Goal: Task Accomplishment & Management: Manage account settings

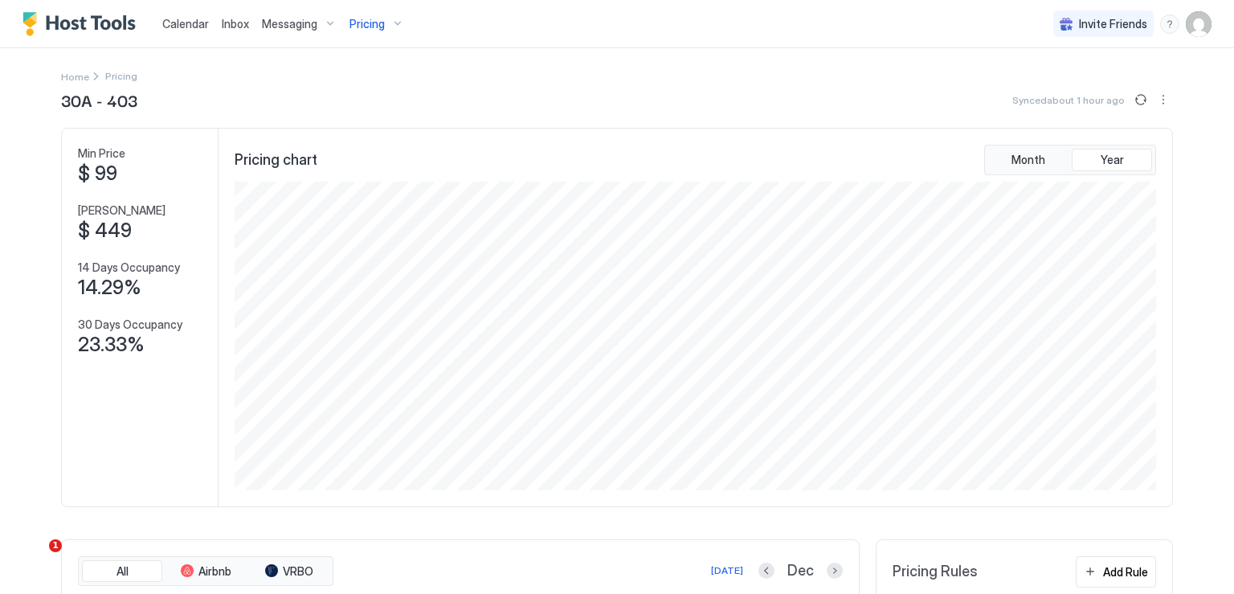
click at [366, 23] on span "Pricing" at bounding box center [367, 24] width 35 height 14
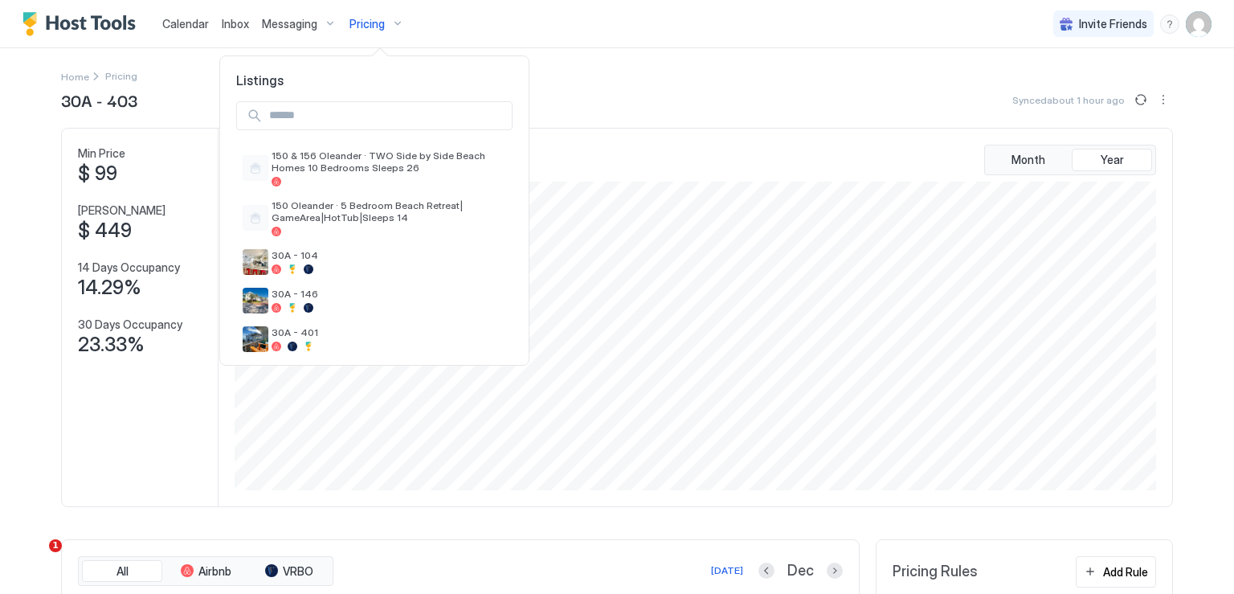
click at [366, 23] on div at bounding box center [617, 297] width 1234 height 594
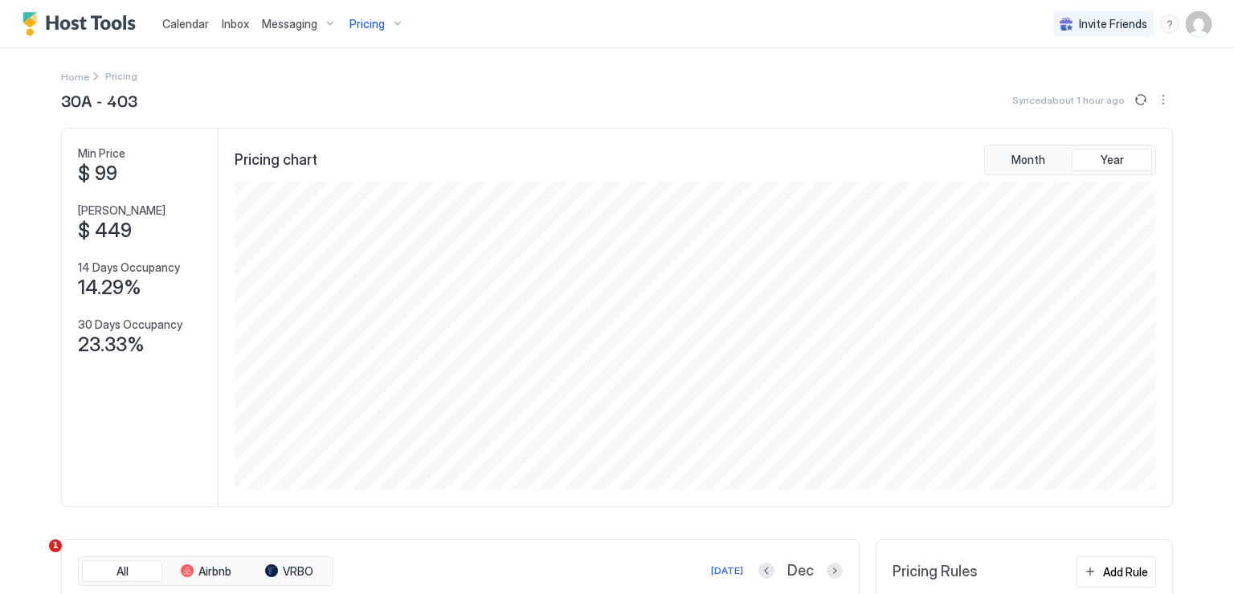
click at [183, 23] on span "Calendar" at bounding box center [185, 24] width 47 height 14
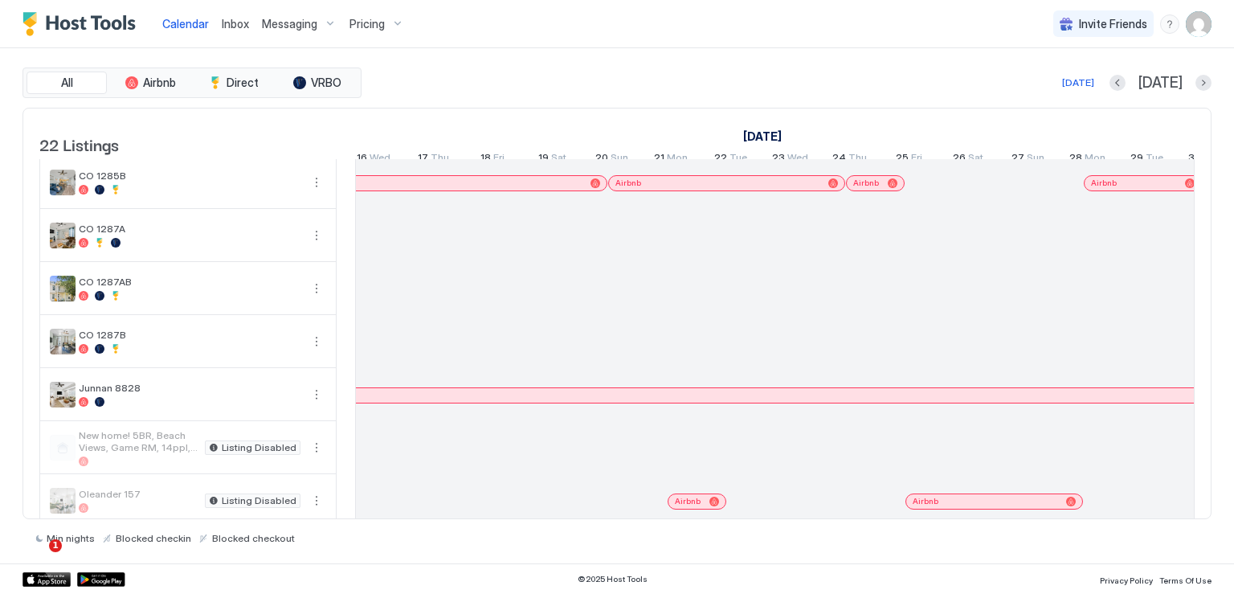
scroll to position [0, 823]
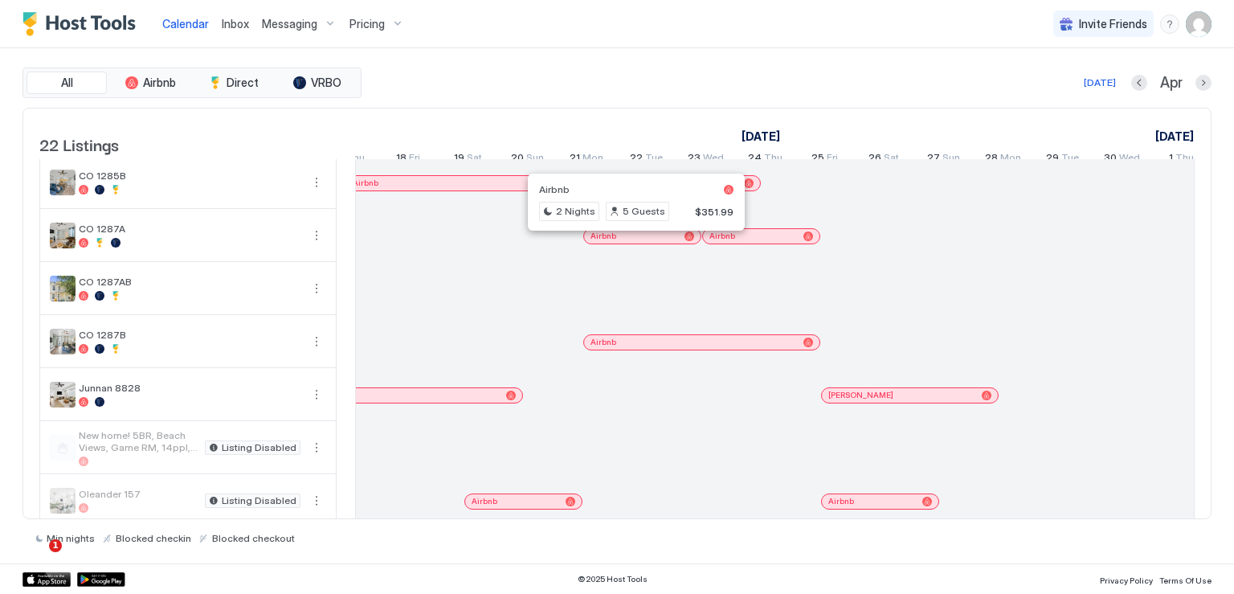
click at [630, 243] on div at bounding box center [630, 236] width 13 height 13
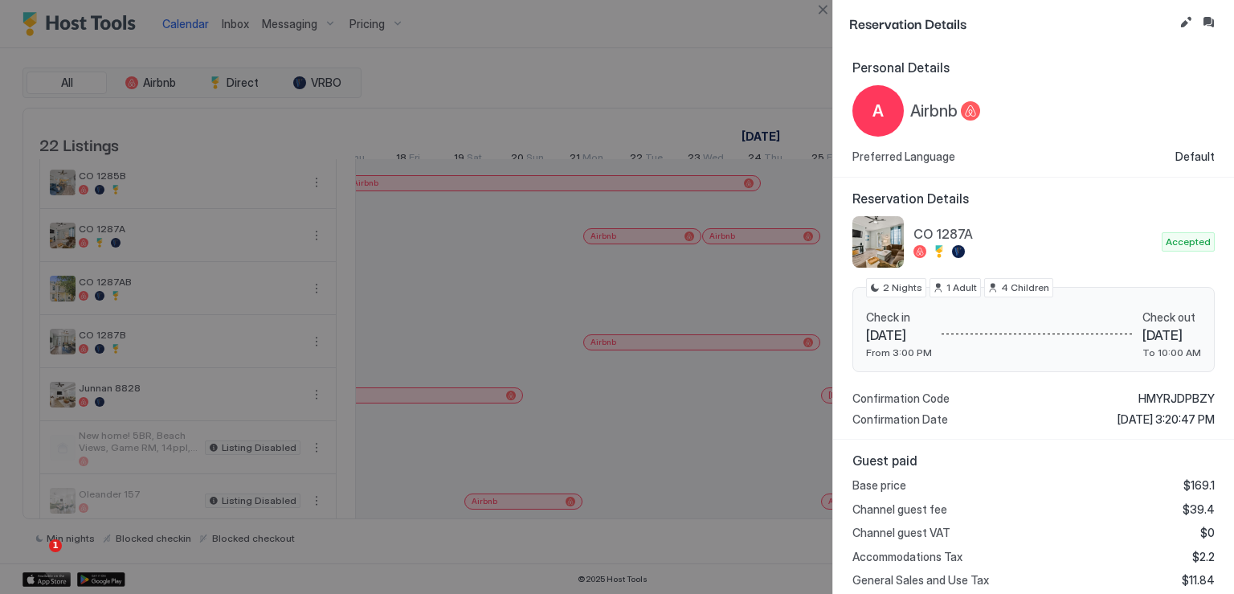
click at [710, 502] on div at bounding box center [617, 297] width 1234 height 594
click at [1209, 22] on button "Inbox" at bounding box center [1208, 22] width 19 height 19
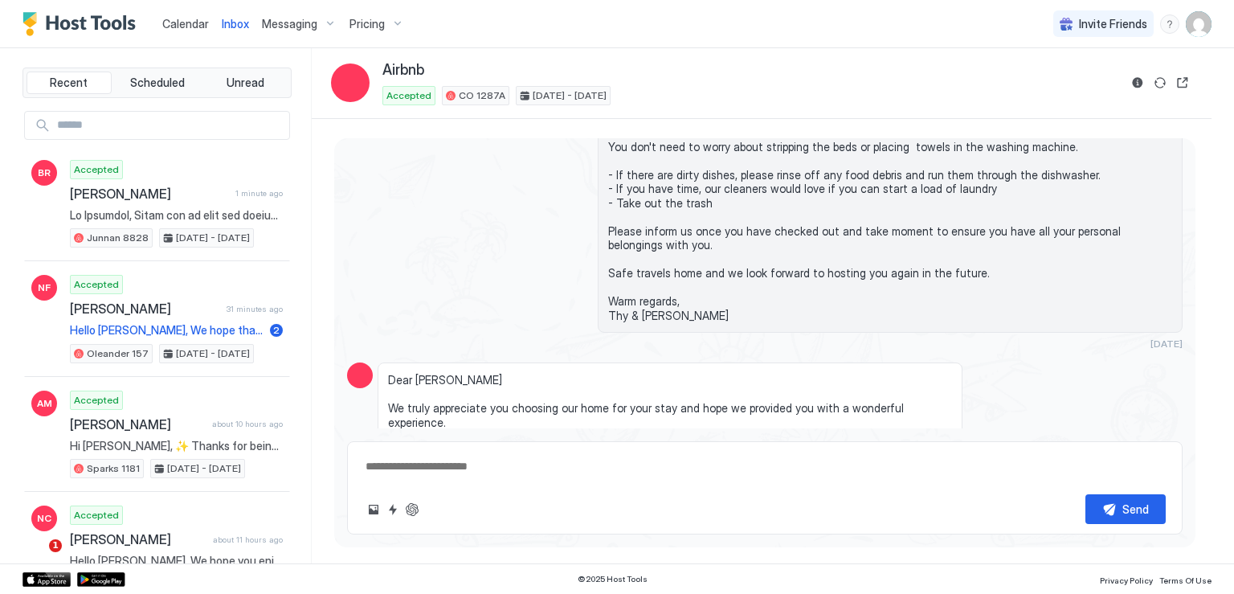
click at [180, 15] on link "Calendar" at bounding box center [185, 23] width 47 height 17
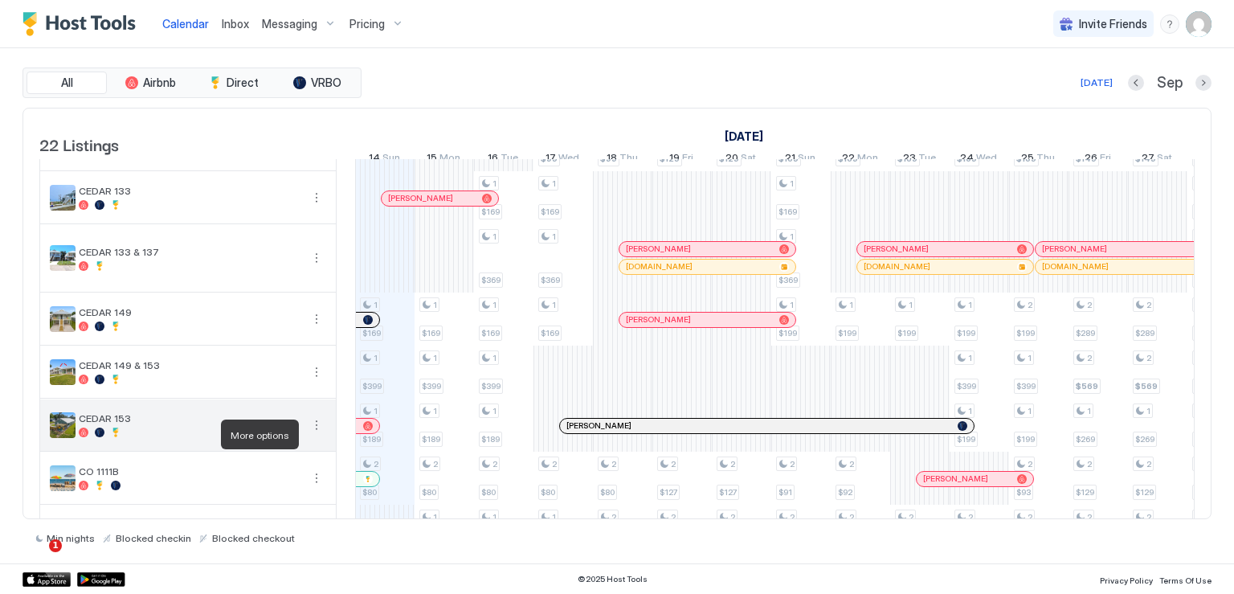
click at [318, 434] on button "More options" at bounding box center [316, 424] width 19 height 19
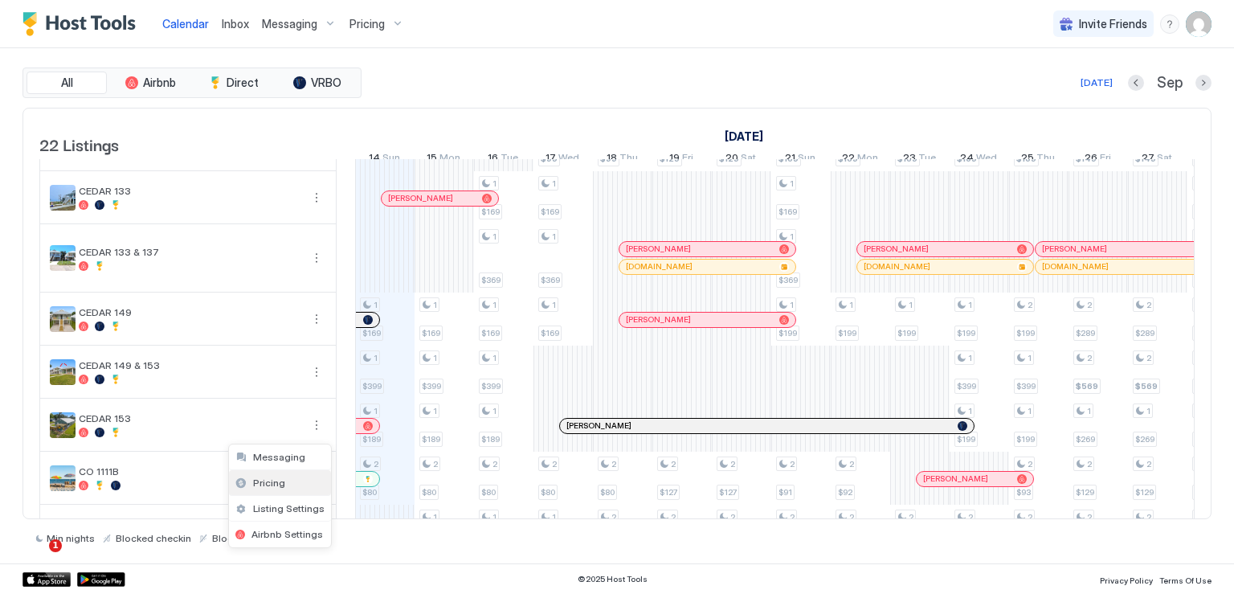
click at [278, 481] on span "Pricing" at bounding box center [269, 482] width 32 height 12
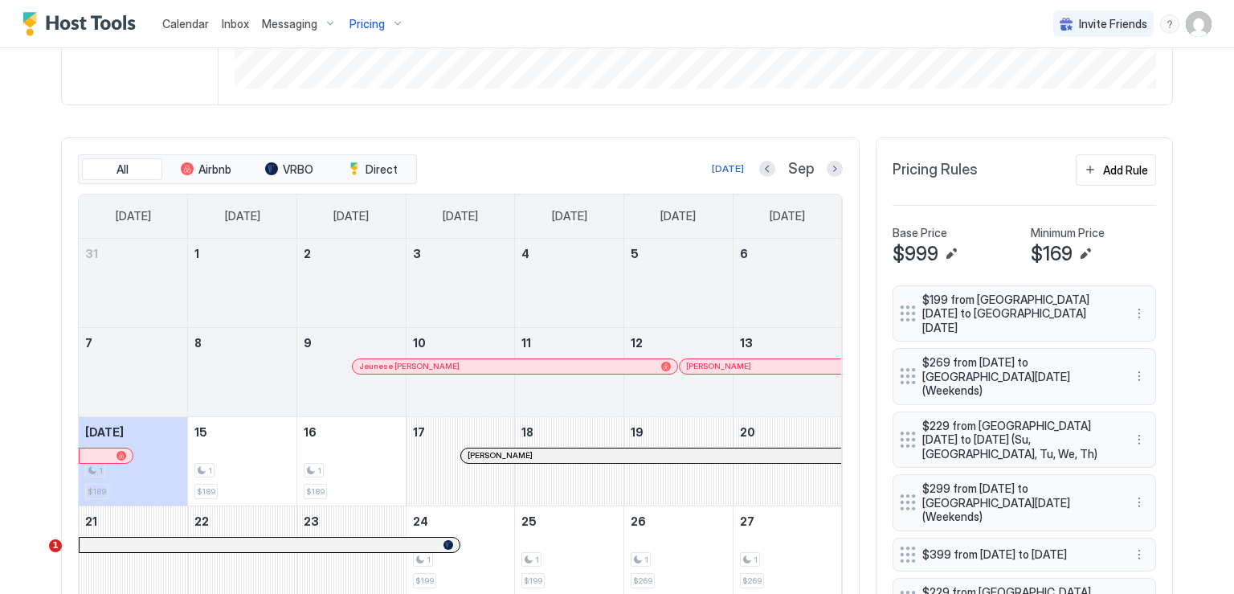
drag, startPoint x: 436, startPoint y: 362, endPoint x: 518, endPoint y: 385, distance: 85.2
click at [436, 362] on div at bounding box center [442, 366] width 13 height 13
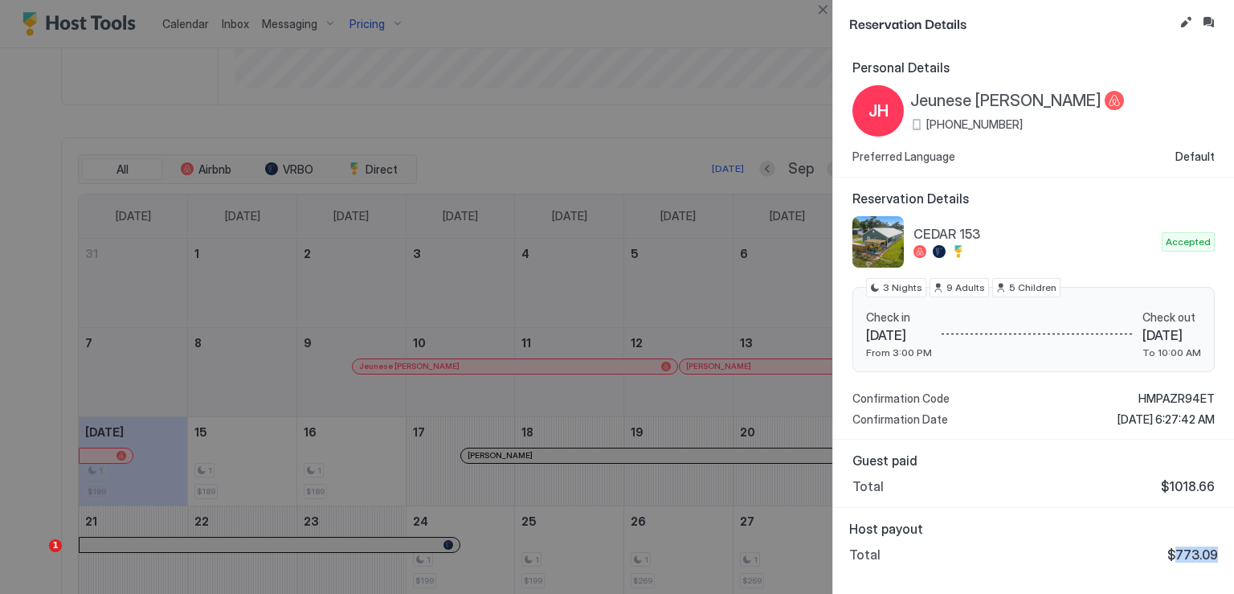
drag, startPoint x: 1179, startPoint y: 550, endPoint x: 1223, endPoint y: 553, distance: 44.3
click at [1223, 553] on div "Host payout Total $773.09" at bounding box center [1033, 541] width 401 height 67
copy span "773.09"
click at [824, 14] on button "Close" at bounding box center [822, 9] width 19 height 19
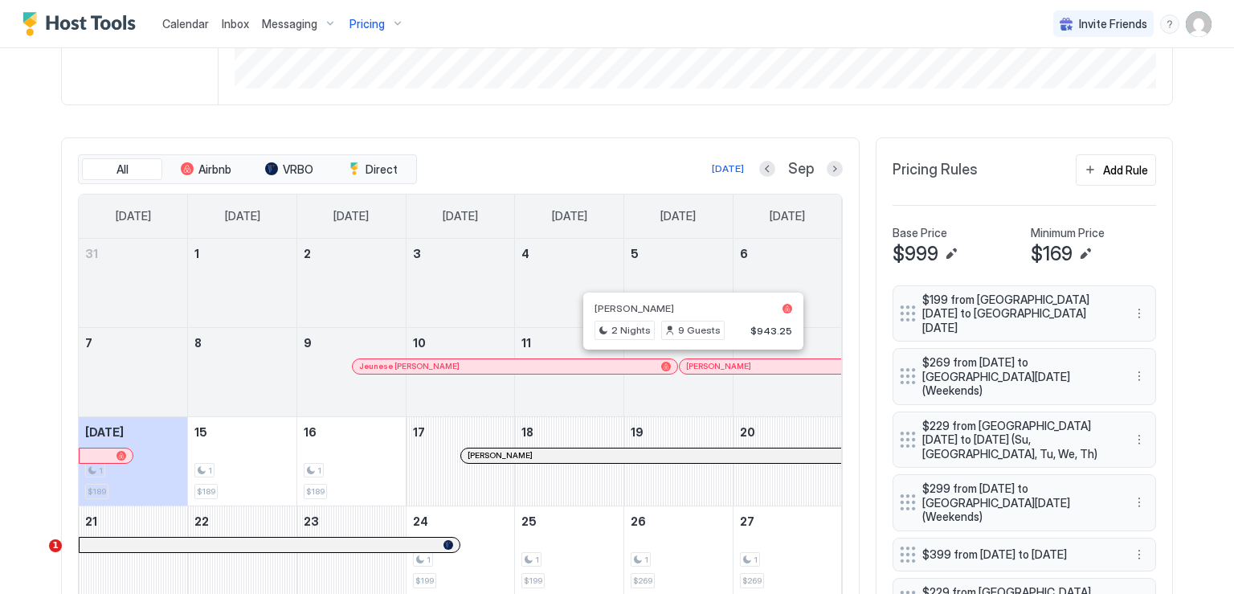
click at [689, 364] on div at bounding box center [695, 366] width 13 height 13
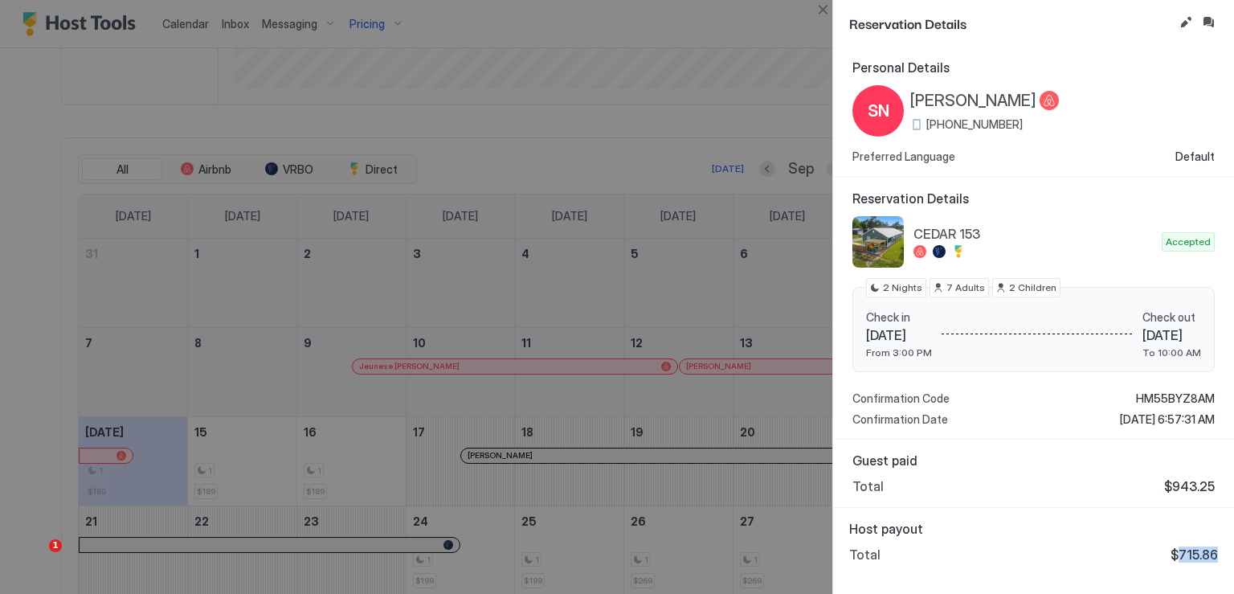
drag, startPoint x: 1183, startPoint y: 552, endPoint x: 1224, endPoint y: 557, distance: 41.3
click at [1224, 557] on div "Host payout Total $715.86" at bounding box center [1033, 541] width 401 height 67
copy span "715.86"
click at [826, 11] on button "Close" at bounding box center [822, 9] width 19 height 19
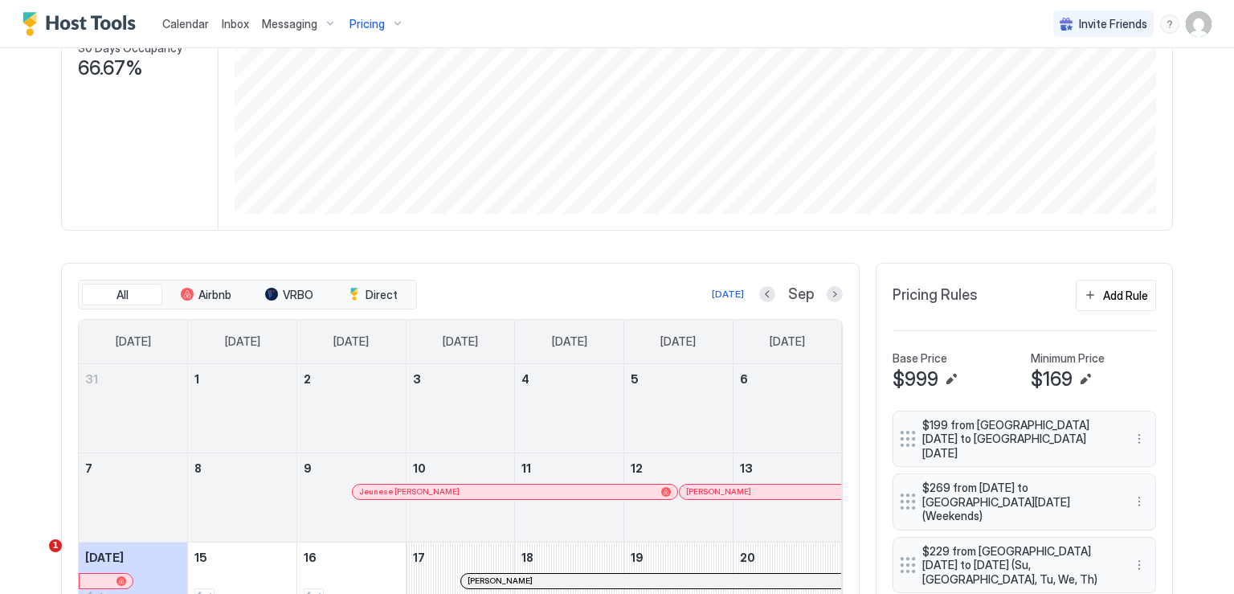
scroll to position [241, 0]
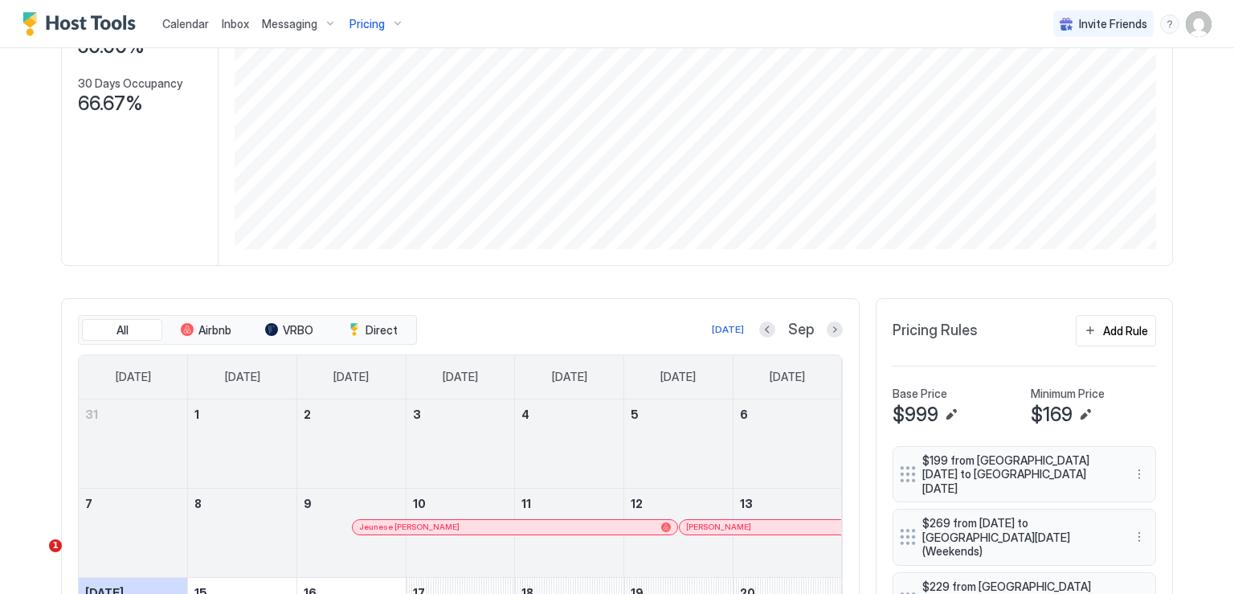
click at [202, 23] on span "Calendar" at bounding box center [185, 24] width 47 height 14
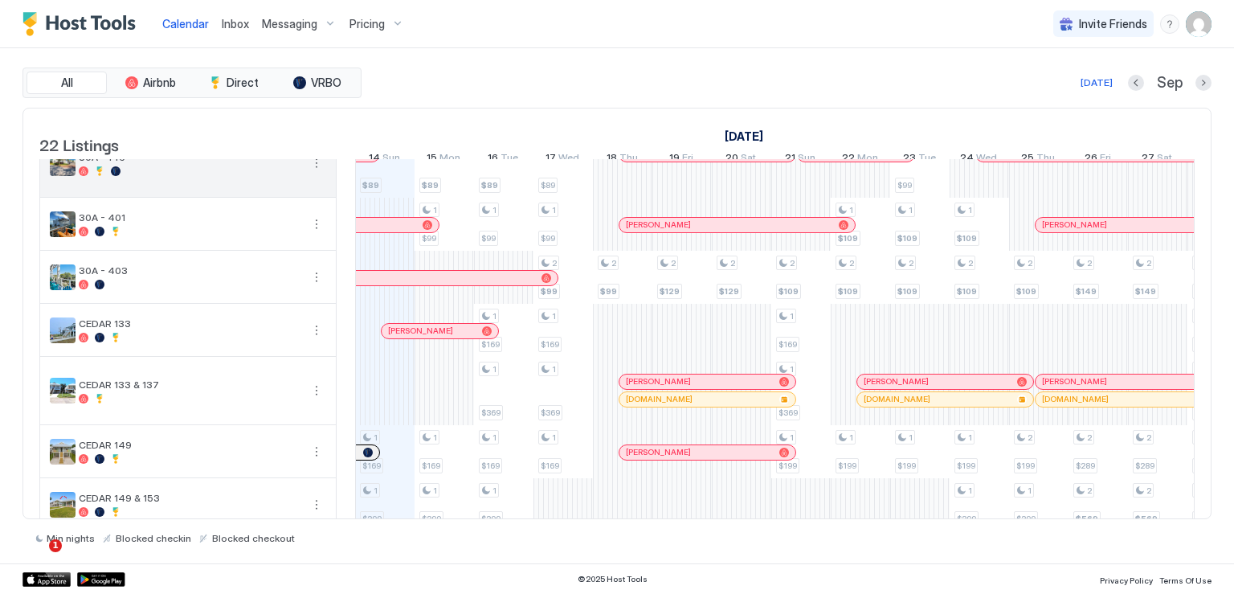
scroll to position [241, 0]
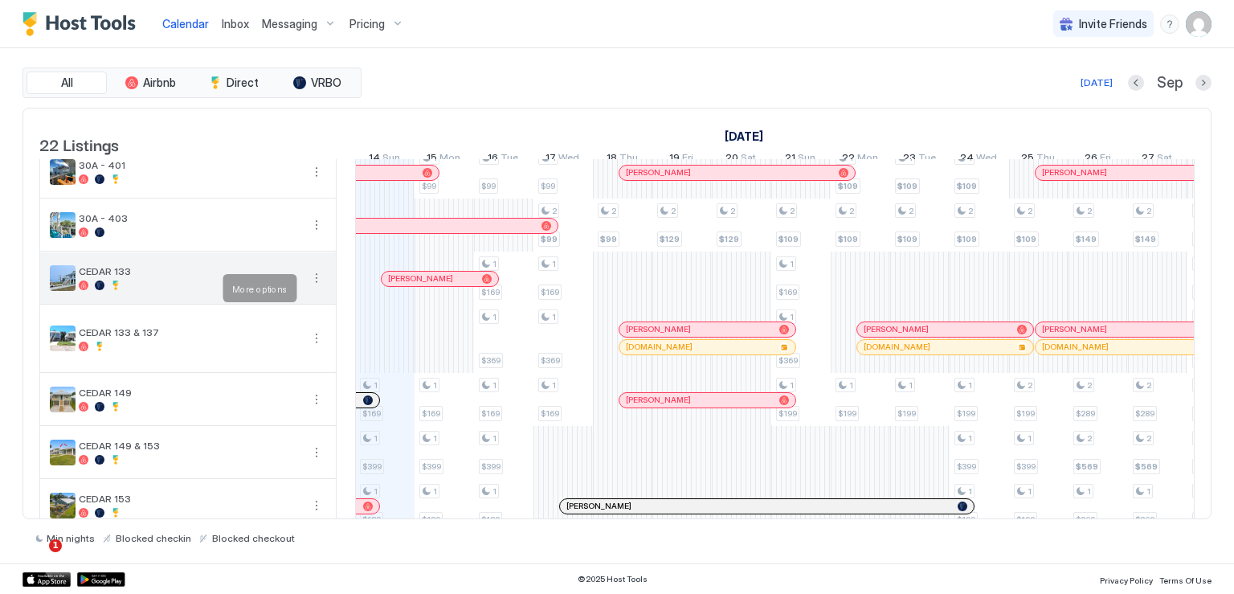
click at [317, 287] on button "More options" at bounding box center [316, 277] width 19 height 19
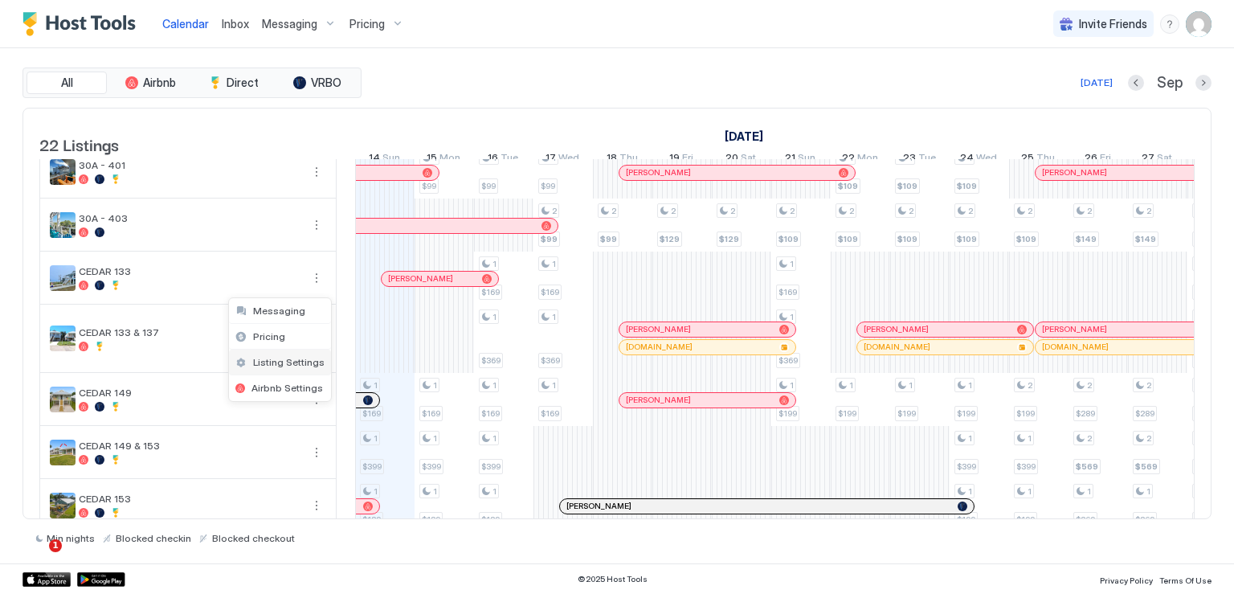
click at [284, 354] on div "Listing Settings" at bounding box center [280, 363] width 102 height 26
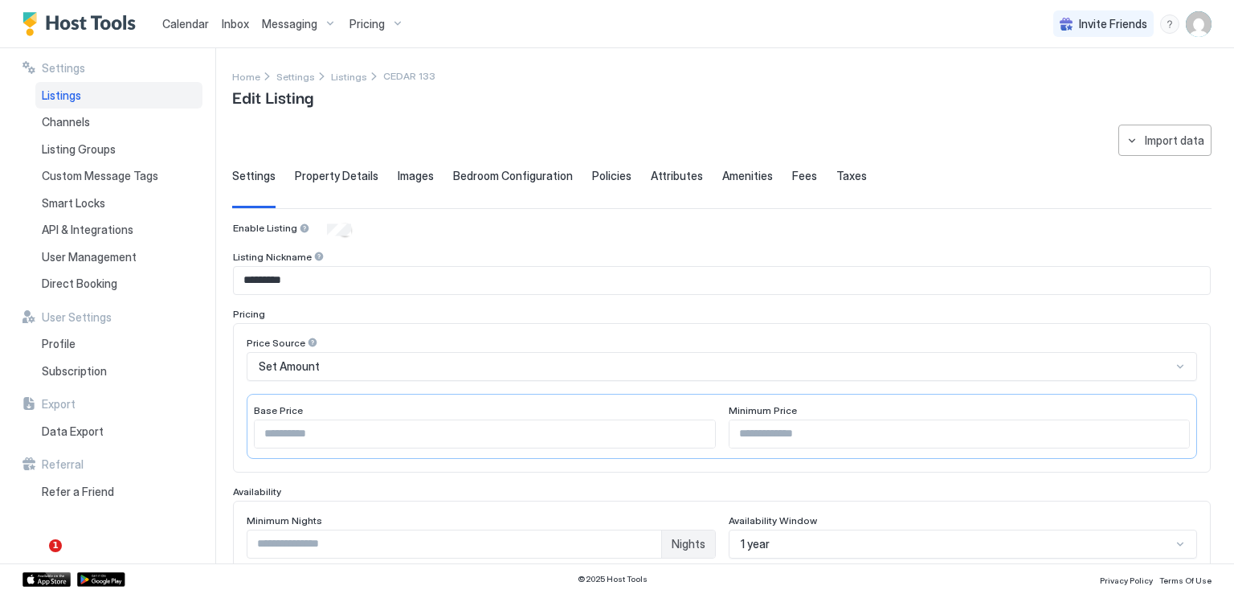
drag, startPoint x: 343, startPoint y: 178, endPoint x: 351, endPoint y: 190, distance: 15.2
click at [343, 178] on span "Property Details" at bounding box center [337, 176] width 84 height 14
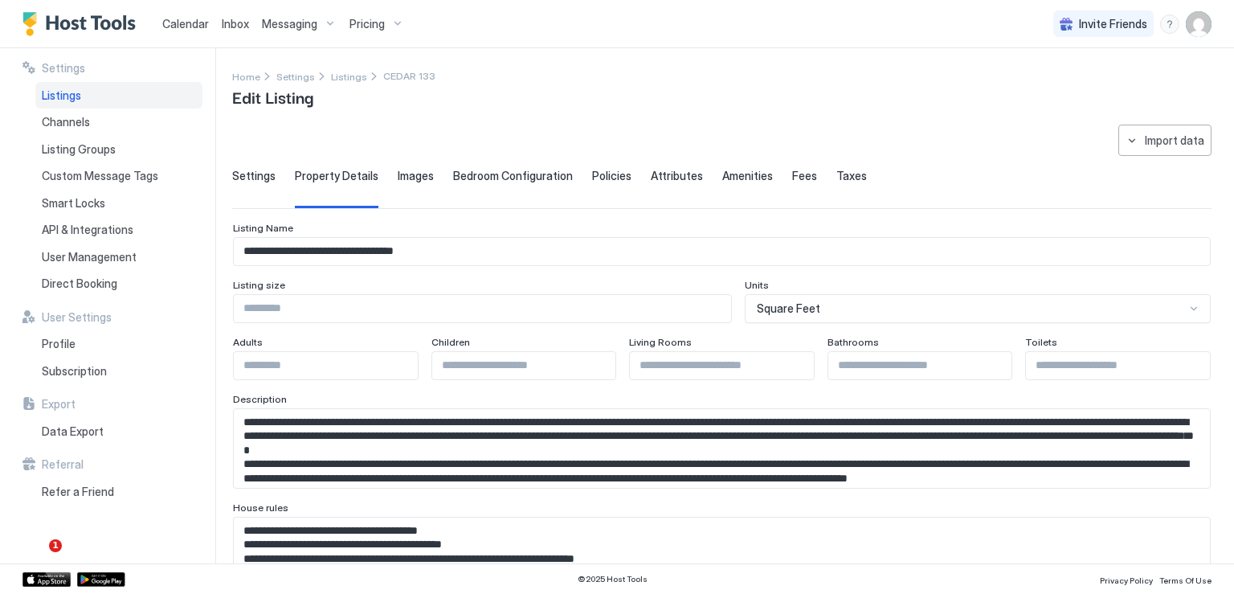
scroll to position [80, 0]
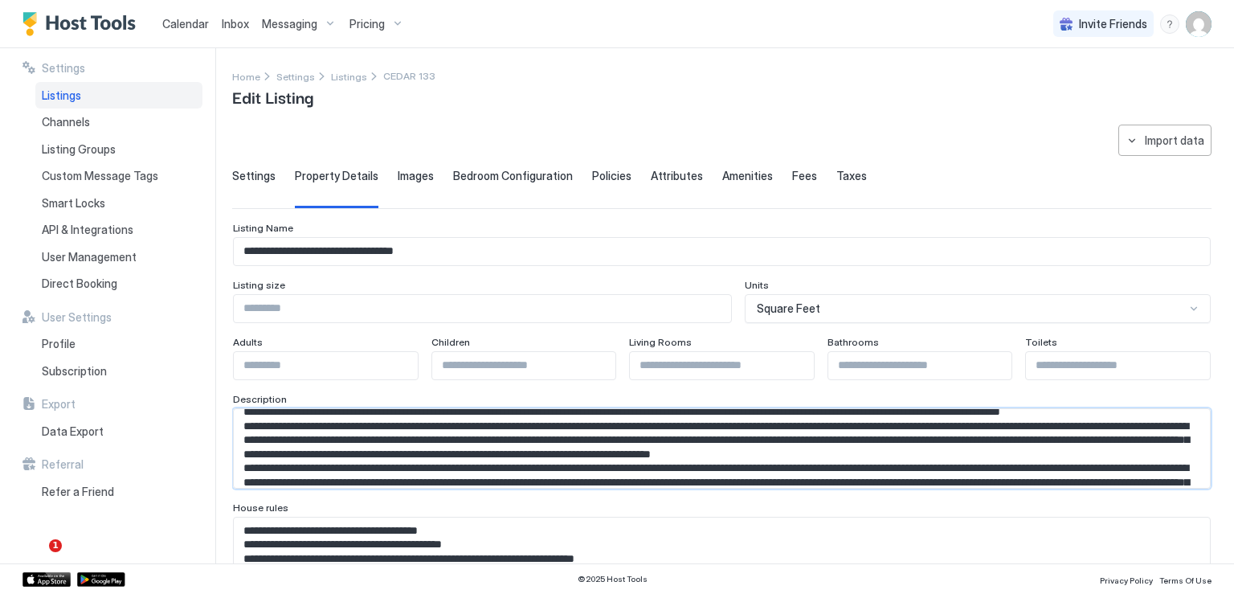
click at [595, 438] on textarea "Input Field" at bounding box center [716, 448] width 964 height 79
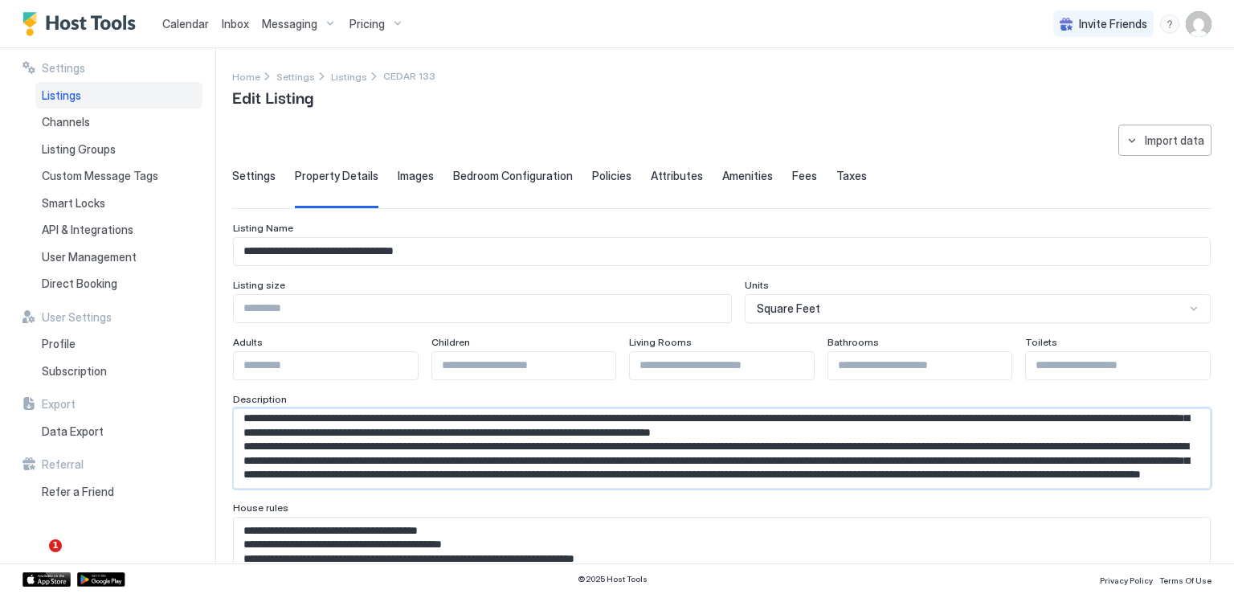
scroll to position [0, 0]
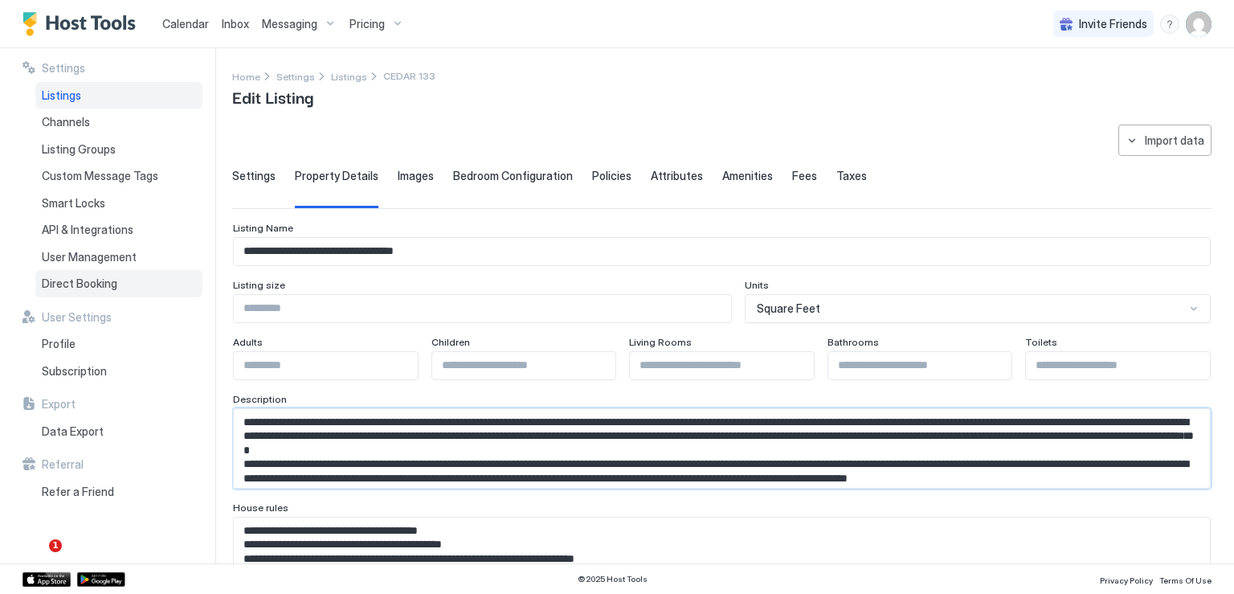
click at [104, 288] on span "Direct Booking" at bounding box center [80, 283] width 76 height 14
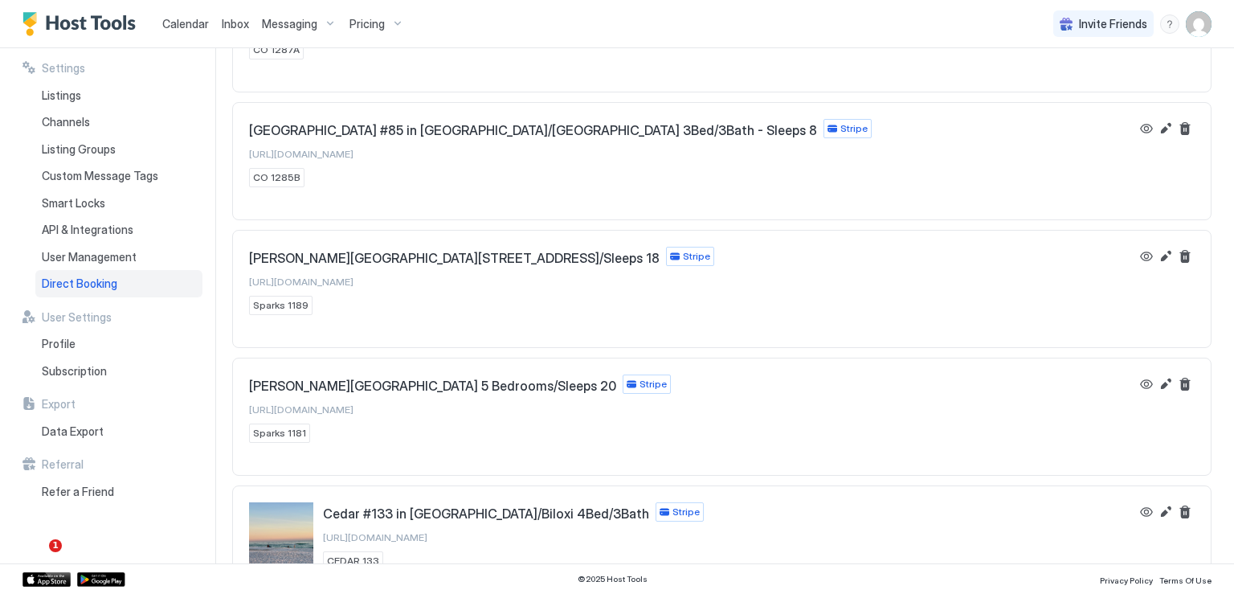
scroll to position [1205, 0]
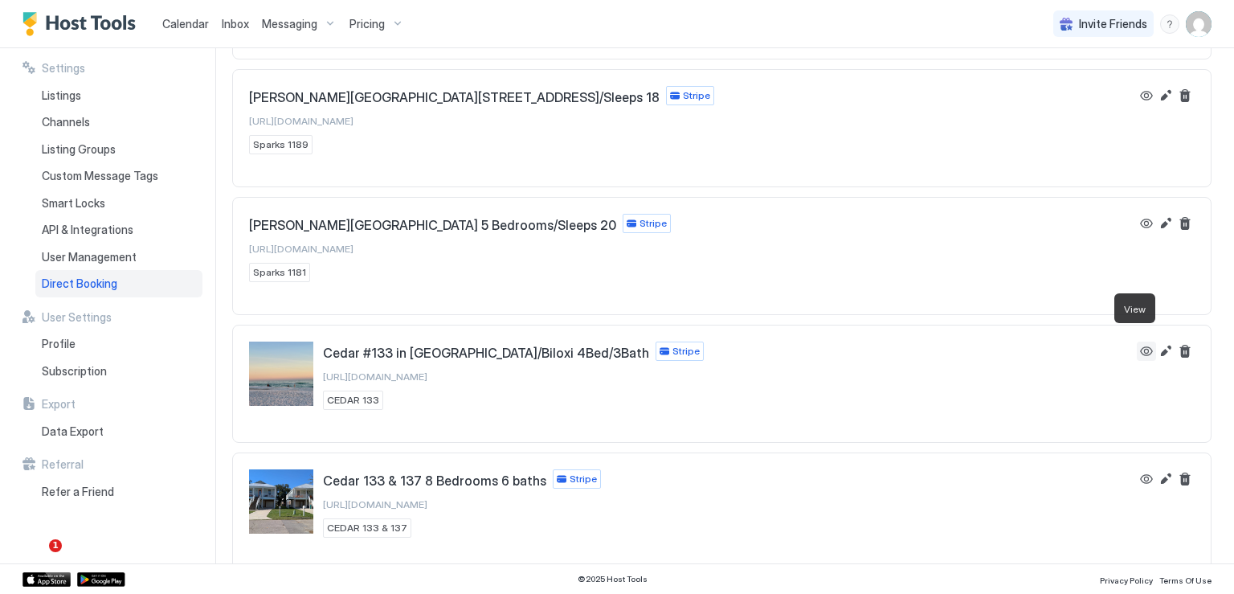
click at [1138, 341] on button "View" at bounding box center [1146, 350] width 19 height 19
click at [67, 93] on span "Listings" at bounding box center [61, 95] width 39 height 14
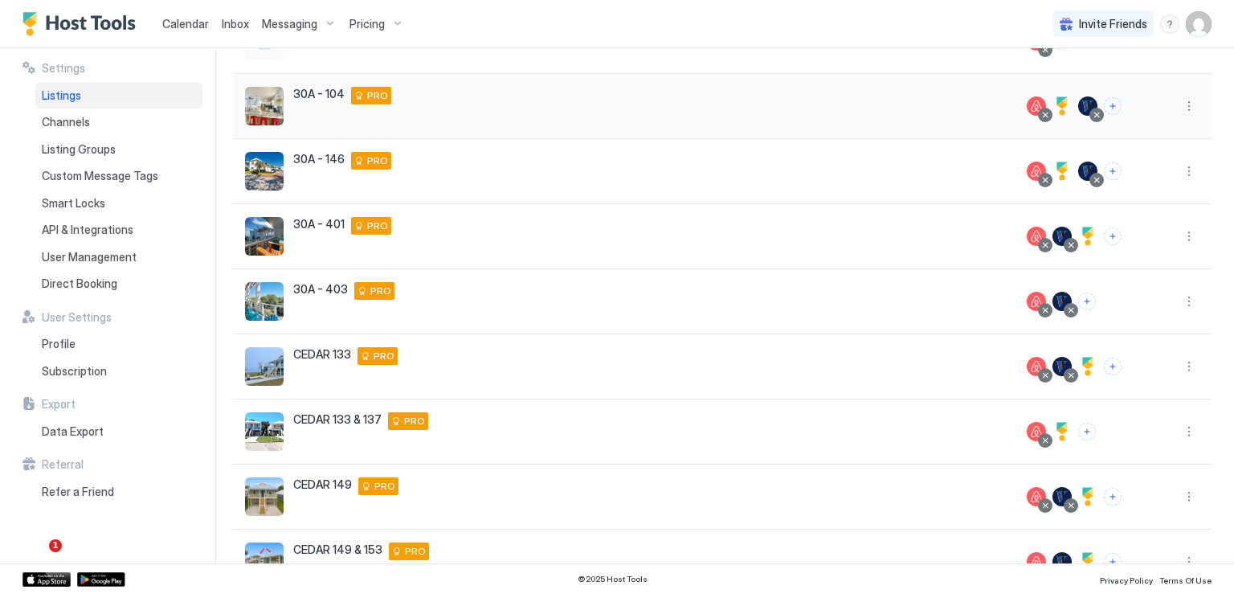
scroll to position [263, 0]
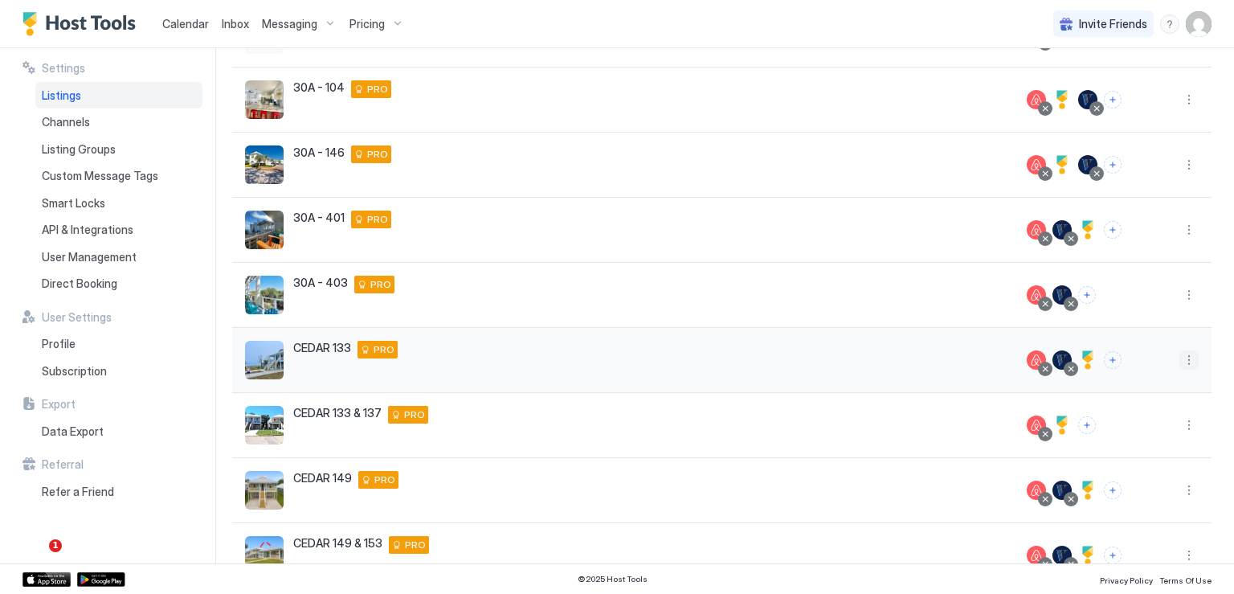
click at [1180, 361] on button "More options" at bounding box center [1189, 359] width 19 height 19
click at [1119, 433] on span "Listing Settings" at bounding box center [1141, 433] width 72 height 12
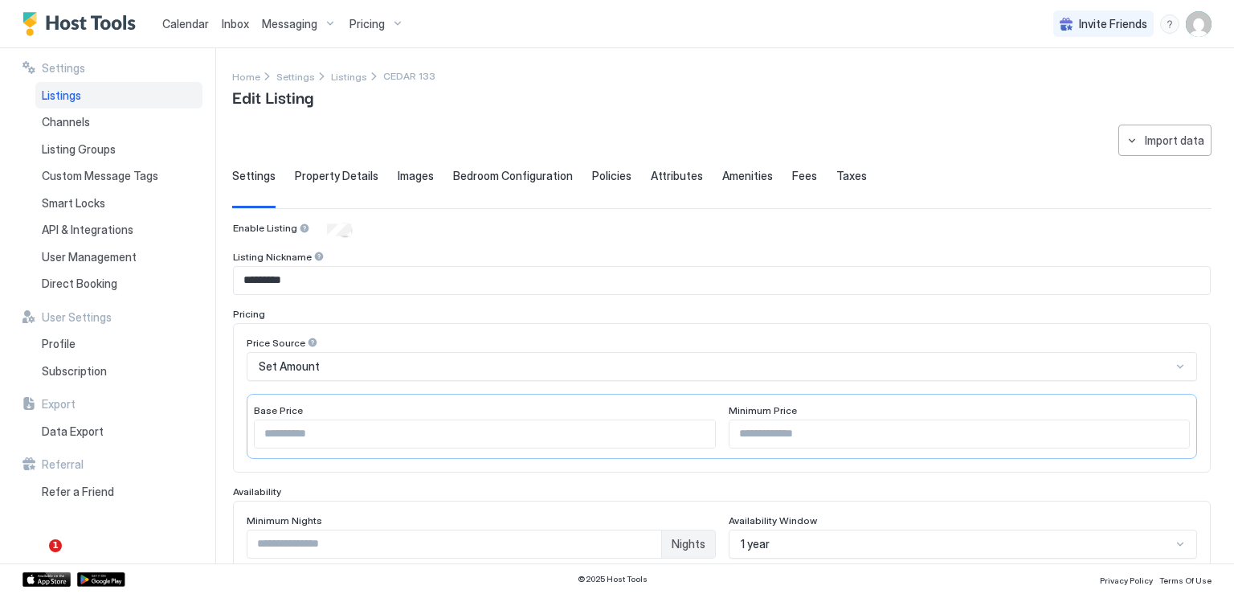
click at [339, 179] on span "Property Details" at bounding box center [337, 176] width 84 height 14
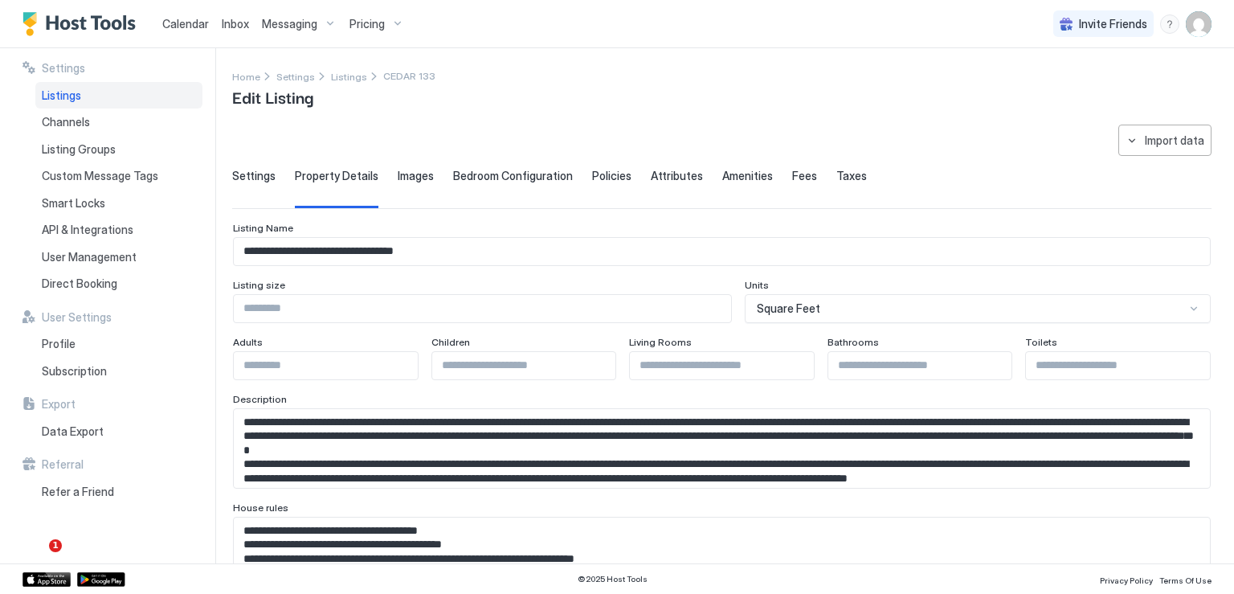
scroll to position [80, 0]
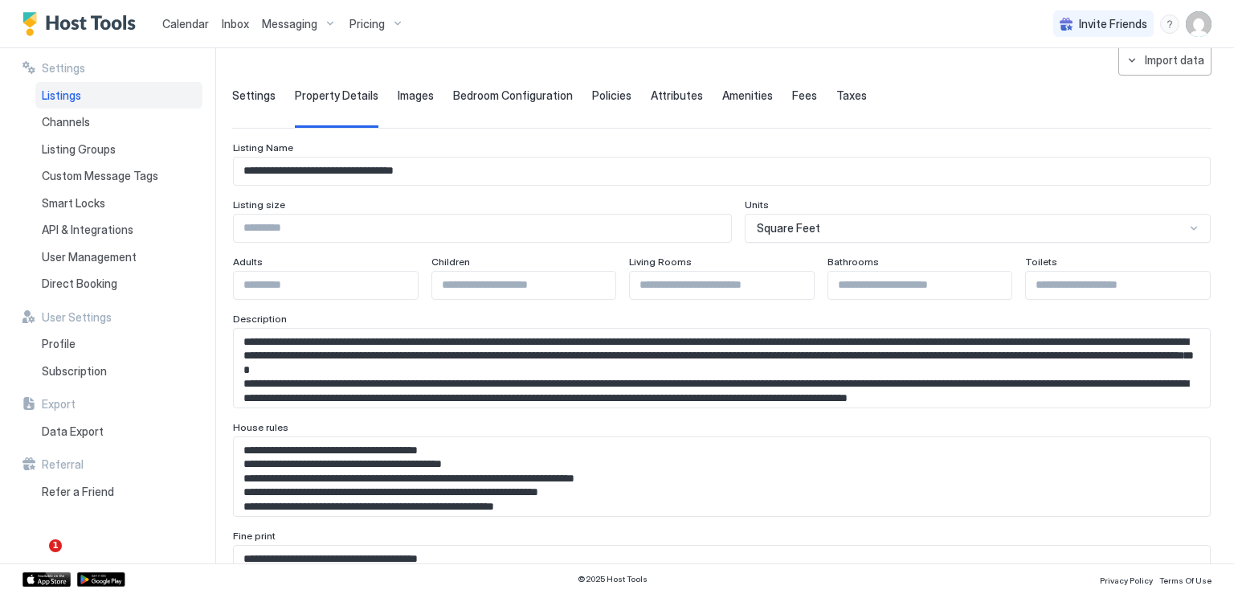
click at [466, 374] on textarea "Input Field" at bounding box center [716, 368] width 964 height 79
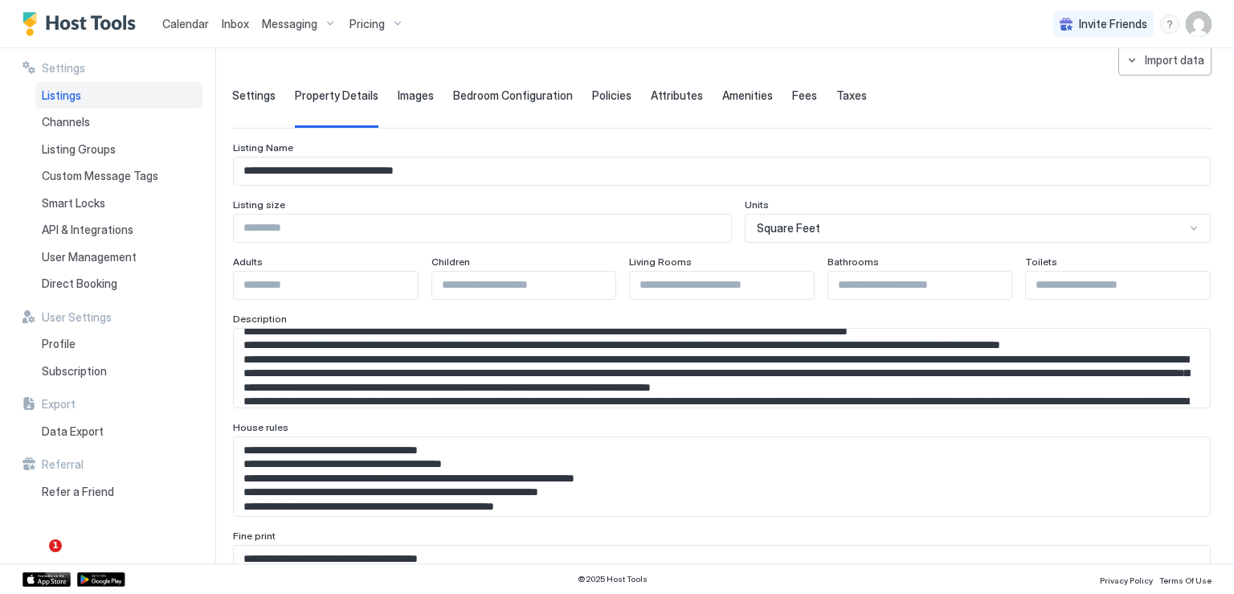
scroll to position [30, 0]
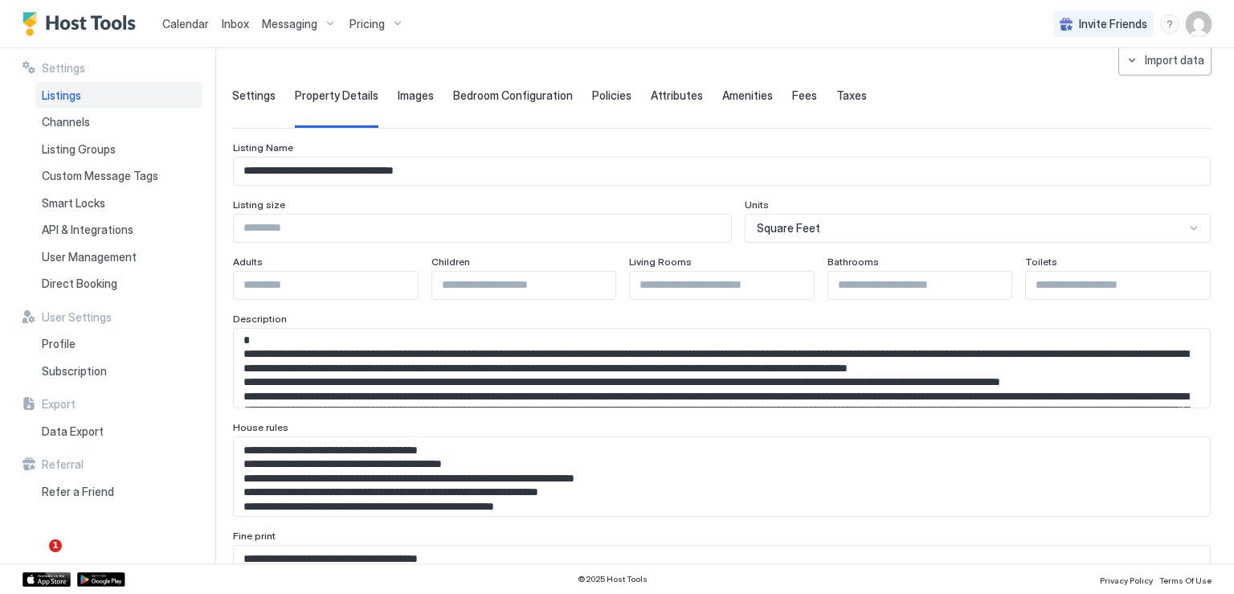
click at [341, 396] on textarea "Input Field" at bounding box center [716, 368] width 964 height 79
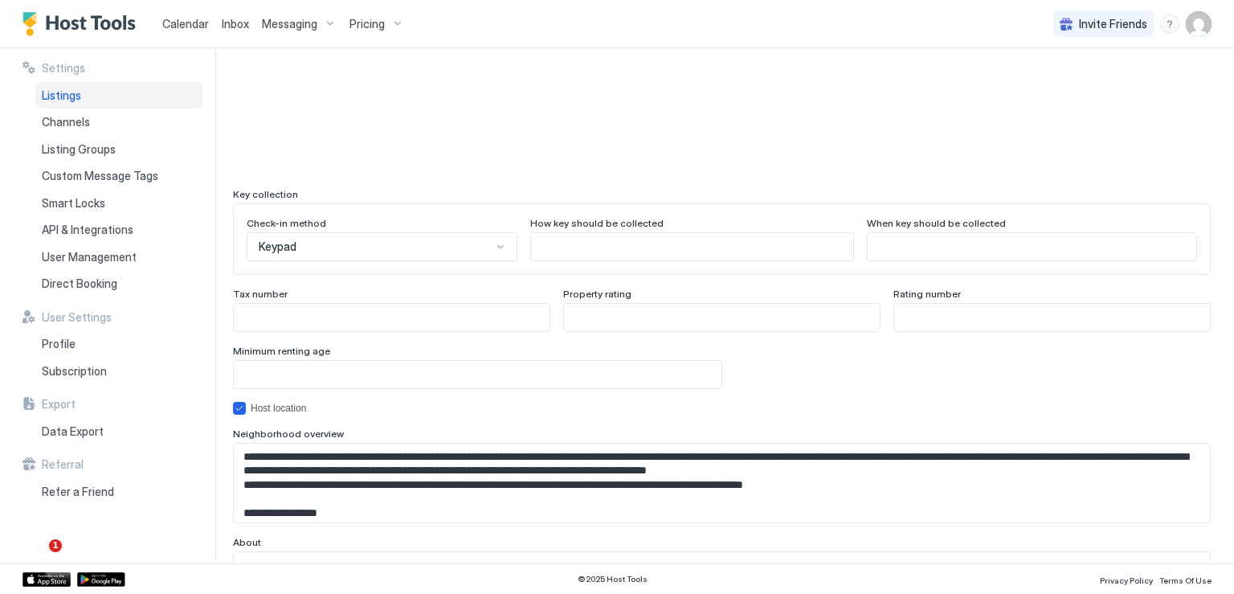
scroll to position [1493, 0]
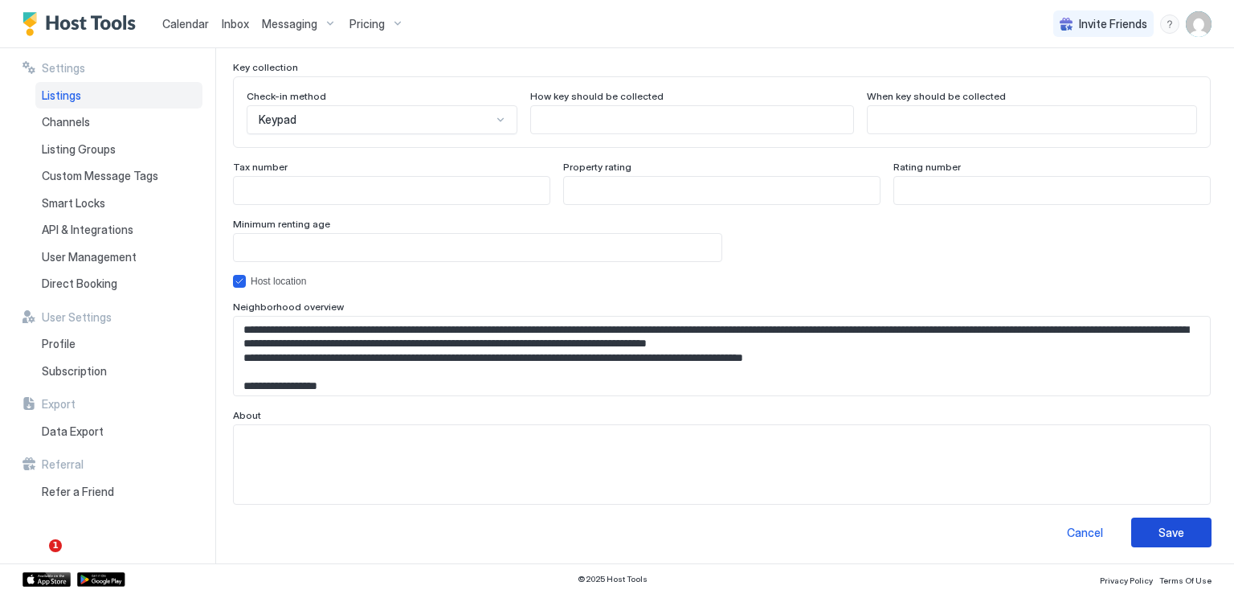
type textarea "**********"
click at [1159, 534] on div "Save" at bounding box center [1172, 532] width 26 height 17
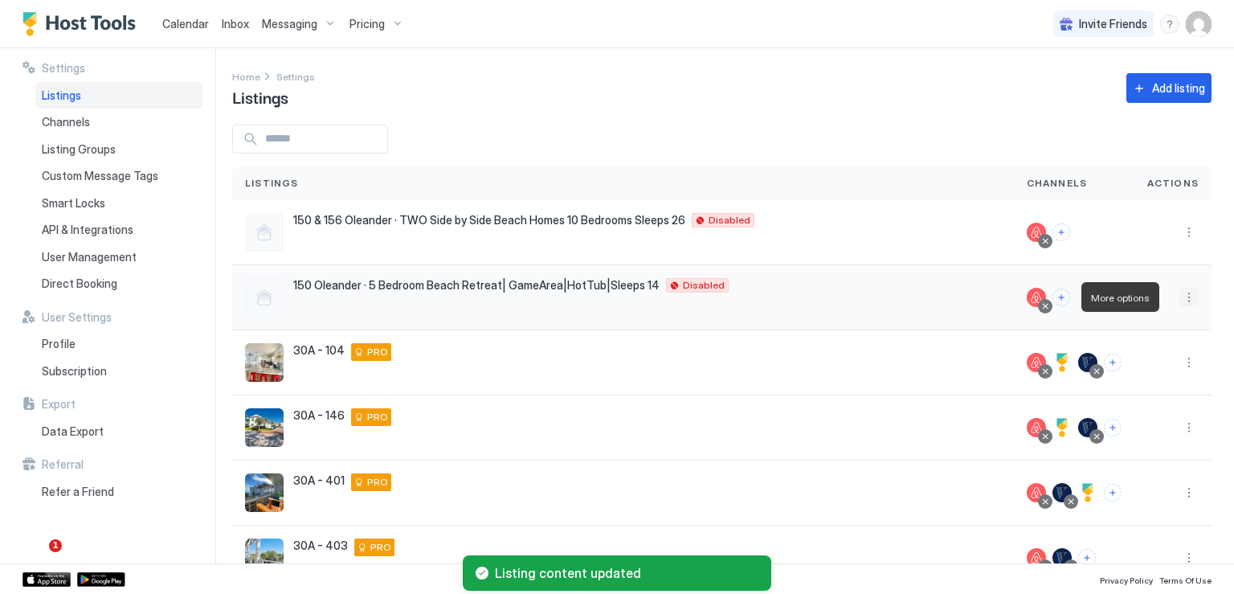
click at [1180, 299] on button "More options" at bounding box center [1189, 297] width 19 height 19
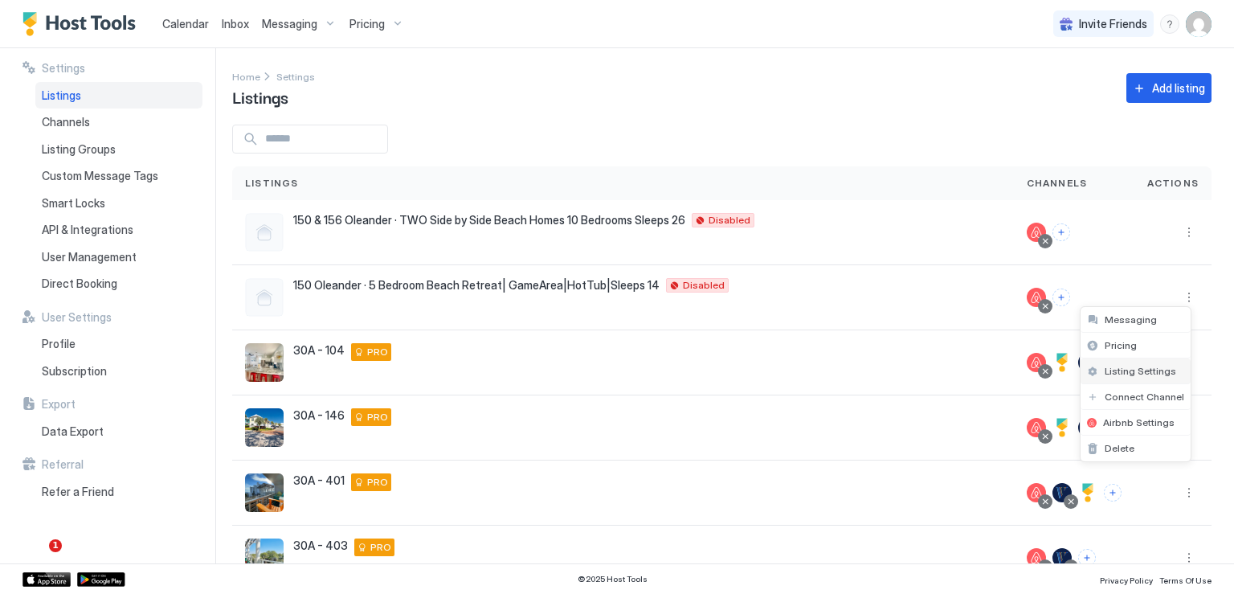
click at [1123, 370] on span "Listing Settings" at bounding box center [1141, 371] width 72 height 12
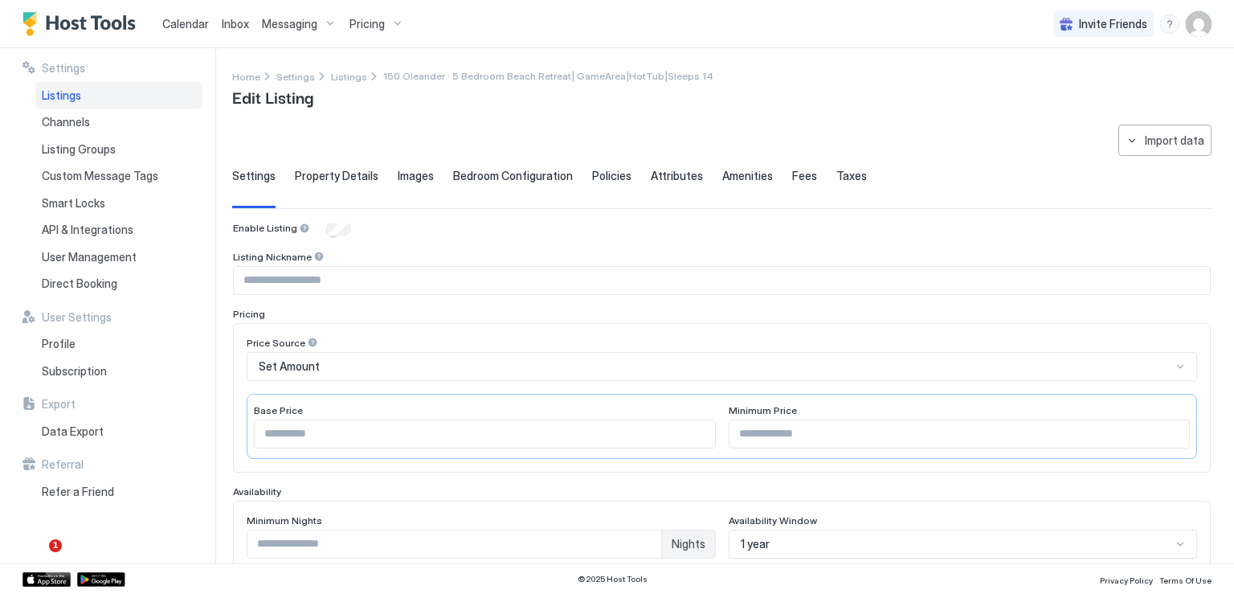
click at [307, 278] on input "Input Field" at bounding box center [722, 280] width 976 height 27
type input "**********"
click at [733, 427] on input "Input Field" at bounding box center [960, 433] width 460 height 27
type input "***"
click at [326, 173] on span "Property Details" at bounding box center [337, 176] width 84 height 14
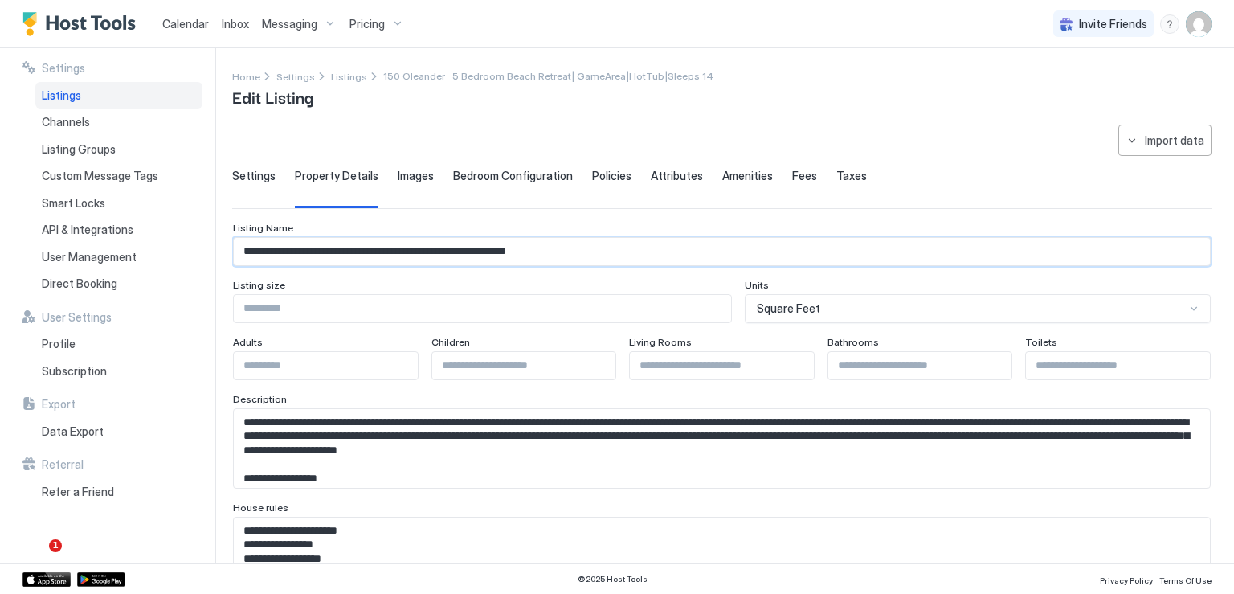
click at [355, 252] on input "**********" at bounding box center [722, 251] width 976 height 27
click at [538, 241] on input "**********" at bounding box center [722, 251] width 976 height 27
drag, startPoint x: 610, startPoint y: 247, endPoint x: 179, endPoint y: 235, distance: 430.8
click at [179, 235] on div "**********" at bounding box center [617, 305] width 1234 height 515
click at [375, 245] on input "**********" at bounding box center [722, 251] width 976 height 27
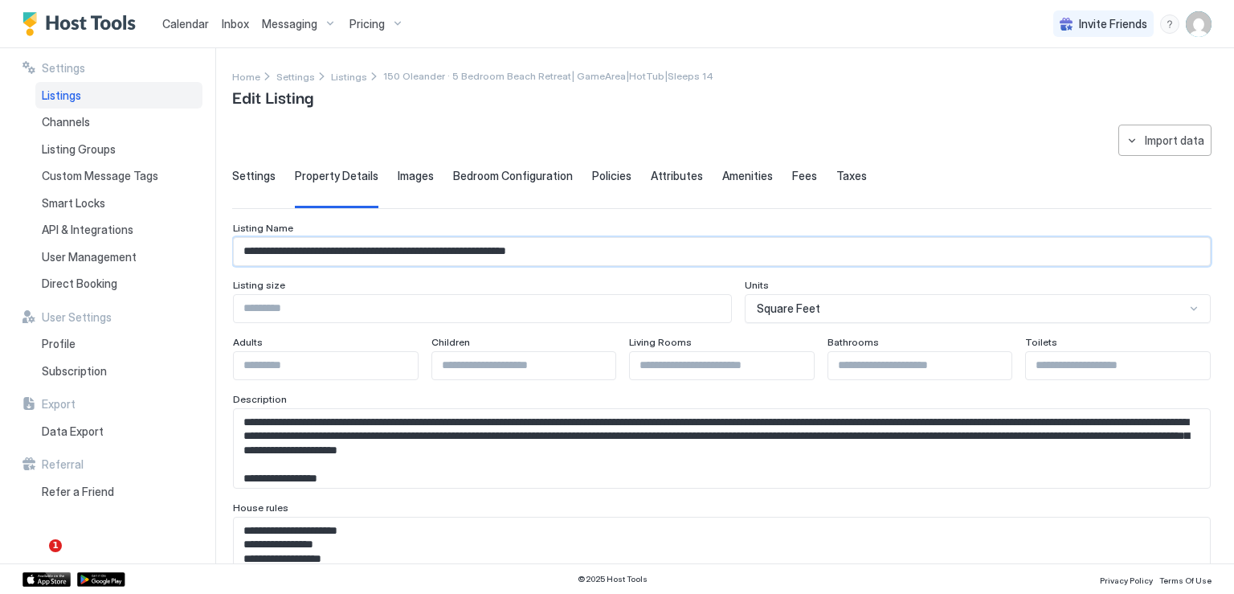
click at [374, 245] on input "**********" at bounding box center [722, 251] width 976 height 27
paste input "Input Field"
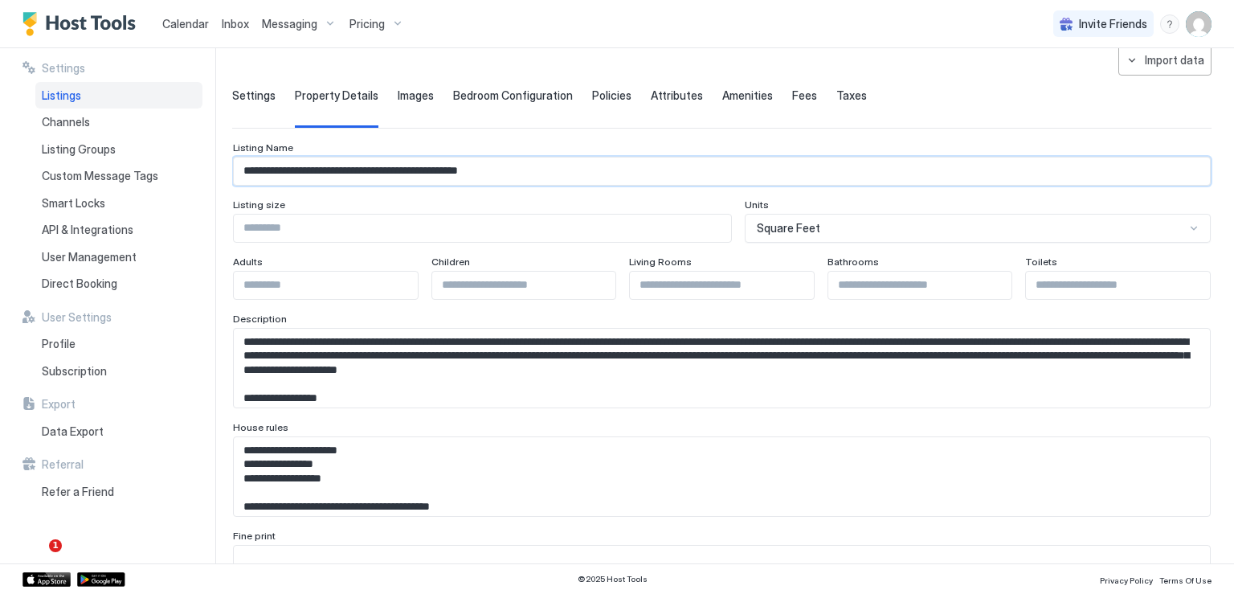
type input "**********"
click at [406, 391] on textarea "Input Field" at bounding box center [716, 368] width 964 height 79
click at [798, 390] on textarea "Input Field" at bounding box center [716, 368] width 964 height 79
click at [657, 396] on textarea "Input Field" at bounding box center [716, 368] width 964 height 79
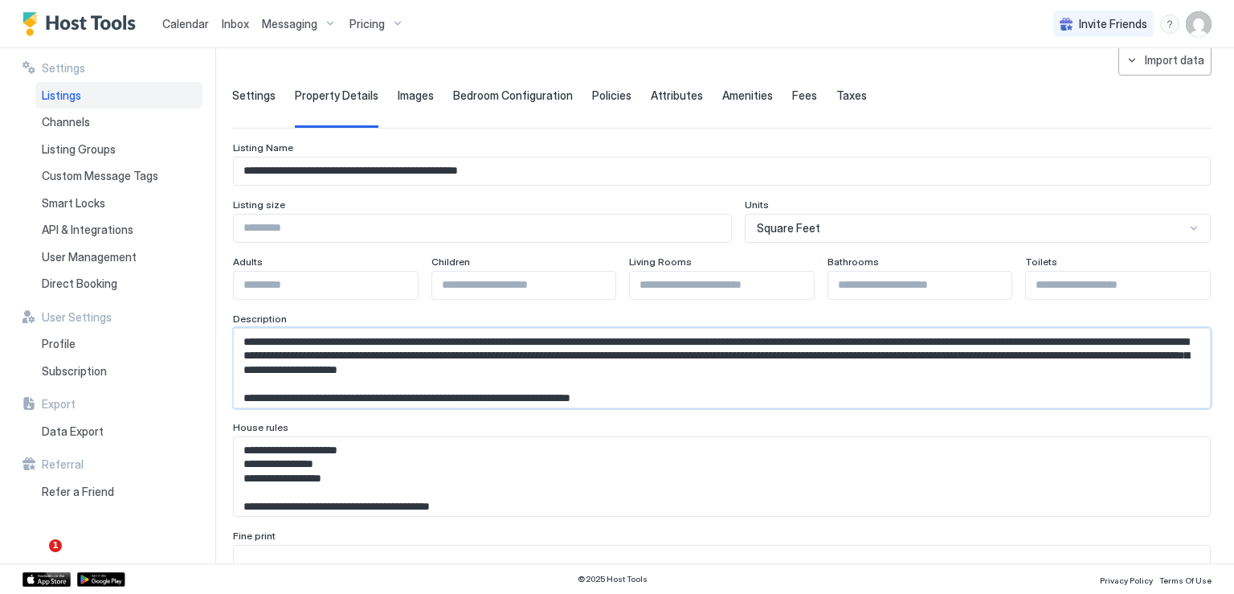
click at [691, 400] on textarea "Input Field" at bounding box center [716, 368] width 964 height 79
click at [1099, 381] on textarea "Input Field" at bounding box center [716, 368] width 964 height 79
click at [1092, 393] on textarea "Input Field" at bounding box center [716, 368] width 964 height 79
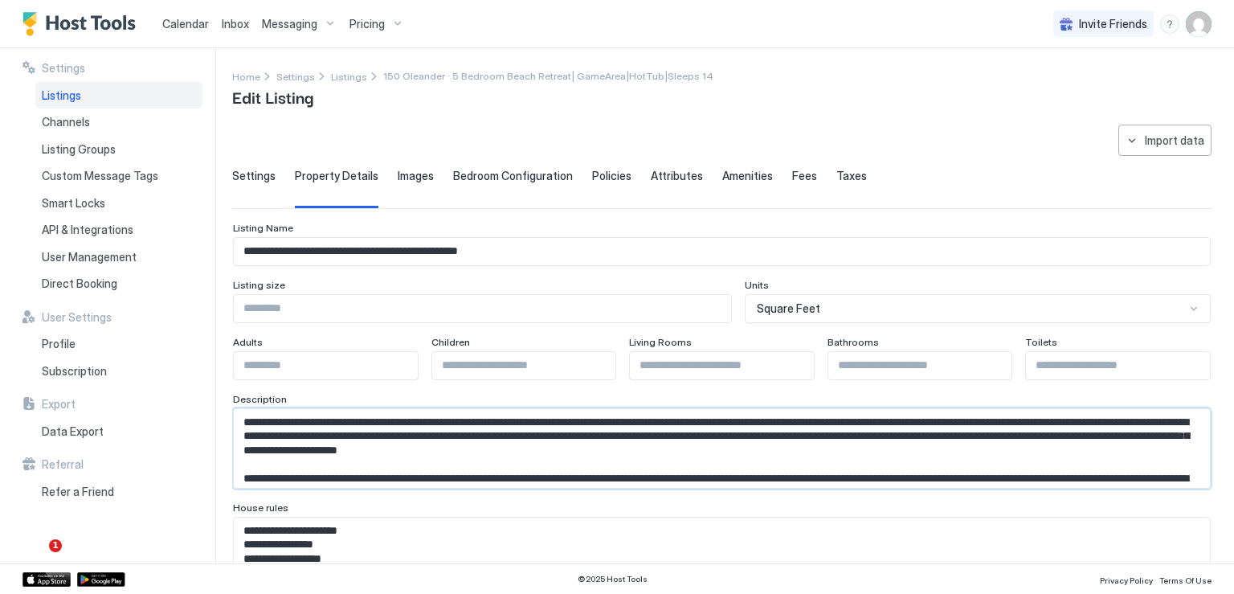
click at [1153, 472] on textarea "Input Field" at bounding box center [716, 448] width 964 height 79
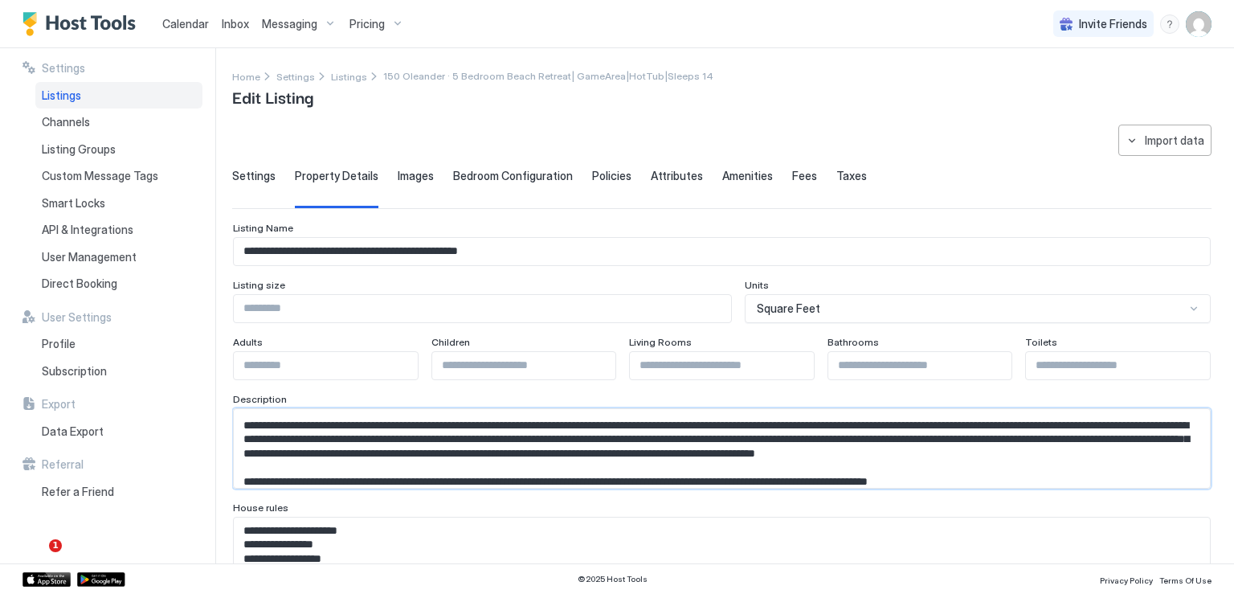
scroll to position [67, 0]
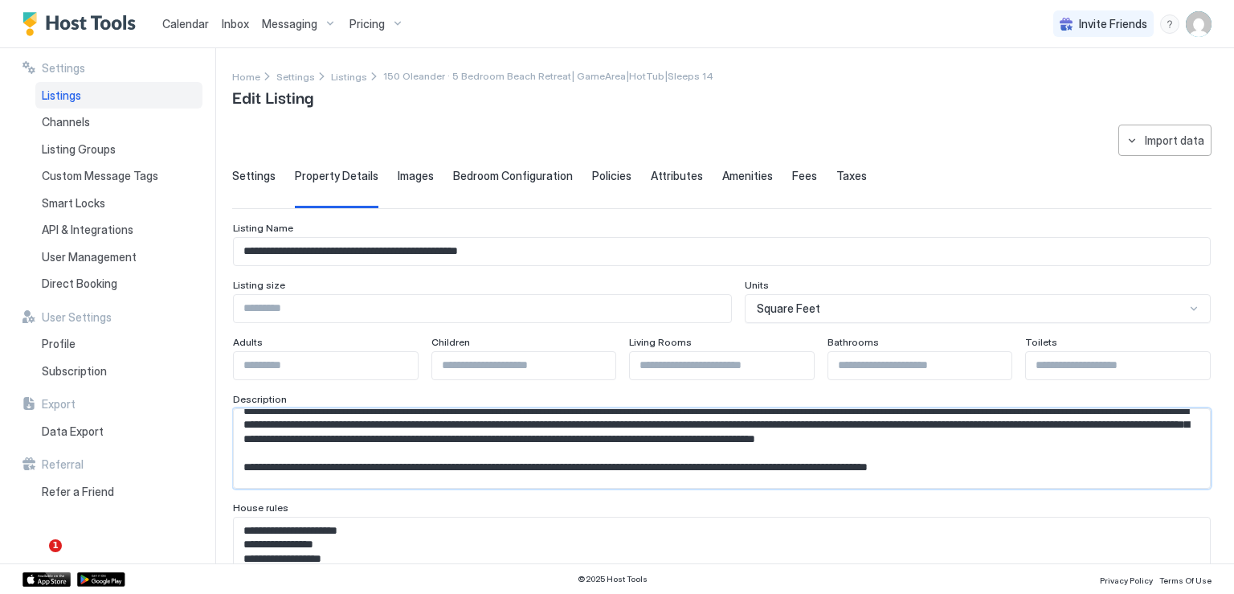
click at [513, 454] on textarea "Input Field" at bounding box center [716, 448] width 964 height 79
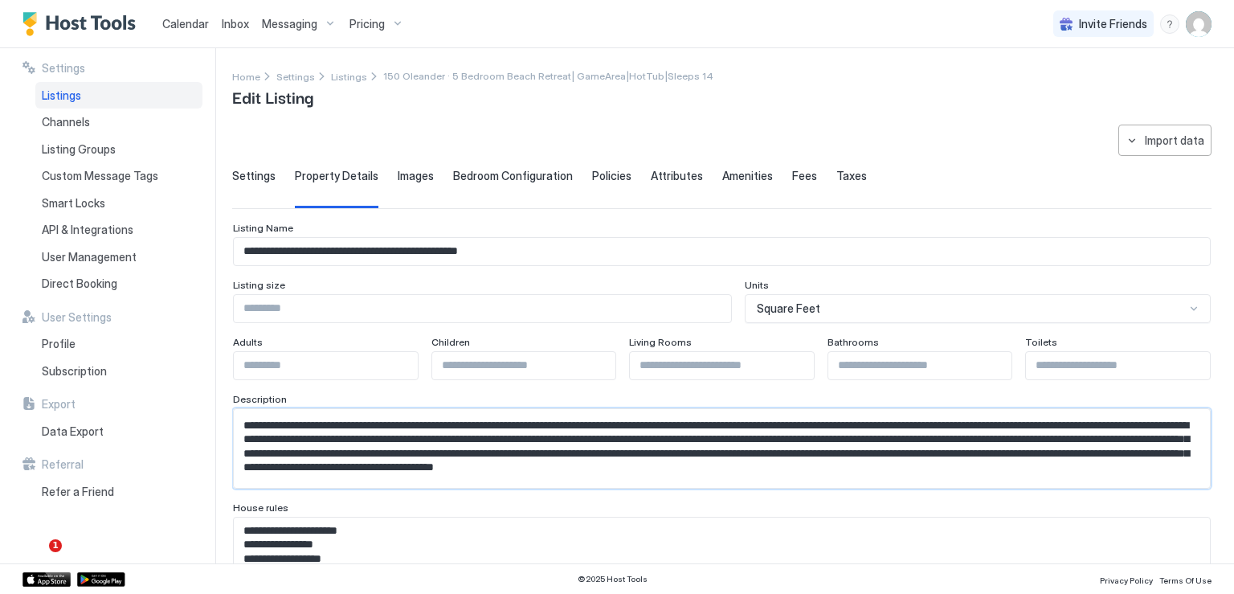
scroll to position [39, 0]
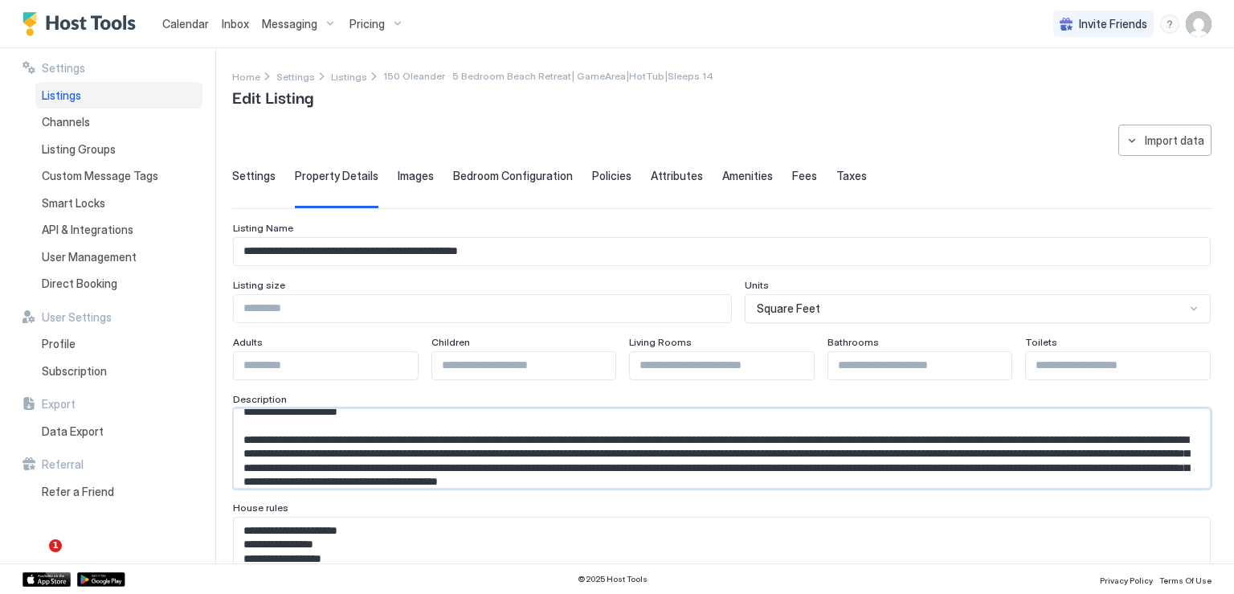
click at [1168, 480] on textarea "Input Field" at bounding box center [716, 448] width 964 height 79
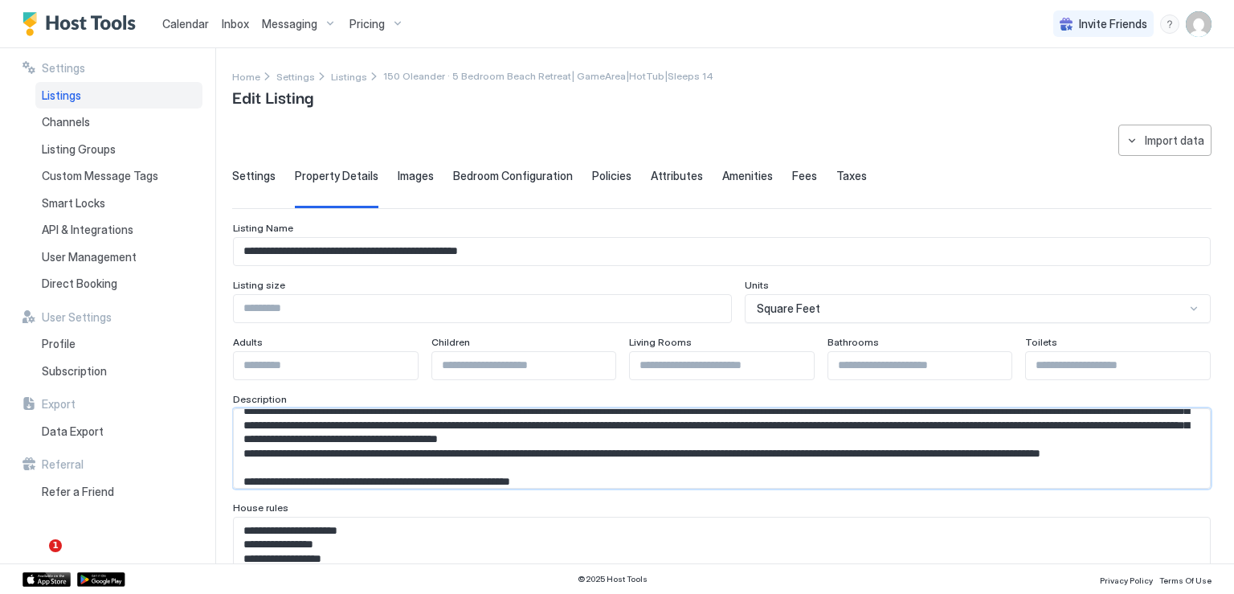
scroll to position [96, 0]
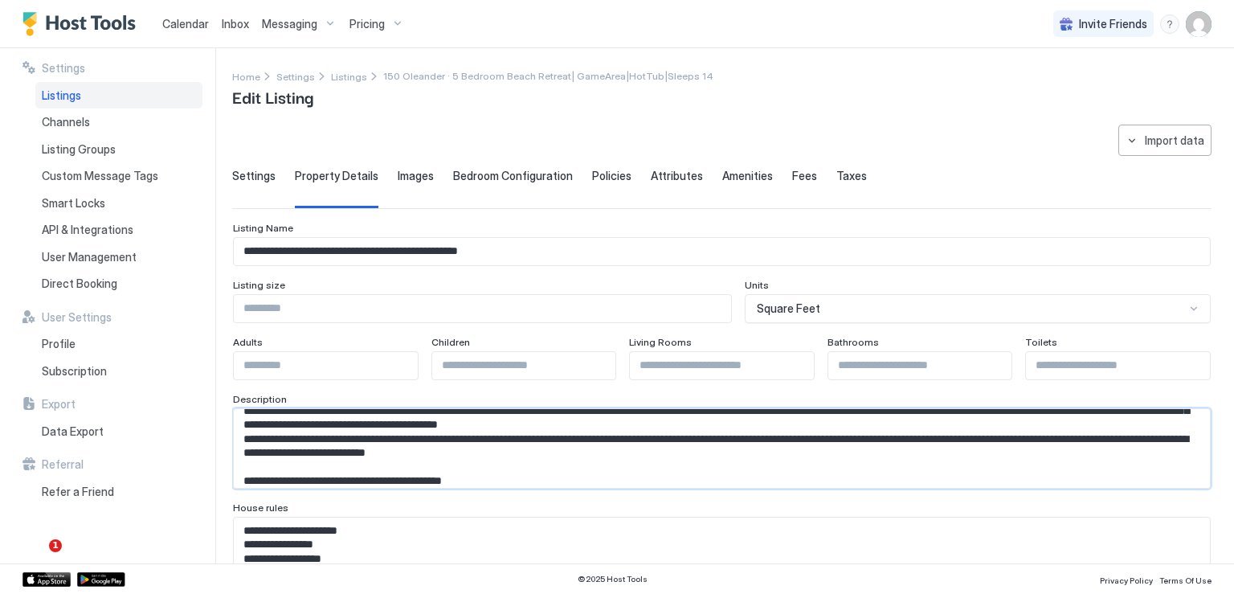
click at [1164, 481] on textarea "Input Field" at bounding box center [716, 448] width 964 height 79
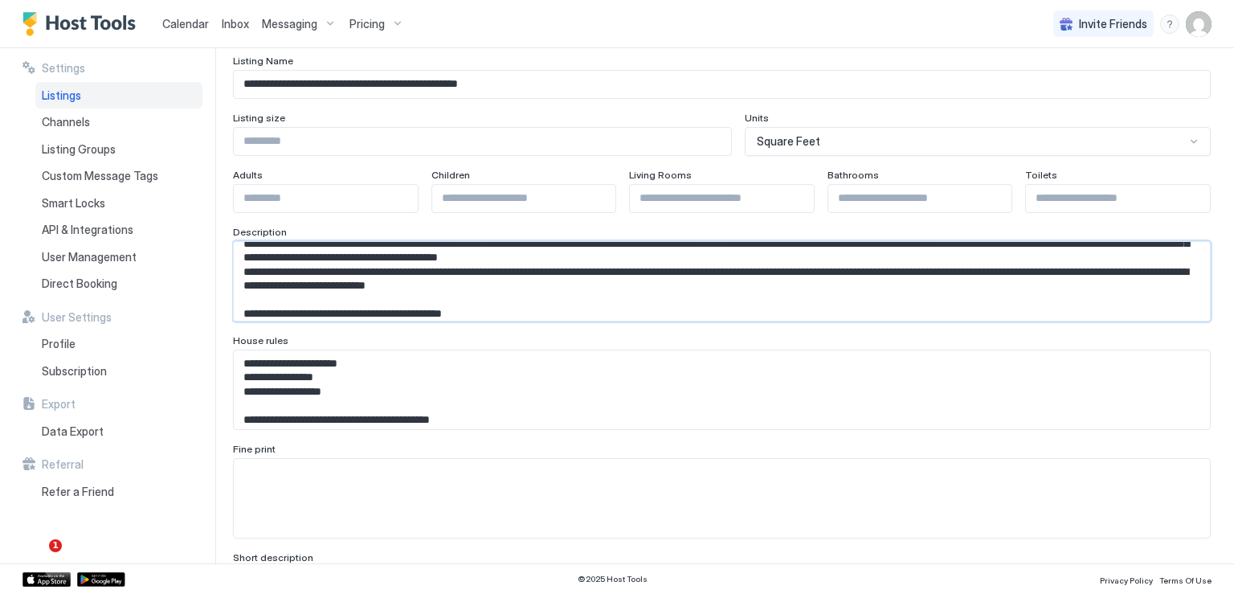
scroll to position [48, 0]
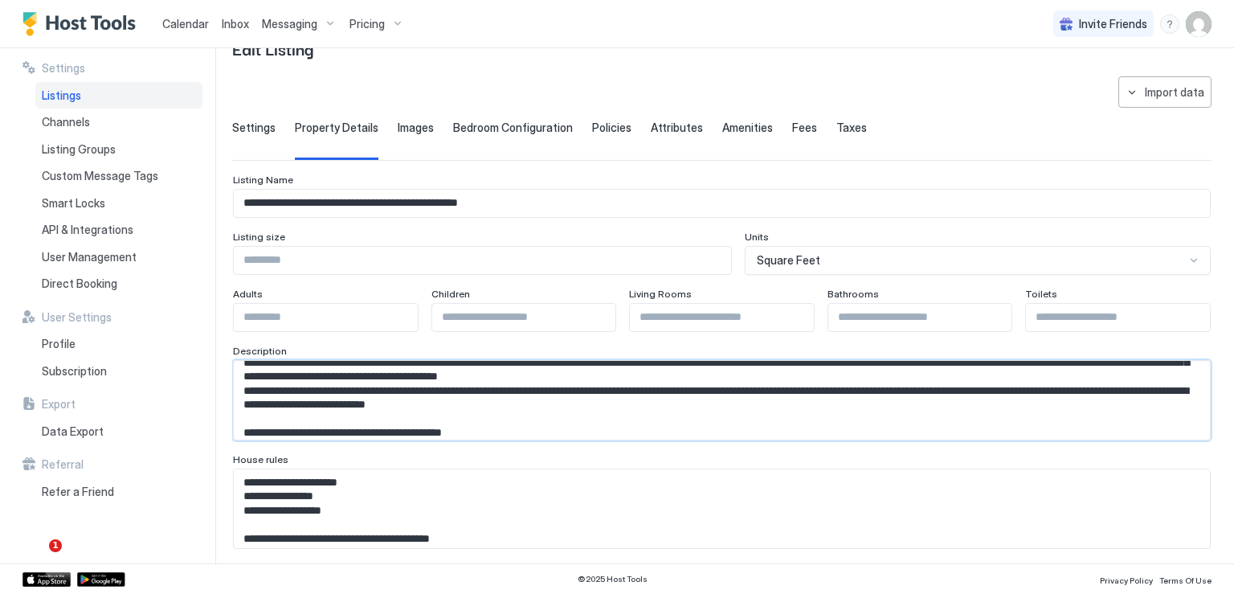
click at [761, 407] on textarea "Input Field" at bounding box center [716, 400] width 964 height 79
click at [933, 403] on textarea "Input Field" at bounding box center [716, 400] width 964 height 79
click at [268, 415] on textarea "Input Field" at bounding box center [716, 400] width 964 height 79
type textarea "**********"
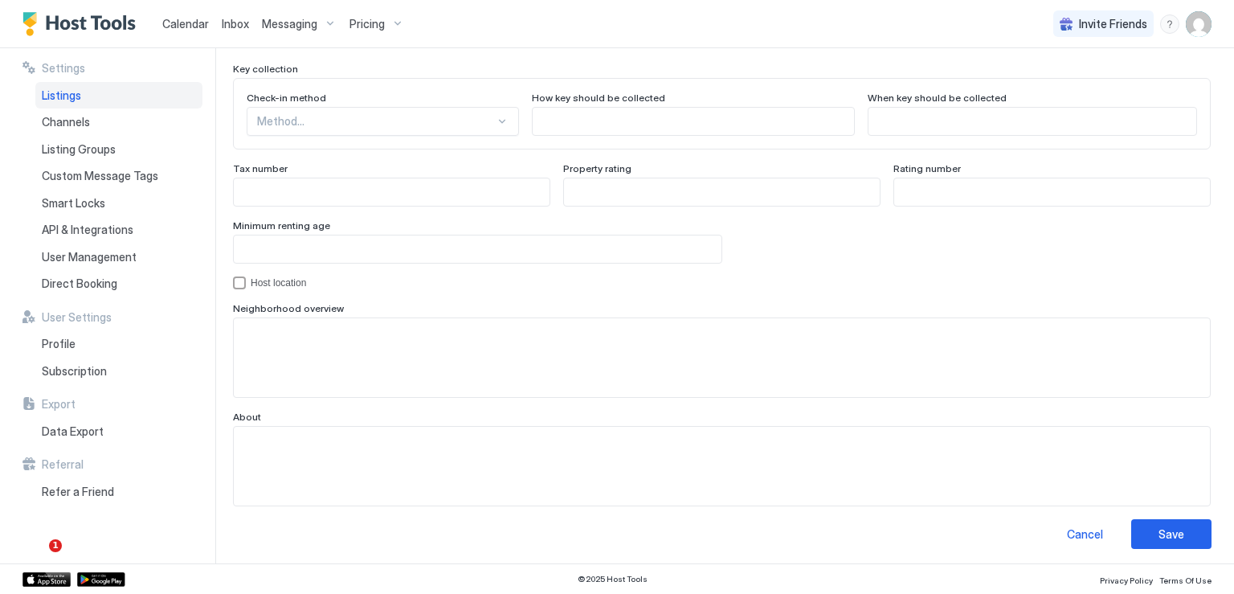
scroll to position [1493, 0]
drag, startPoint x: 1155, startPoint y: 531, endPoint x: 858, endPoint y: 431, distance: 313.8
click at [1159, 531] on div "Save" at bounding box center [1172, 532] width 26 height 17
click at [72, 97] on span "Listings" at bounding box center [61, 95] width 39 height 14
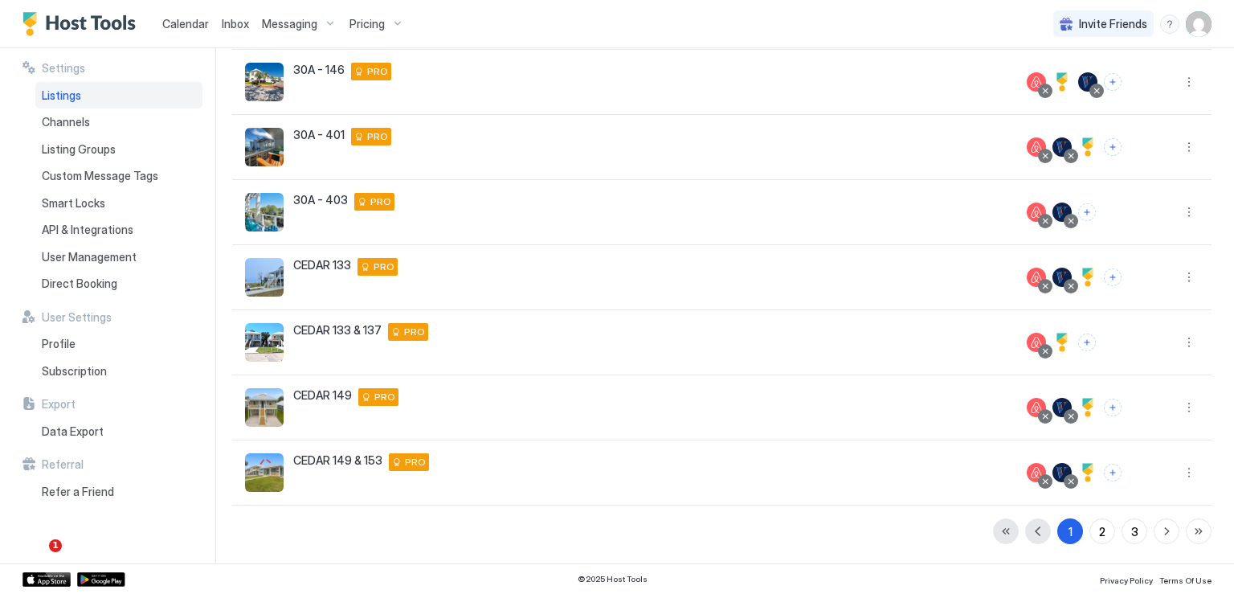
scroll to position [343, 0]
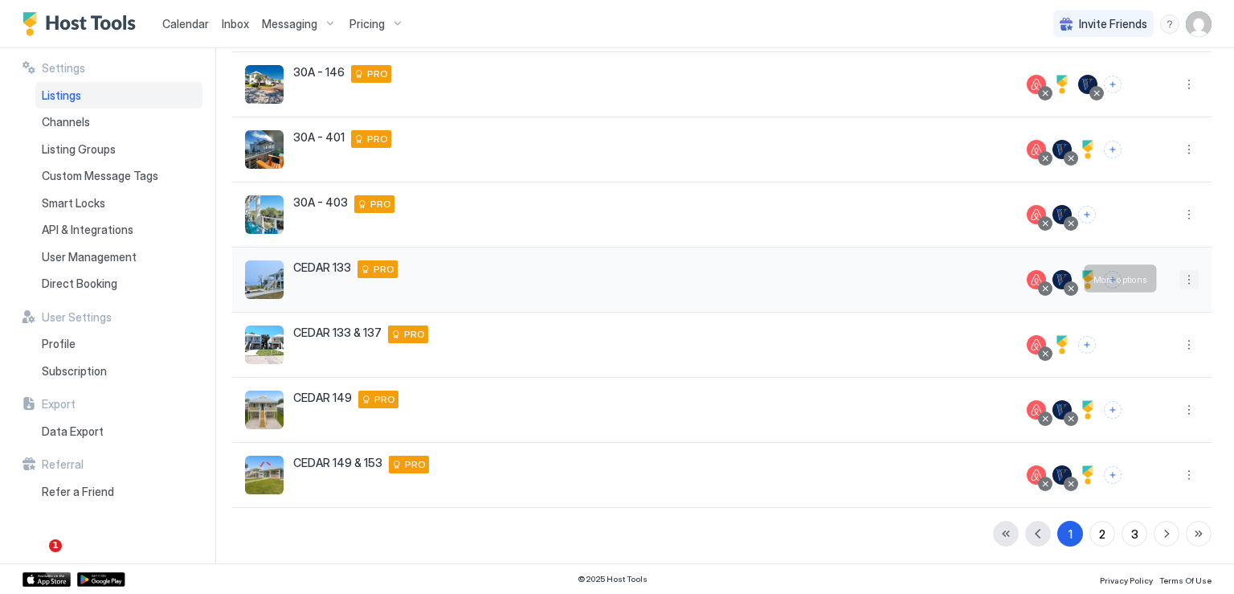
click at [1180, 284] on button "More options" at bounding box center [1189, 279] width 19 height 19
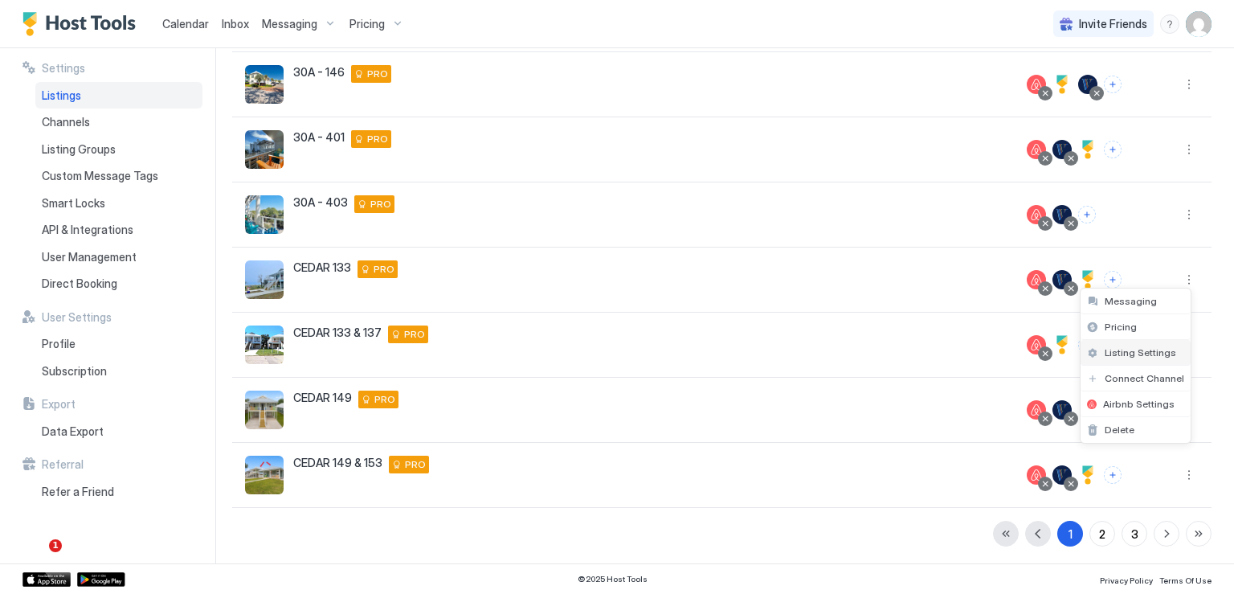
click at [1133, 356] on span "Listing Settings" at bounding box center [1141, 352] width 72 height 12
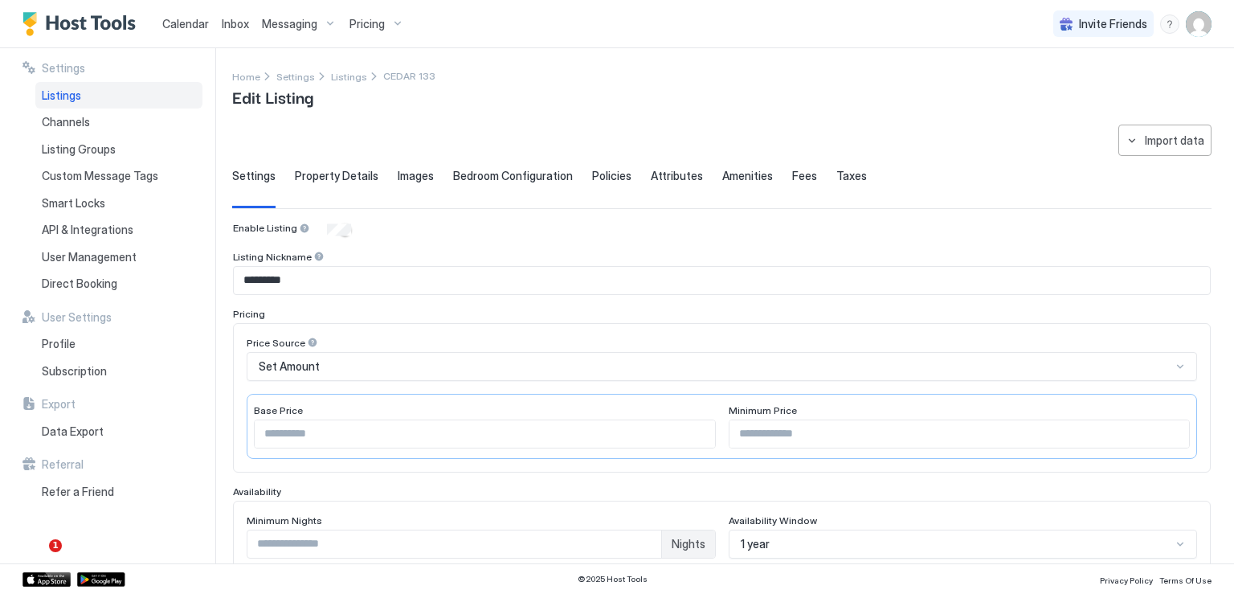
click at [366, 178] on span "Property Details" at bounding box center [337, 176] width 84 height 14
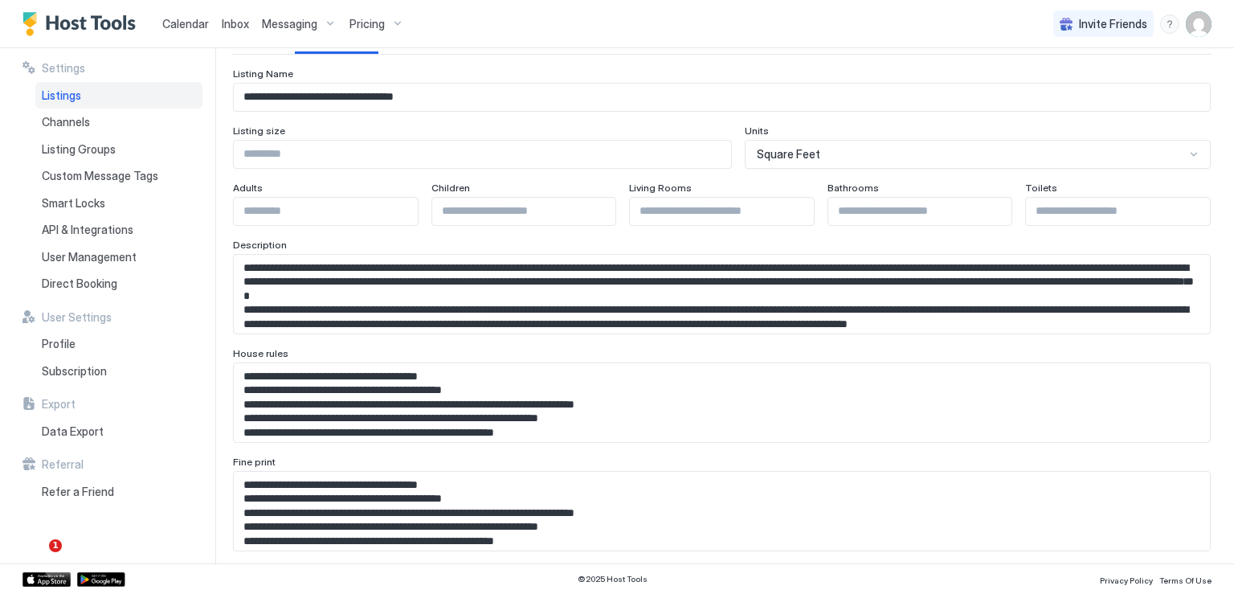
scroll to position [161, 0]
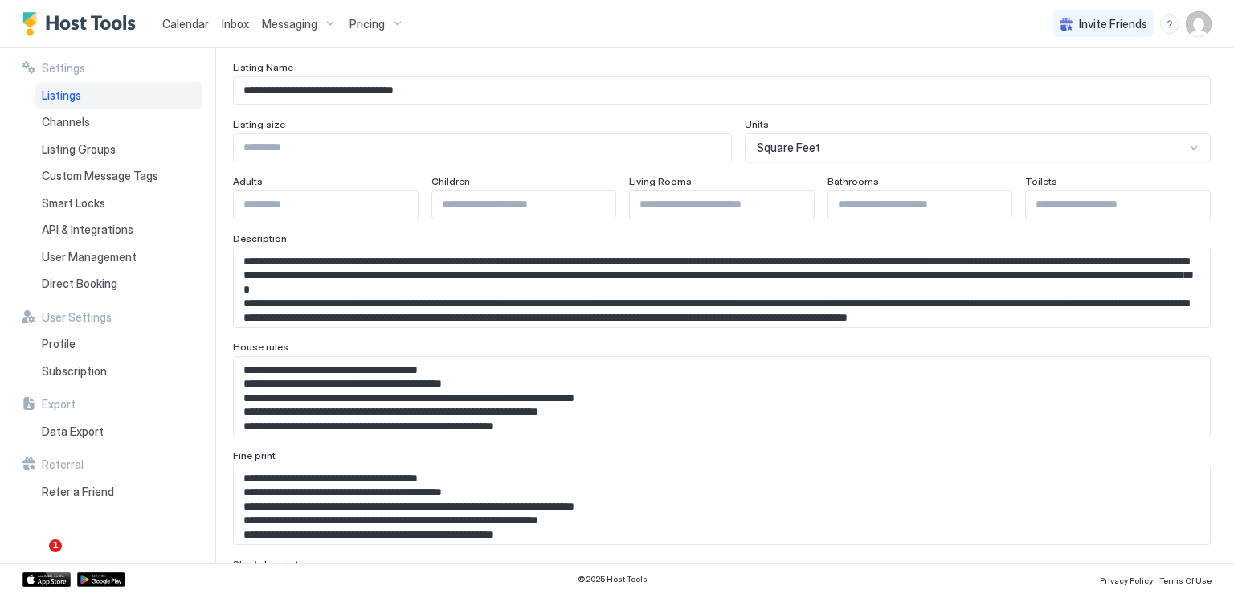
click at [391, 407] on textarea "Input Field" at bounding box center [716, 396] width 964 height 79
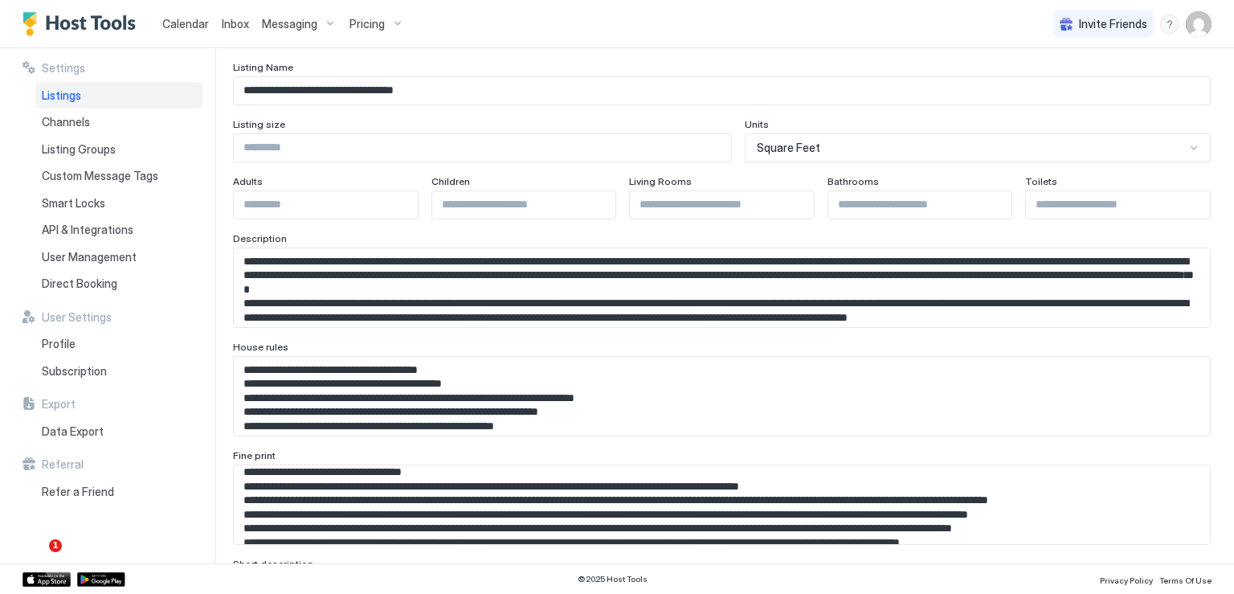
scroll to position [80, 0]
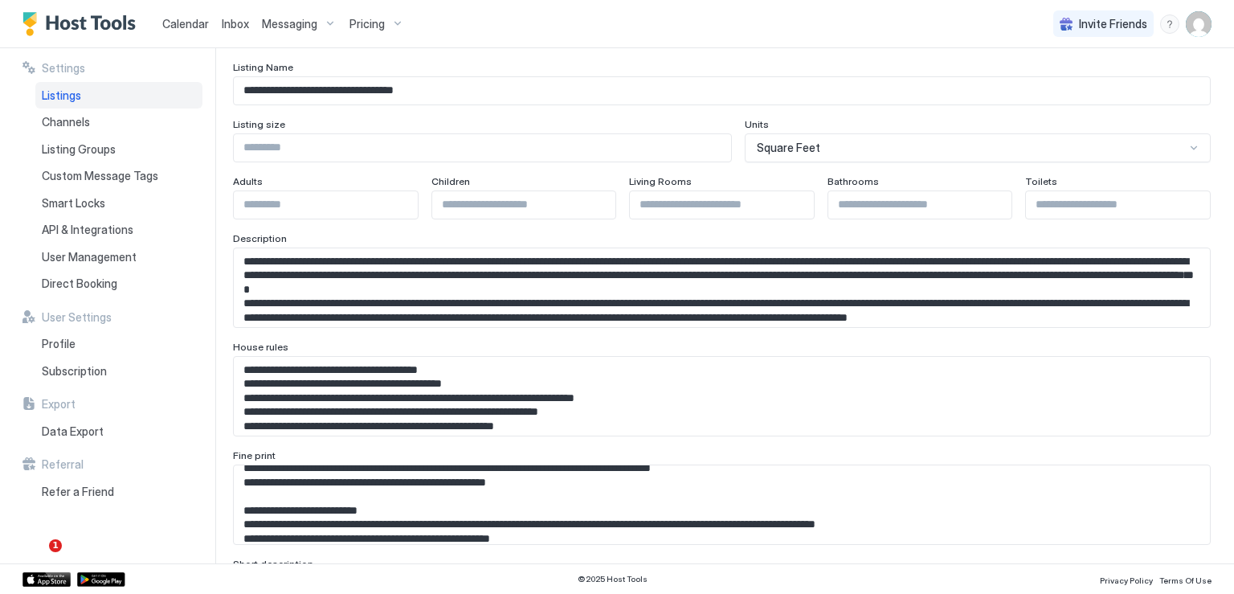
drag, startPoint x: 419, startPoint y: 505, endPoint x: 427, endPoint y: 499, distance: 9.8
click at [419, 505] on textarea "Input Field" at bounding box center [716, 504] width 964 height 79
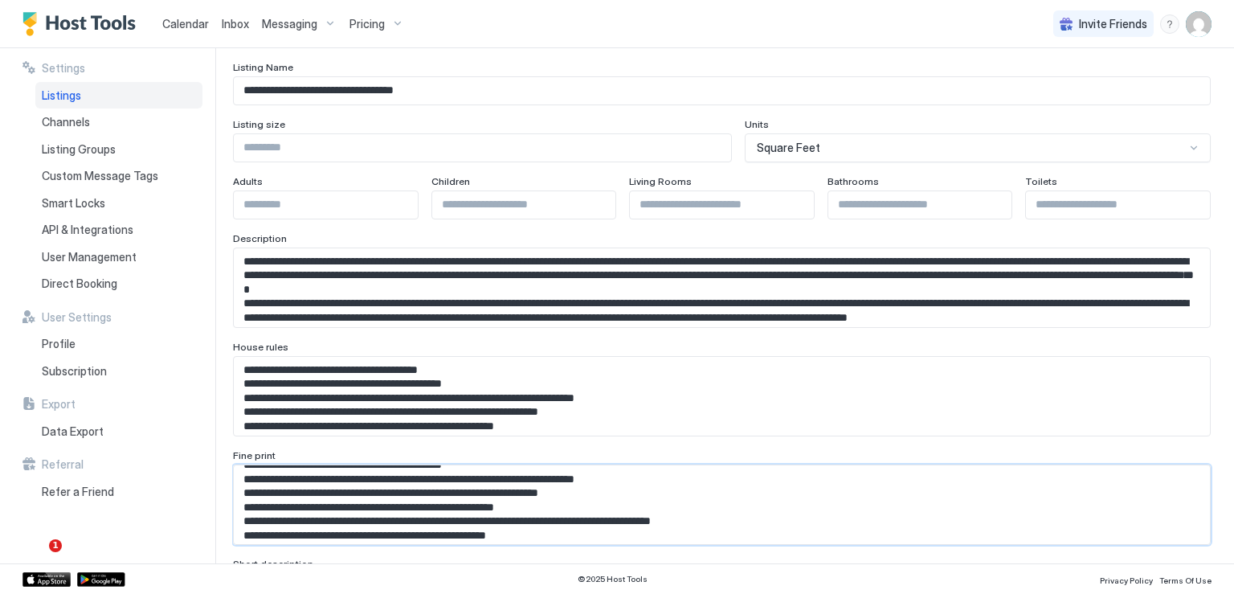
scroll to position [0, 0]
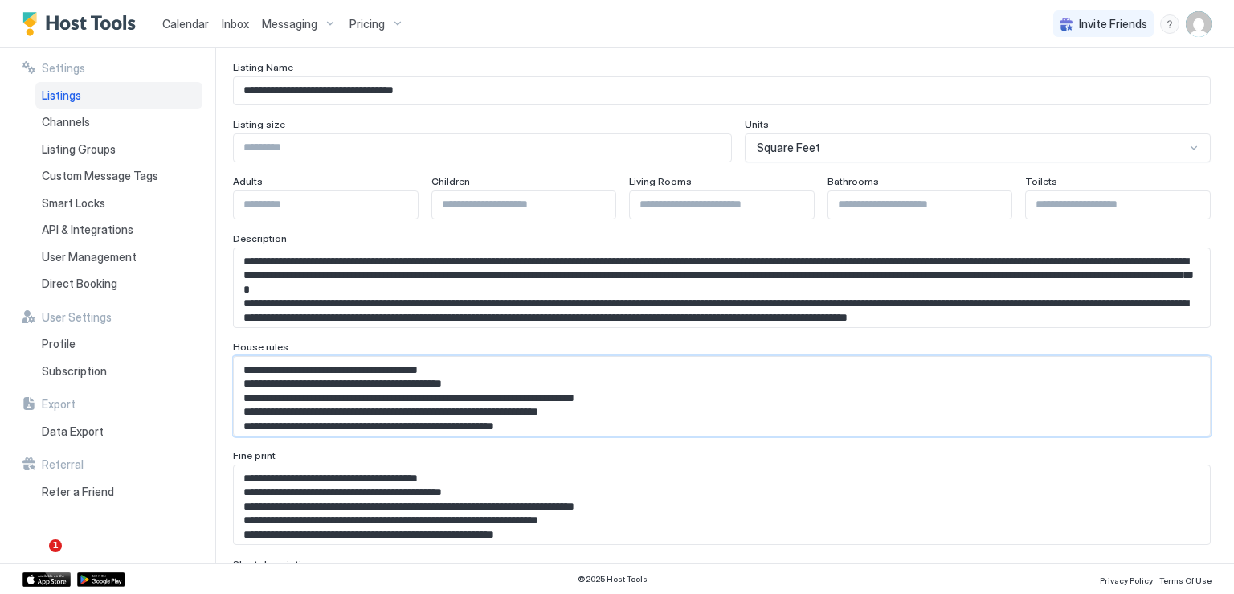
click at [425, 424] on textarea "Input Field" at bounding box center [716, 396] width 964 height 79
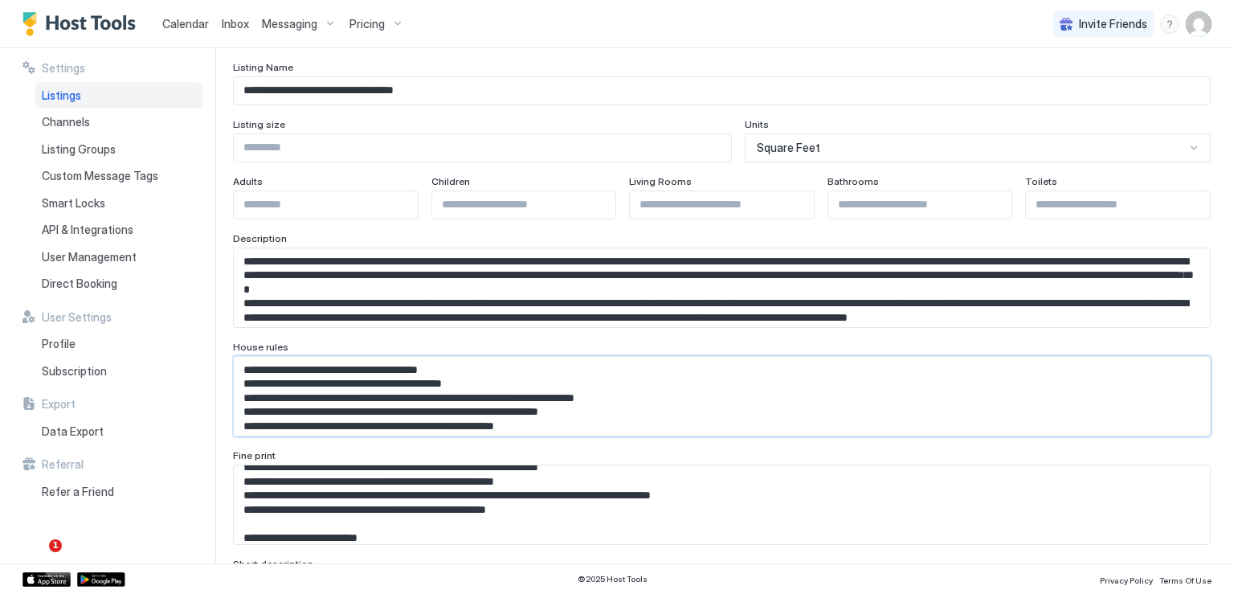
scroll to position [80, 0]
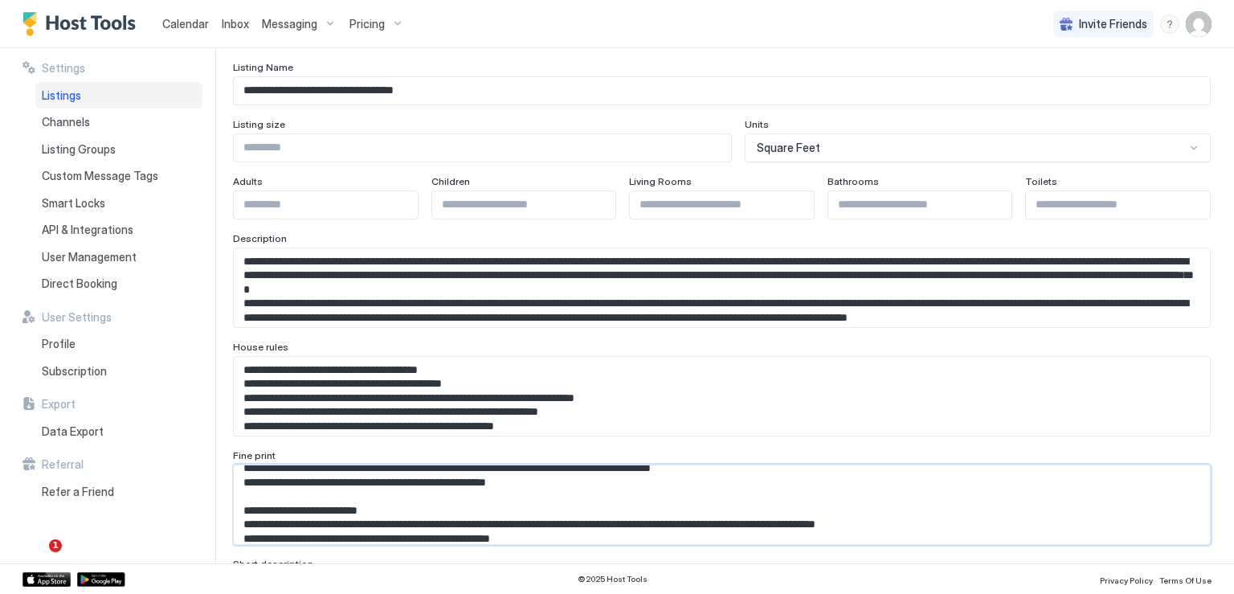
click at [432, 484] on textarea "Input Field" at bounding box center [716, 504] width 964 height 79
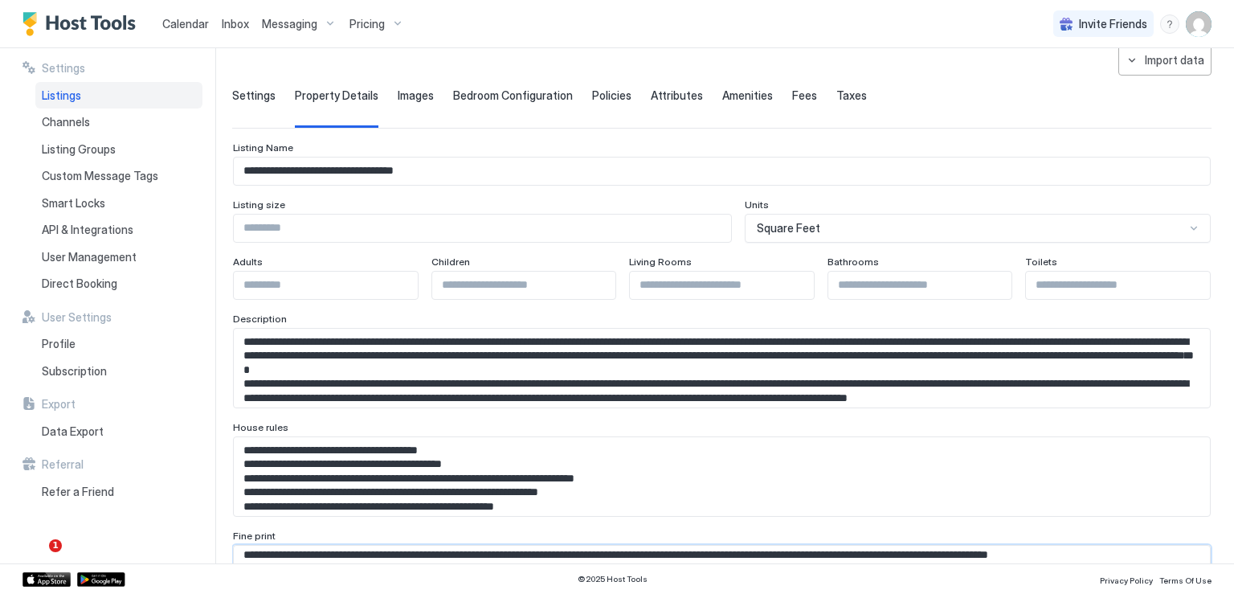
click at [366, 457] on textarea "Input Field" at bounding box center [716, 476] width 964 height 79
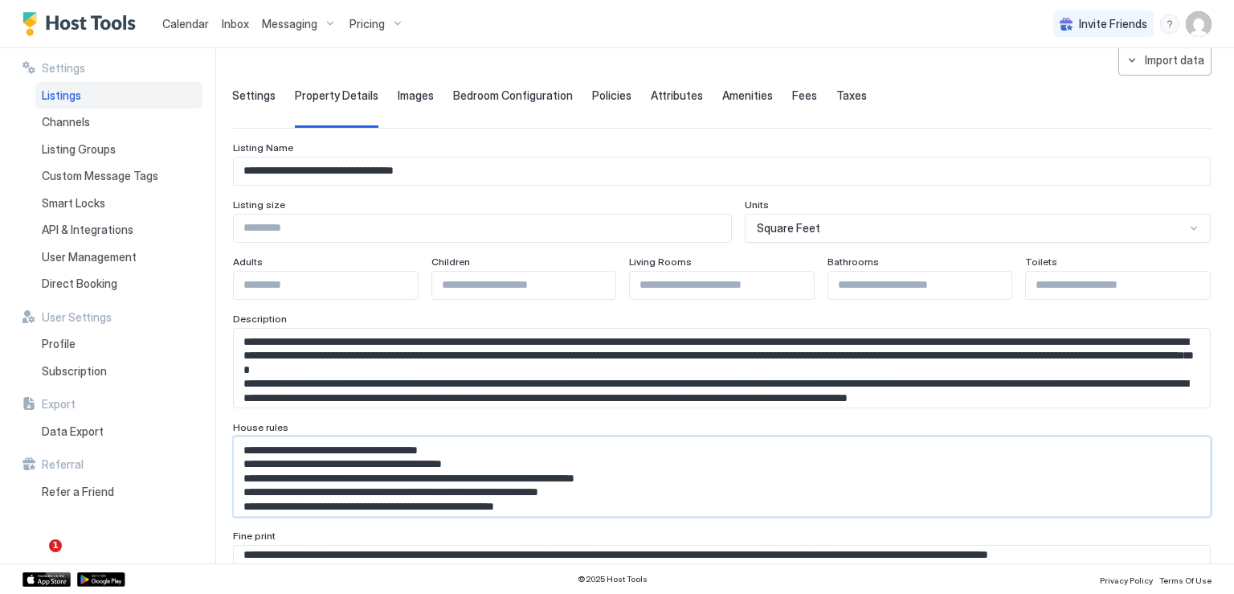
click at [341, 444] on textarea "Input Field" at bounding box center [716, 476] width 964 height 79
click at [464, 471] on textarea "Input Field" at bounding box center [716, 476] width 964 height 79
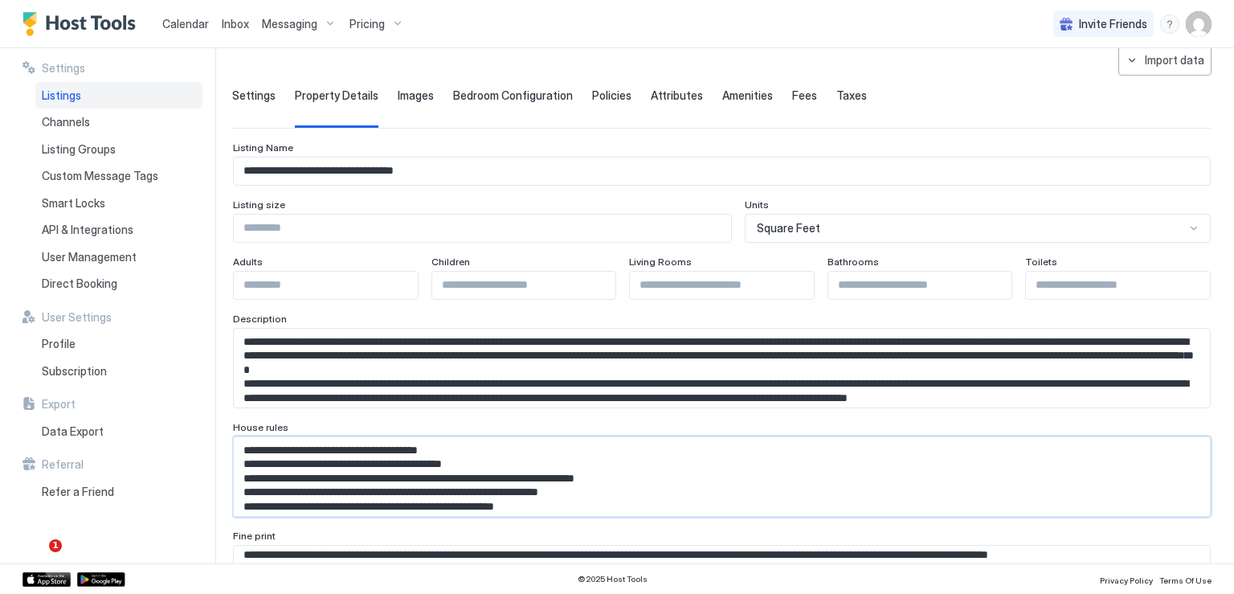
scroll to position [22, 0]
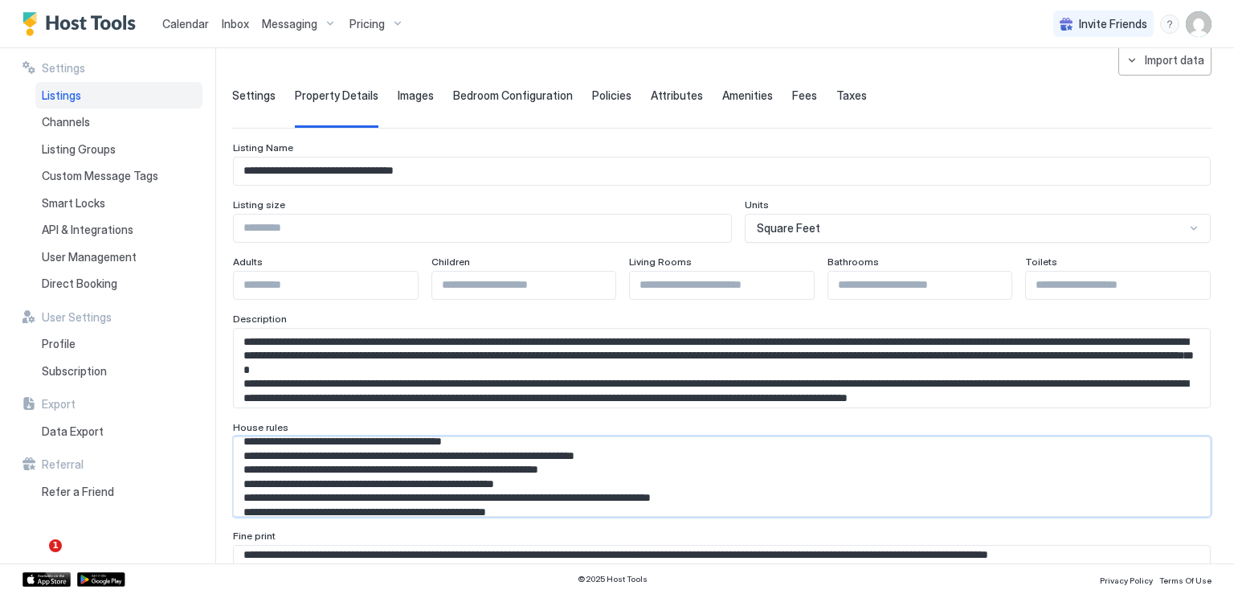
drag, startPoint x: 483, startPoint y: 505, endPoint x: 205, endPoint y: 456, distance: 282.3
click at [205, 456] on div "**********" at bounding box center [617, 305] width 1234 height 515
click at [325, 470] on textarea "Input Field" at bounding box center [716, 476] width 964 height 79
click at [75, 145] on span "Listing Groups" at bounding box center [79, 149] width 74 height 14
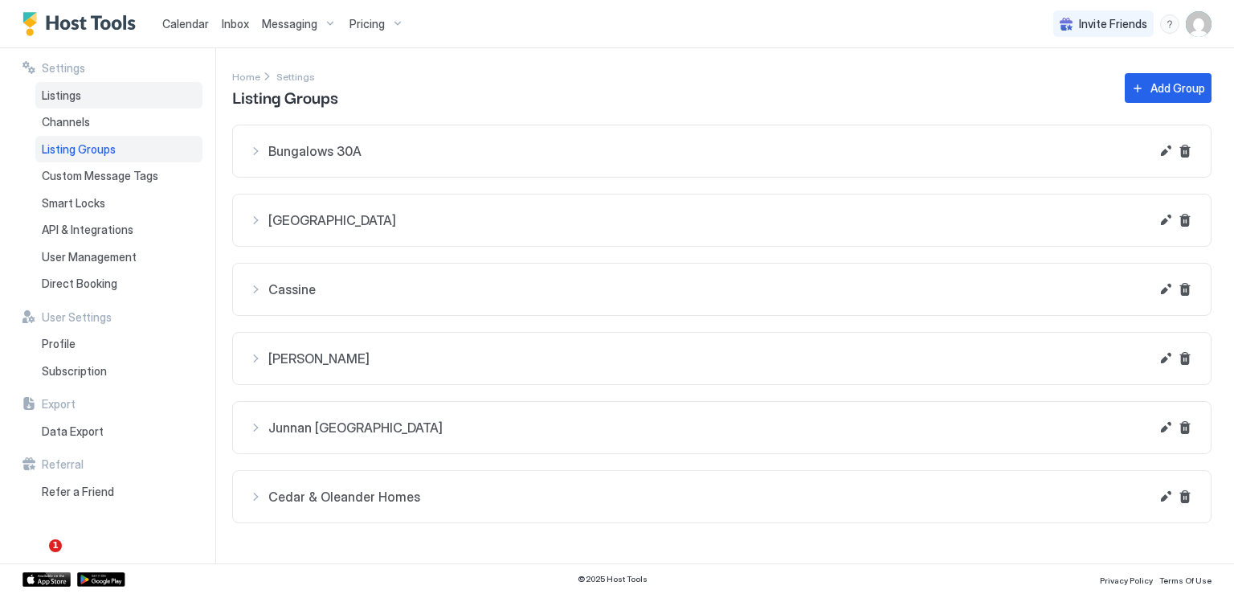
click at [59, 92] on span "Listings" at bounding box center [61, 95] width 39 height 14
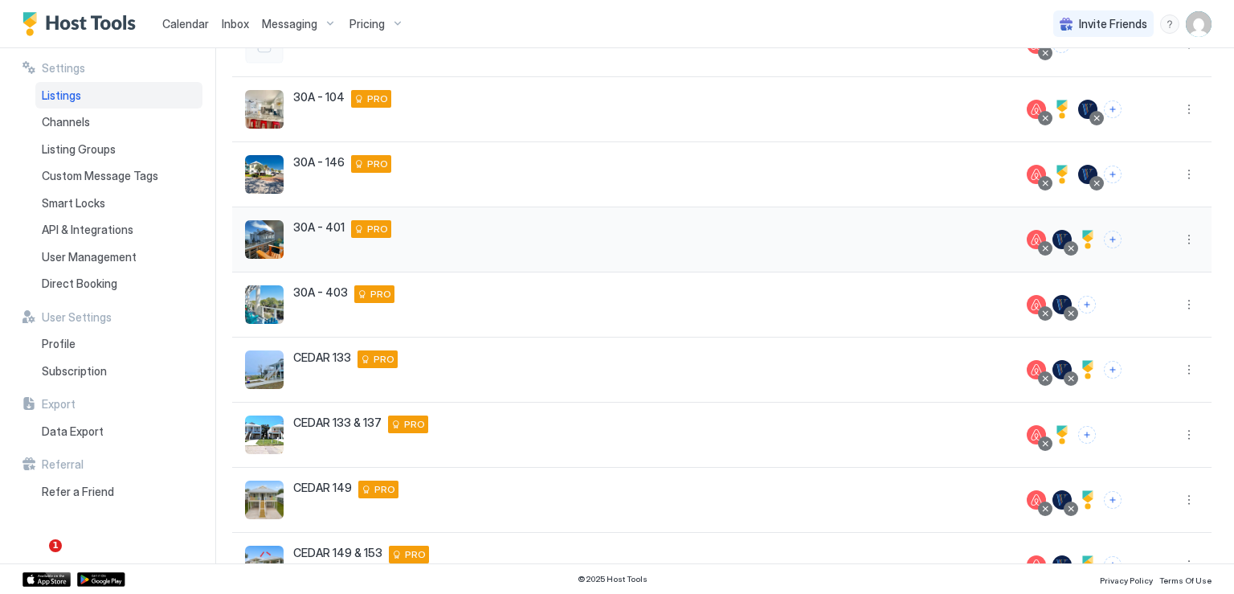
scroll to position [263, 0]
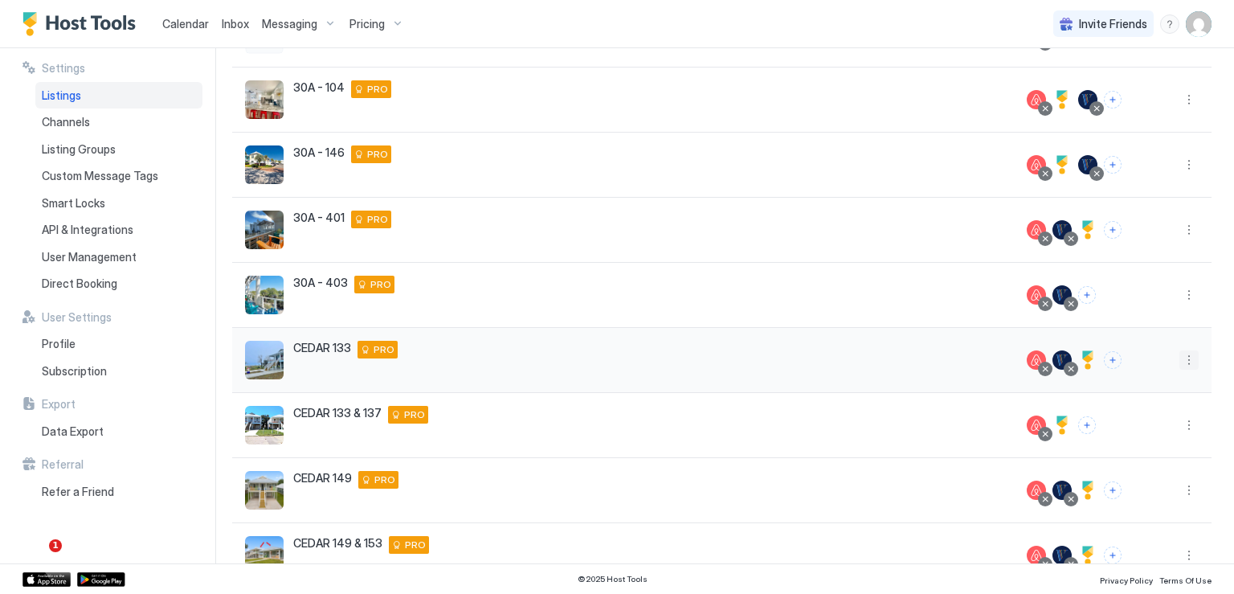
click at [1180, 362] on button "More options" at bounding box center [1189, 359] width 19 height 19
click at [1202, 525] on div at bounding box center [617, 297] width 1234 height 594
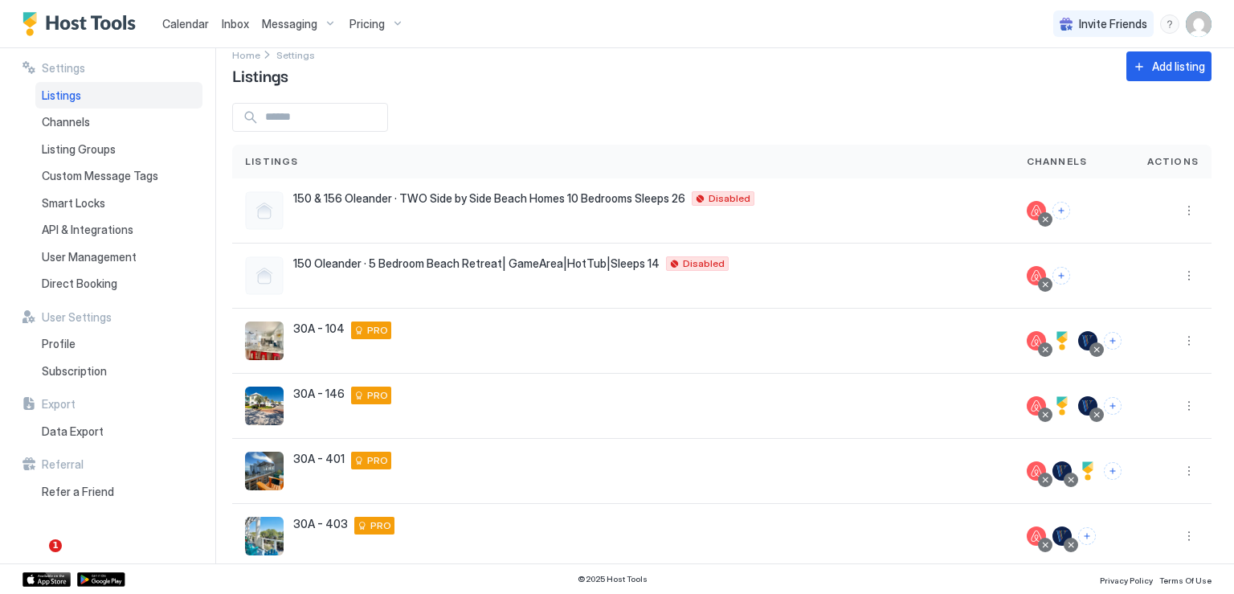
scroll to position [0, 0]
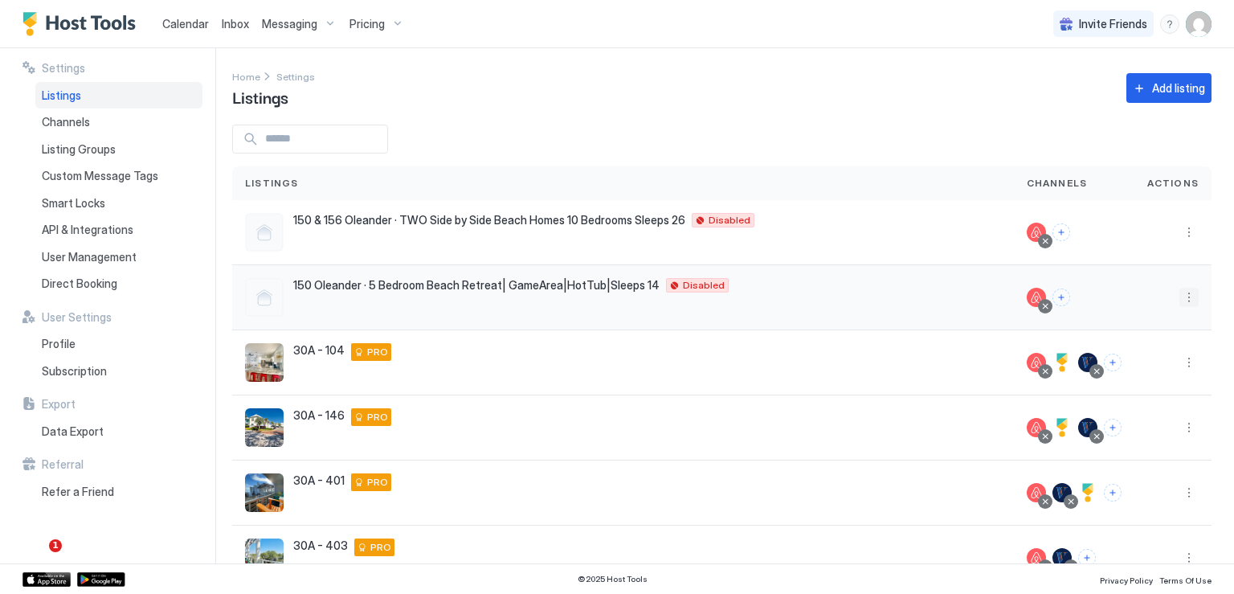
click at [1180, 305] on button "More options" at bounding box center [1189, 297] width 19 height 19
click at [1122, 368] on span "Listing Settings" at bounding box center [1141, 371] width 72 height 12
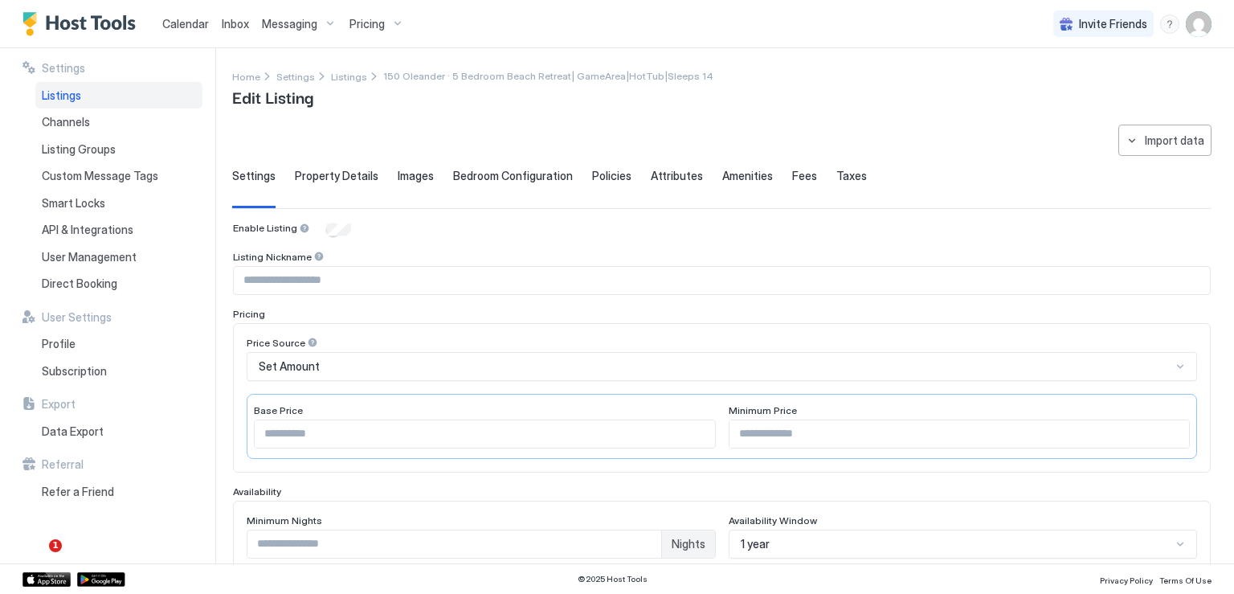
click at [356, 180] on span "Property Details" at bounding box center [337, 176] width 84 height 14
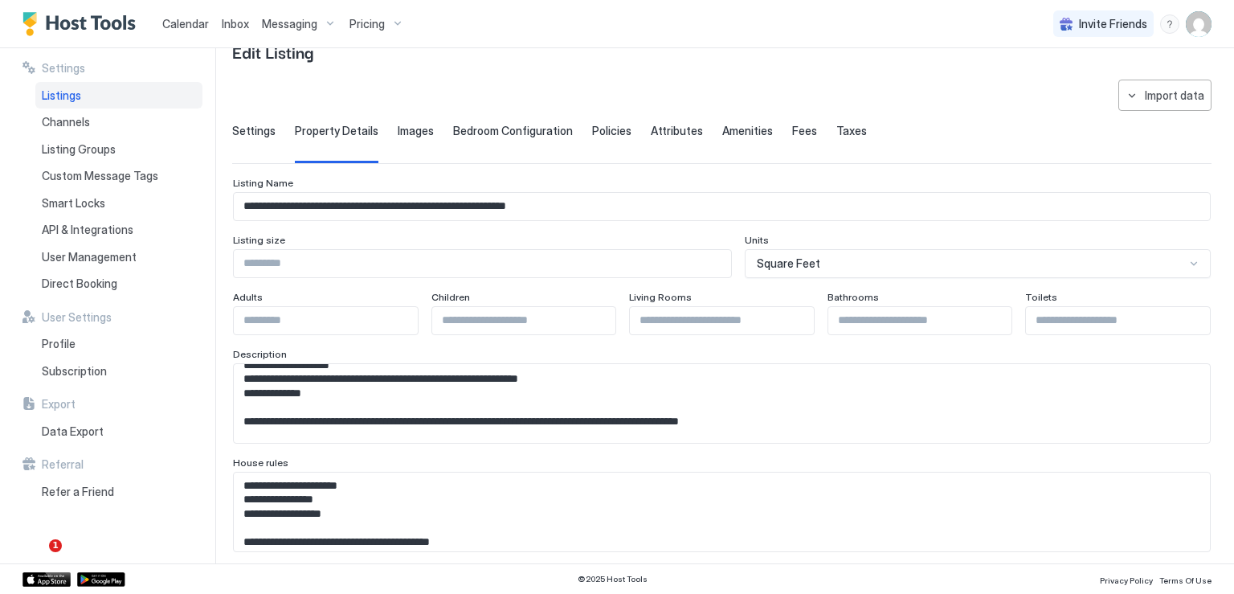
scroll to position [80, 0]
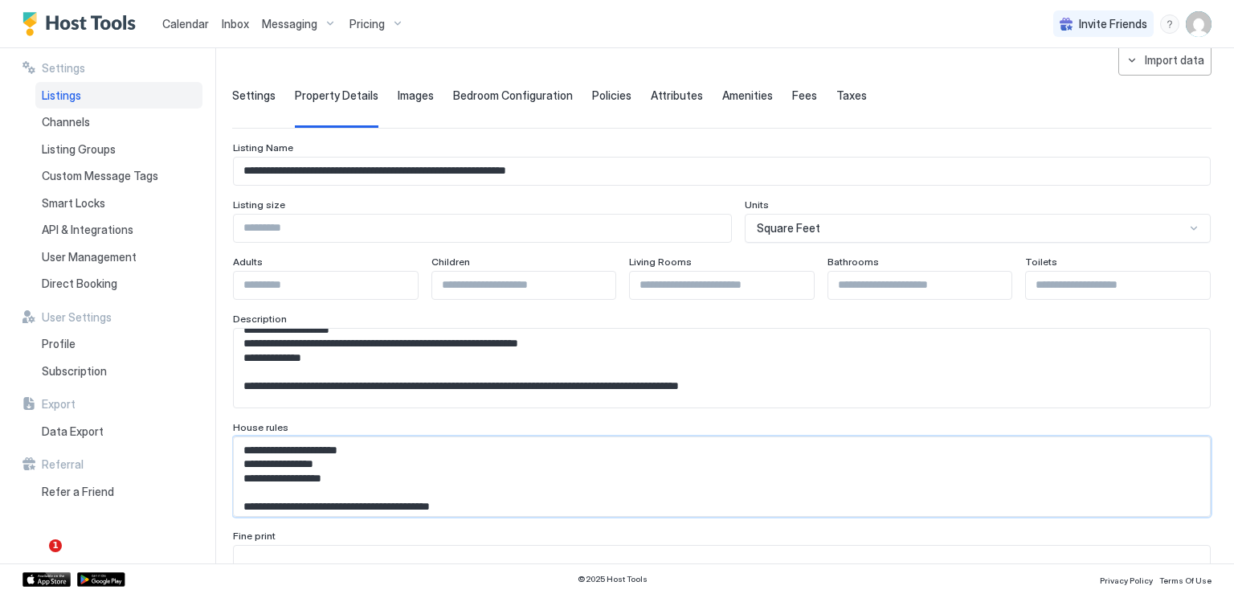
click at [392, 462] on textarea "Input Field" at bounding box center [716, 476] width 964 height 79
paste textarea "**********"
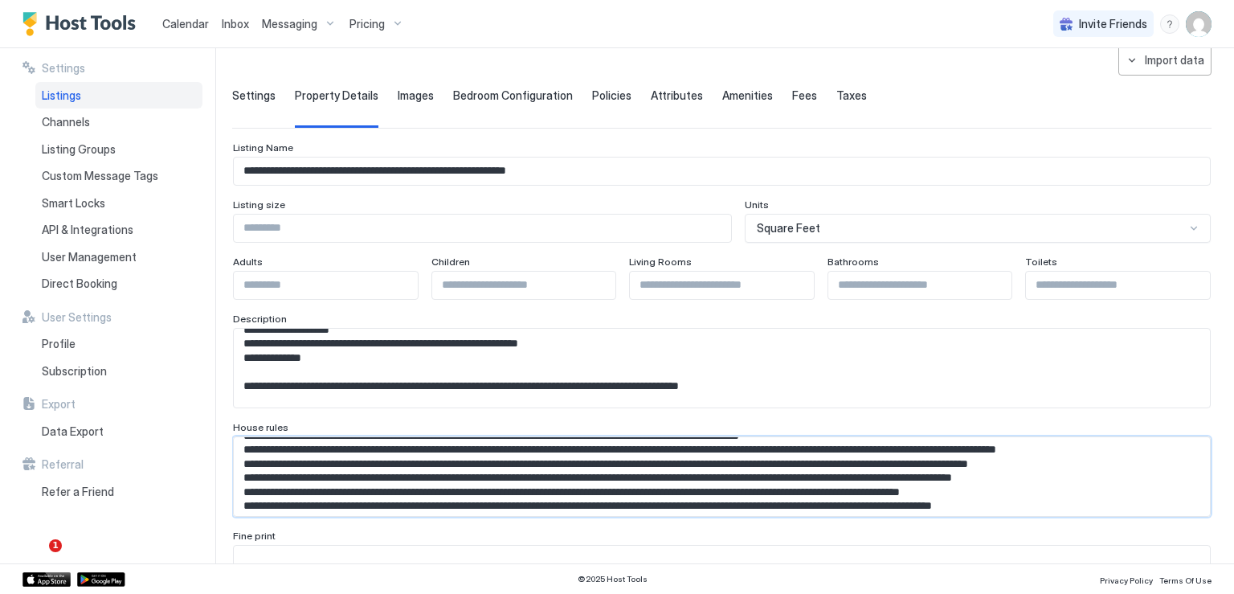
scroll to position [186, 0]
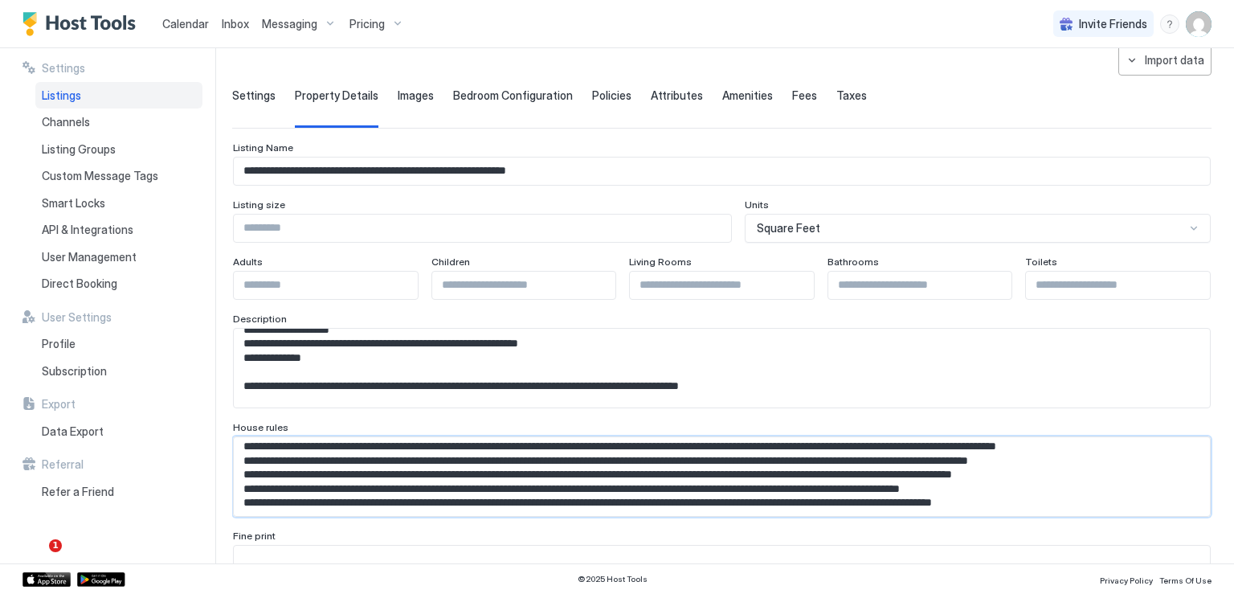
drag, startPoint x: 245, startPoint y: 456, endPoint x: 1099, endPoint y: 515, distance: 856.2
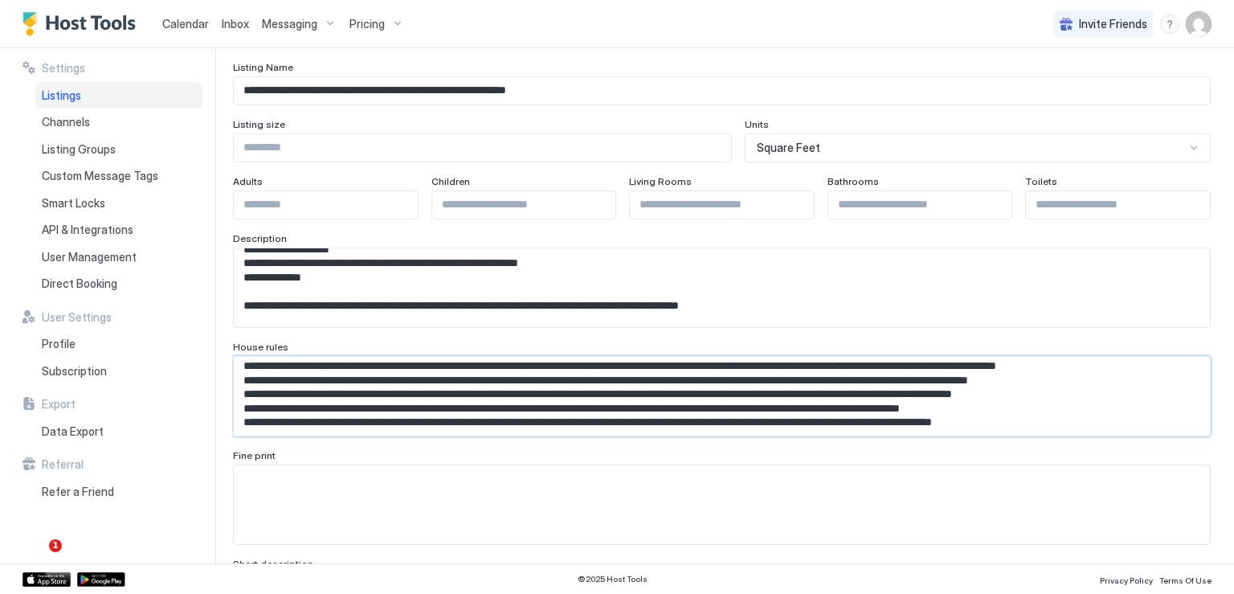
type textarea "**********"
click at [296, 498] on textarea "Input Field" at bounding box center [722, 504] width 976 height 79
paste textarea "**********"
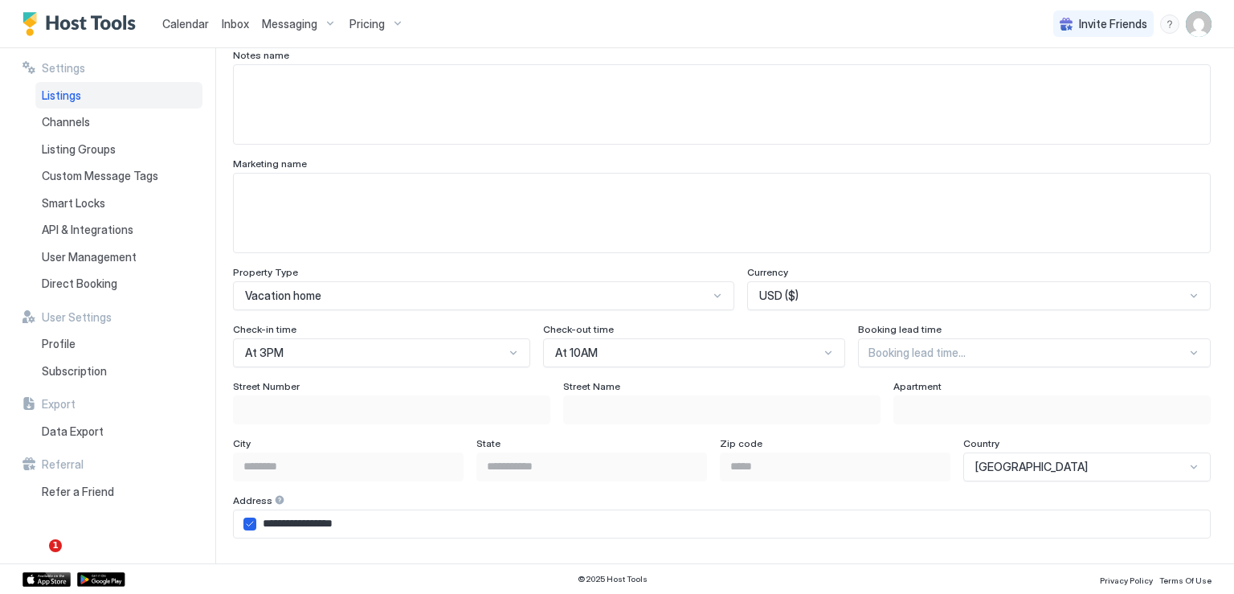
scroll to position [804, 0]
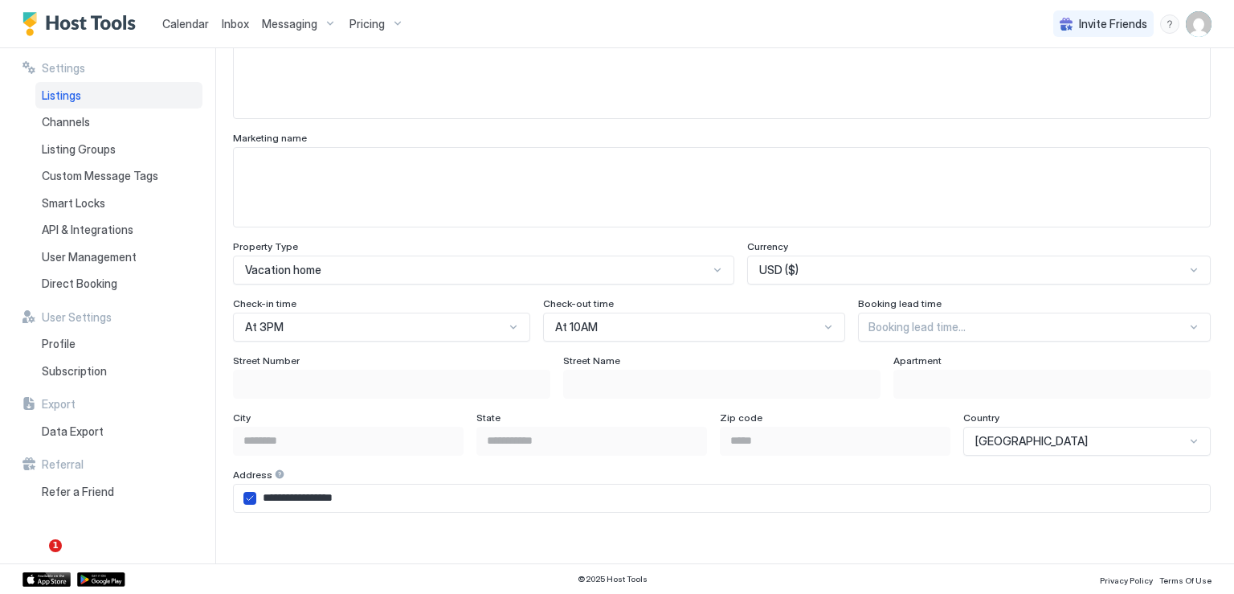
type textarea "**********"
click at [246, 494] on icon "airbnbAddress" at bounding box center [250, 498] width 10 height 10
type input "**********"
click at [283, 390] on input "Input Field" at bounding box center [392, 383] width 316 height 27
type input "**"
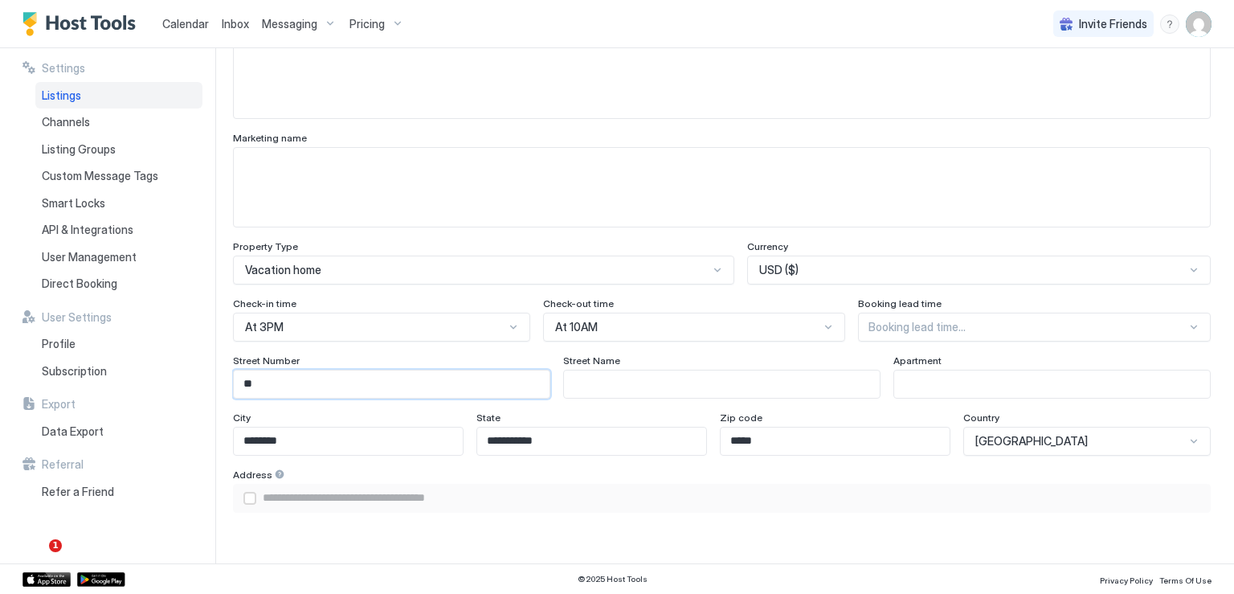
type input "**********"
type input "***"
type input "**********"
type input "***"
click at [594, 389] on input "Input Field" at bounding box center [722, 383] width 316 height 27
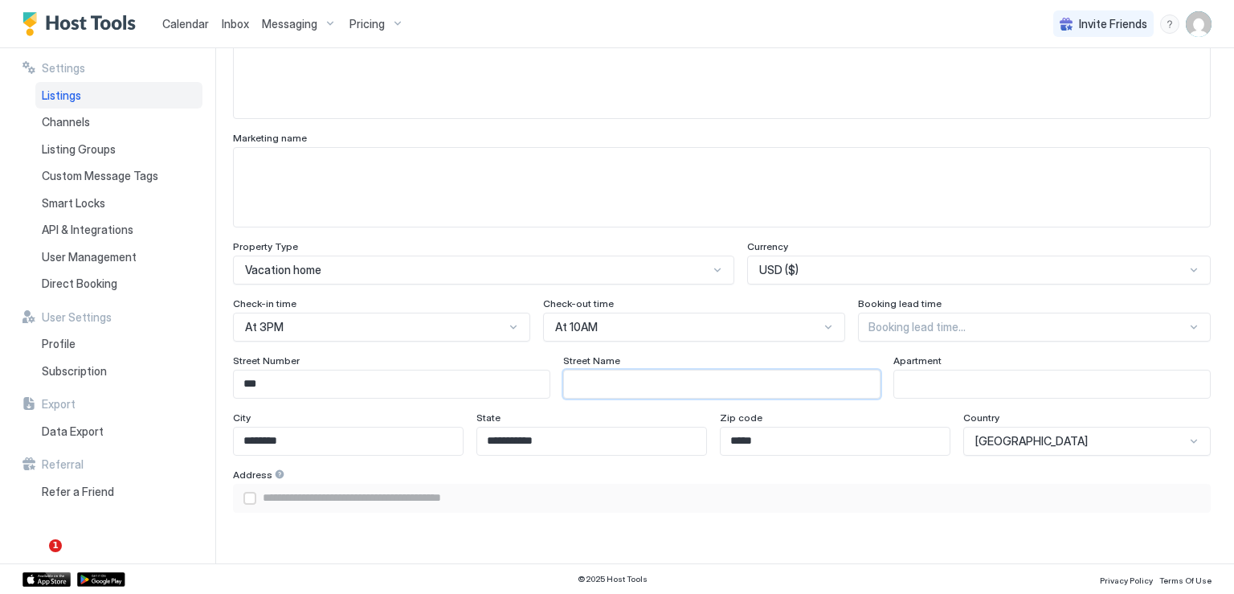
type input "*"
type input "**********"
type input "**"
type input "**********"
type input "***"
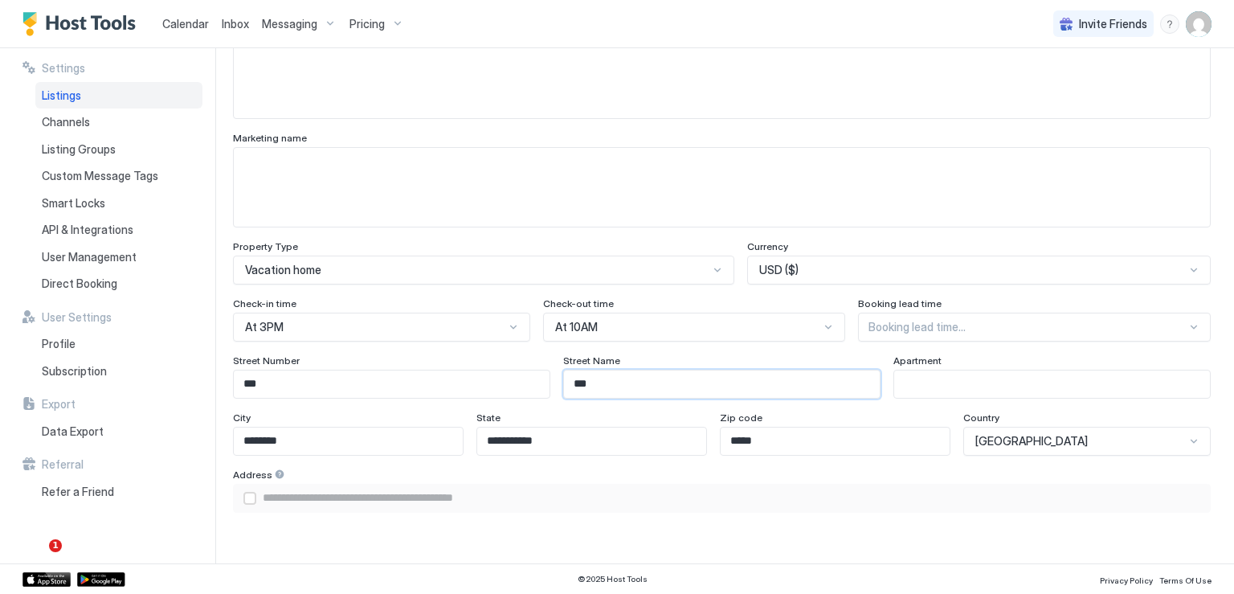
type input "**********"
type input "****"
type input "**********"
type input "*****"
type input "**********"
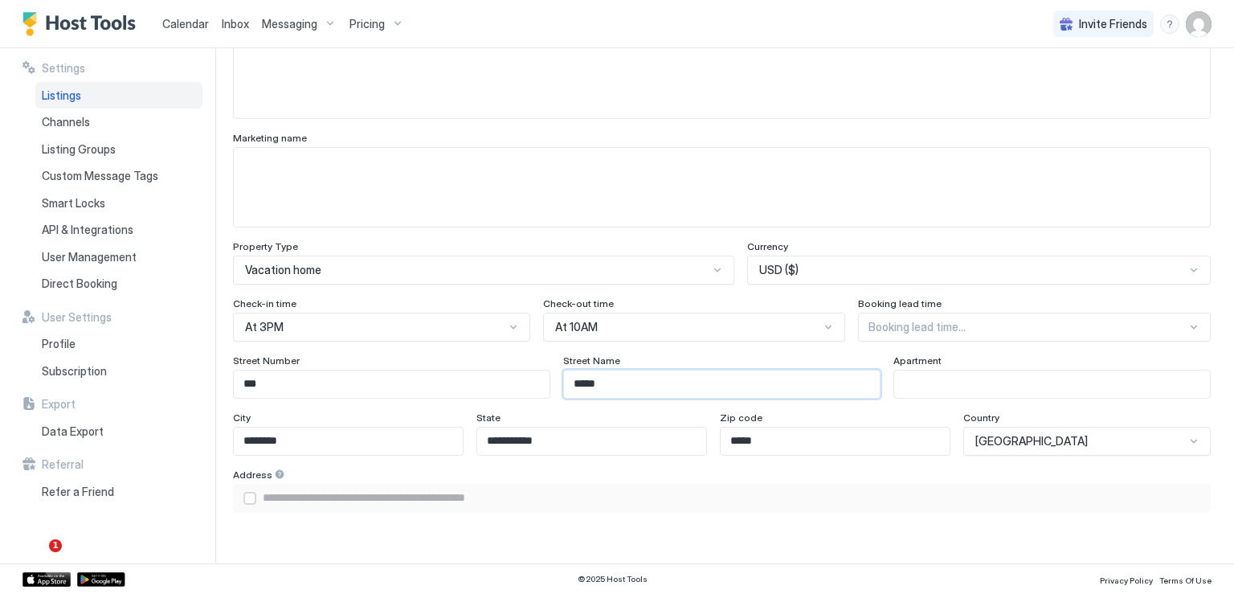
type input "******"
type input "**********"
type input "*******"
type input "**********"
type input "********"
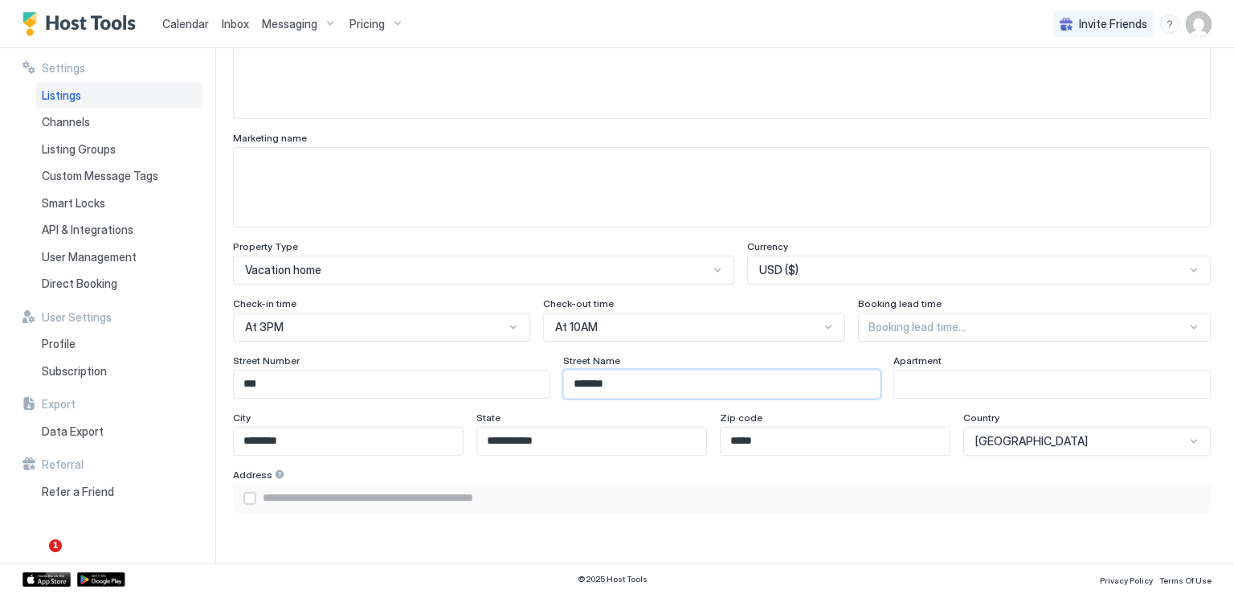
type input "**********"
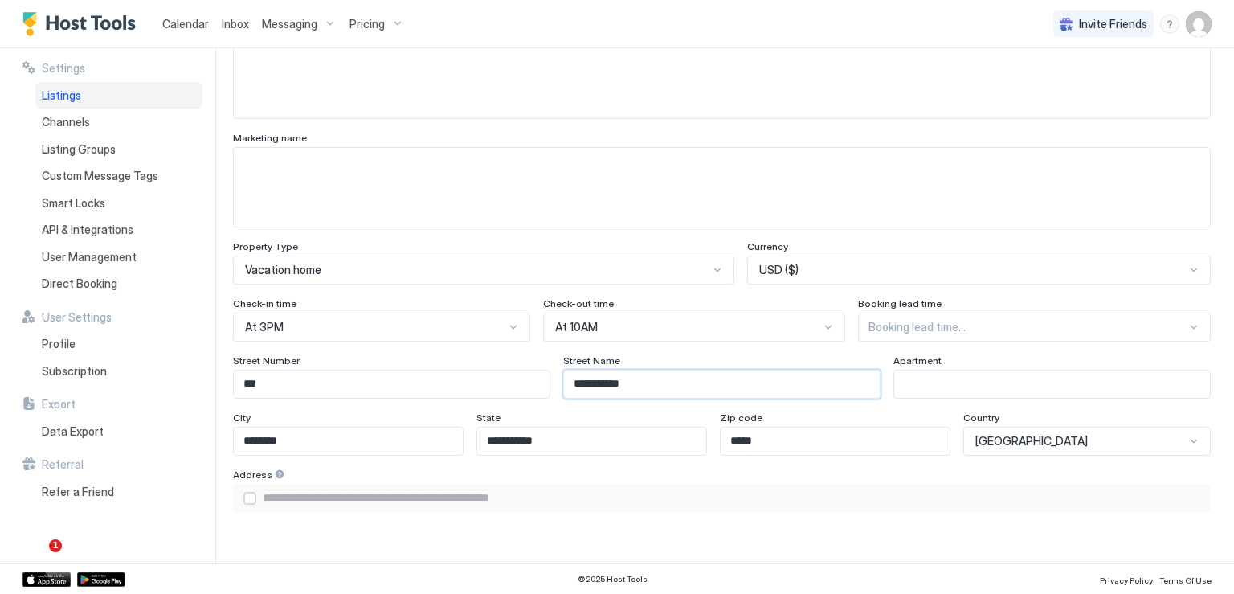
type input "**********"
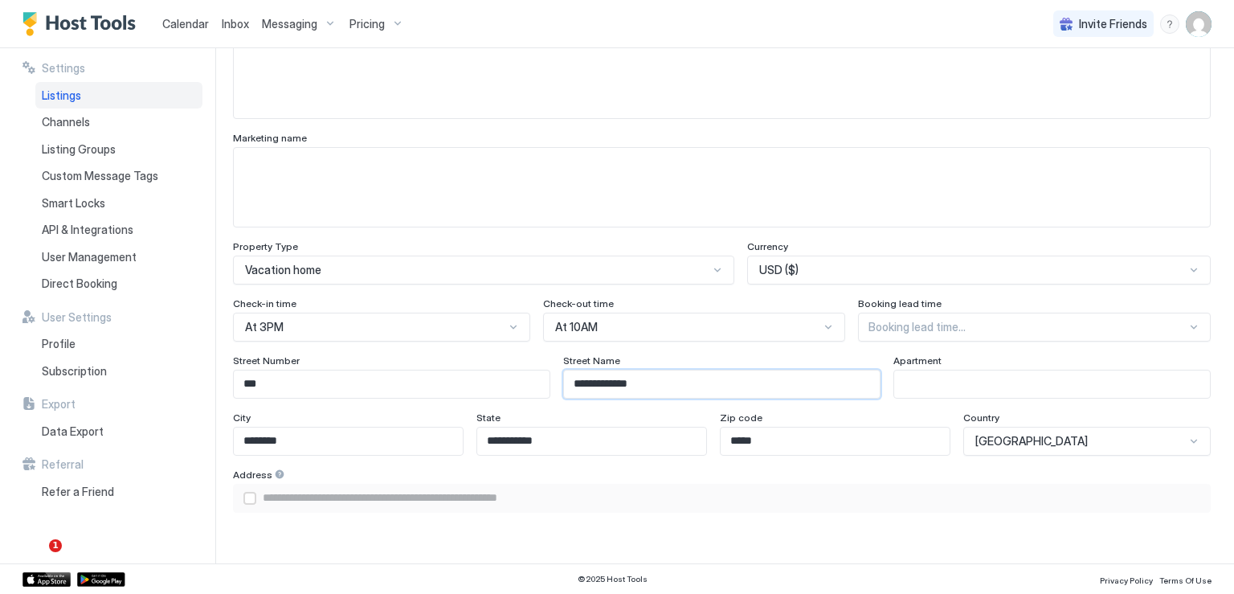
type input "**********"
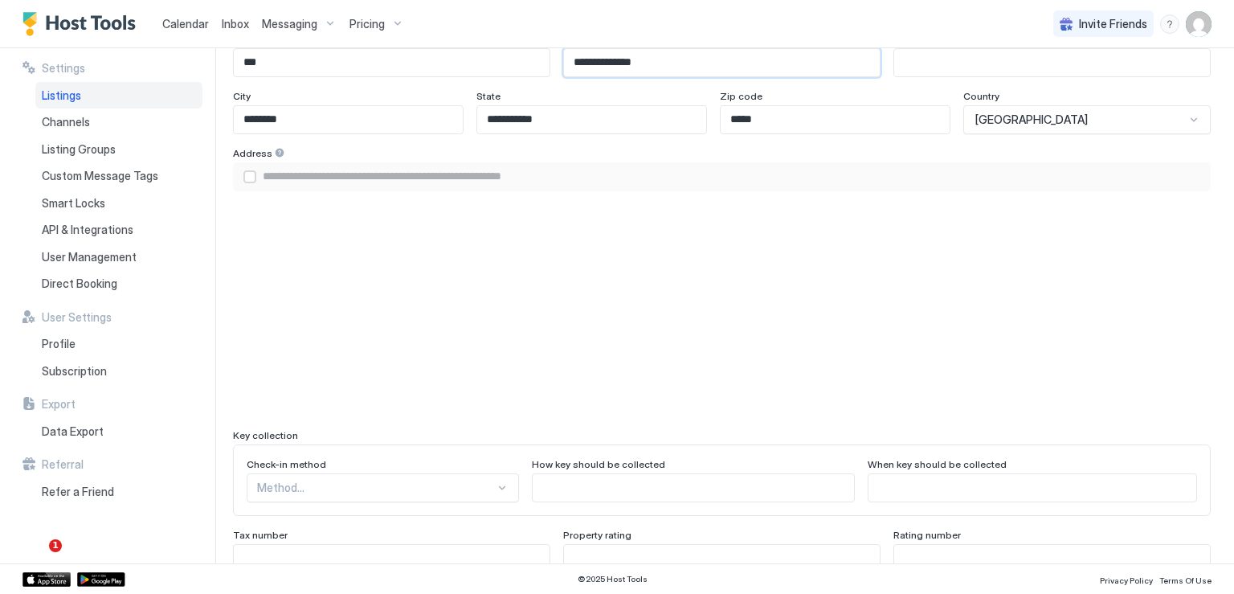
scroll to position [1286, 0]
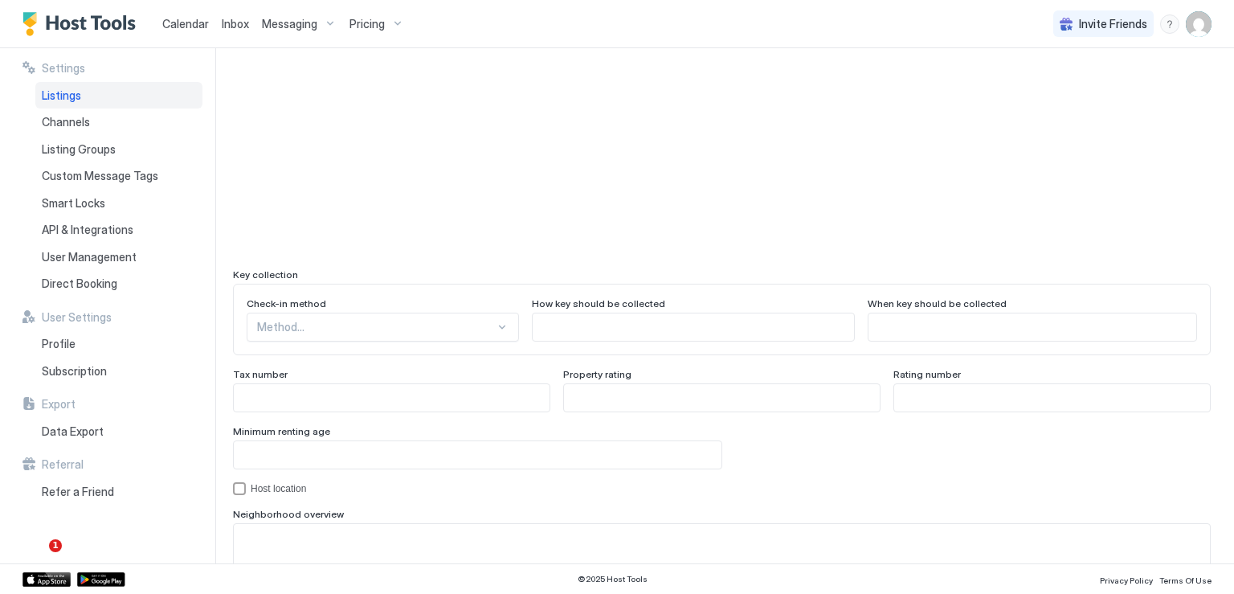
type input "**********"
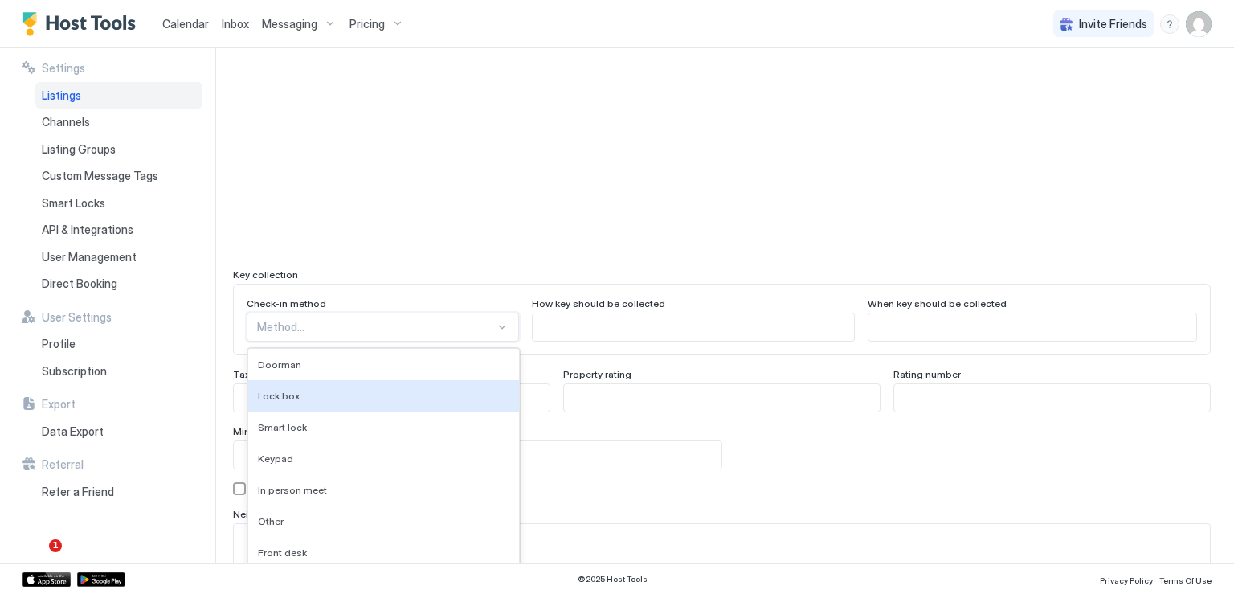
click at [472, 328] on div "9 results available. Use Up and Down to choose options, press Enter to select t…" at bounding box center [383, 327] width 272 height 29
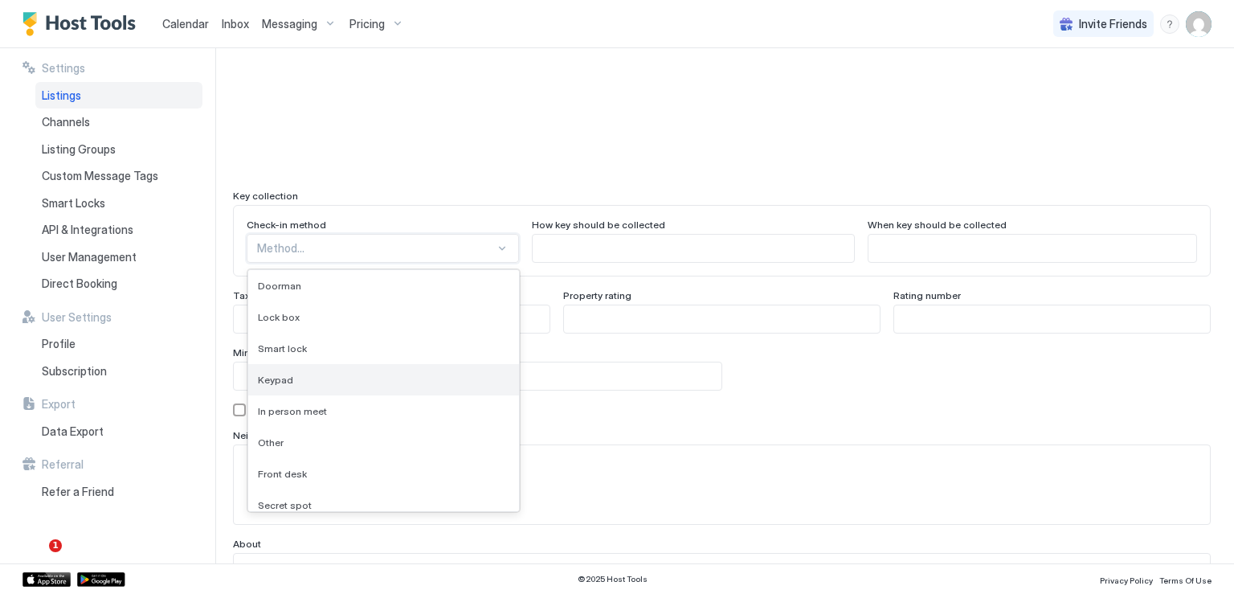
click at [278, 374] on span "Keypad" at bounding box center [275, 380] width 35 height 12
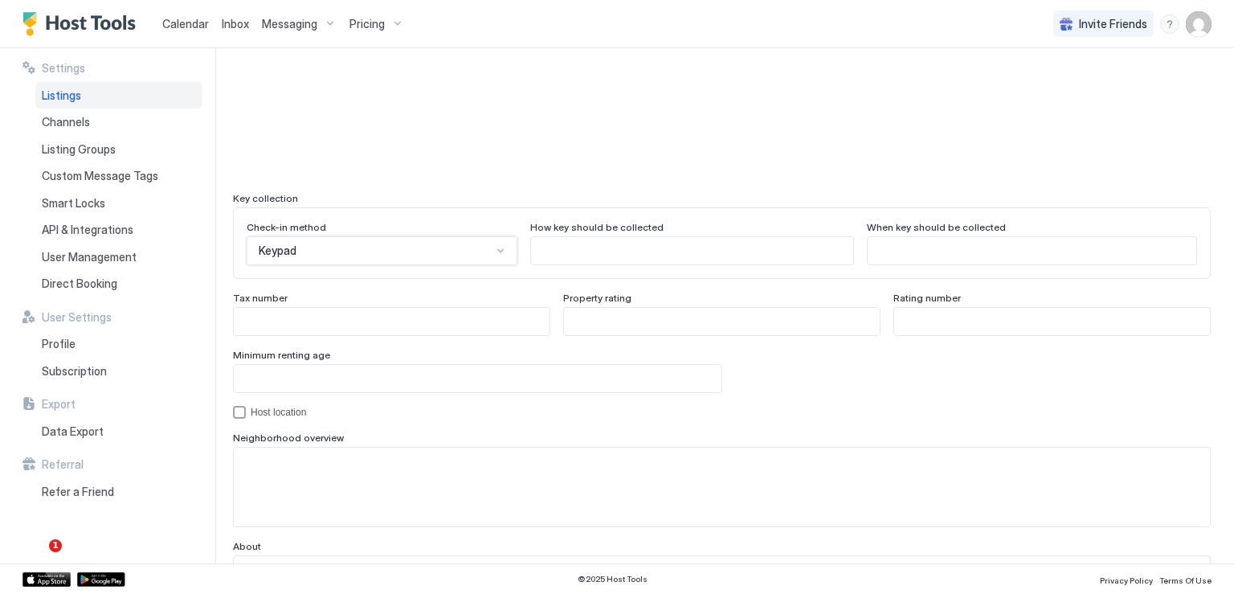
scroll to position [1413, 0]
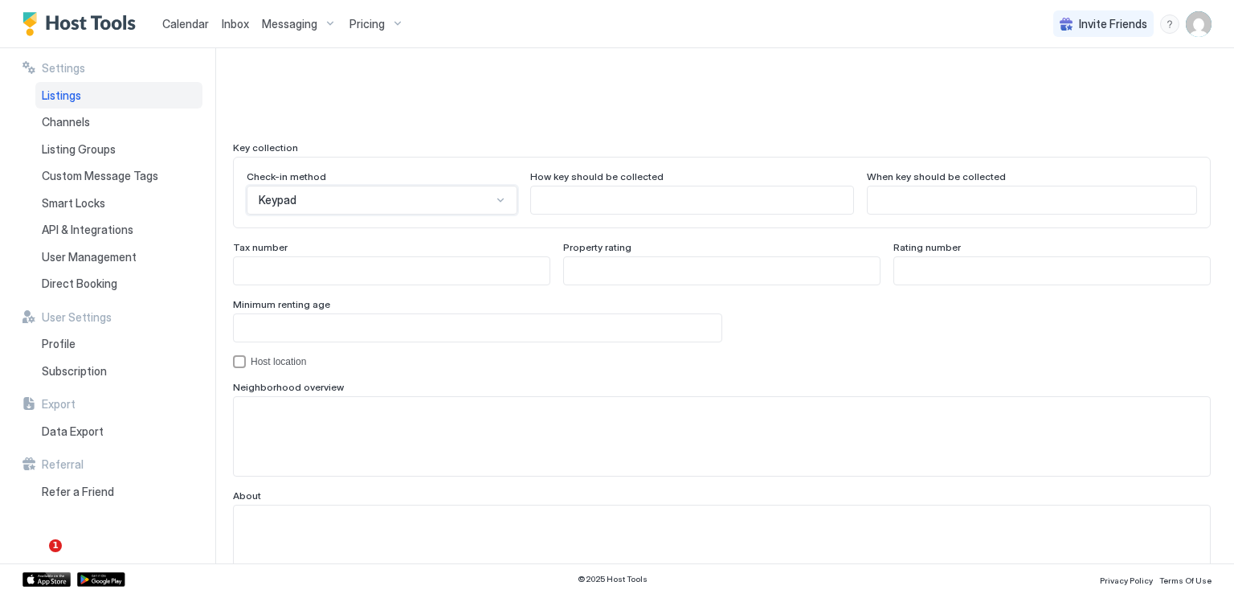
click at [262, 336] on input "Input Field" at bounding box center [478, 327] width 488 height 27
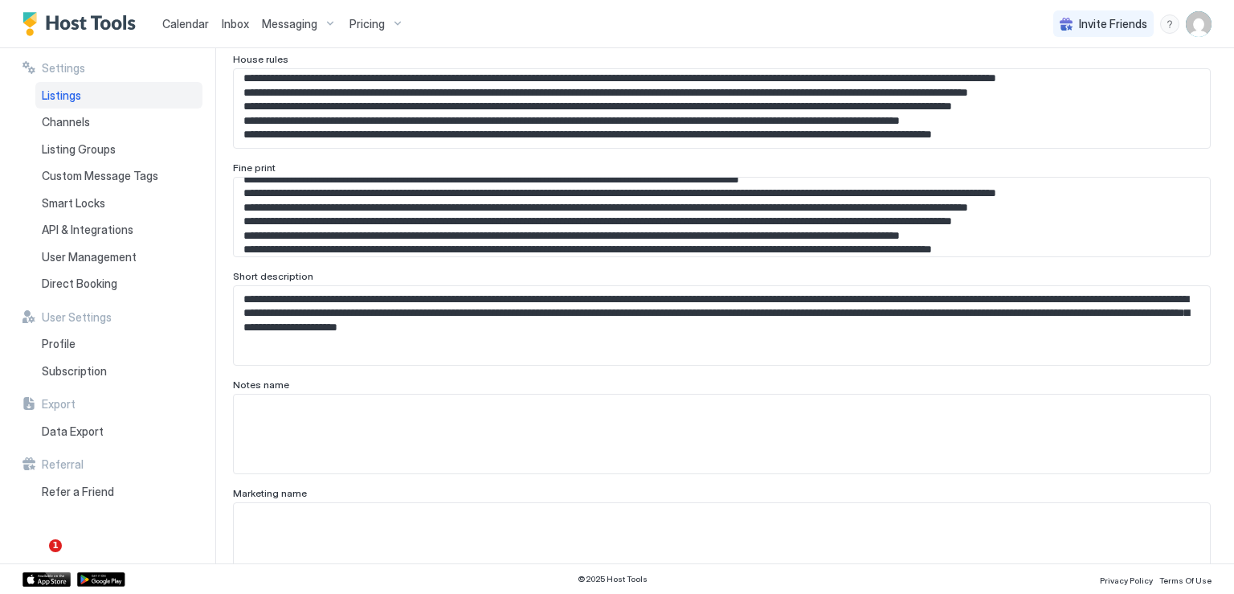
scroll to position [368, 0]
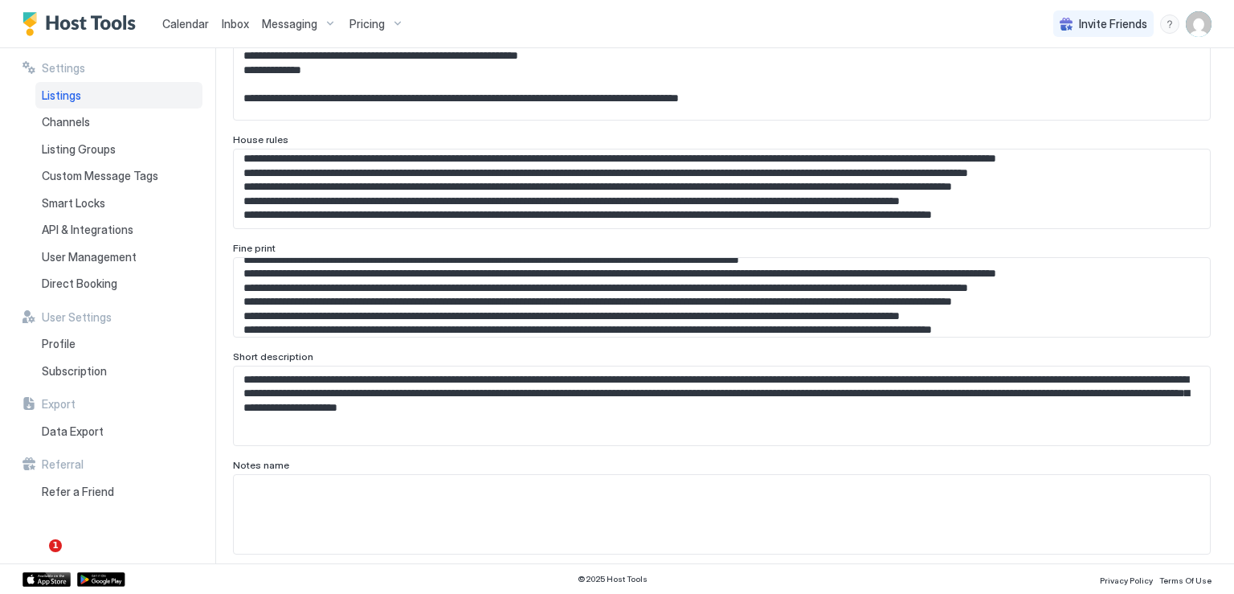
type input "**"
click at [327, 383] on textarea "**********" at bounding box center [716, 405] width 964 height 79
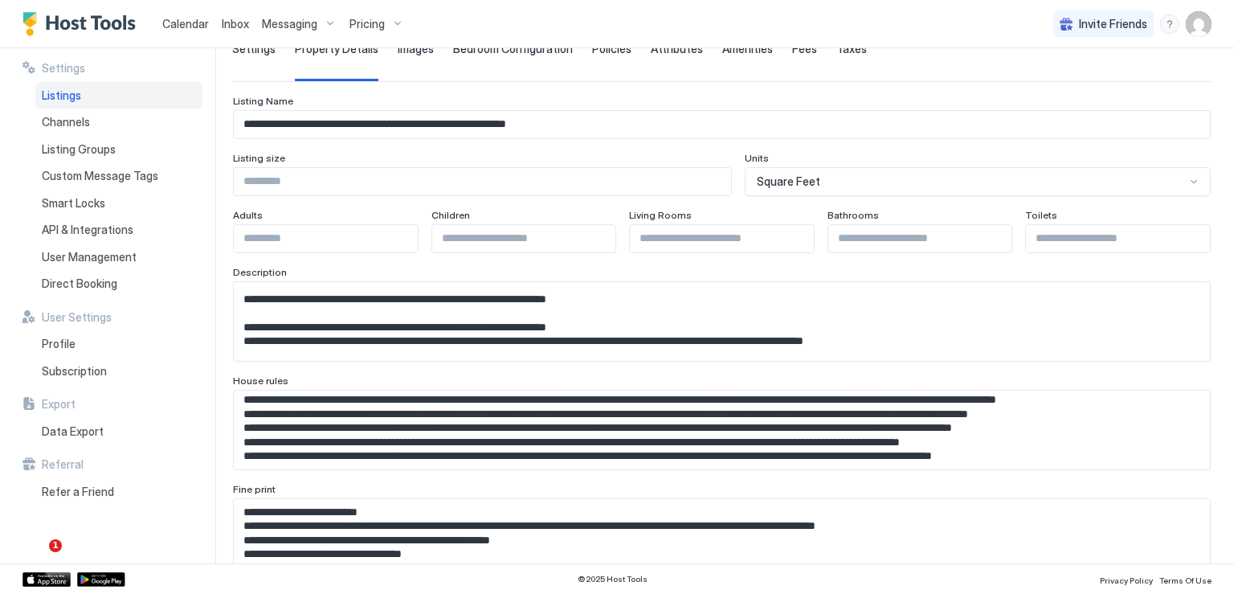
scroll to position [0, 0]
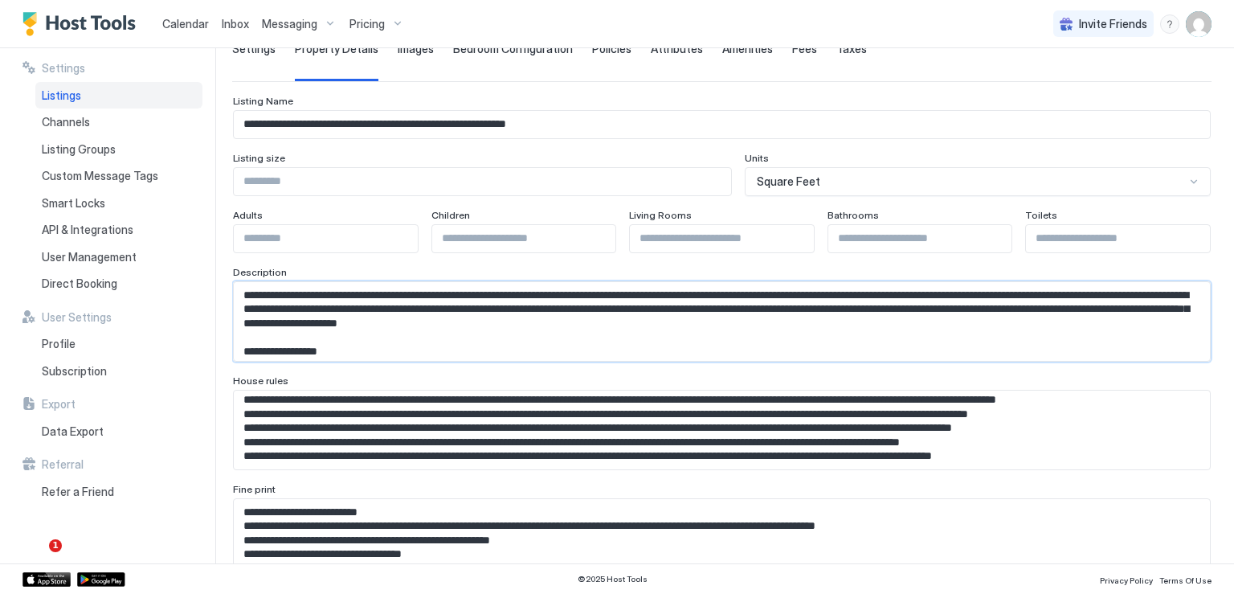
click at [374, 331] on textarea "Input Field" at bounding box center [716, 321] width 964 height 79
click at [368, 347] on textarea "Input Field" at bounding box center [716, 321] width 964 height 79
click at [767, 354] on textarea "Input Field" at bounding box center [716, 321] width 964 height 79
click at [648, 346] on textarea "Input Field" at bounding box center [716, 321] width 964 height 79
click at [696, 354] on textarea "Input Field" at bounding box center [716, 321] width 964 height 79
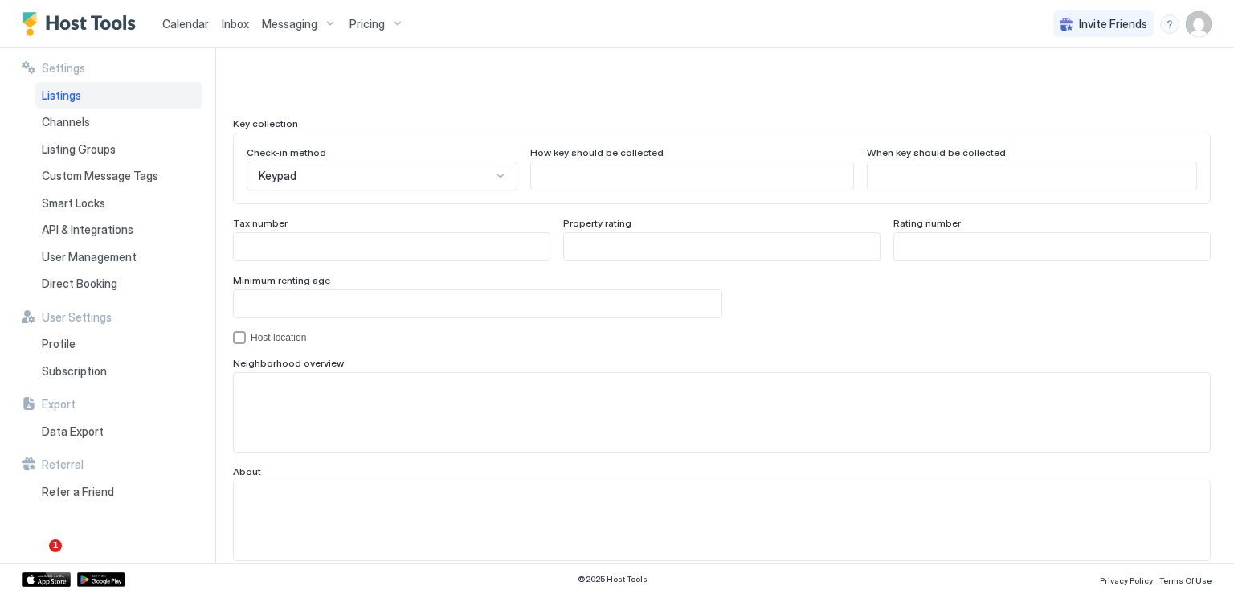
scroll to position [1493, 0]
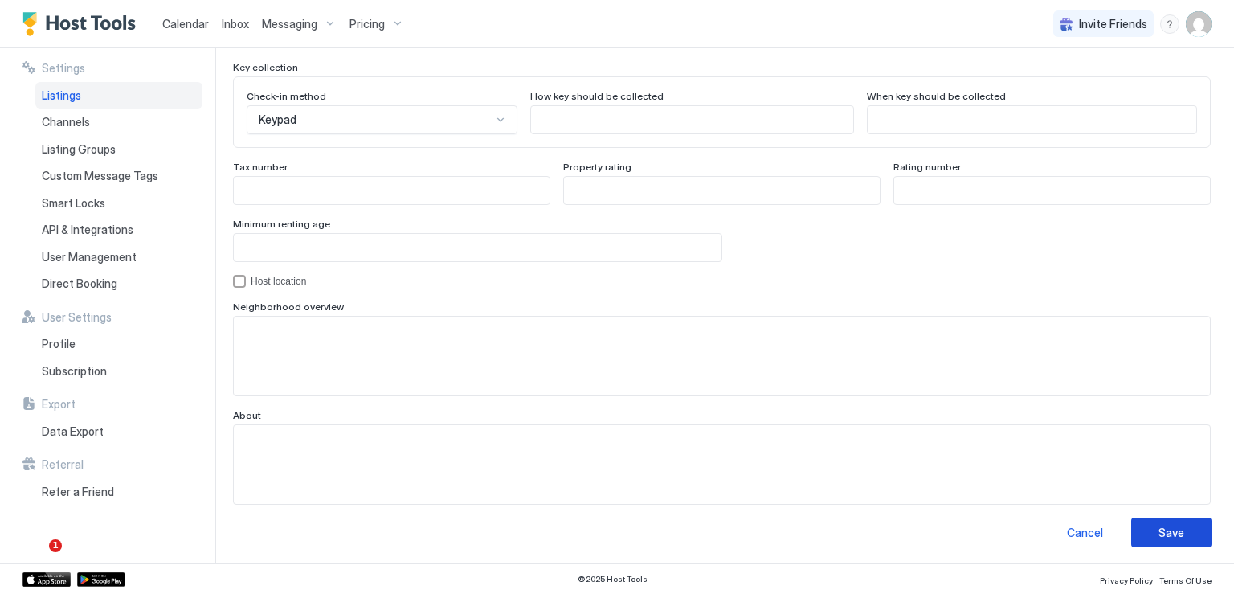
type textarea "**********"
click at [1131, 521] on button "Save" at bounding box center [1171, 532] width 80 height 30
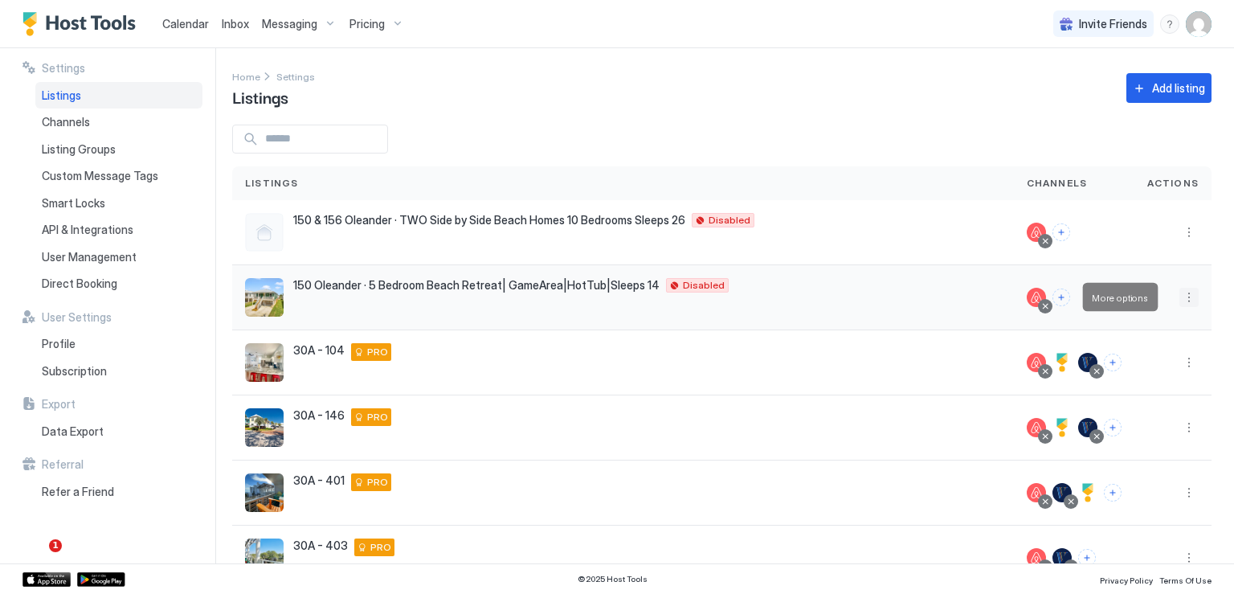
click at [1180, 301] on button "More options" at bounding box center [1189, 297] width 19 height 19
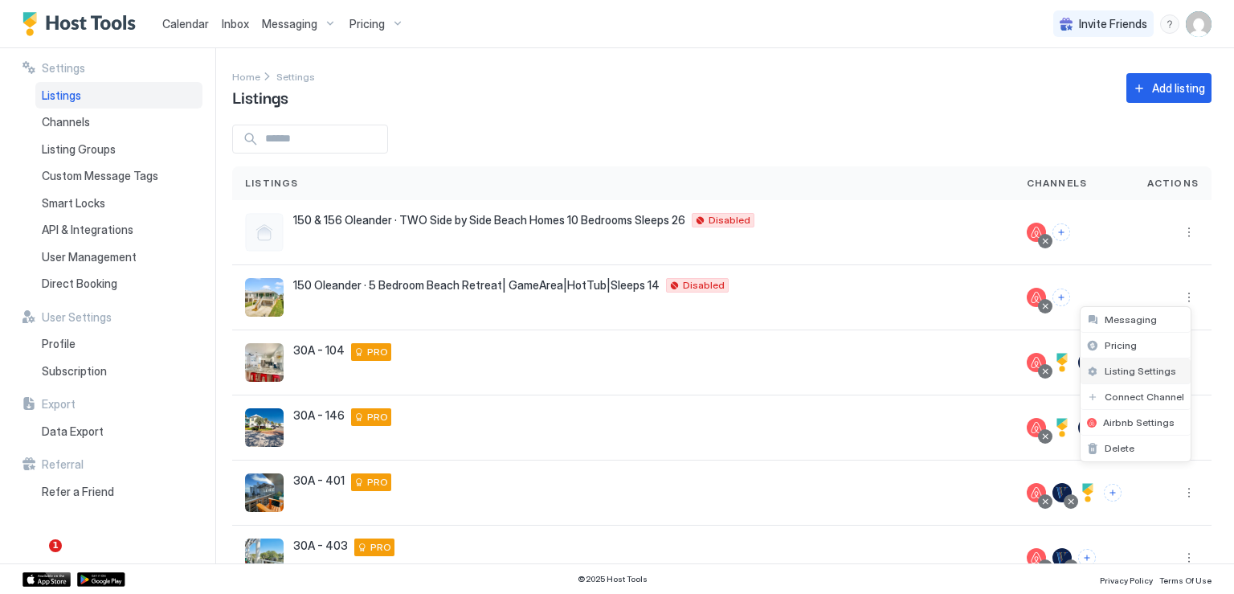
click at [1121, 368] on span "Listing Settings" at bounding box center [1141, 371] width 72 height 12
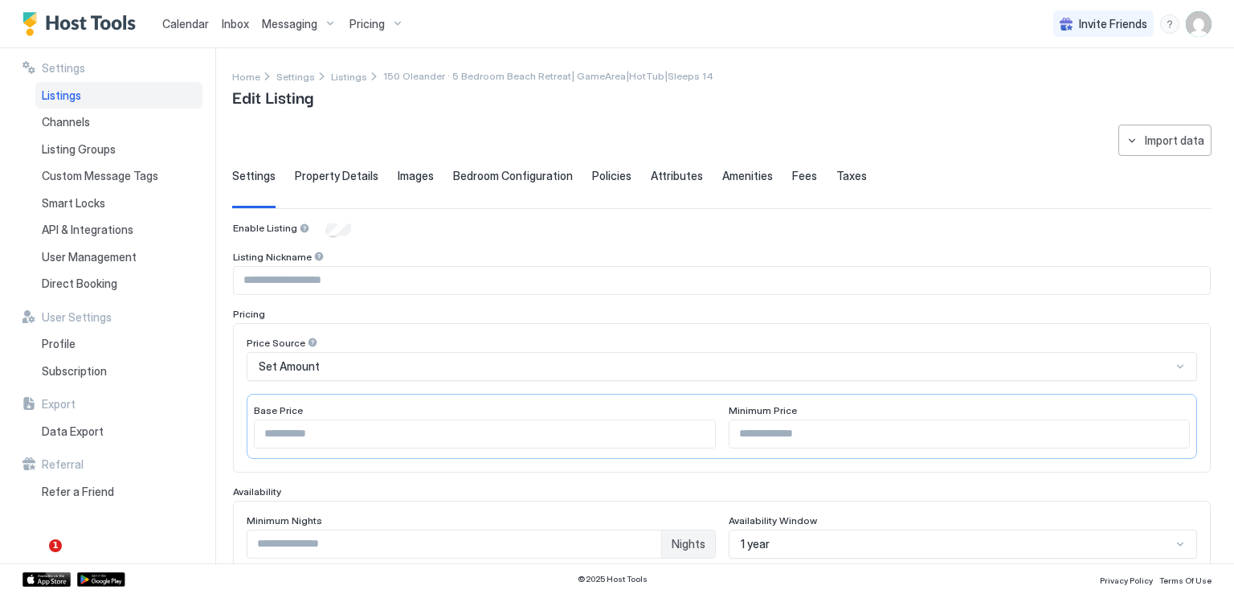
type input "*"
type input "**********"
type input "**"
type input "***"
type input "**********"
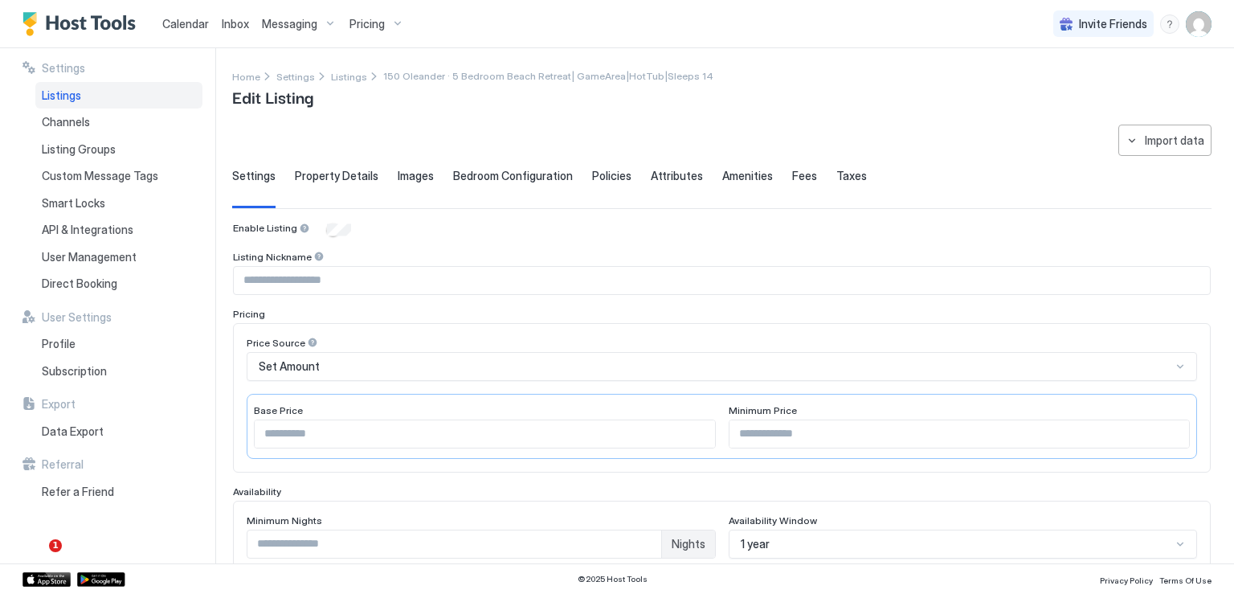
click at [325, 286] on input "Input Field" at bounding box center [722, 280] width 976 height 27
click at [337, 178] on span "Property Details" at bounding box center [337, 176] width 84 height 14
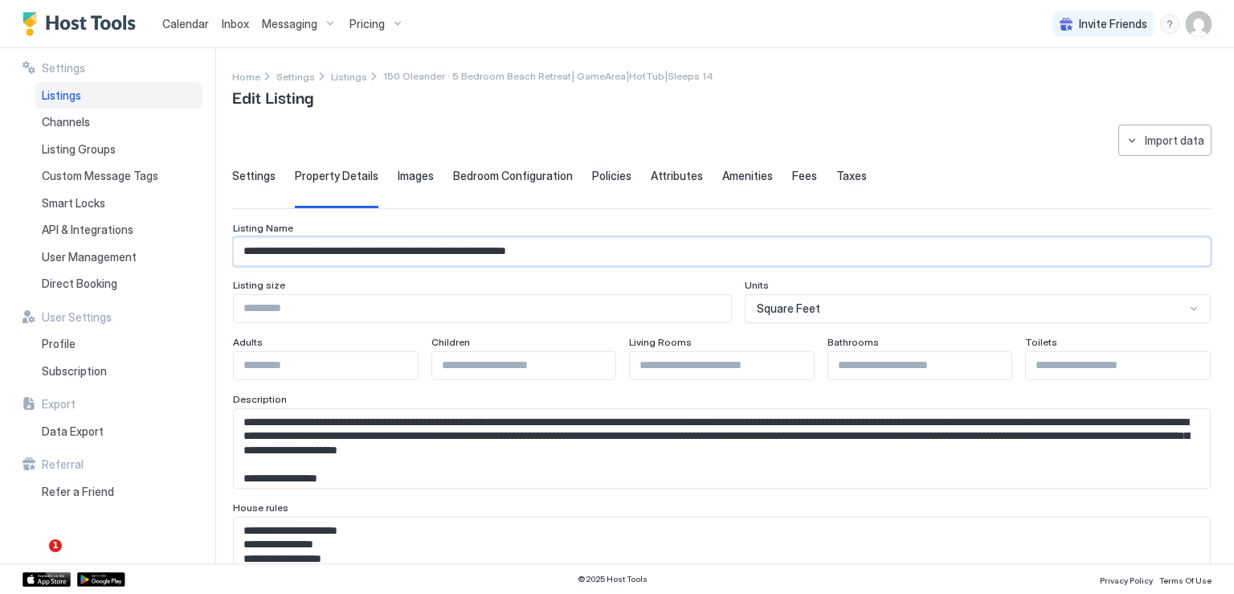
click at [331, 246] on input "**********" at bounding box center [722, 251] width 976 height 27
paste input "Input Field"
type input "**********"
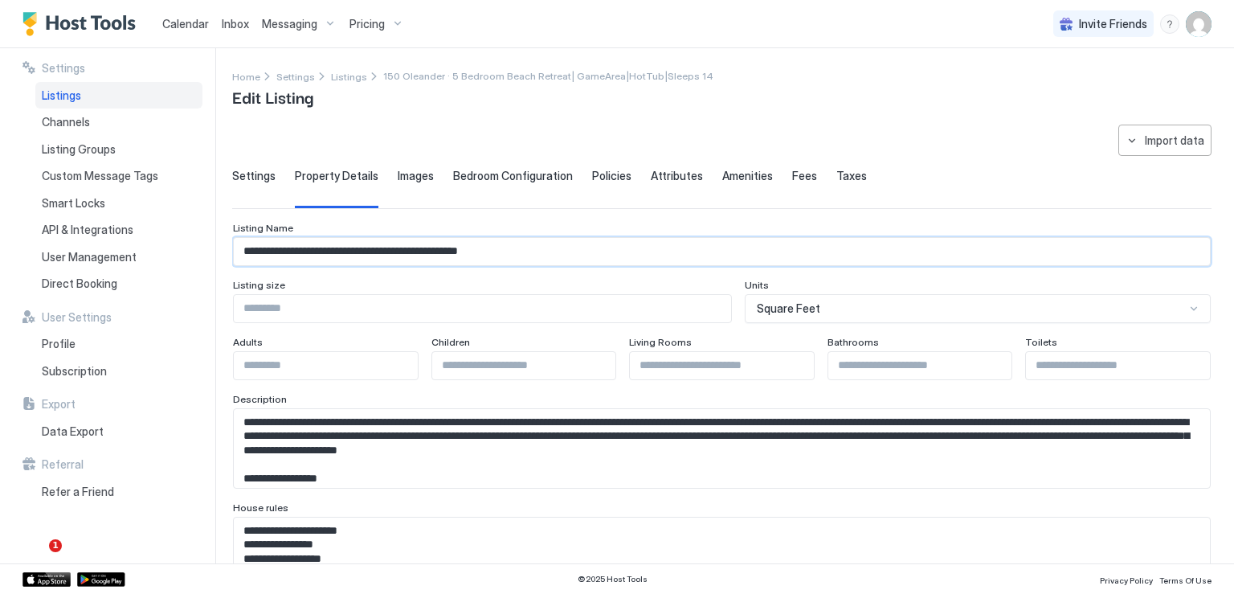
click at [249, 178] on span "Settings" at bounding box center [253, 176] width 43 height 14
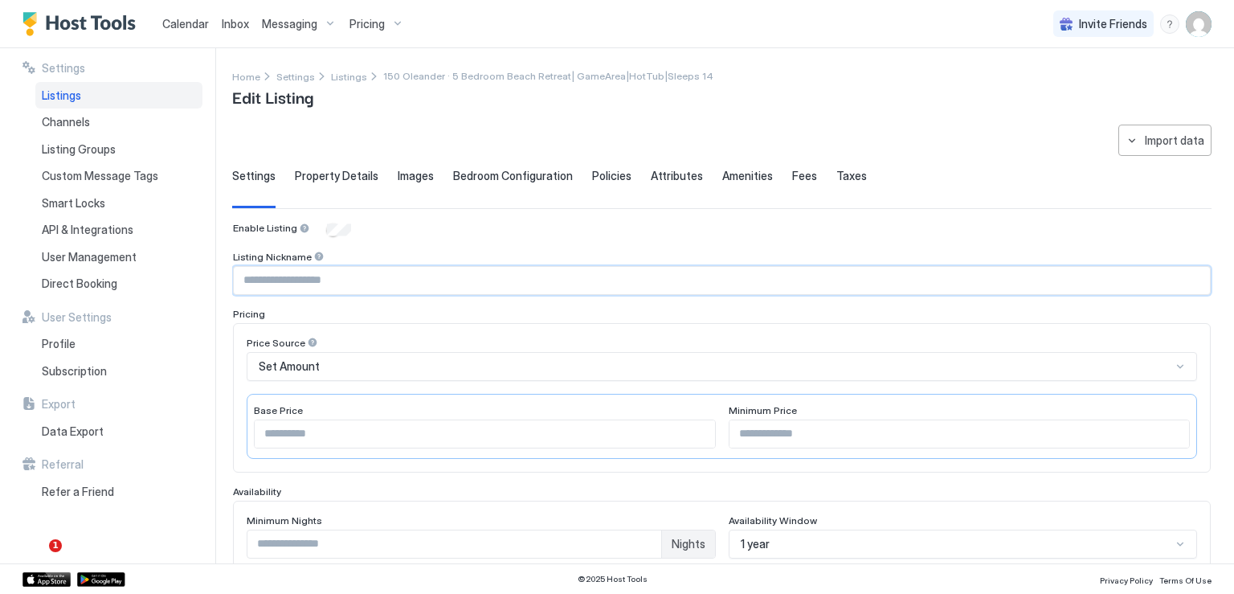
click at [301, 280] on input "Input Field" at bounding box center [722, 280] width 976 height 27
type input "**********"
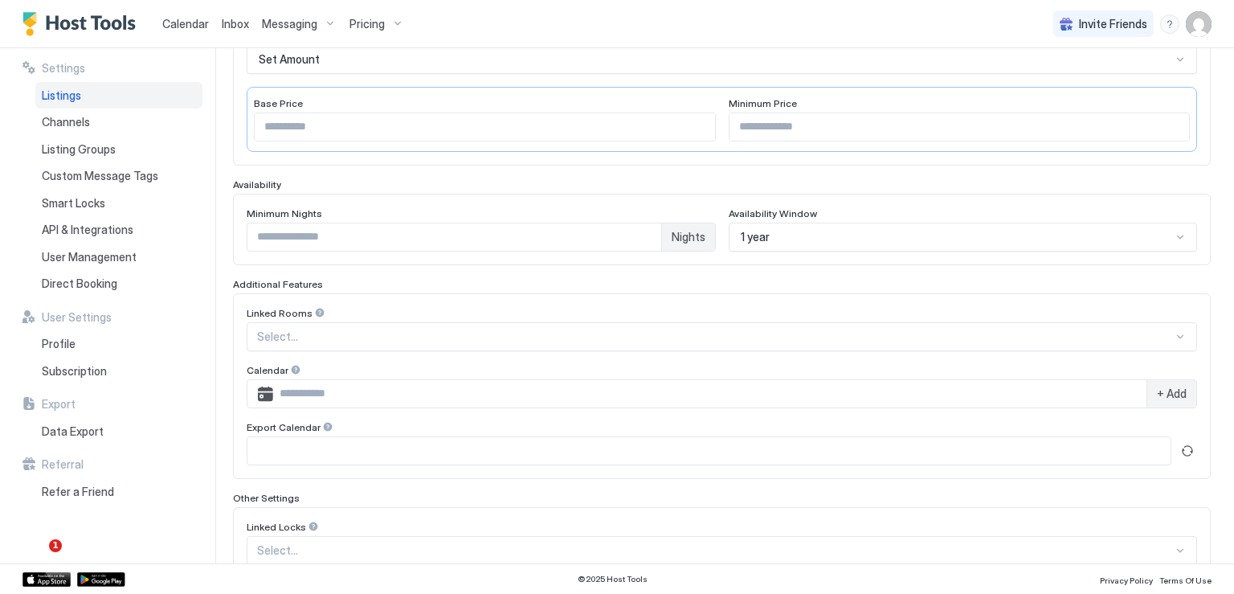
scroll to position [437, 0]
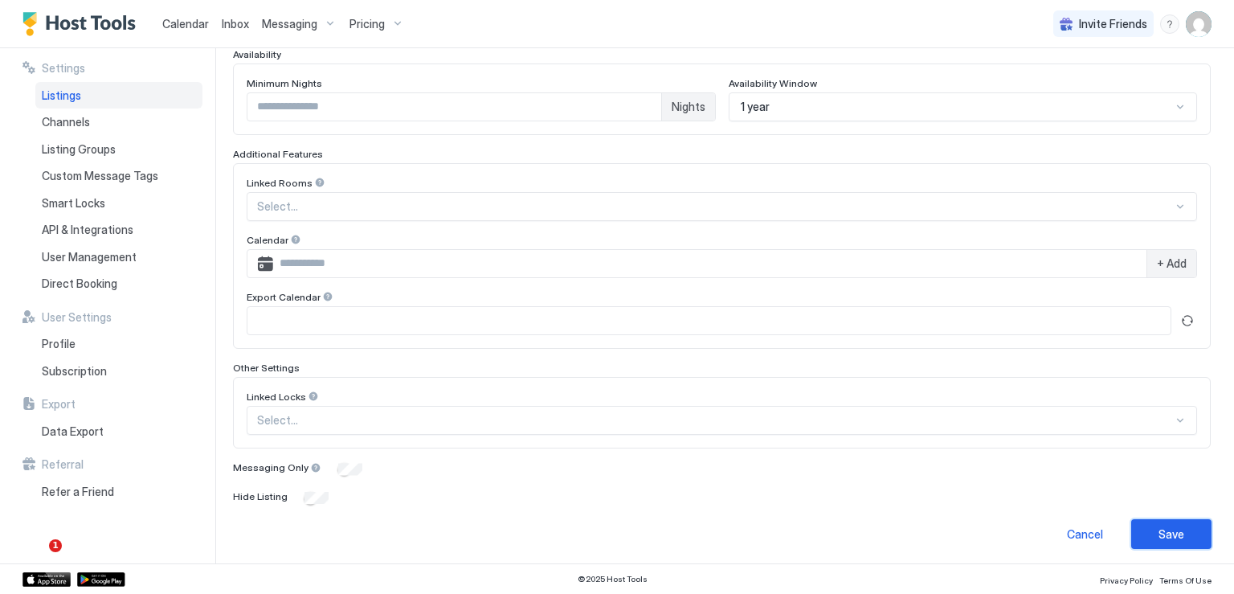
click at [1166, 538] on button "Save" at bounding box center [1171, 534] width 80 height 30
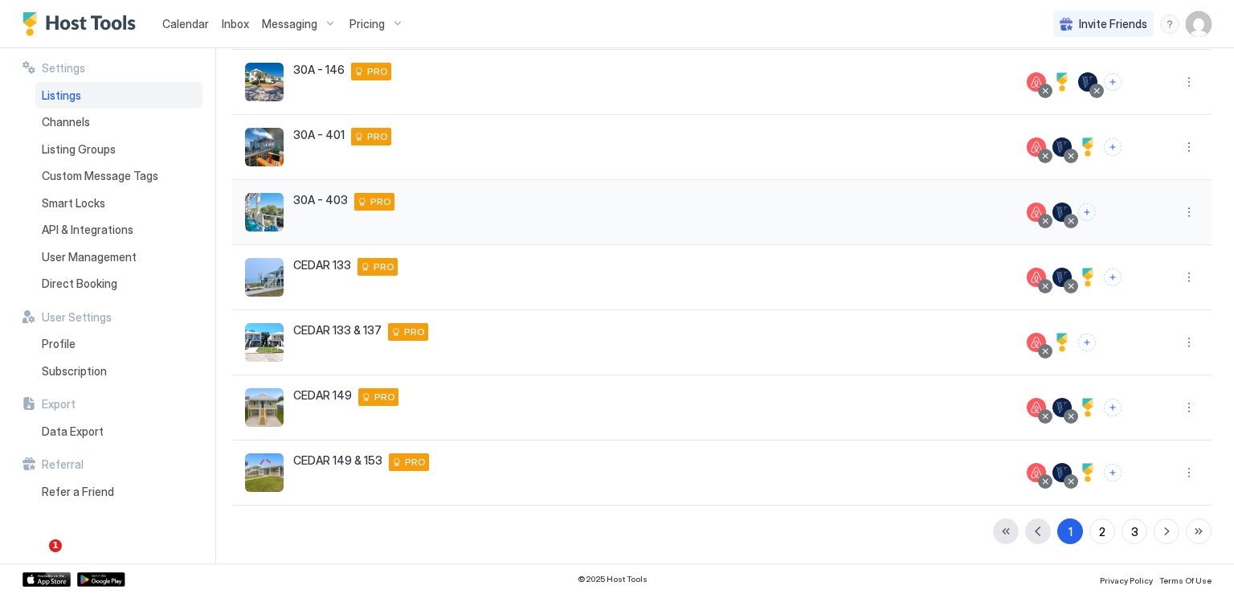
scroll to position [125, 0]
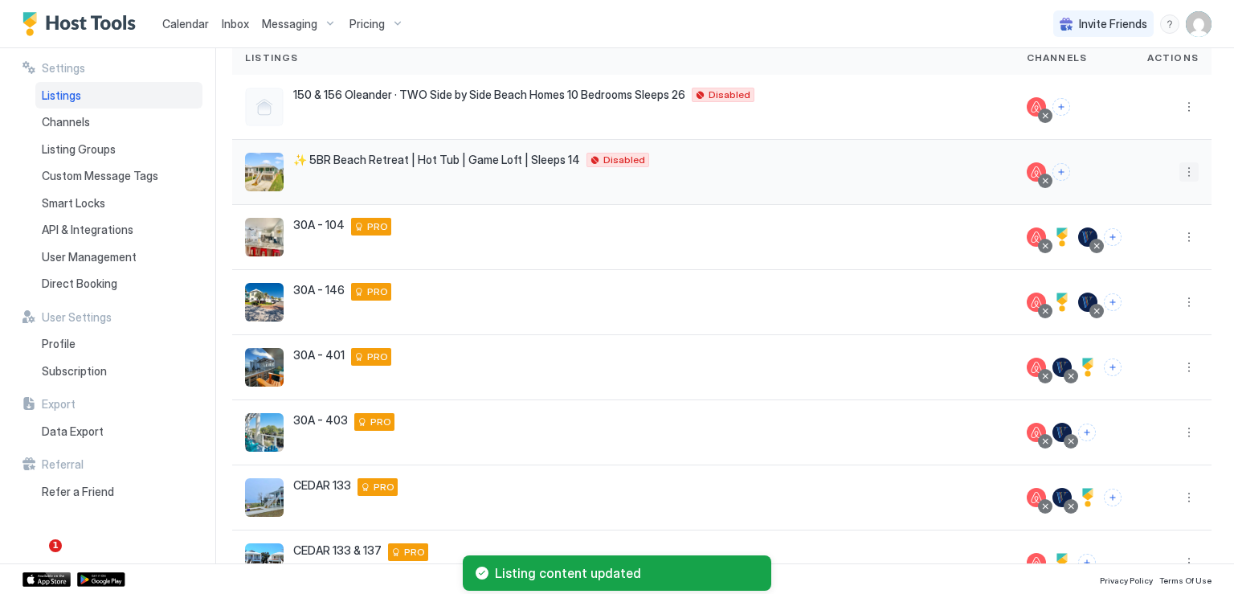
click at [1180, 168] on button "More options" at bounding box center [1189, 171] width 19 height 19
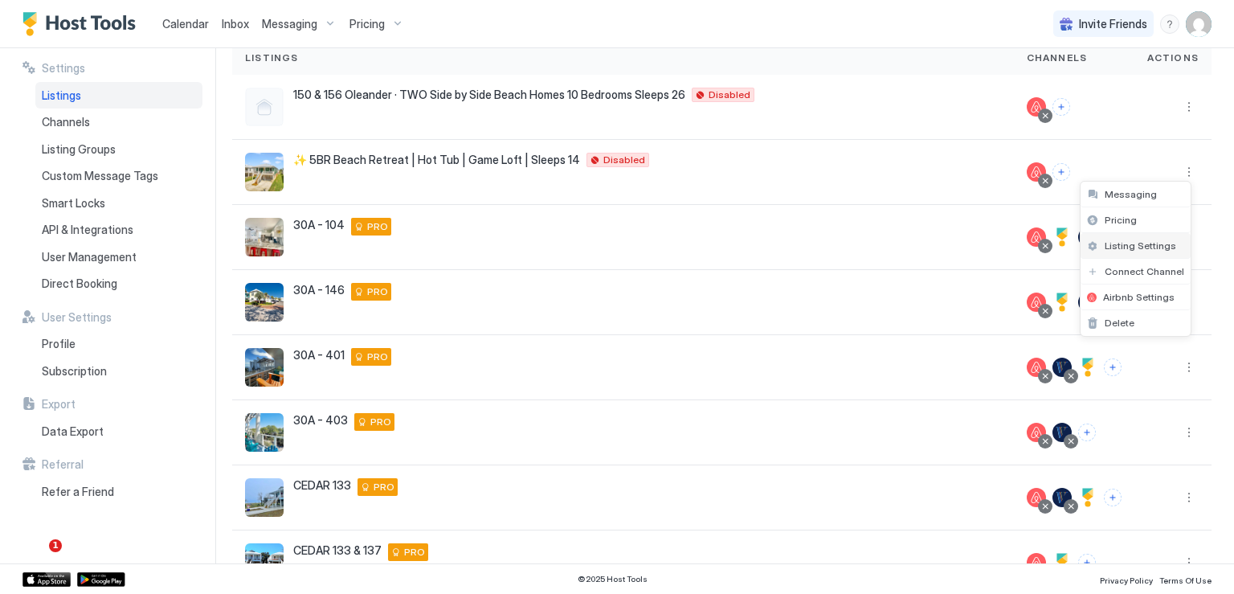
click at [1126, 247] on span "Listing Settings" at bounding box center [1141, 245] width 72 height 12
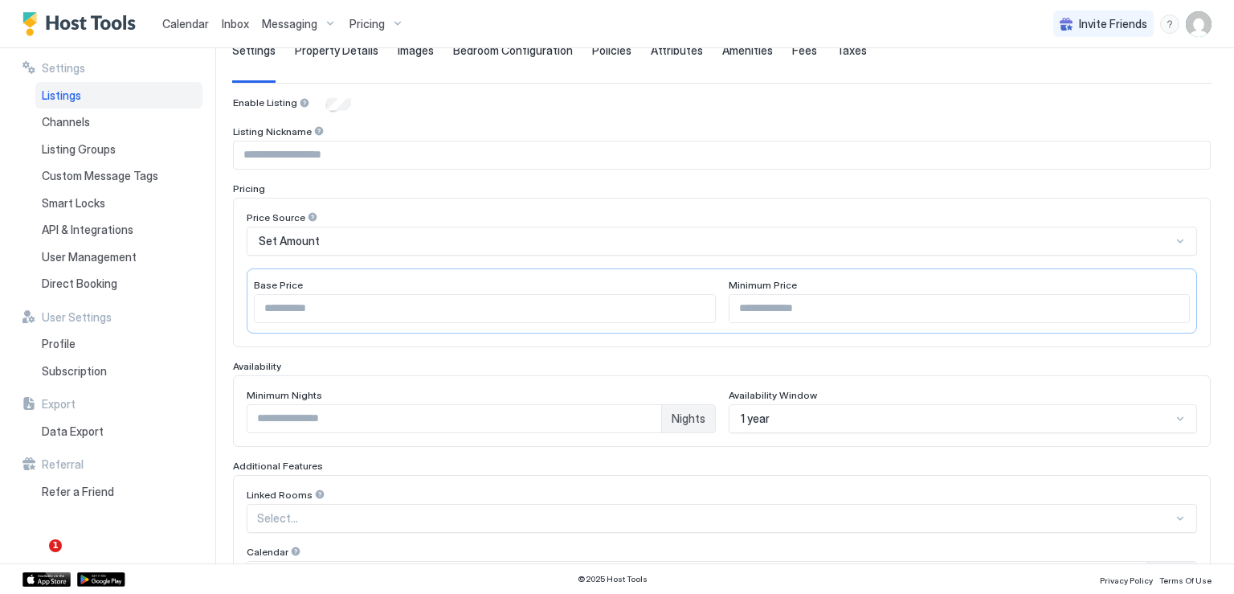
scroll to position [120, 0]
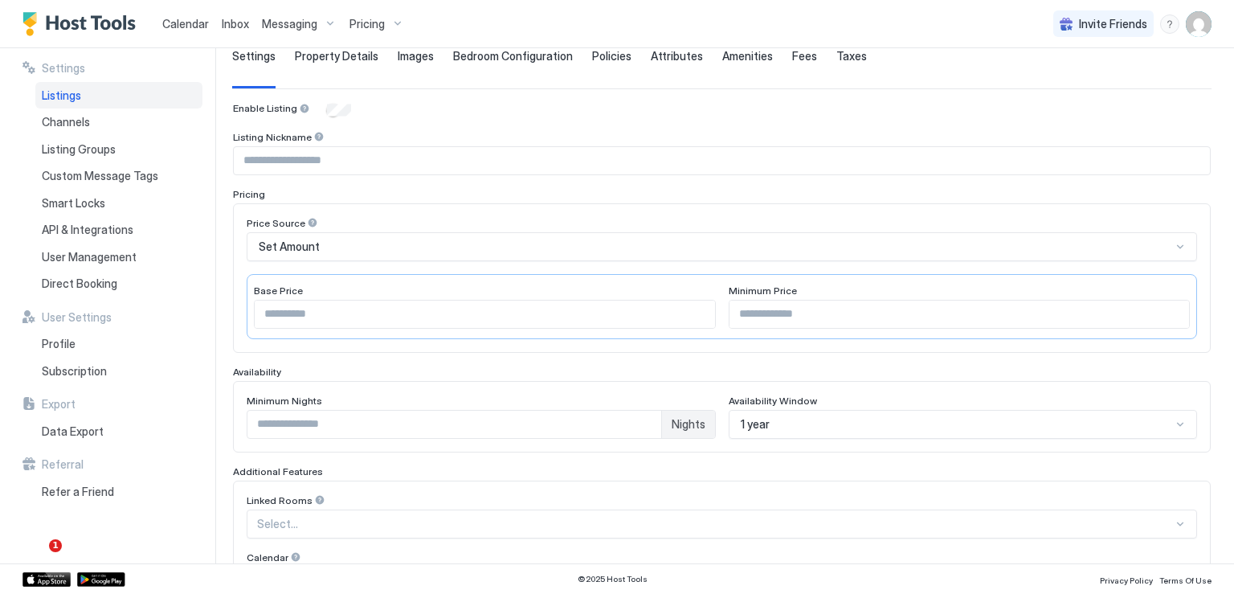
type input "**********"
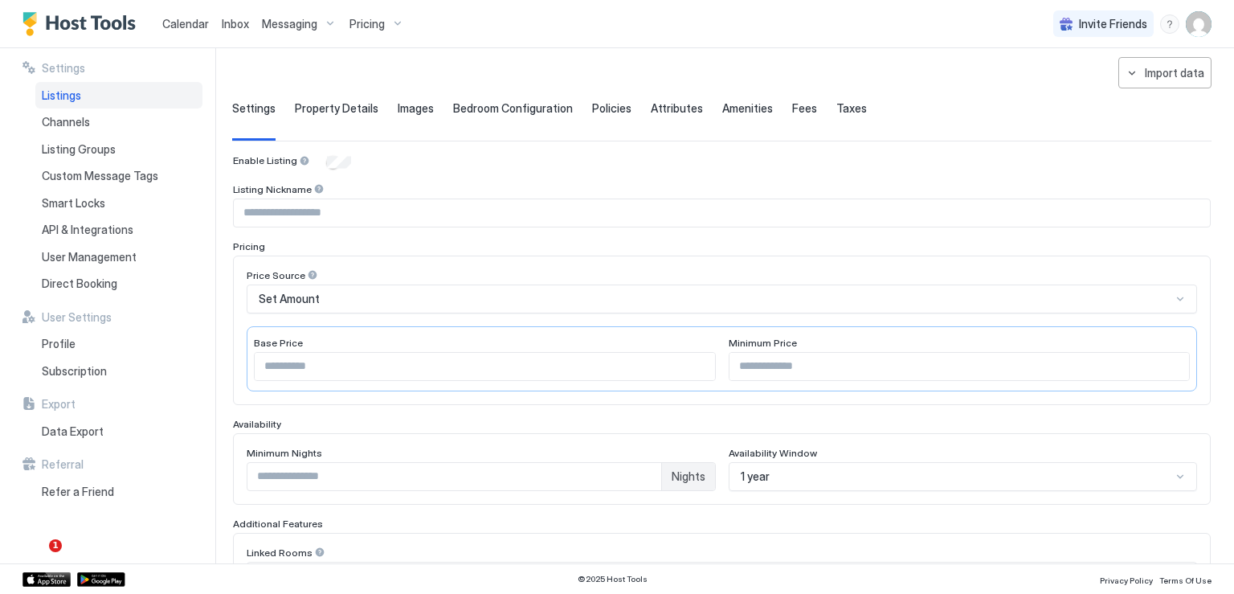
scroll to position [39, 0]
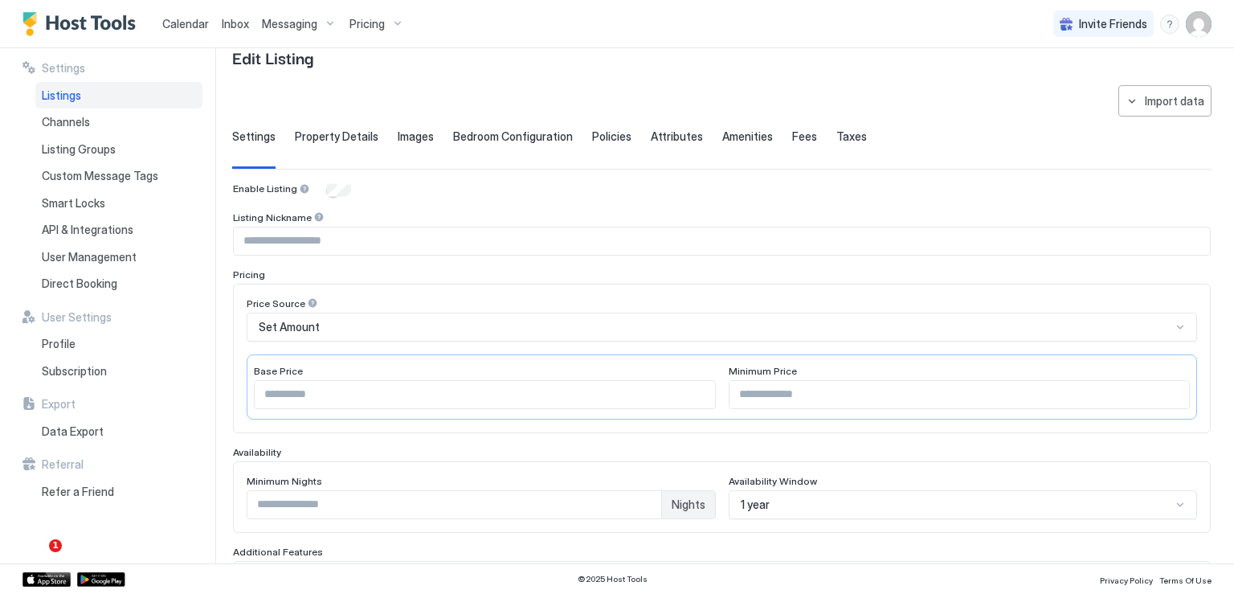
click at [343, 131] on span "Property Details" at bounding box center [337, 136] width 84 height 14
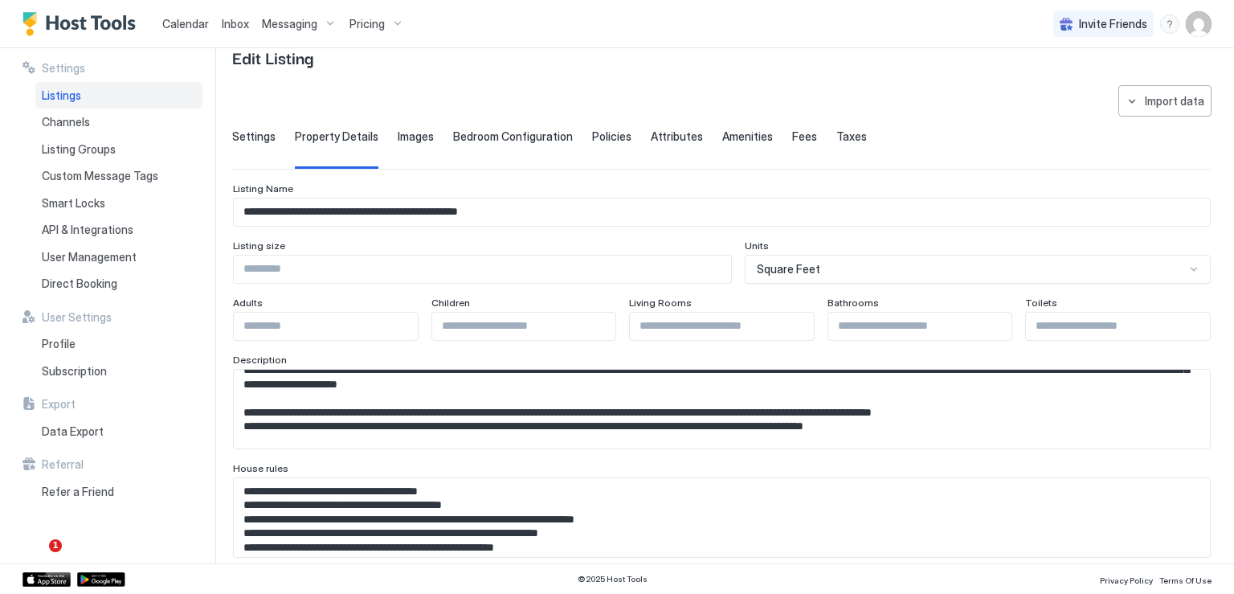
scroll to position [0, 0]
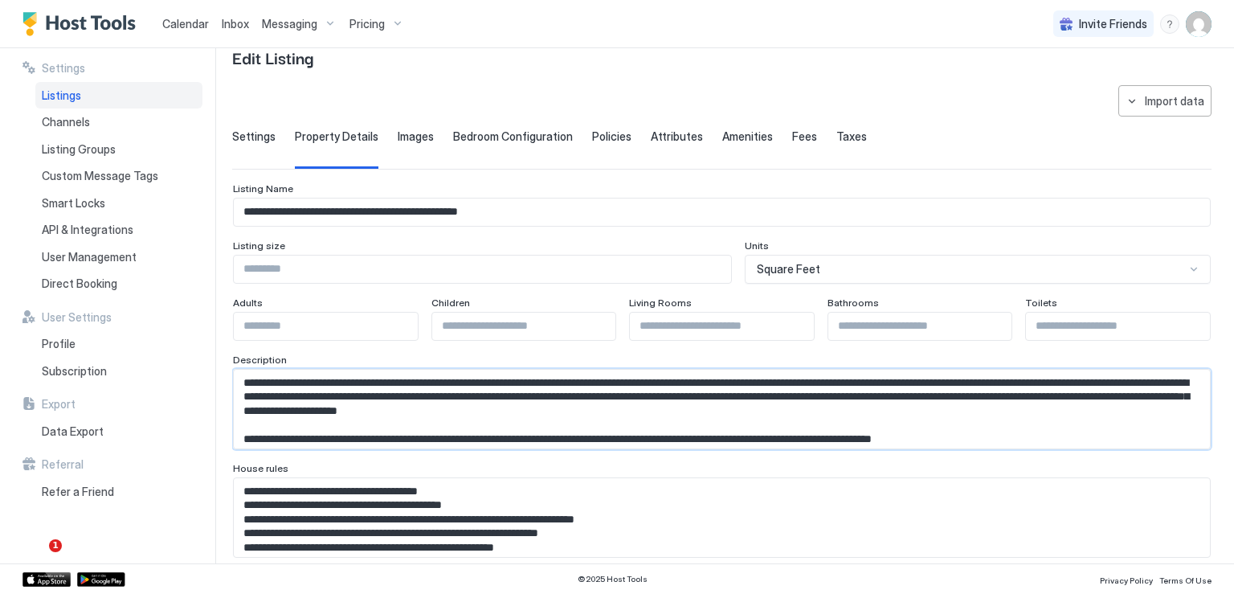
click at [1067, 430] on textarea "Input Field" at bounding box center [716, 409] width 964 height 79
click at [1071, 437] on textarea "Input Field" at bounding box center [716, 409] width 964 height 79
click at [1159, 431] on textarea "Input Field" at bounding box center [716, 409] width 964 height 79
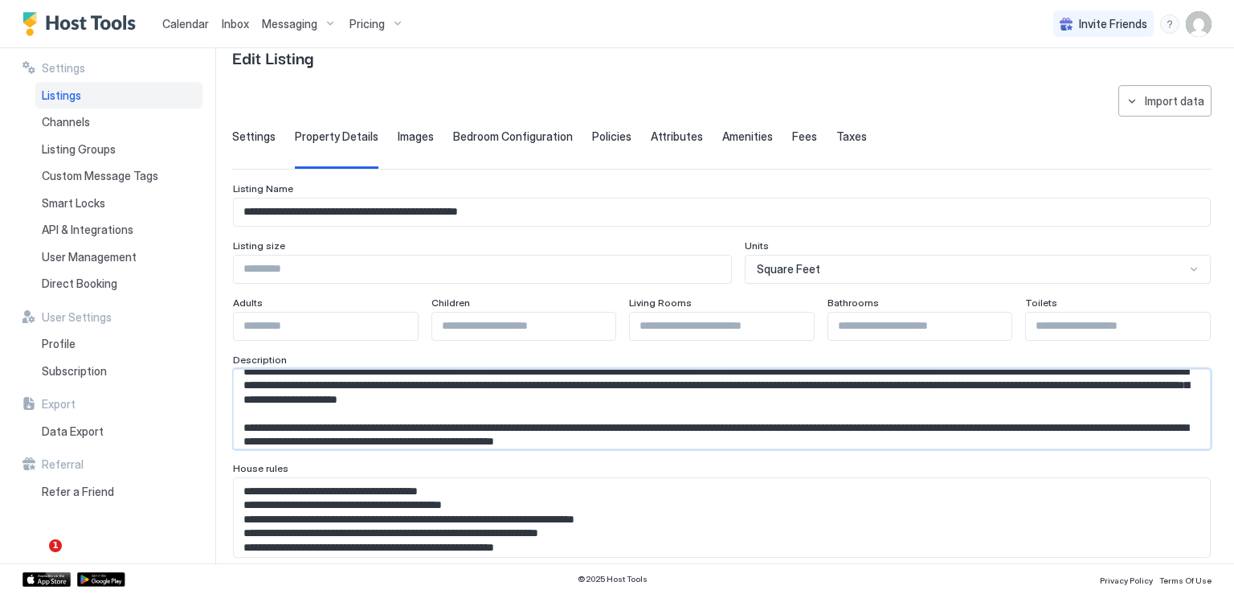
click at [822, 435] on textarea "Input Field" at bounding box center [716, 409] width 964 height 79
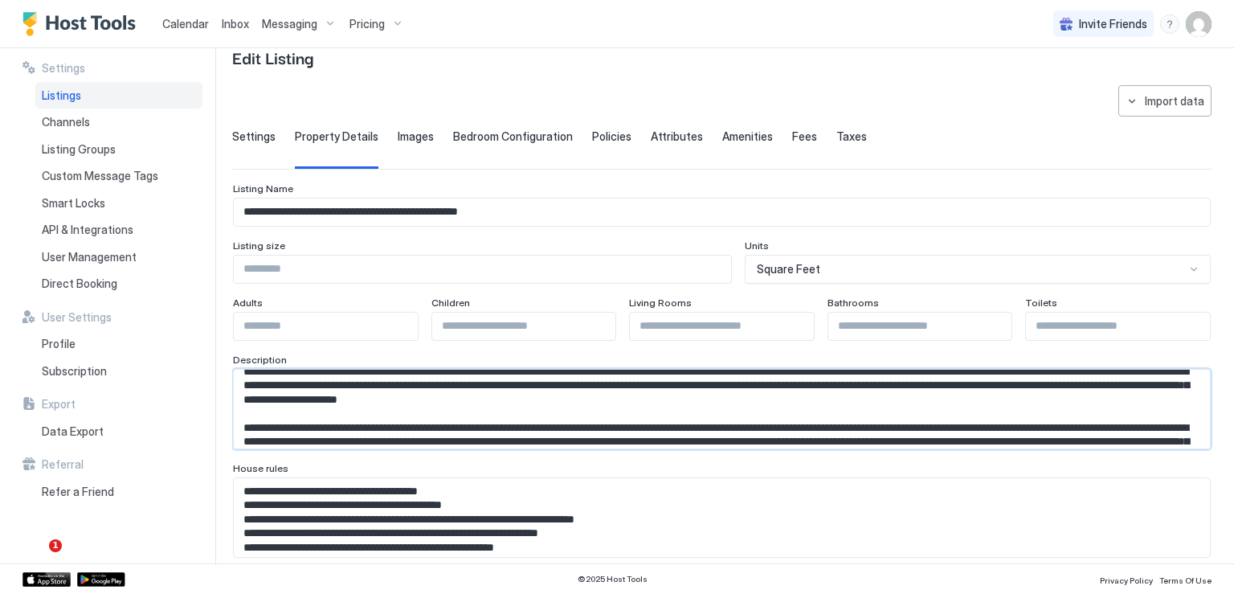
scroll to position [43, 0]
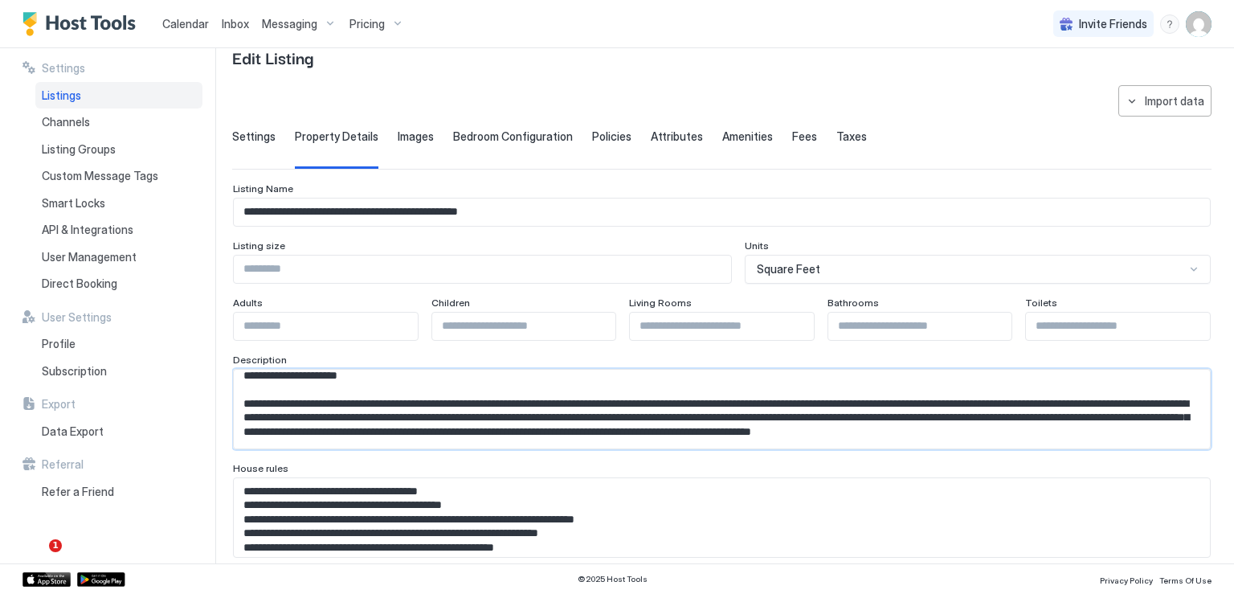
click at [1197, 440] on textarea "Input Field" at bounding box center [716, 409] width 964 height 79
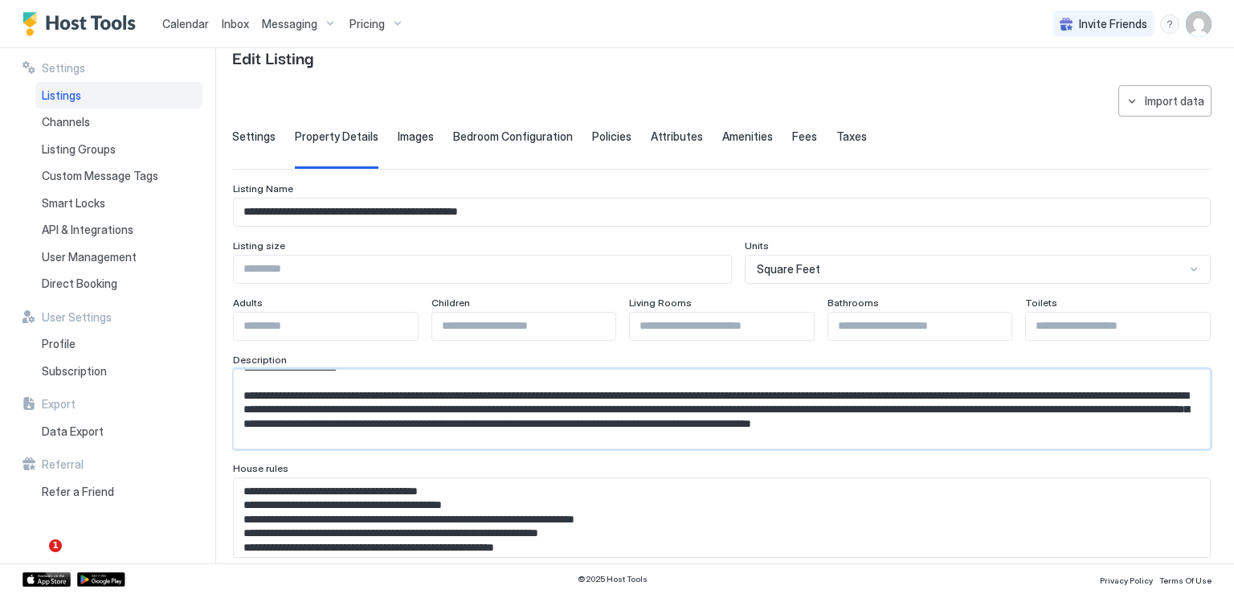
click at [1197, 440] on textarea "Input Field" at bounding box center [716, 409] width 964 height 79
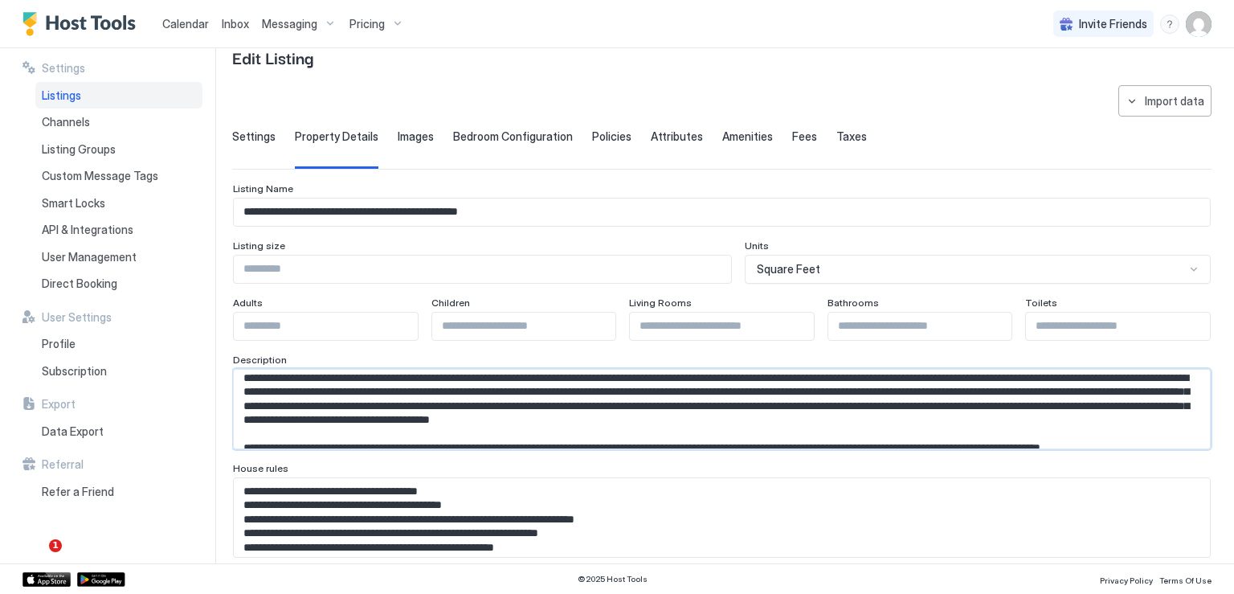
scroll to position [47, 0]
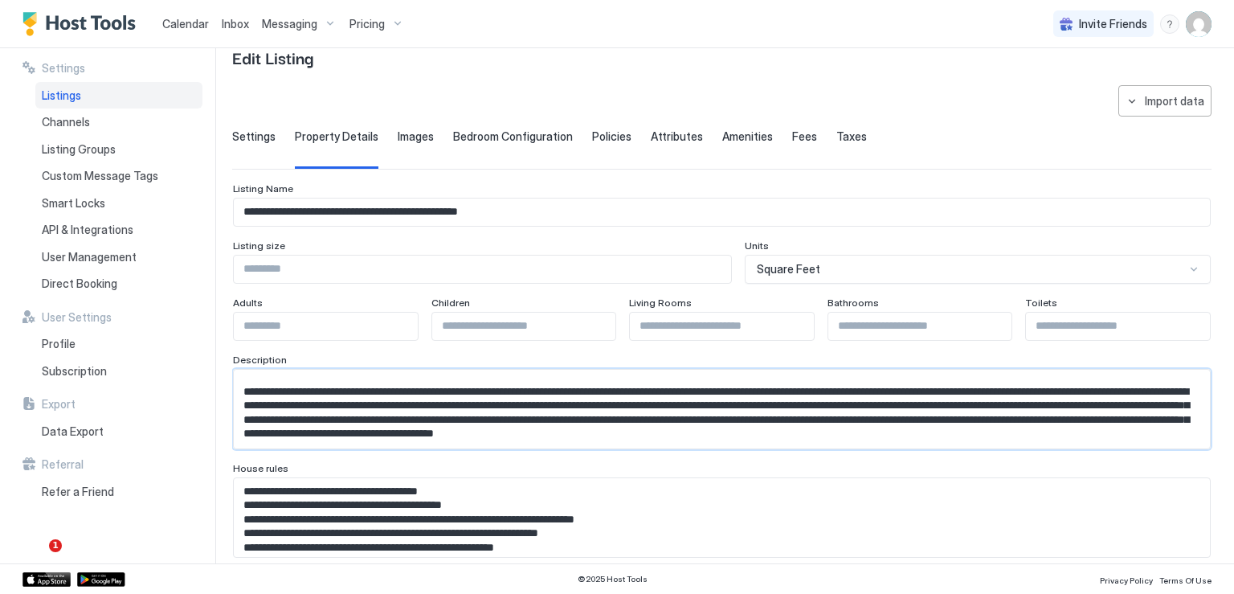
click at [1165, 432] on textarea "Input Field" at bounding box center [716, 409] width 964 height 79
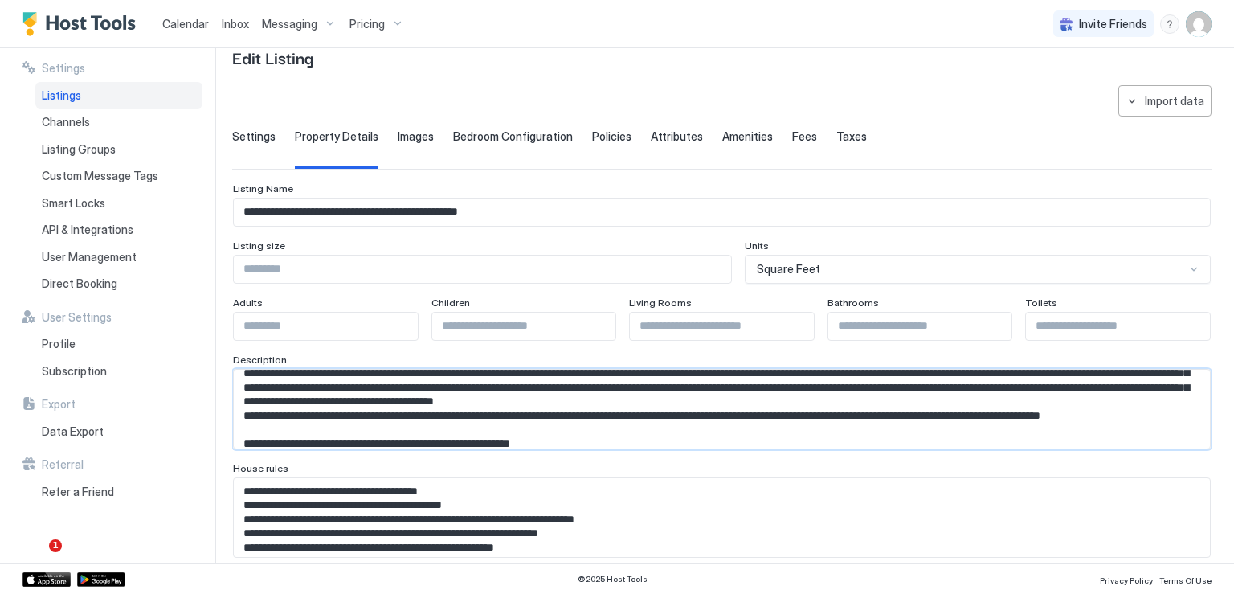
scroll to position [112, 0]
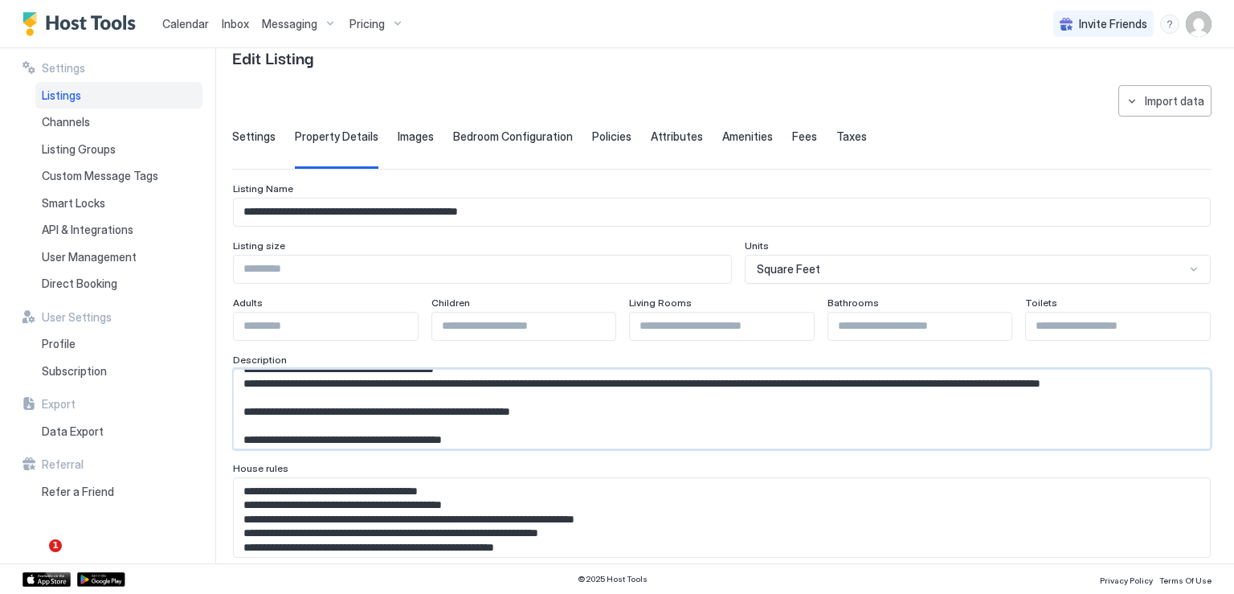
click at [412, 400] on textarea "Input Field" at bounding box center [716, 409] width 964 height 79
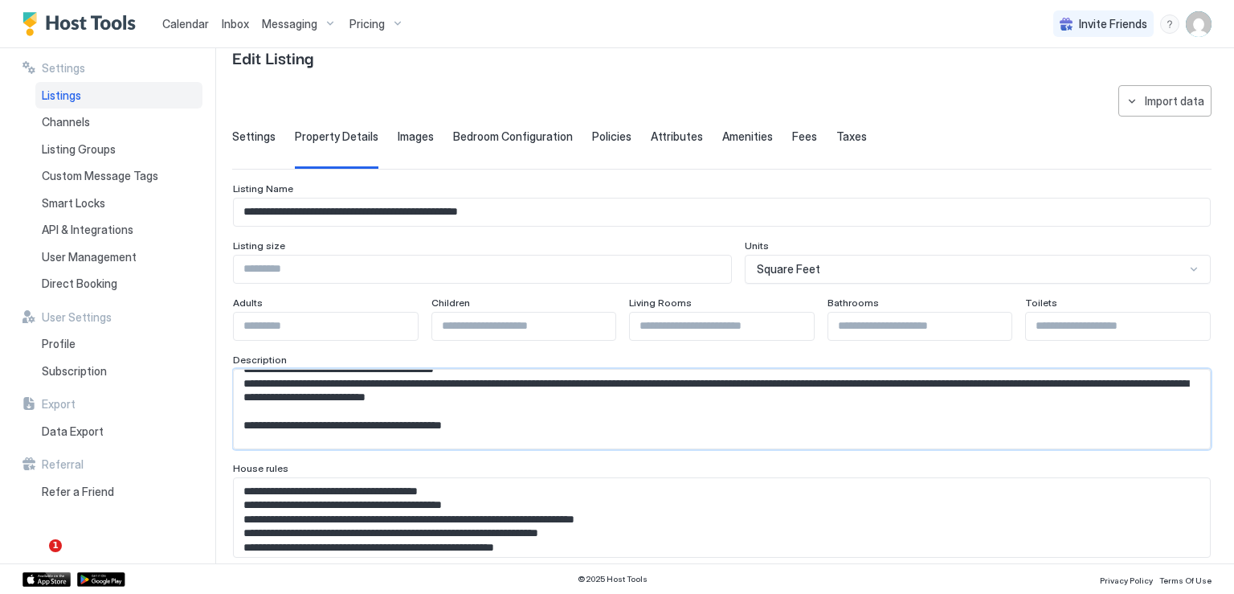
click at [688, 401] on textarea "Input Field" at bounding box center [716, 409] width 964 height 79
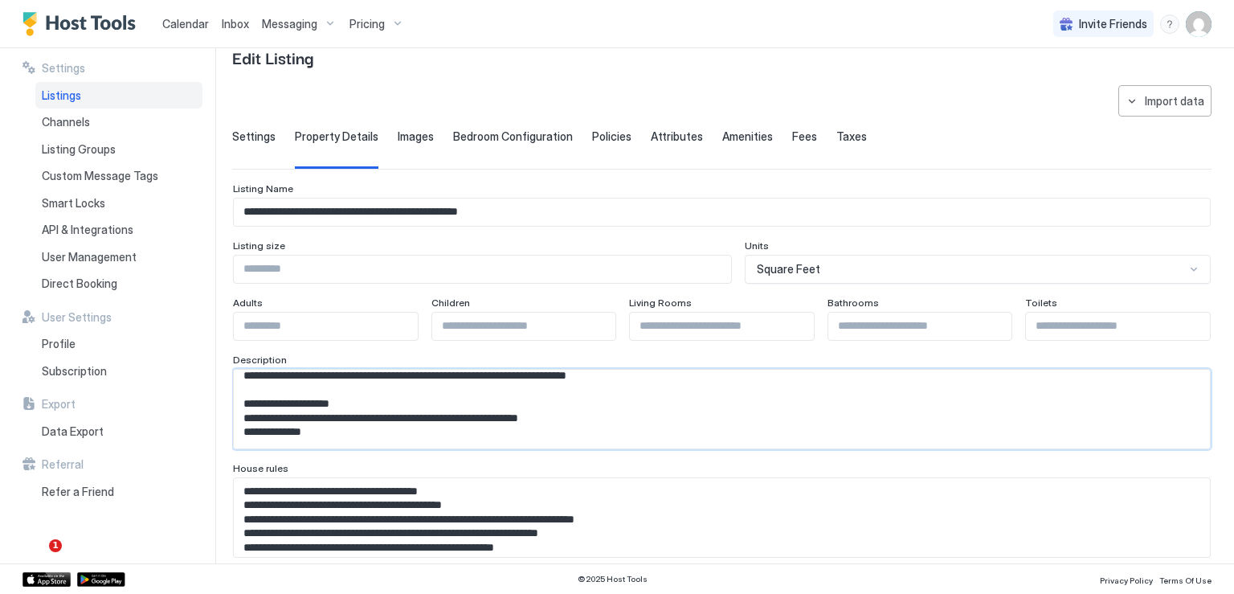
scroll to position [161, 0]
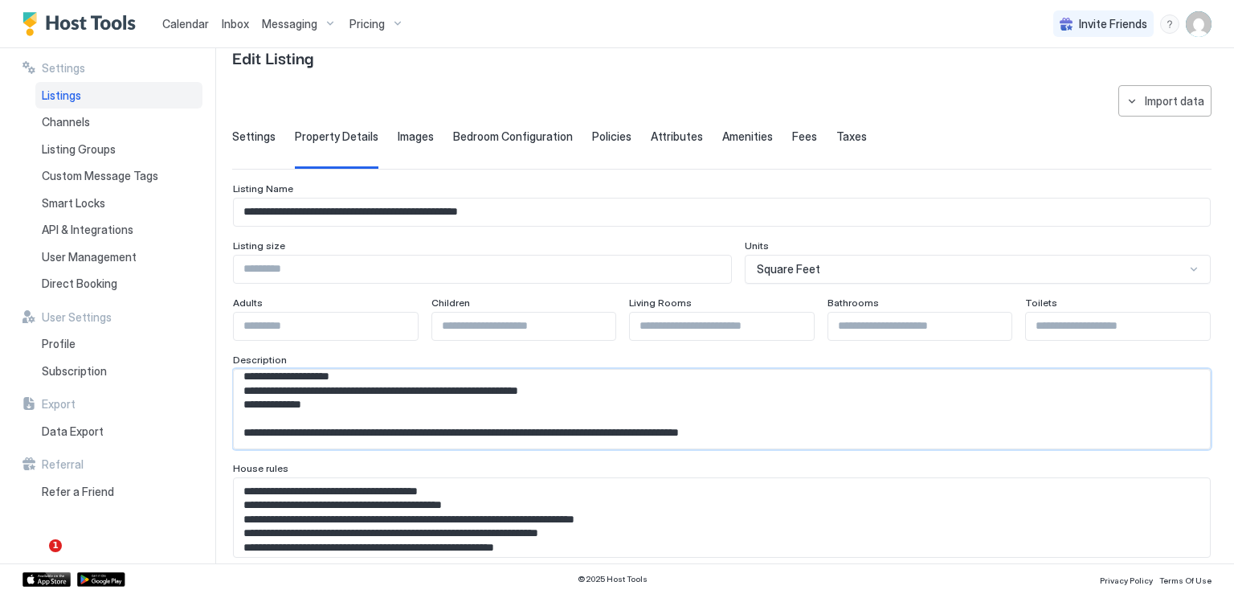
click at [458, 386] on textarea "Input Field" at bounding box center [716, 409] width 964 height 79
click at [414, 370] on textarea "Input Field" at bounding box center [716, 409] width 964 height 79
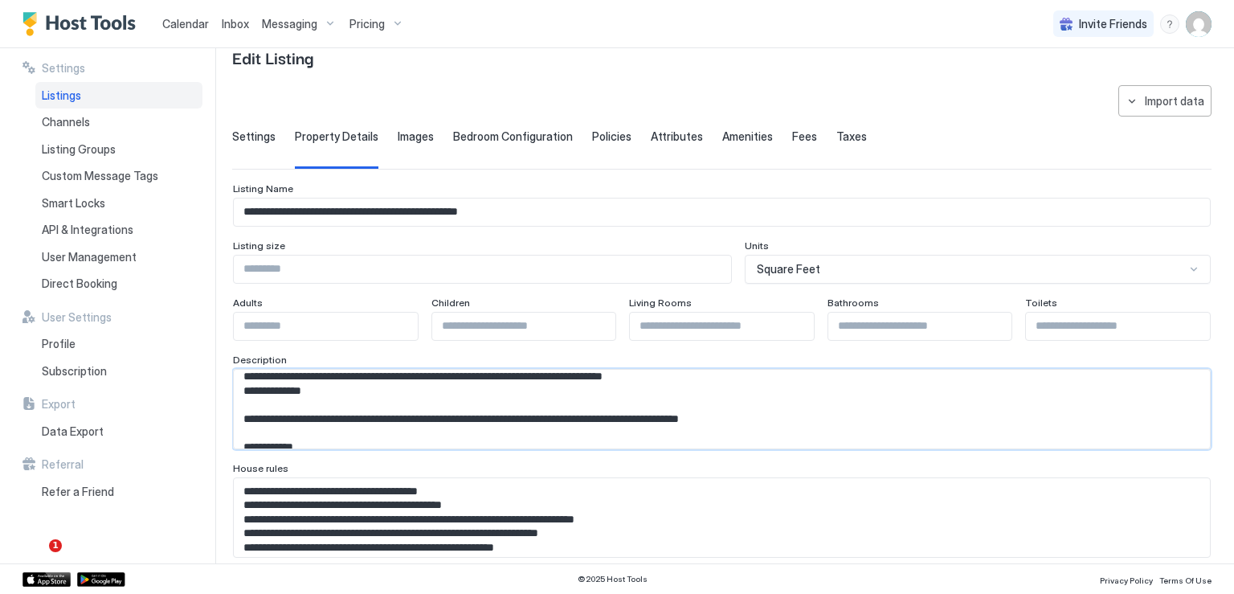
scroll to position [146, 0]
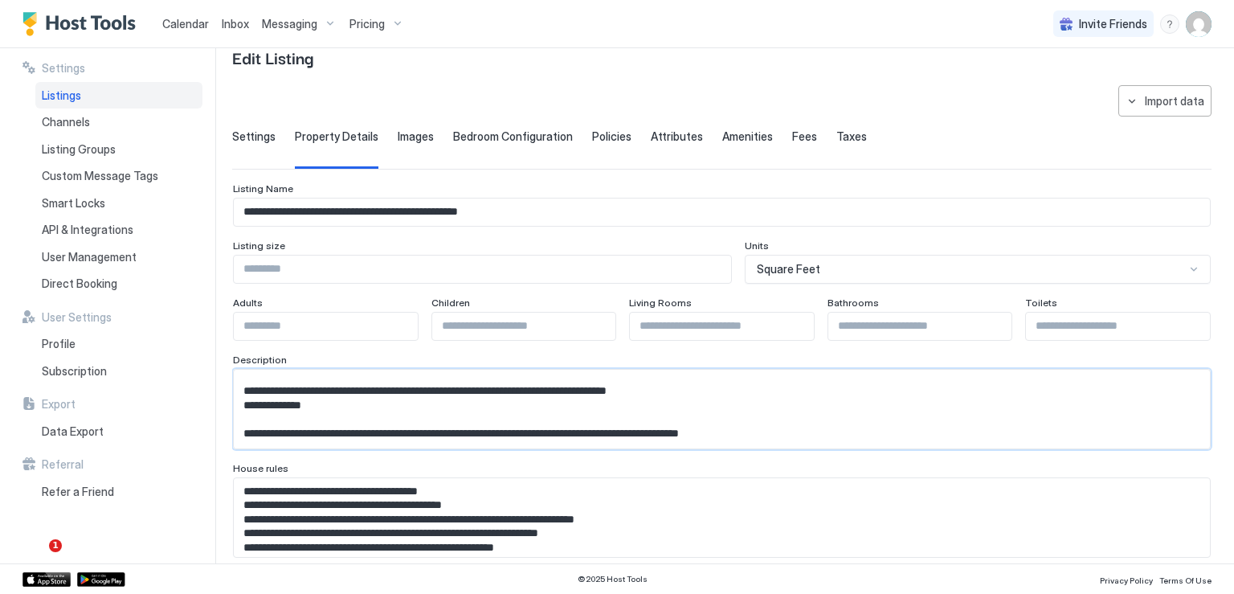
click at [752, 393] on textarea "Input Field" at bounding box center [716, 409] width 964 height 79
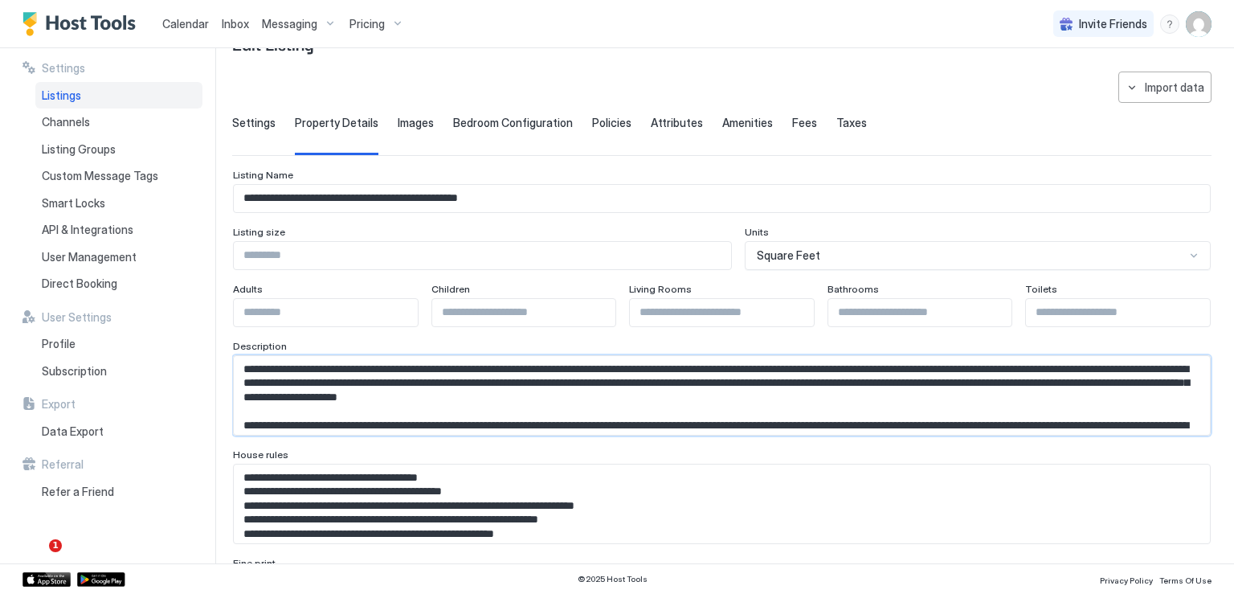
scroll to position [80, 0]
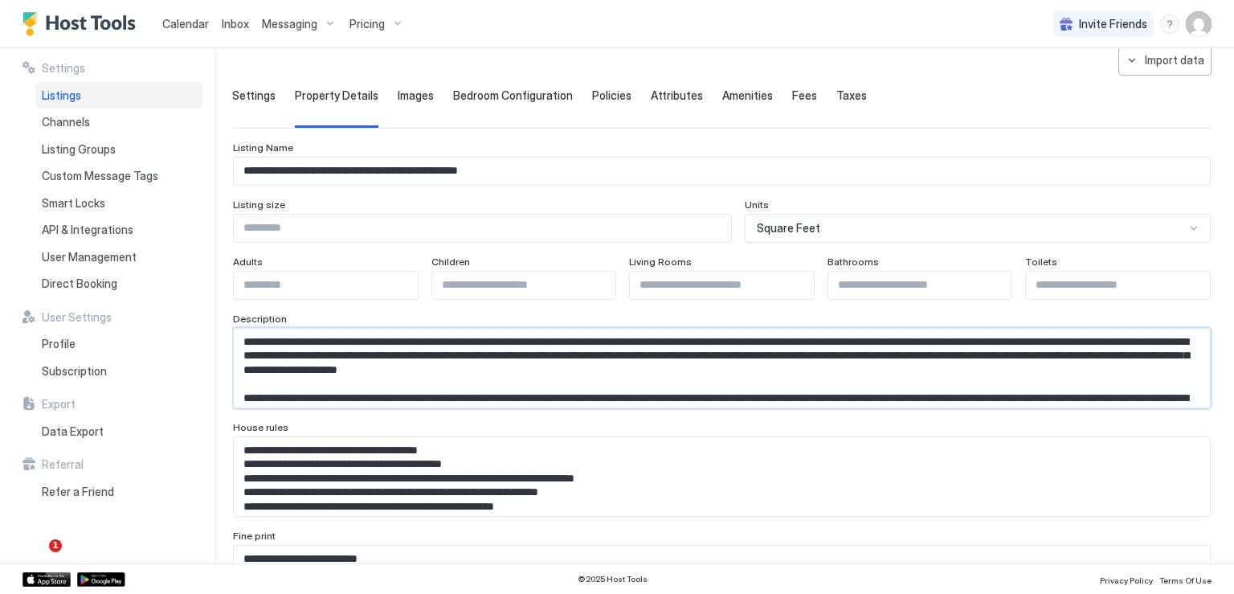
click at [413, 88] on span "Images" at bounding box center [416, 95] width 36 height 14
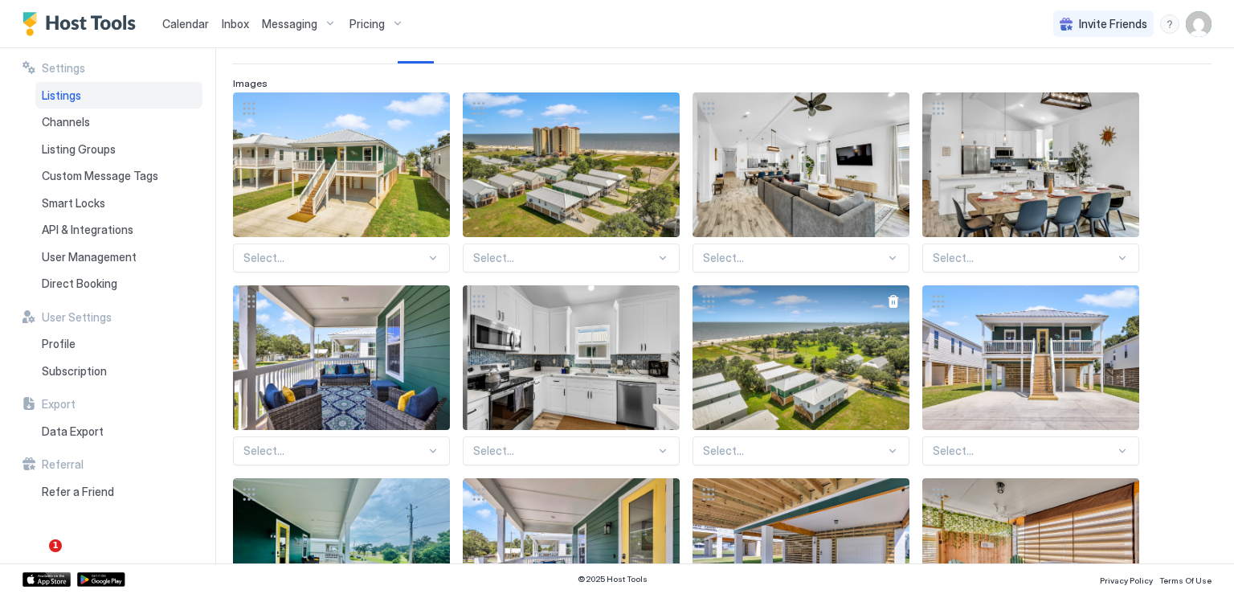
scroll to position [0, 0]
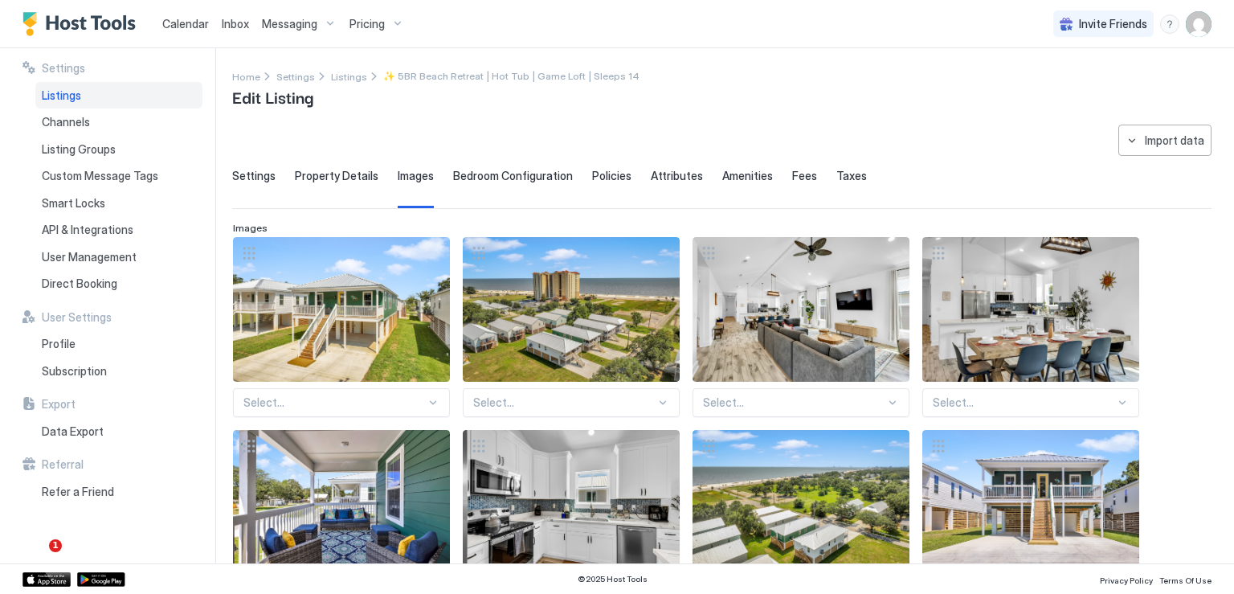
click at [352, 179] on span "Property Details" at bounding box center [337, 176] width 84 height 14
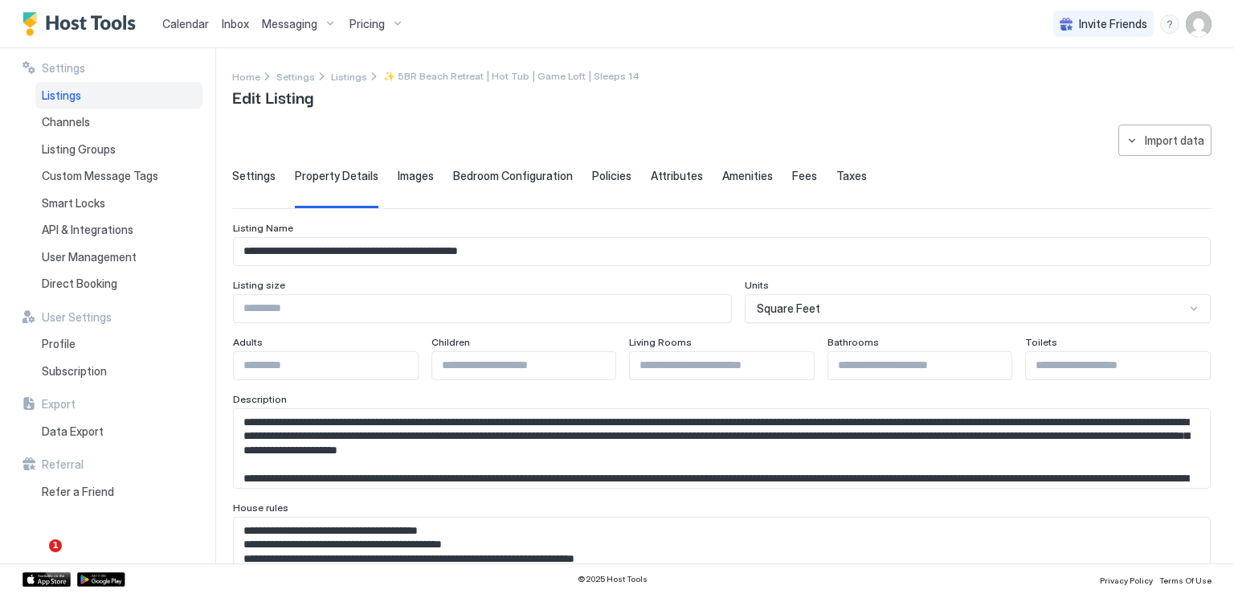
click at [805, 460] on textarea "Input Field" at bounding box center [716, 448] width 964 height 79
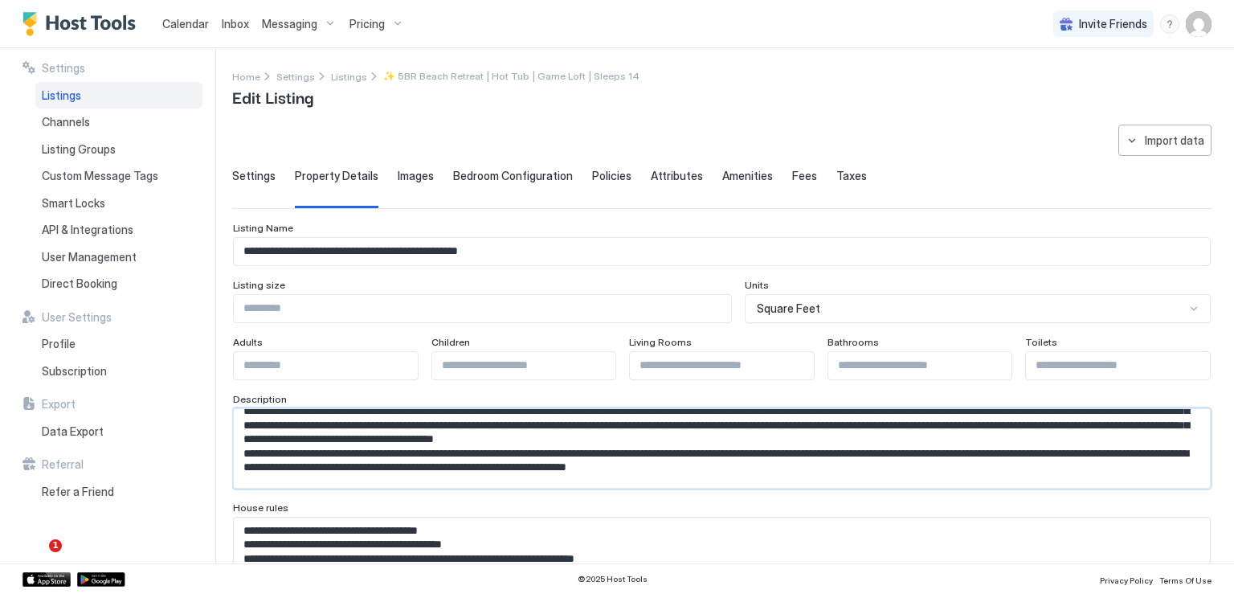
scroll to position [96, 0]
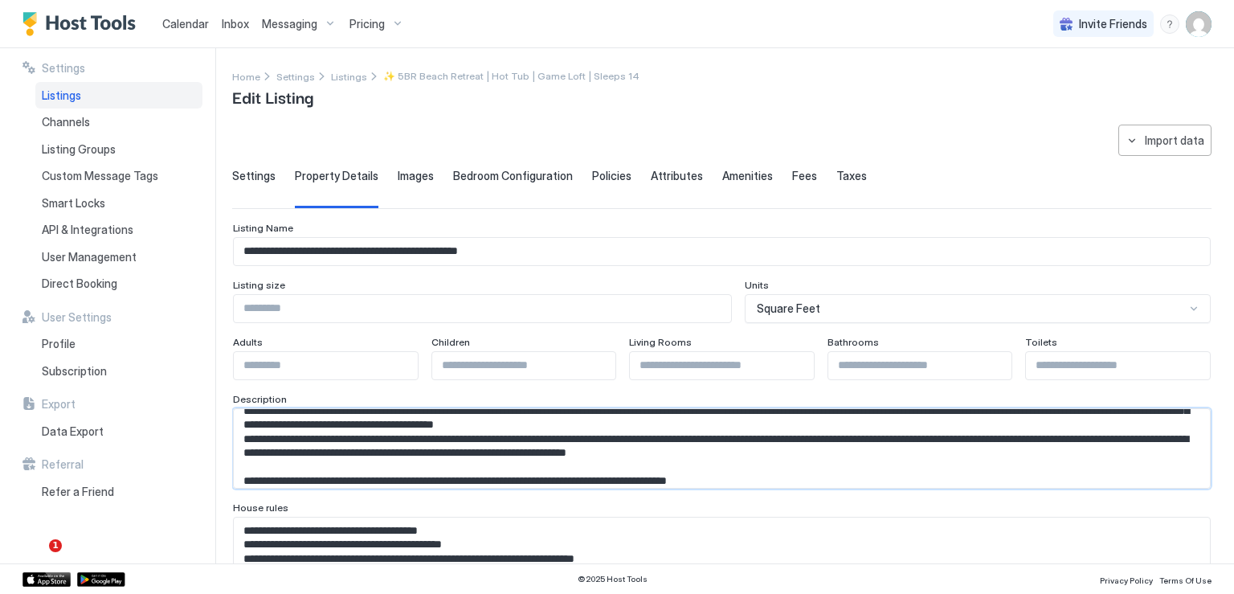
click at [811, 472] on textarea "Input Field" at bounding box center [716, 448] width 964 height 79
click at [810, 477] on textarea "Input Field" at bounding box center [716, 448] width 964 height 79
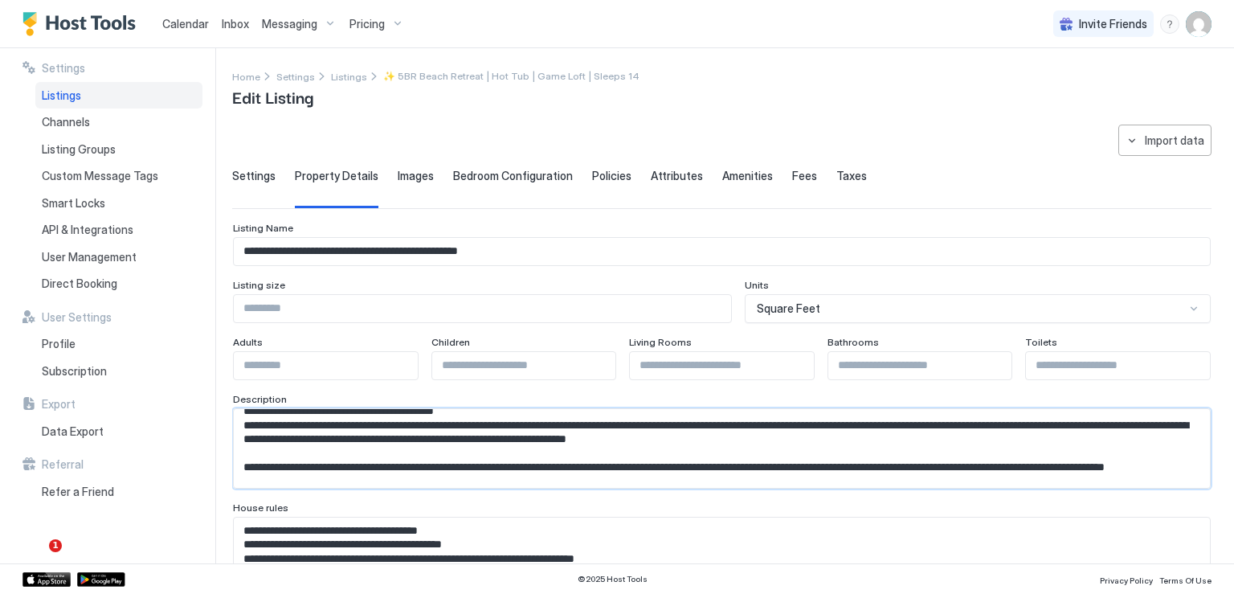
scroll to position [124, 0]
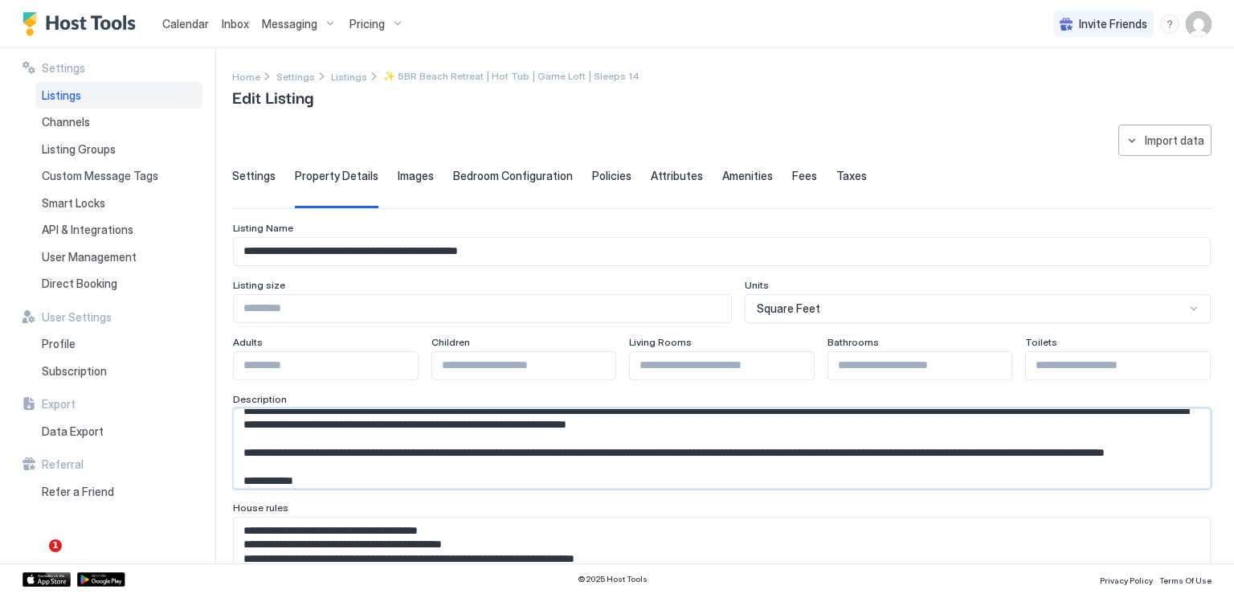
click at [466, 471] on textarea "Input Field" at bounding box center [716, 448] width 964 height 79
drag, startPoint x: 1106, startPoint y: 450, endPoint x: 1115, endPoint y: 459, distance: 13.1
click at [1115, 459] on textarea "Input Field" at bounding box center [716, 448] width 964 height 79
drag, startPoint x: 1102, startPoint y: 449, endPoint x: 1106, endPoint y: 461, distance: 12.5
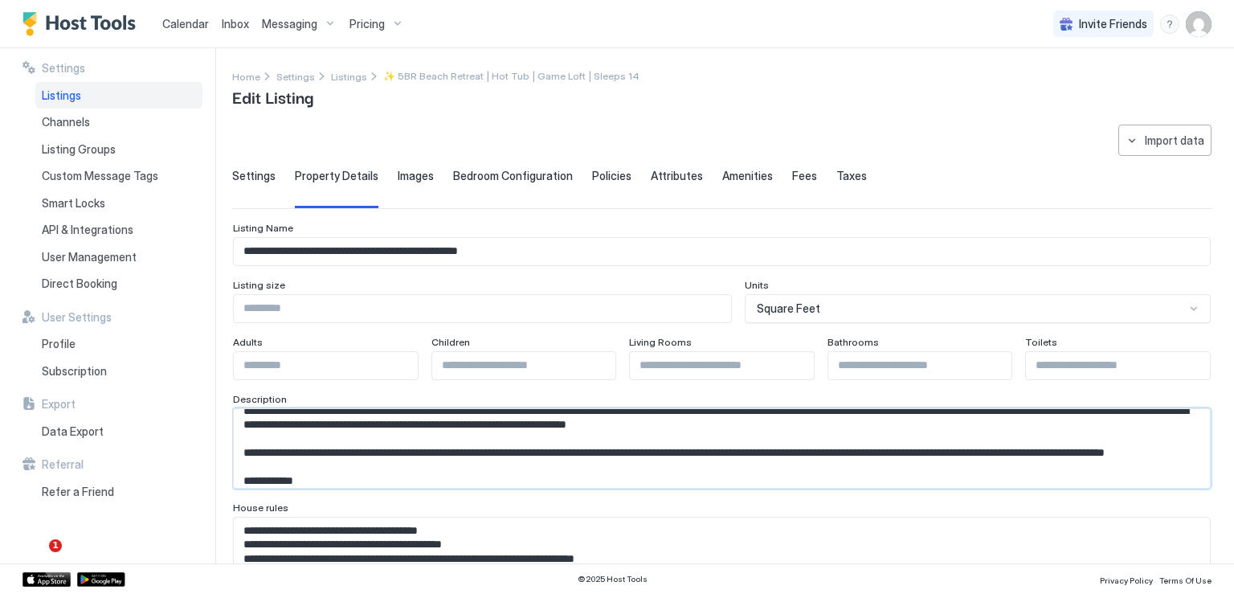
click at [1106, 461] on textarea "Input Field" at bounding box center [716, 448] width 964 height 79
click at [444, 472] on textarea "Input Field" at bounding box center [716, 448] width 964 height 79
click at [508, 470] on textarea "Input Field" at bounding box center [716, 448] width 964 height 79
click at [394, 457] on textarea "Input Field" at bounding box center [716, 448] width 964 height 79
click at [395, 461] on textarea "Input Field" at bounding box center [716, 448] width 964 height 79
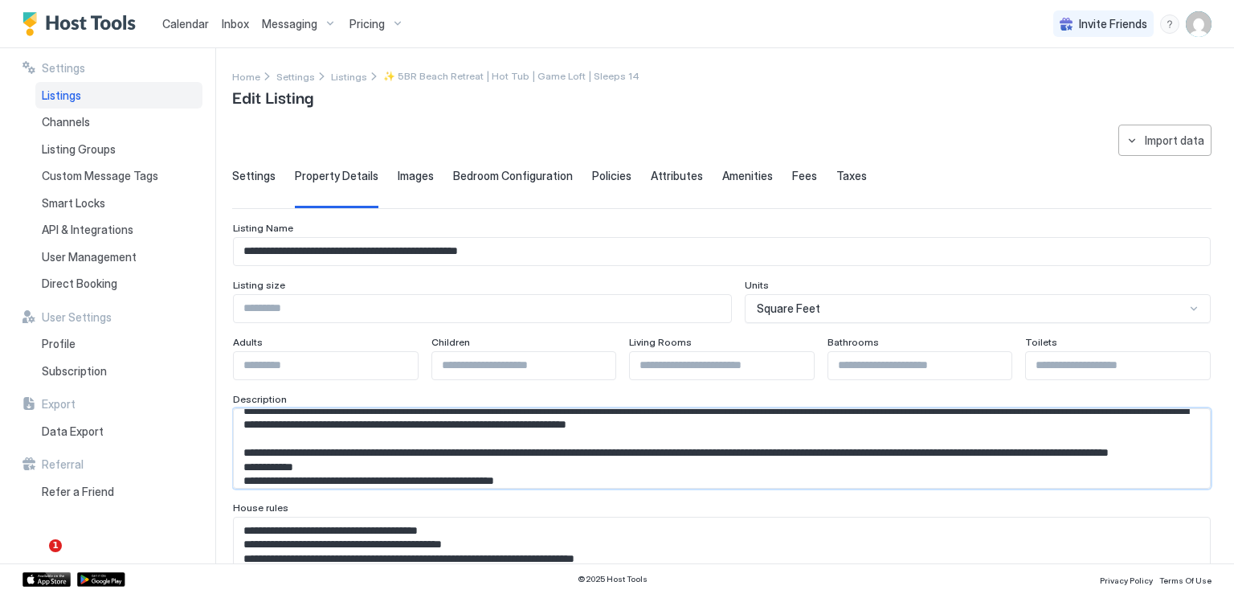
click at [399, 471] on textarea "Input Field" at bounding box center [716, 448] width 964 height 79
click at [322, 440] on textarea "Input Field" at bounding box center [716, 448] width 964 height 79
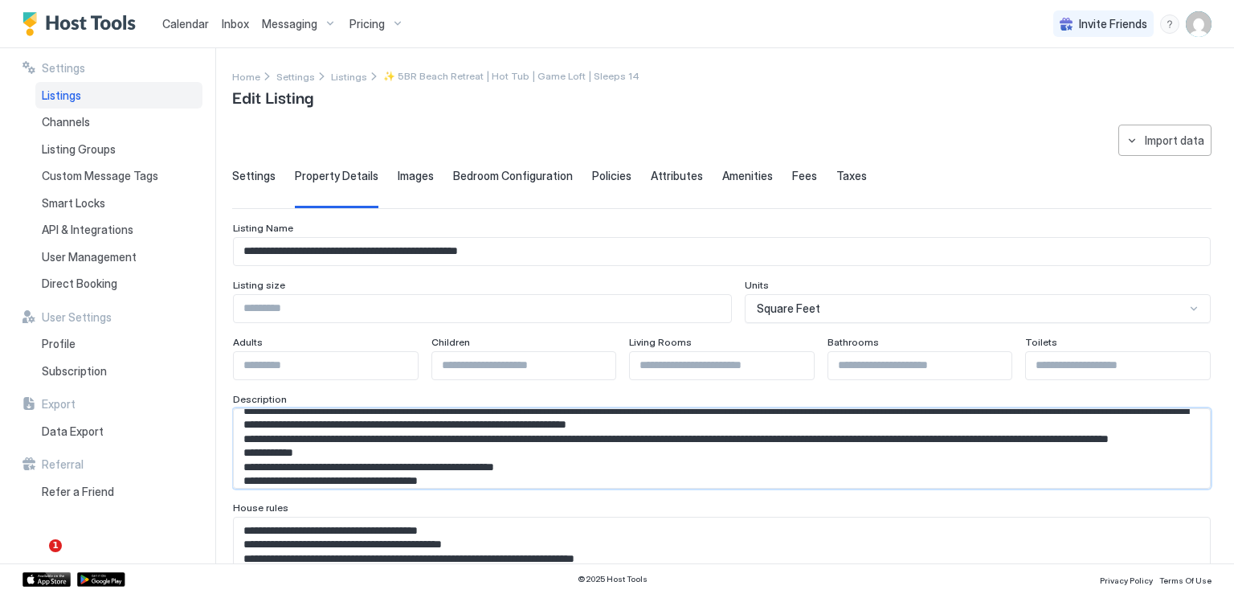
click at [357, 467] on textarea "Input Field" at bounding box center [716, 448] width 964 height 79
click at [652, 467] on textarea "Input Field" at bounding box center [716, 448] width 964 height 79
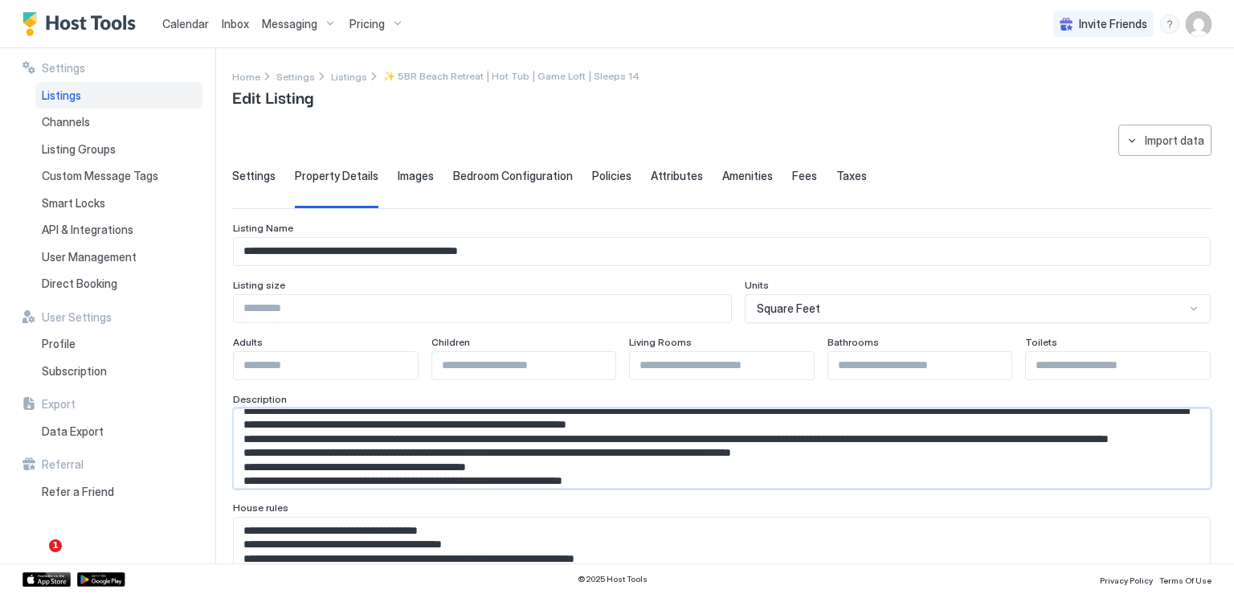
click at [890, 469] on textarea "Input Field" at bounding box center [716, 448] width 964 height 79
click at [1139, 460] on textarea "Input Field" at bounding box center [716, 448] width 964 height 79
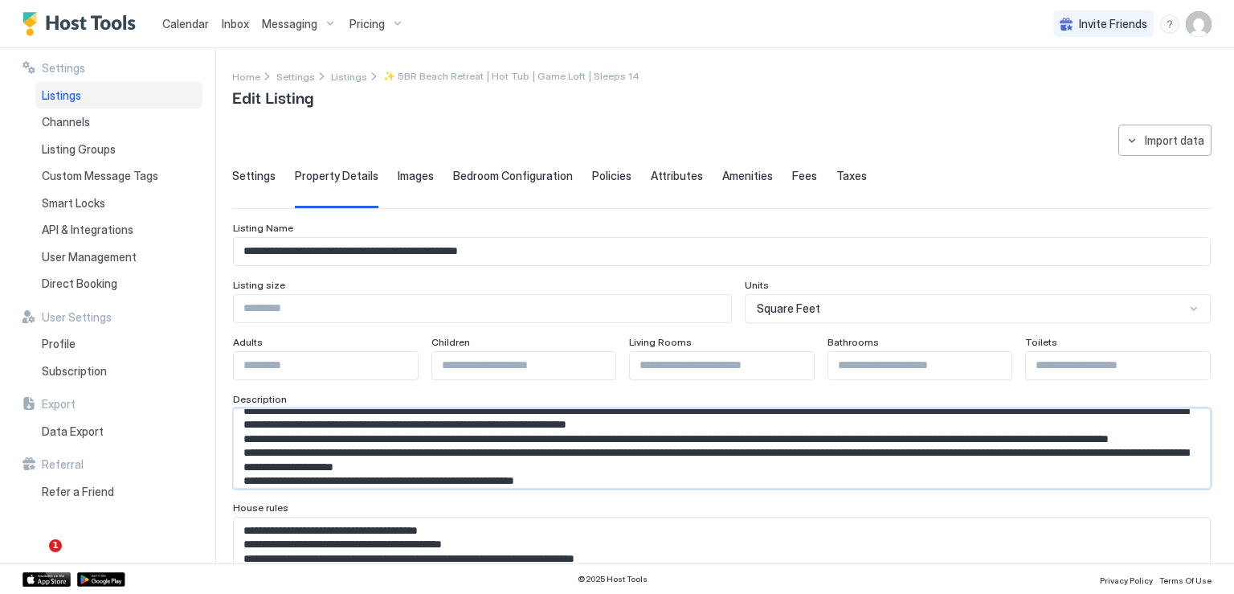
click at [691, 478] on textarea "Input Field" at bounding box center [716, 448] width 964 height 79
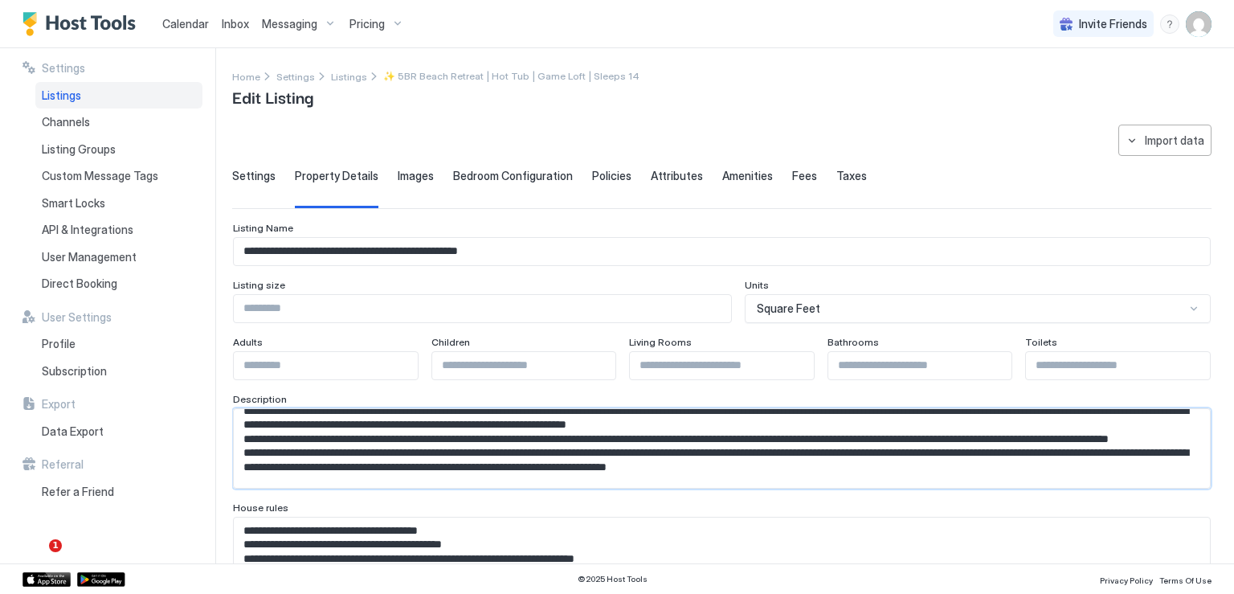
click at [254, 467] on textarea "Input Field" at bounding box center [716, 448] width 964 height 79
click at [251, 464] on textarea "Input Field" at bounding box center [716, 448] width 964 height 79
click at [329, 464] on textarea "Input Field" at bounding box center [716, 448] width 964 height 79
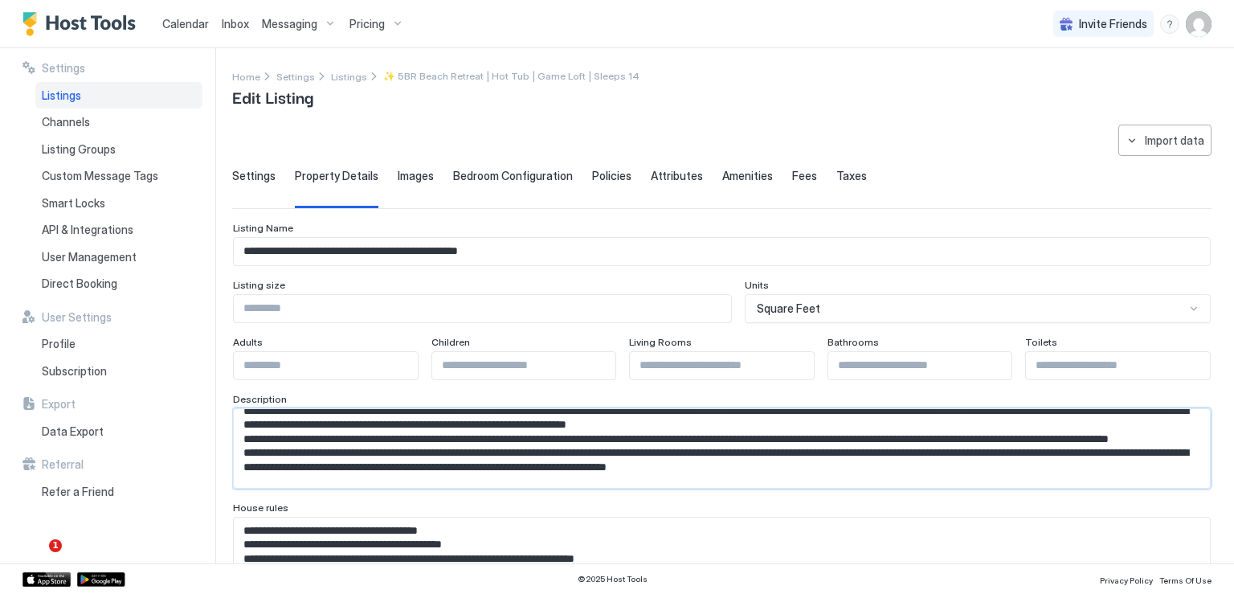
paste textarea "****"
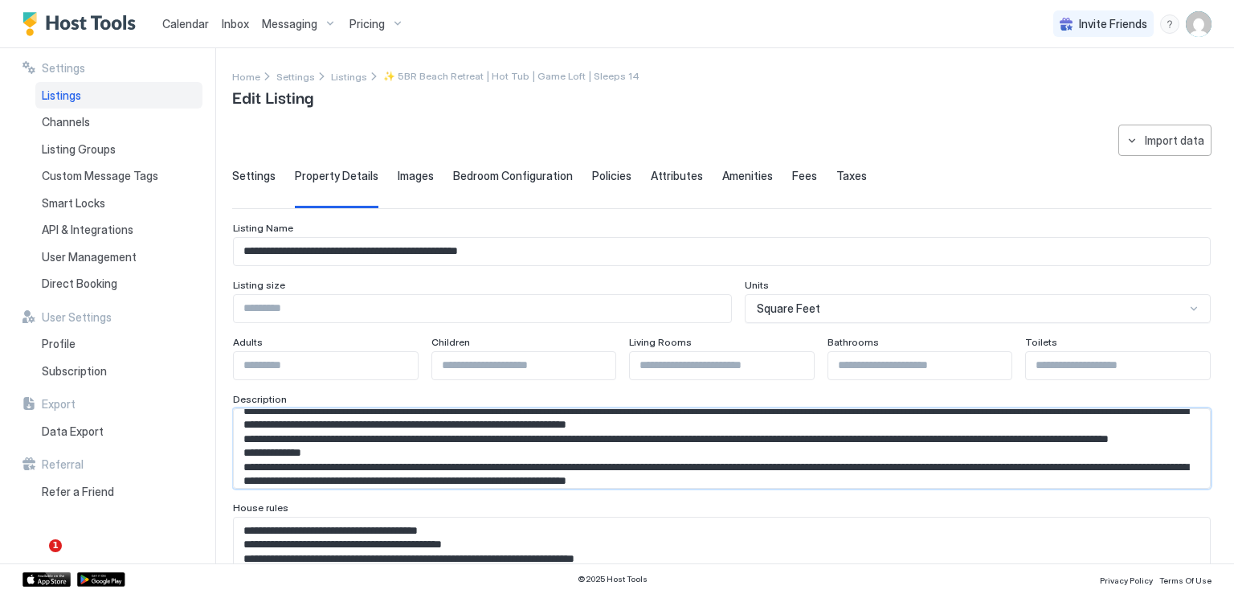
click at [575, 477] on textarea "Input Field" at bounding box center [716, 448] width 964 height 79
paste textarea "****"
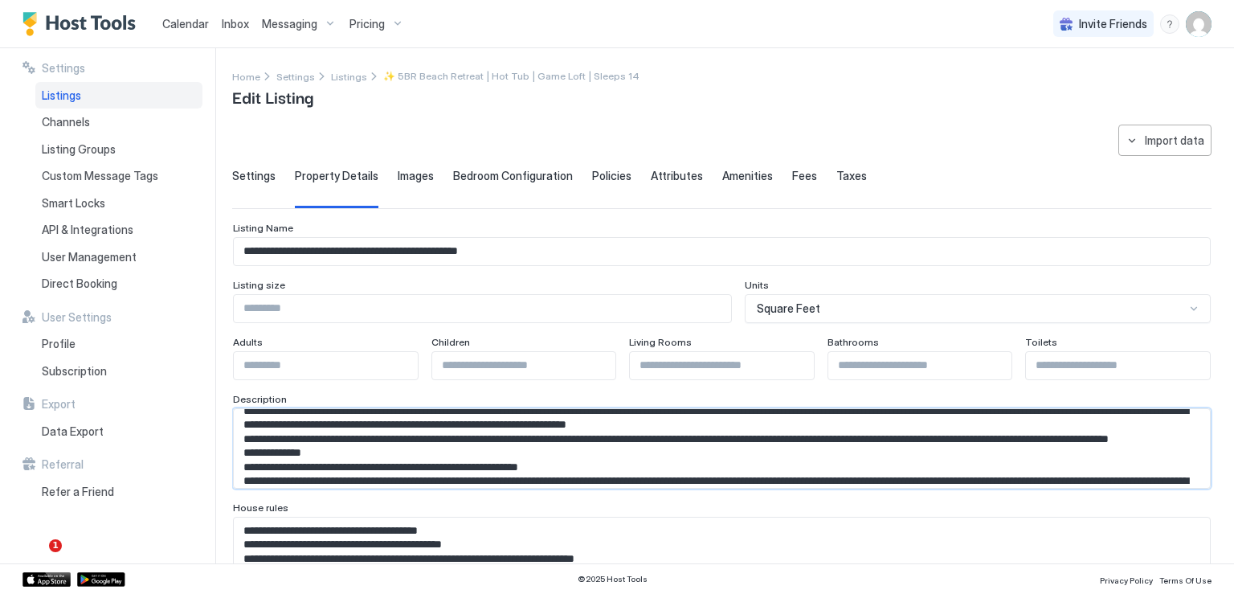
scroll to position [138, 0]
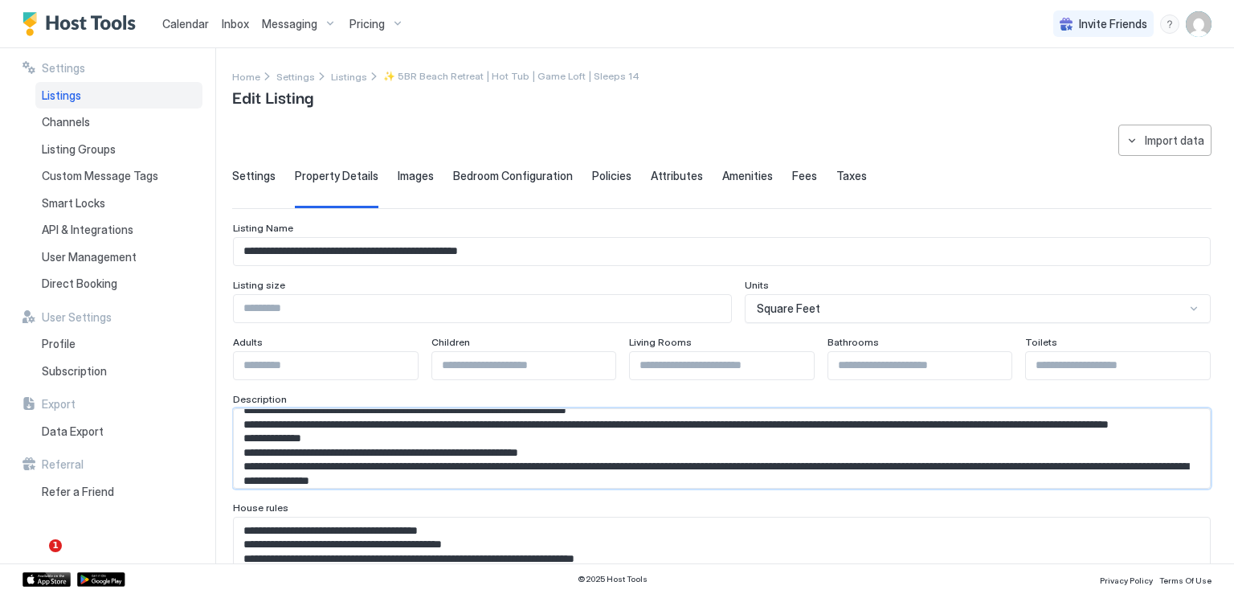
click at [641, 460] on textarea "Input Field" at bounding box center [716, 448] width 964 height 79
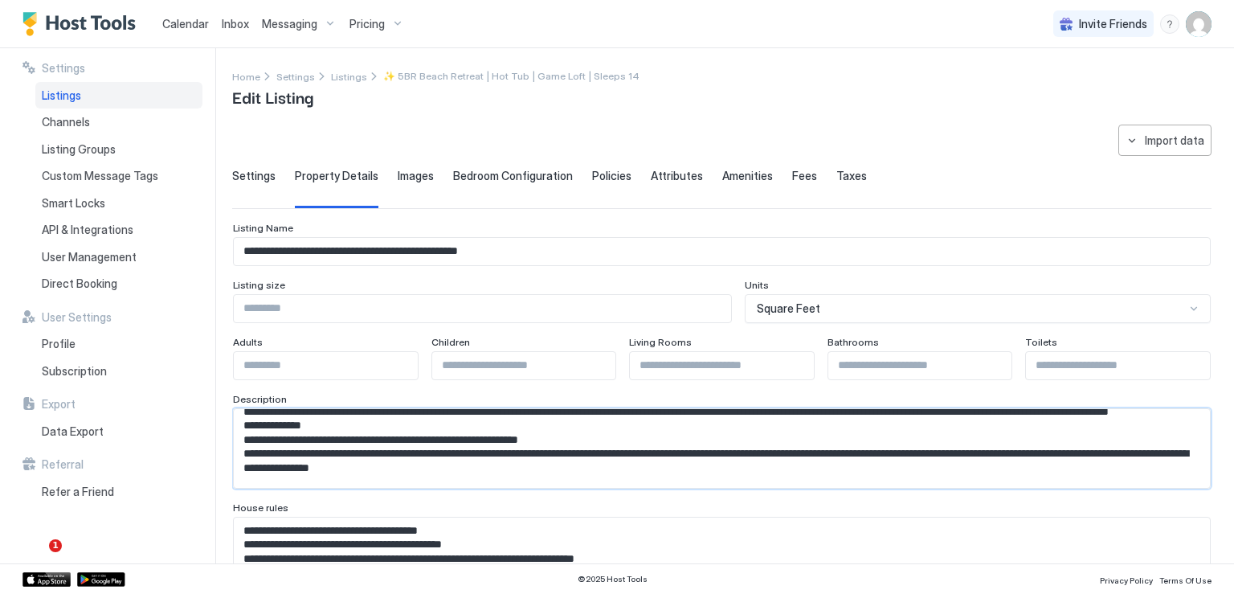
click at [481, 462] on textarea "Input Field" at bounding box center [716, 448] width 964 height 79
paste textarea "****"
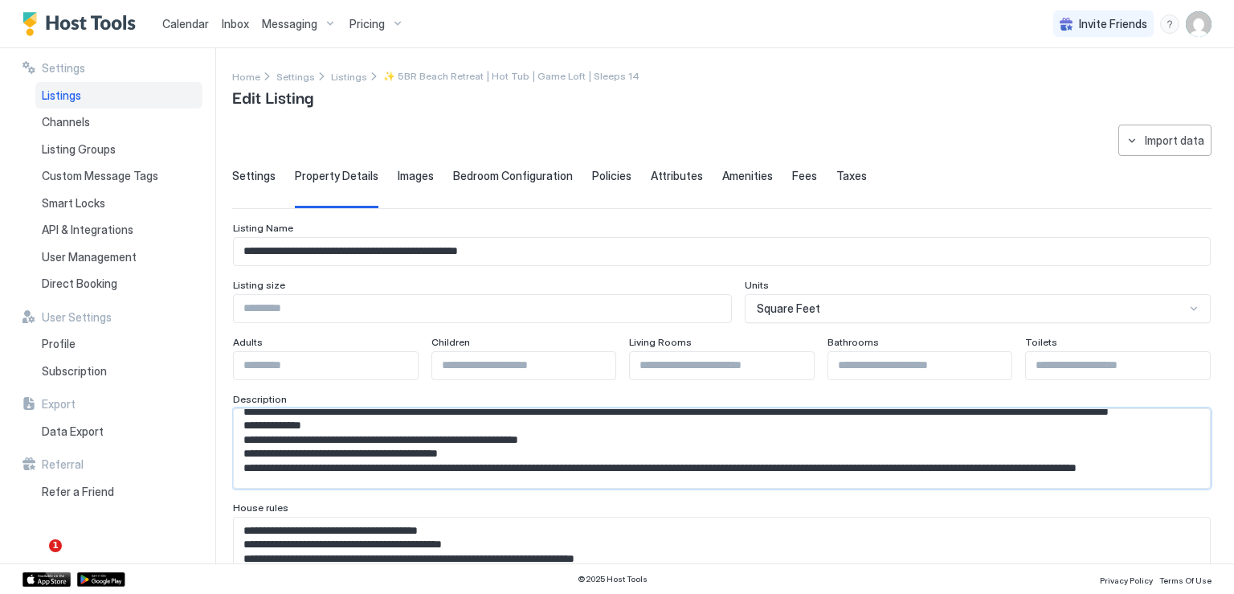
click at [607, 454] on textarea "Input Field" at bounding box center [716, 448] width 964 height 79
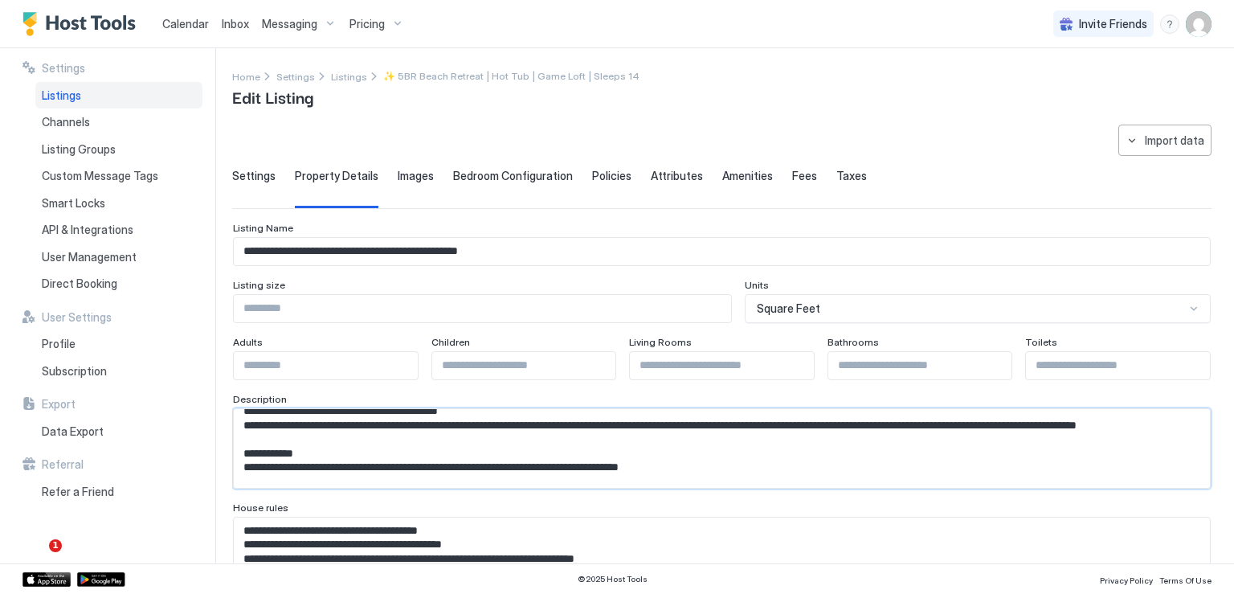
scroll to position [208, 0]
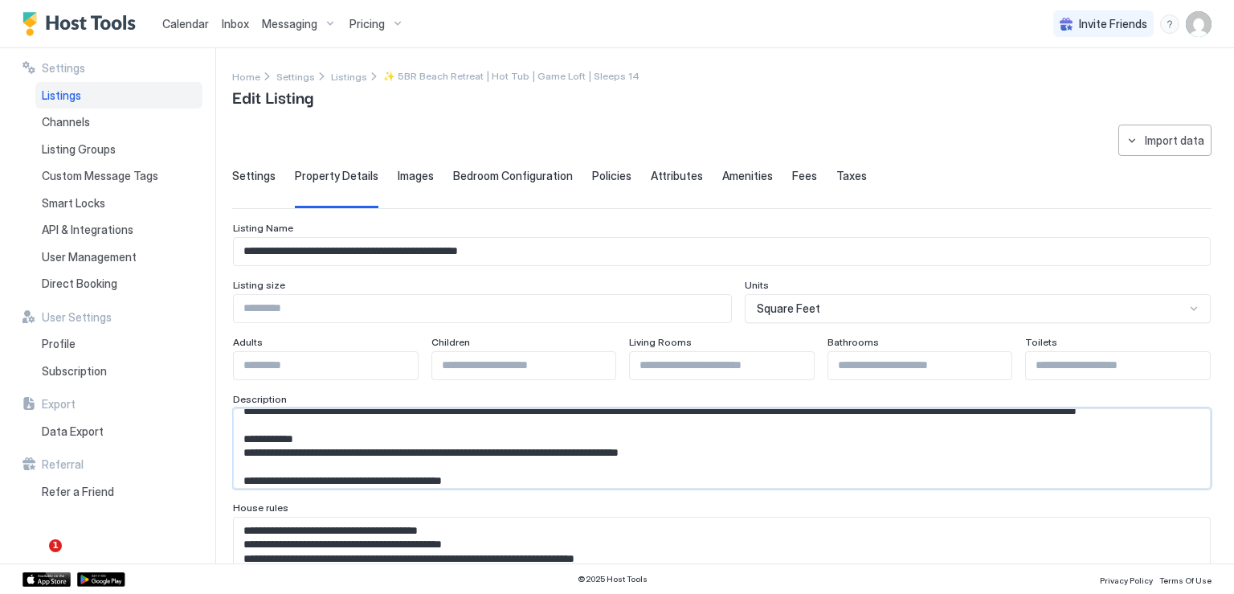
click at [543, 425] on textarea "Input Field" at bounding box center [716, 448] width 964 height 79
paste textarea "****"
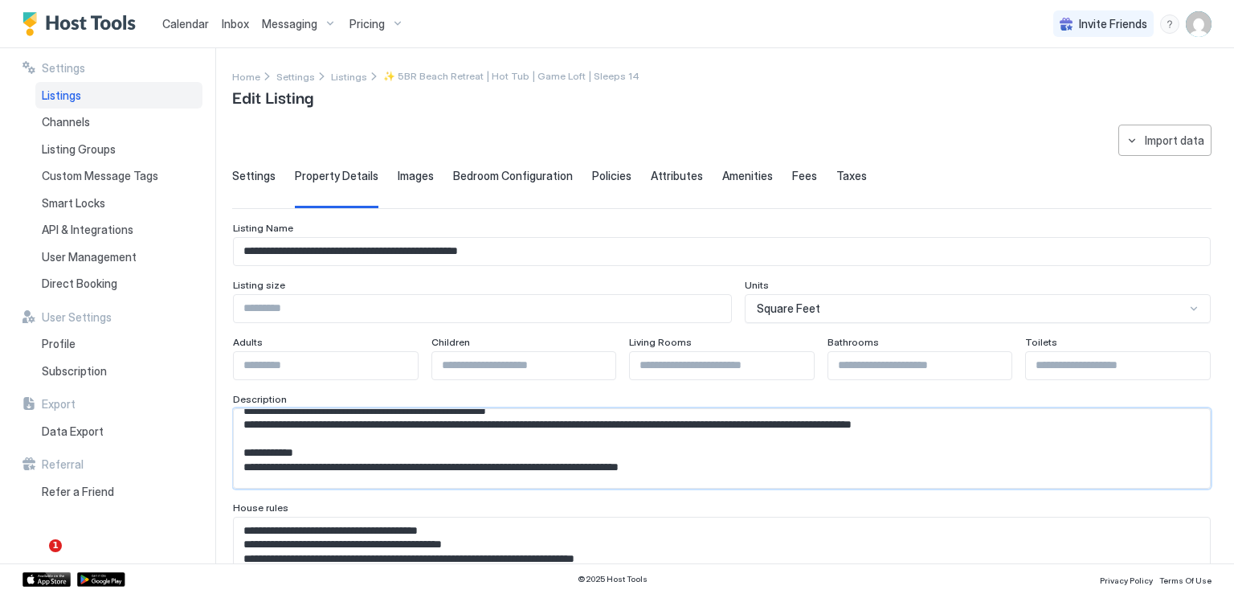
click at [679, 436] on textarea "Input Field" at bounding box center [716, 448] width 964 height 79
paste textarea "****"
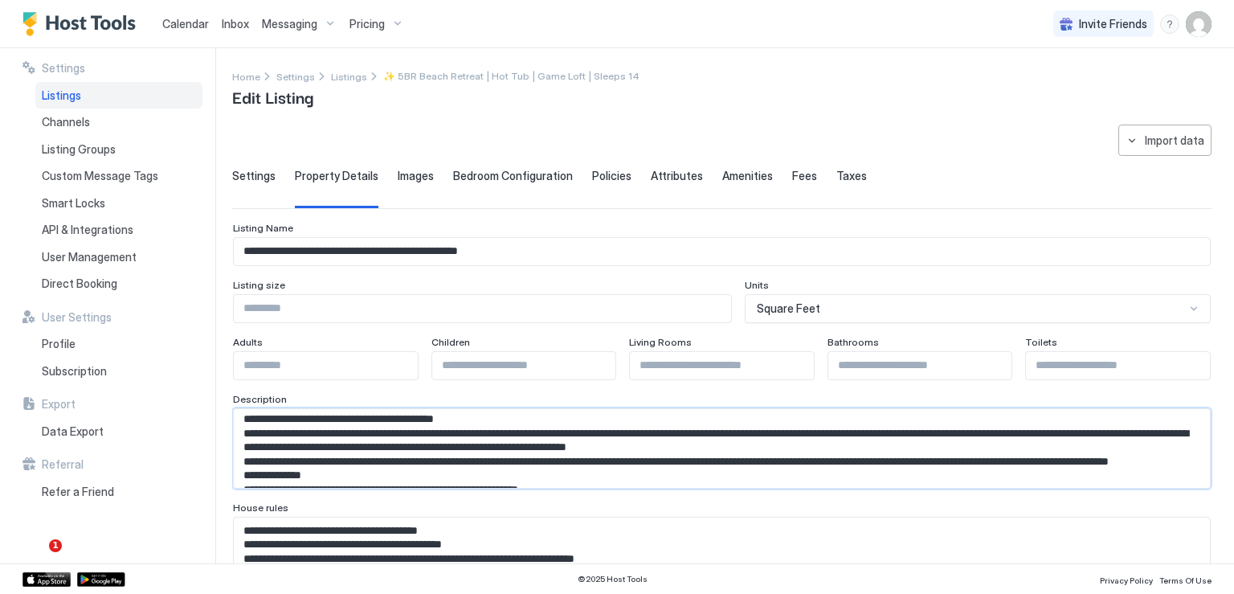
scroll to position [128, 0]
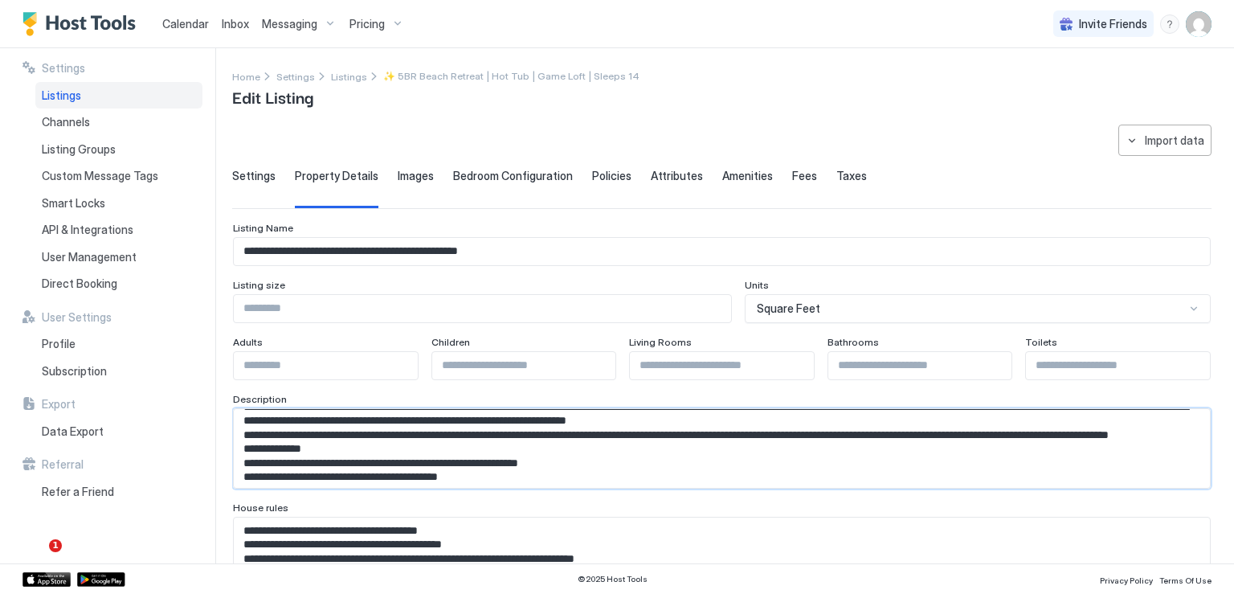
click at [373, 462] on textarea "Input Field" at bounding box center [716, 448] width 964 height 79
click at [693, 466] on textarea "Input Field" at bounding box center [716, 448] width 964 height 79
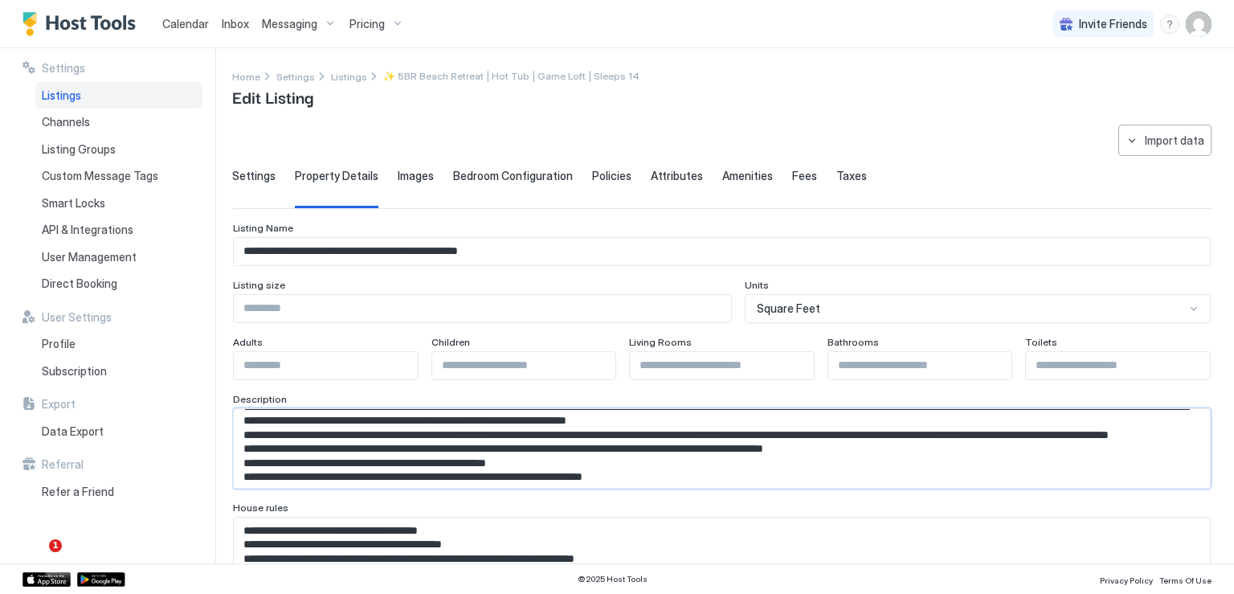
click at [899, 470] on textarea "Input Field" at bounding box center [716, 448] width 964 height 79
click at [900, 467] on textarea "Input Field" at bounding box center [716, 448] width 964 height 79
click at [292, 476] on textarea "Input Field" at bounding box center [716, 448] width 964 height 79
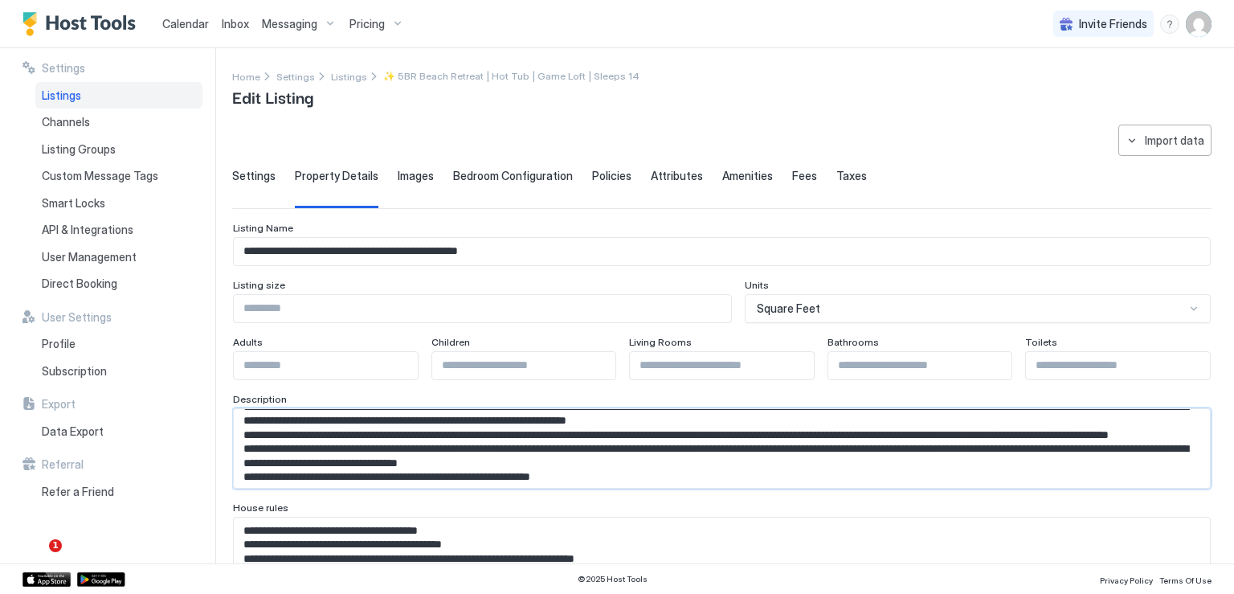
click at [728, 478] on textarea "Input Field" at bounding box center [716, 448] width 964 height 79
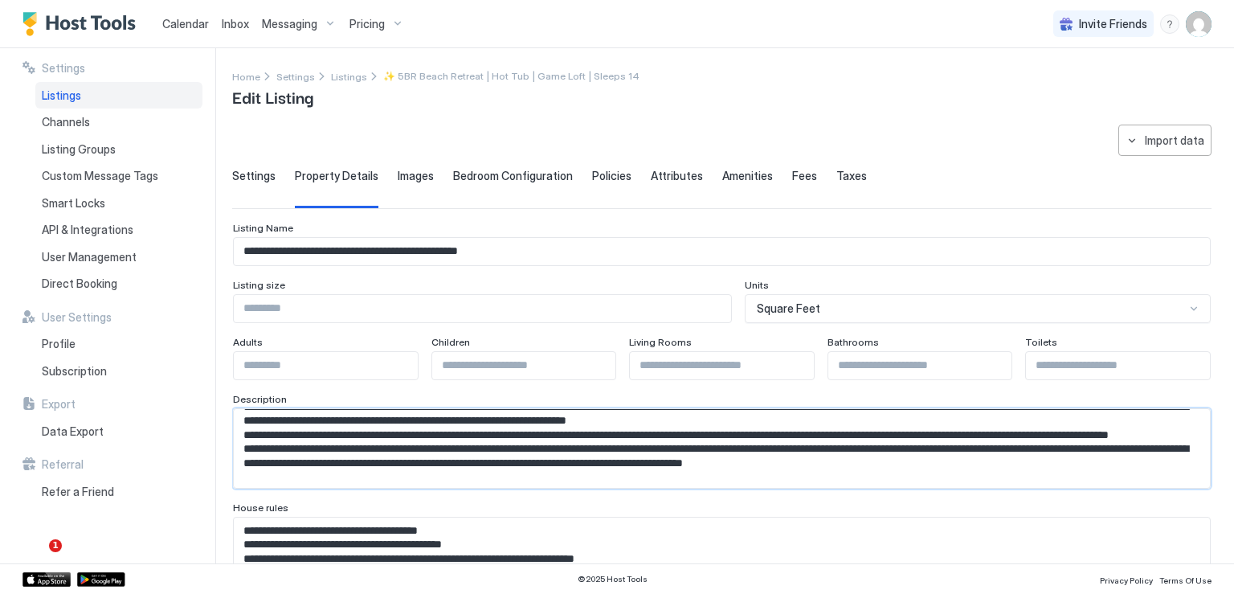
click at [1078, 476] on textarea "Input Field" at bounding box center [716, 448] width 964 height 79
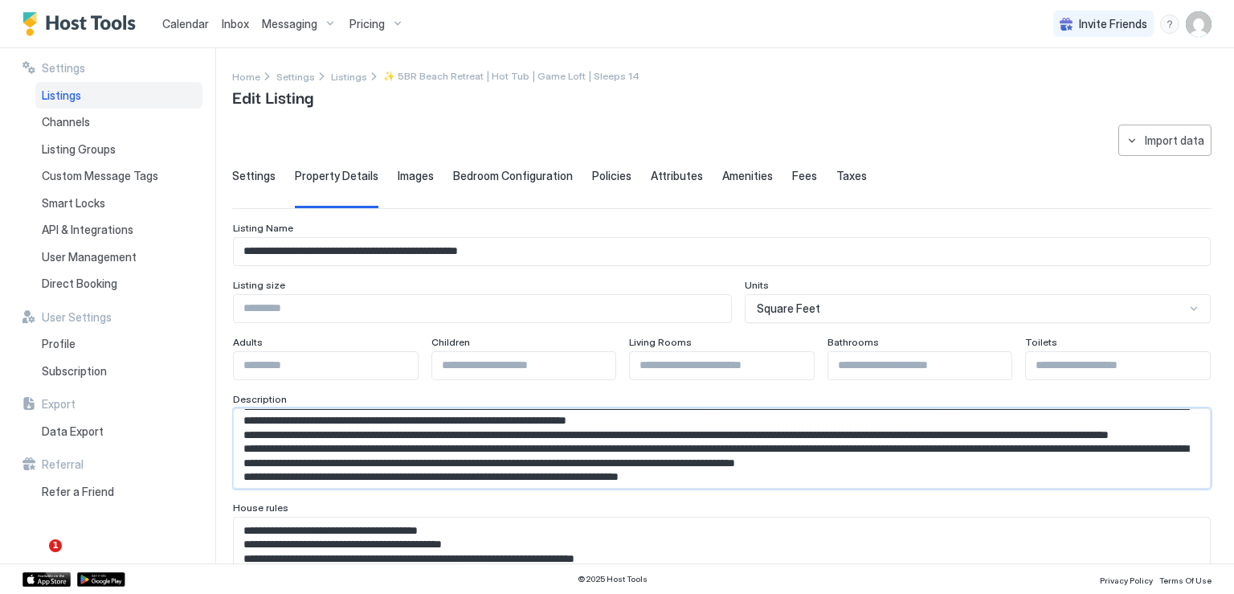
click at [1074, 473] on textarea "Input Field" at bounding box center [716, 448] width 964 height 79
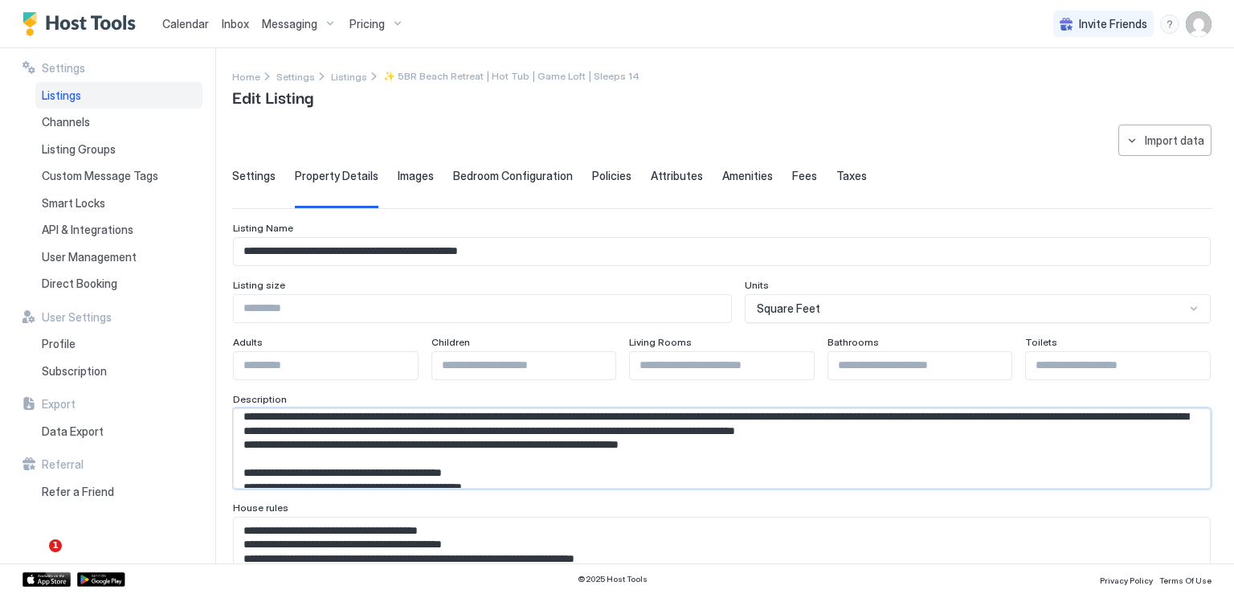
scroll to position [192, 0]
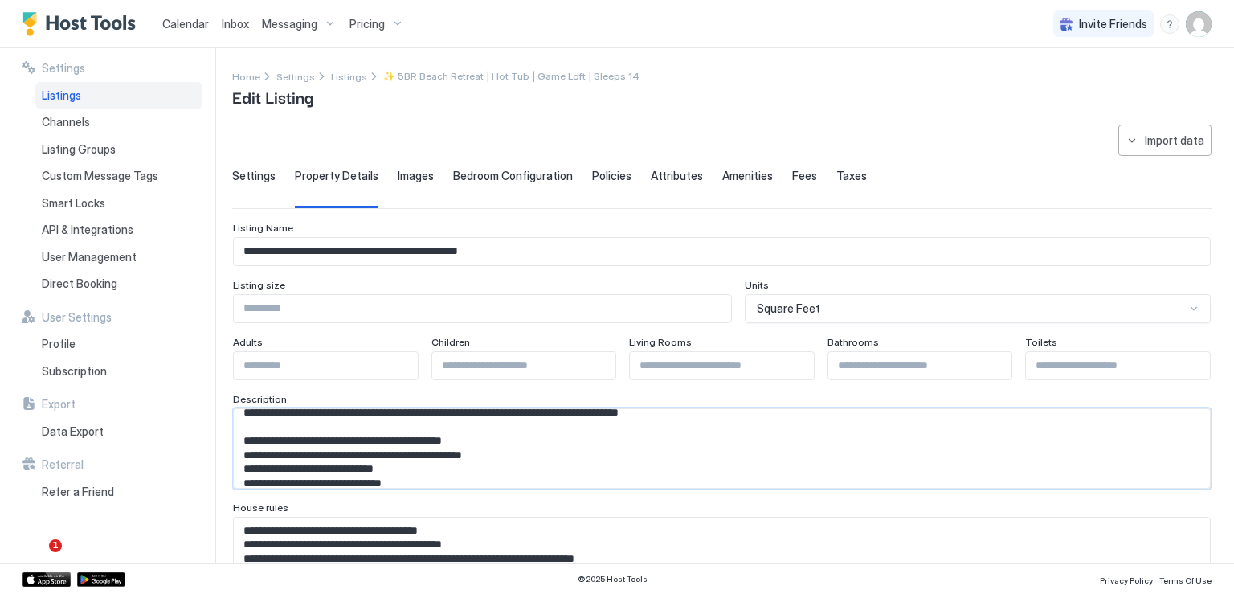
click at [667, 464] on textarea "Input Field" at bounding box center [716, 448] width 964 height 79
click at [329, 433] on textarea "Input Field" at bounding box center [716, 448] width 964 height 79
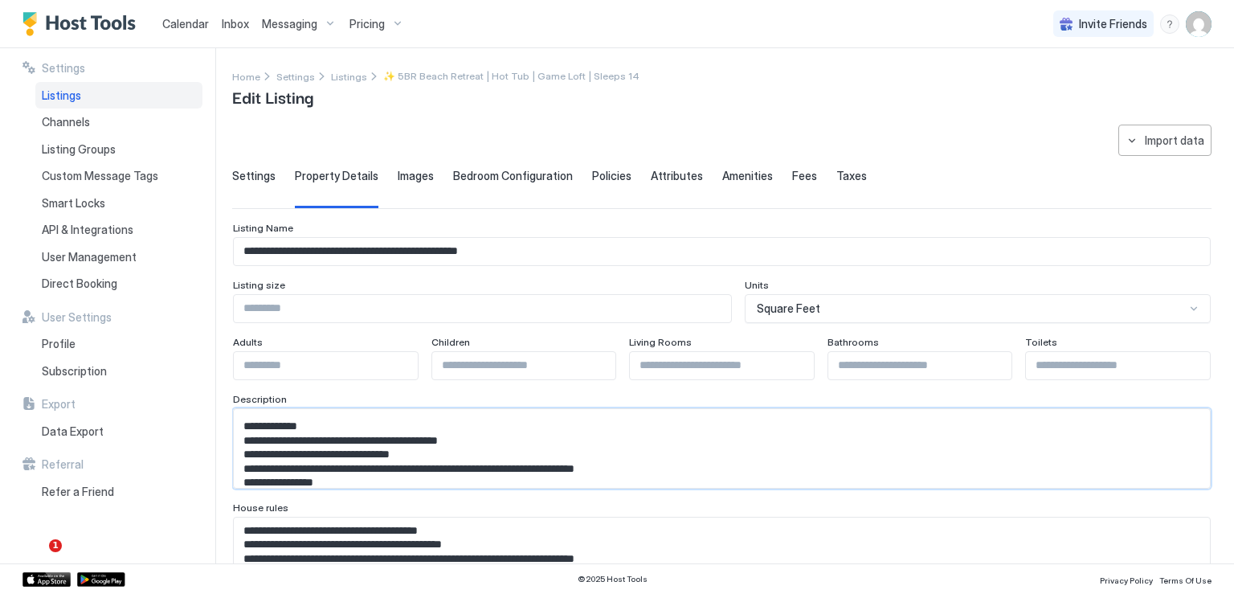
scroll to position [360, 0]
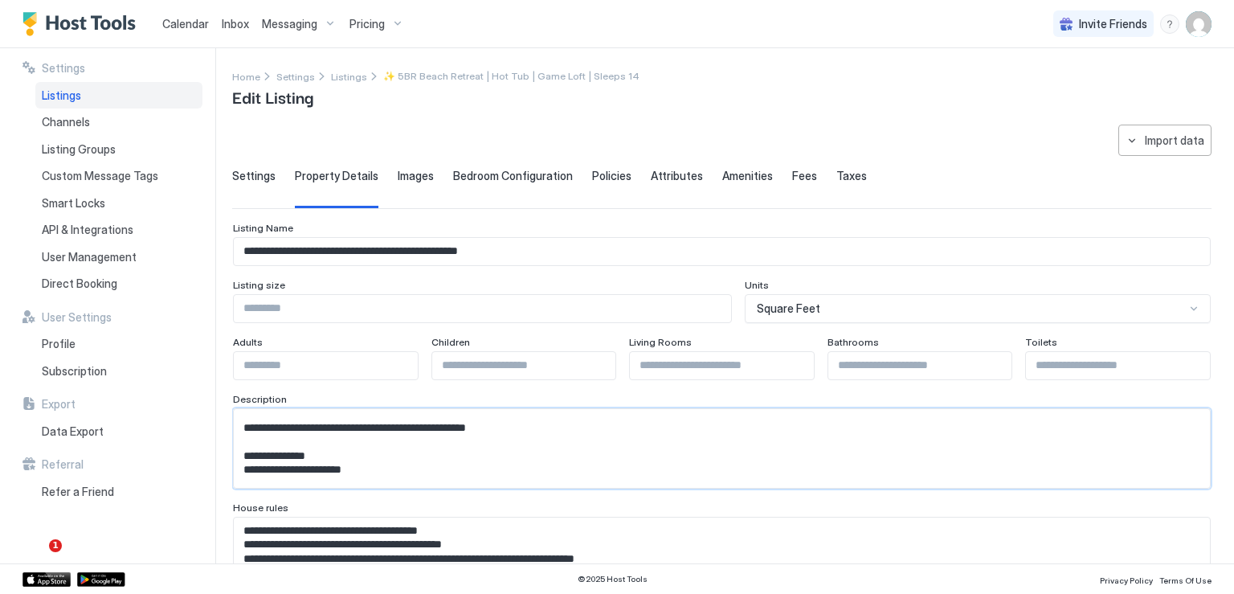
drag, startPoint x: 247, startPoint y: 440, endPoint x: 335, endPoint y: 448, distance: 88.0
click at [335, 448] on textarea "Input Field" at bounding box center [716, 448] width 964 height 79
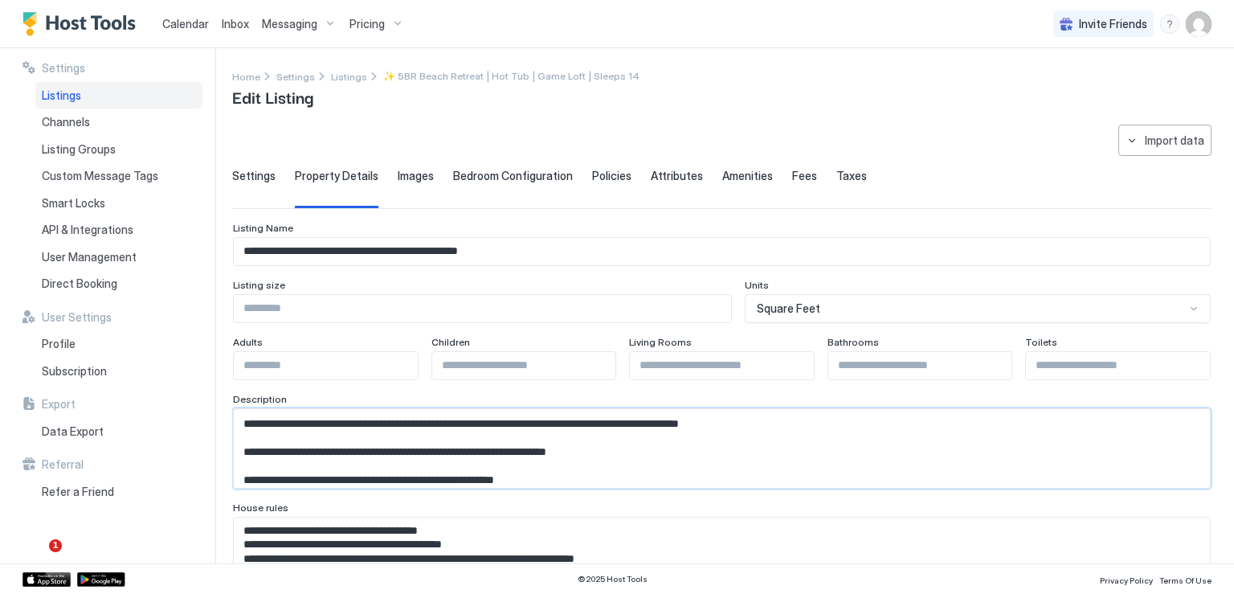
scroll to position [199, 0]
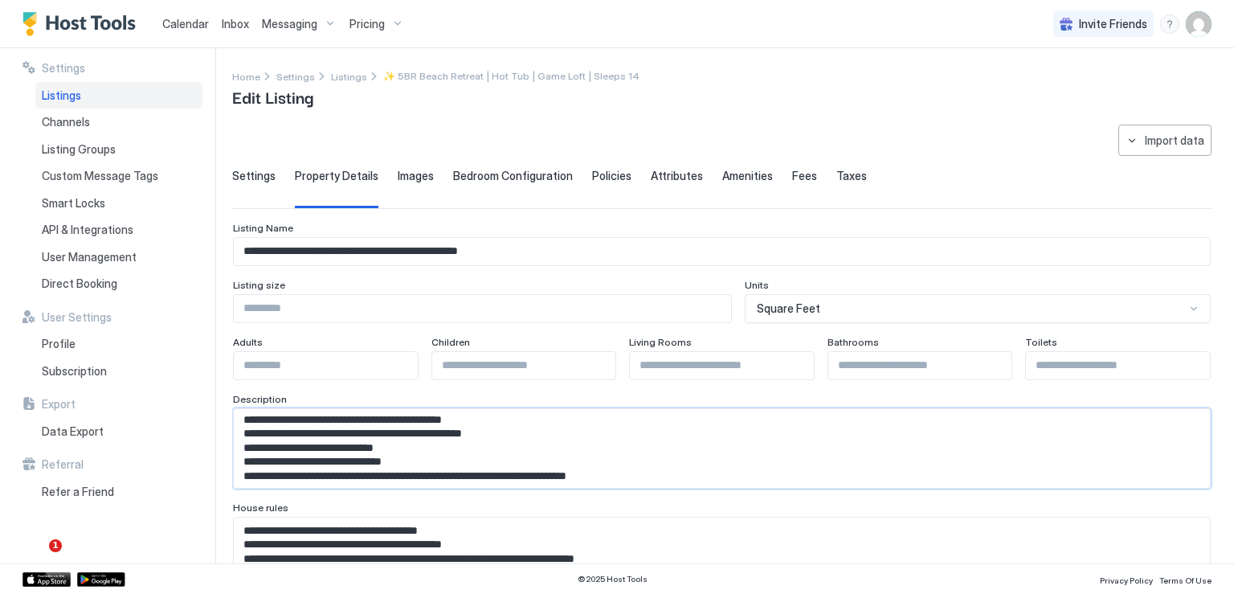
click at [345, 461] on textarea "Input Field" at bounding box center [716, 448] width 964 height 79
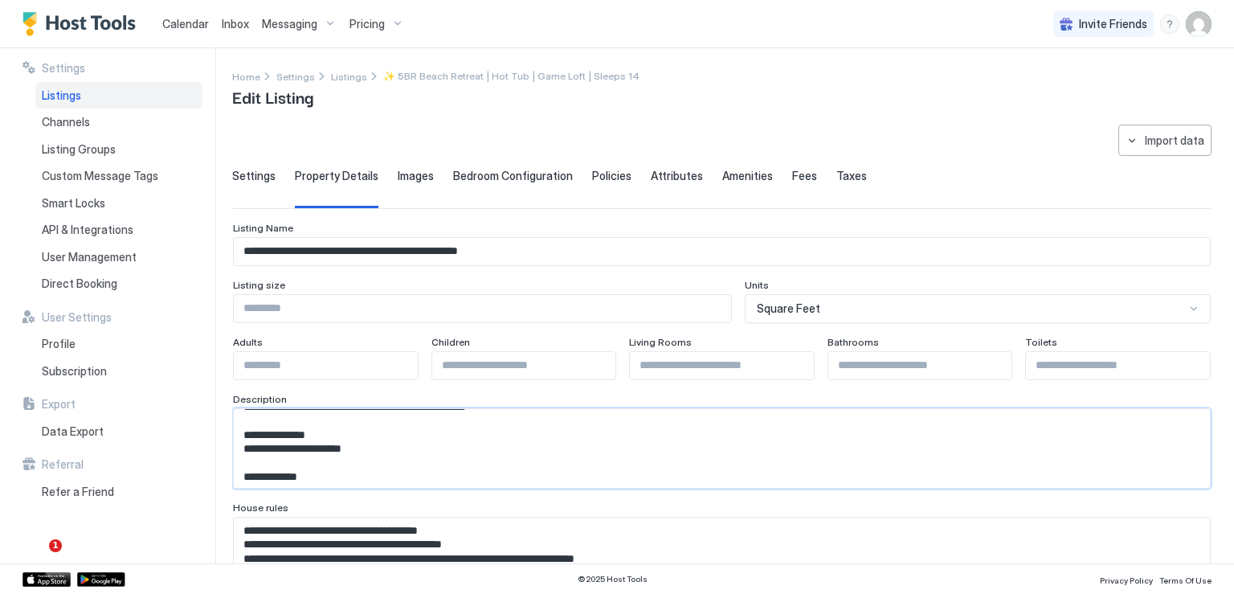
scroll to position [395, 0]
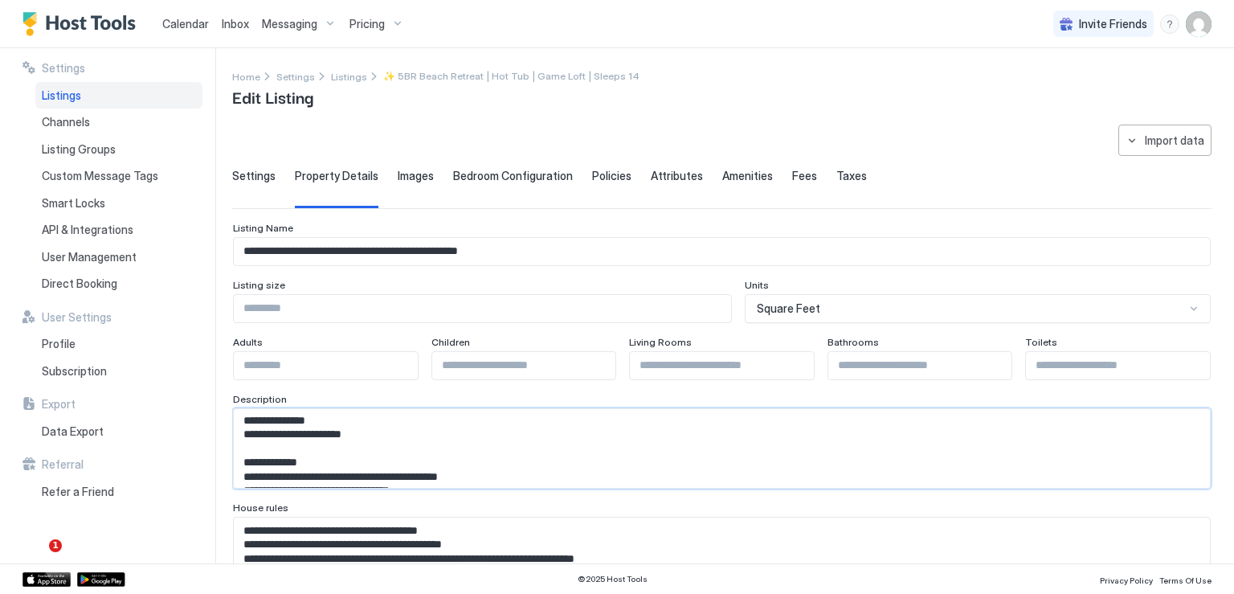
drag, startPoint x: 240, startPoint y: 431, endPoint x: 486, endPoint y: 463, distance: 247.9
click at [486, 463] on textarea "Input Field" at bounding box center [716, 448] width 964 height 79
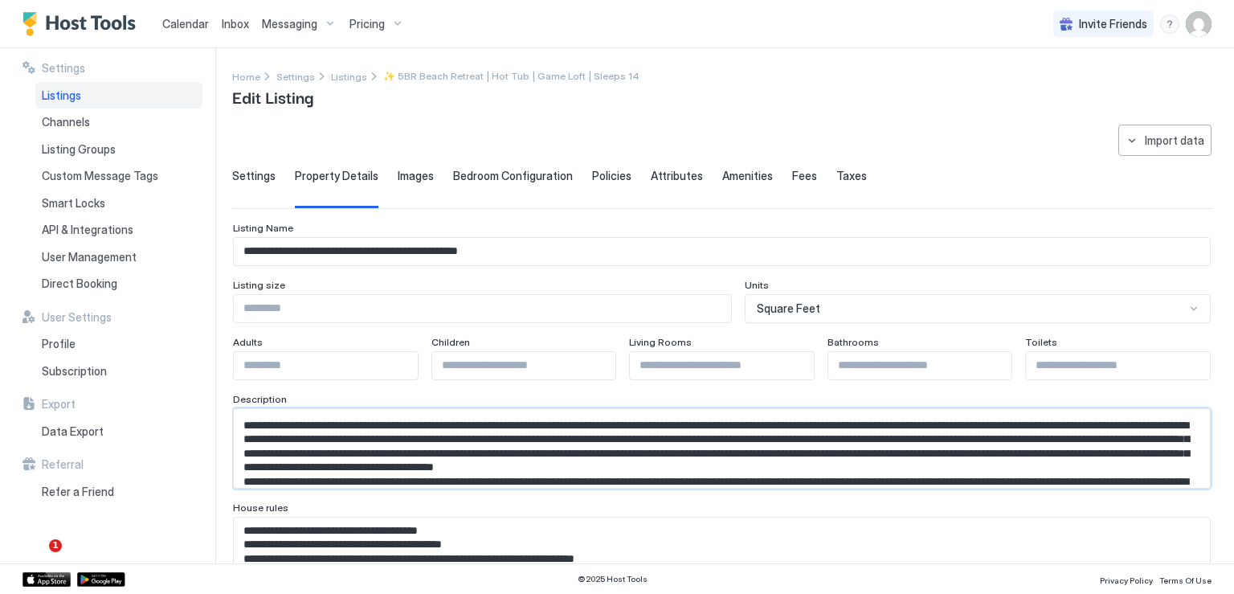
scroll to position [80, 0]
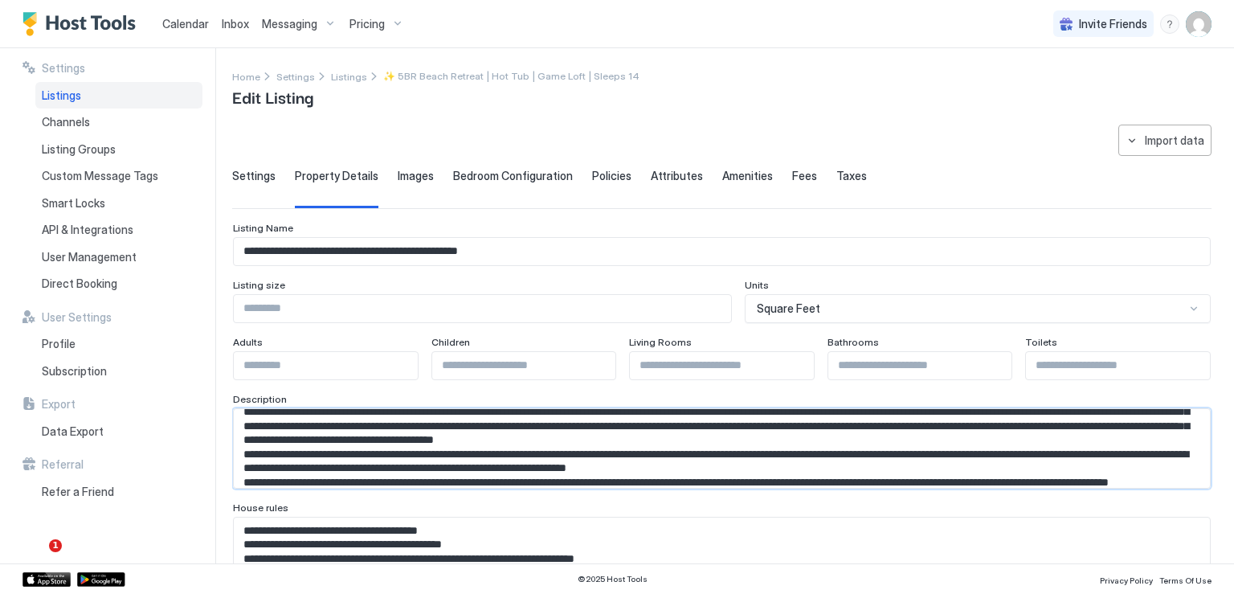
click at [1165, 433] on textarea "Input Field" at bounding box center [716, 448] width 964 height 79
click at [961, 464] on textarea "Input Field" at bounding box center [716, 448] width 964 height 79
paste textarea "**********"
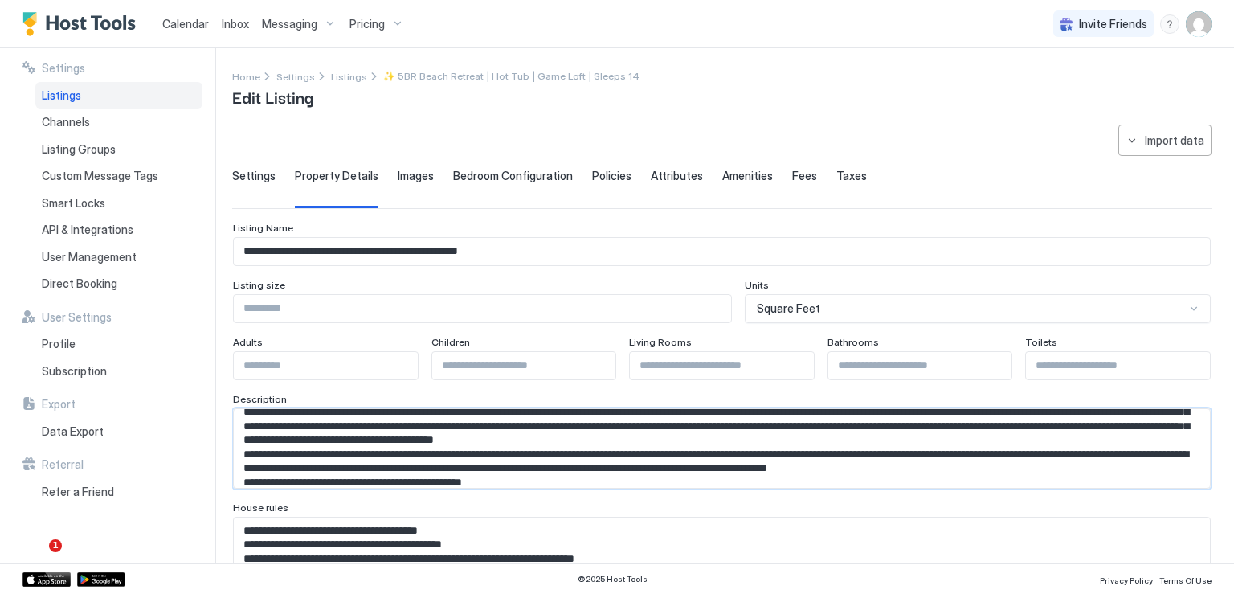
click at [381, 475] on textarea "Input Field" at bounding box center [716, 448] width 964 height 79
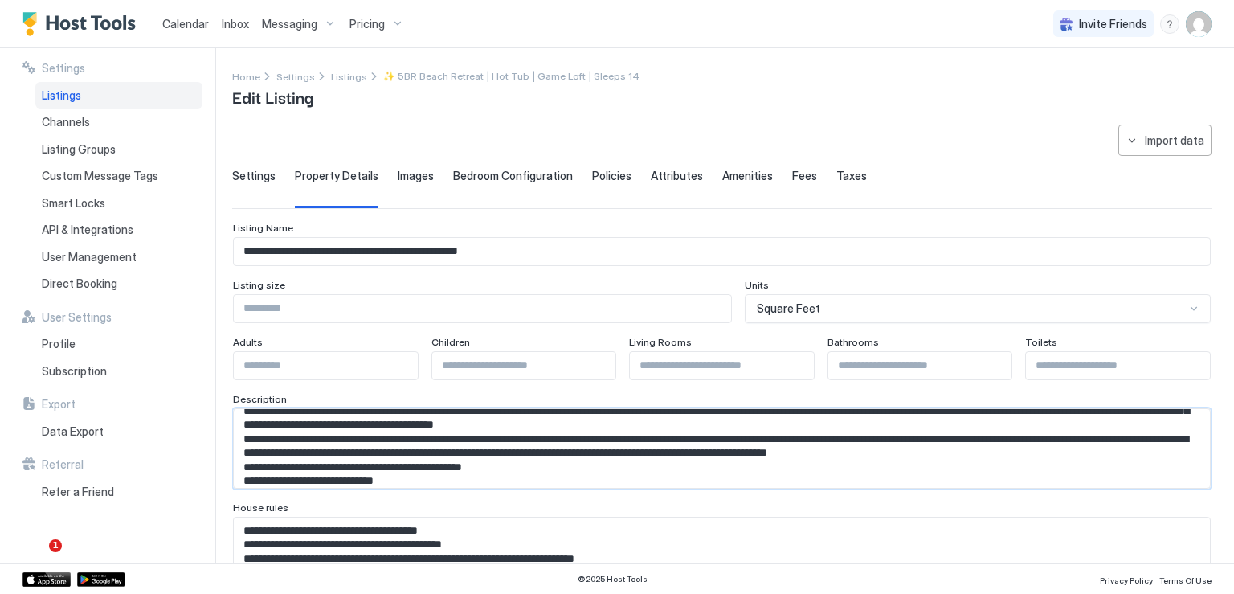
scroll to position [109, 0]
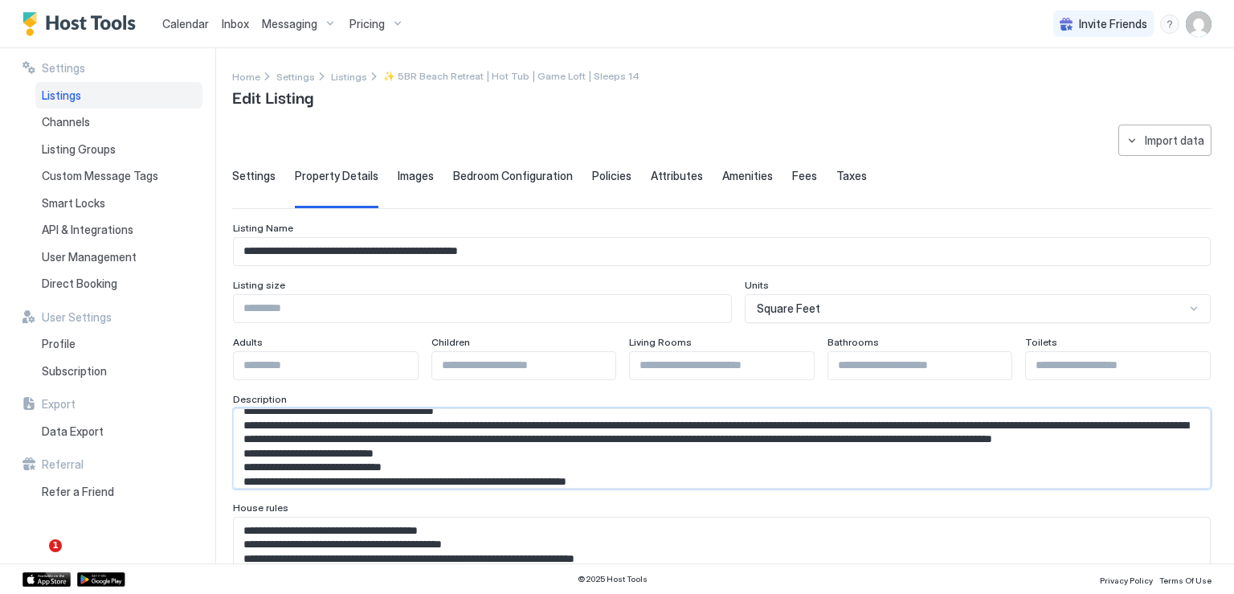
click at [588, 449] on textarea "Input Field" at bounding box center [716, 448] width 964 height 79
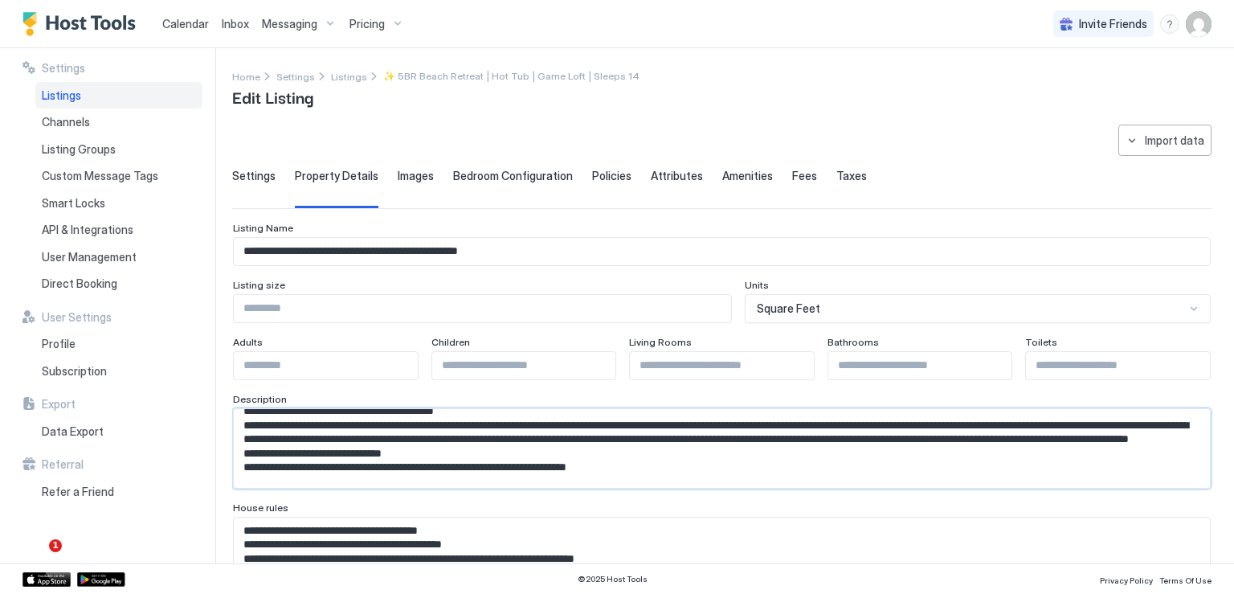
click at [761, 462] on textarea "Input Field" at bounding box center [716, 448] width 964 height 79
click at [726, 451] on textarea "Input Field" at bounding box center [716, 448] width 964 height 79
click at [884, 452] on textarea "Input Field" at bounding box center [716, 448] width 964 height 79
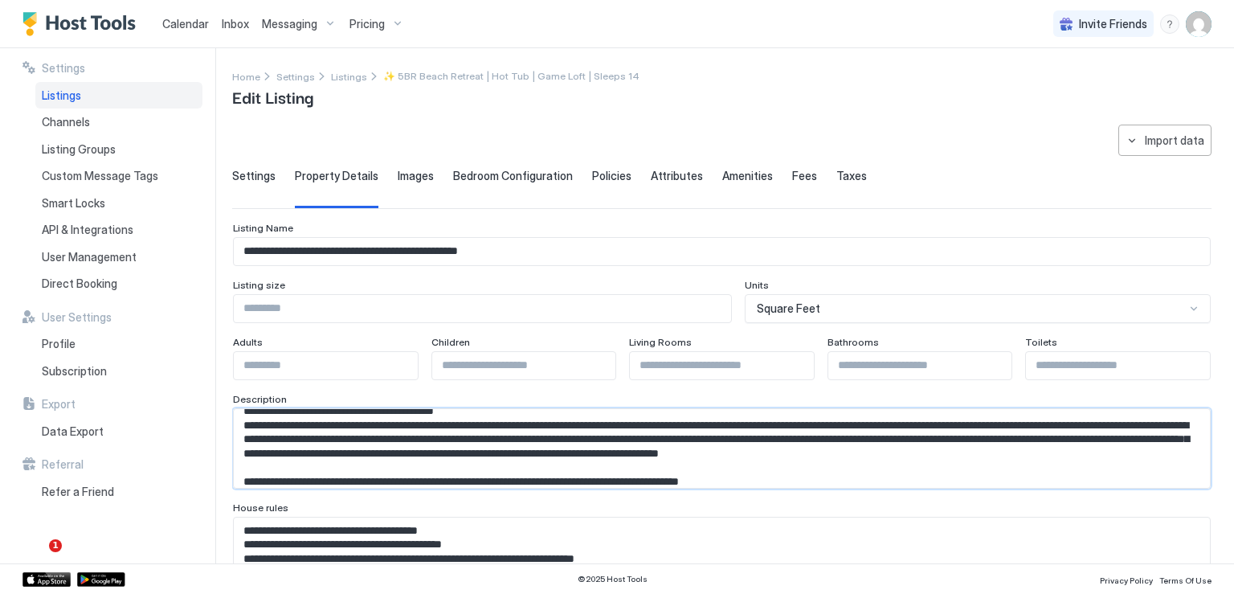
click at [379, 466] on textarea "Input Field" at bounding box center [716, 448] width 964 height 79
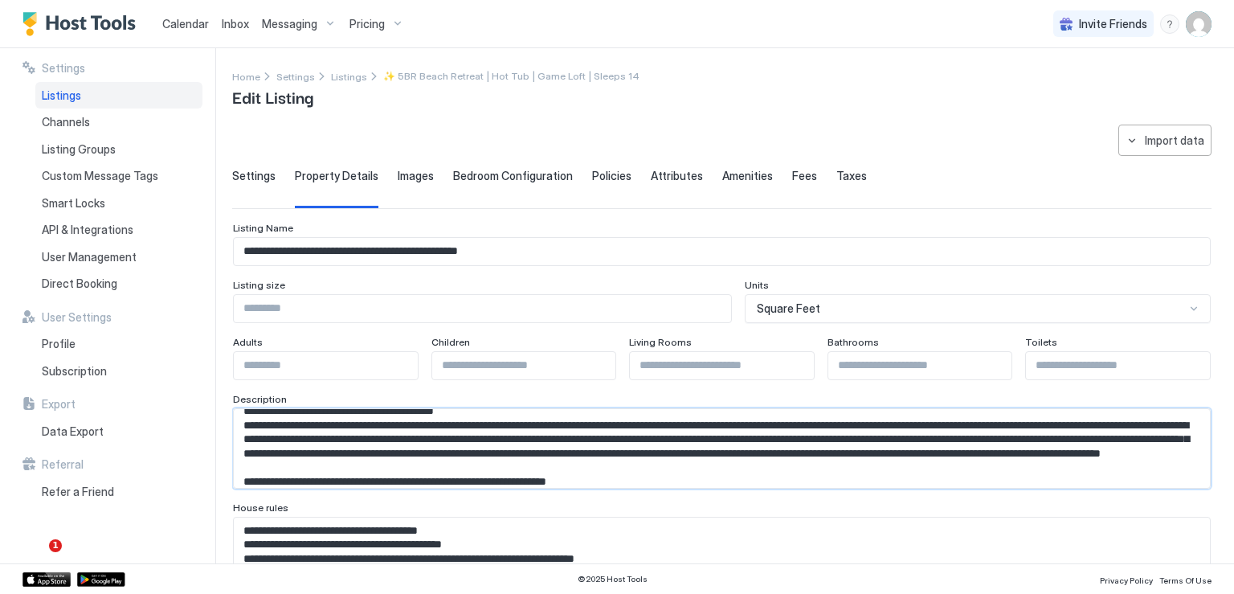
click at [875, 464] on textarea "Input Field" at bounding box center [716, 448] width 964 height 79
click at [878, 466] on textarea "Input Field" at bounding box center [716, 448] width 964 height 79
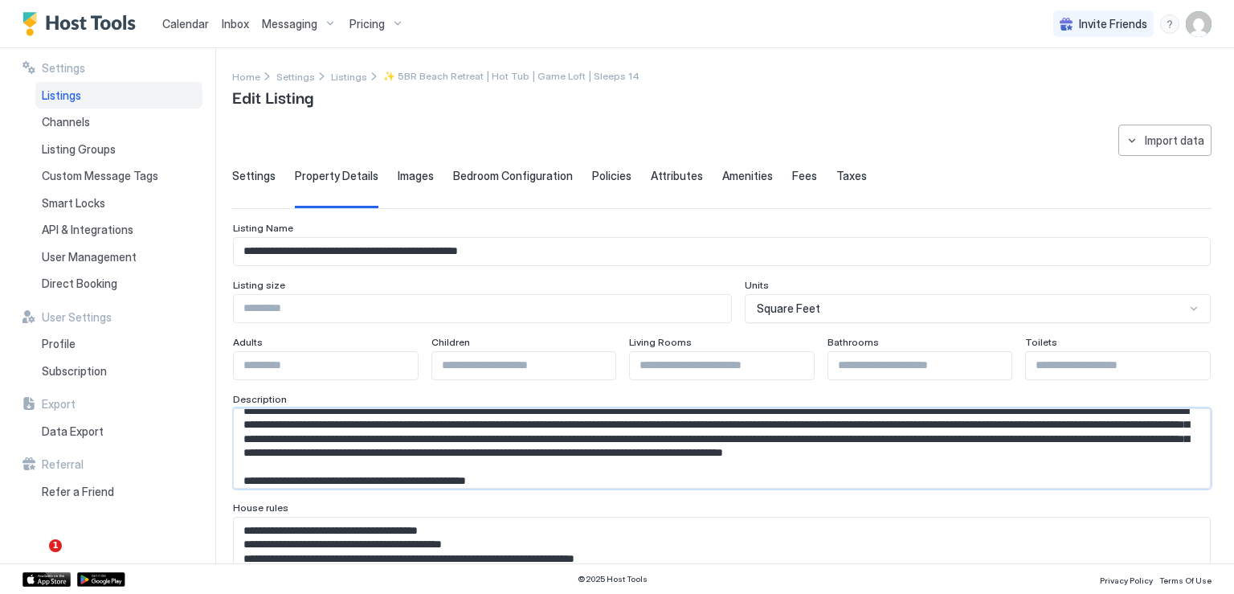
scroll to position [151, 0]
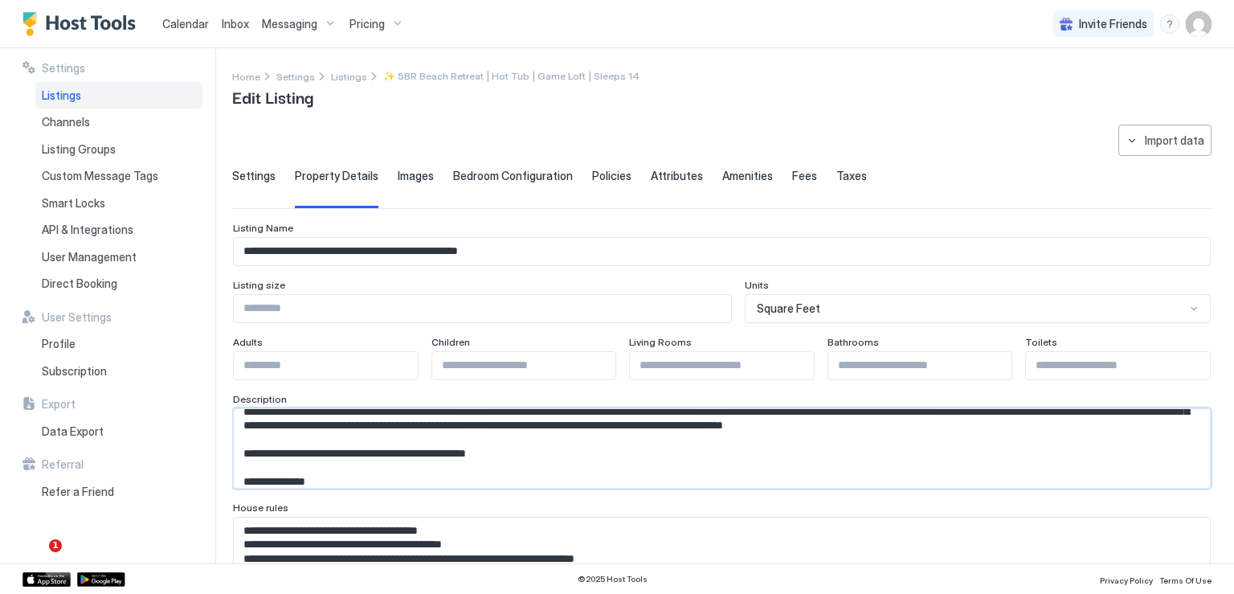
click at [652, 438] on textarea "Input Field" at bounding box center [716, 448] width 964 height 79
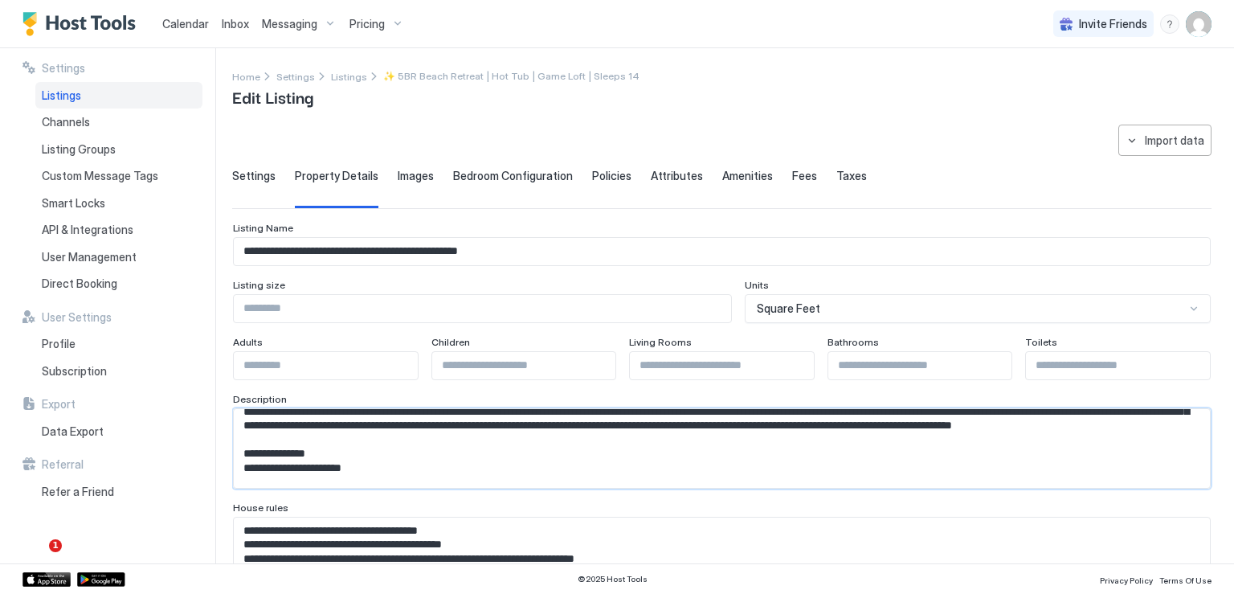
scroll to position [166, 0]
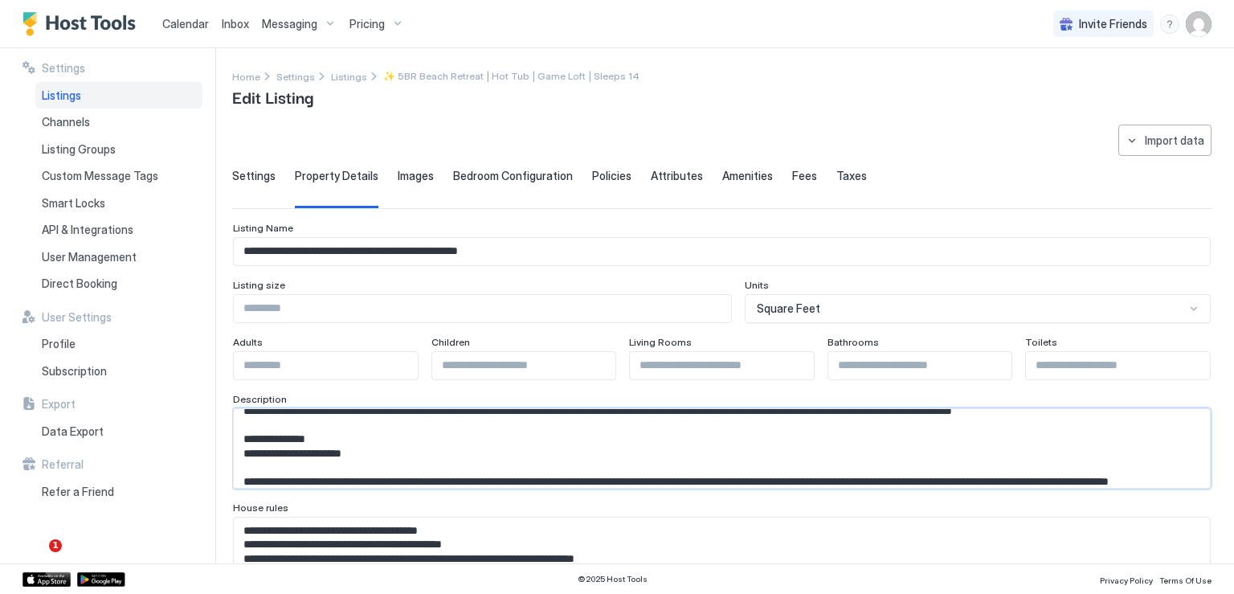
click at [884, 424] on textarea "Input Field" at bounding box center [716, 448] width 964 height 79
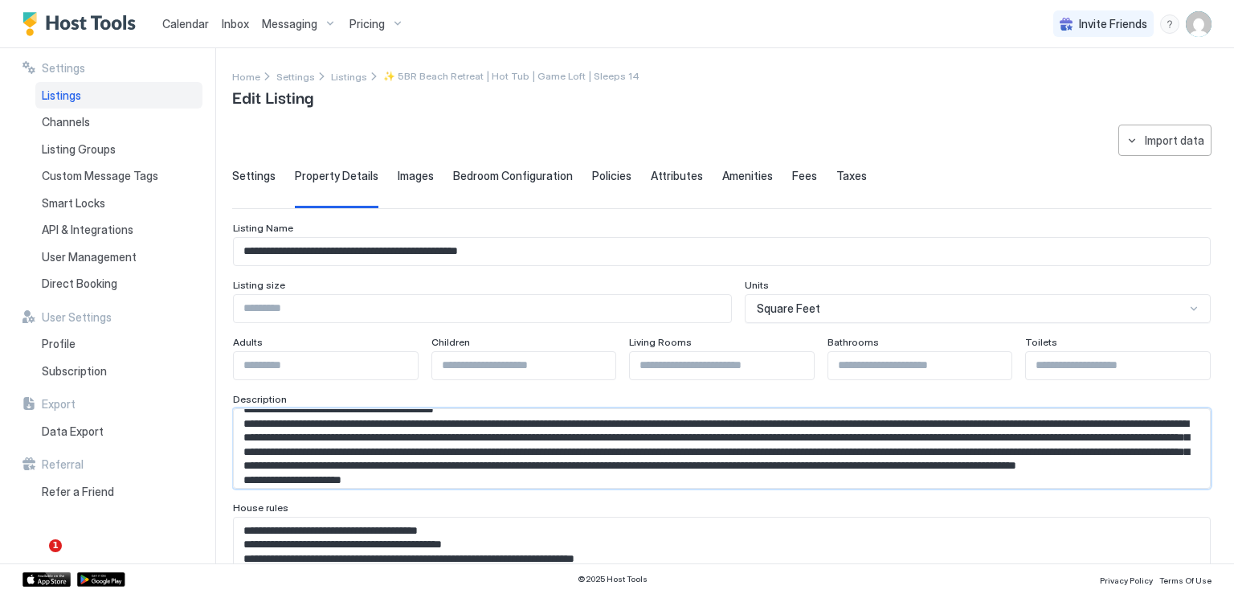
scroll to position [138, 0]
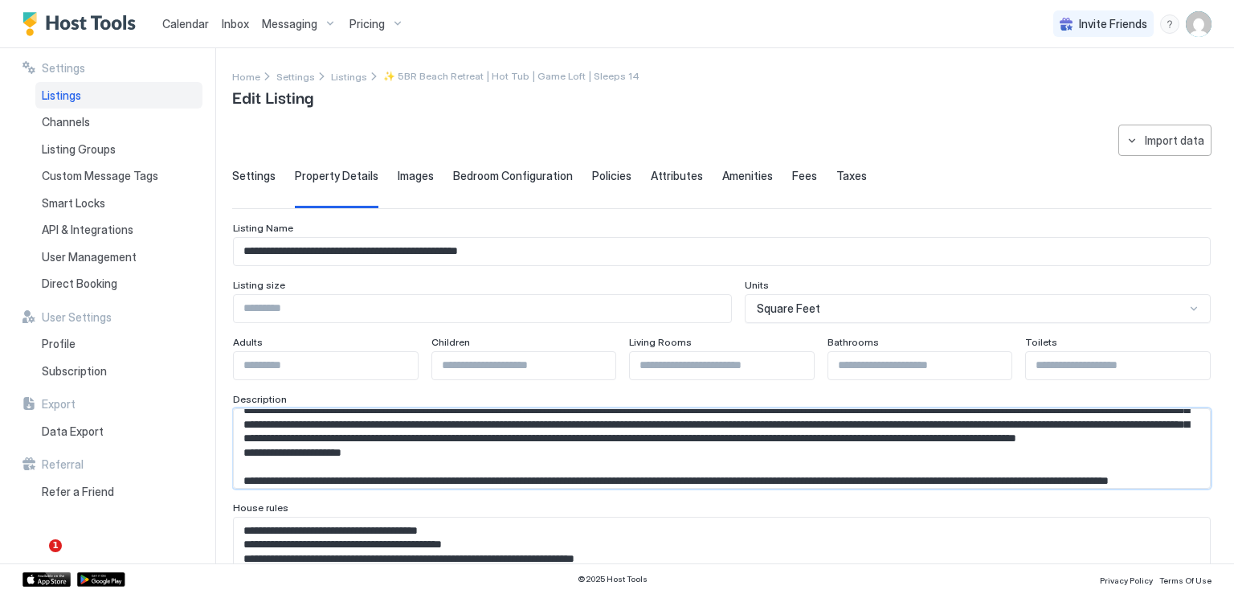
click at [370, 436] on textarea "Input Field" at bounding box center [716, 448] width 964 height 79
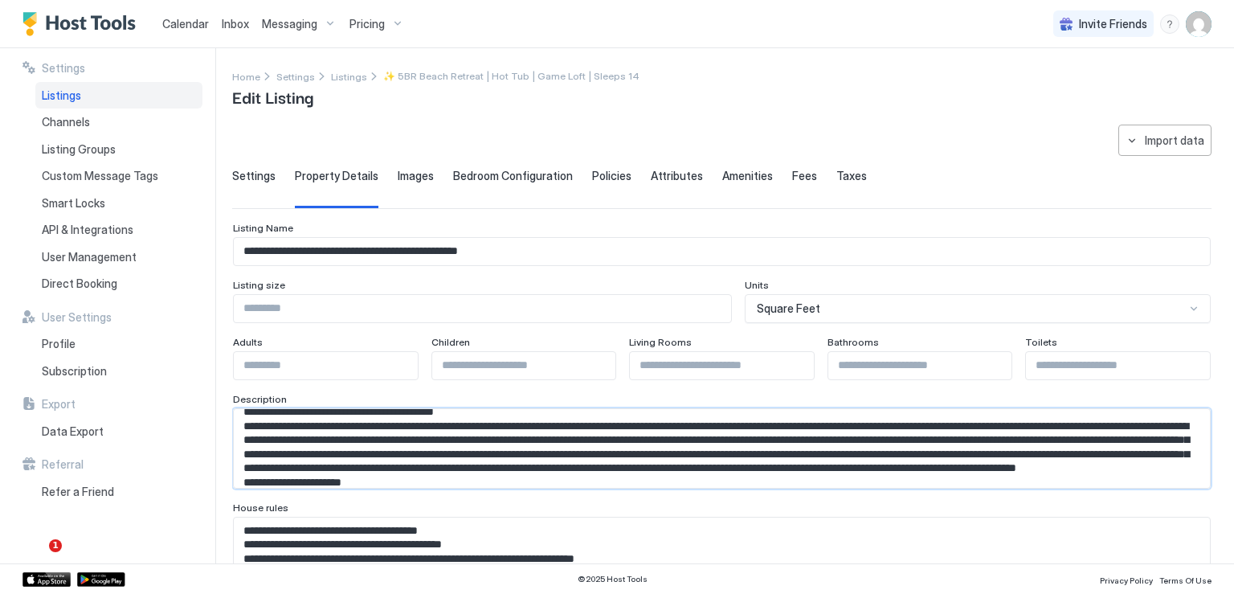
scroll to position [167, 0]
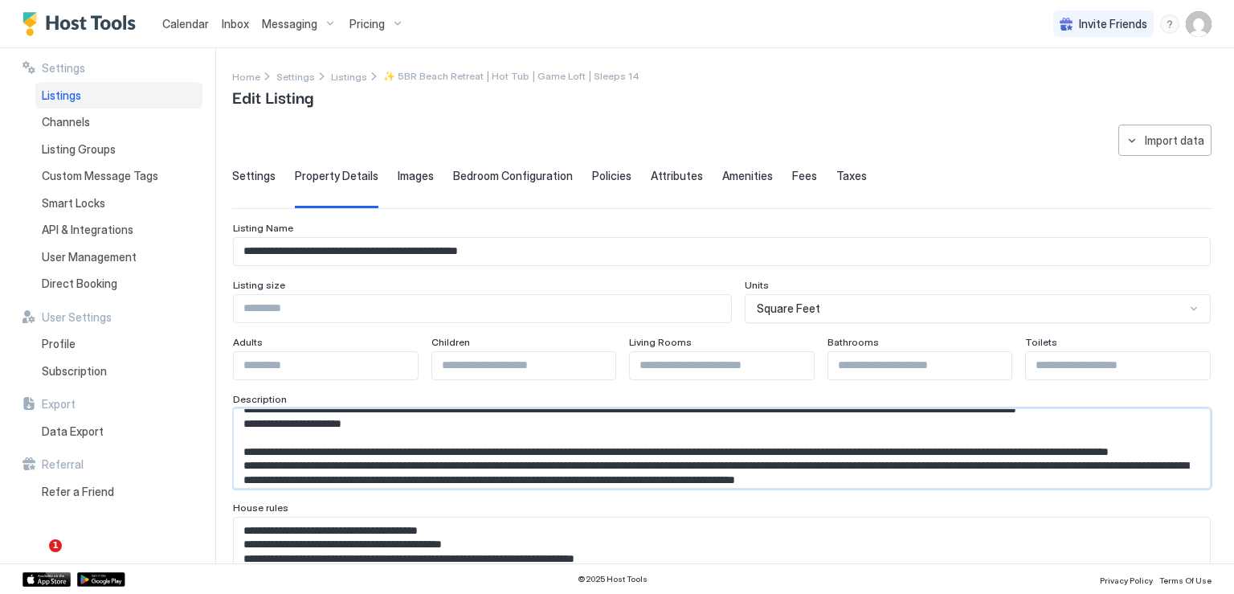
drag, startPoint x: 934, startPoint y: 443, endPoint x: 894, endPoint y: 450, distance: 40.8
click at [894, 450] on textarea "Input Field" at bounding box center [716, 448] width 964 height 79
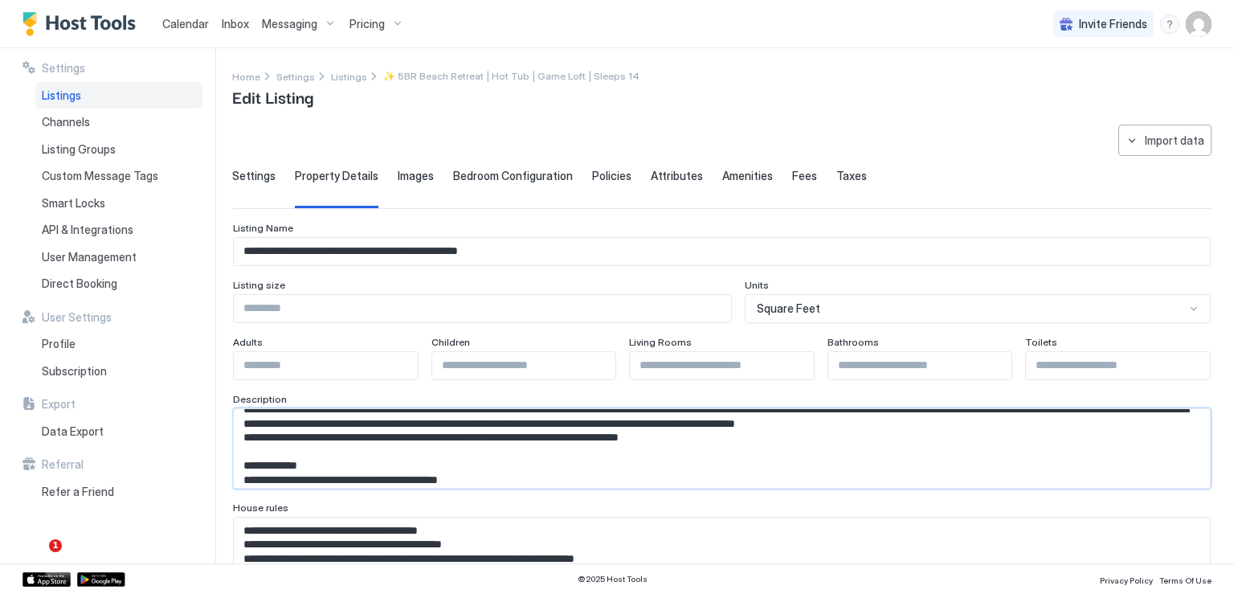
scroll to position [96, 0]
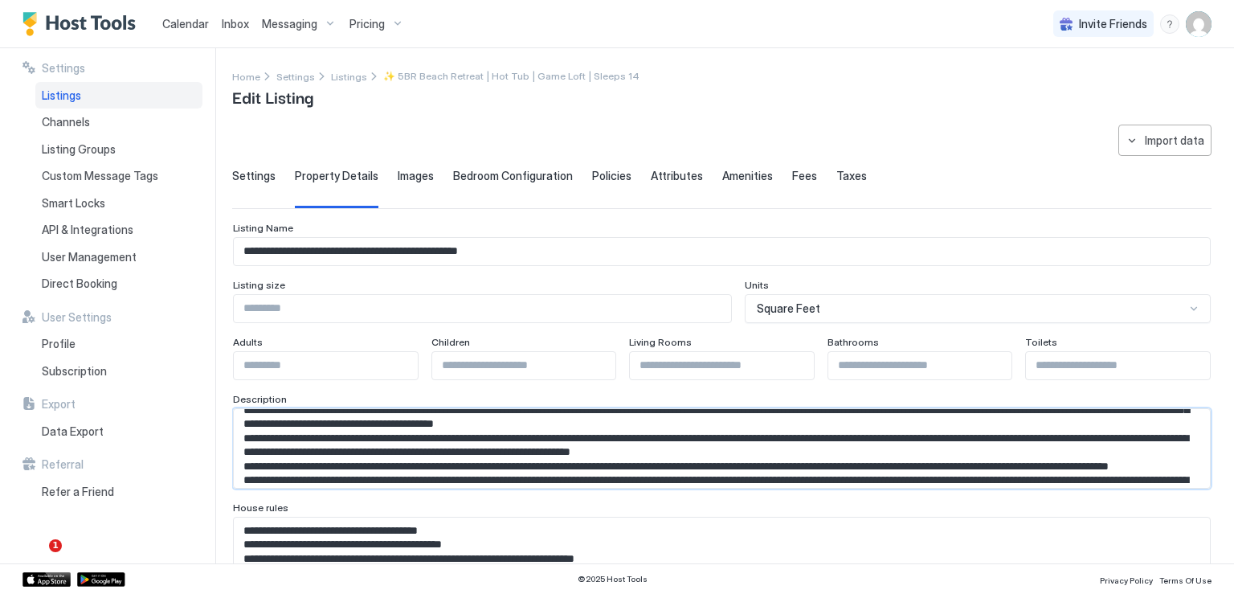
click at [434, 476] on textarea "Input Field" at bounding box center [716, 448] width 964 height 79
paste textarea "**********"
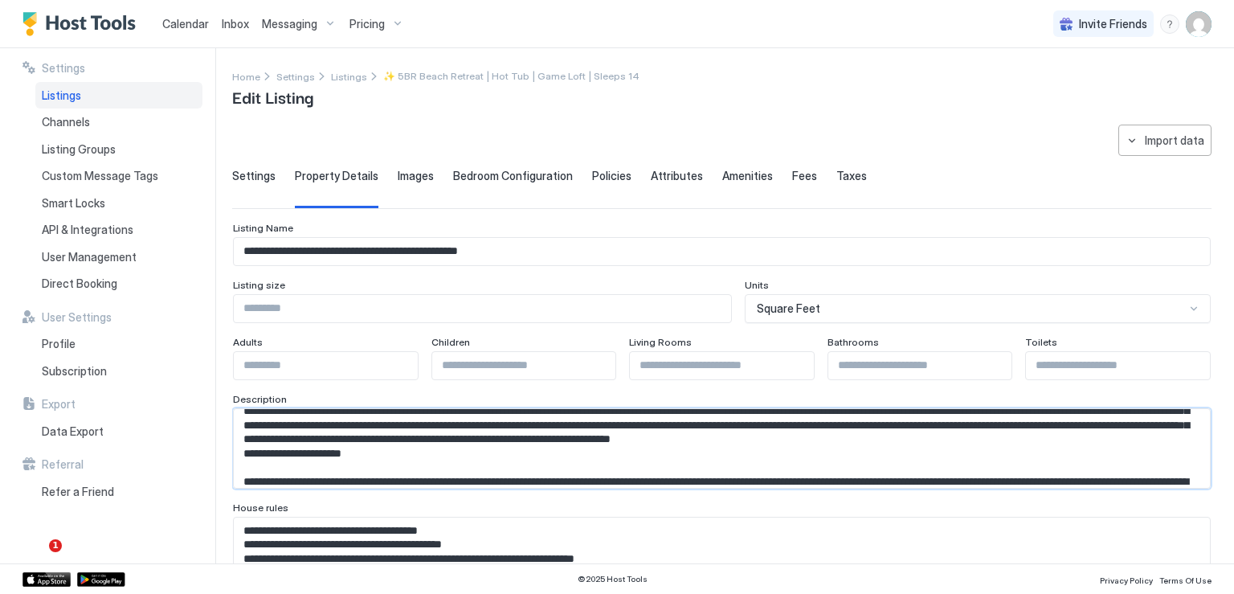
scroll to position [180, 0]
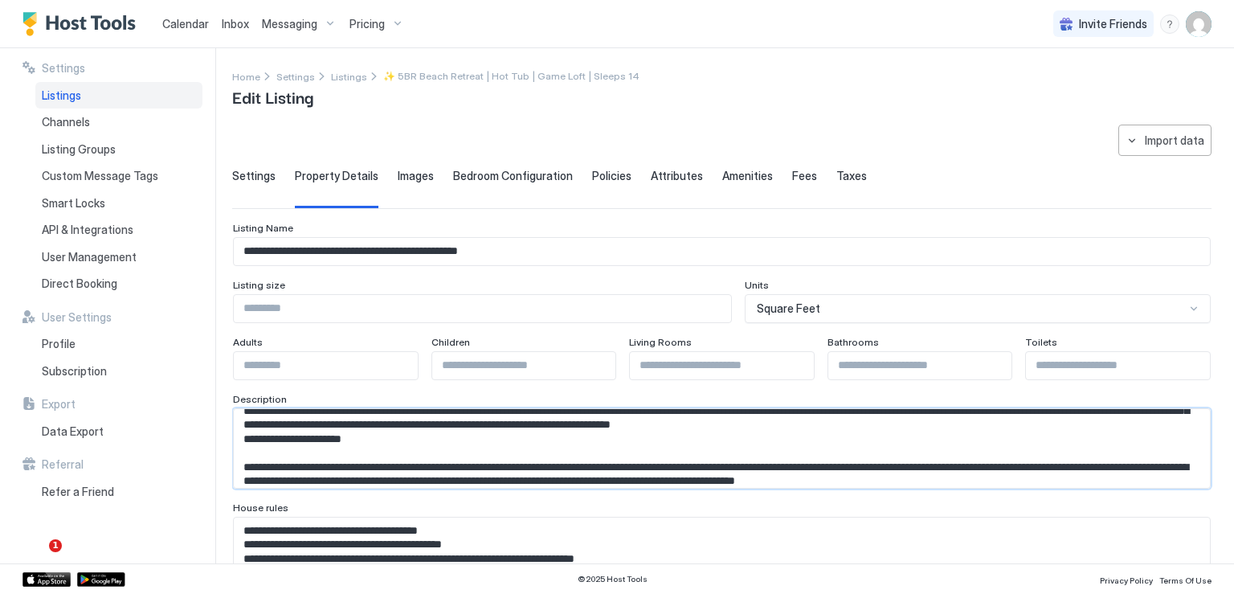
click at [490, 435] on textarea "Input Field" at bounding box center [716, 448] width 964 height 79
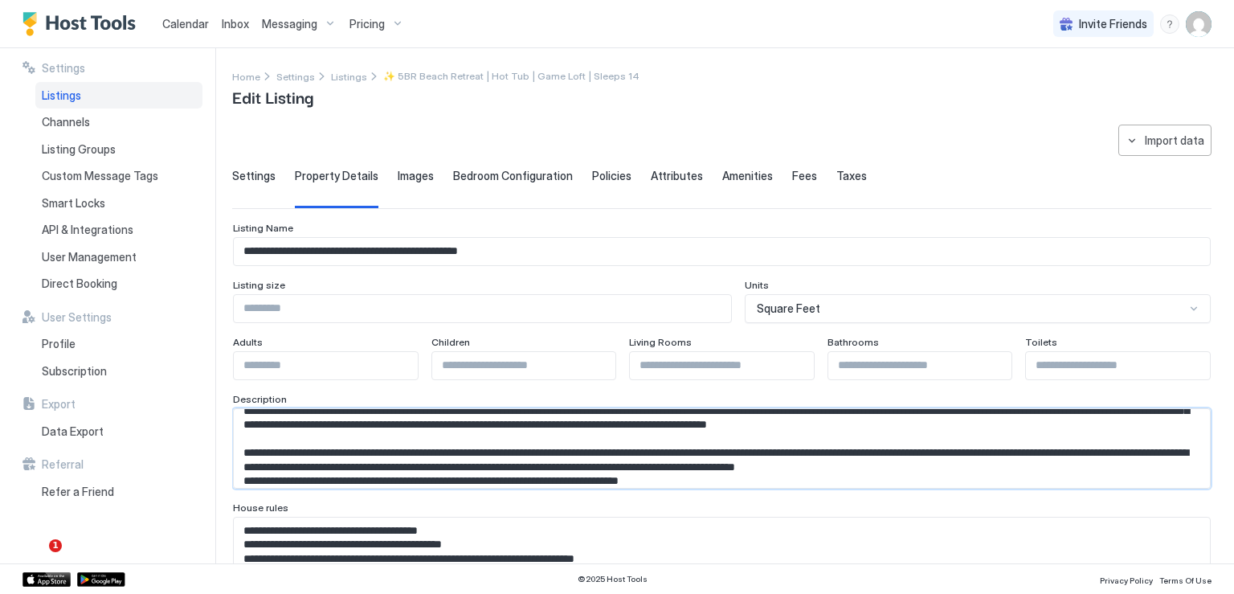
scroll to position [166, 0]
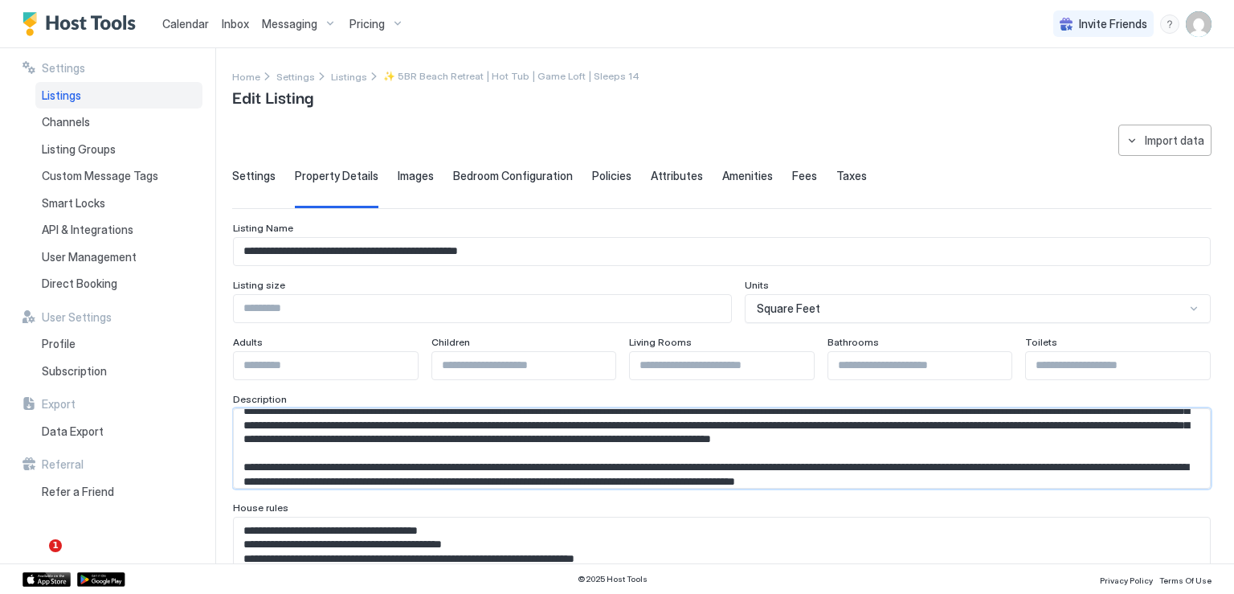
click at [264, 467] on textarea "Input Field" at bounding box center [716, 448] width 964 height 79
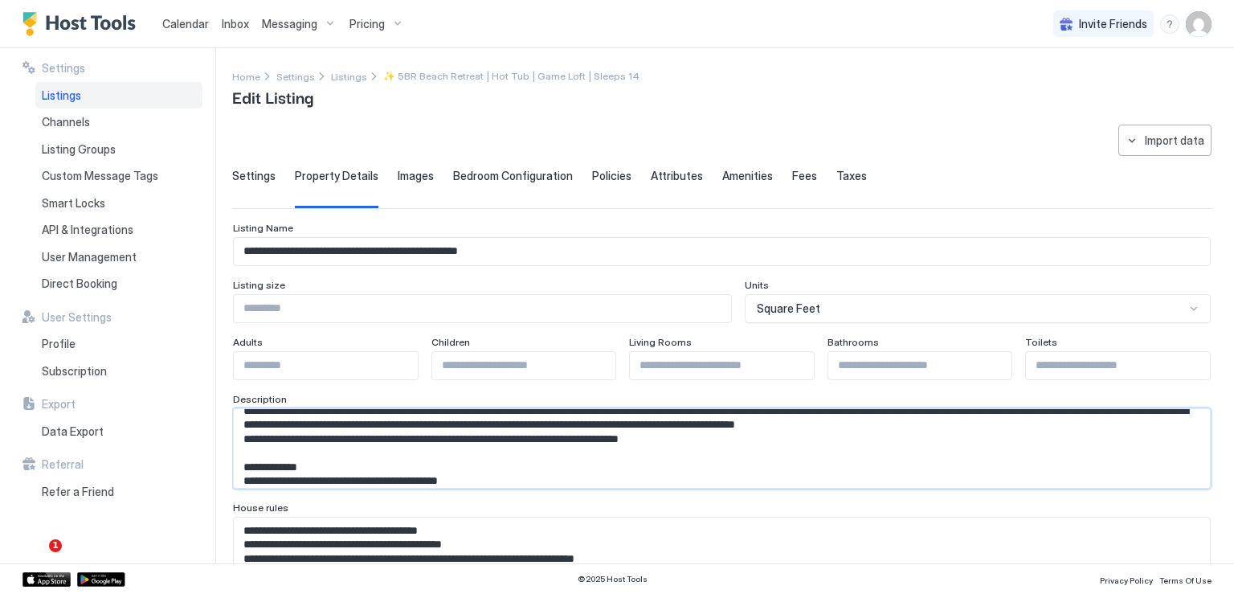
scroll to position [222, 0]
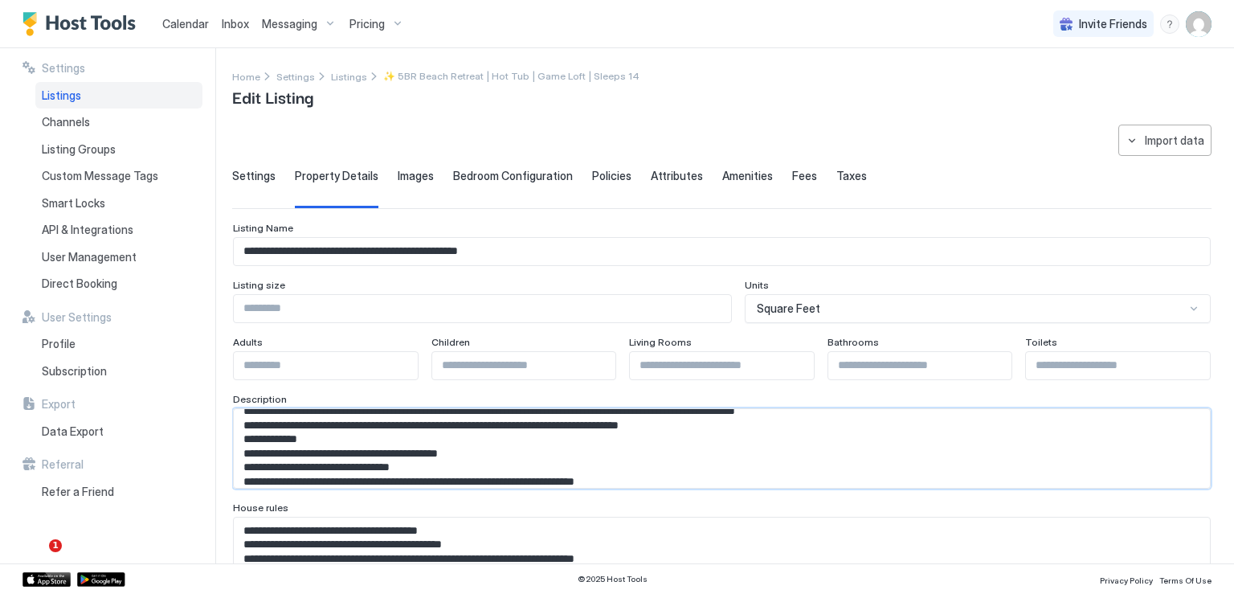
click at [317, 451] on textarea "Input Field" at bounding box center [716, 448] width 964 height 79
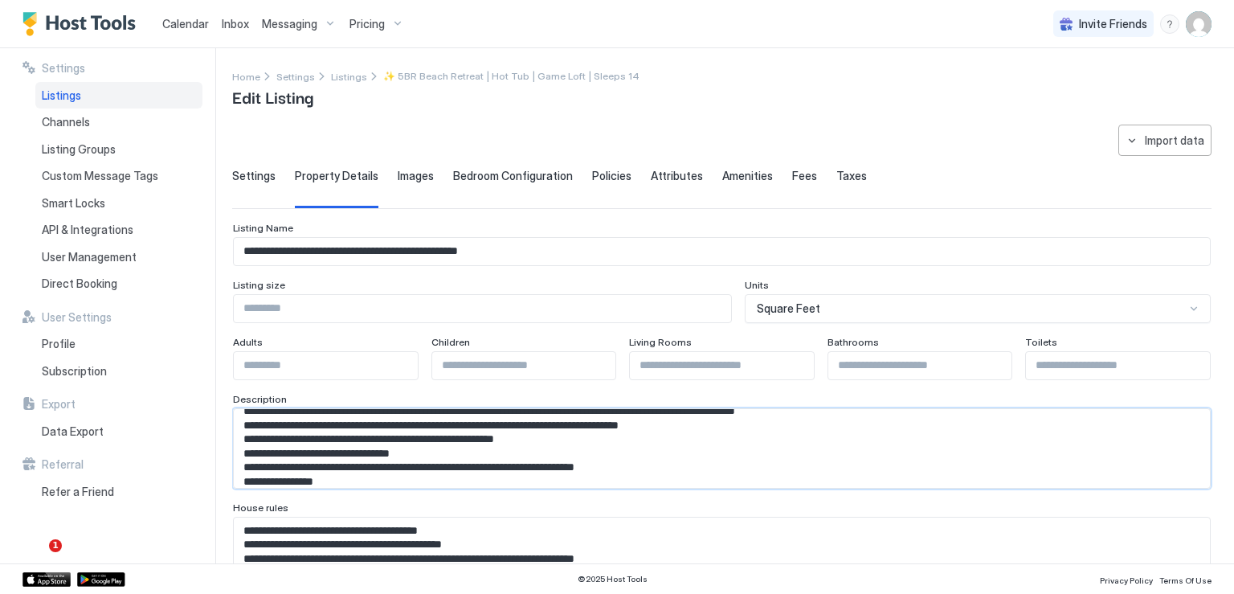
click at [562, 451] on textarea "Input Field" at bounding box center [716, 448] width 964 height 79
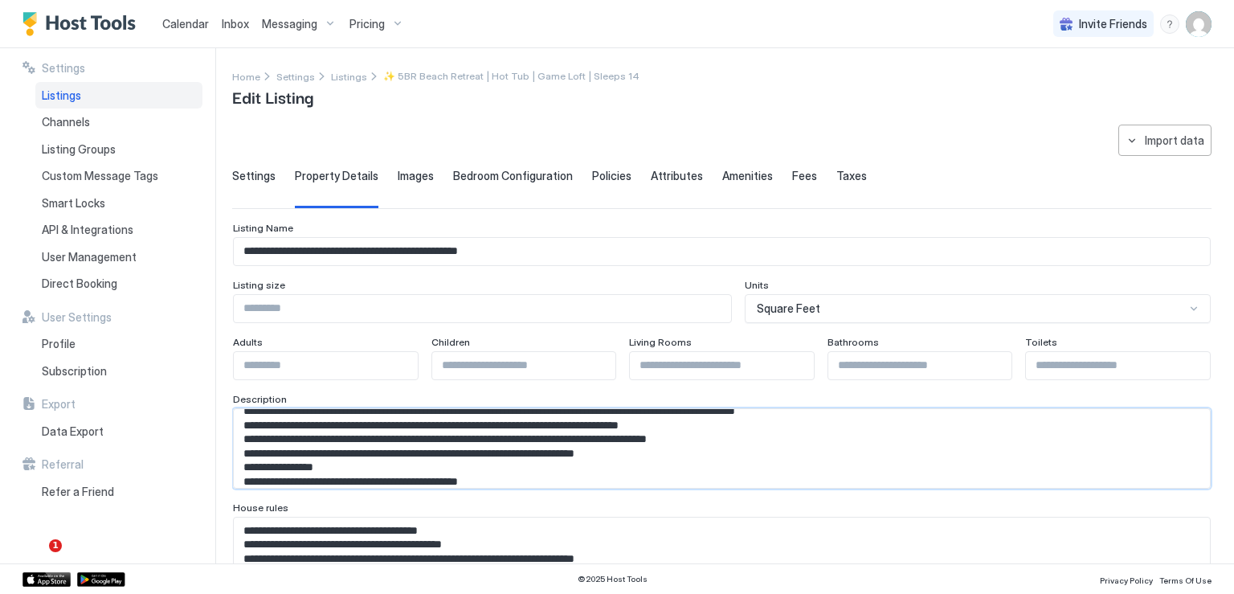
click at [754, 452] on textarea "Input Field" at bounding box center [716, 448] width 964 height 79
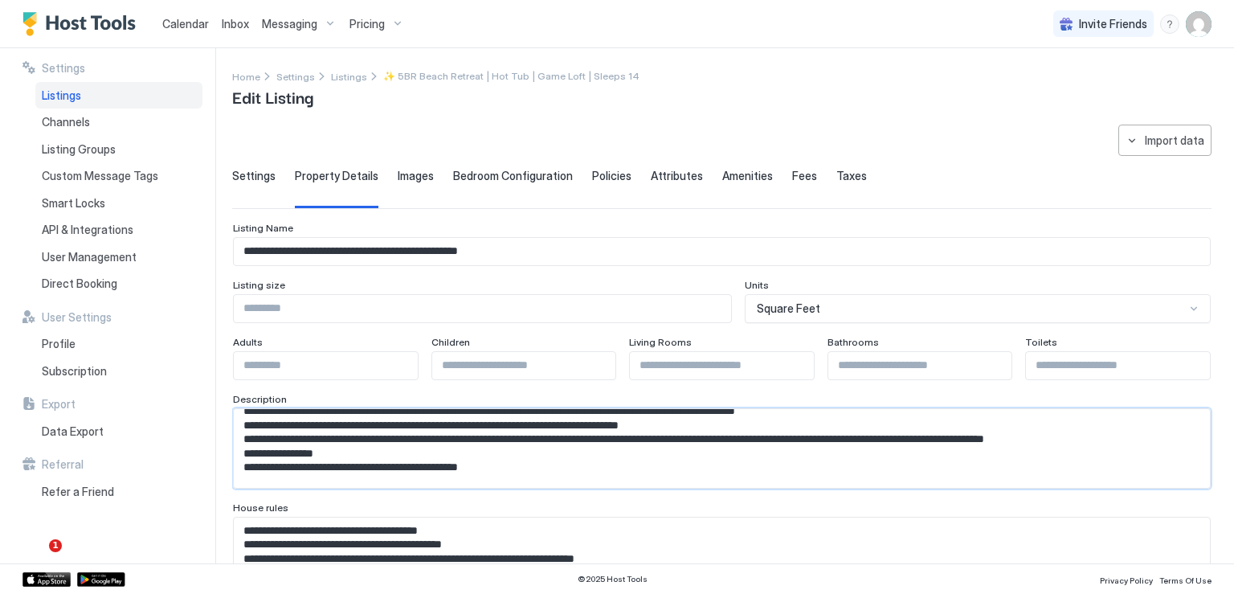
click at [344, 465] on textarea "Input Field" at bounding box center [716, 448] width 964 height 79
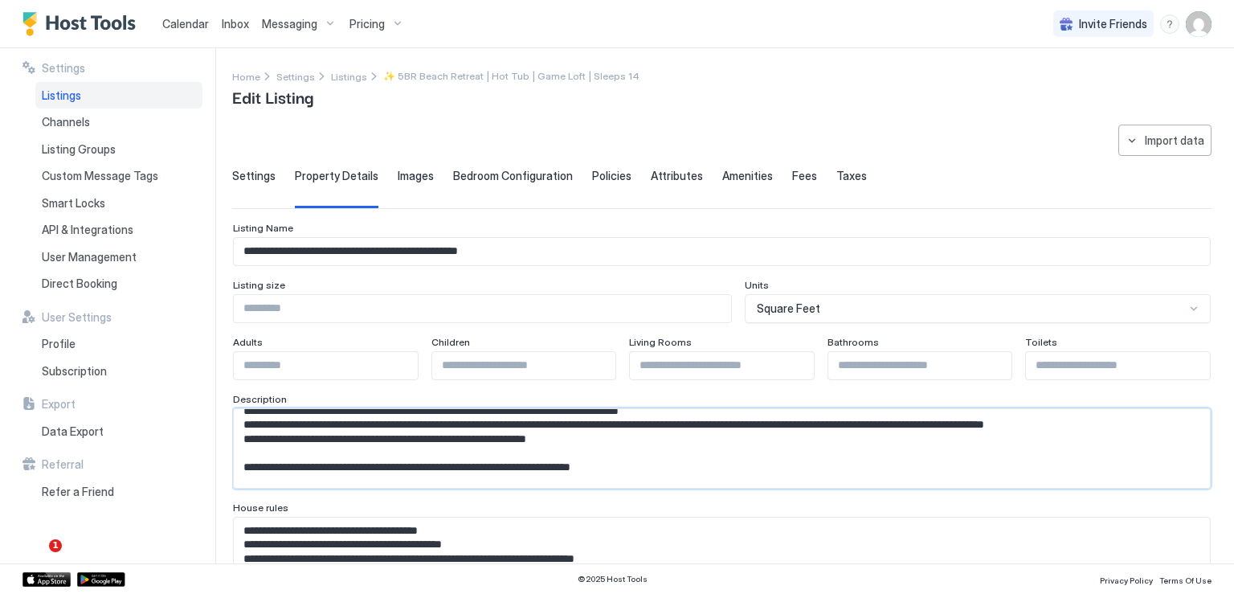
scroll to position [251, 0]
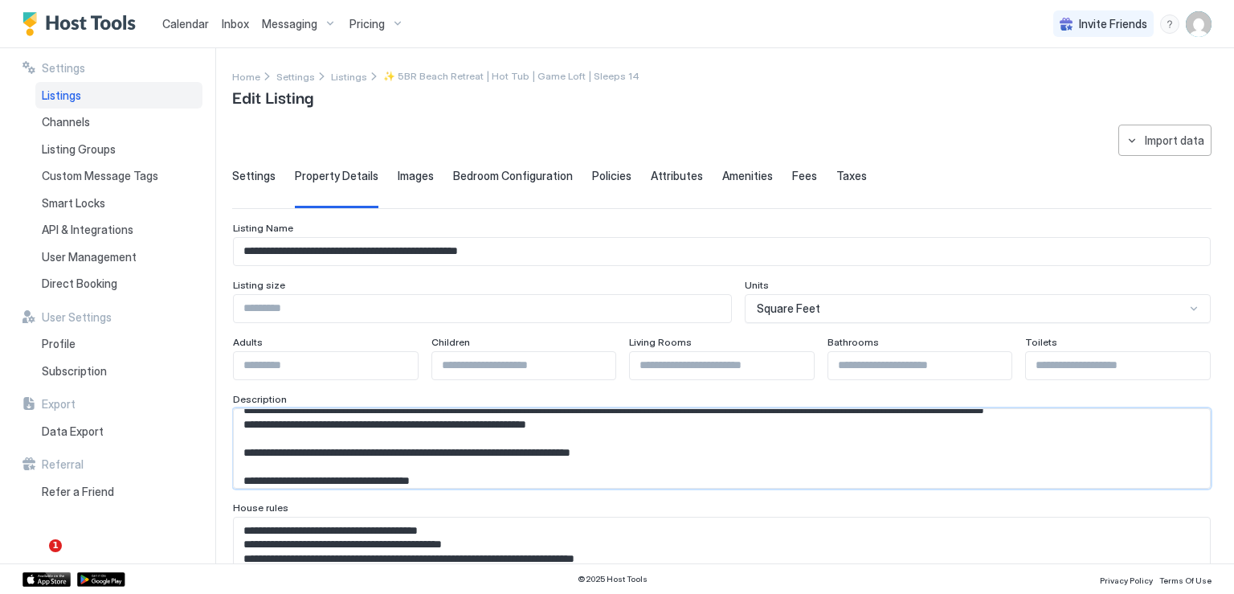
click at [585, 438] on textarea "Input Field" at bounding box center [716, 448] width 964 height 79
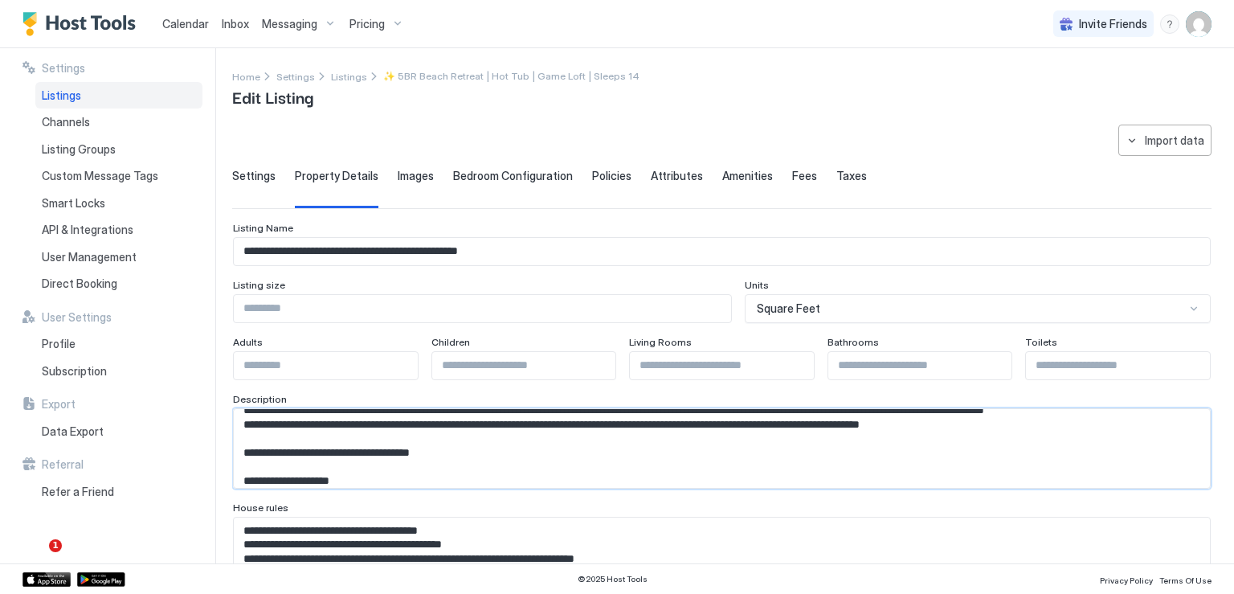
click at [992, 438] on textarea "Input Field" at bounding box center [716, 448] width 964 height 79
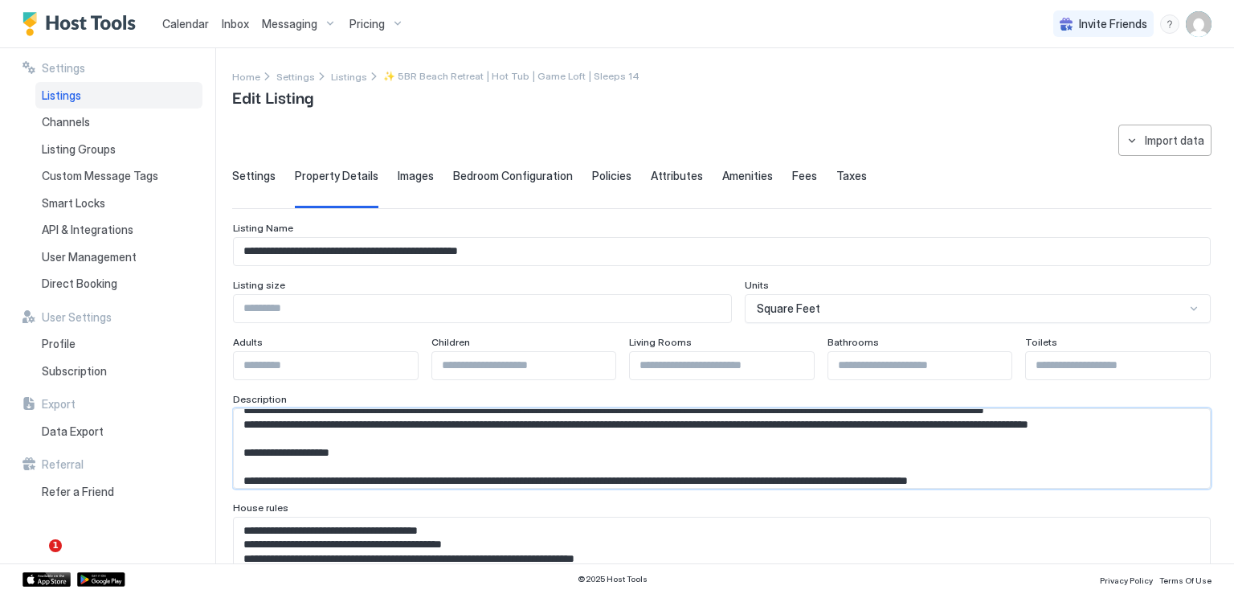
click at [423, 460] on textarea "Input Field" at bounding box center [716, 448] width 964 height 79
click at [417, 469] on textarea "Input Field" at bounding box center [716, 448] width 964 height 79
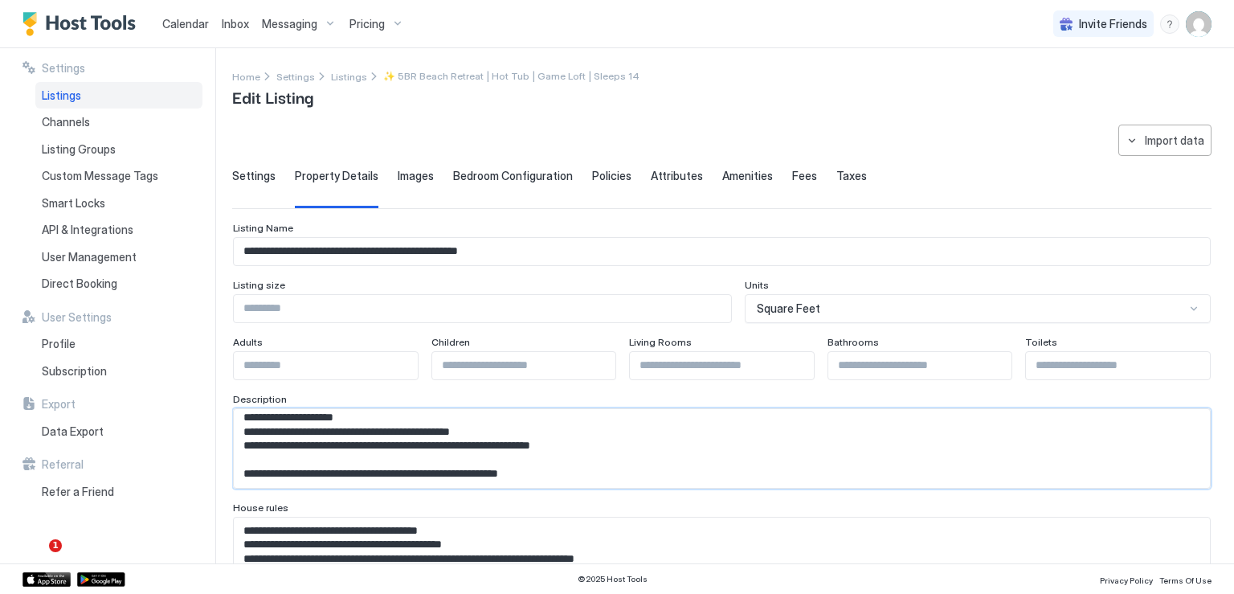
scroll to position [791, 0]
drag, startPoint x: 247, startPoint y: 457, endPoint x: 436, endPoint y: 440, distance: 189.6
click at [436, 440] on textarea "Input Field" at bounding box center [716, 448] width 964 height 79
type textarea "**********"
click at [357, 538] on textarea "Input Field" at bounding box center [716, 556] width 964 height 79
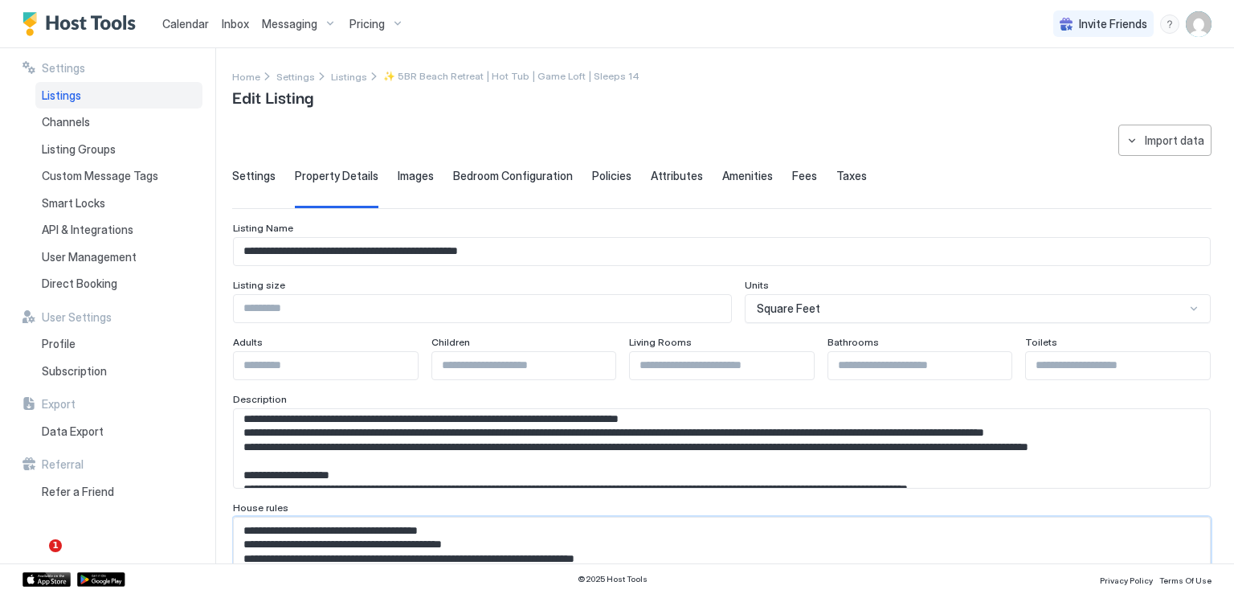
scroll to position [309, 0]
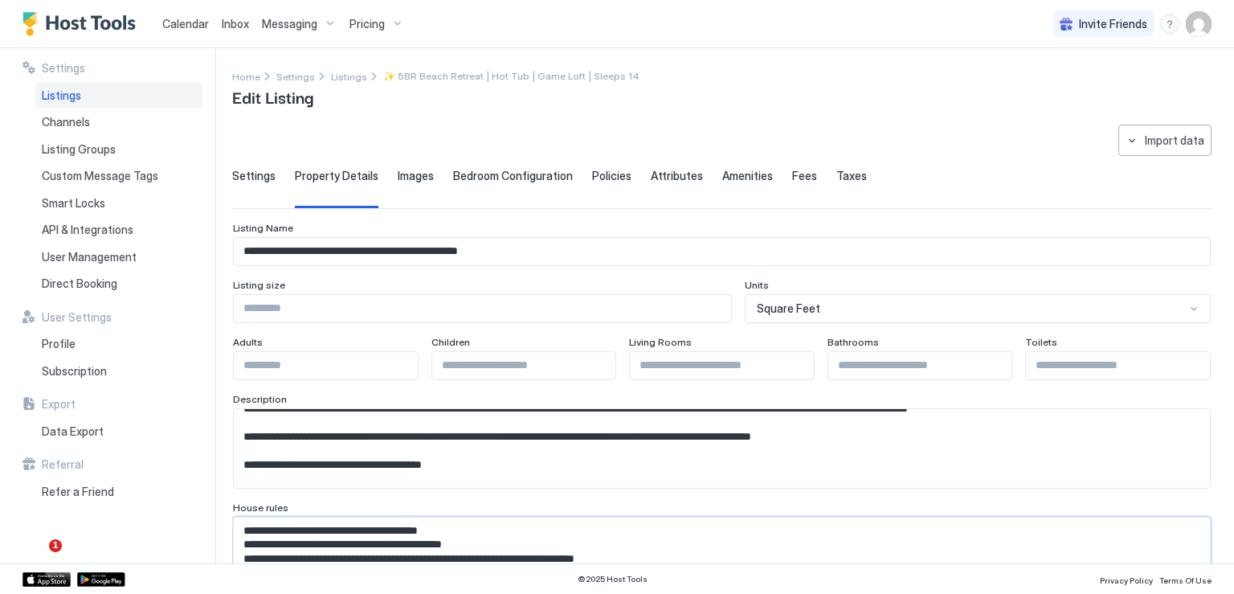
type textarea "**********"
click at [276, 438] on textarea "Input Field" at bounding box center [716, 448] width 964 height 79
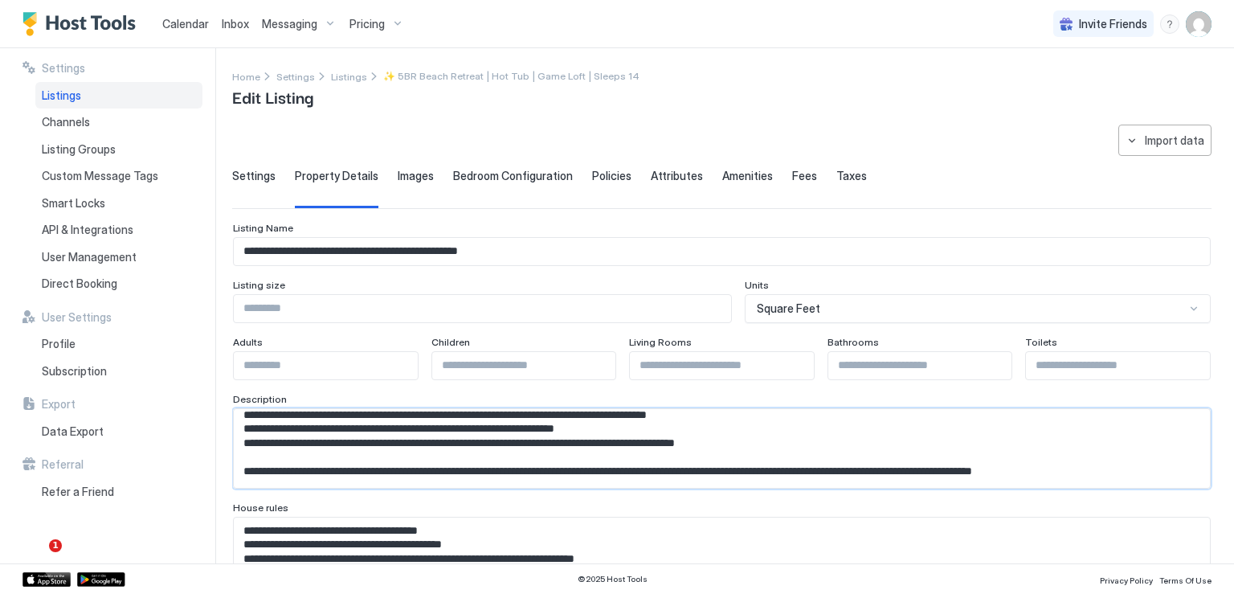
scroll to position [474, 0]
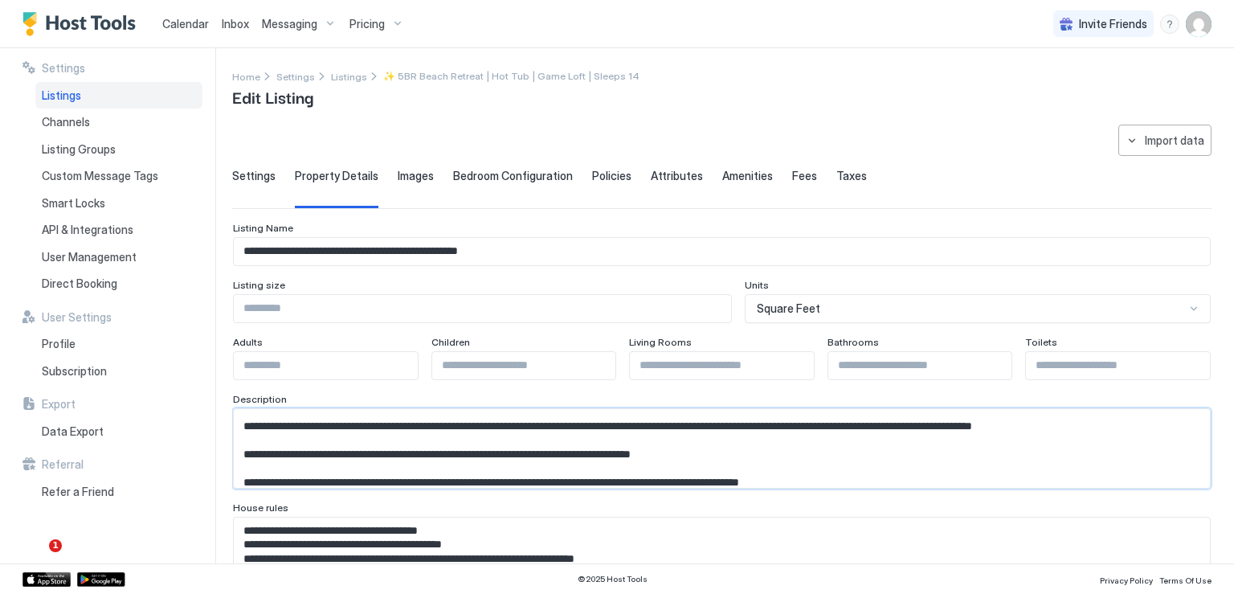
drag, startPoint x: 247, startPoint y: 440, endPoint x: 631, endPoint y: 433, distance: 383.3
click at [631, 433] on textarea "Input Field" at bounding box center [716, 448] width 964 height 79
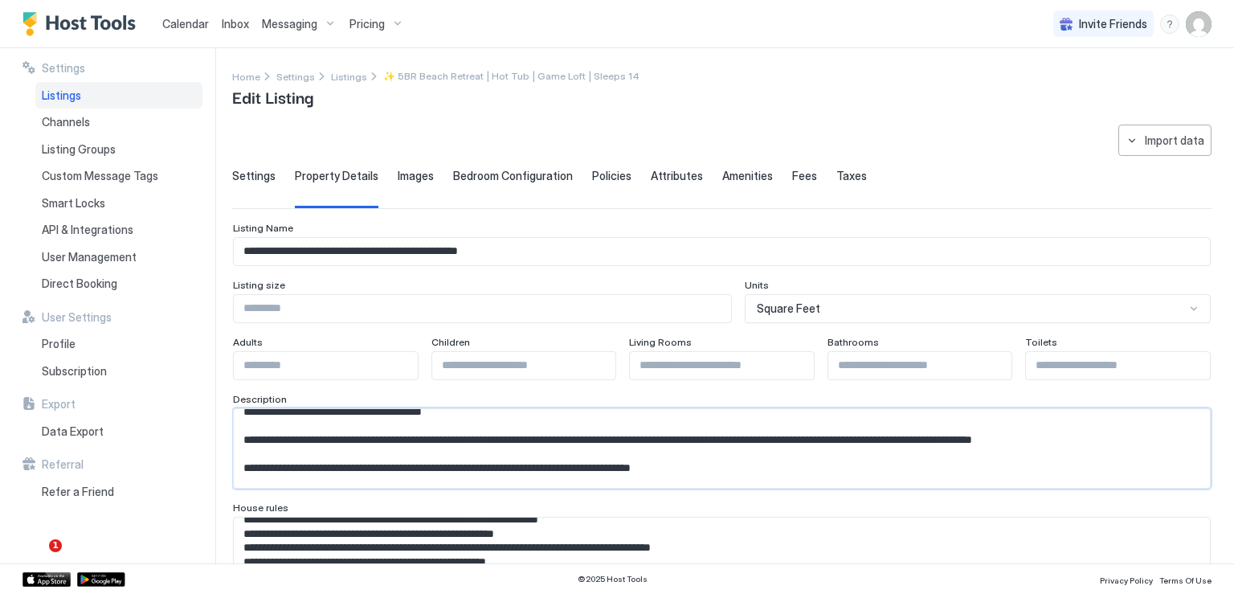
scroll to position [80, 0]
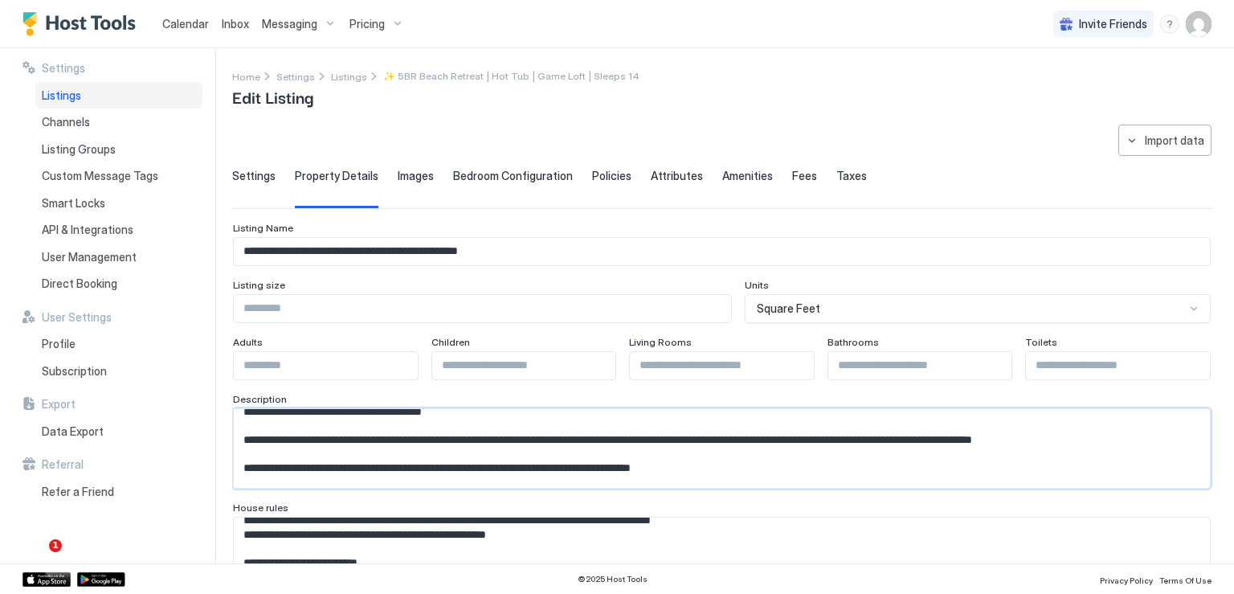
type textarea "**********"
click at [418, 545] on textarea "Input Field" at bounding box center [716, 556] width 964 height 79
paste textarea "**********"
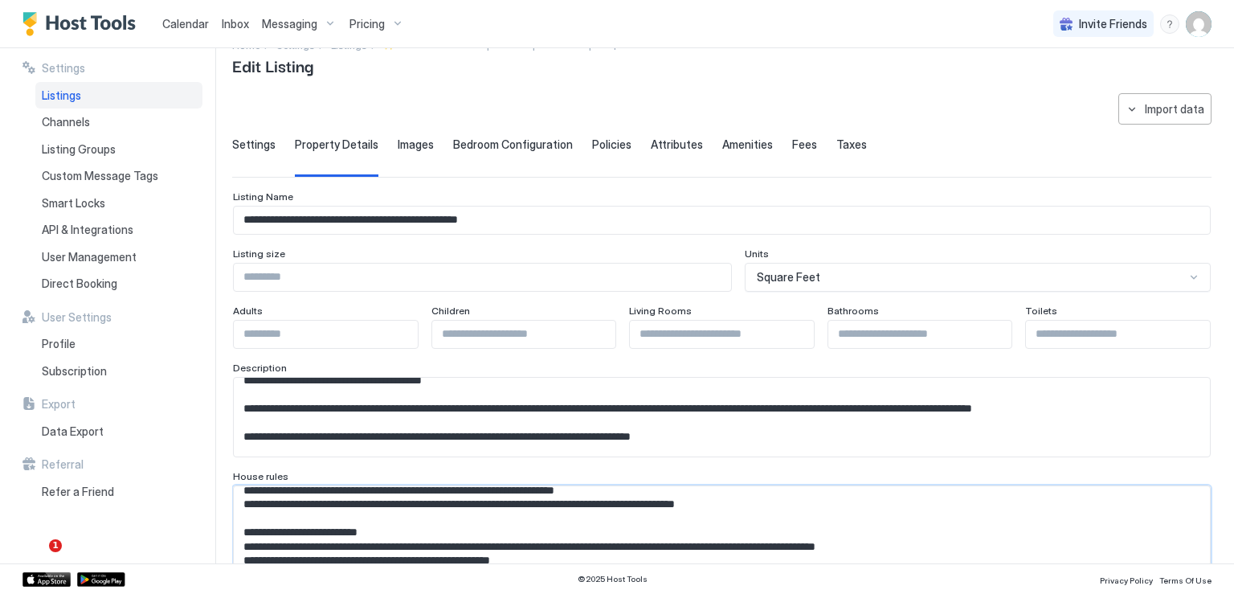
scroll to position [180, 0]
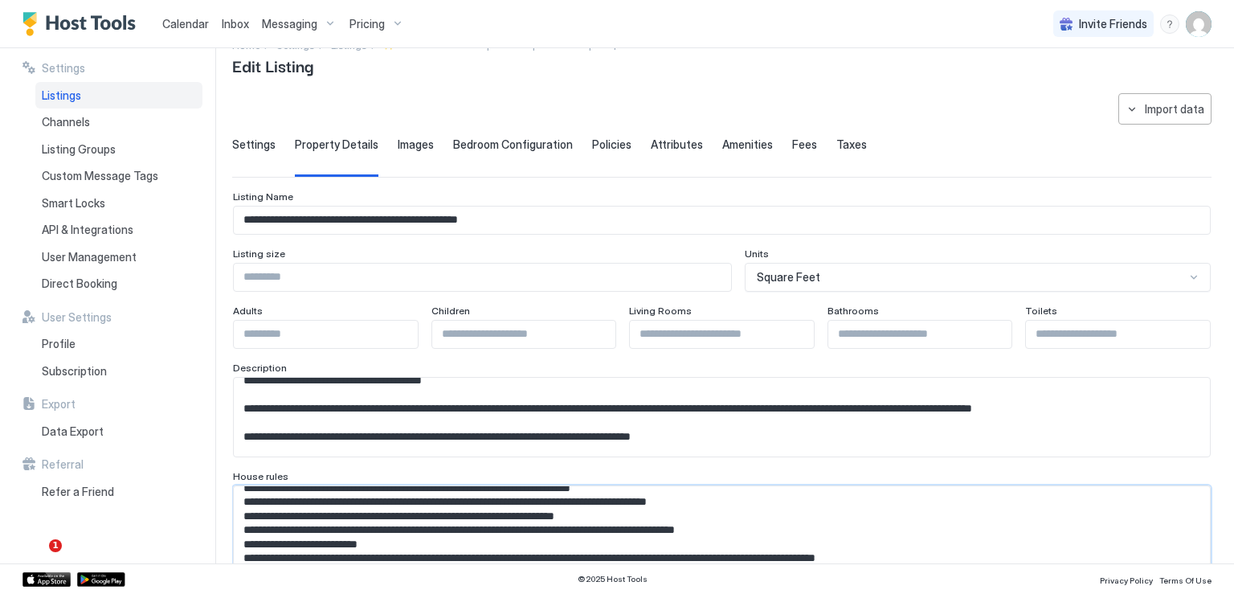
type textarea "**********"
click at [404, 435] on textarea "Input Field" at bounding box center [716, 417] width 964 height 79
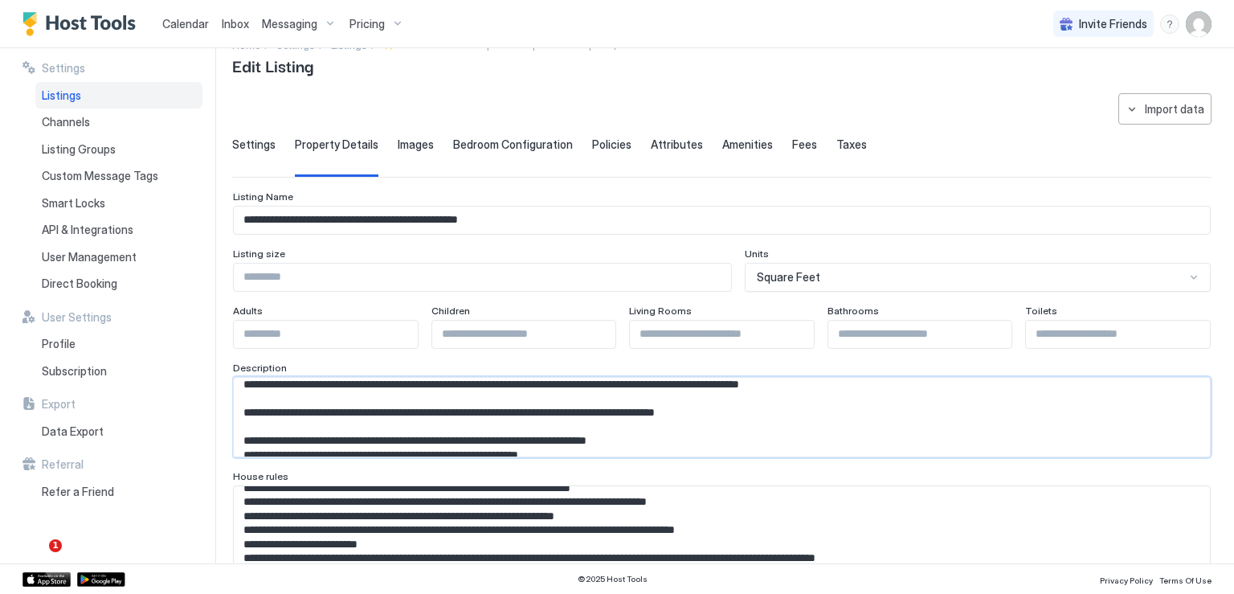
scroll to position [343, 0]
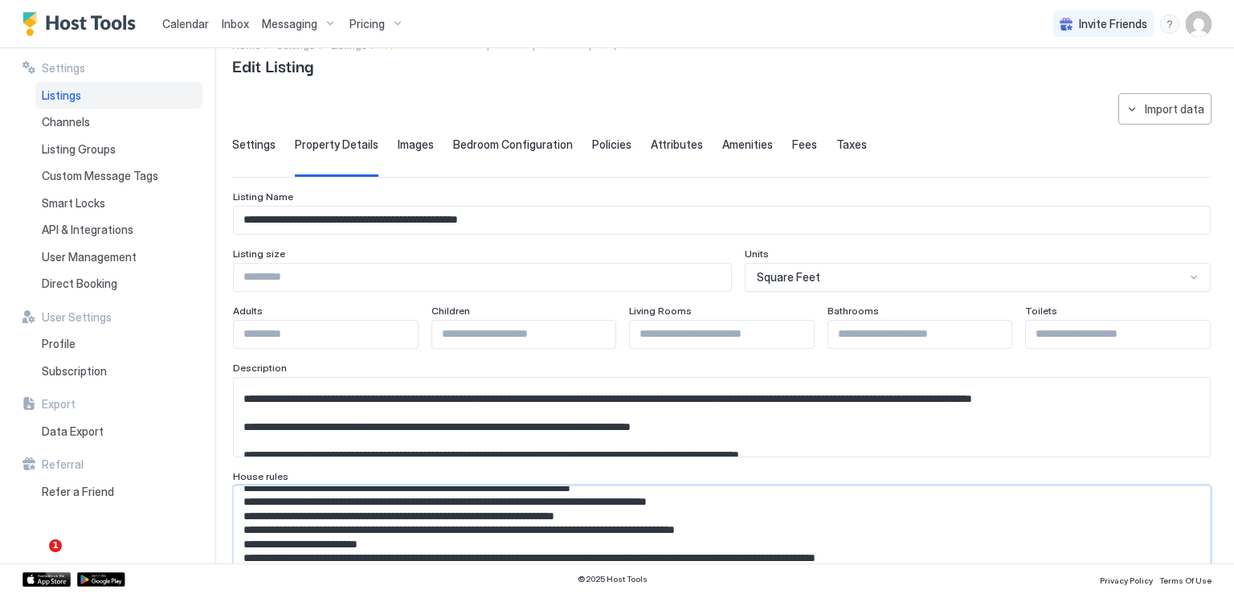
click at [370, 496] on textarea "Input Field" at bounding box center [716, 525] width 964 height 79
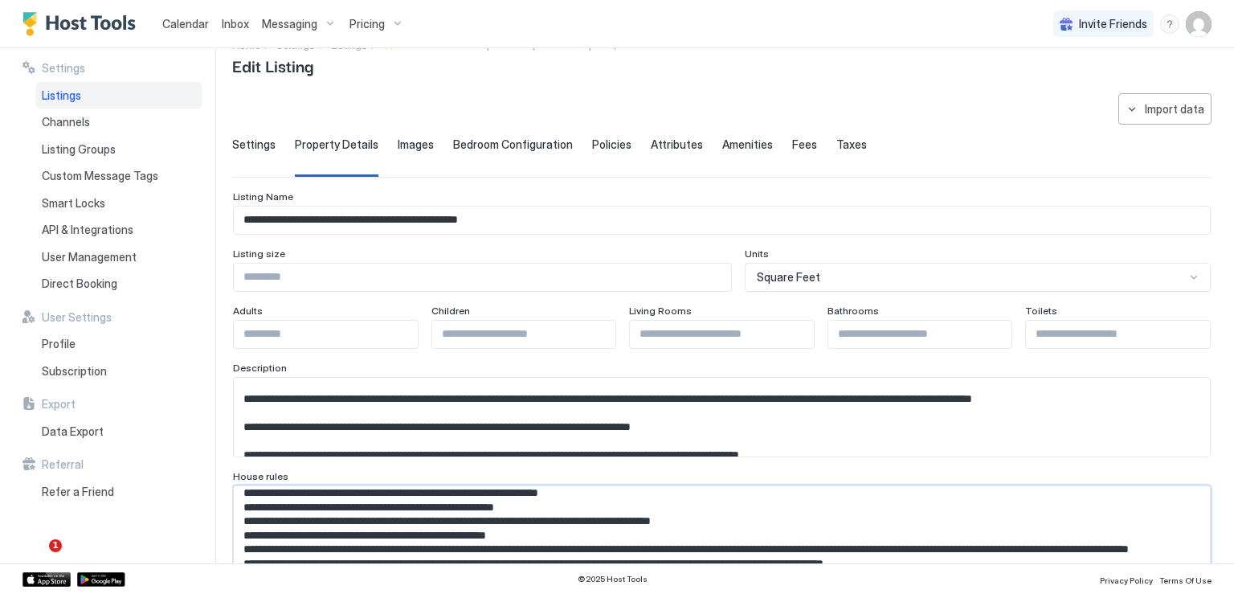
scroll to position [6, 0]
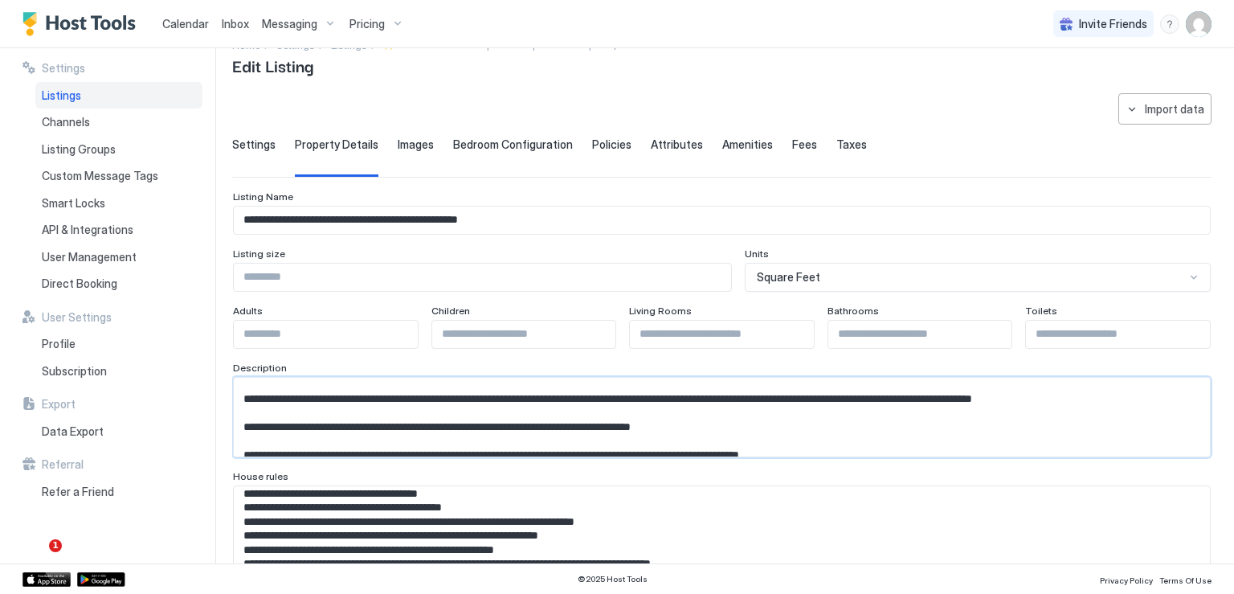
click at [309, 420] on textarea "Input Field" at bounding box center [716, 417] width 964 height 79
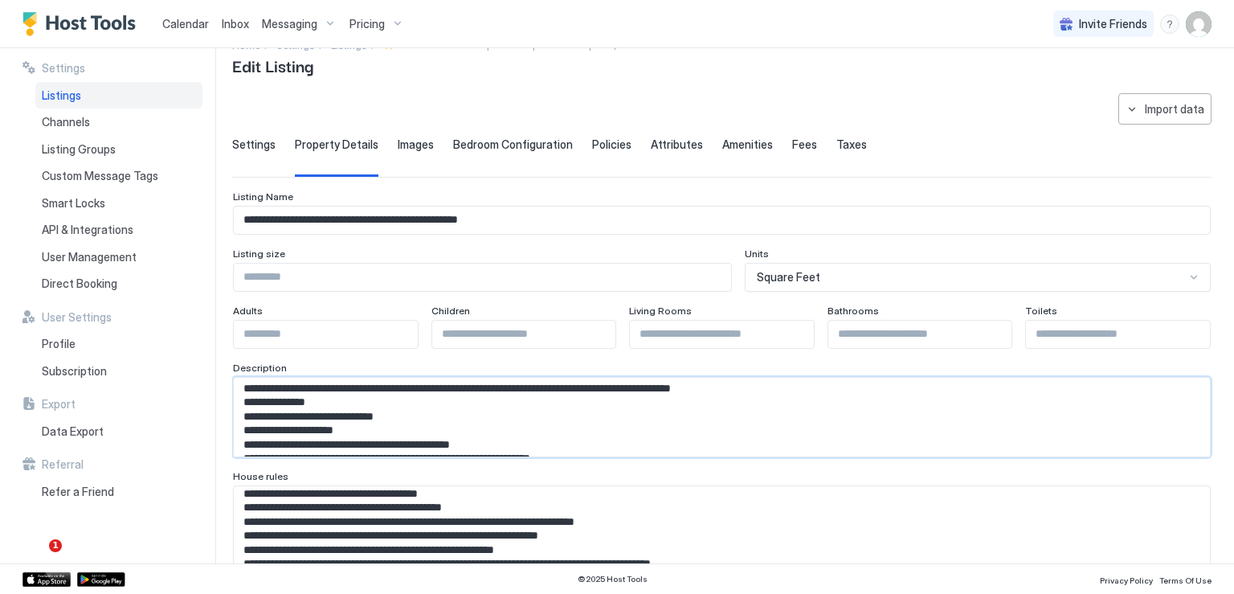
scroll to position [608, 0]
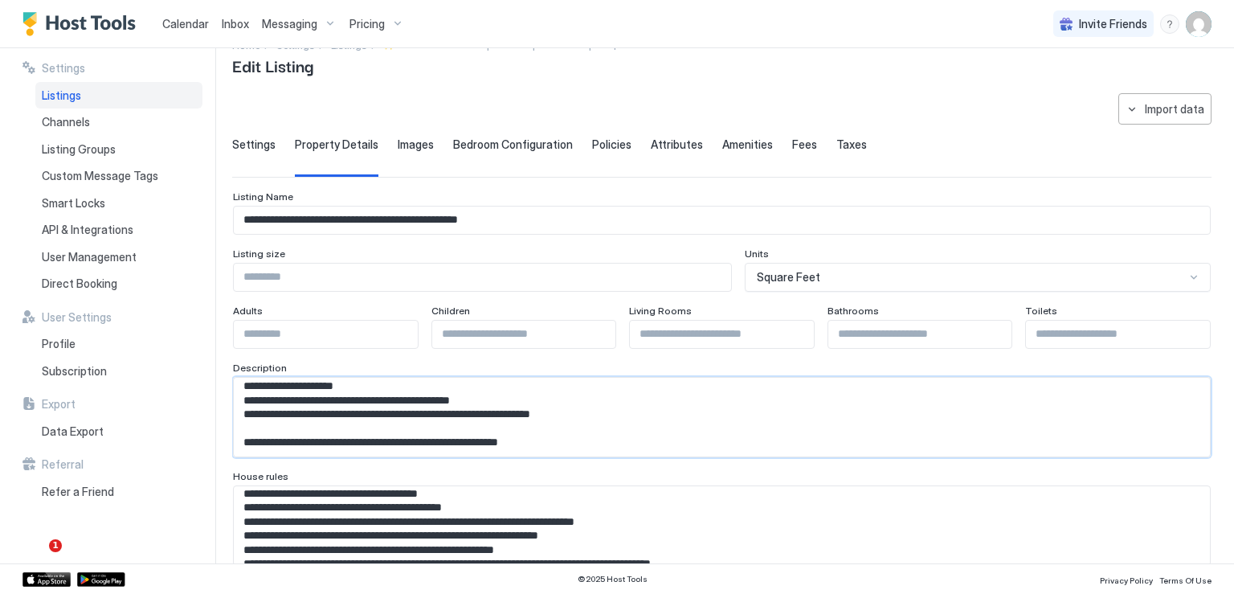
drag, startPoint x: 240, startPoint y: 406, endPoint x: 621, endPoint y: 452, distance: 383.7
click at [621, 452] on textarea "Input Field" at bounding box center [716, 417] width 964 height 79
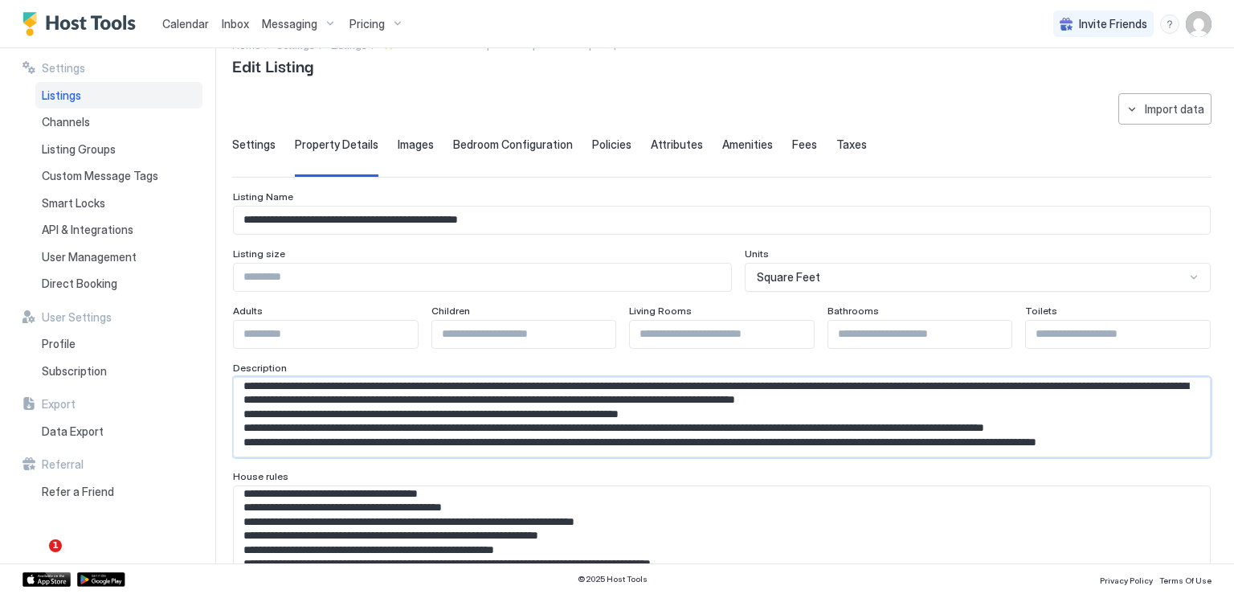
scroll to position [243, 0]
click at [1174, 414] on textarea "Input Field" at bounding box center [716, 417] width 964 height 79
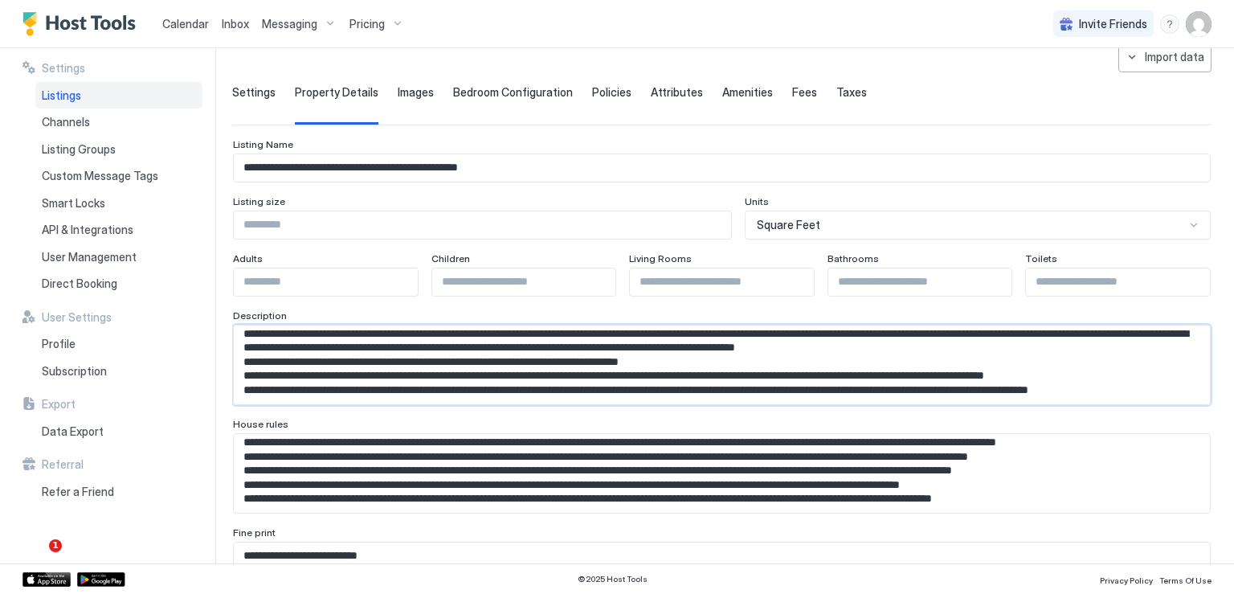
scroll to position [112, 0]
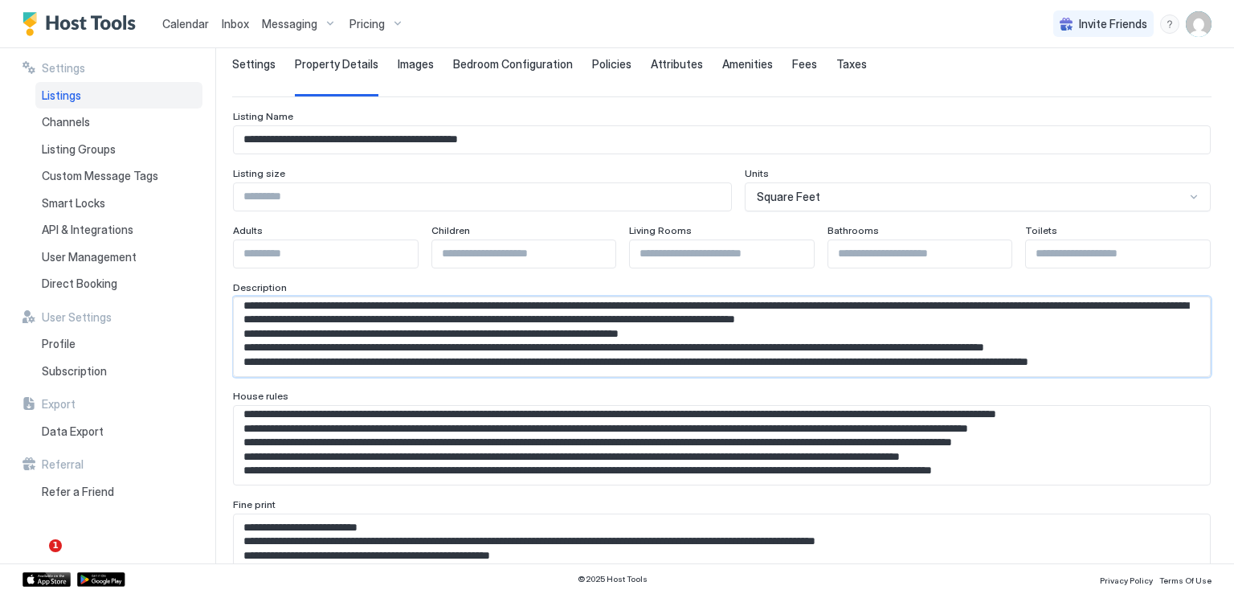
type textarea "**********"
click at [427, 545] on textarea "Input Field" at bounding box center [716, 553] width 964 height 79
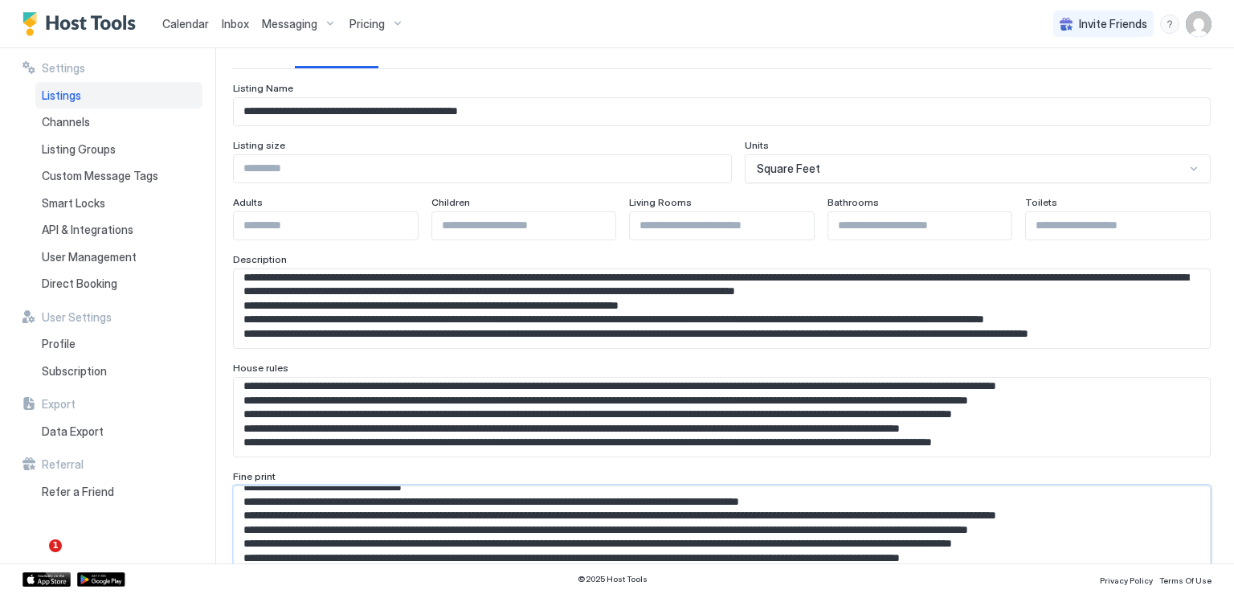
scroll to position [67, 0]
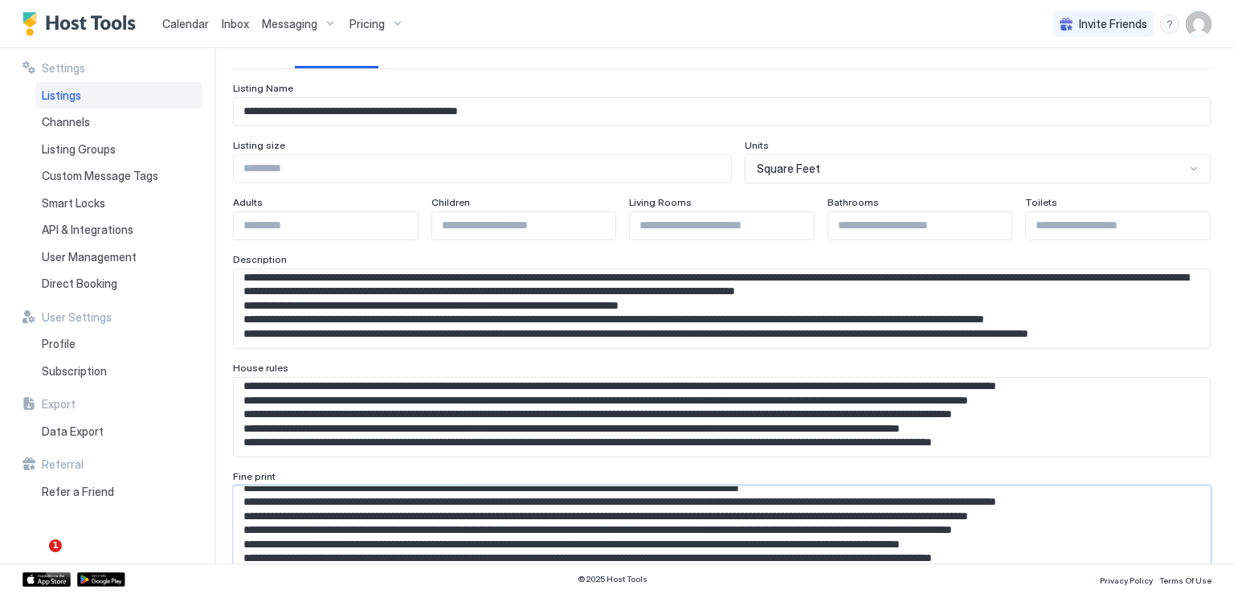
click at [1074, 554] on textarea "Input Field" at bounding box center [716, 525] width 964 height 79
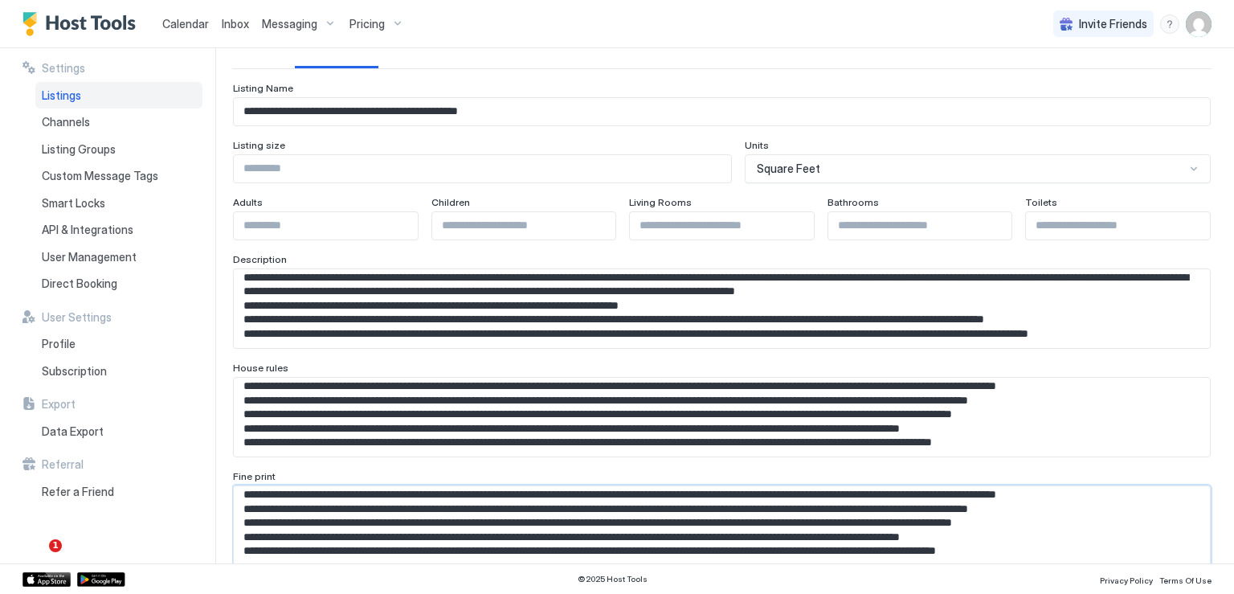
paste textarea "**********"
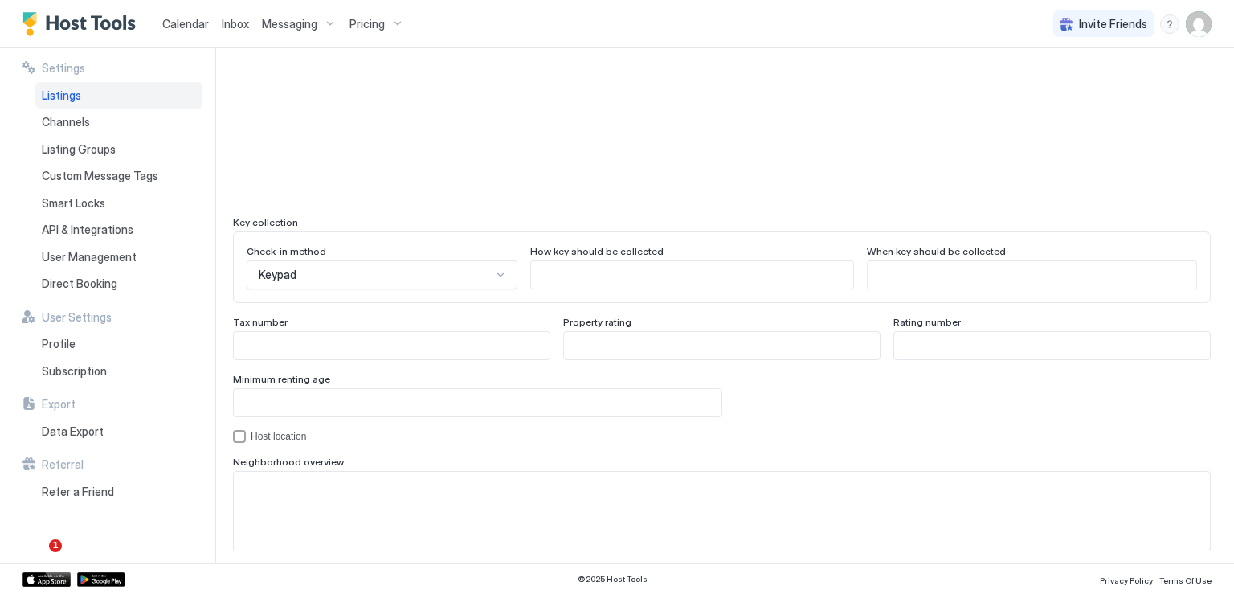
scroll to position [1345, 0]
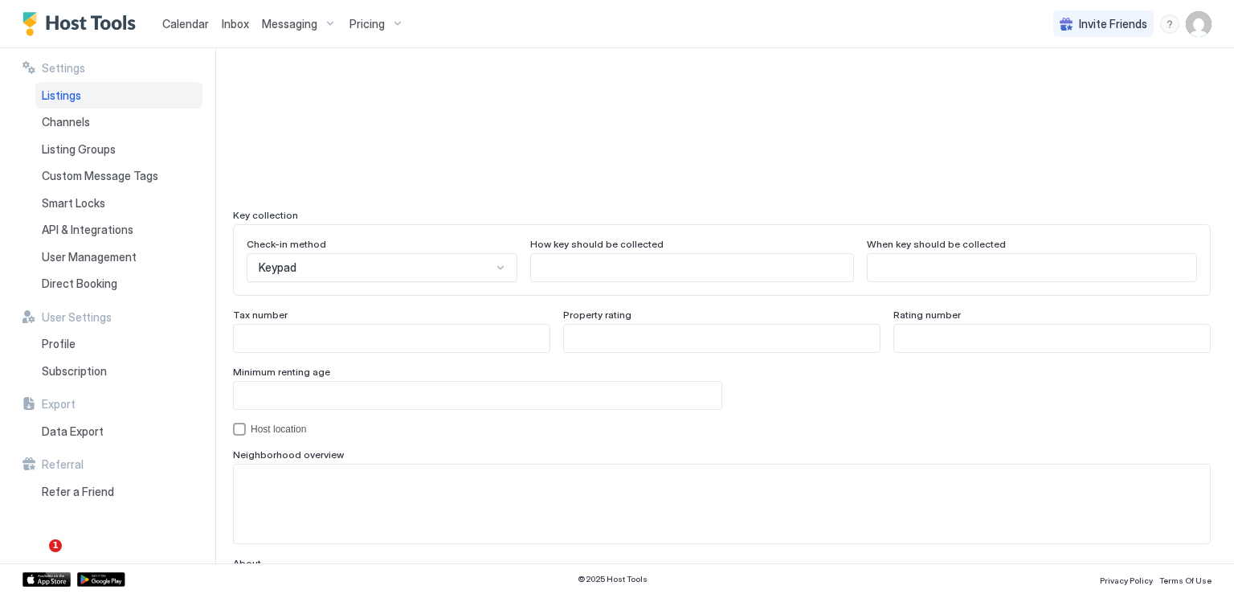
type textarea "**********"
click at [411, 488] on textarea "Input Field" at bounding box center [722, 503] width 976 height 79
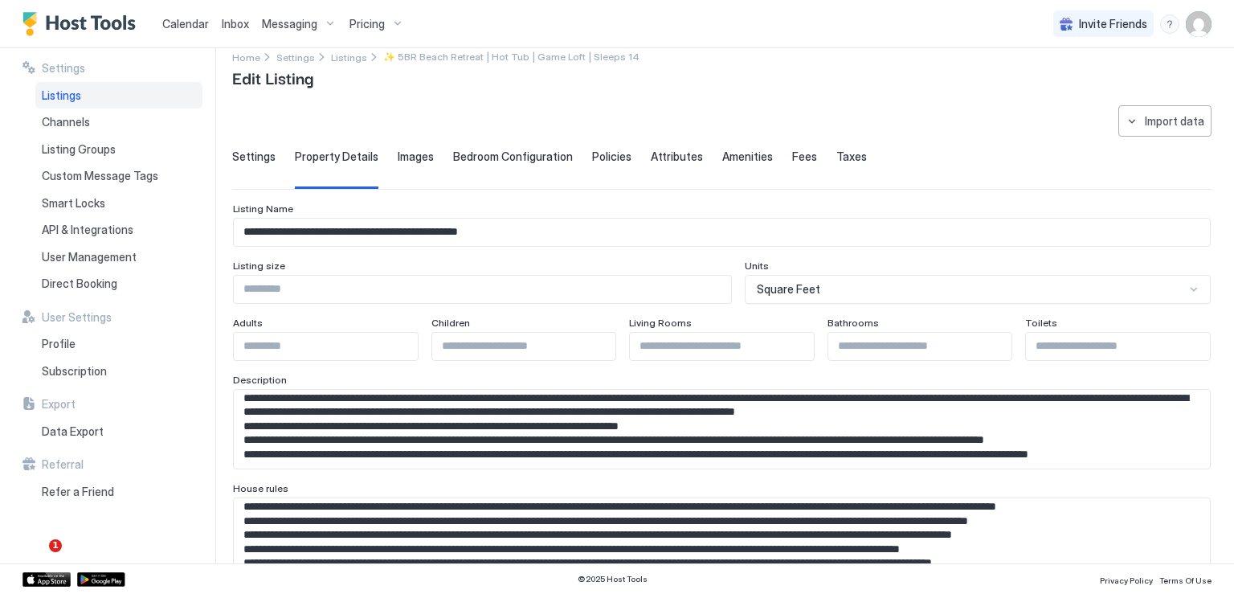
scroll to position [0, 0]
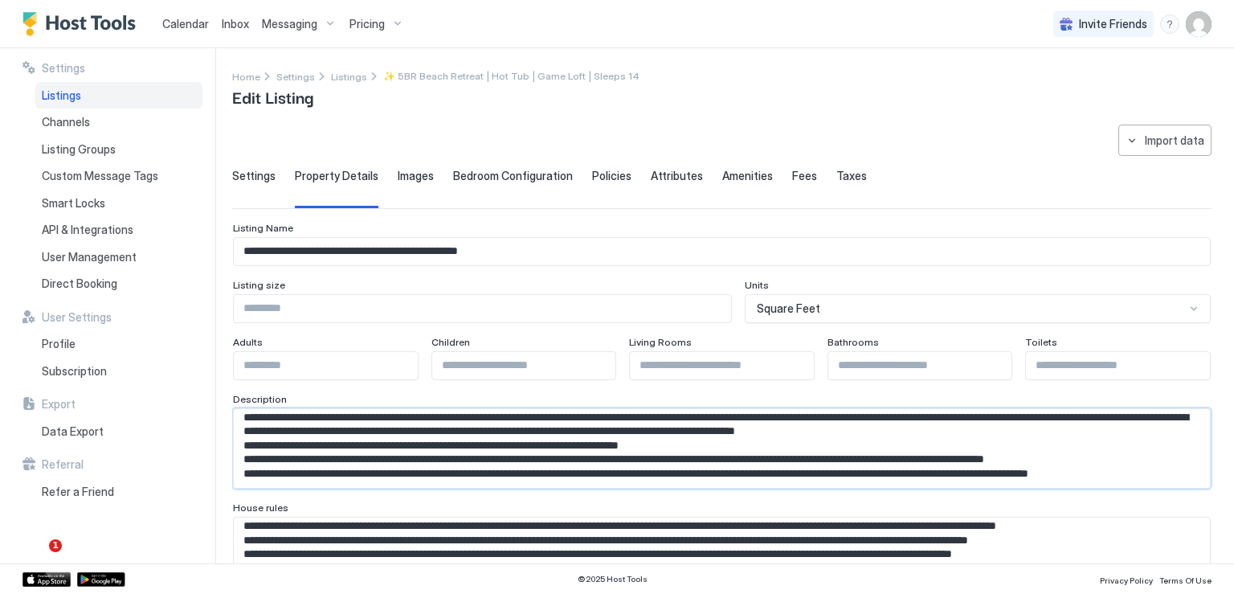
click at [437, 456] on textarea "Input Field" at bounding box center [716, 448] width 964 height 79
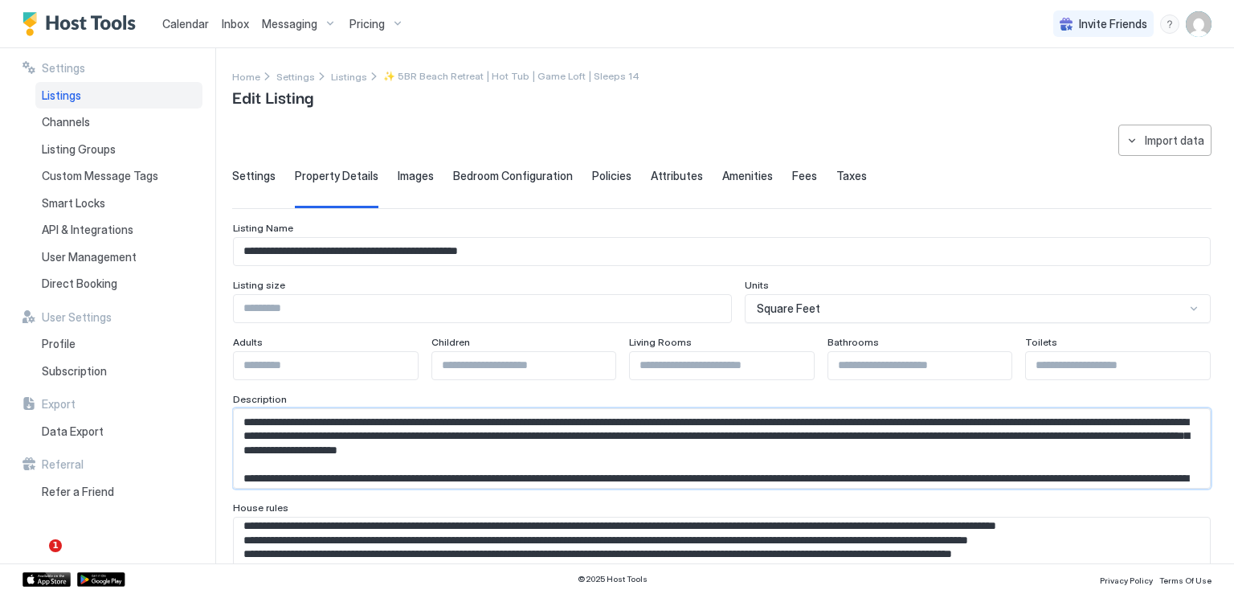
drag, startPoint x: 864, startPoint y: 448, endPoint x: 243, endPoint y: 416, distance: 621.9
click at [243, 416] on textarea "Input Field" at bounding box center [716, 448] width 964 height 79
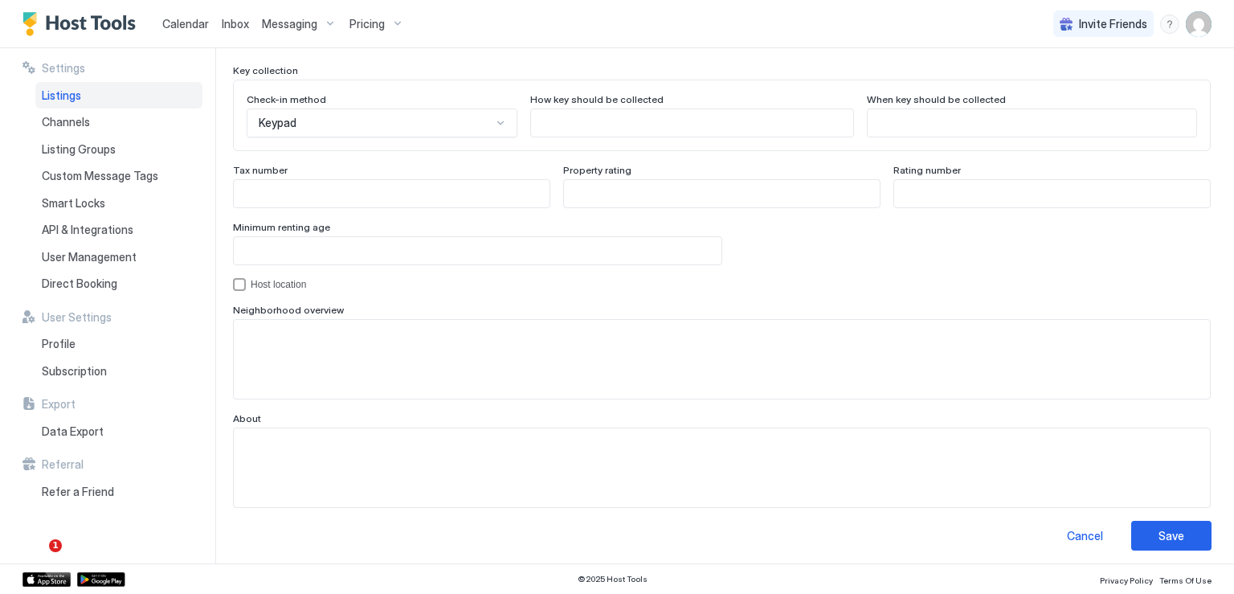
scroll to position [1493, 0]
click at [385, 357] on textarea "Input Field" at bounding box center [722, 356] width 976 height 79
paste textarea "**********"
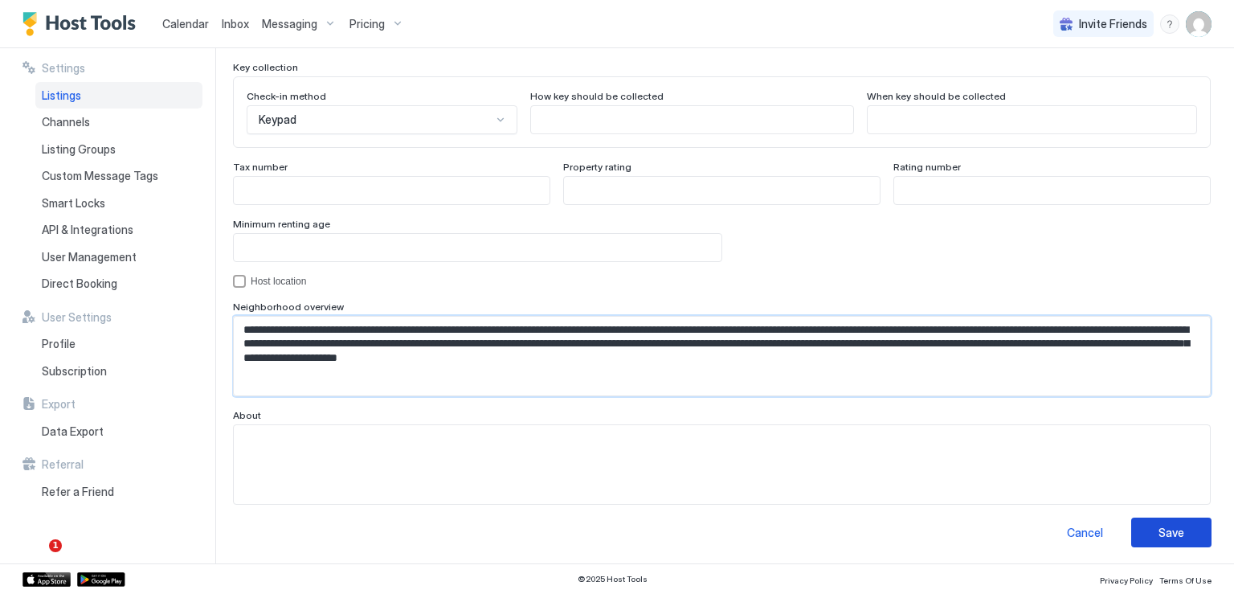
type textarea "**********"
click at [1159, 538] on div "Save" at bounding box center [1172, 532] width 26 height 17
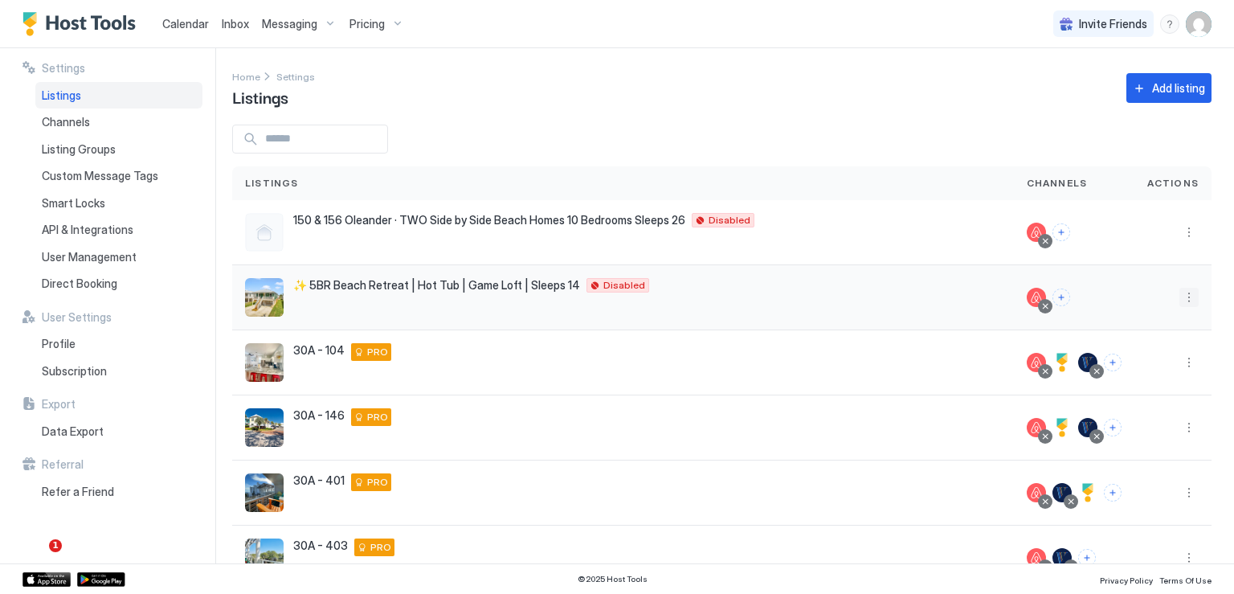
click at [1180, 290] on button "More options" at bounding box center [1189, 297] width 19 height 19
click at [1175, 295] on div at bounding box center [617, 297] width 1234 height 594
click at [1180, 297] on button "More options" at bounding box center [1189, 297] width 19 height 19
click at [1144, 367] on span "Listing Settings" at bounding box center [1141, 371] width 72 height 12
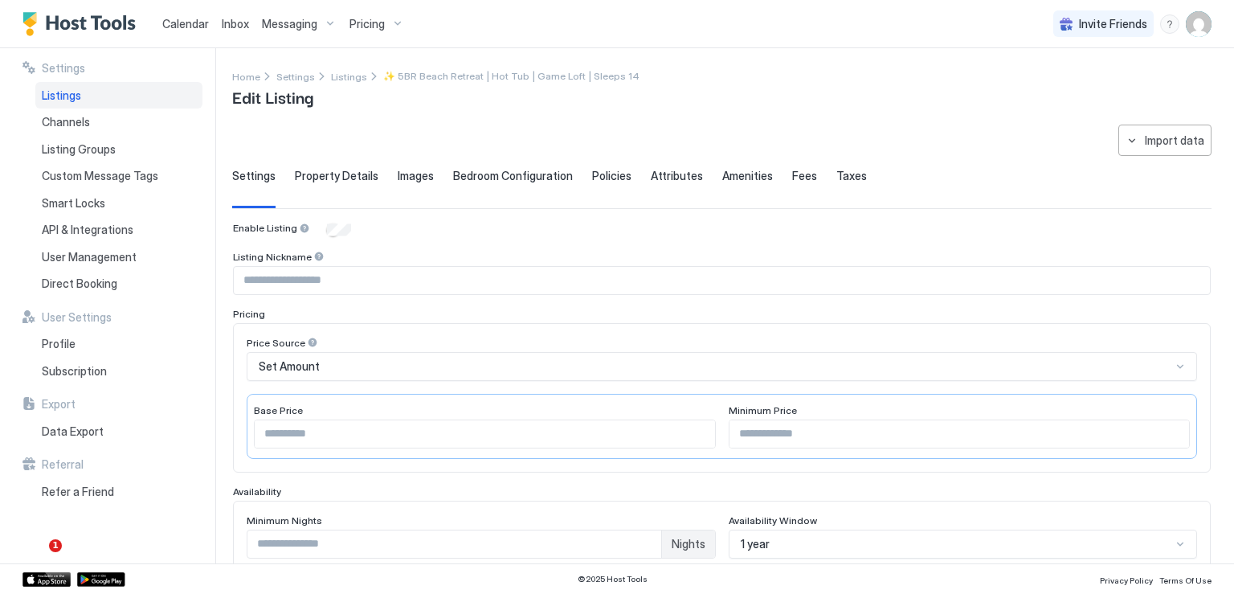
click at [325, 280] on input "Input Field" at bounding box center [722, 280] width 976 height 27
type input "**********"
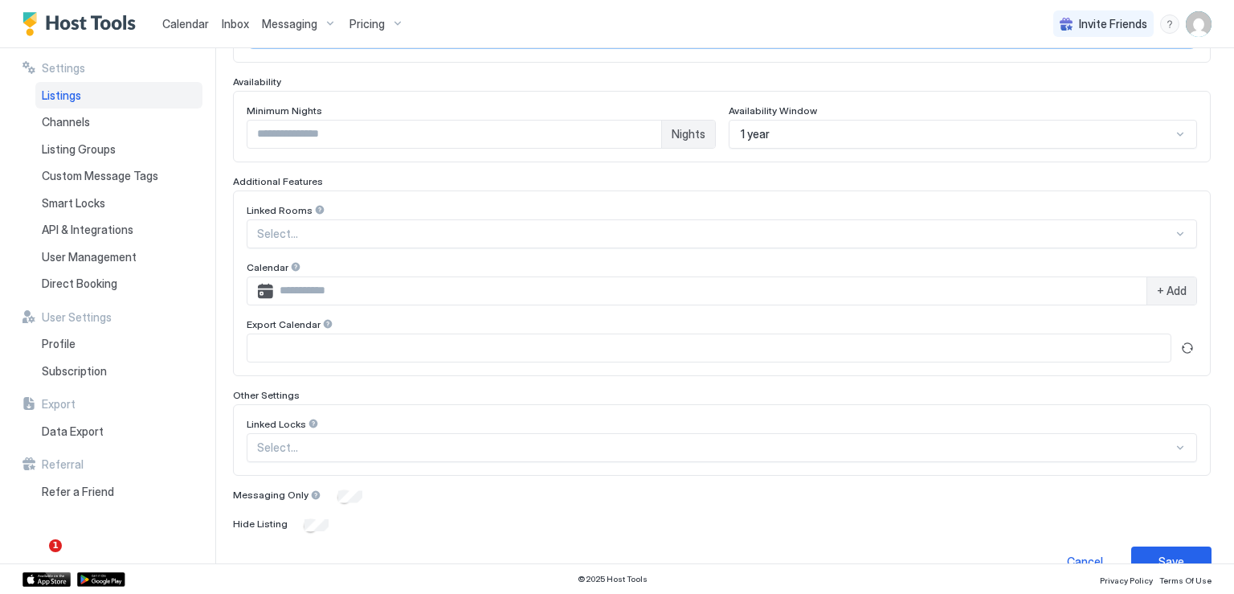
scroll to position [437, 0]
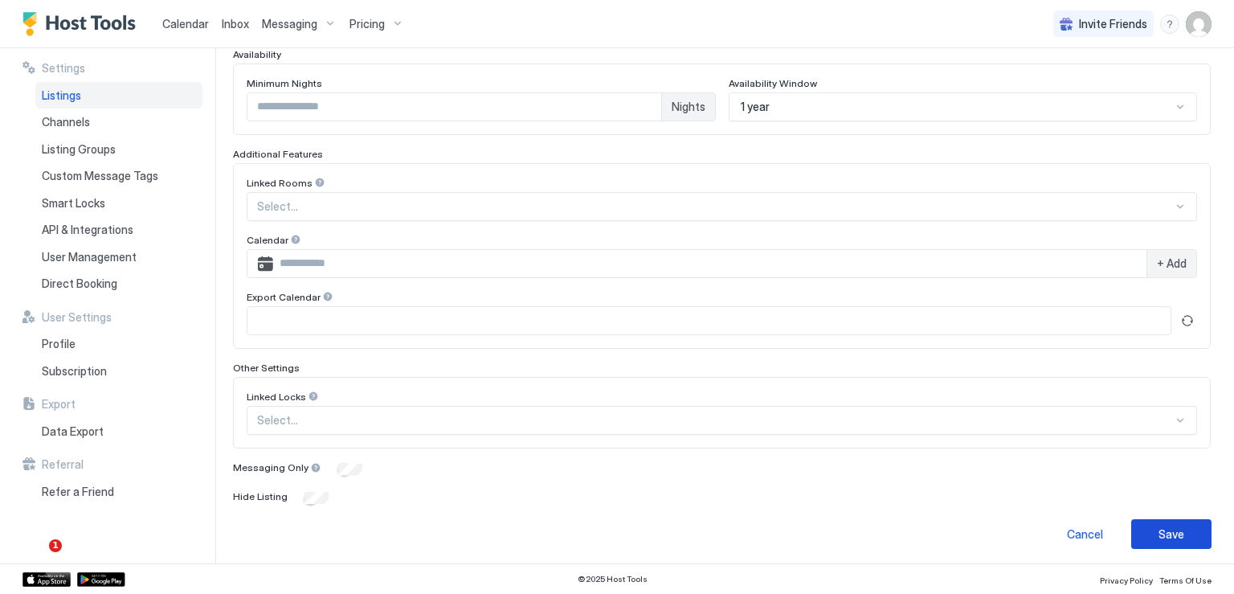
click at [1151, 541] on button "Save" at bounding box center [1171, 534] width 80 height 30
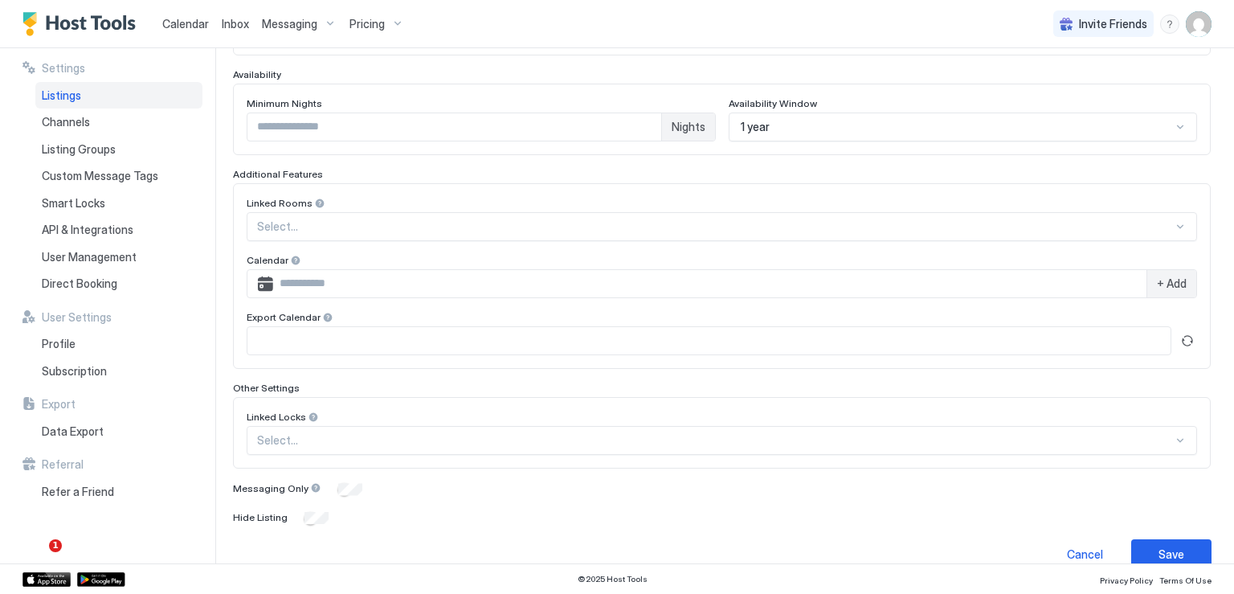
scroll to position [125, 0]
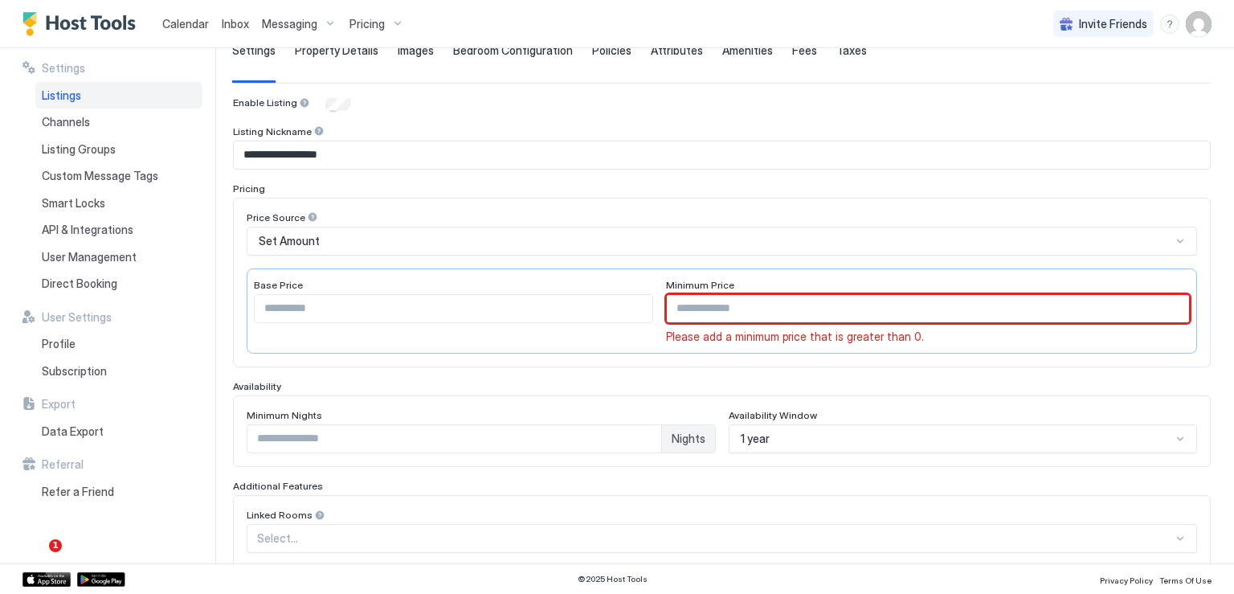
click at [798, 305] on input "Input Field" at bounding box center [928, 308] width 522 height 27
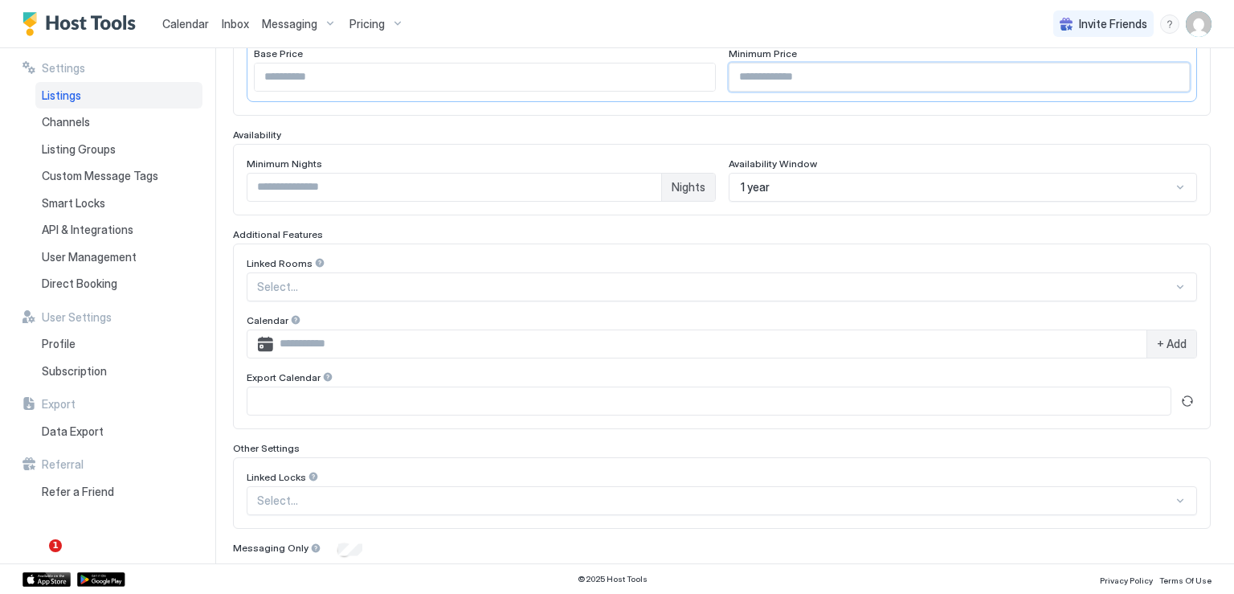
scroll to position [437, 0]
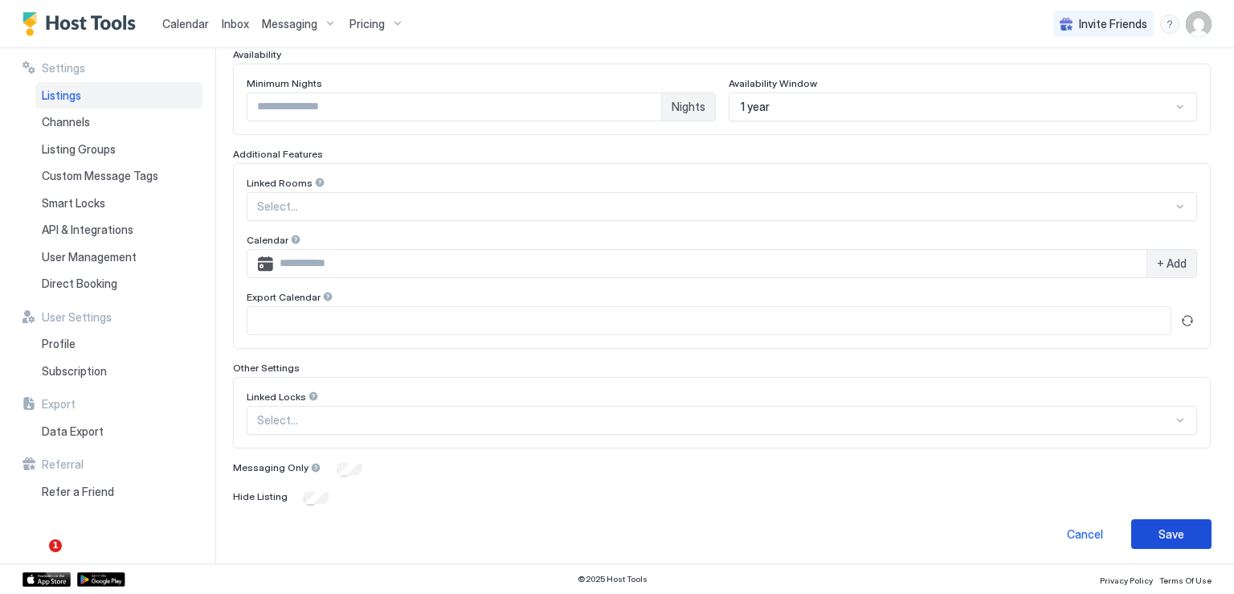
type input "***"
click at [1159, 526] on div "Save" at bounding box center [1172, 534] width 26 height 17
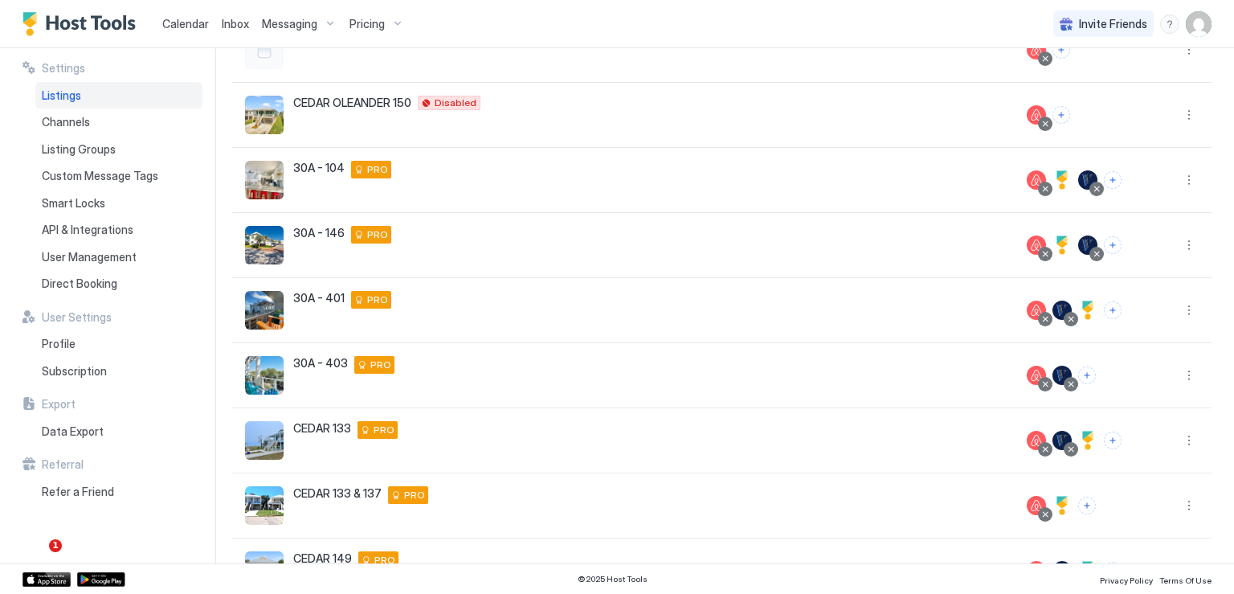
scroll to position [22, 0]
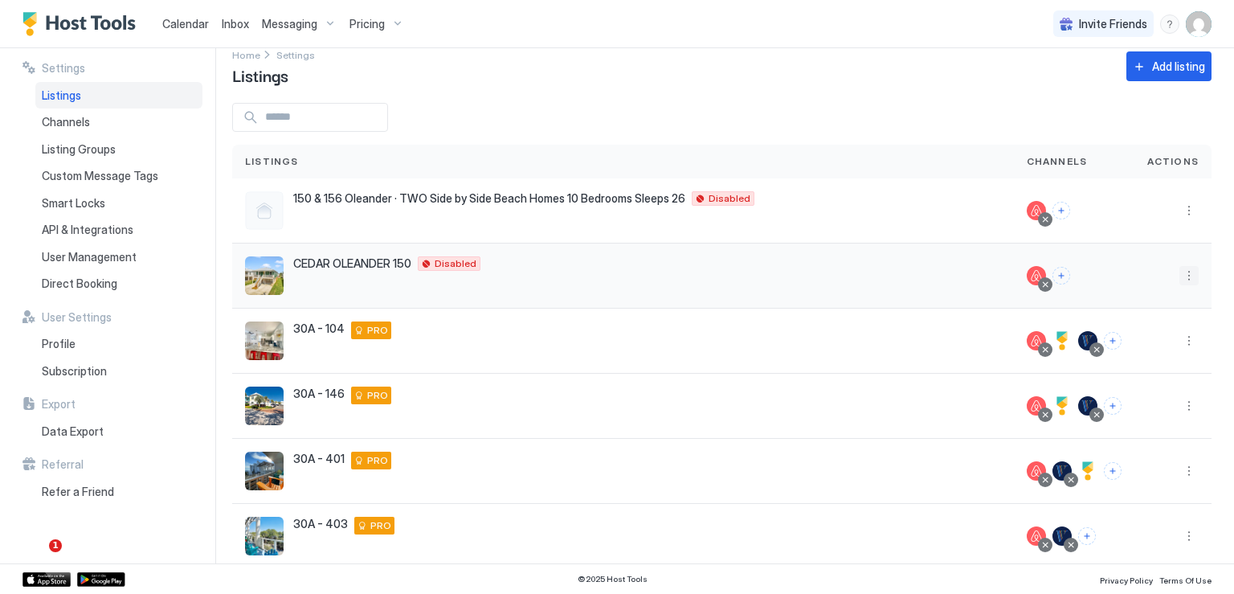
click at [1180, 282] on button "More options" at bounding box center [1189, 275] width 19 height 19
click at [1131, 345] on span "Listing Settings" at bounding box center [1141, 349] width 72 height 12
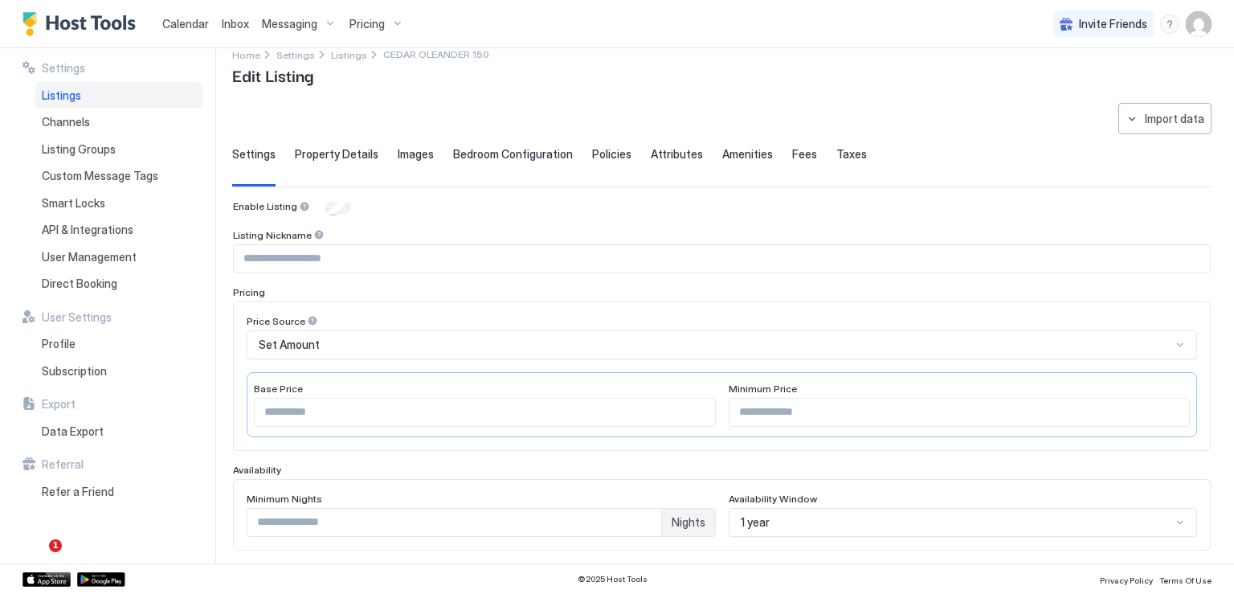
type input "**********"
type input "***"
click at [512, 155] on span "Bedroom Configuration" at bounding box center [513, 154] width 120 height 14
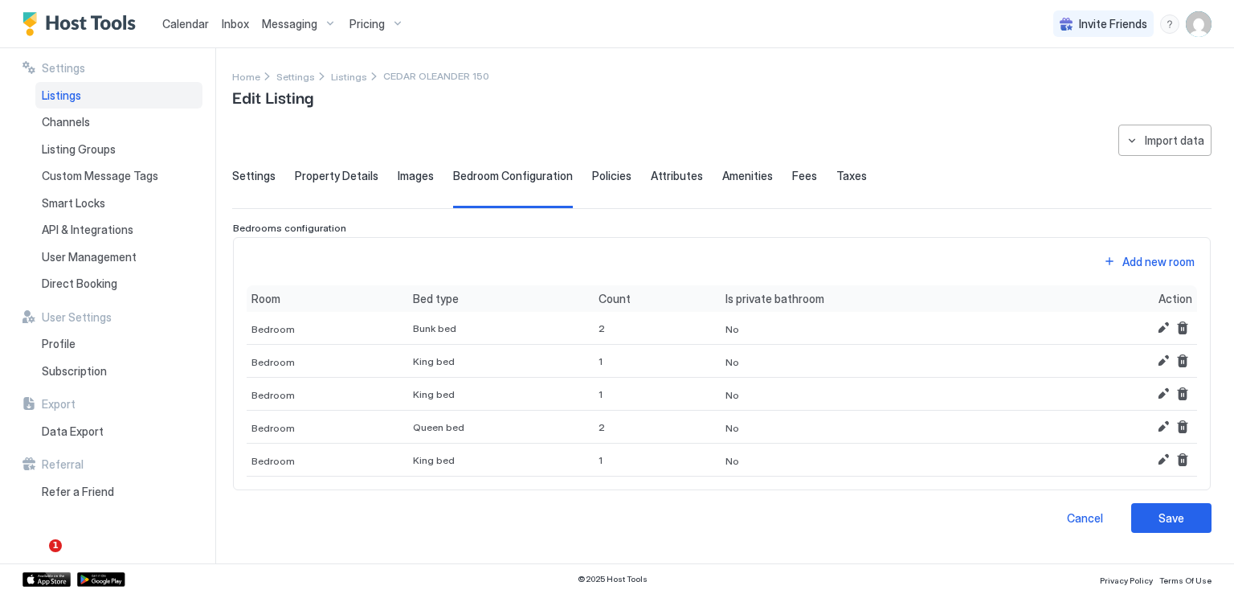
click at [594, 181] on span "Policies" at bounding box center [611, 176] width 39 height 14
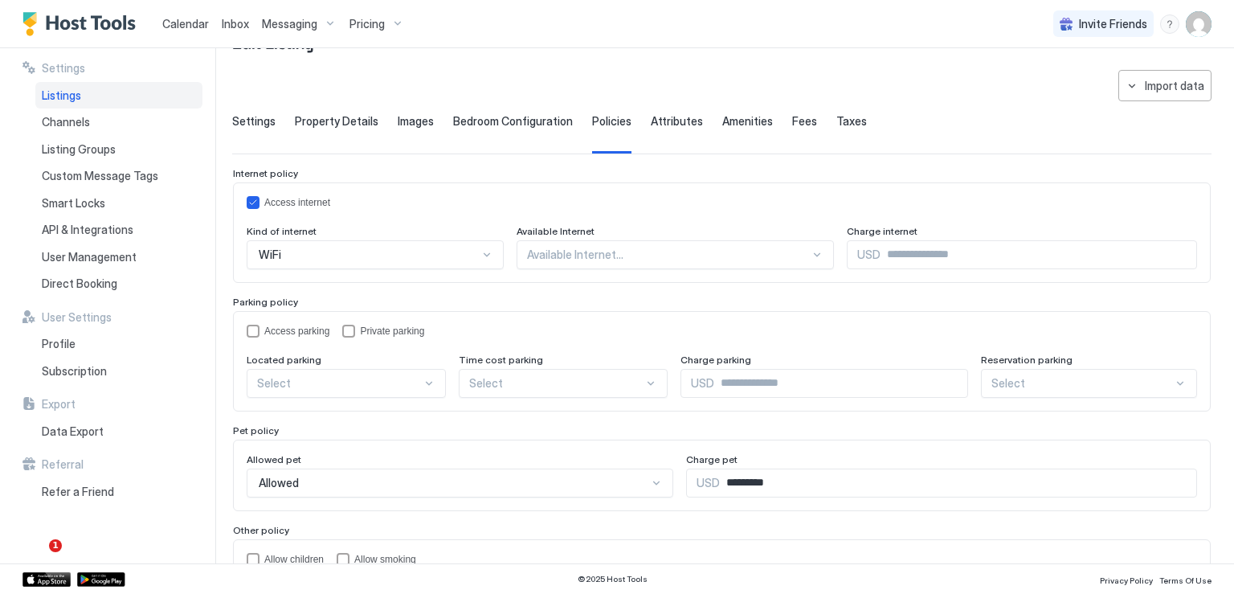
scroll to position [80, 0]
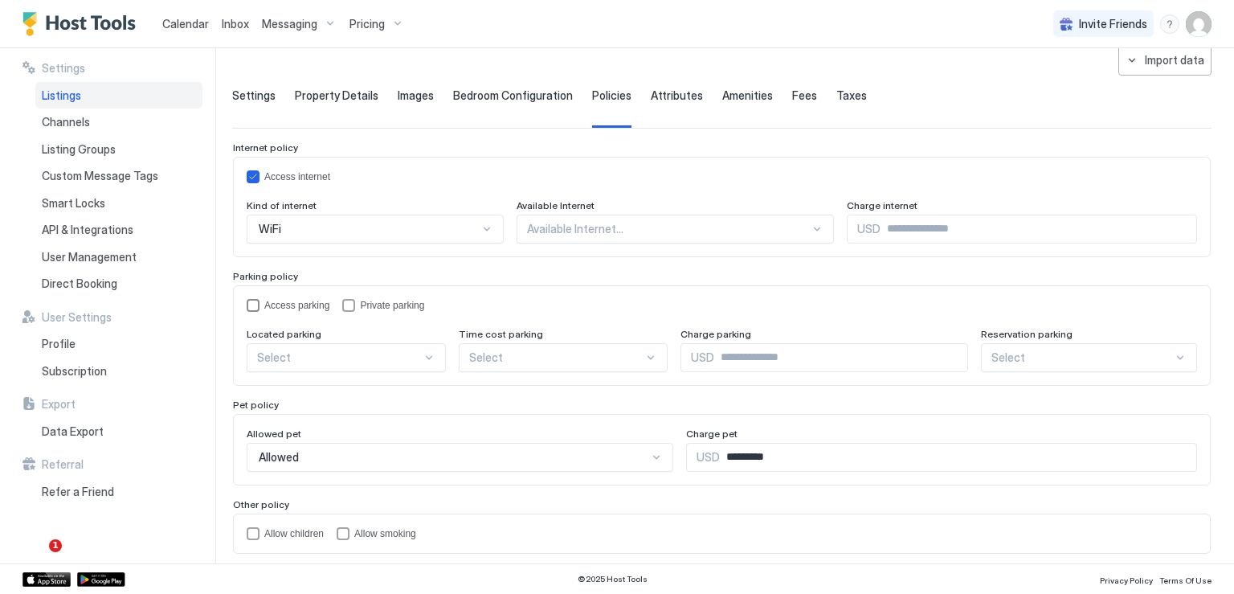
click at [252, 304] on div "accessParking" at bounding box center [253, 305] width 13 height 13
click at [423, 354] on div at bounding box center [429, 357] width 13 height 13
click at [360, 395] on div "On Site" at bounding box center [347, 395] width 178 height 12
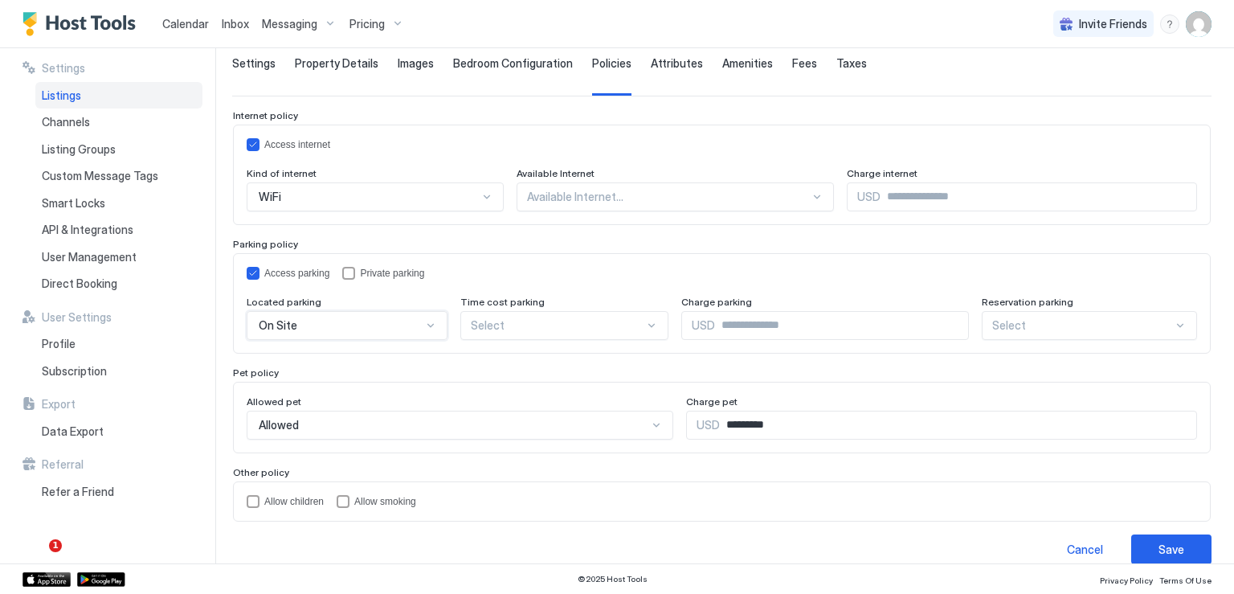
scroll to position [129, 0]
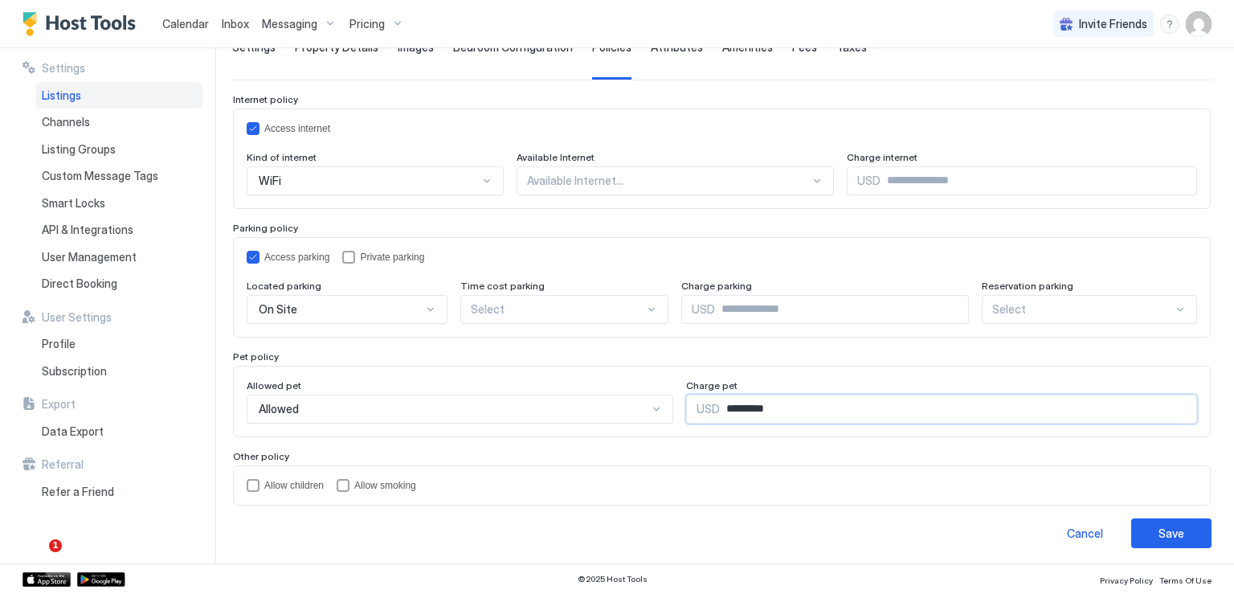
click at [748, 406] on input "*********" at bounding box center [958, 408] width 477 height 27
type input "***"
click at [251, 481] on div "childrenAllowed" at bounding box center [253, 485] width 13 height 13
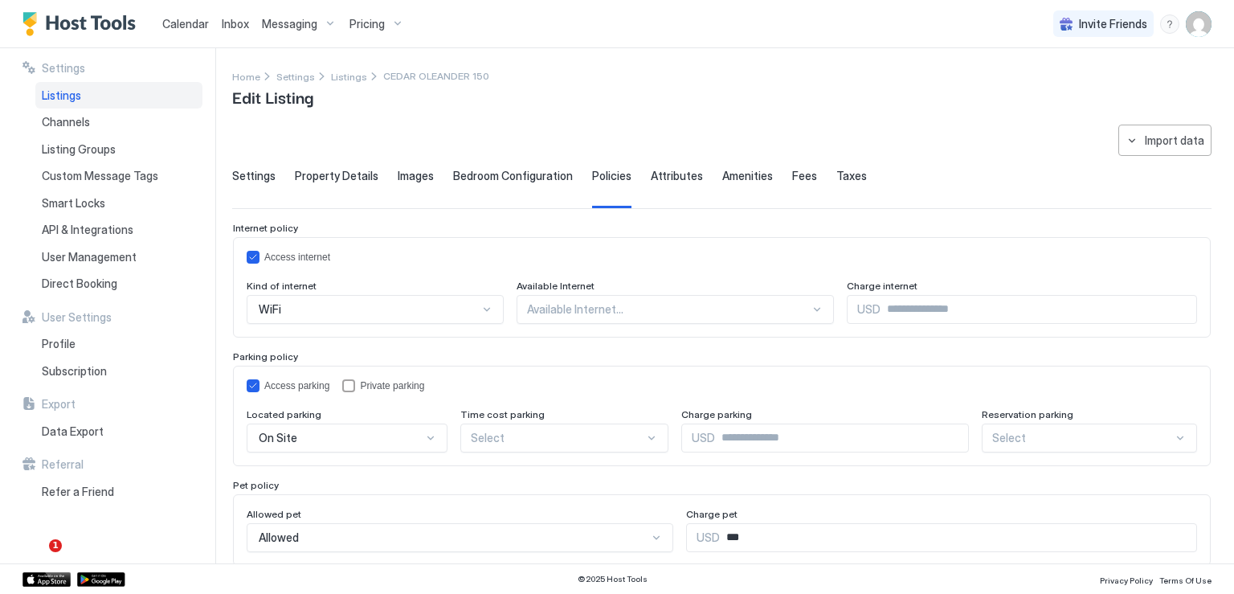
click at [678, 309] on div at bounding box center [669, 309] width 284 height 14
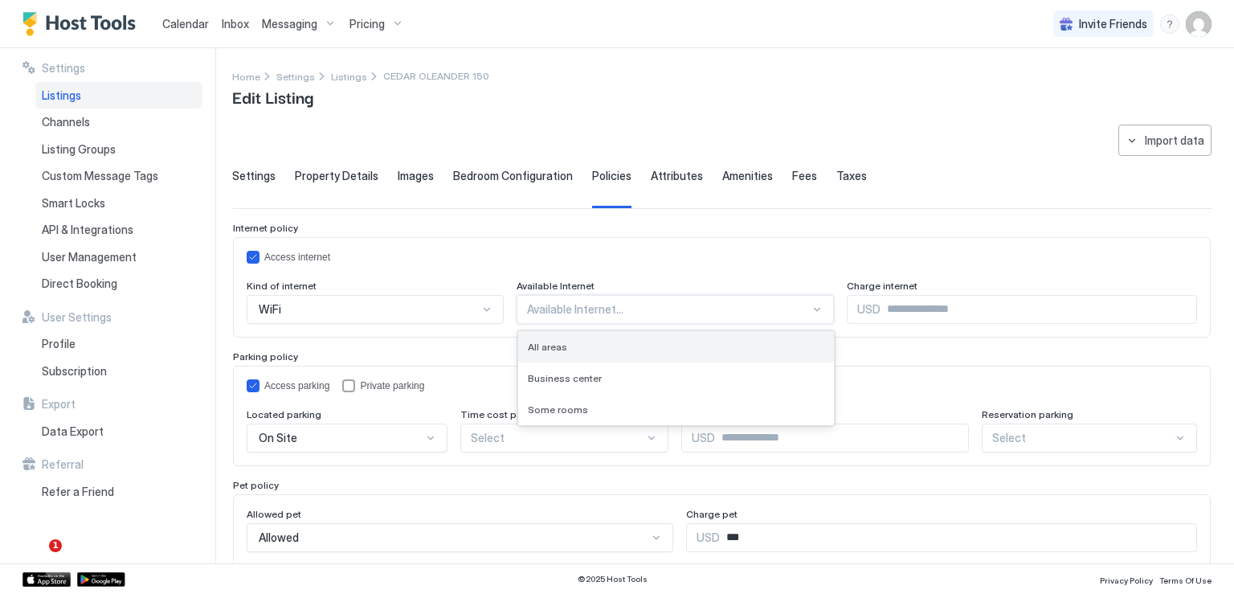
click at [562, 341] on div "All areas" at bounding box center [676, 347] width 297 height 12
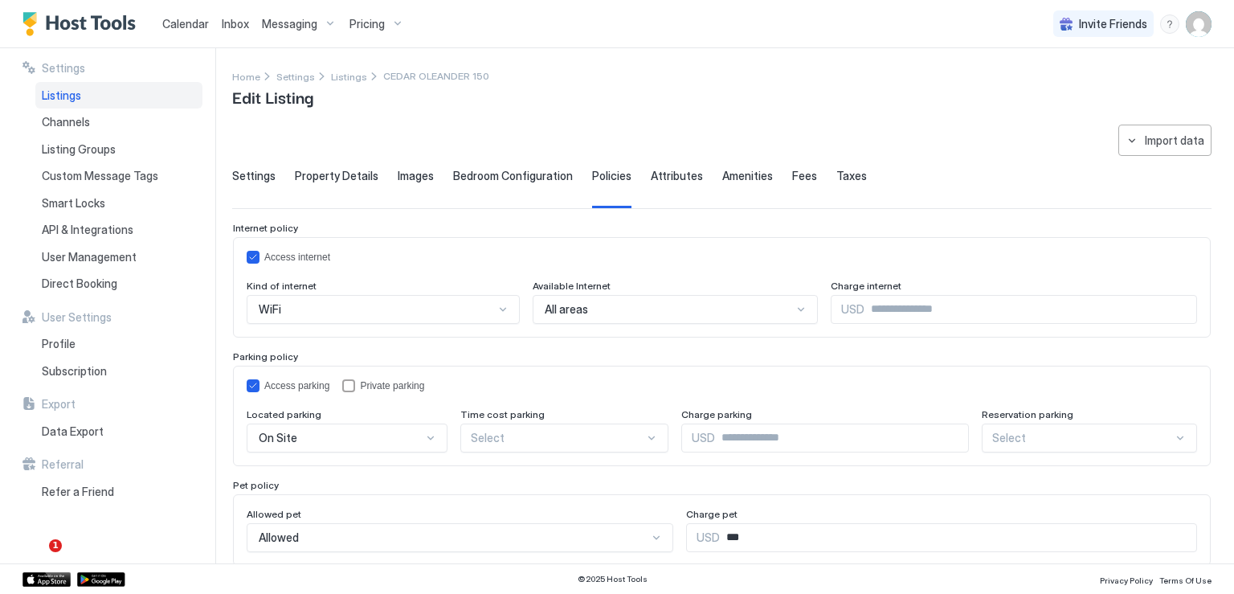
click at [651, 180] on span "Attributes" at bounding box center [677, 176] width 52 height 14
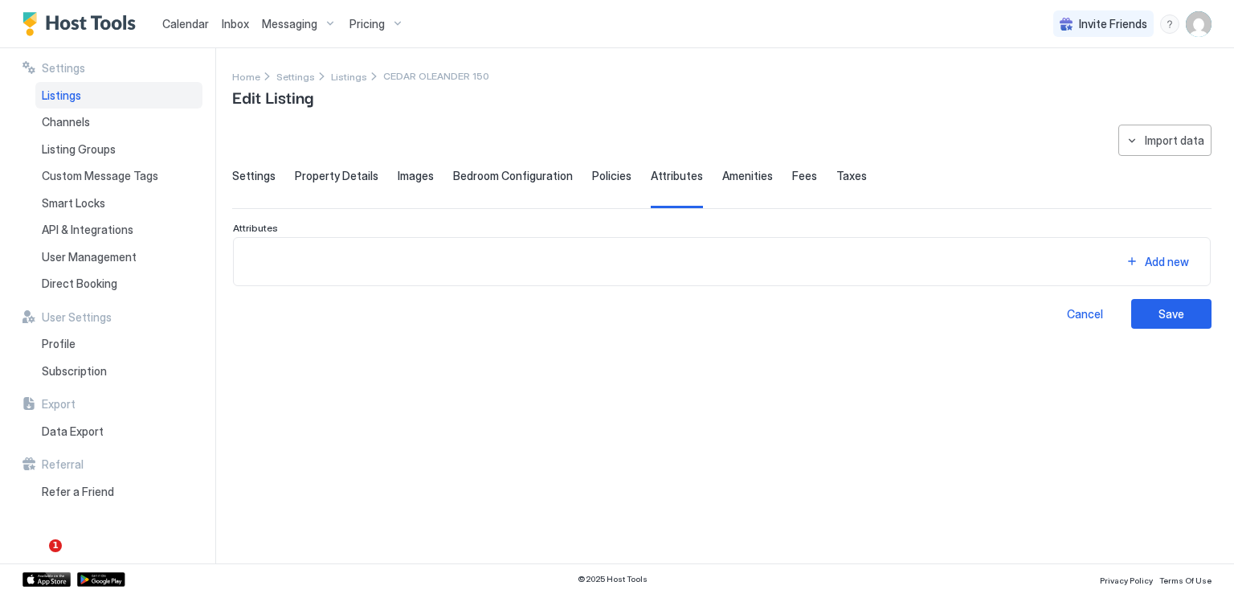
click at [724, 178] on span "Amenities" at bounding box center [747, 176] width 51 height 14
click at [792, 175] on span "Fees" at bounding box center [804, 176] width 25 height 14
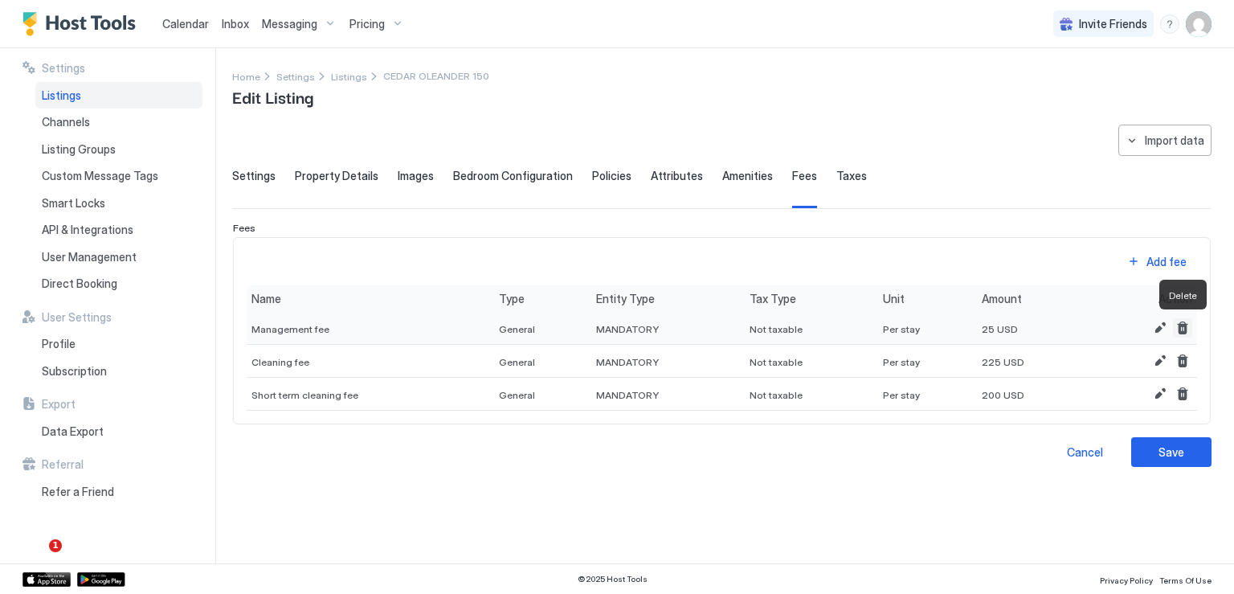
click at [1181, 329] on button "Delete" at bounding box center [1182, 327] width 19 height 19
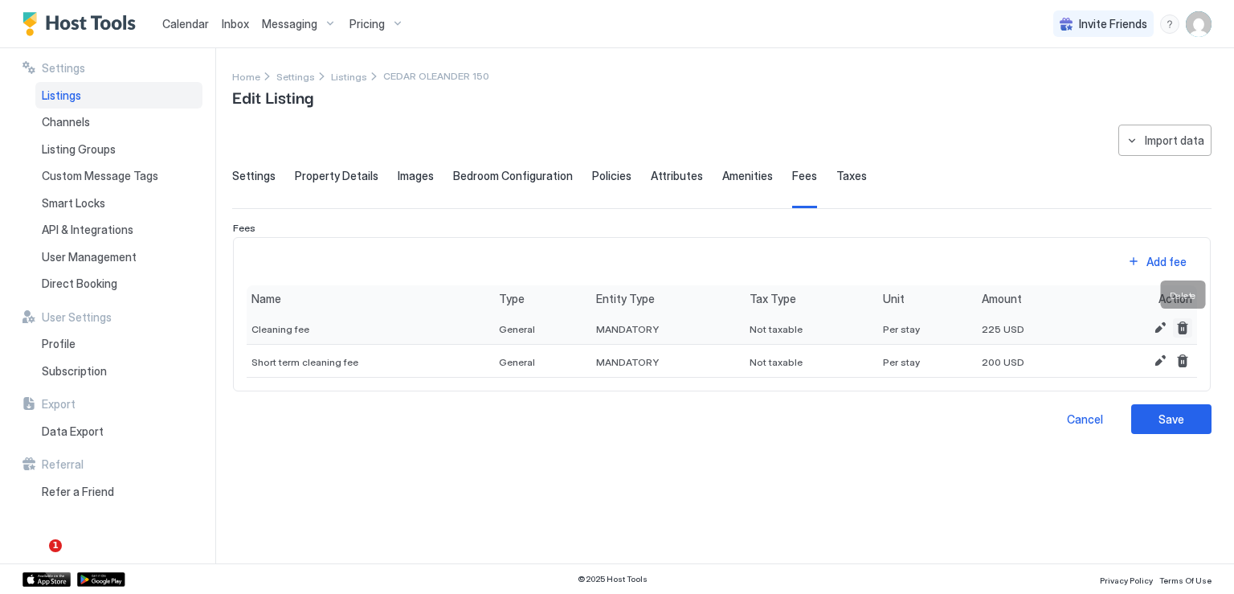
click at [1180, 331] on button "Delete" at bounding box center [1182, 327] width 19 height 19
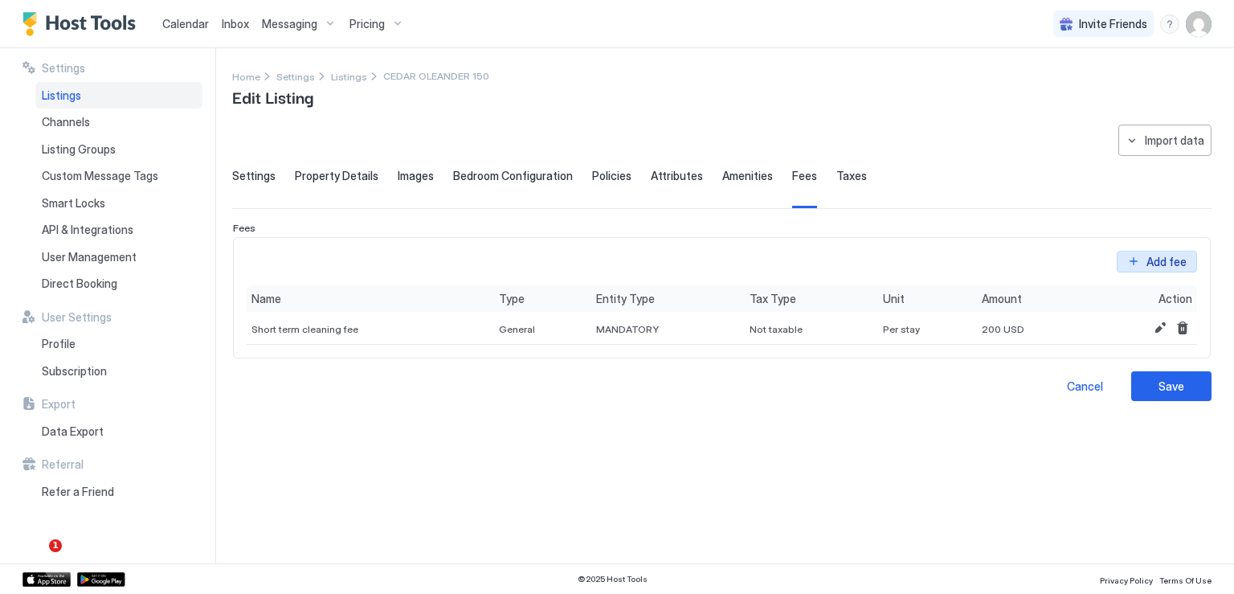
click at [1142, 261] on button "Add fee" at bounding box center [1157, 262] width 80 height 22
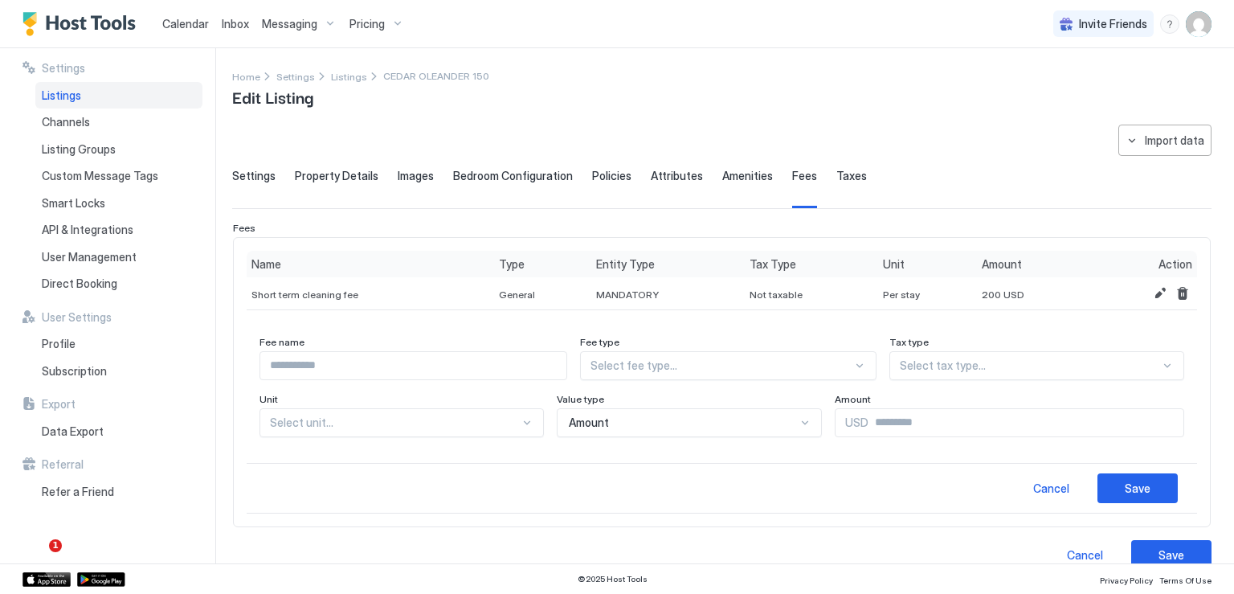
click at [470, 374] on input "Input Field" at bounding box center [413, 365] width 306 height 27
type input "*******"
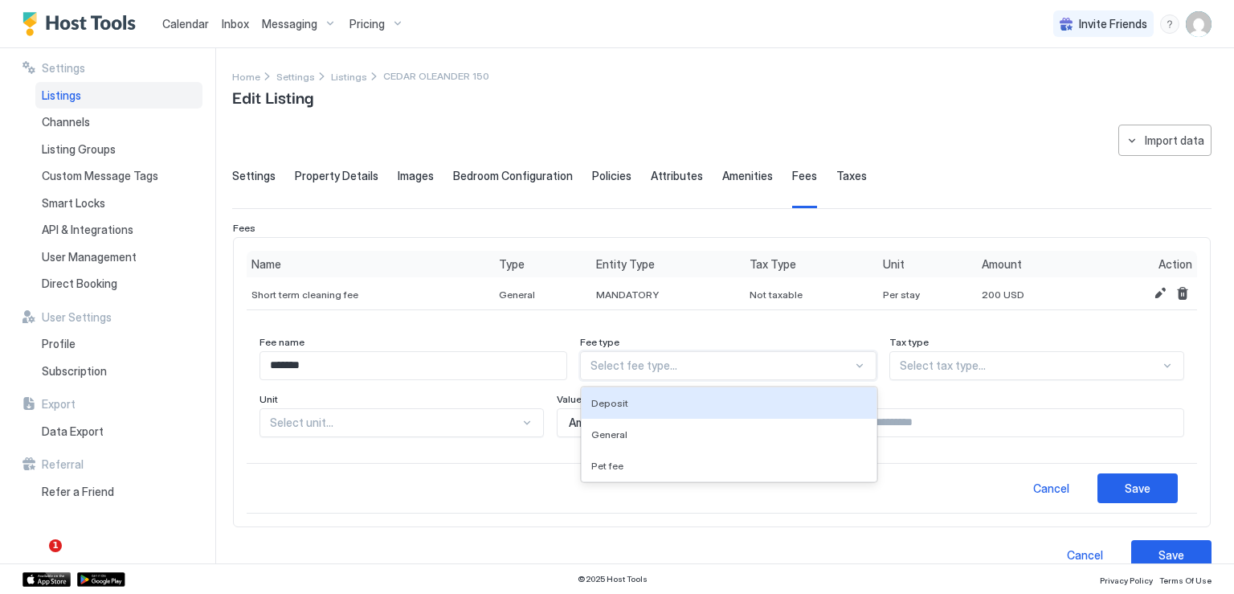
click at [654, 366] on div at bounding box center [721, 365] width 261 height 14
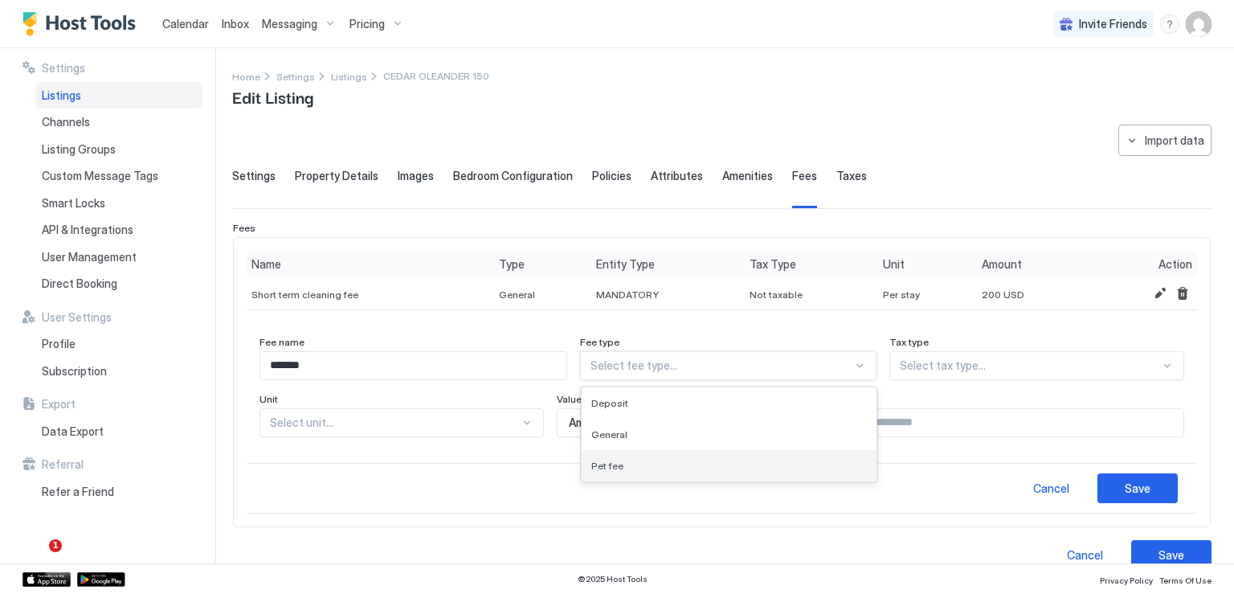
click at [636, 456] on div "Pet fee" at bounding box center [729, 465] width 294 height 31
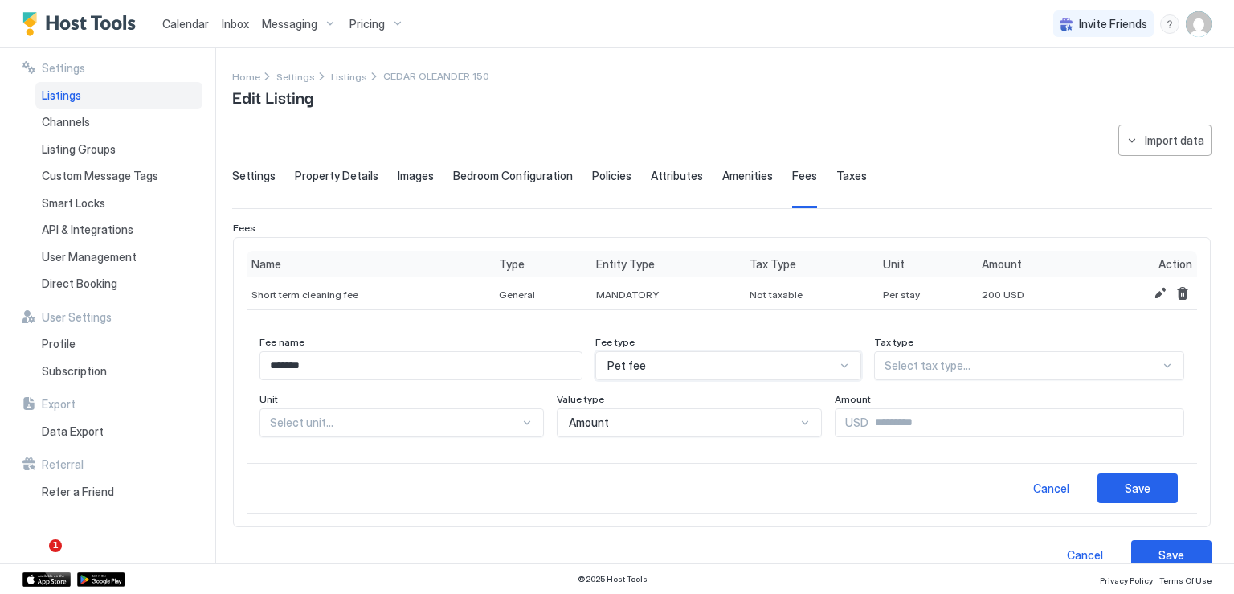
click at [902, 368] on div at bounding box center [1023, 365] width 276 height 14
click at [902, 399] on span "Taxable" at bounding box center [903, 403] width 37 height 12
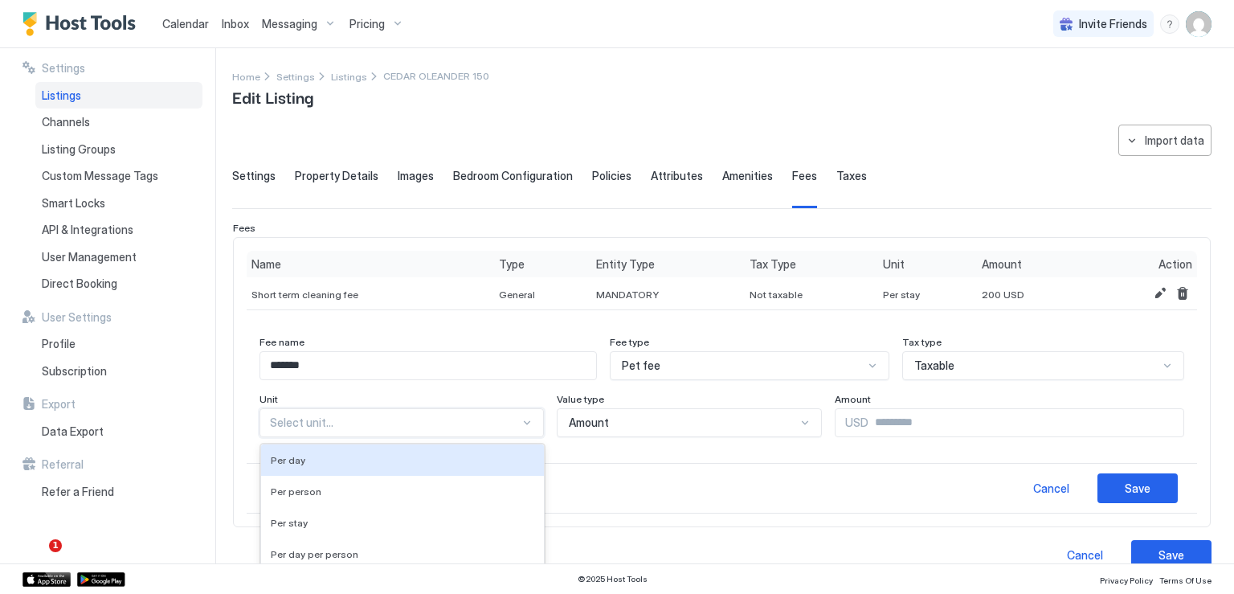
scroll to position [35, 0]
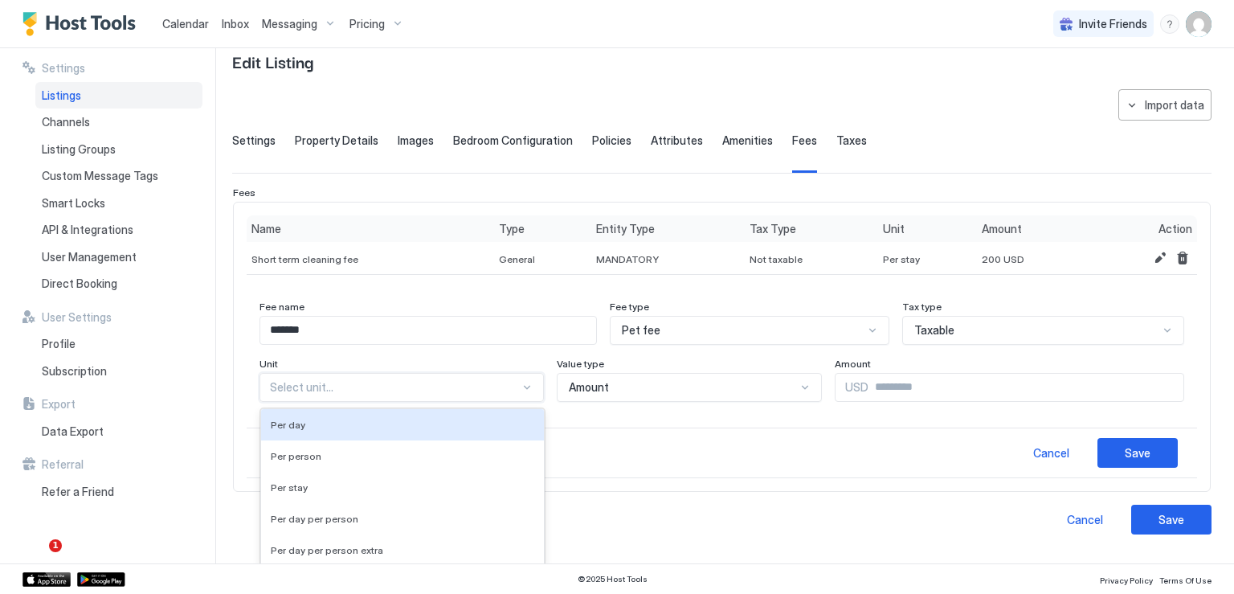
click at [505, 402] on div "5 results available. Use Up and Down to choose options, press Enter to select t…" at bounding box center [402, 387] width 284 height 29
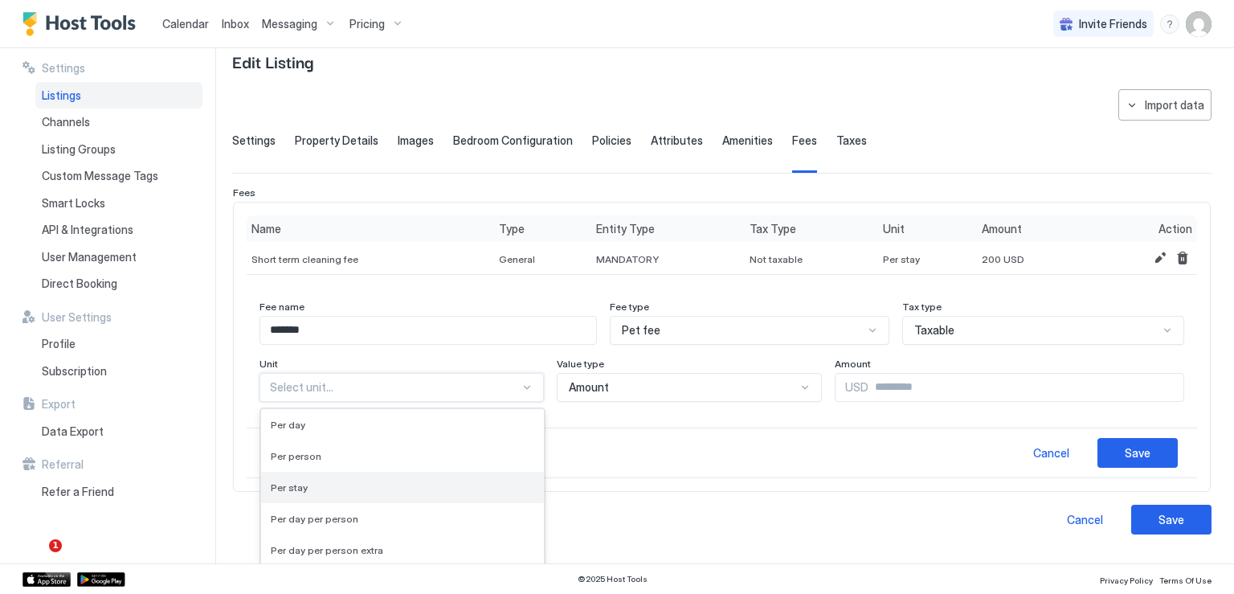
click at [430, 476] on div "Per stay" at bounding box center [402, 487] width 283 height 31
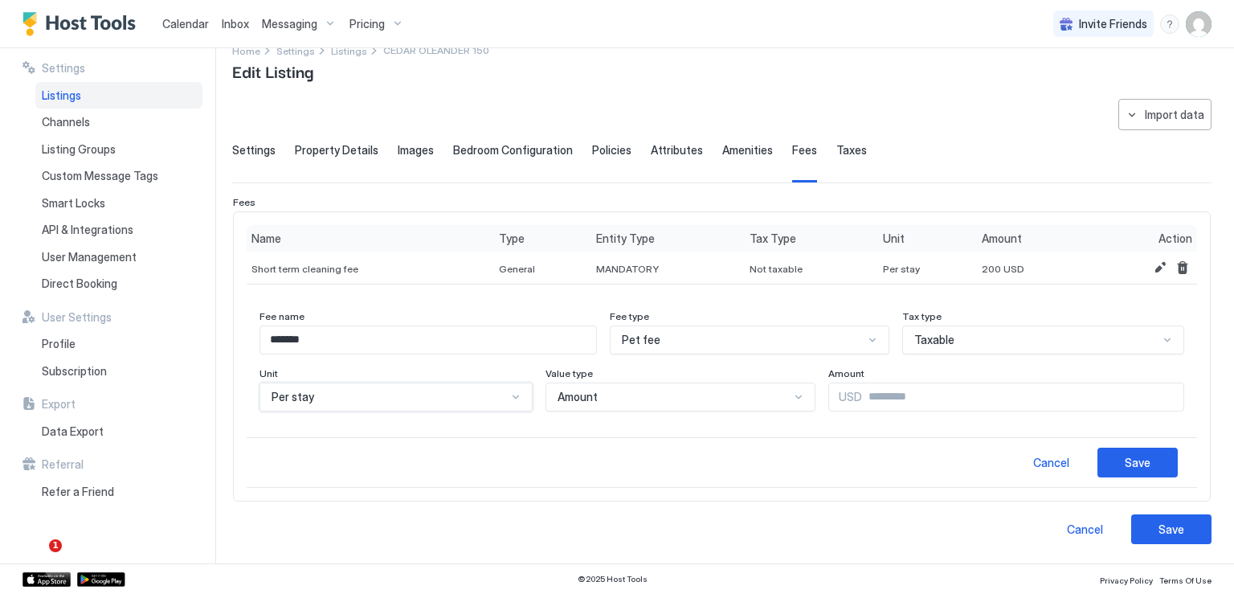
scroll to position [23, 0]
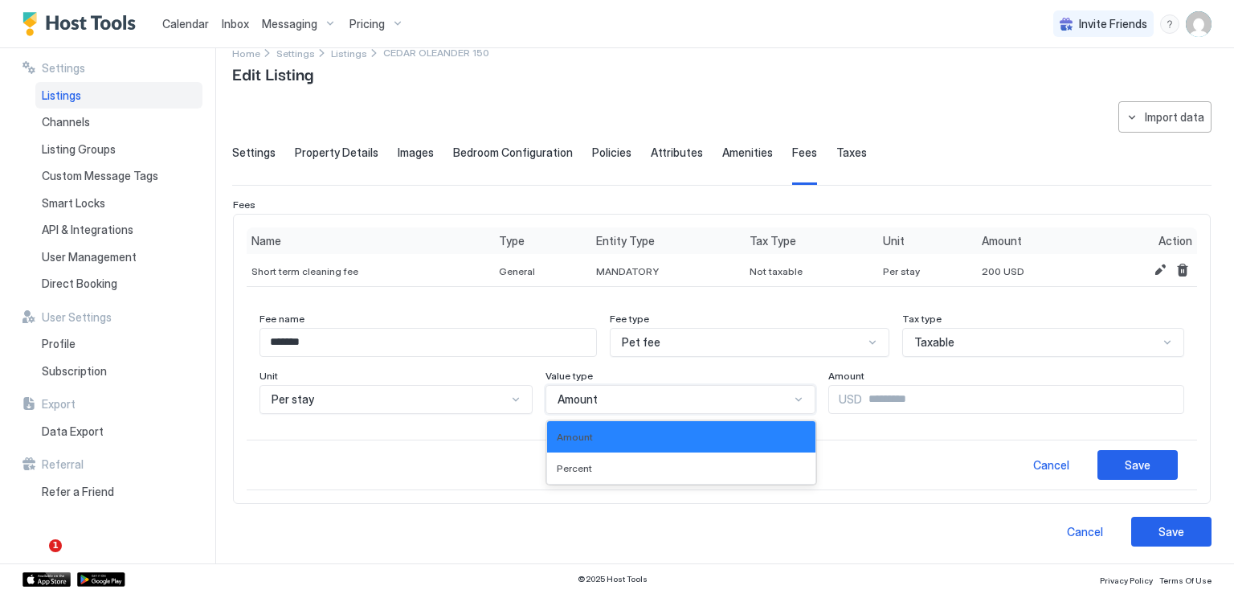
click at [614, 406] on div "Amount" at bounding box center [681, 399] width 271 height 29
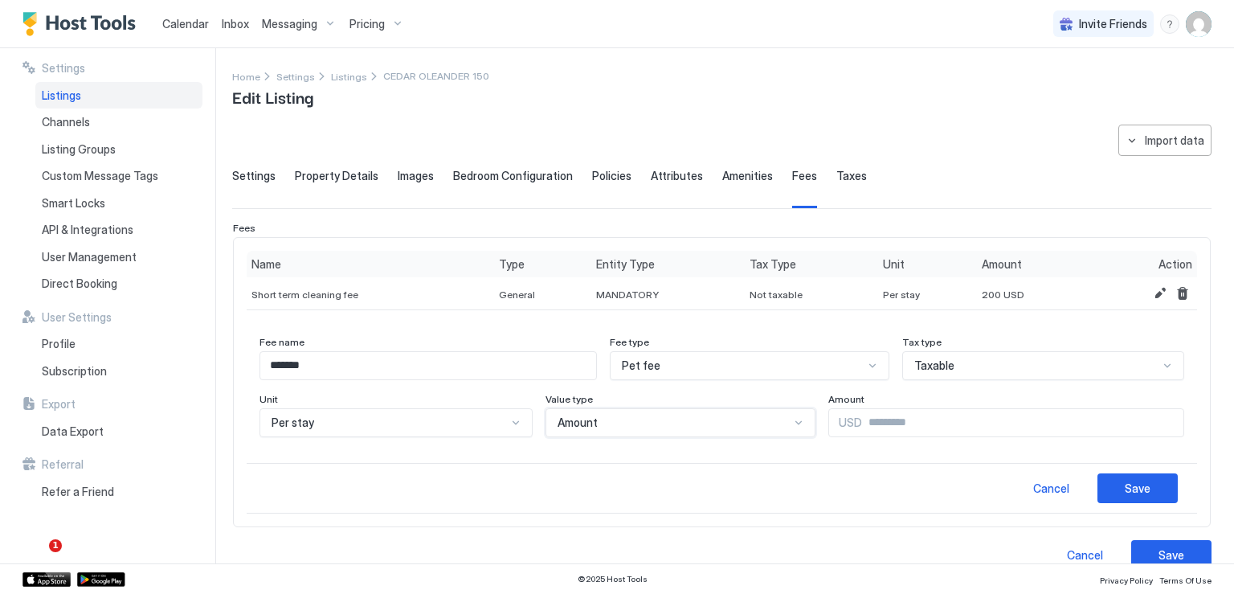
scroll to position [23, 0]
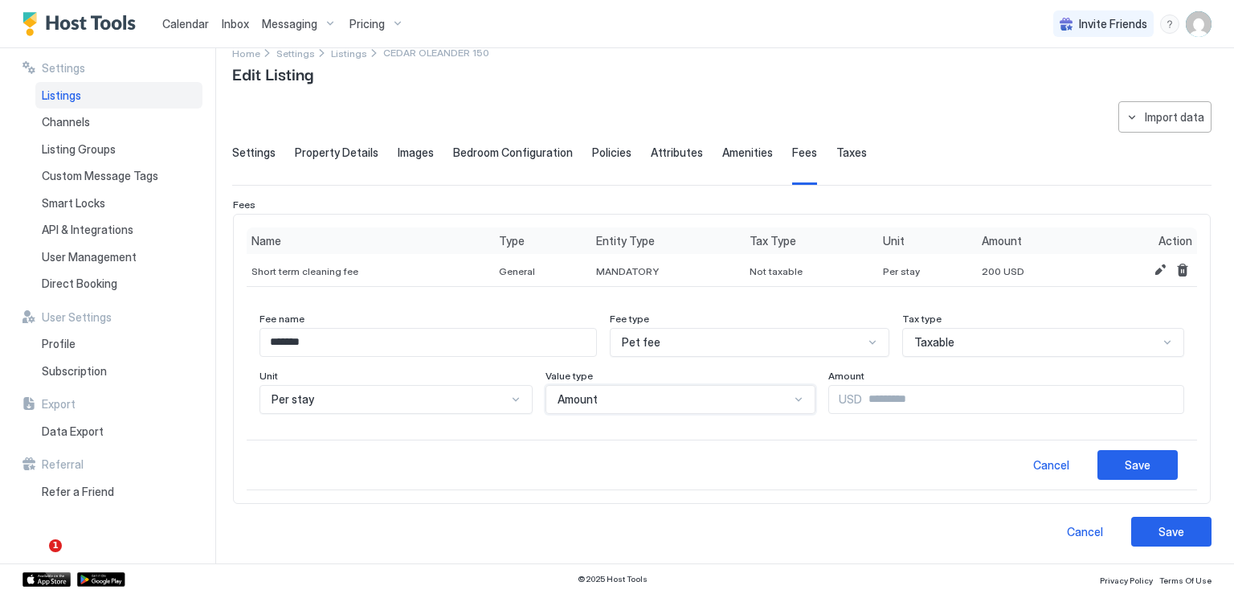
click at [650, 406] on div "Amount" at bounding box center [681, 399] width 271 height 29
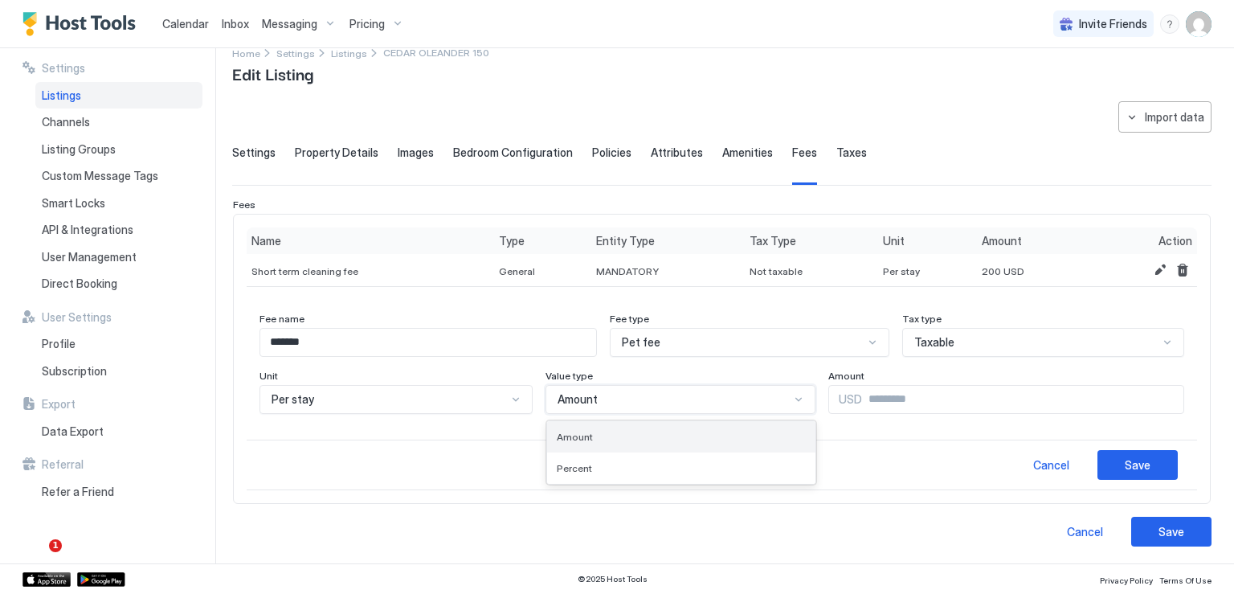
click at [633, 432] on div "Amount" at bounding box center [682, 437] width 250 height 12
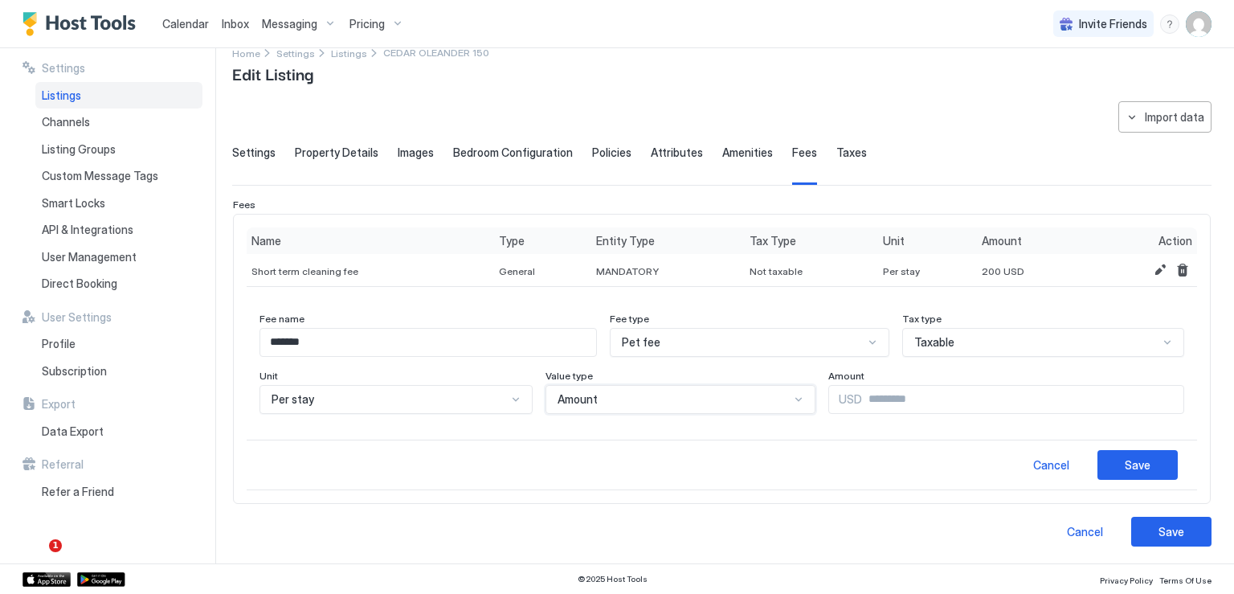
click at [862, 406] on input "Input Field" at bounding box center [1022, 399] width 321 height 27
type input "***"
click at [1151, 454] on button "Save" at bounding box center [1138, 465] width 80 height 30
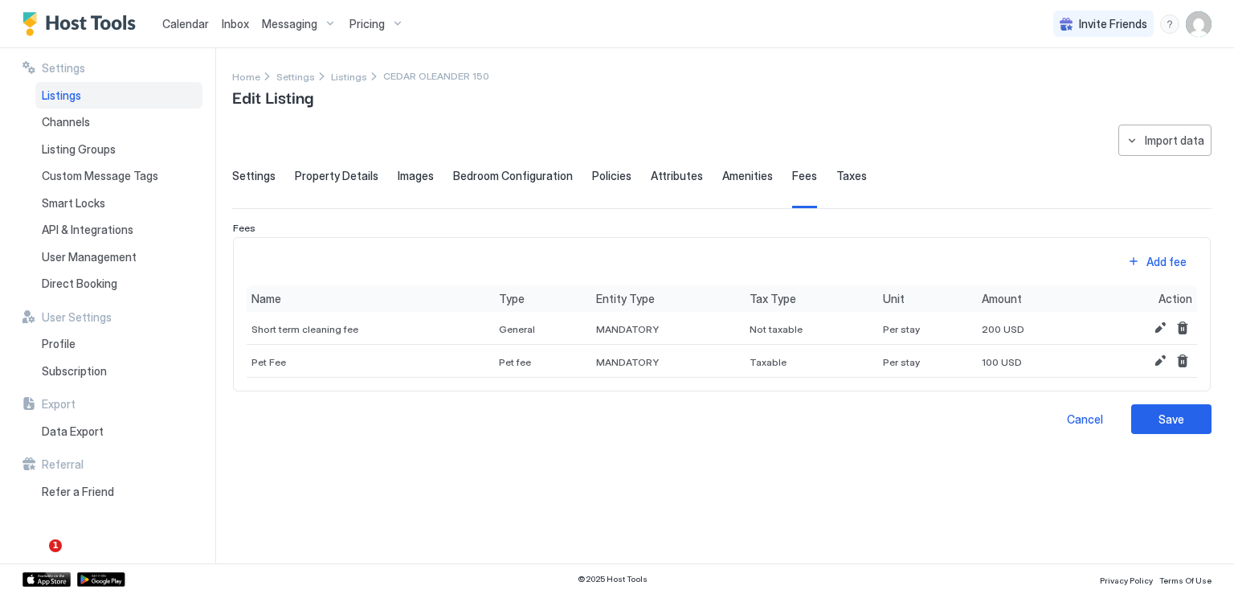
scroll to position [0, 0]
click at [1151, 325] on button "Edit" at bounding box center [1160, 327] width 19 height 19
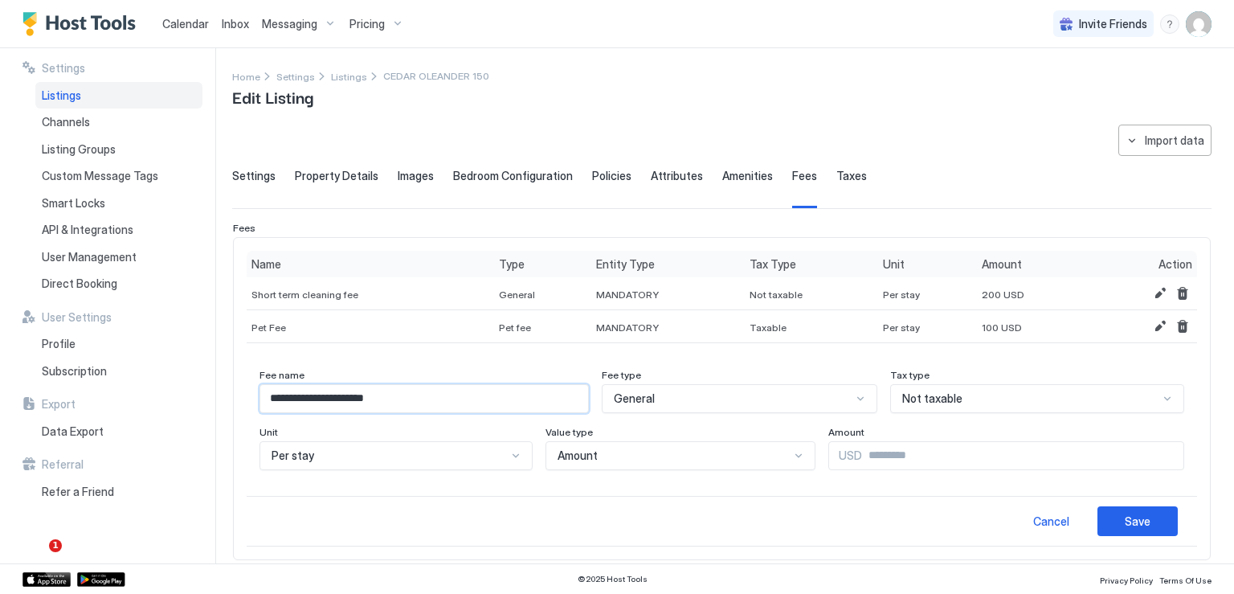
click at [370, 396] on input "**********" at bounding box center [424, 398] width 328 height 27
click at [370, 399] on input "**********" at bounding box center [424, 398] width 328 height 27
type input "**********"
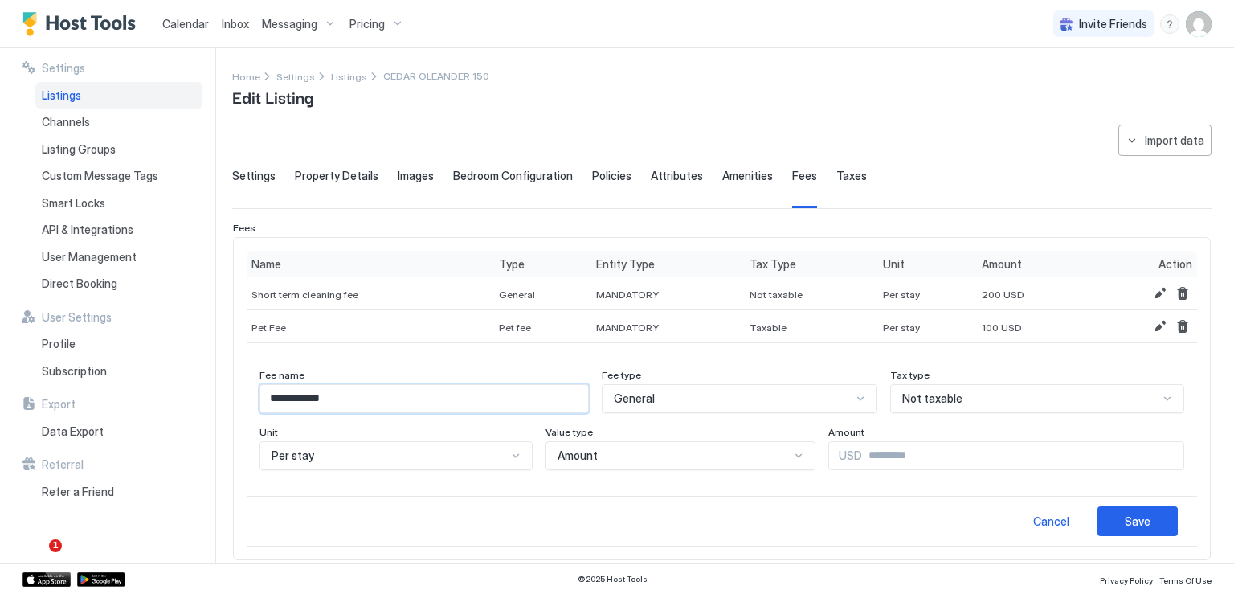
click at [935, 406] on div "Not taxable" at bounding box center [1037, 398] width 294 height 29
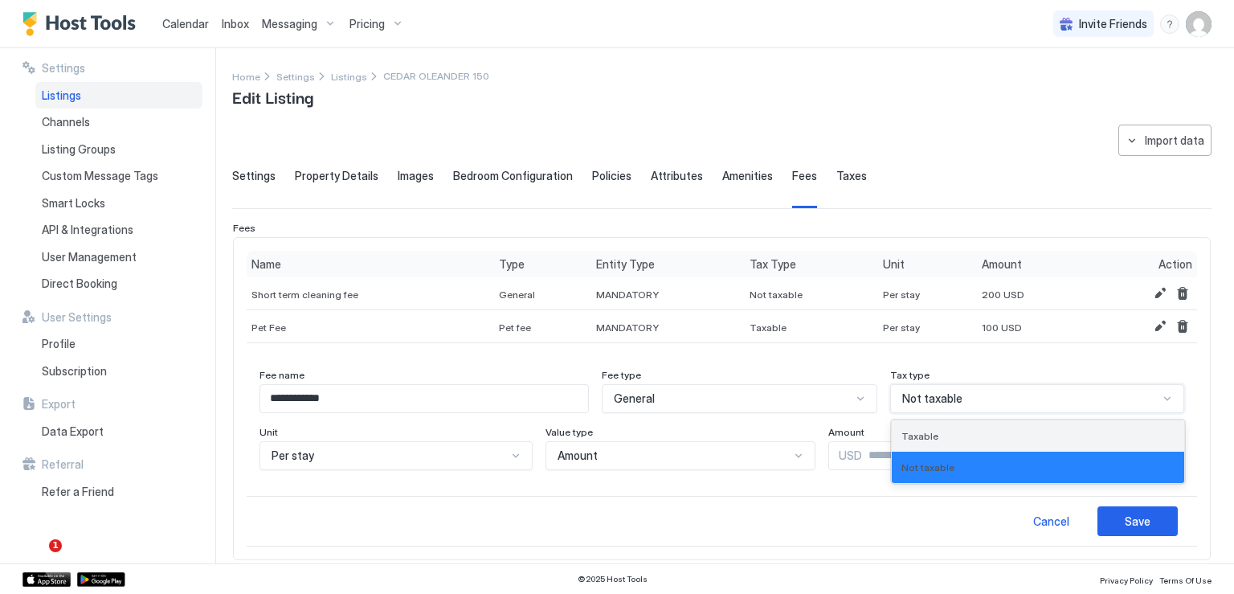
click at [925, 437] on span "Taxable" at bounding box center [920, 436] width 37 height 12
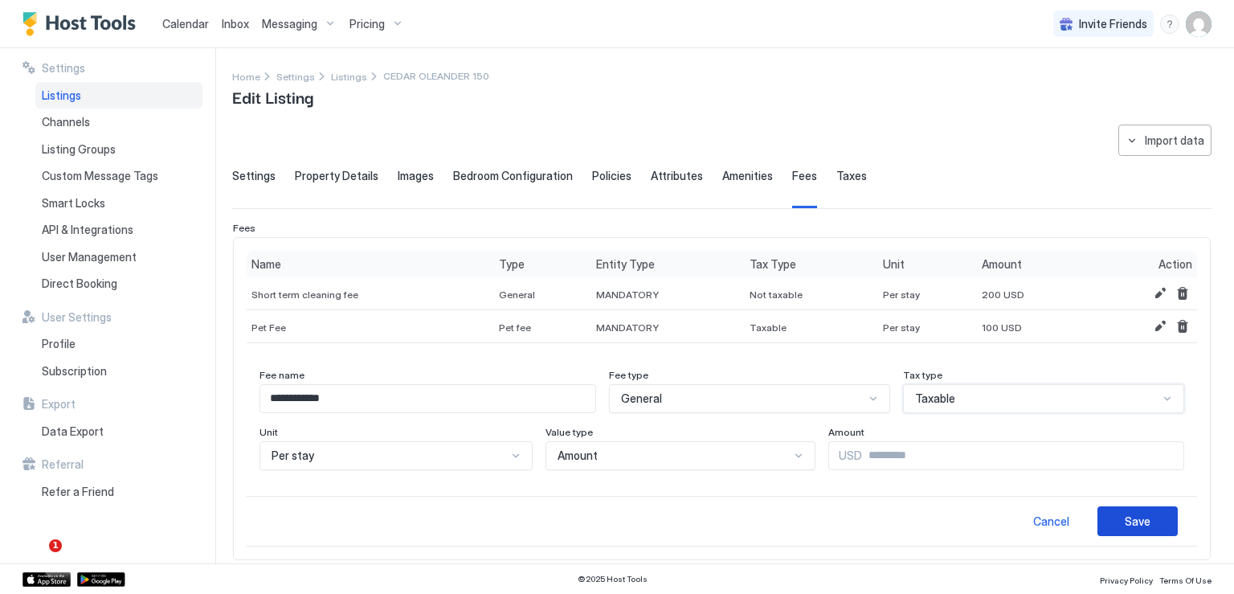
click at [1107, 516] on button "Save" at bounding box center [1138, 521] width 80 height 30
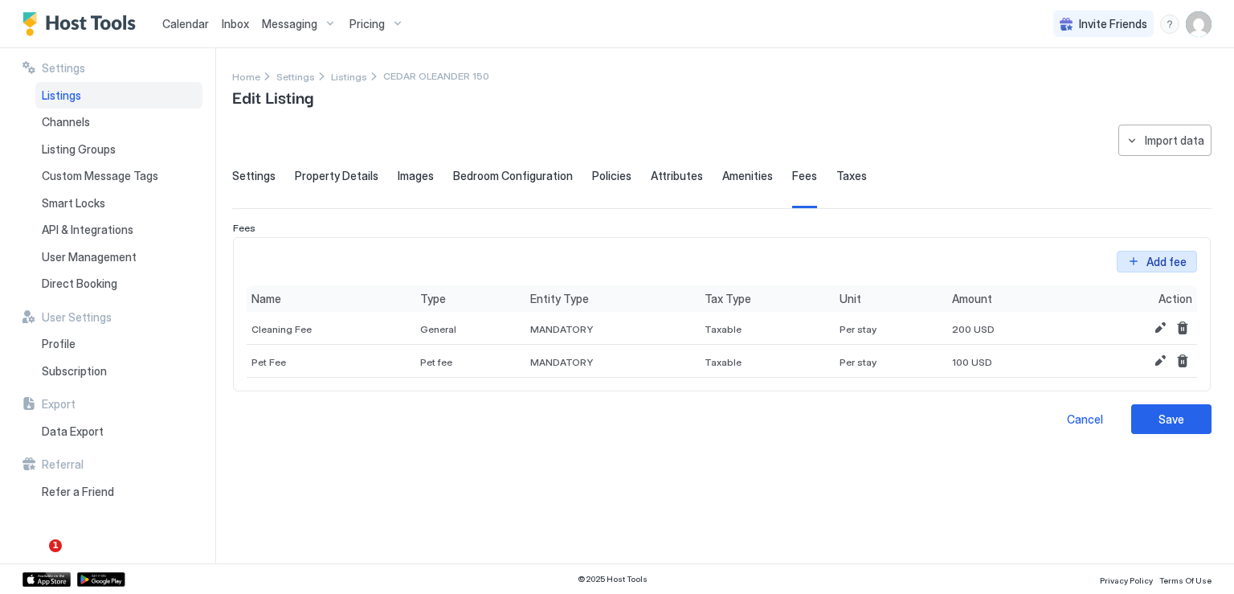
click at [1133, 258] on button "Add fee" at bounding box center [1157, 262] width 80 height 22
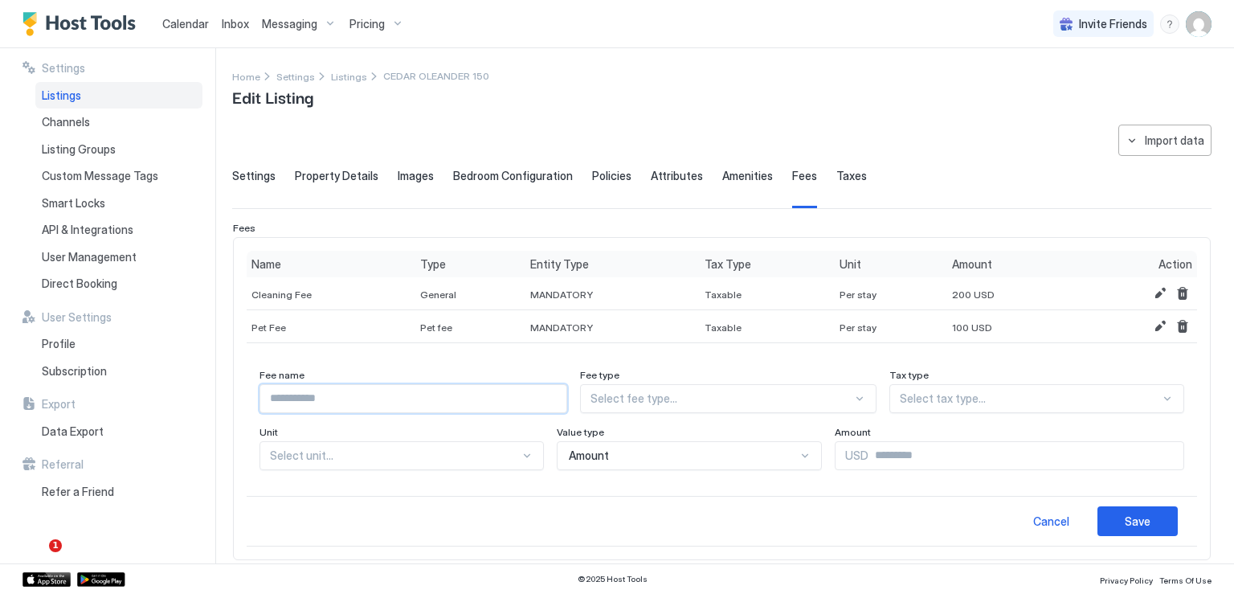
click at [364, 392] on input "Input Field" at bounding box center [413, 398] width 306 height 27
type input "**********"
click at [694, 399] on div at bounding box center [721, 398] width 261 height 14
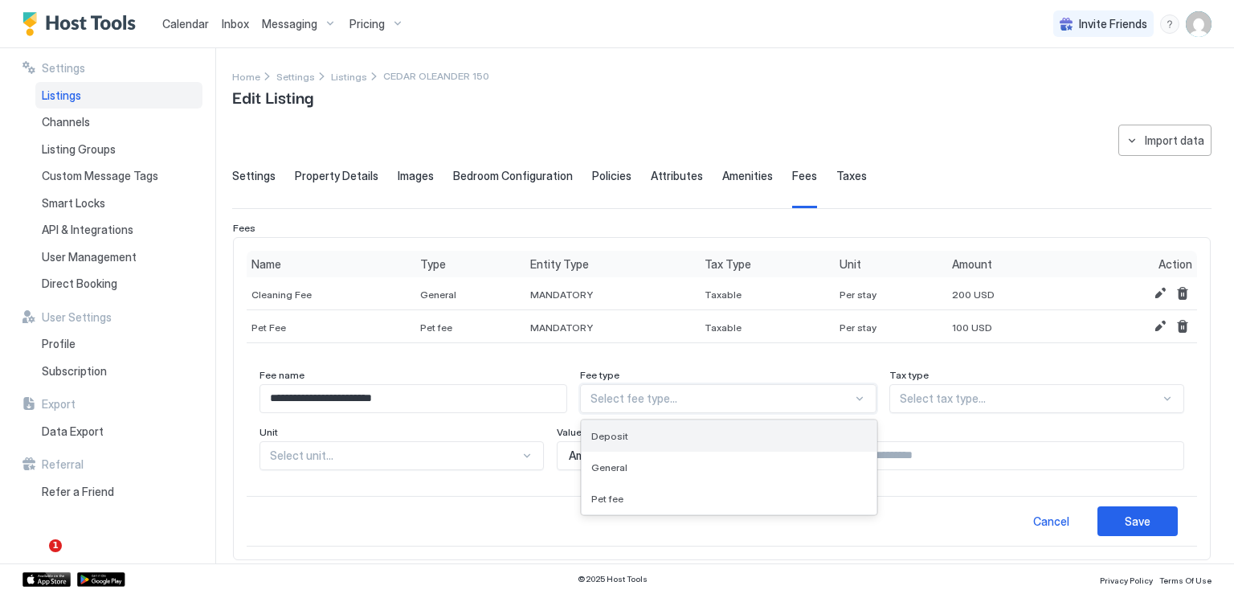
click at [656, 434] on div "Deposit" at bounding box center [728, 436] width 275 height 12
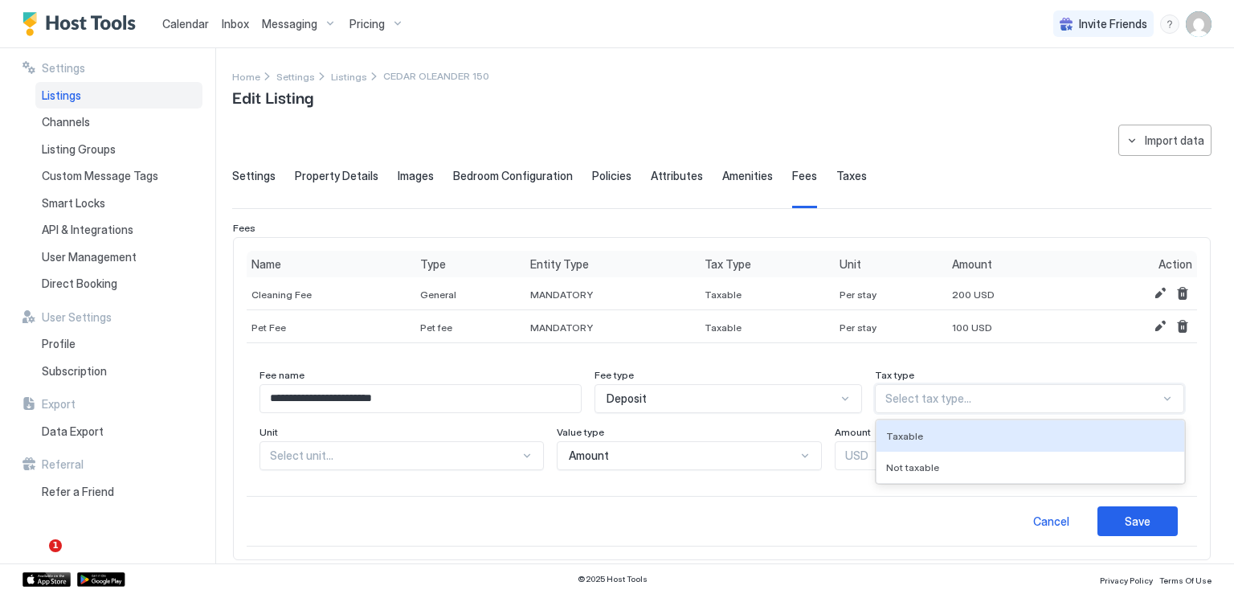
click at [966, 397] on div at bounding box center [1022, 398] width 275 height 14
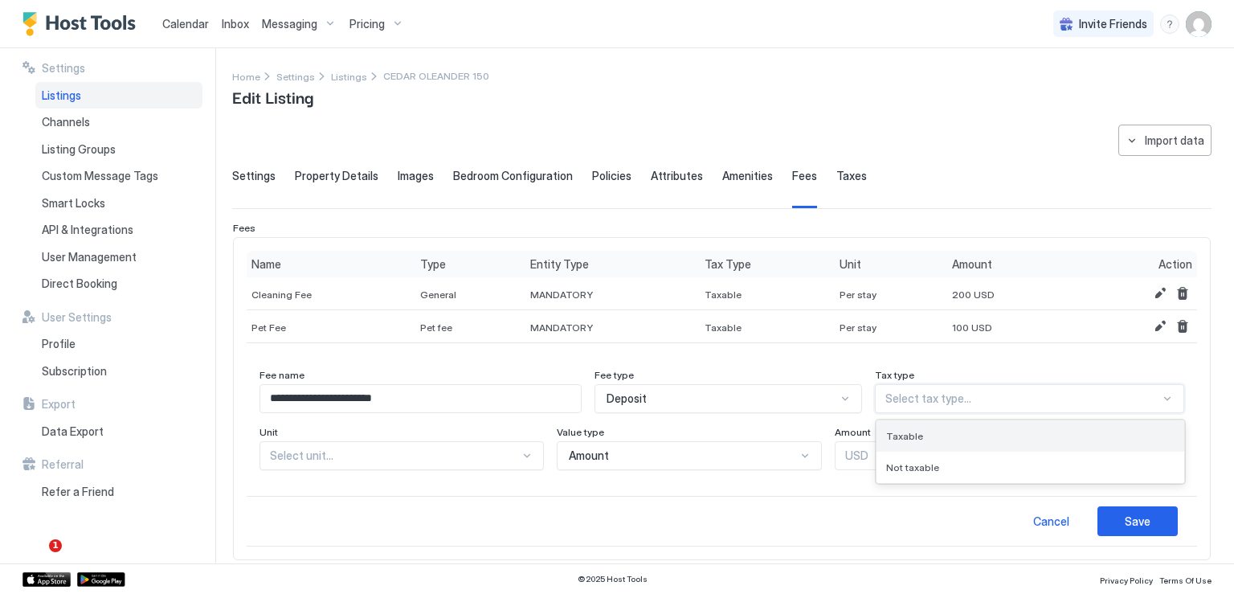
click at [940, 436] on div "Taxable" at bounding box center [1030, 436] width 288 height 12
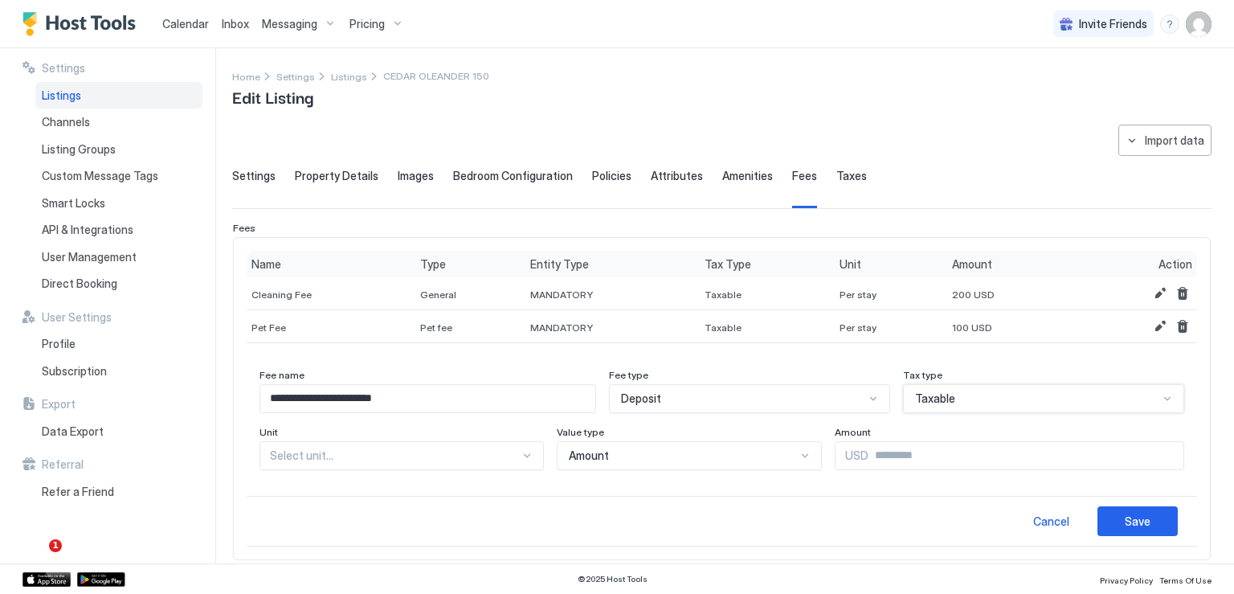
scroll to position [68, 0]
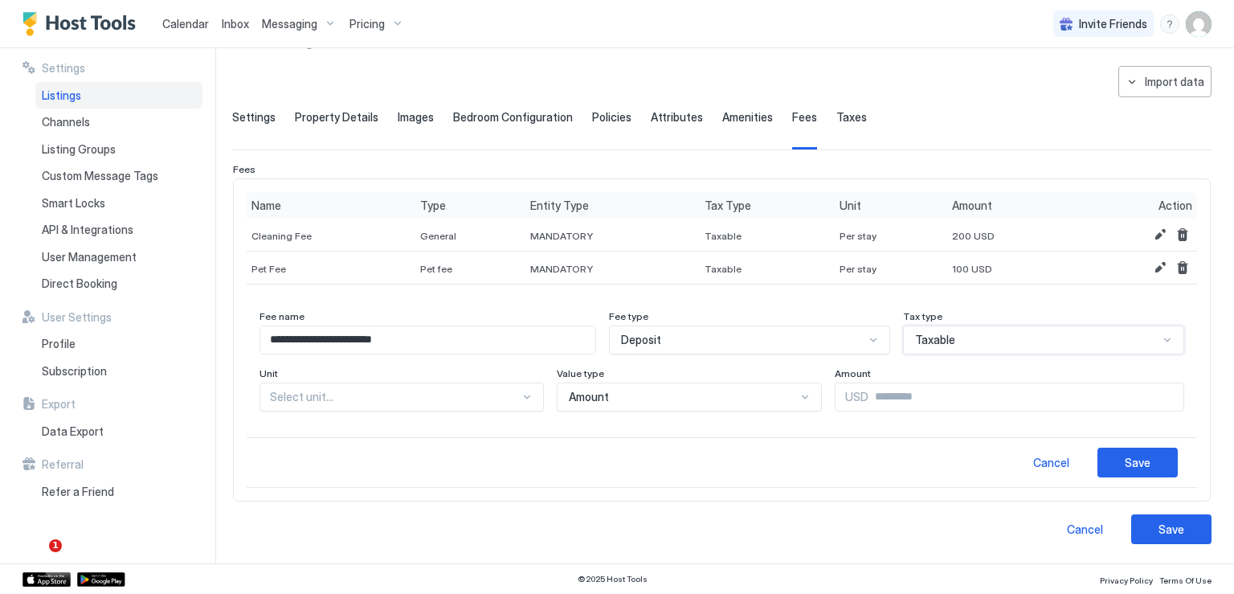
click at [495, 411] on div "Select unit..." at bounding box center [402, 396] width 284 height 29
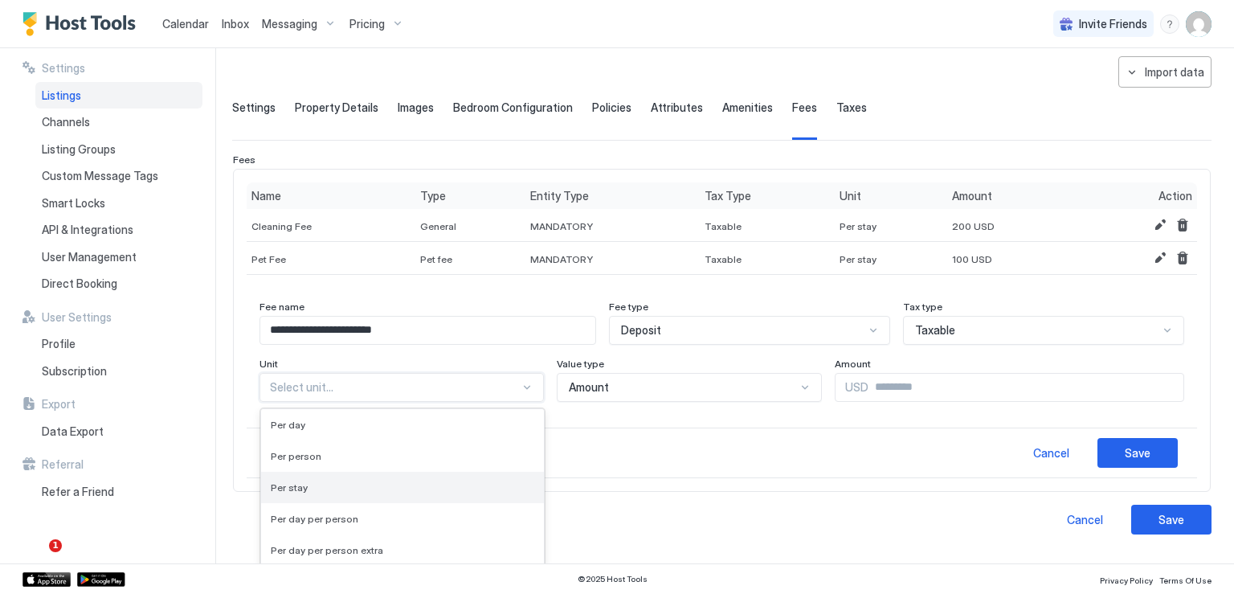
click at [350, 496] on div "Per stay" at bounding box center [402, 487] width 283 height 31
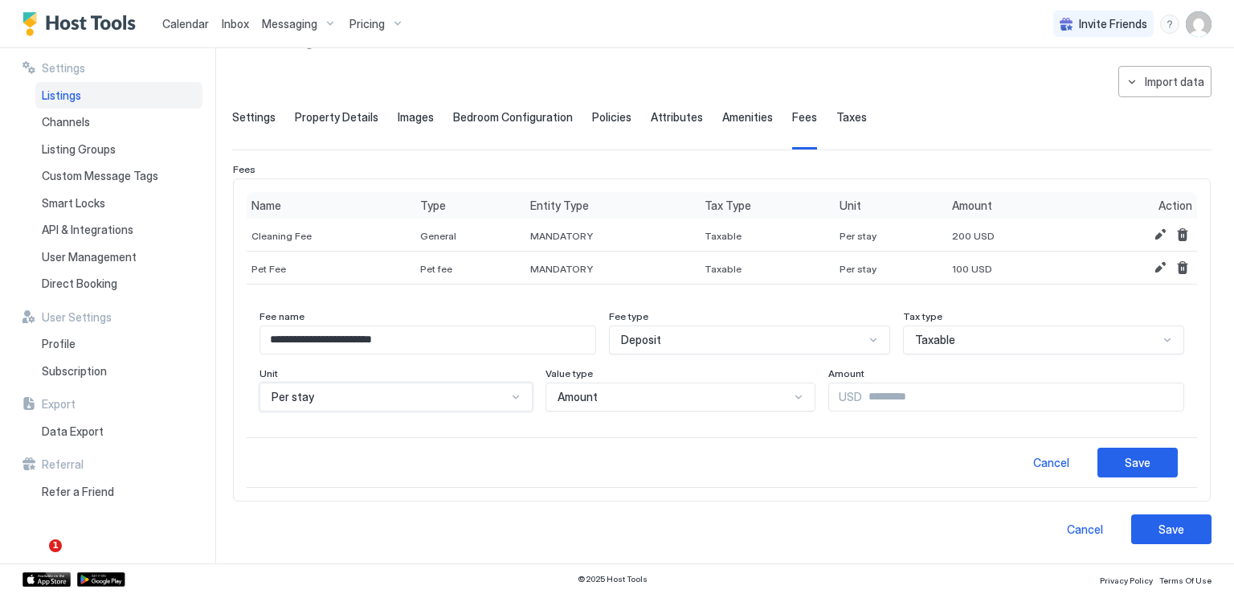
scroll to position [56, 0]
click at [869, 407] on input "Input Field" at bounding box center [1022, 399] width 321 height 27
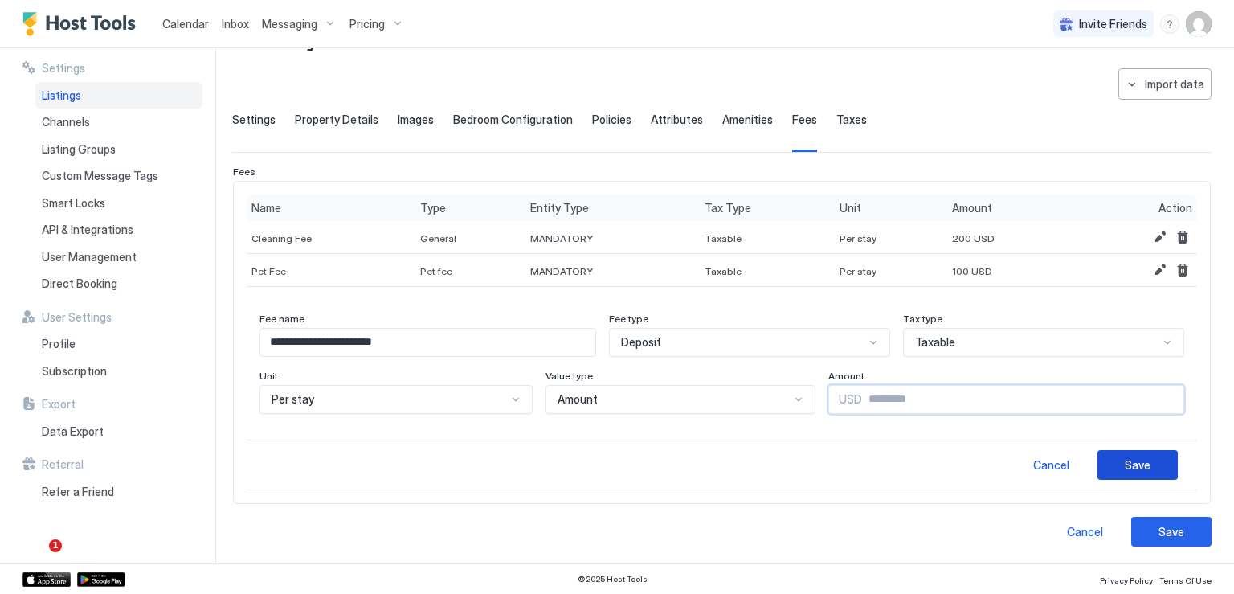
type input "***"
click at [1131, 464] on div "Save" at bounding box center [1138, 464] width 26 height 17
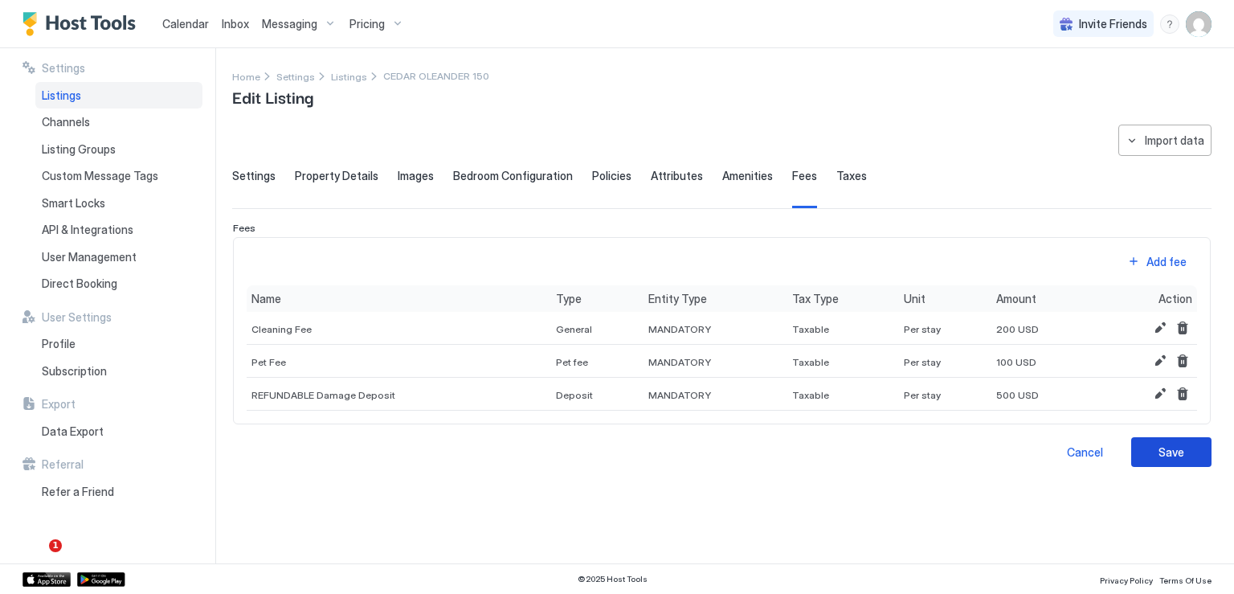
scroll to position [0, 0]
click at [836, 180] on span "Taxes" at bounding box center [851, 176] width 31 height 14
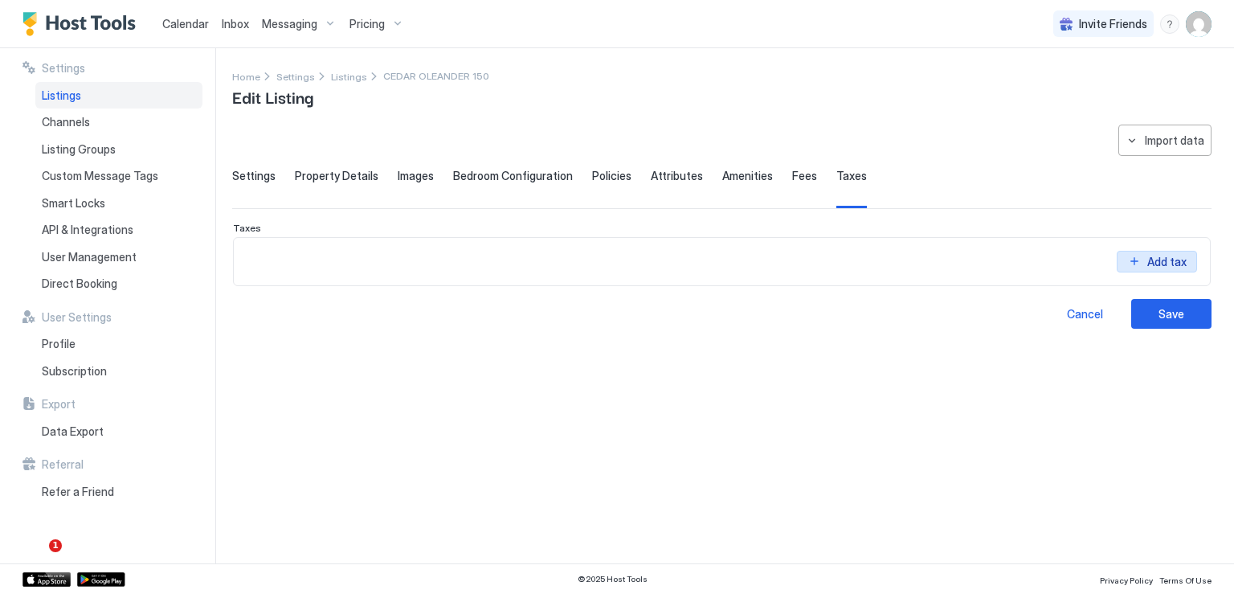
click at [1126, 252] on button "Add tax" at bounding box center [1157, 262] width 80 height 22
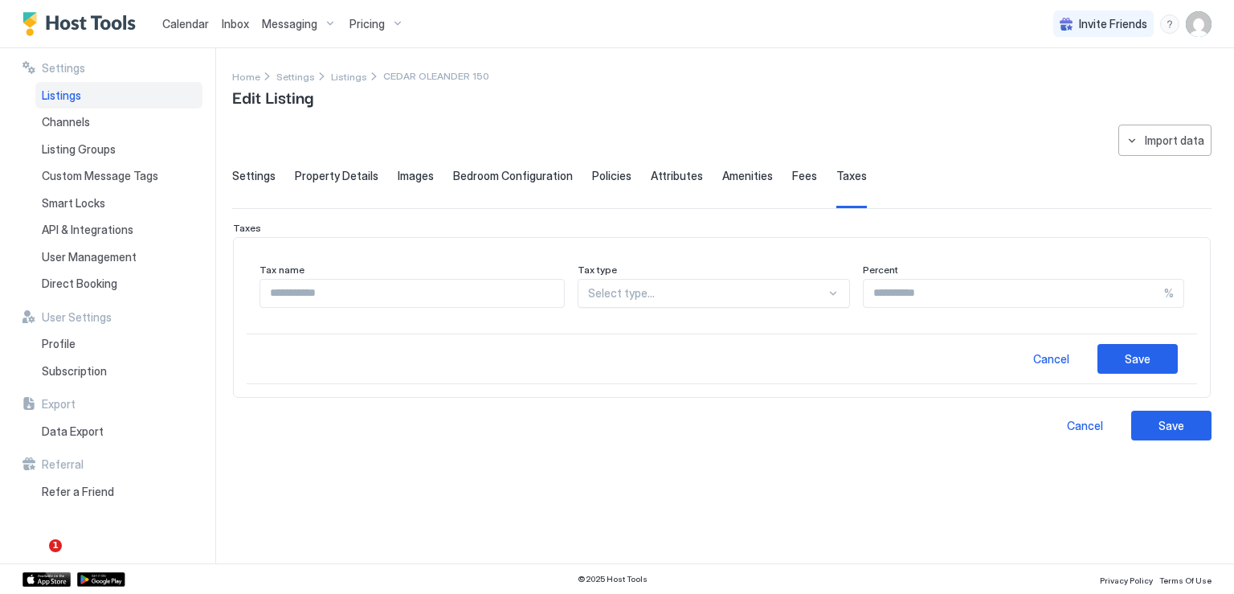
click at [379, 294] on input "Input Field" at bounding box center [412, 293] width 304 height 27
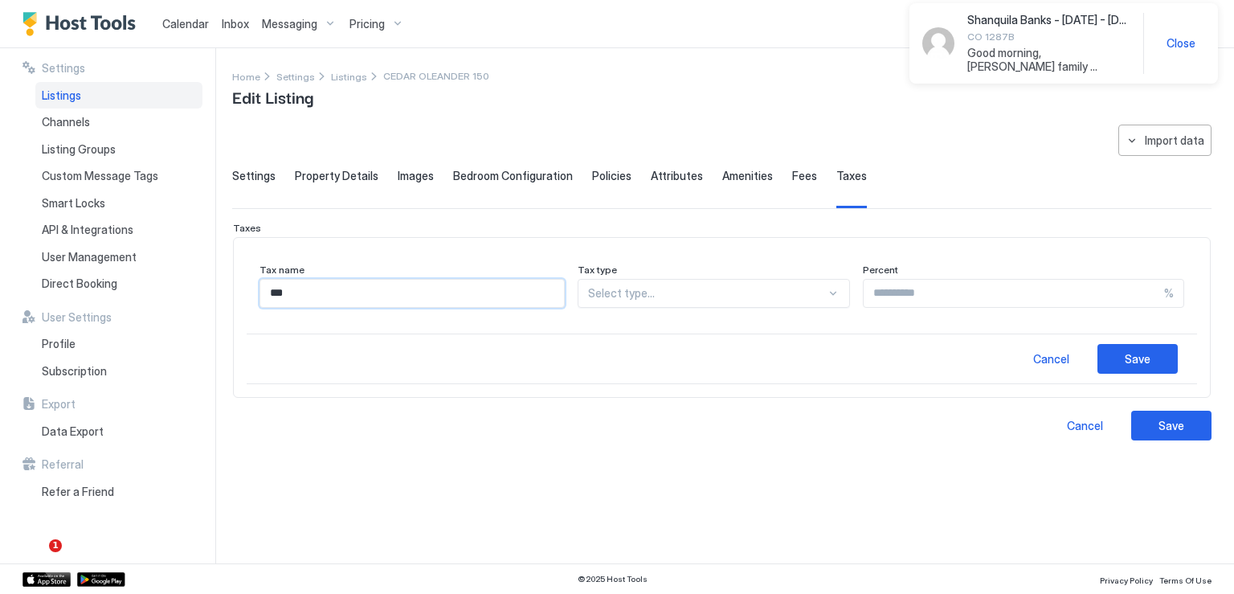
type input "**********"
click at [665, 300] on div "Select type..." at bounding box center [714, 293] width 273 height 29
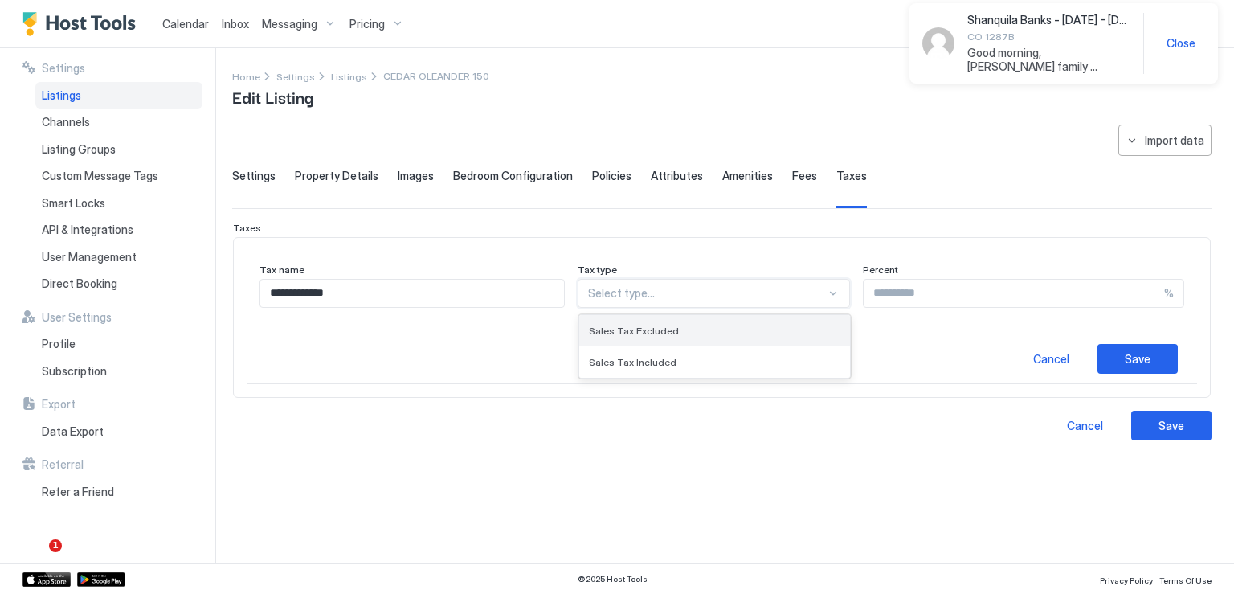
click at [651, 325] on span "Sales Tax Excluded" at bounding box center [634, 331] width 90 height 12
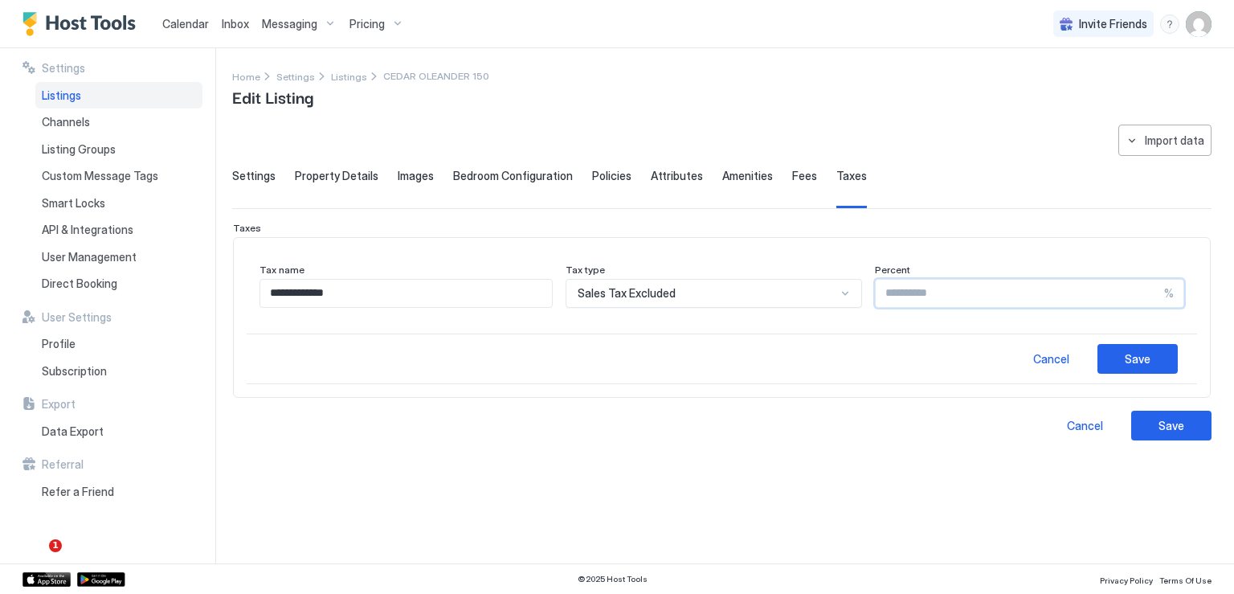
click at [885, 295] on input "Input Field" at bounding box center [1020, 293] width 288 height 27
type input "**"
click at [1147, 358] on div "Save" at bounding box center [1138, 358] width 26 height 17
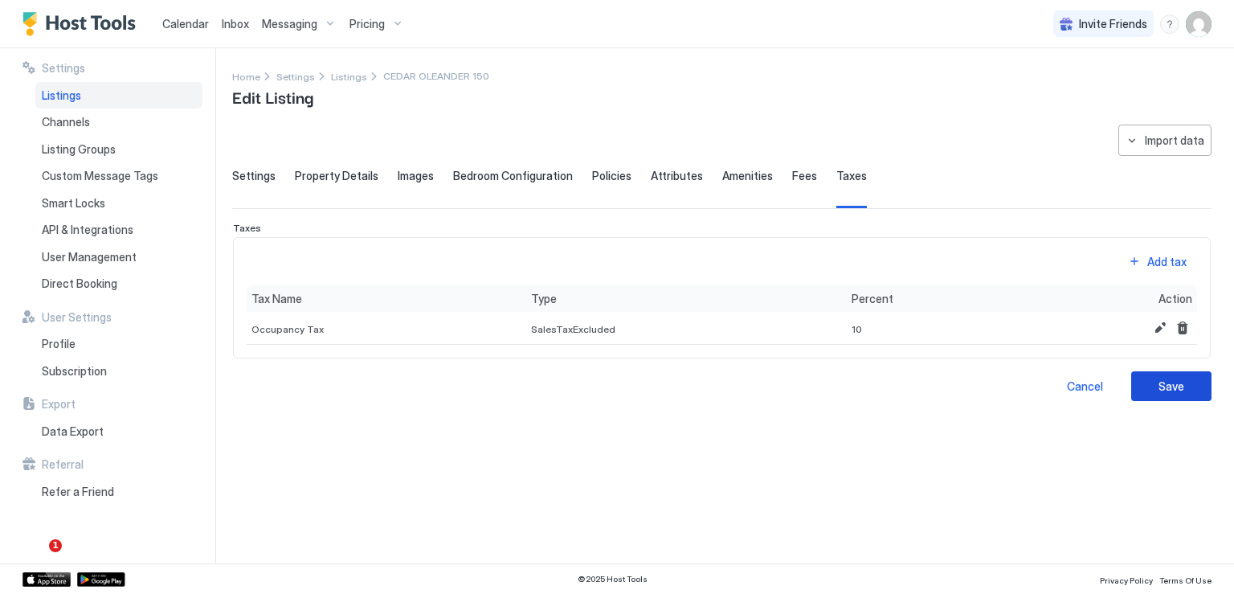
click at [1192, 390] on button "Save" at bounding box center [1171, 386] width 80 height 30
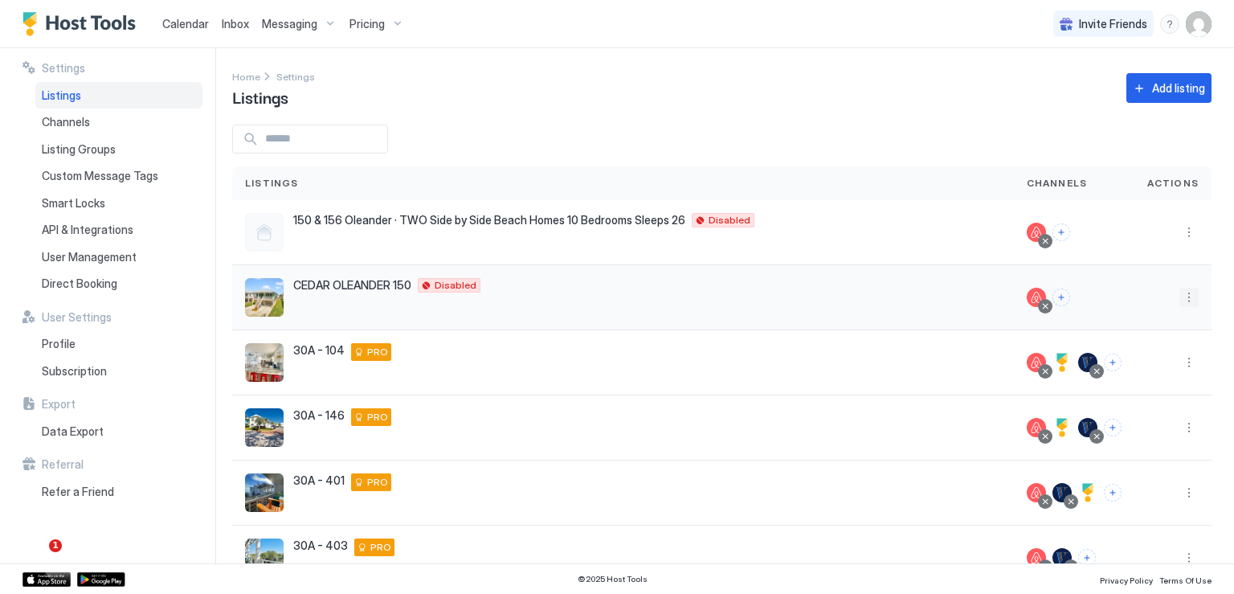
click at [1180, 297] on button "More options" at bounding box center [1189, 297] width 19 height 19
click at [1138, 316] on span "Messaging" at bounding box center [1131, 319] width 52 height 12
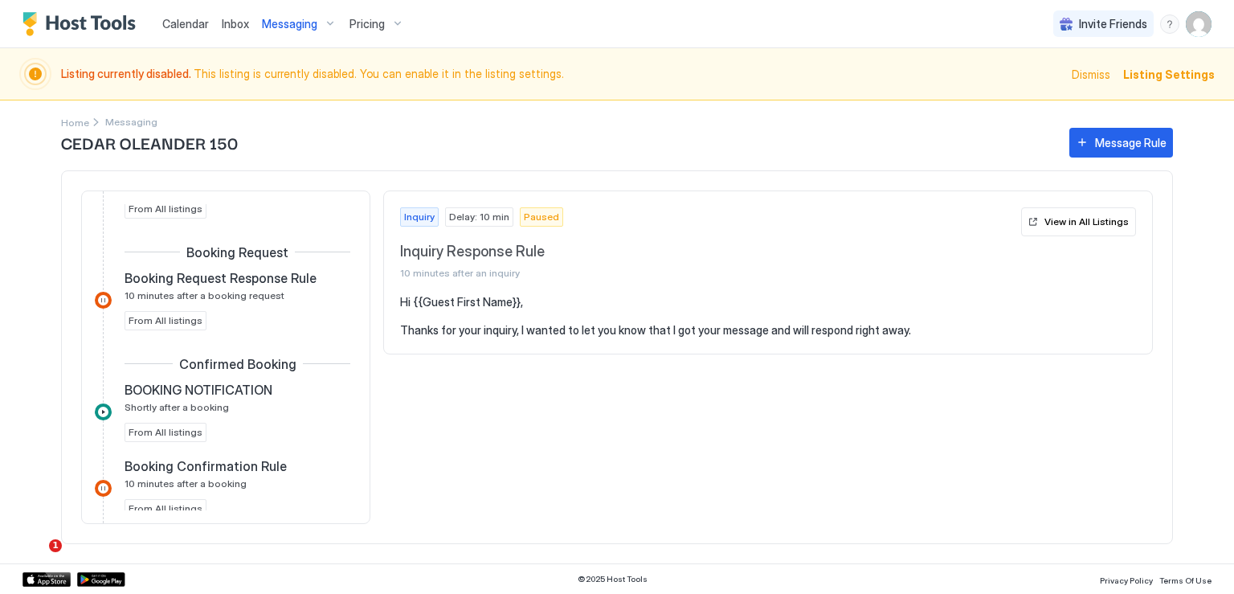
scroll to position [161, 0]
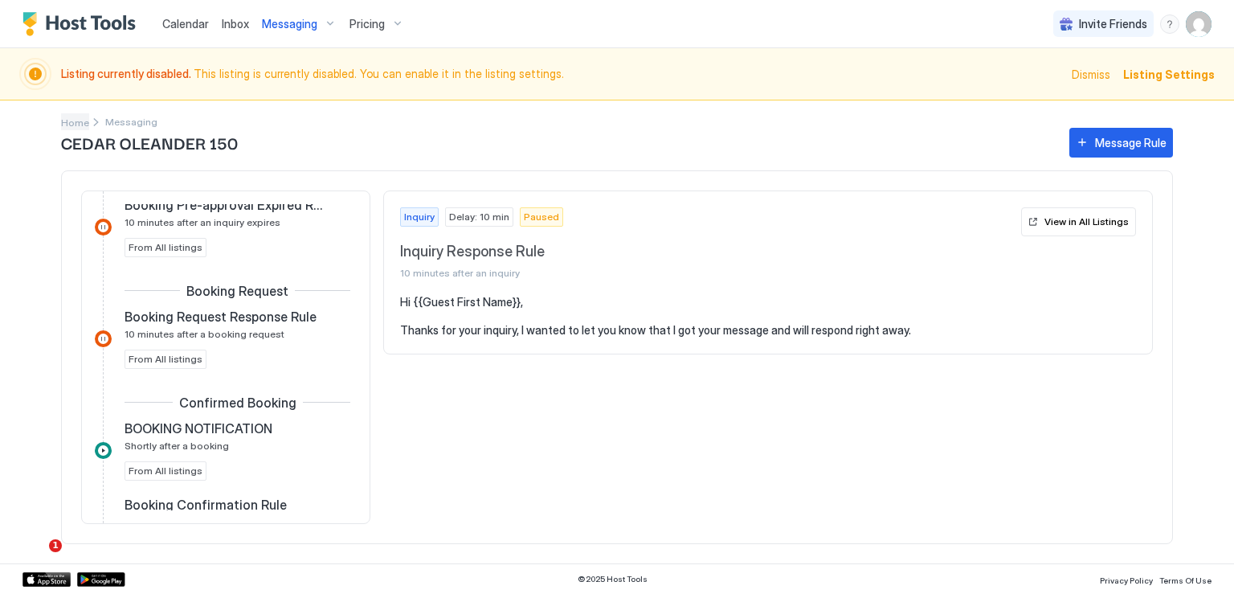
click at [80, 120] on span "Home" at bounding box center [75, 123] width 28 height 12
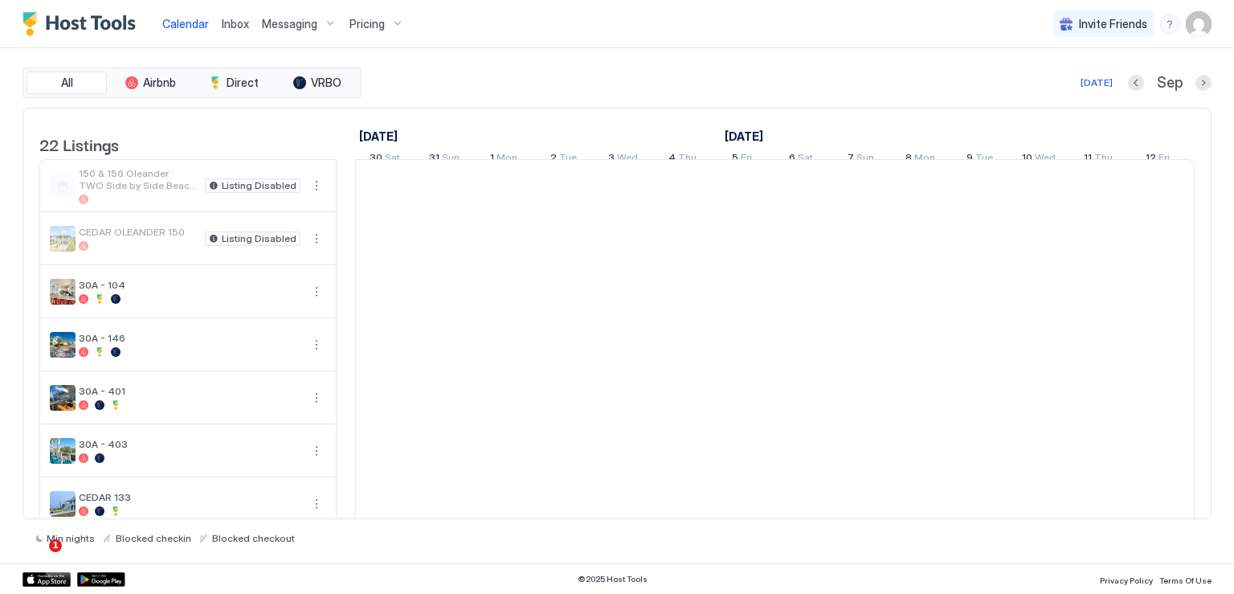
scroll to position [0, 893]
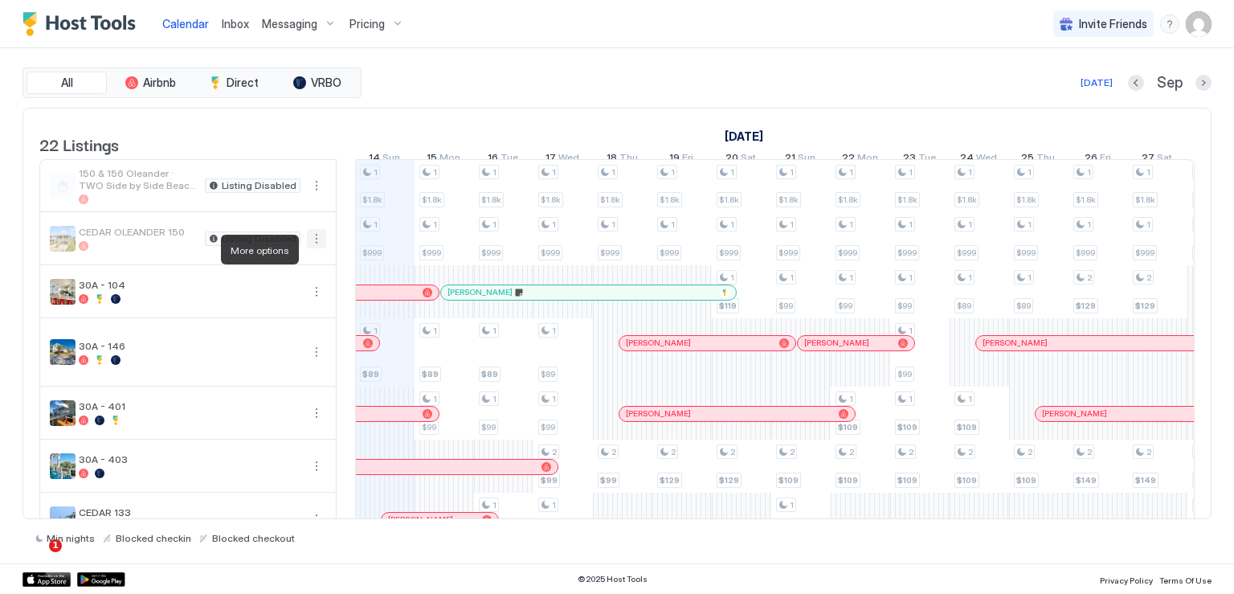
click at [321, 248] on button "More options" at bounding box center [316, 238] width 19 height 19
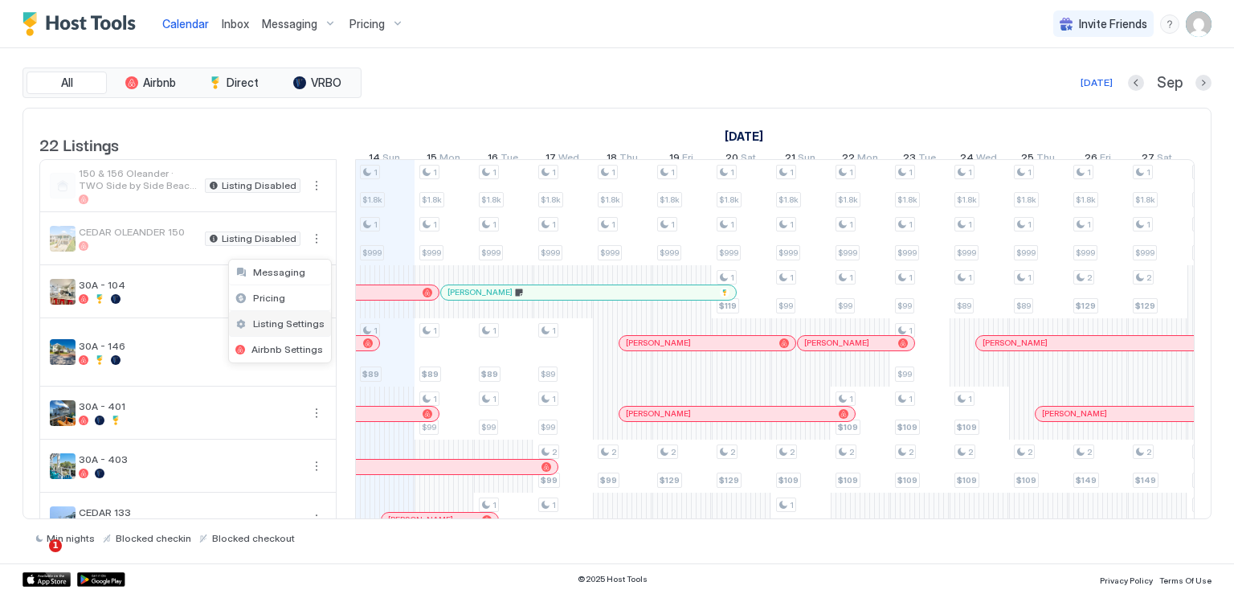
click at [303, 322] on span "Listing Settings" at bounding box center [289, 323] width 72 height 12
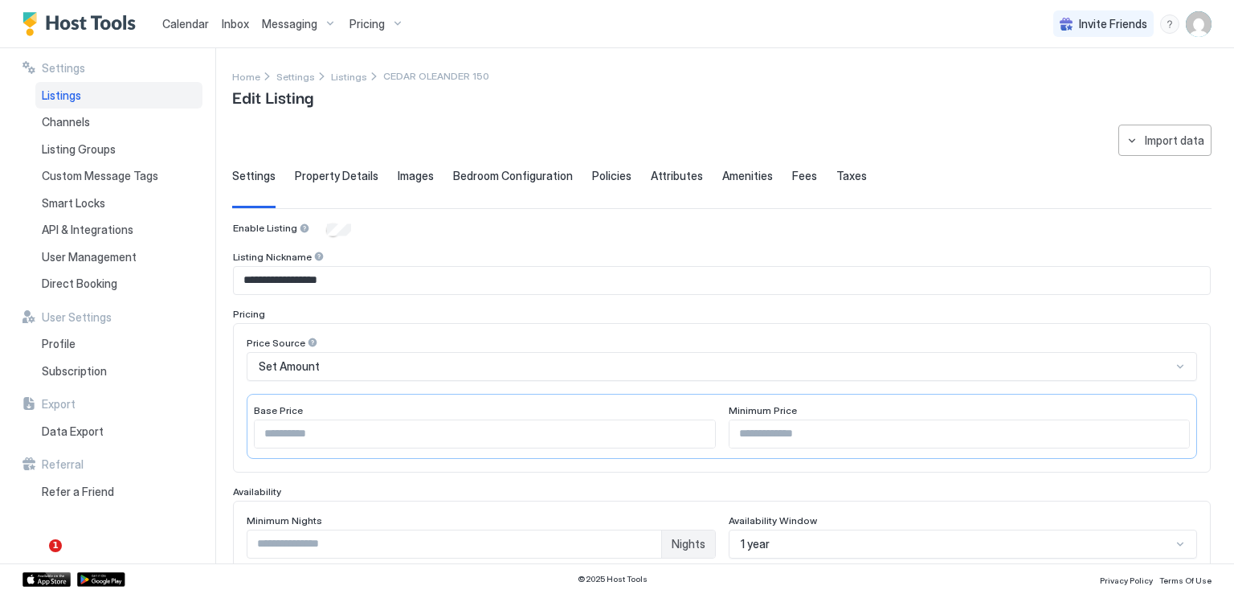
type input "***"
click at [81, 146] on span "Listing Groups" at bounding box center [79, 149] width 74 height 14
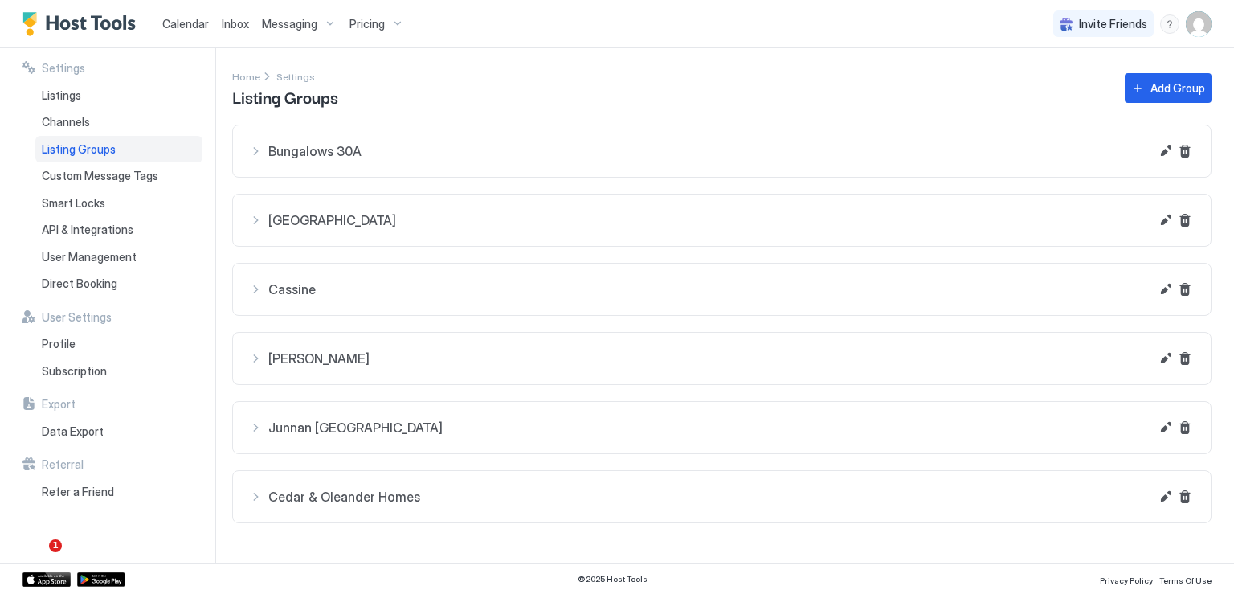
click at [395, 496] on span "Cedar & Oleander Homes" at bounding box center [708, 497] width 881 height 16
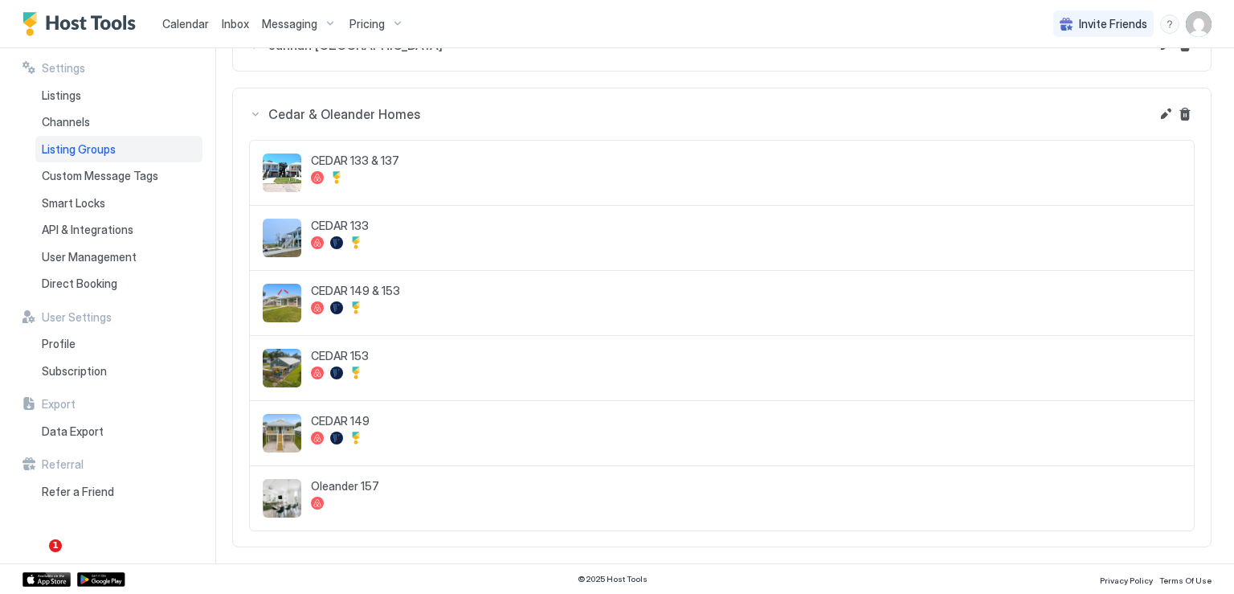
scroll to position [302, 0]
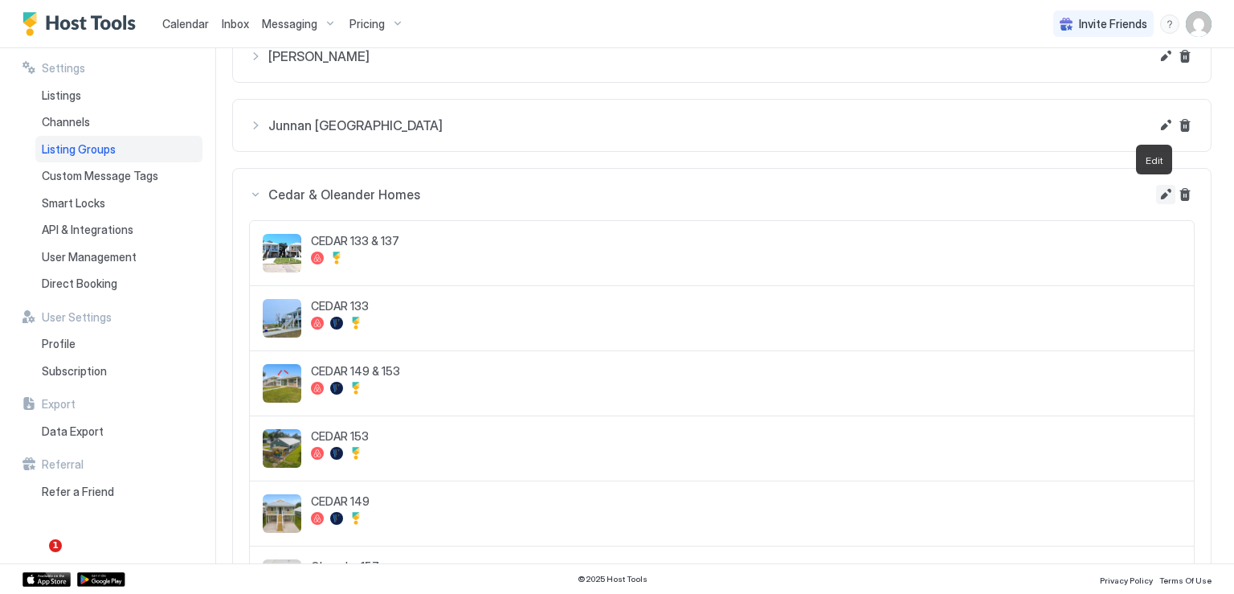
click at [1156, 185] on button "Edit" at bounding box center [1165, 194] width 19 height 19
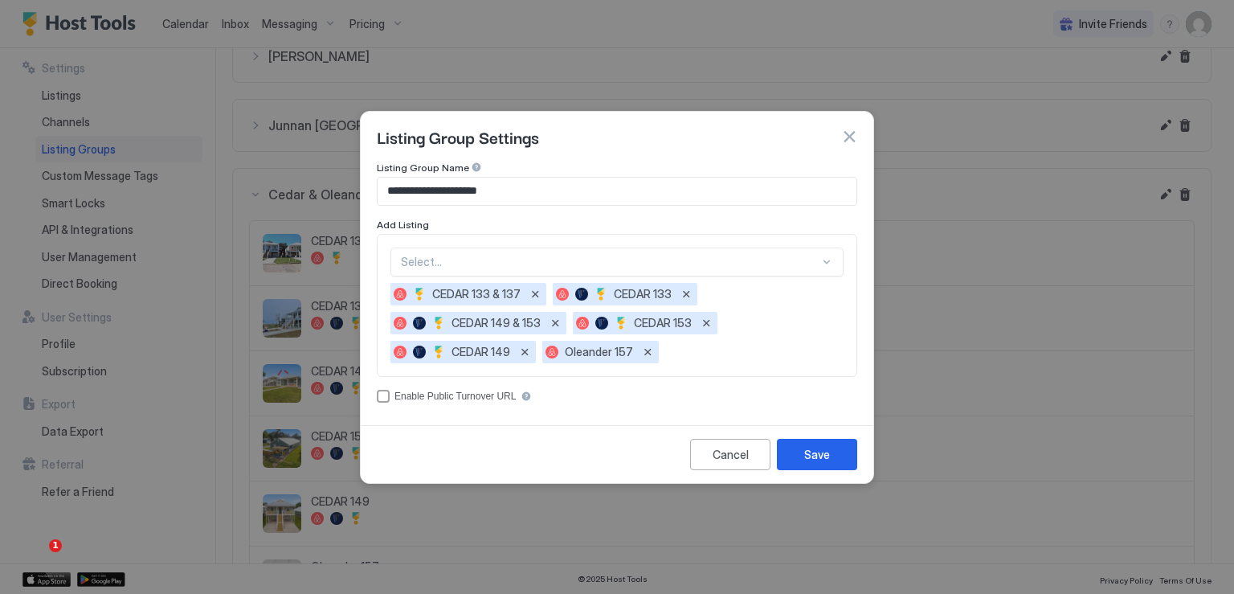
scroll to position [18, 0]
click at [675, 264] on div "Select..." at bounding box center [617, 261] width 453 height 29
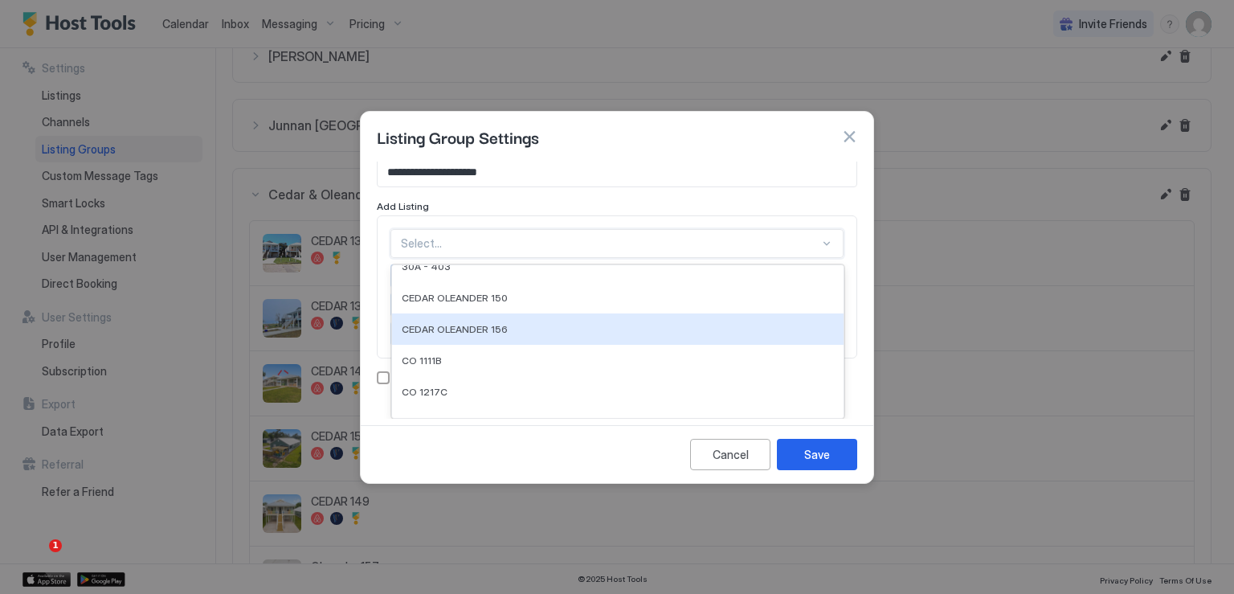
scroll to position [0, 0]
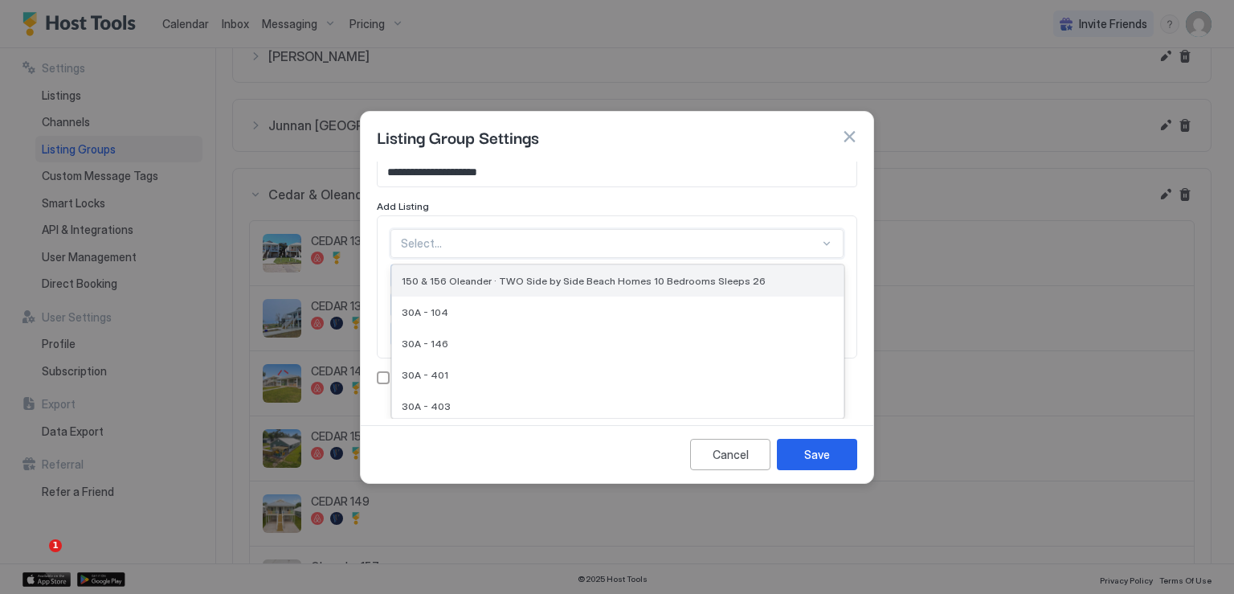
click at [507, 282] on span "150 & 156 Oleander · TWO Side by Side Beach Homes 10 Bedrooms Sleeps 26" at bounding box center [584, 281] width 364 height 12
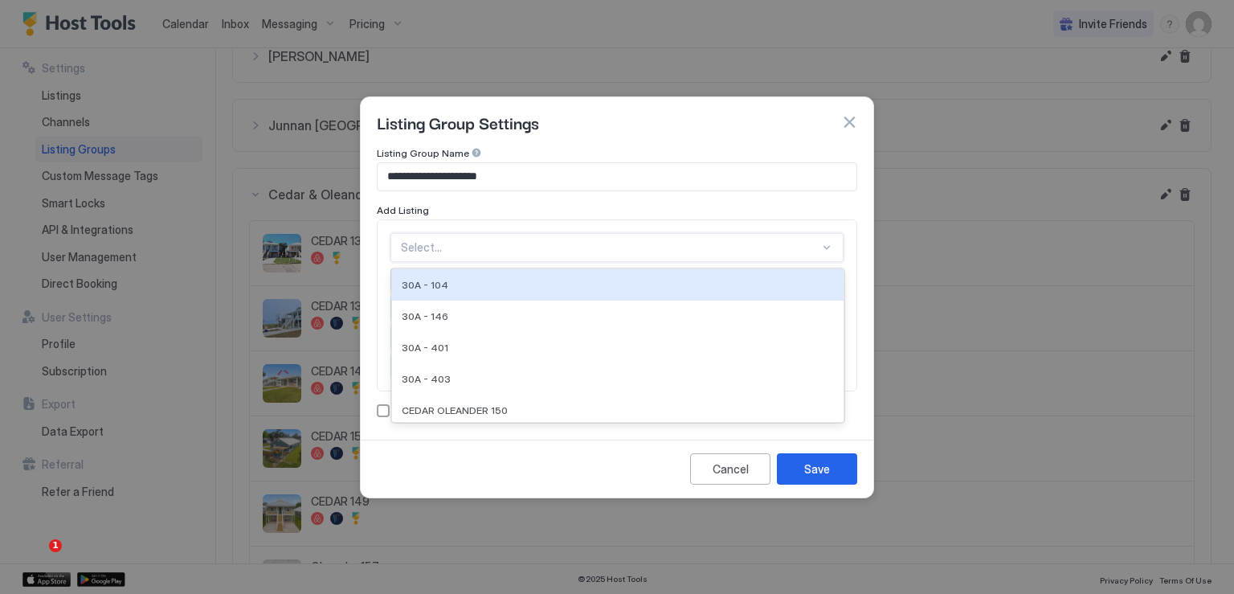
click at [821, 250] on div at bounding box center [826, 247] width 13 height 13
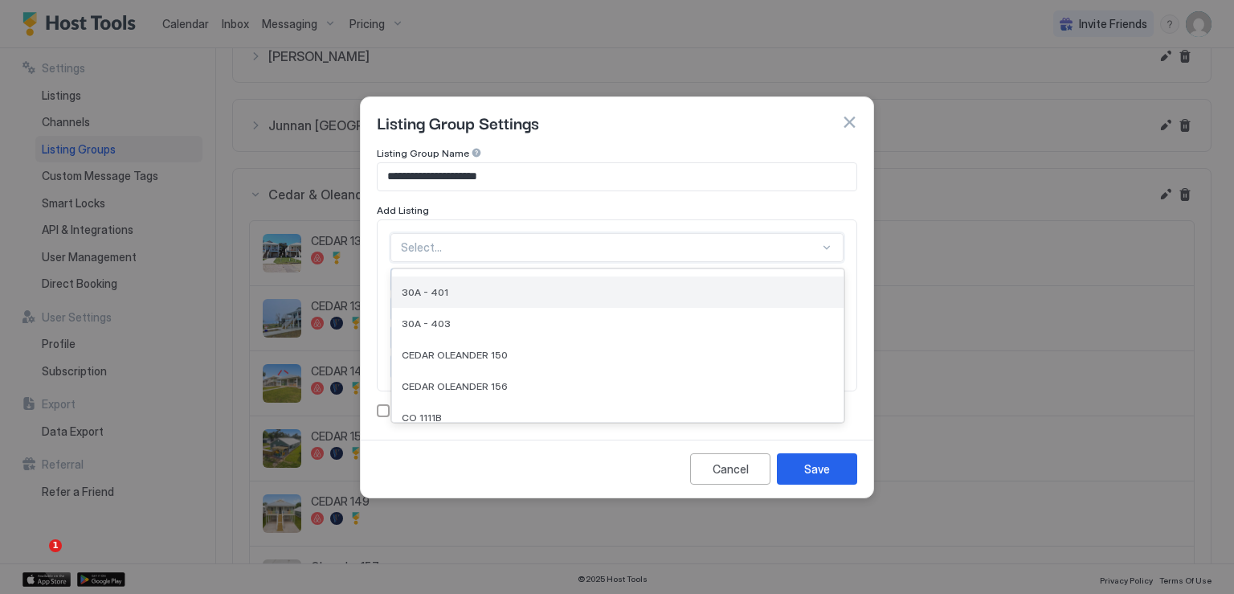
scroll to position [80, 0]
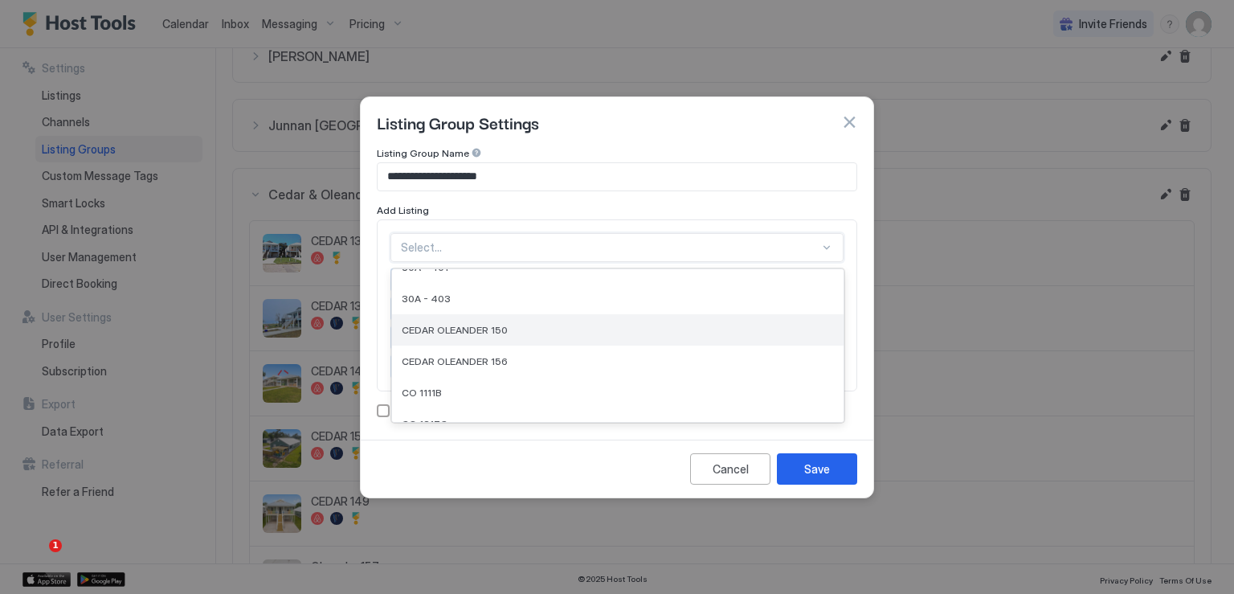
click at [460, 329] on span "CEDAR OLEANDER 150" at bounding box center [455, 330] width 106 height 12
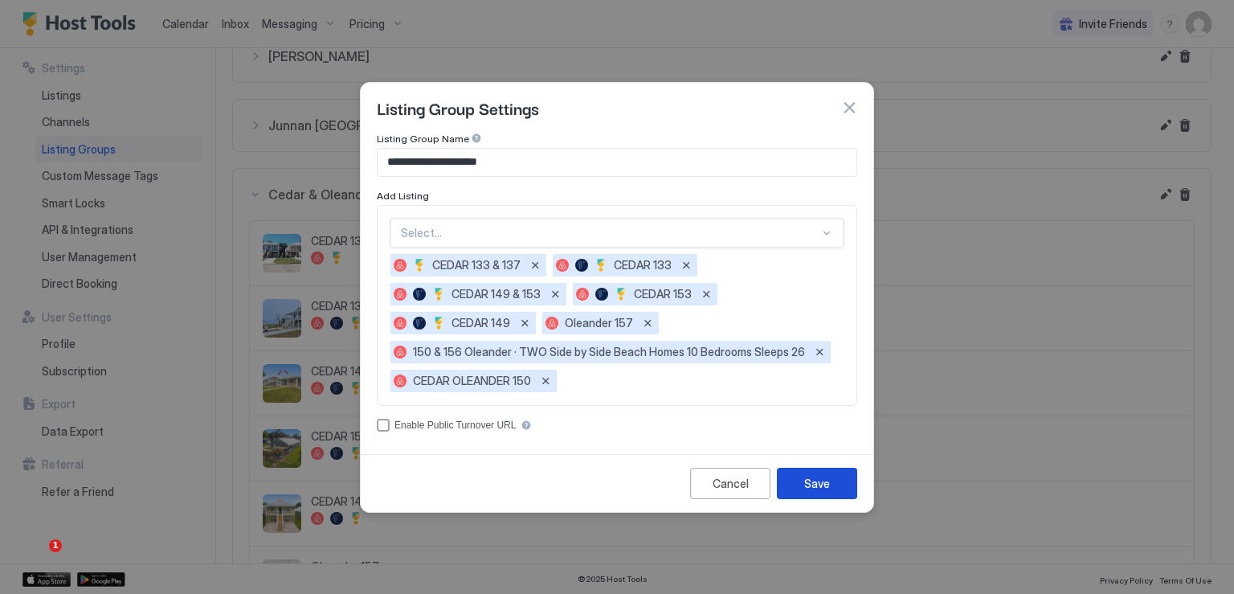
click at [817, 486] on div "Save" at bounding box center [817, 483] width 26 height 17
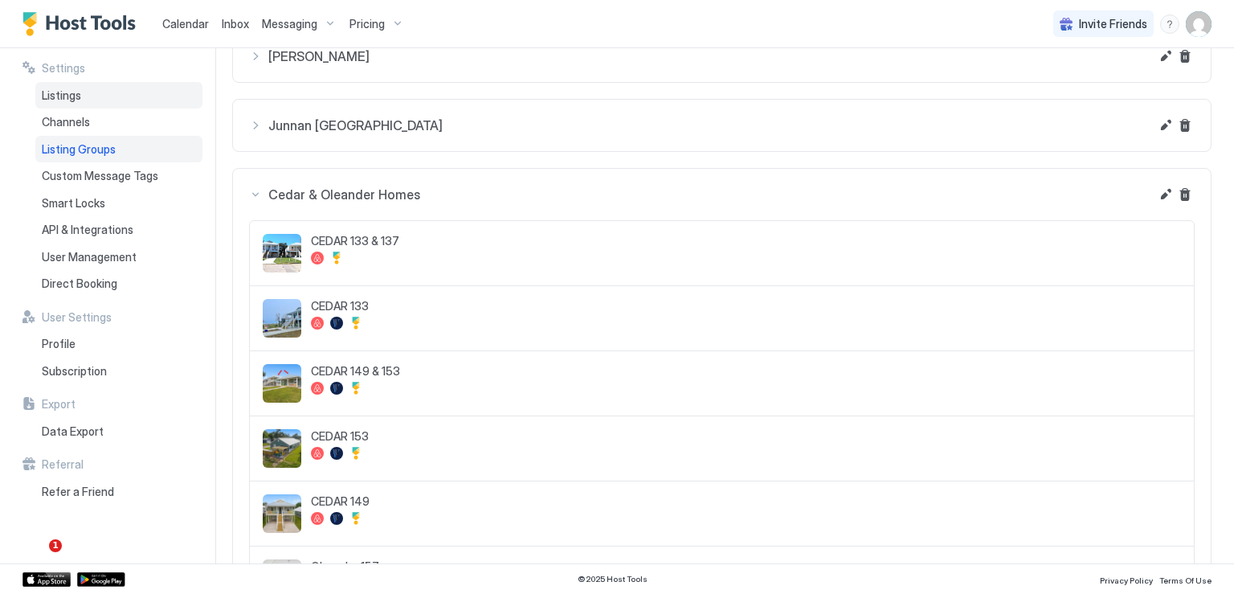
click at [69, 96] on span "Listings" at bounding box center [61, 95] width 39 height 14
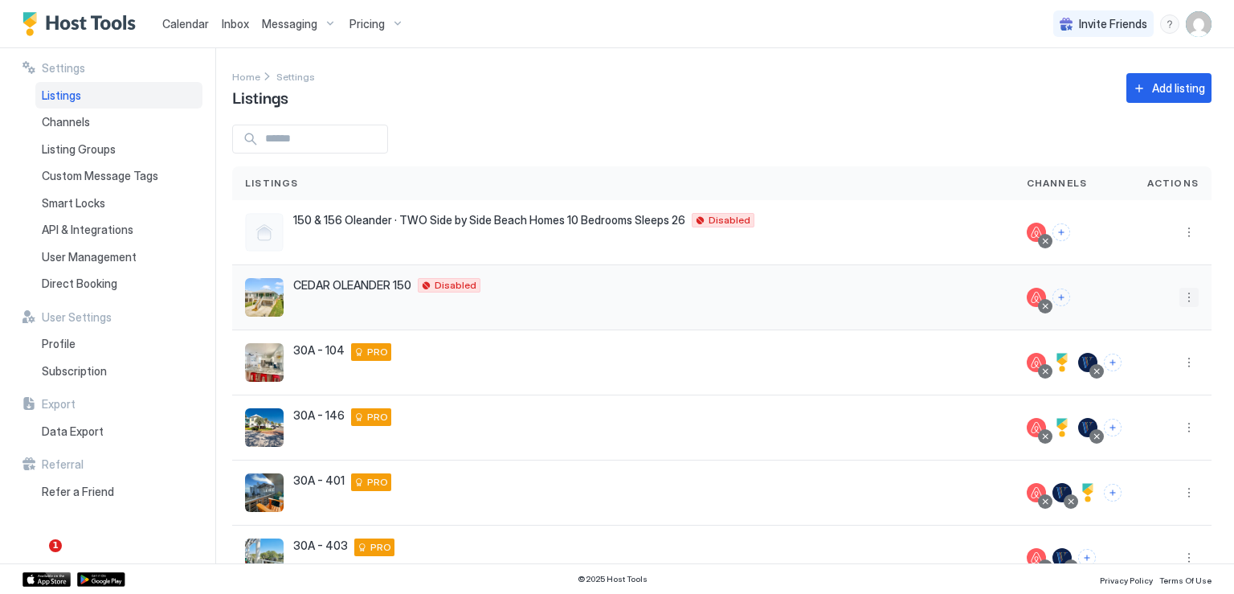
click at [1180, 299] on button "More options" at bounding box center [1189, 297] width 19 height 19
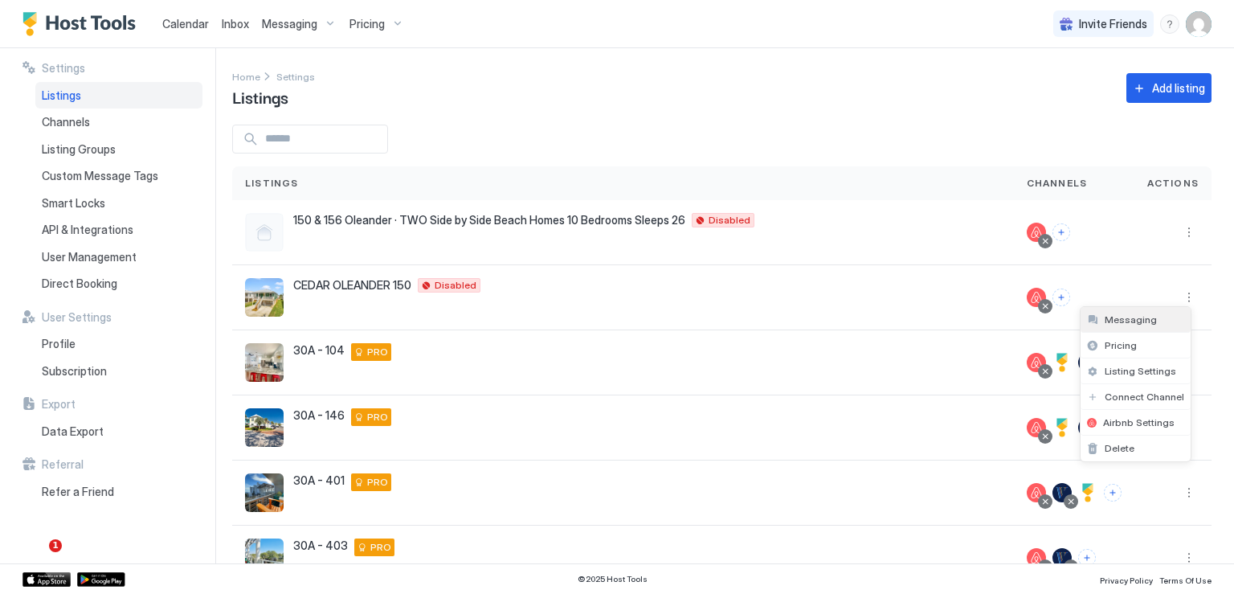
click at [1135, 325] on span "Messaging" at bounding box center [1131, 319] width 52 height 12
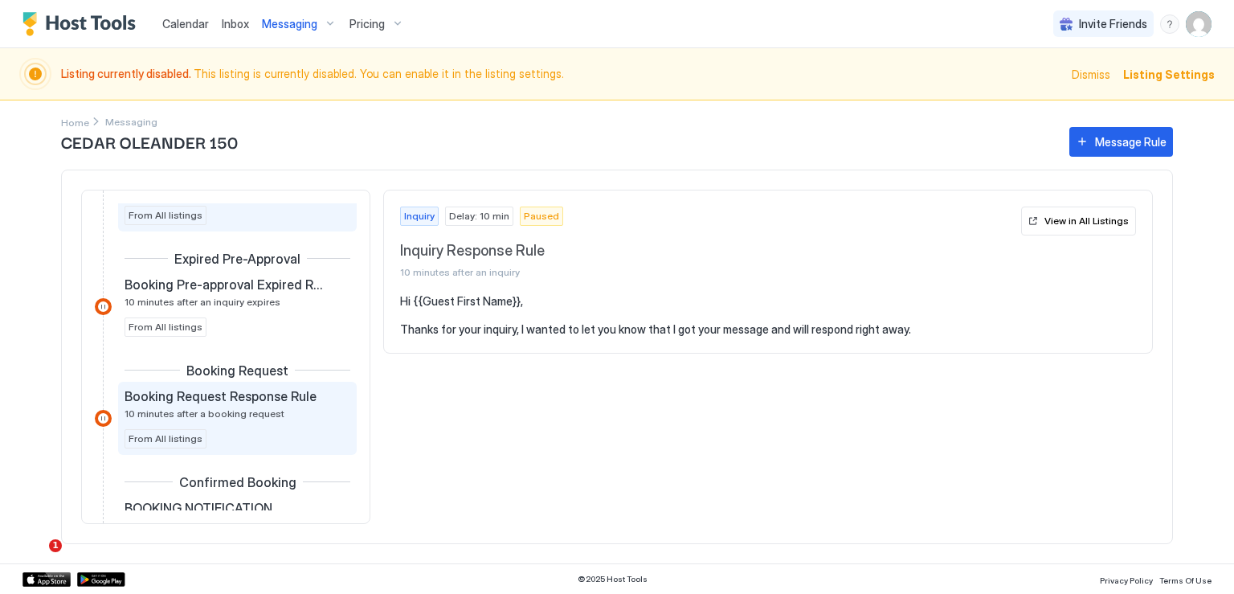
scroll to position [241, 0]
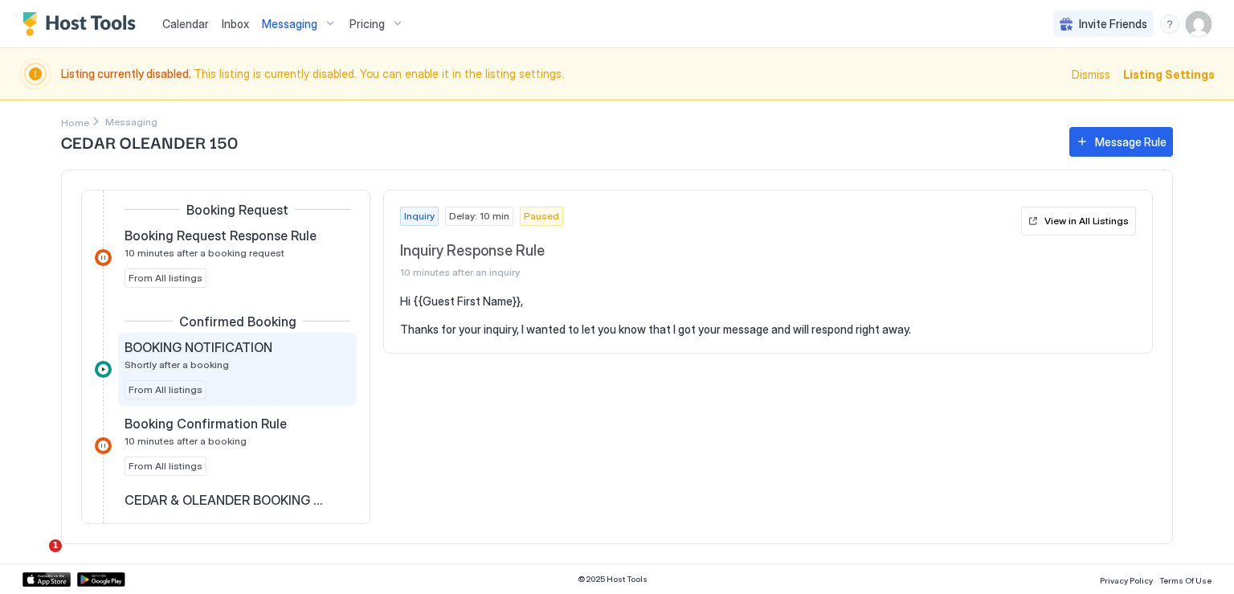
click at [206, 349] on span "BOOKING NOTIFICATION" at bounding box center [199, 347] width 148 height 16
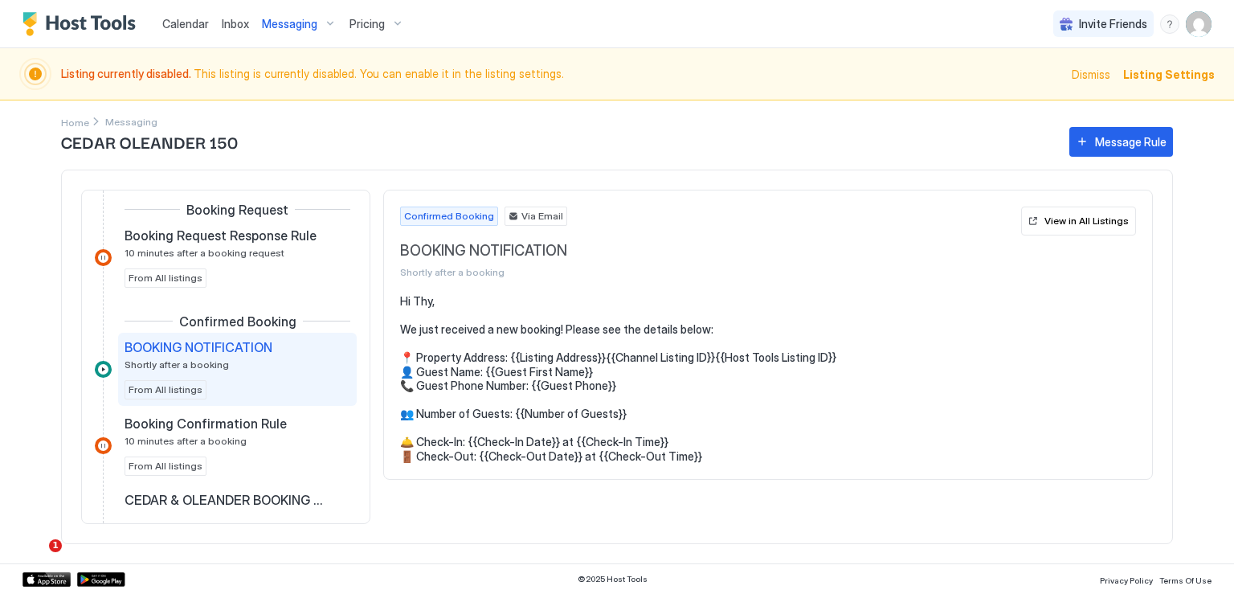
scroll to position [284, 0]
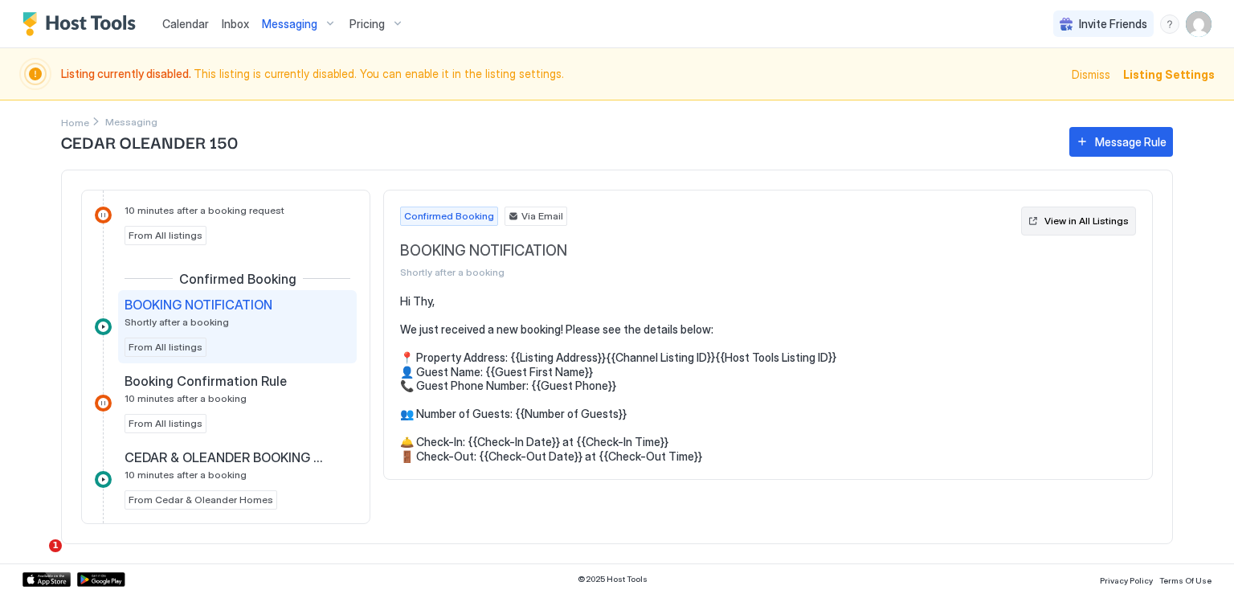
click at [1033, 216] on button "View in All Listings" at bounding box center [1078, 221] width 115 height 29
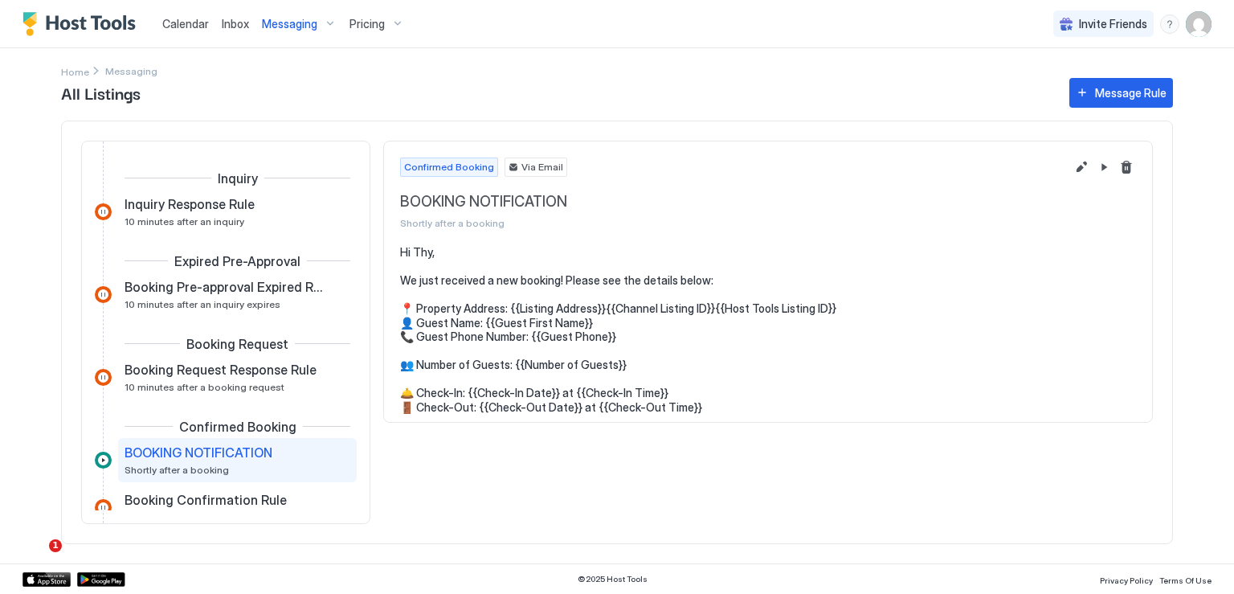
scroll to position [127, 0]
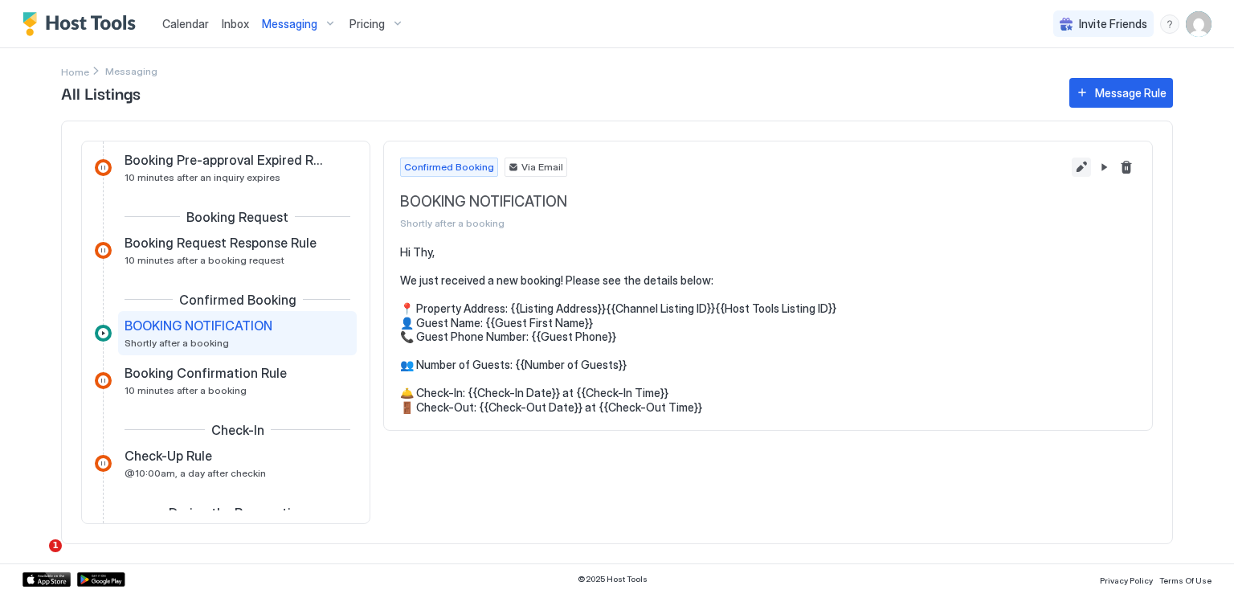
click at [1072, 167] on button "Edit message rule" at bounding box center [1081, 166] width 19 height 19
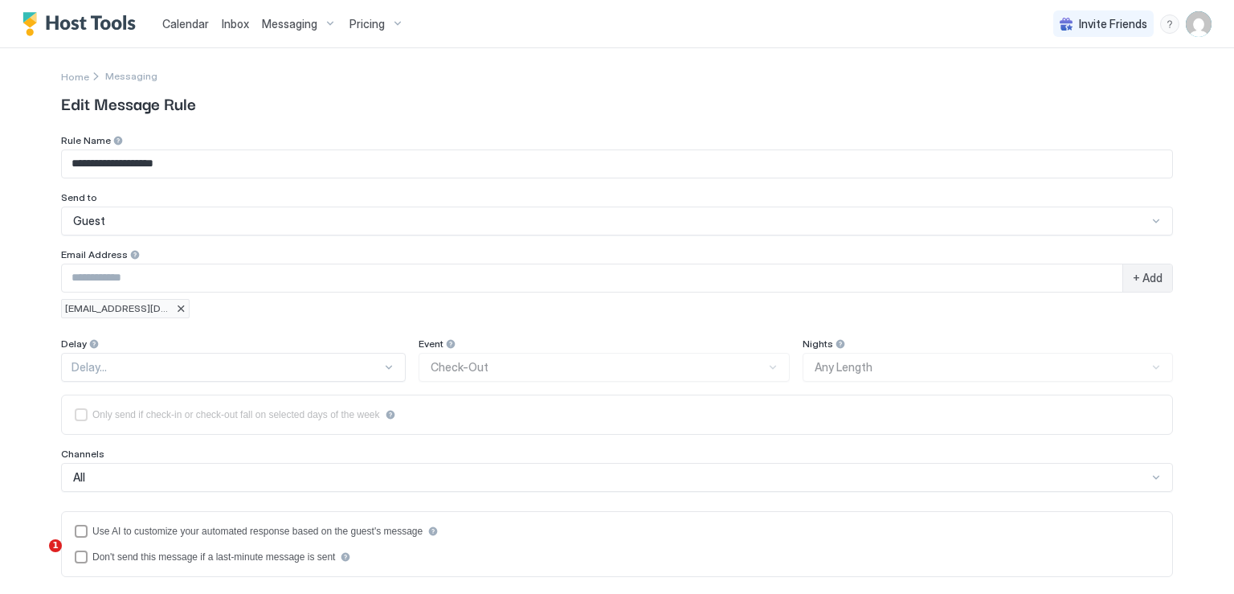
type textarea "**********"
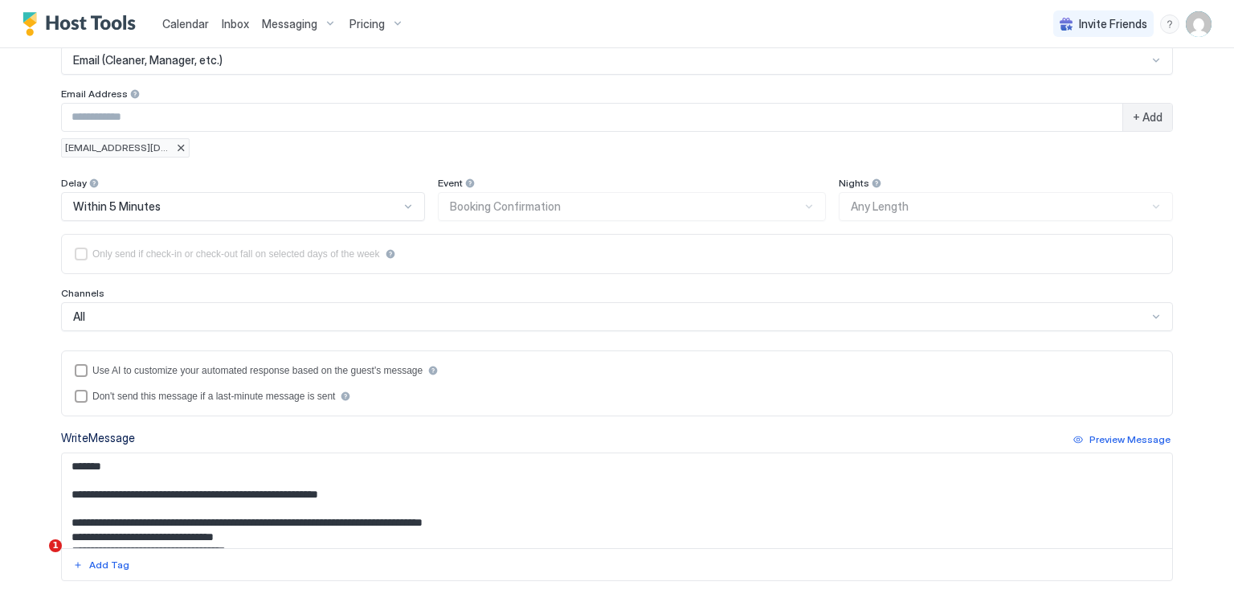
scroll to position [80, 0]
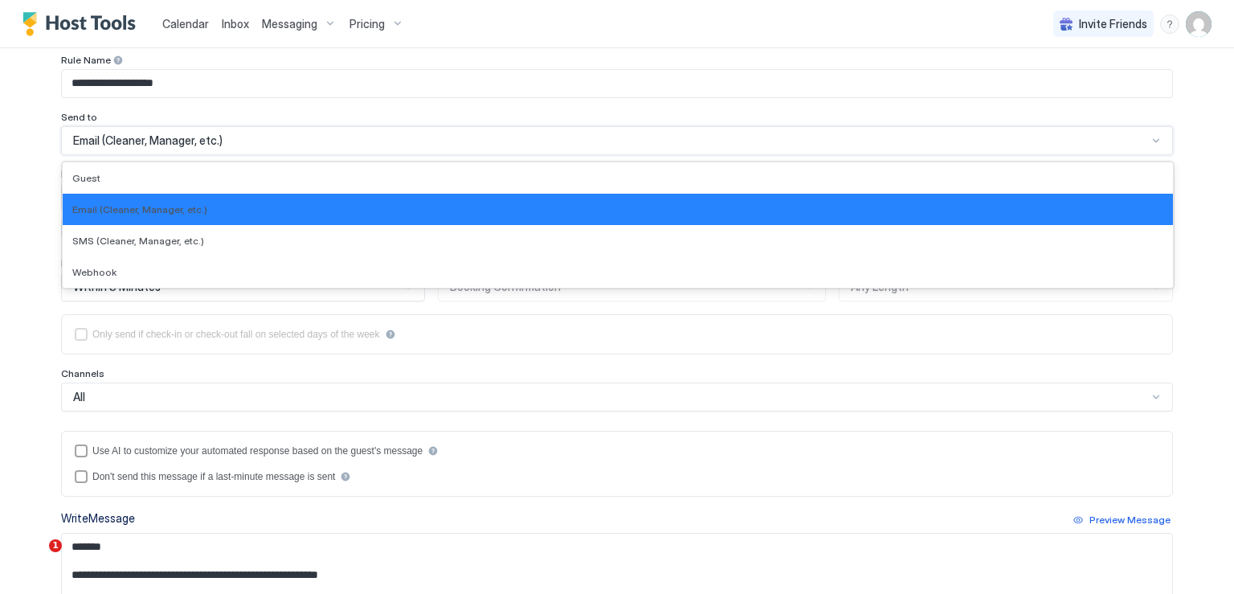
click at [126, 142] on span "Email (Cleaner, Manager, etc.)" at bounding box center [147, 140] width 149 height 14
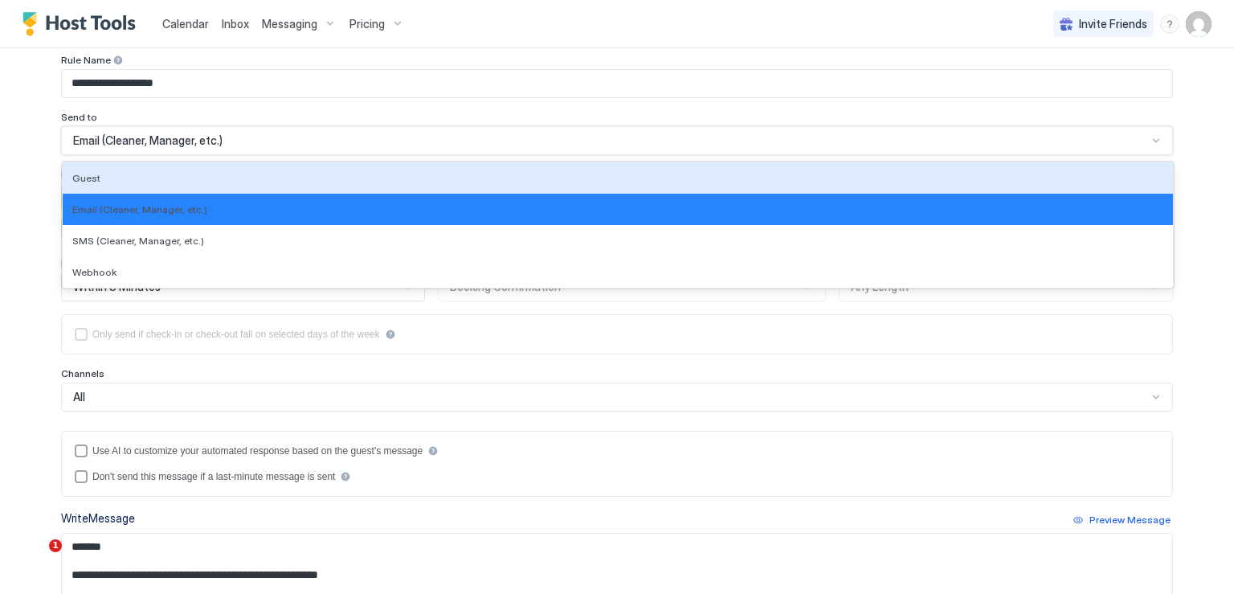
click at [280, 27] on span "Messaging" at bounding box center [289, 24] width 55 height 14
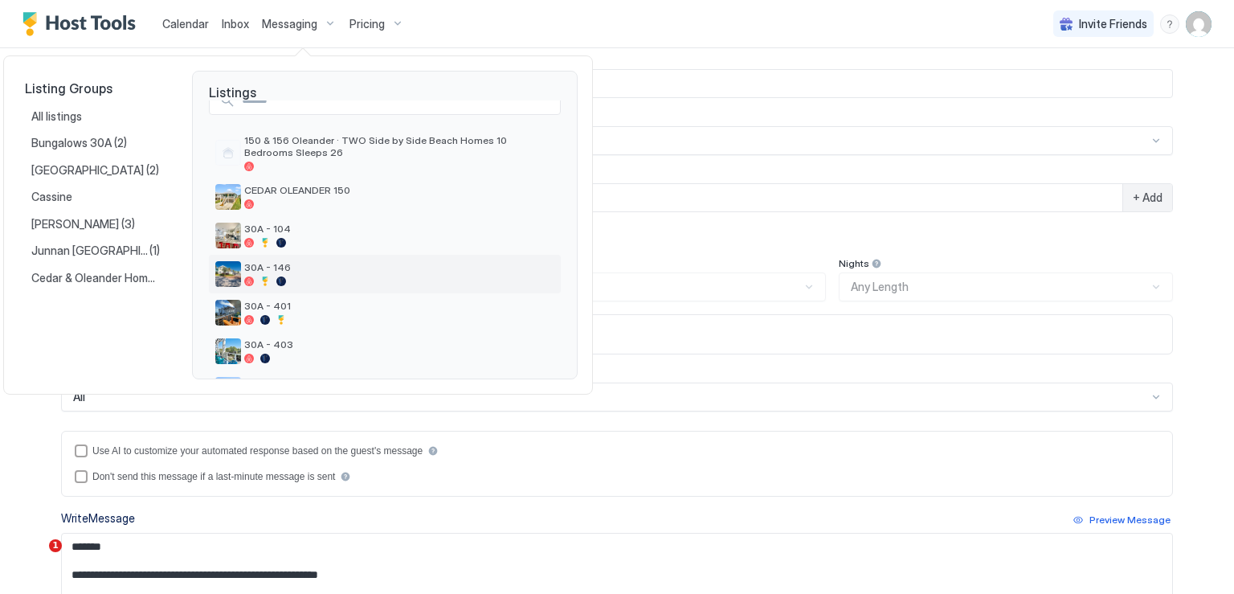
scroll to position [0, 0]
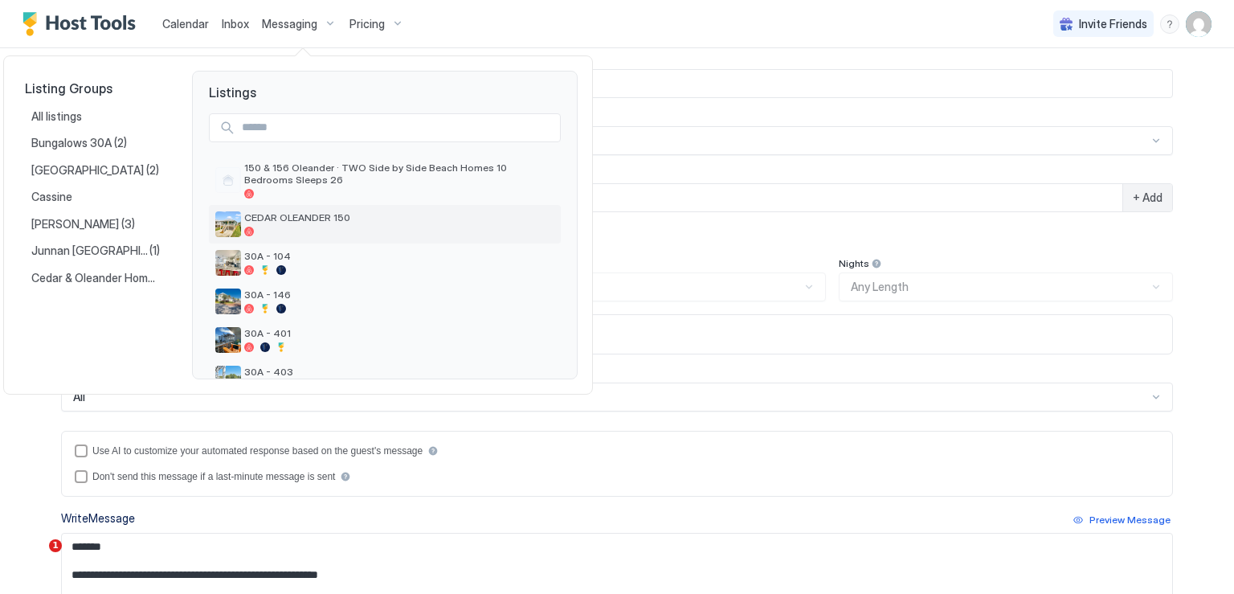
click at [334, 219] on span "CEDAR OLEANDER 150" at bounding box center [399, 217] width 310 height 12
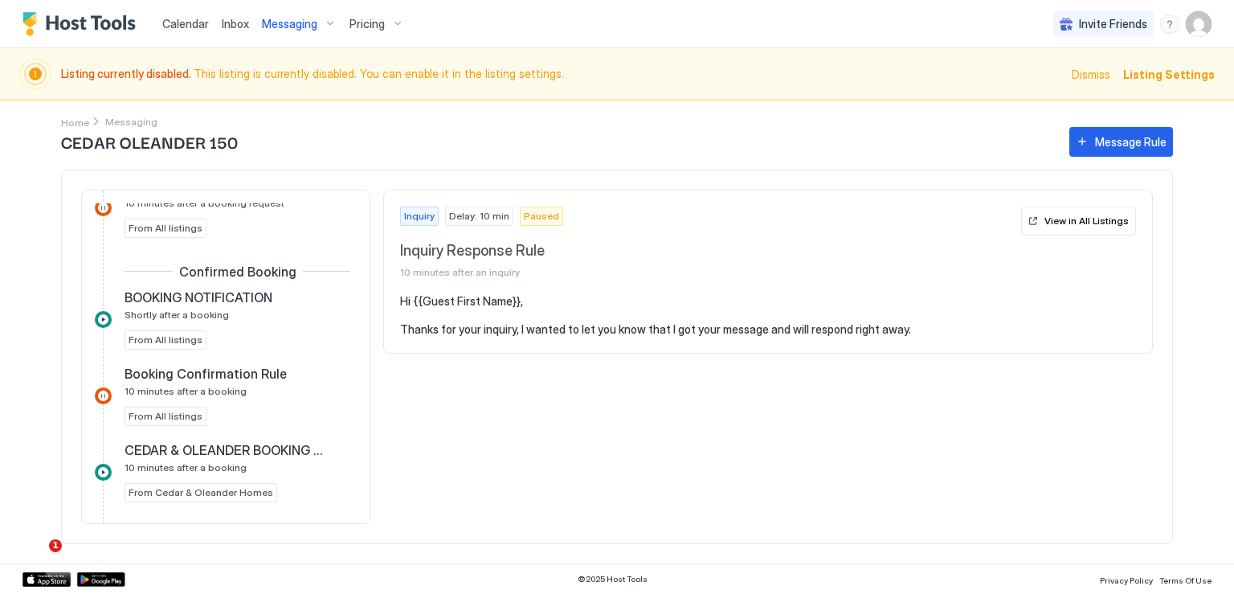
scroll to position [241, 0]
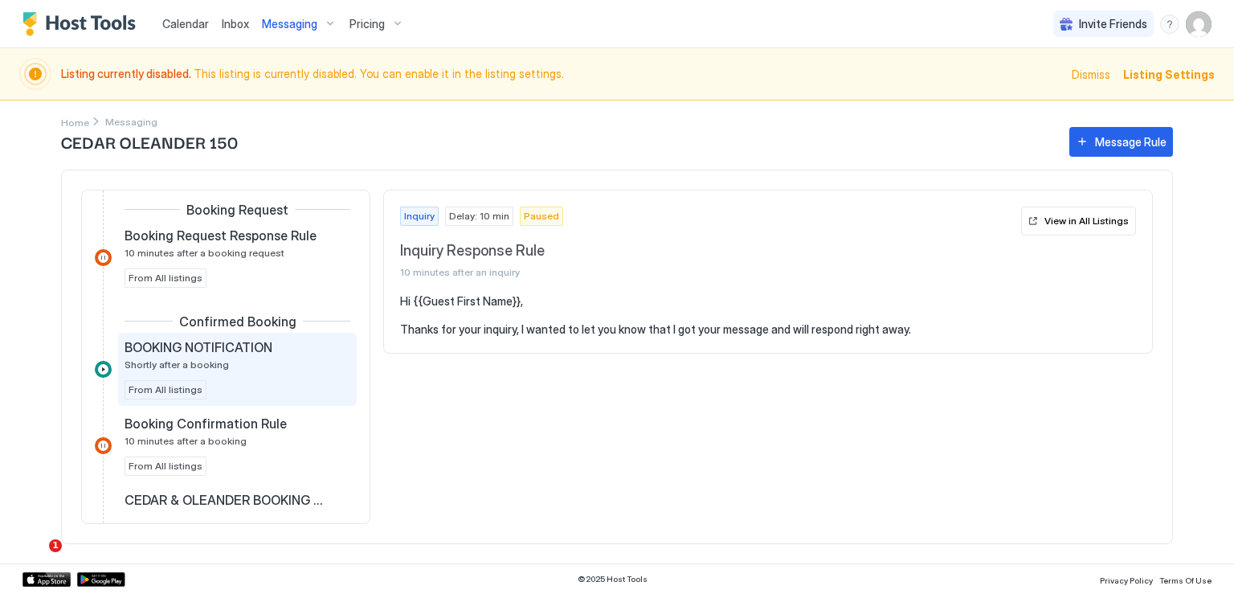
click at [217, 340] on span "BOOKING NOTIFICATION" at bounding box center [199, 347] width 148 height 16
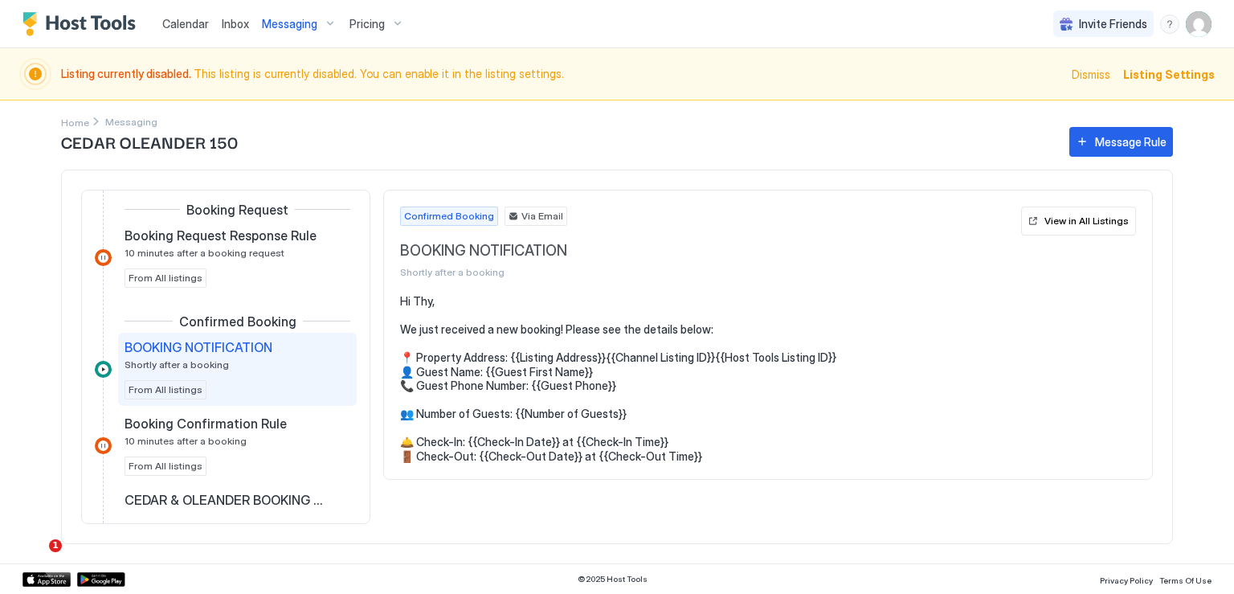
scroll to position [402, 0]
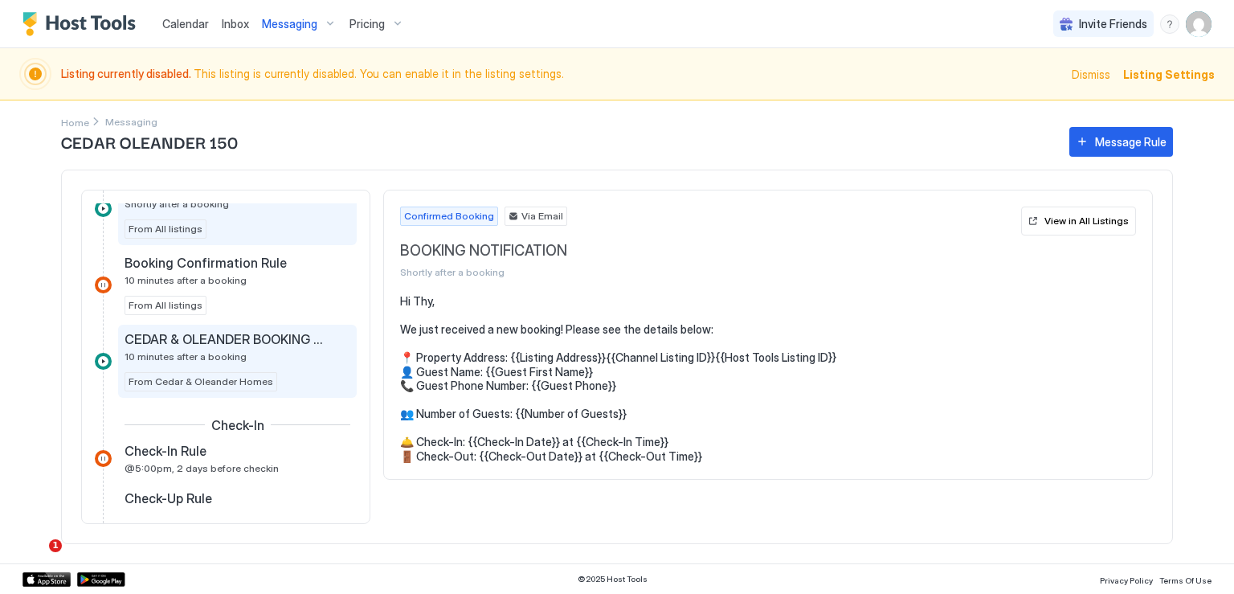
click at [228, 337] on span "CEDAR & OLEANDER BOOKING CONFIRMED" at bounding box center [225, 339] width 200 height 16
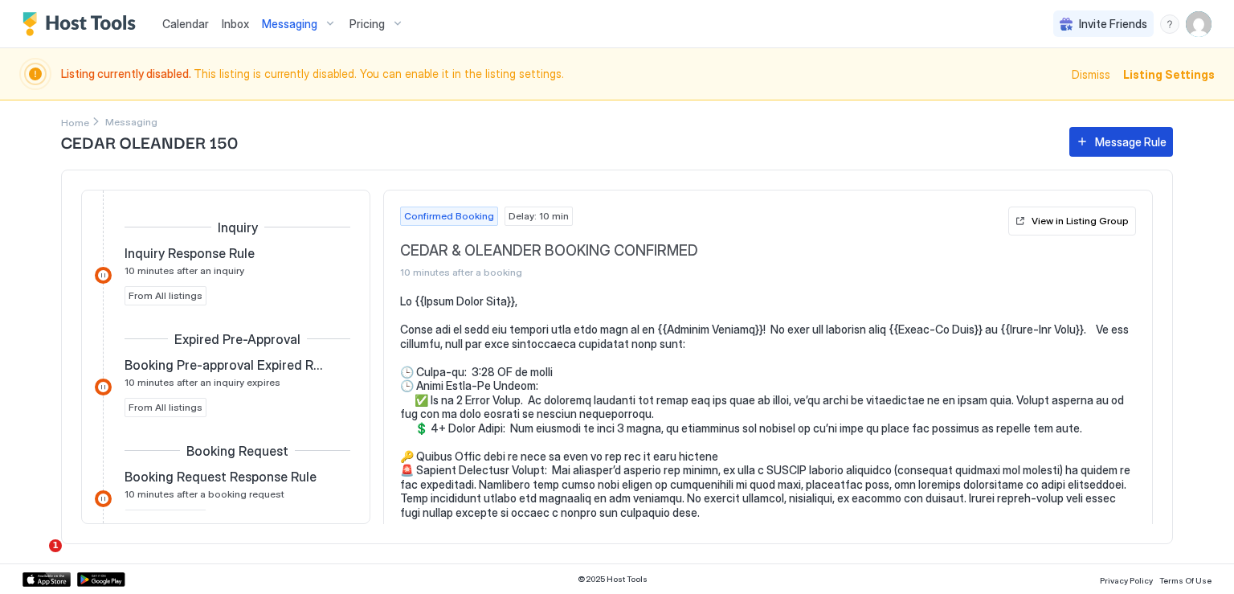
click at [1123, 145] on div "Message Rule" at bounding box center [1131, 141] width 72 height 17
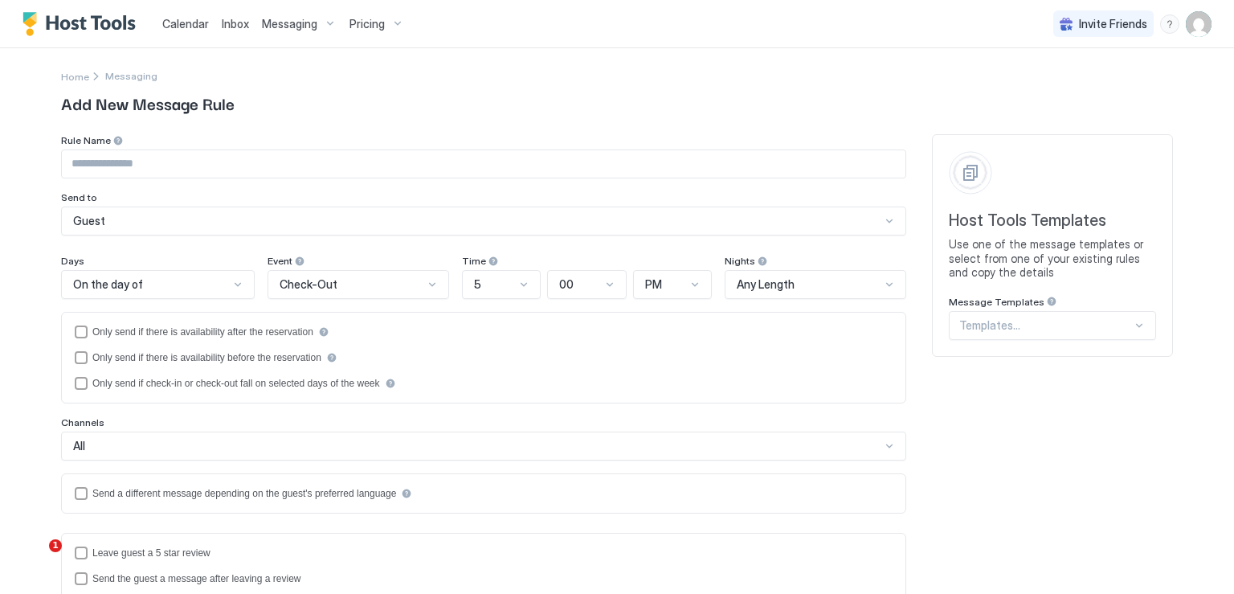
click at [1061, 329] on div at bounding box center [1045, 325] width 173 height 14
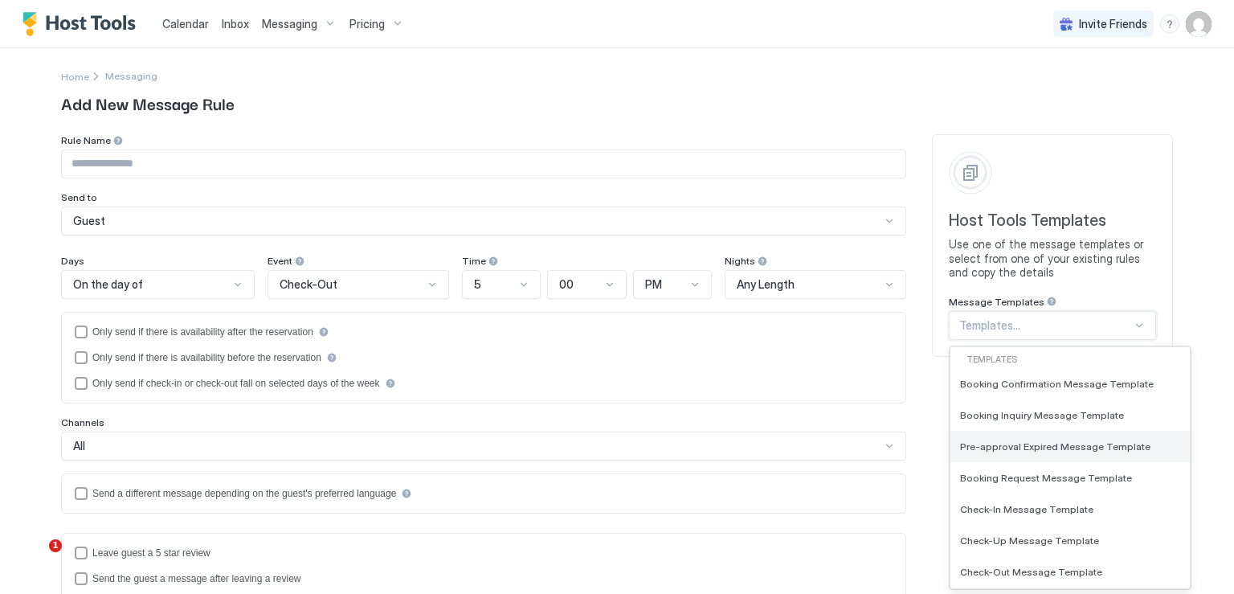
scroll to position [80, 0]
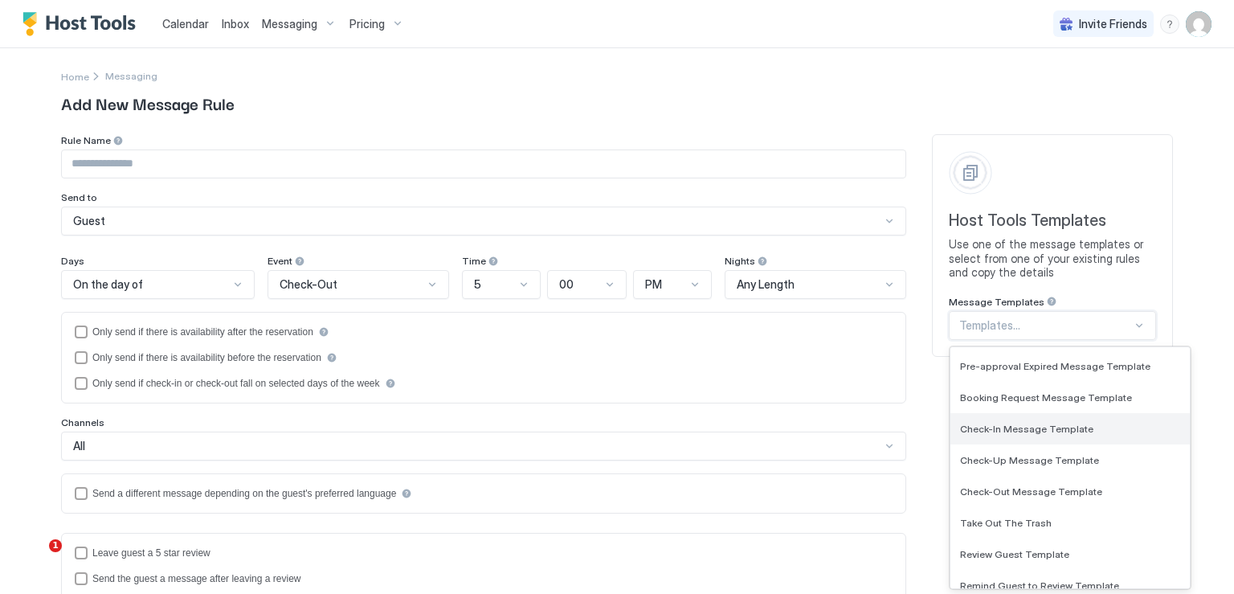
click at [1052, 429] on span "Check-In Message Template" at bounding box center [1026, 429] width 133 height 12
type input "**********"
type textarea "**********"
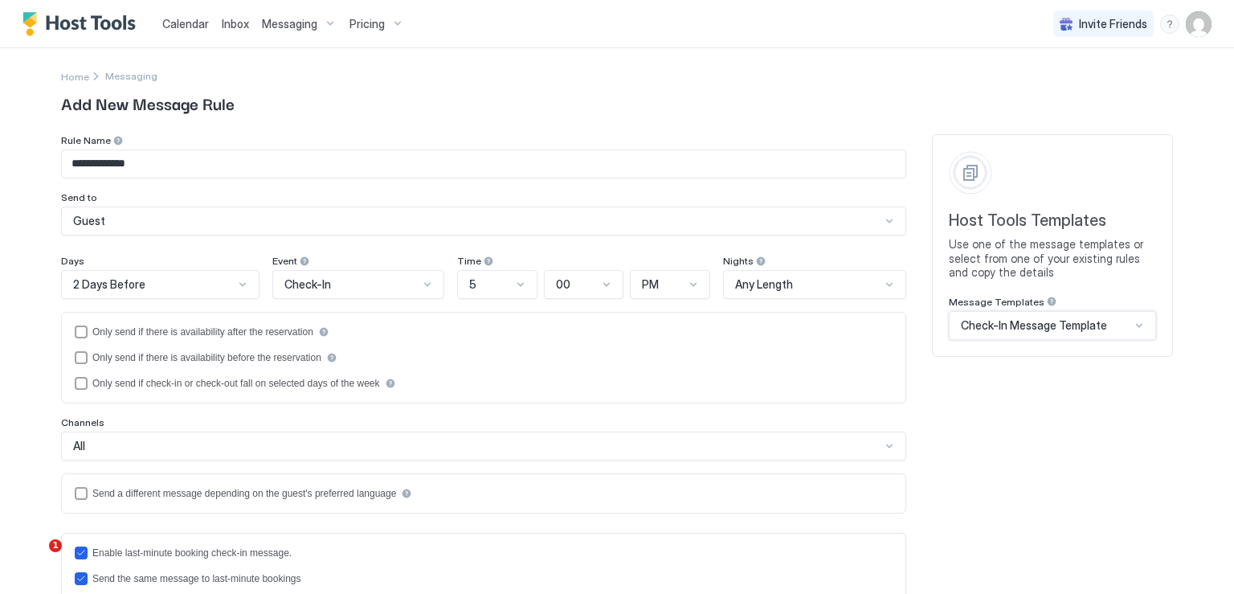
click at [151, 160] on input "**********" at bounding box center [484, 163] width 844 height 27
type input "**********"
click at [236, 285] on div at bounding box center [242, 284] width 13 height 13
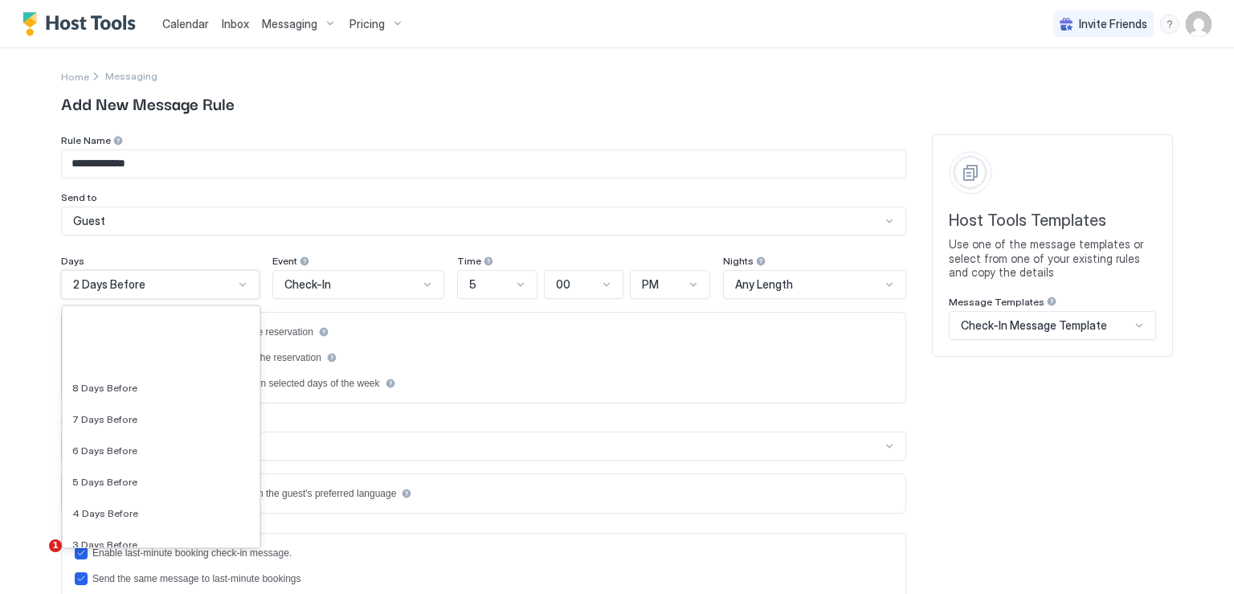
scroll to position [2417, 0]
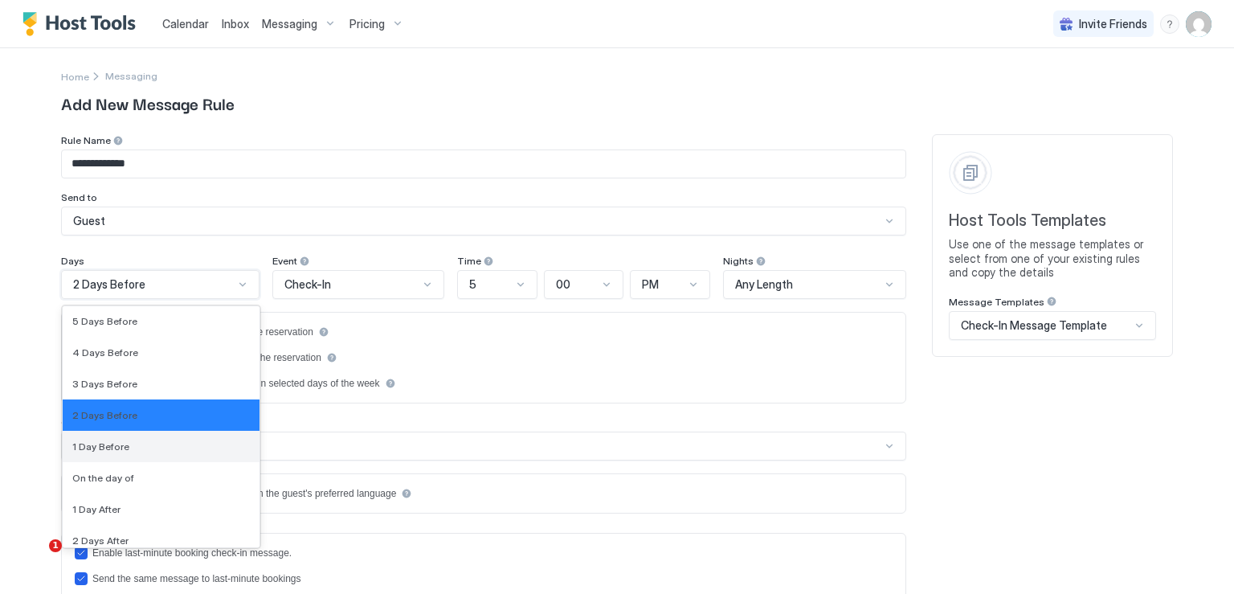
click at [141, 440] on div "1 Day Before" at bounding box center [161, 446] width 178 height 12
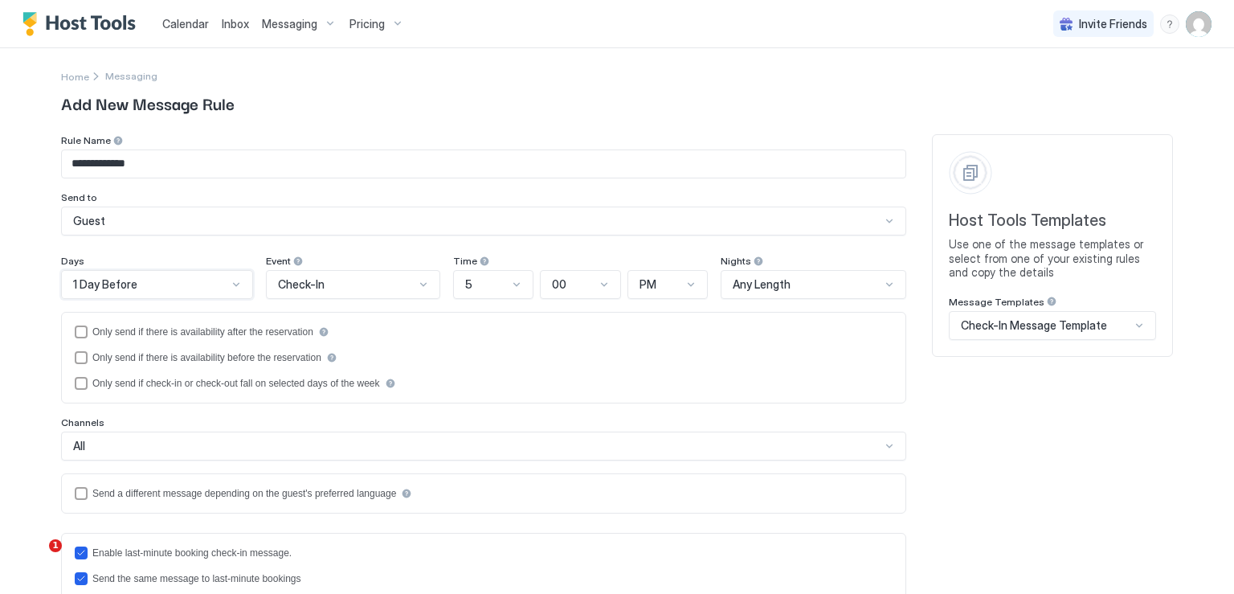
click at [514, 288] on div at bounding box center [516, 284] width 13 height 13
click at [477, 431] on div "9" at bounding box center [493, 437] width 59 height 12
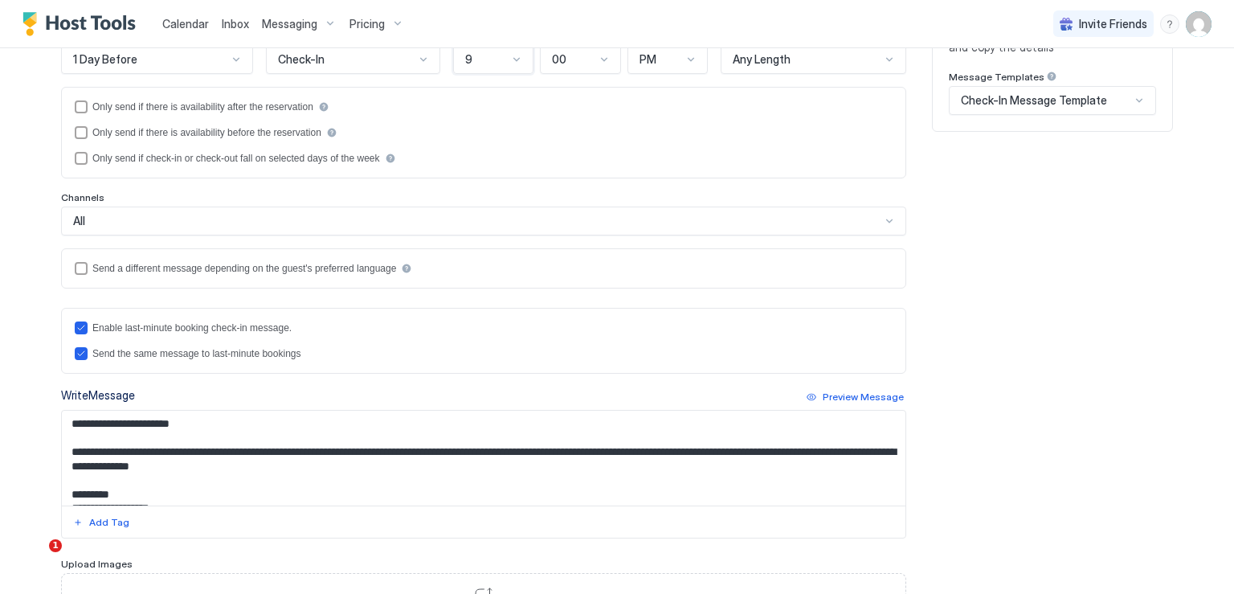
scroll to position [321, 0]
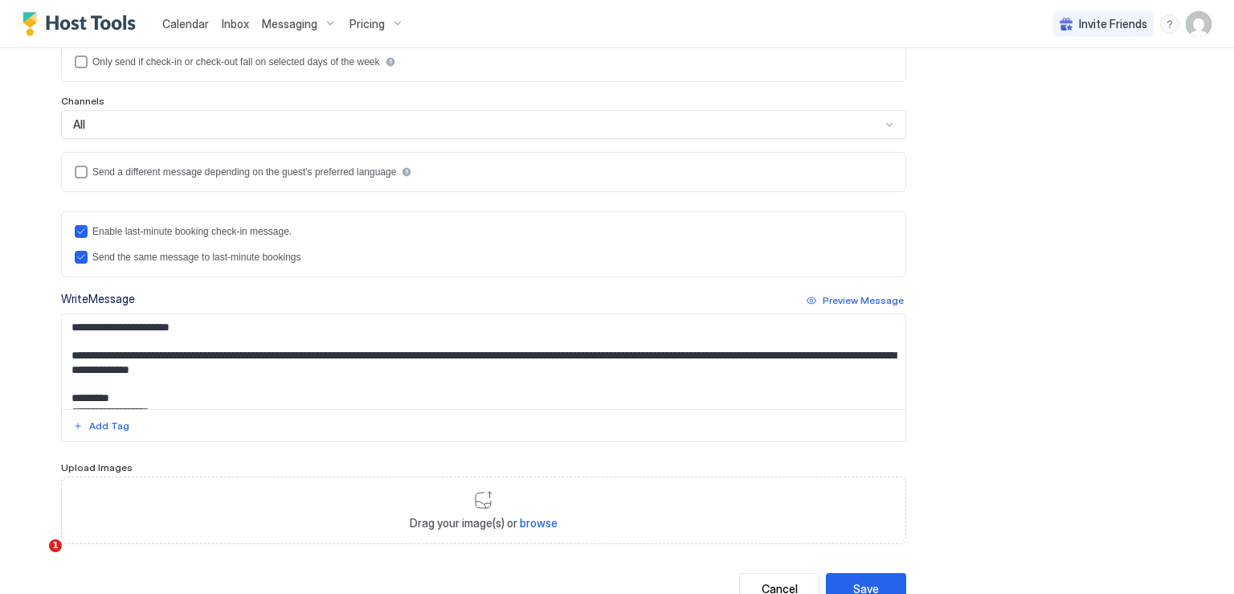
click at [228, 370] on textarea "**********" at bounding box center [484, 361] width 844 height 95
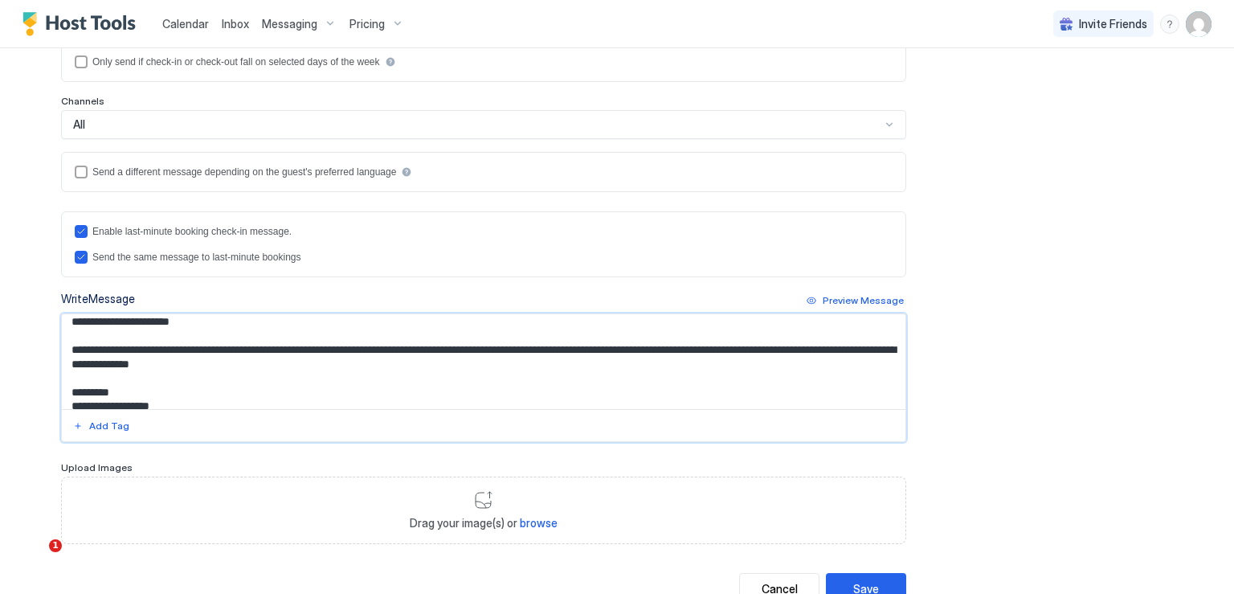
scroll to position [0, 0]
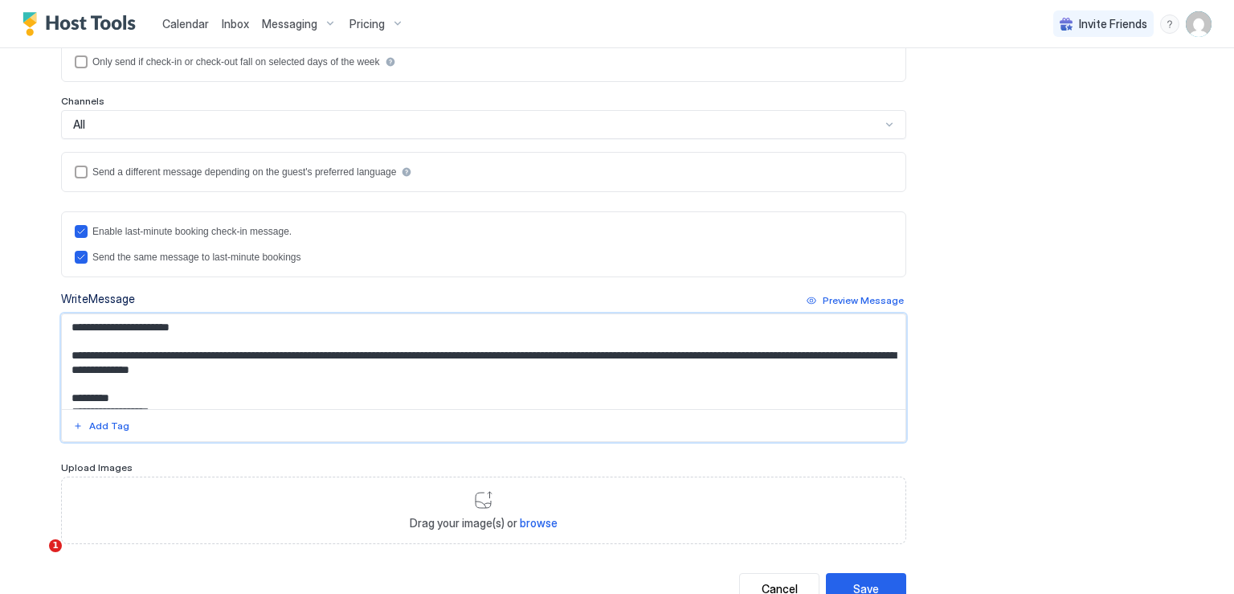
click at [263, 358] on textarea "**********" at bounding box center [484, 361] width 844 height 95
paste textarea "**********"
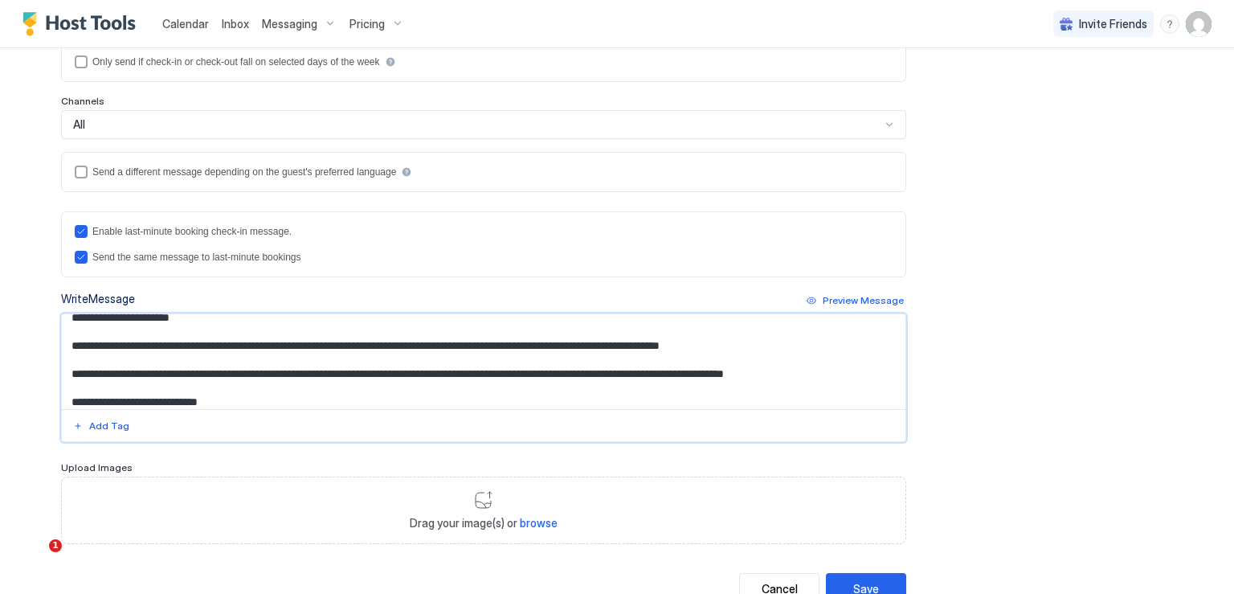
scroll to position [90, 0]
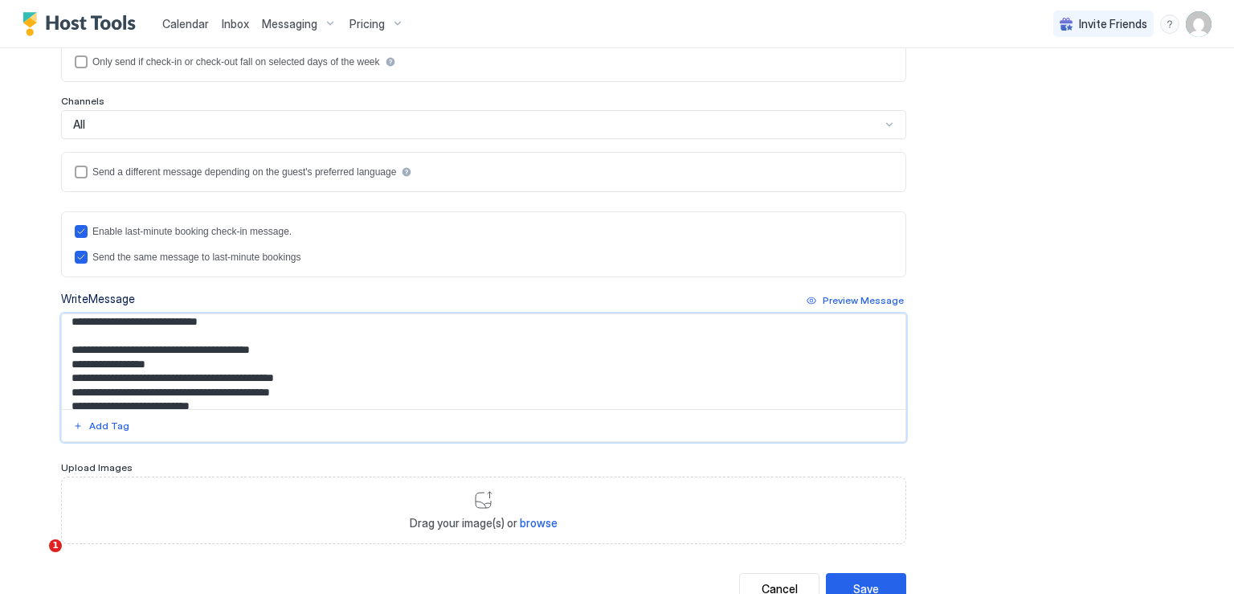
drag, startPoint x: 130, startPoint y: 357, endPoint x: 223, endPoint y: 355, distance: 92.4
click at [224, 356] on textarea "Input Field" at bounding box center [484, 361] width 844 height 95
drag, startPoint x: 166, startPoint y: 374, endPoint x: 187, endPoint y: 377, distance: 21.8
click at [187, 377] on textarea "Input Field" at bounding box center [484, 361] width 844 height 95
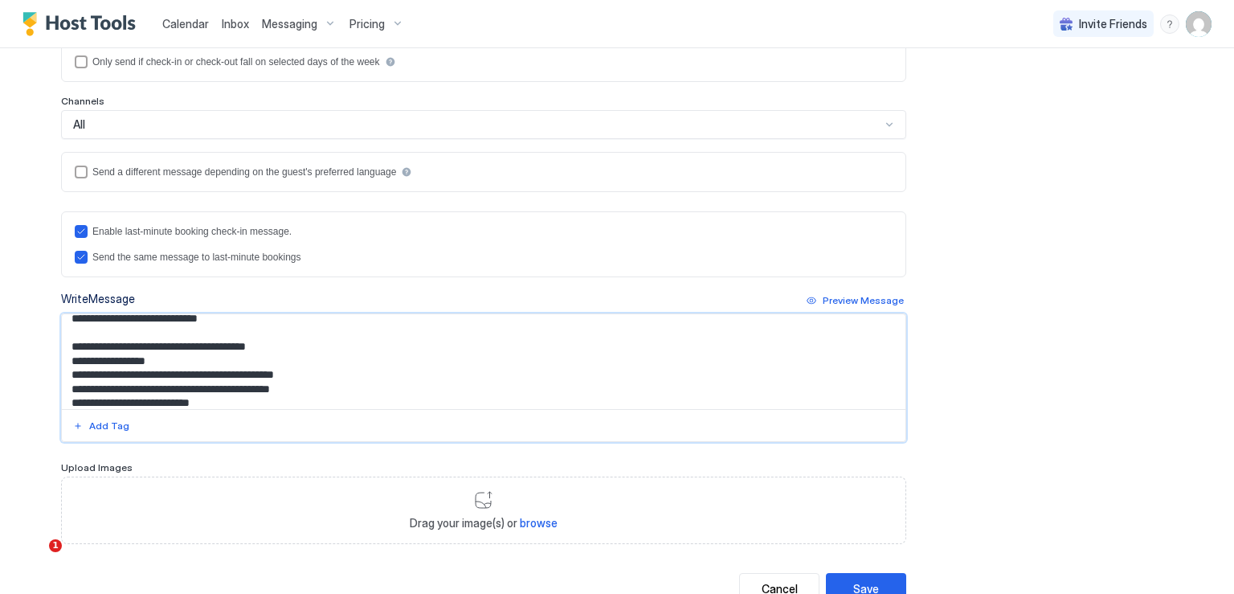
click at [264, 386] on textarea "Input Field" at bounding box center [484, 361] width 844 height 95
click at [334, 389] on textarea "Input Field" at bounding box center [484, 361] width 844 height 95
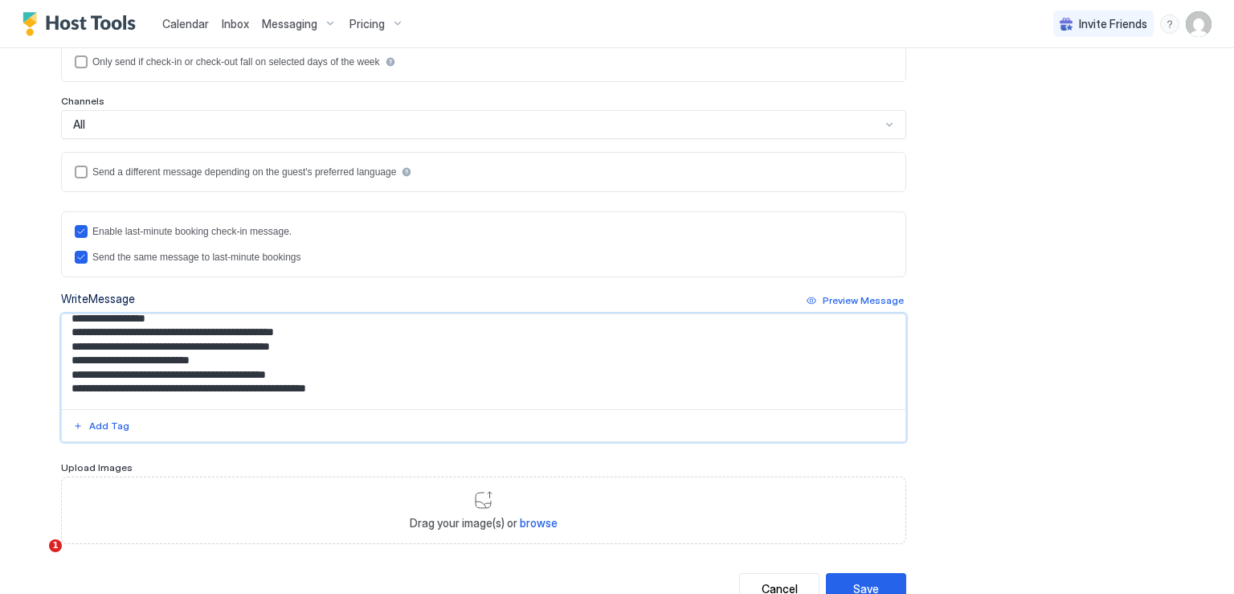
scroll to position [150, 0]
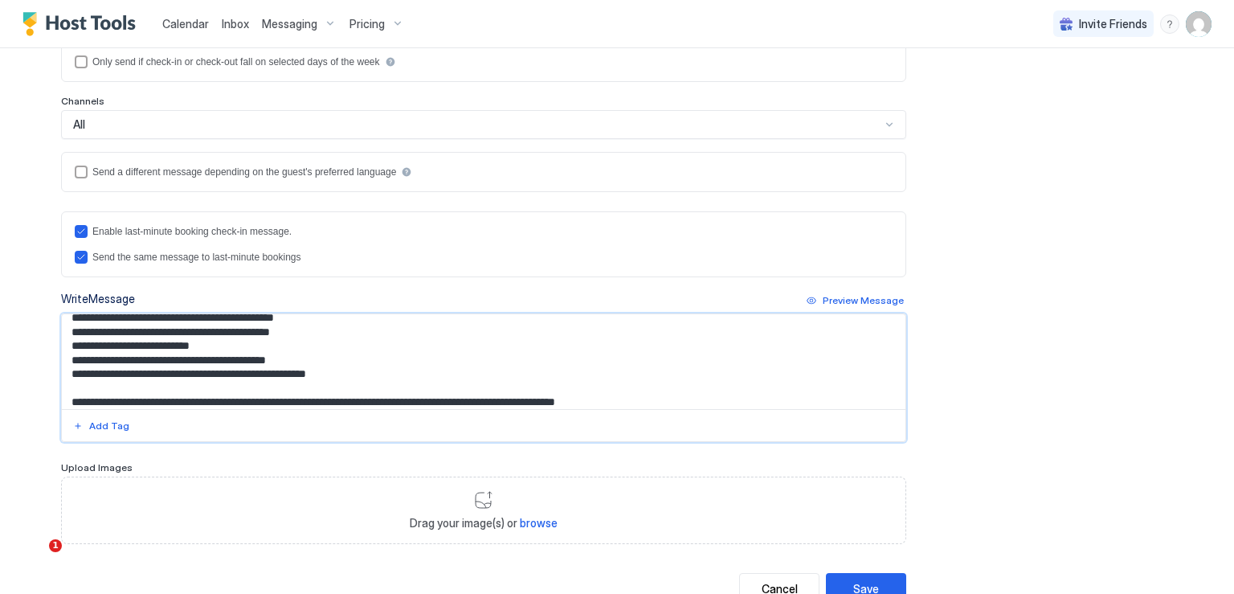
drag, startPoint x: 182, startPoint y: 355, endPoint x: 233, endPoint y: 360, distance: 50.9
click at [233, 359] on textarea "Input Field" at bounding box center [484, 361] width 844 height 95
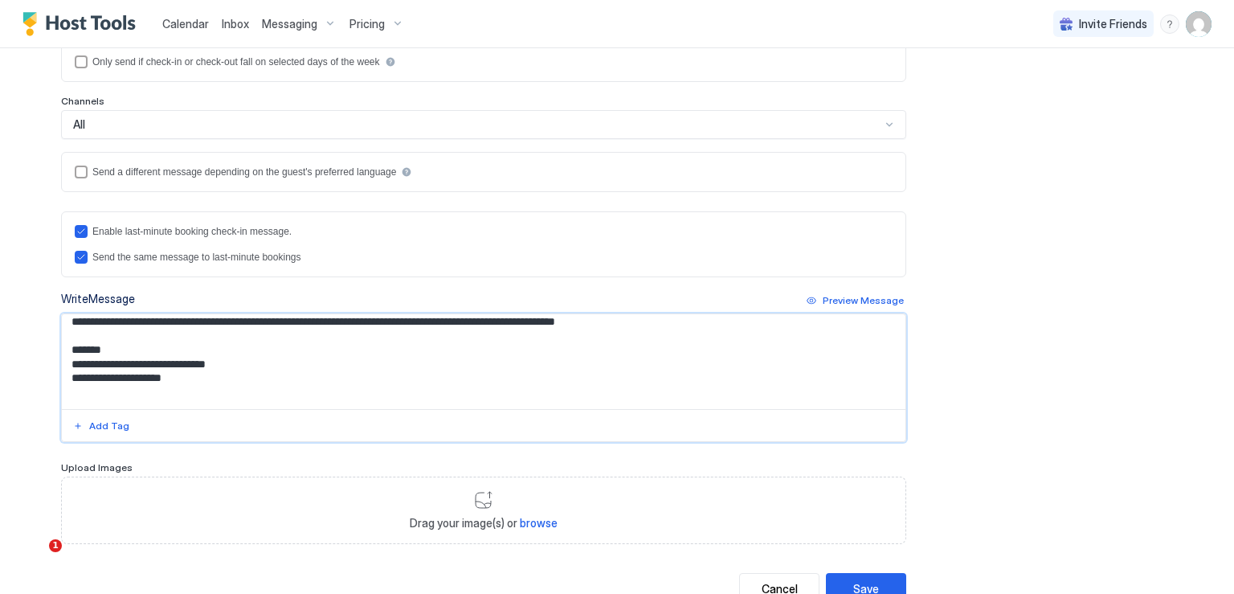
drag, startPoint x: 468, startPoint y: 332, endPoint x: 477, endPoint y: 334, distance: 9.9
click at [477, 334] on textarea "Input Field" at bounding box center [484, 361] width 844 height 95
drag, startPoint x: 112, startPoint y: 374, endPoint x: 265, endPoint y: 371, distance: 153.5
click at [265, 371] on textarea "Input Field" at bounding box center [484, 361] width 844 height 95
drag, startPoint x: 119, startPoint y: 386, endPoint x: 201, endPoint y: 390, distance: 82.0
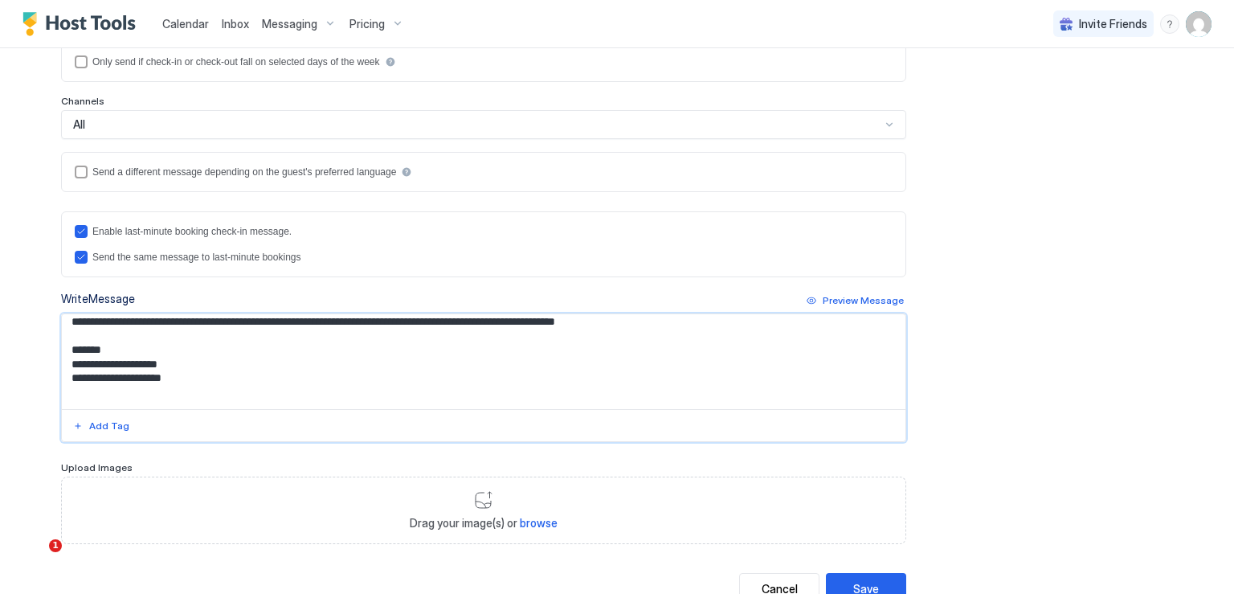
click at [201, 390] on textarea "Input Field" at bounding box center [484, 361] width 844 height 95
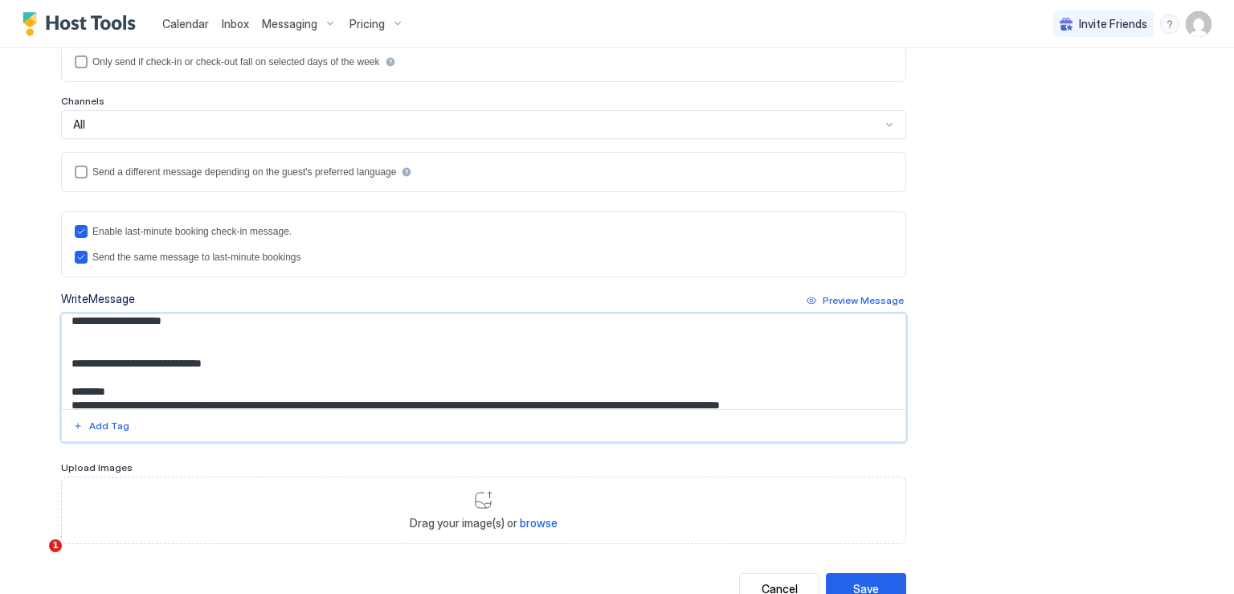
scroll to position [295, 0]
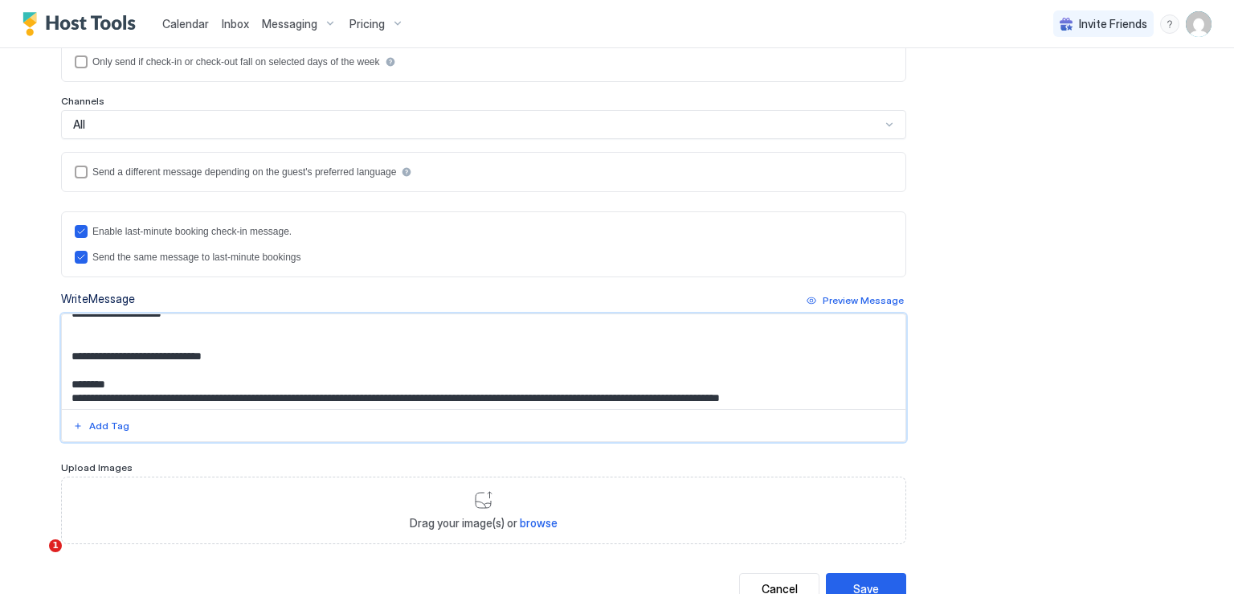
click at [178, 348] on textarea "Input Field" at bounding box center [484, 361] width 844 height 95
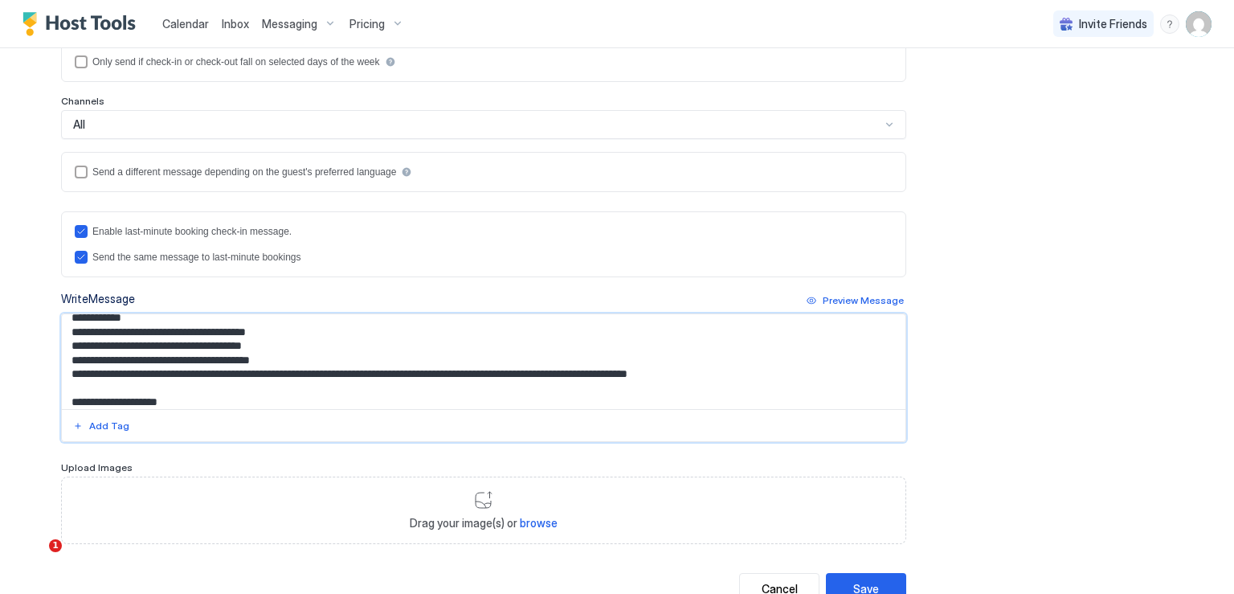
scroll to position [501, 0]
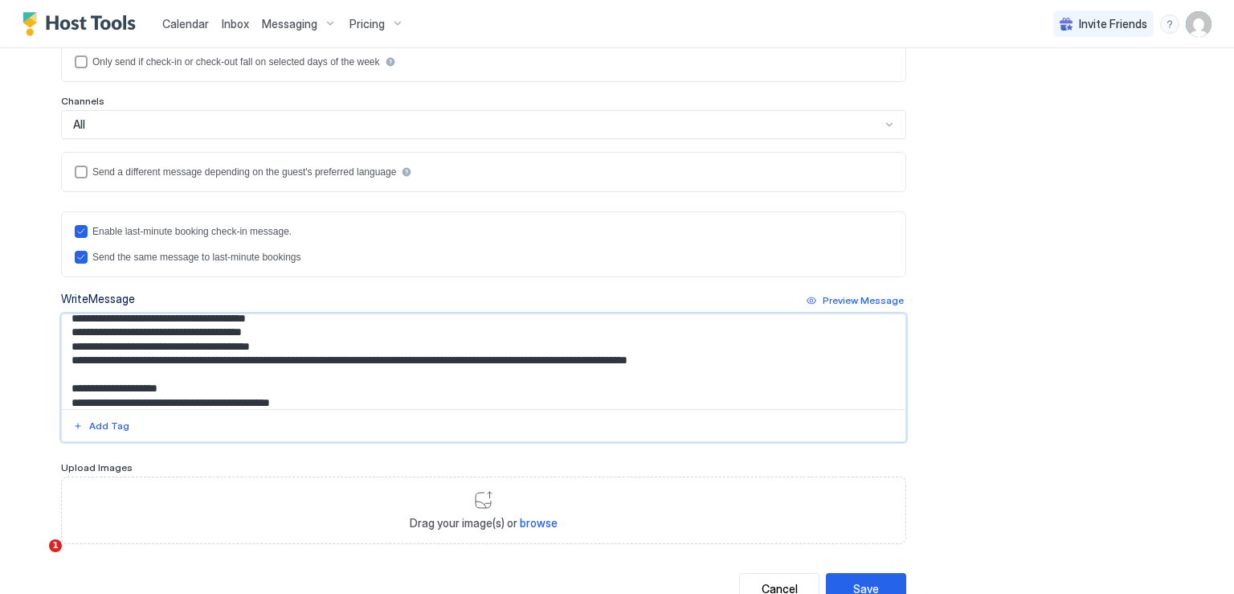
drag, startPoint x: 66, startPoint y: 345, endPoint x: 260, endPoint y: 341, distance: 193.7
click at [260, 341] on textarea "Input Field" at bounding box center [484, 361] width 844 height 95
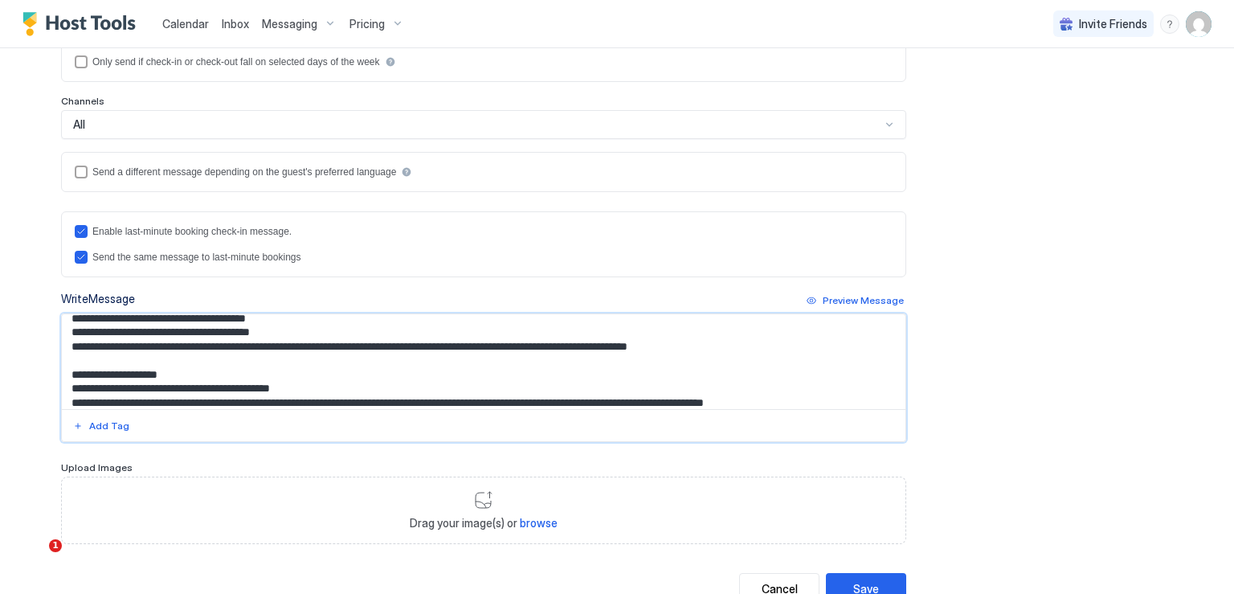
drag, startPoint x: 66, startPoint y: 358, endPoint x: 644, endPoint y: 369, distance: 578.6
click at [644, 369] on textarea "Input Field" at bounding box center [484, 361] width 844 height 95
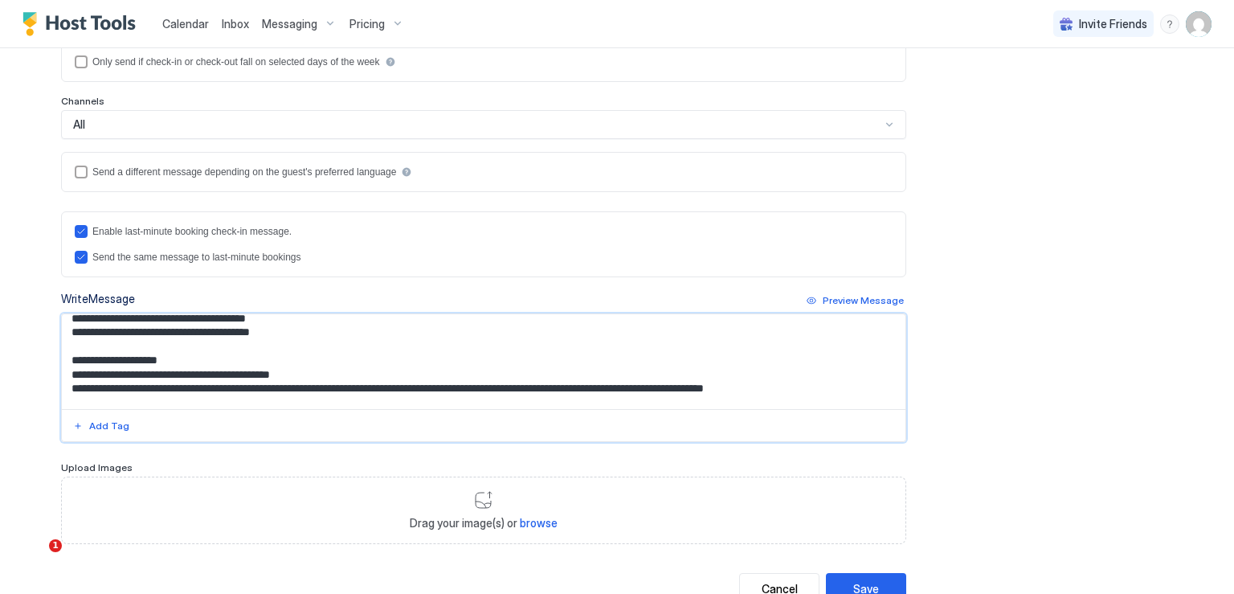
click at [391, 396] on textarea "Input Field" at bounding box center [484, 361] width 844 height 95
click at [146, 395] on textarea "Input Field" at bounding box center [484, 361] width 844 height 95
click at [142, 395] on textarea "Input Field" at bounding box center [484, 361] width 844 height 95
click at [427, 403] on textarea "Input Field" at bounding box center [484, 361] width 844 height 95
click at [479, 391] on textarea "Input Field" at bounding box center [484, 361] width 844 height 95
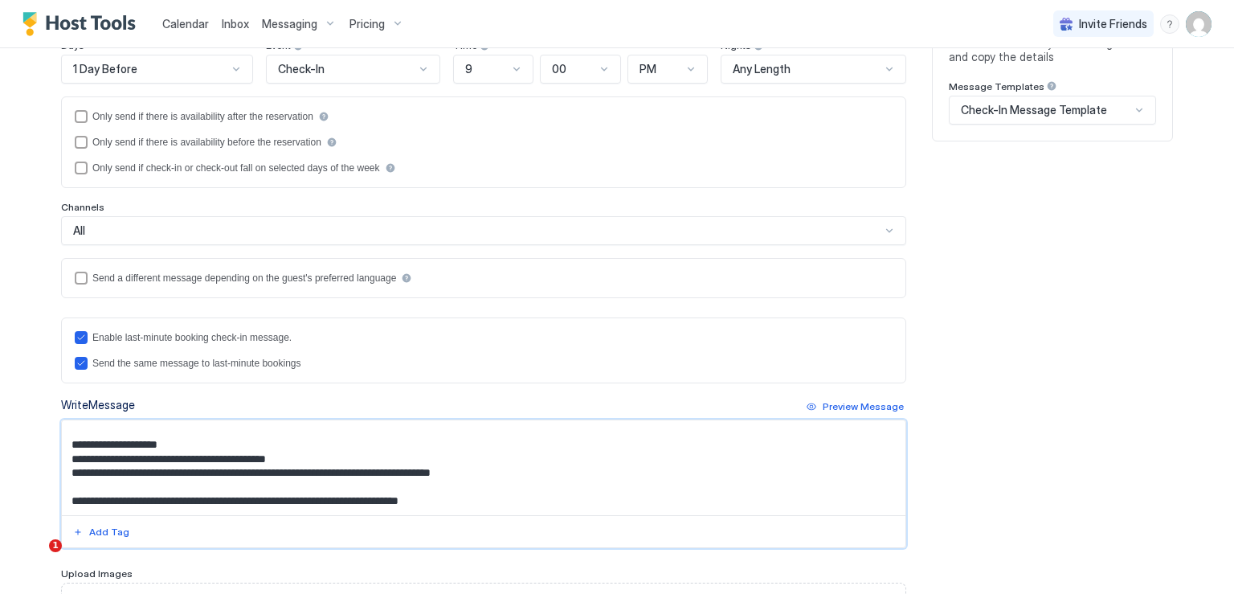
scroll to position [376, 0]
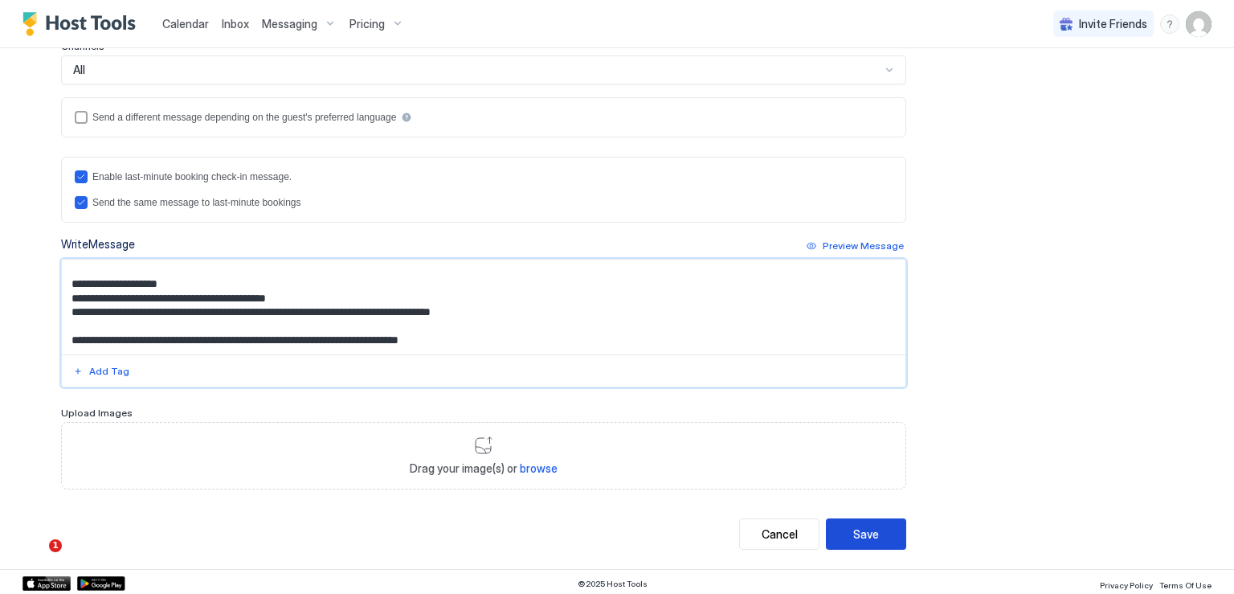
type textarea "**********"
click at [843, 521] on button "Save" at bounding box center [866, 533] width 80 height 31
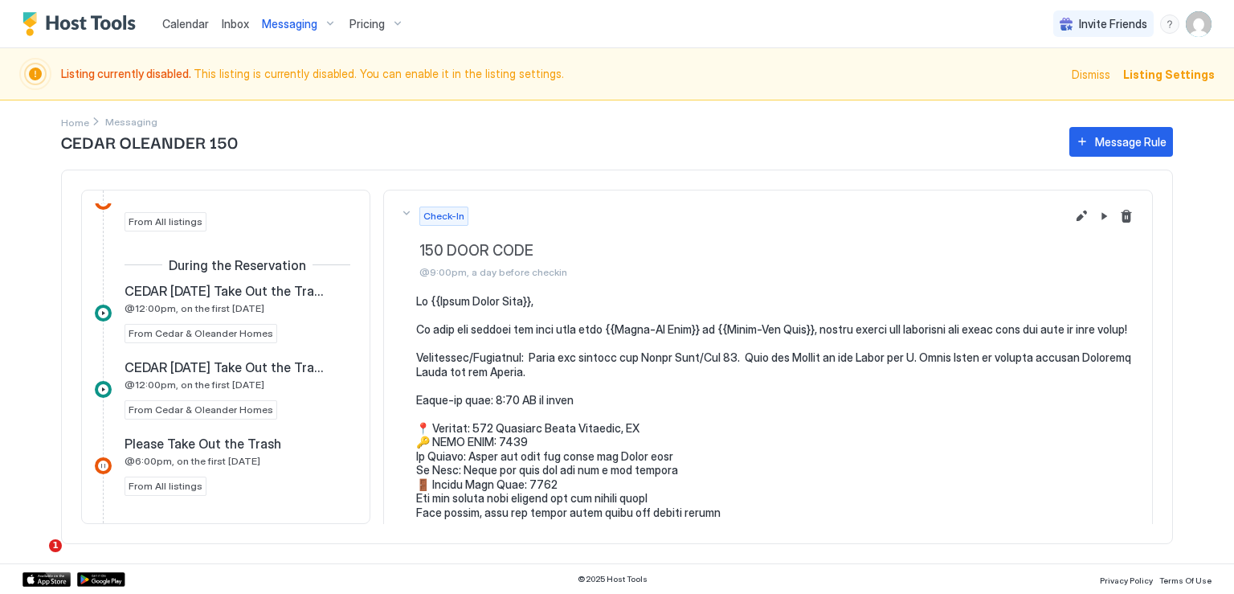
scroll to position [767, 0]
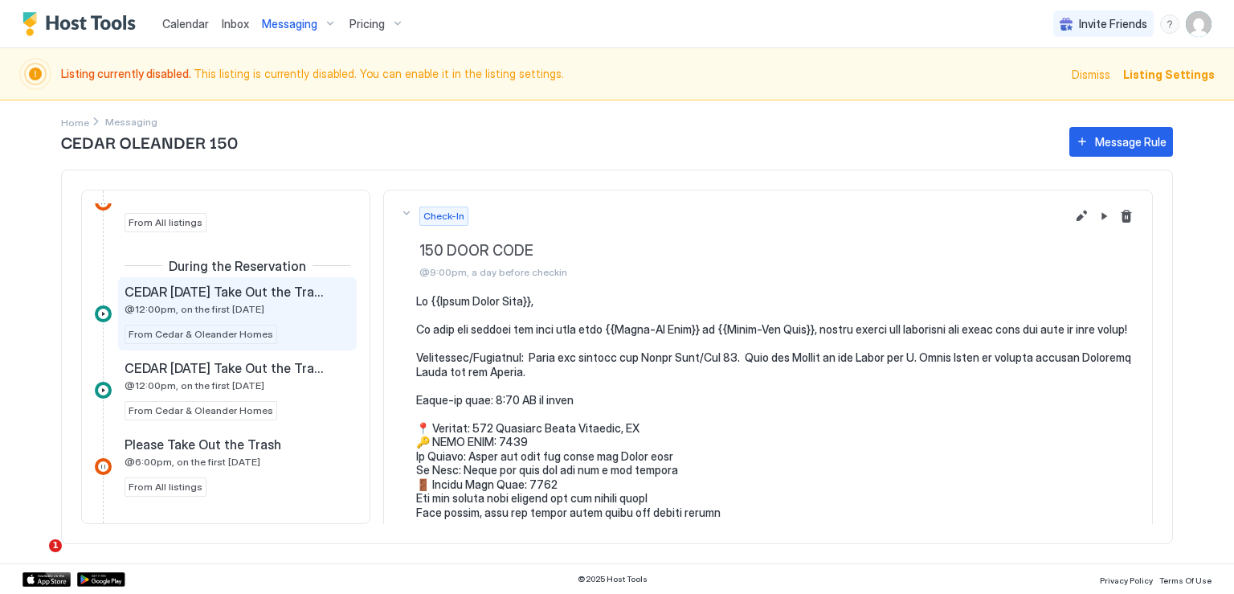
click at [233, 303] on span "@12:00pm, on the first Sunday" at bounding box center [195, 309] width 140 height 12
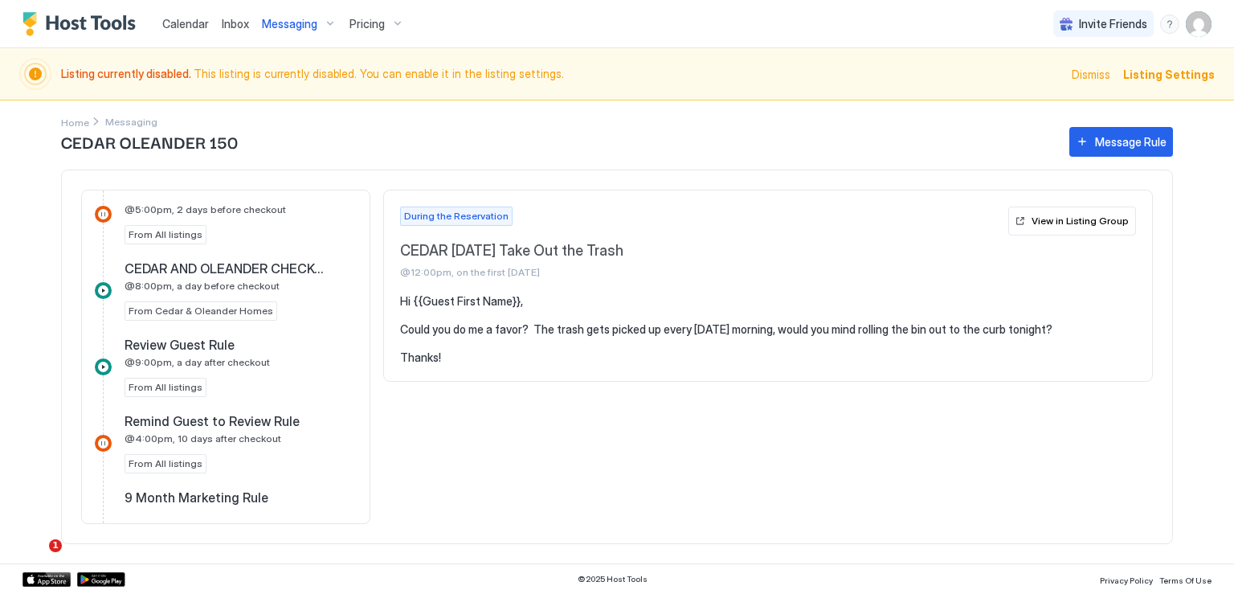
scroll to position [1172, 0]
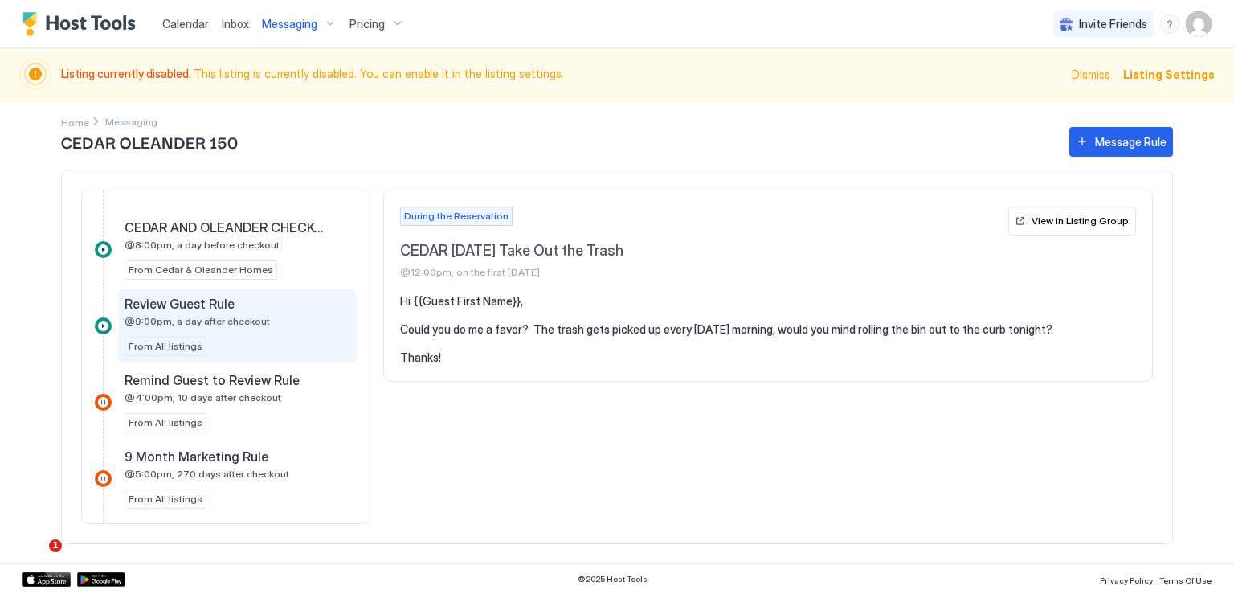
click at [235, 322] on div "Review Guest Rule @9:00pm, a day after checkout From All listings" at bounding box center [238, 326] width 226 height 60
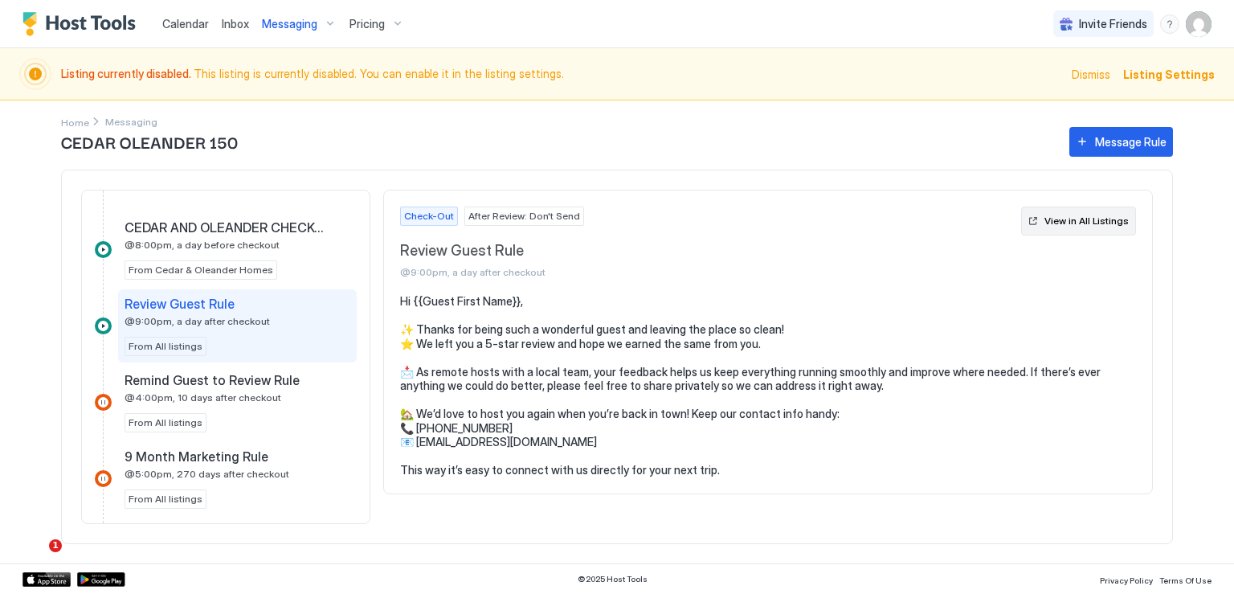
click at [1086, 228] on button "View in All Listings" at bounding box center [1078, 221] width 115 height 29
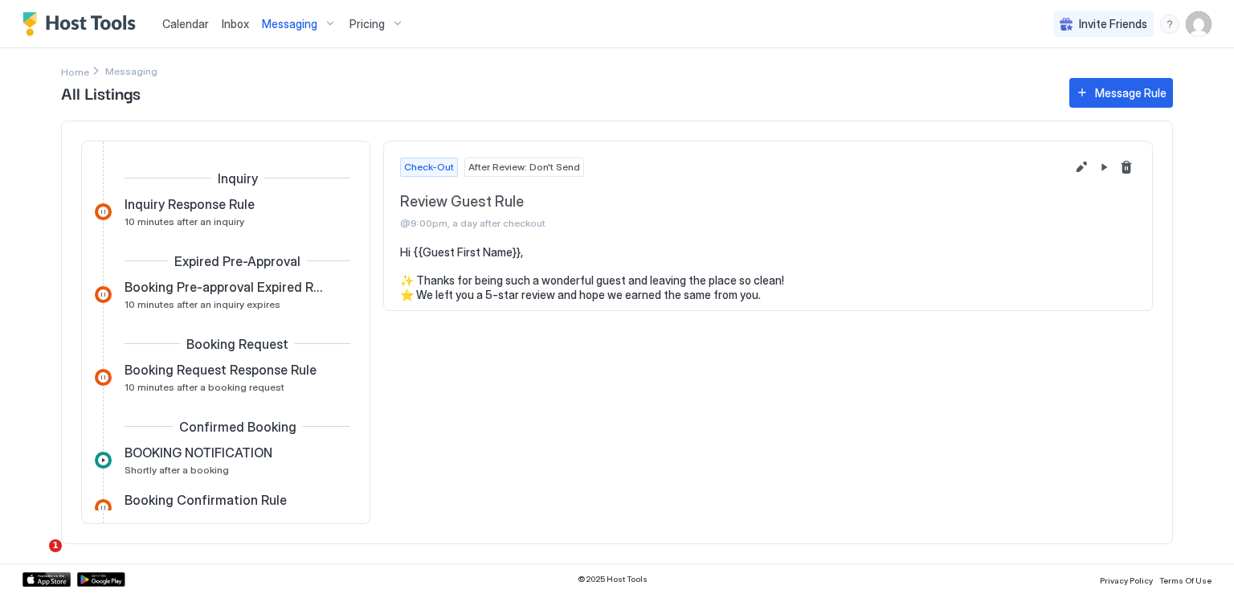
scroll to position [470, 0]
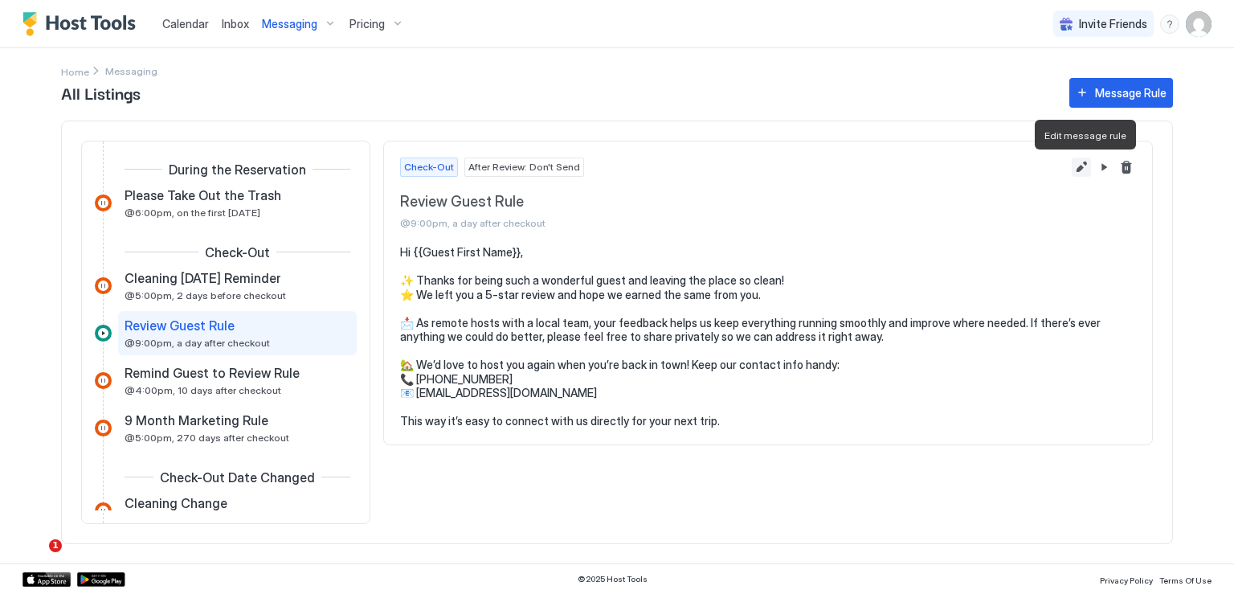
click at [1081, 170] on button "Edit message rule" at bounding box center [1081, 166] width 19 height 19
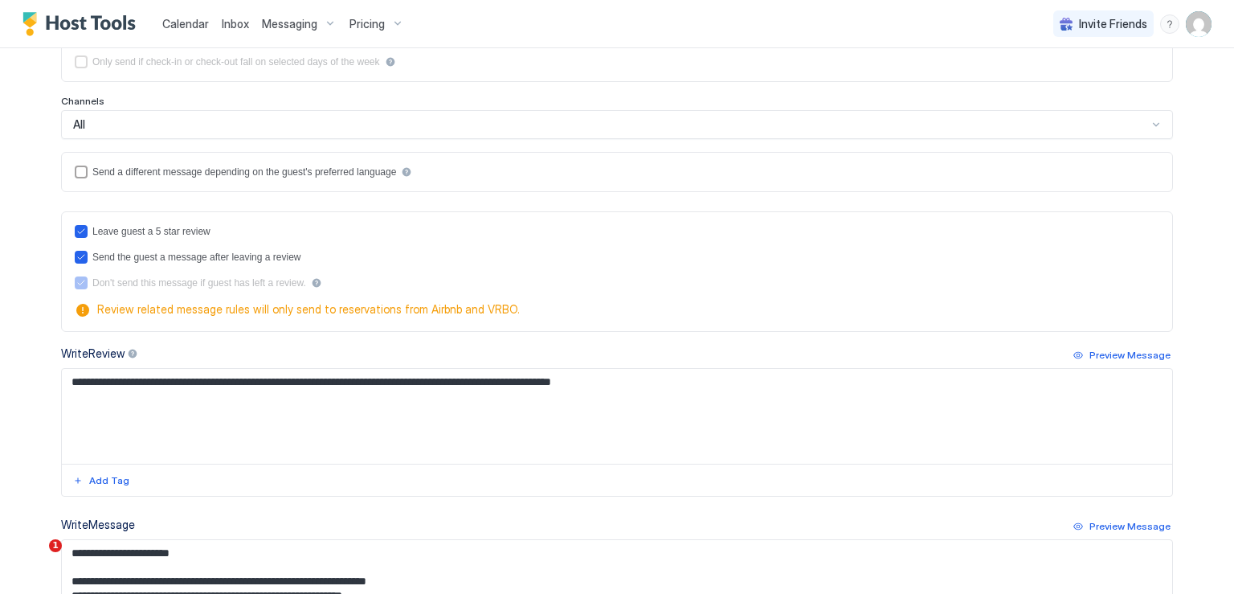
scroll to position [402, 0]
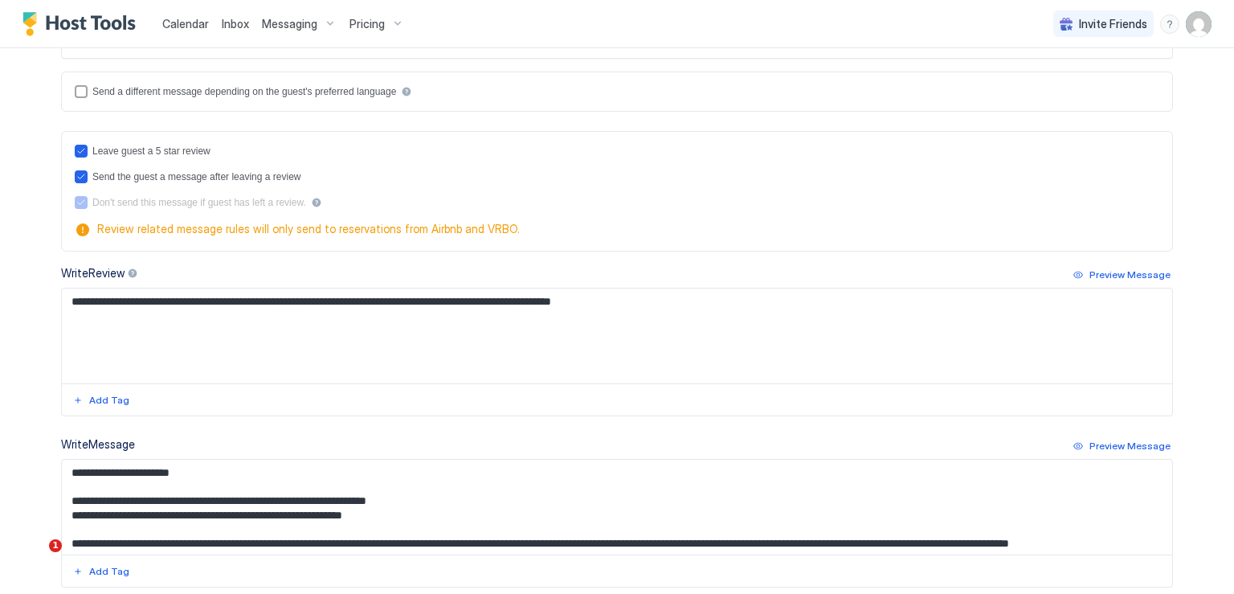
click at [230, 22] on span "Inbox" at bounding box center [235, 24] width 27 height 14
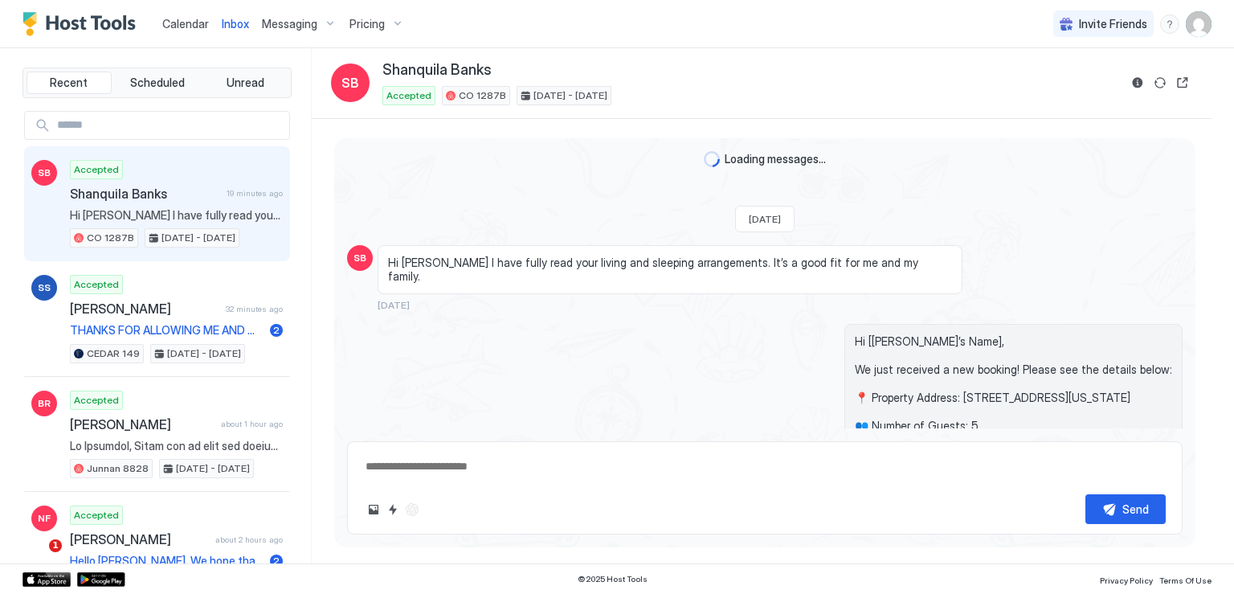
scroll to position [2514, 0]
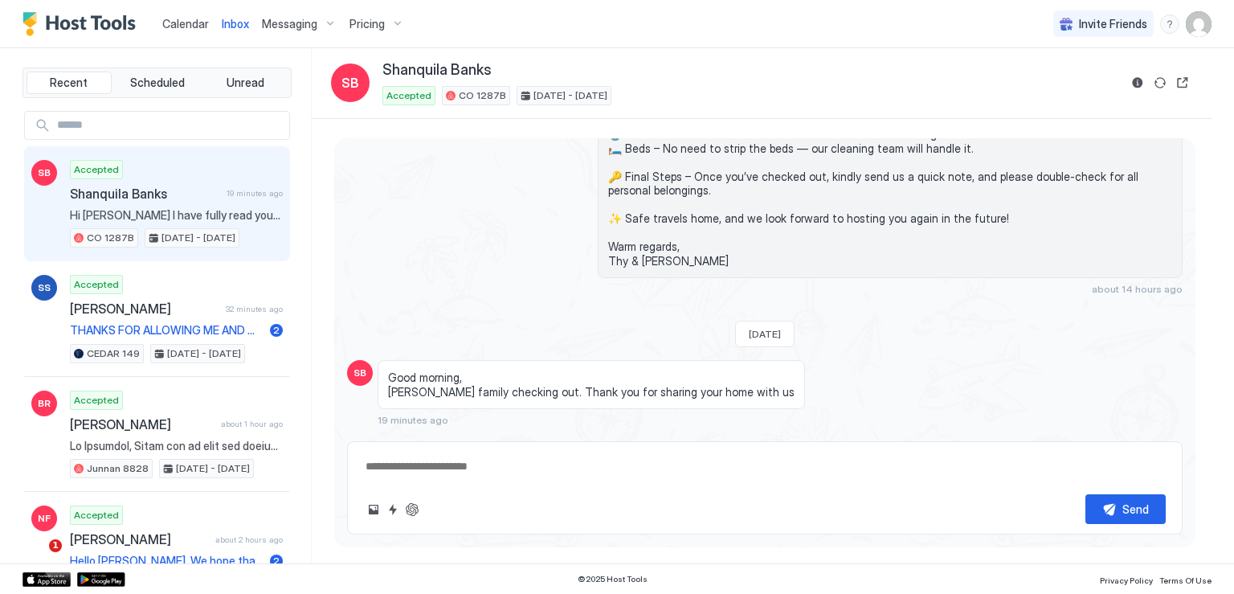
click at [178, 208] on span "Hi Derrick I have fully read your living and sleeping arrangements. It’s a good…" at bounding box center [176, 215] width 213 height 14
click at [1088, 441] on div "Scheduled Messages" at bounding box center [1109, 449] width 109 height 17
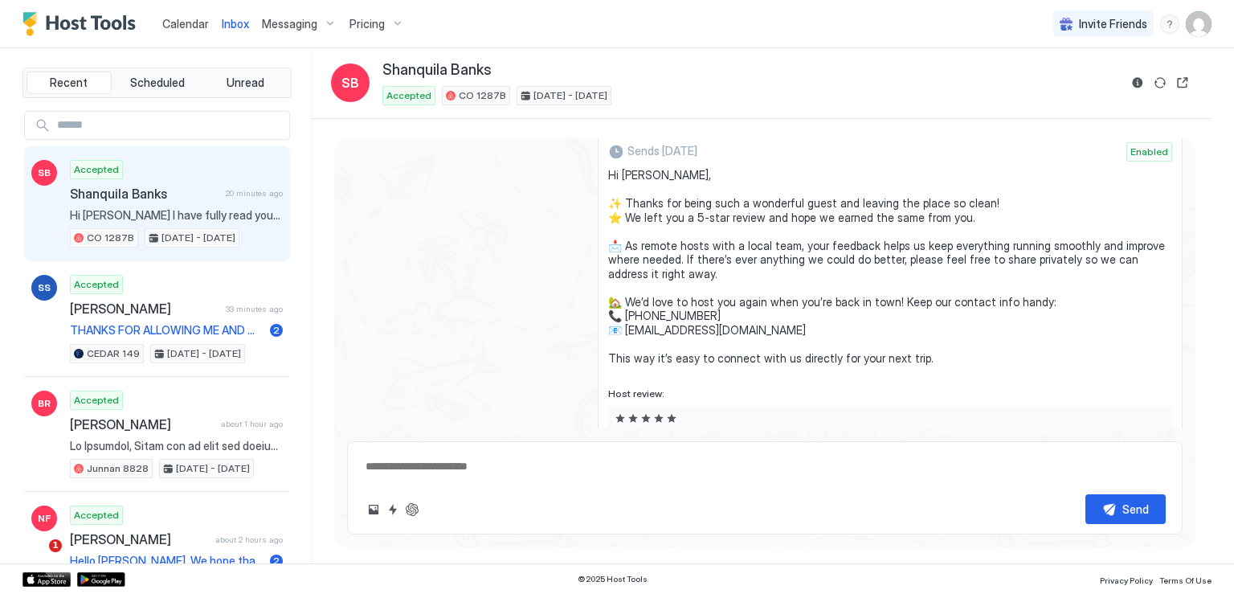
scroll to position [2954, 0]
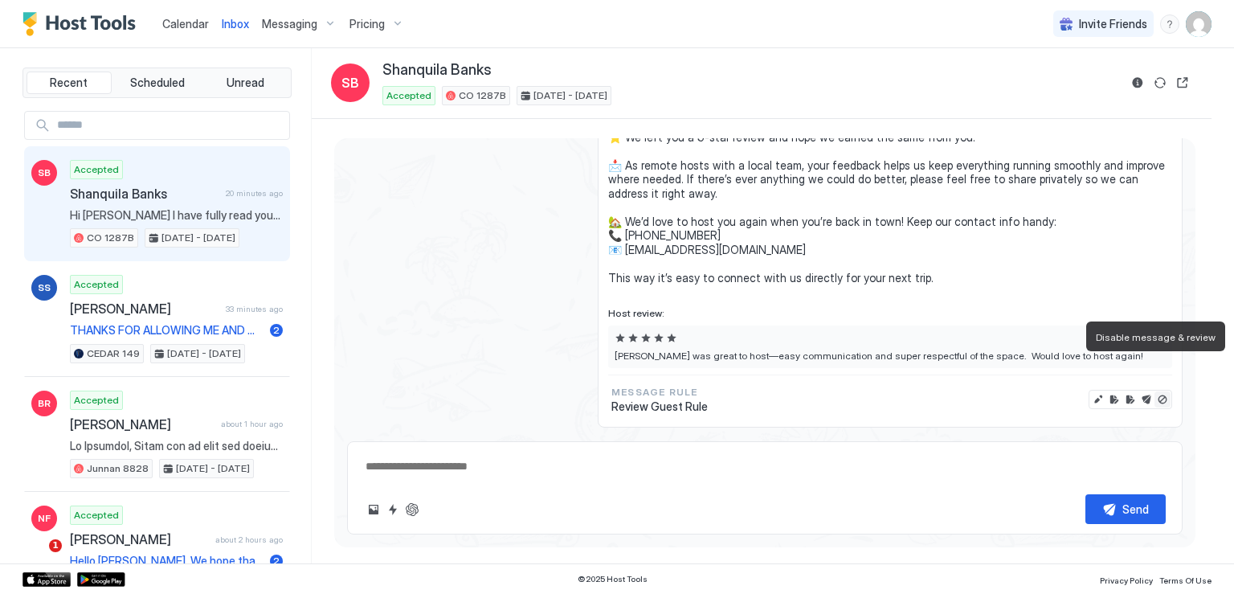
click at [1155, 391] on button "Disable message & review" at bounding box center [1163, 399] width 16 height 16
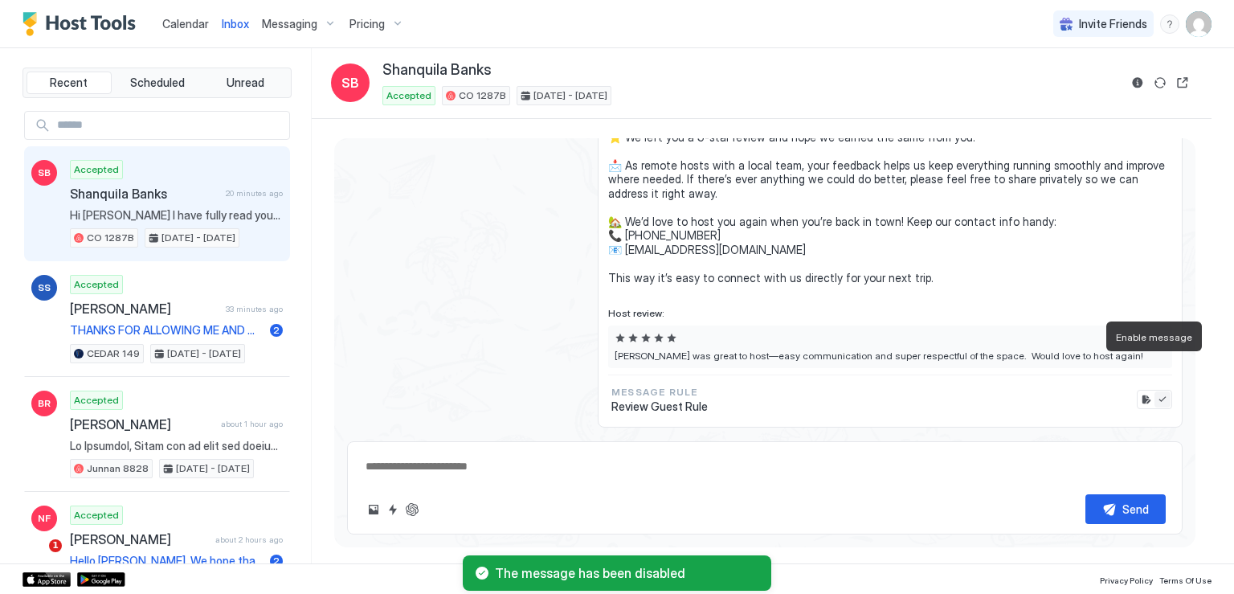
click at [1155, 391] on button "Enable message" at bounding box center [1163, 399] width 16 height 16
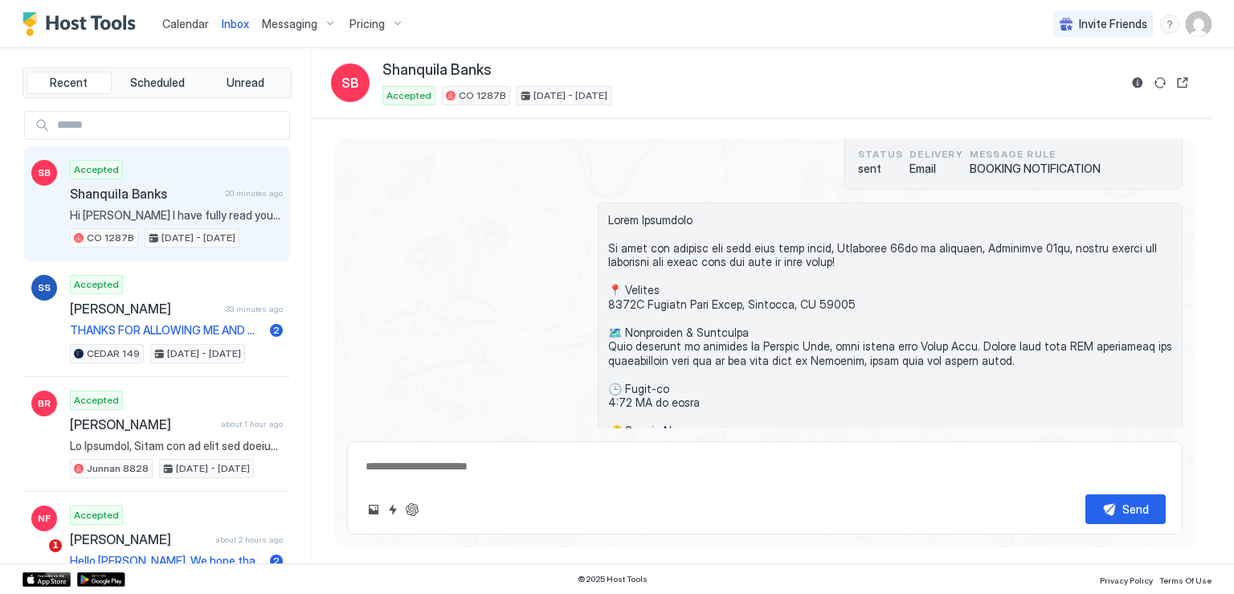
scroll to position [0, 0]
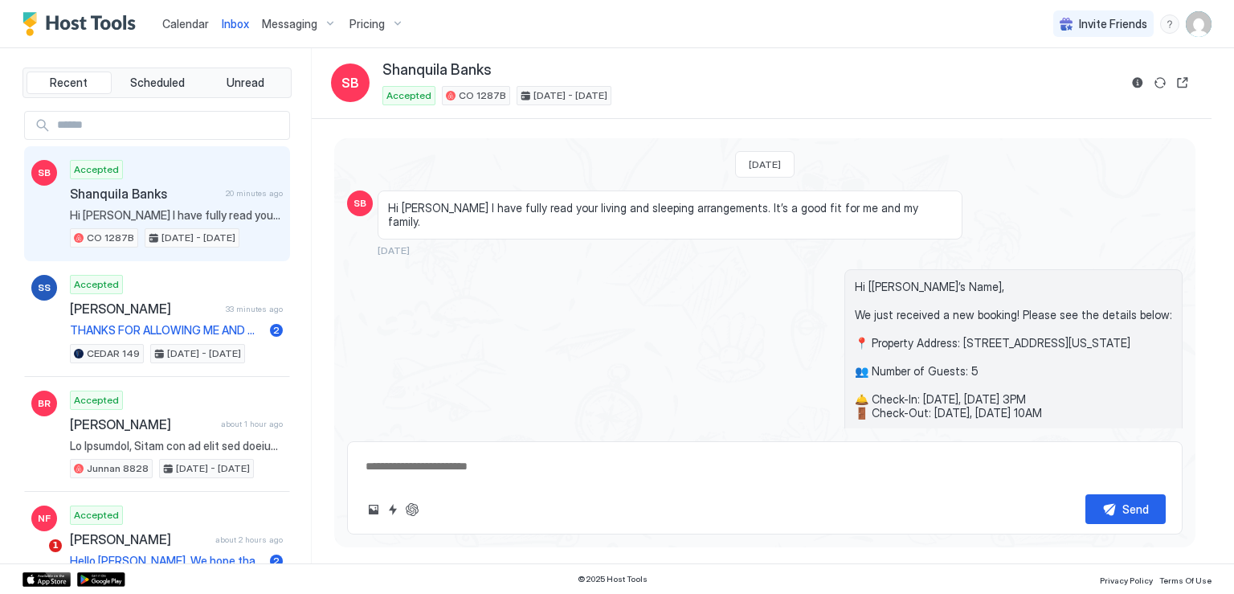
click at [366, 20] on span "Pricing" at bounding box center [367, 24] width 35 height 14
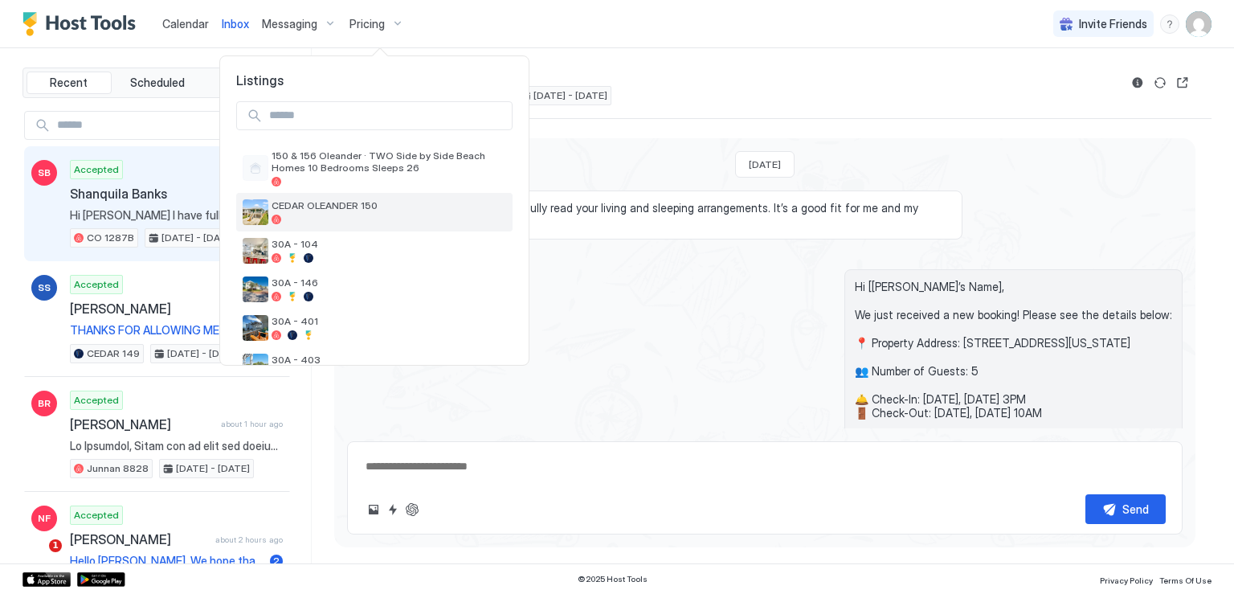
click at [392, 211] on span "CEDAR OLEANDER 150" at bounding box center [389, 205] width 235 height 12
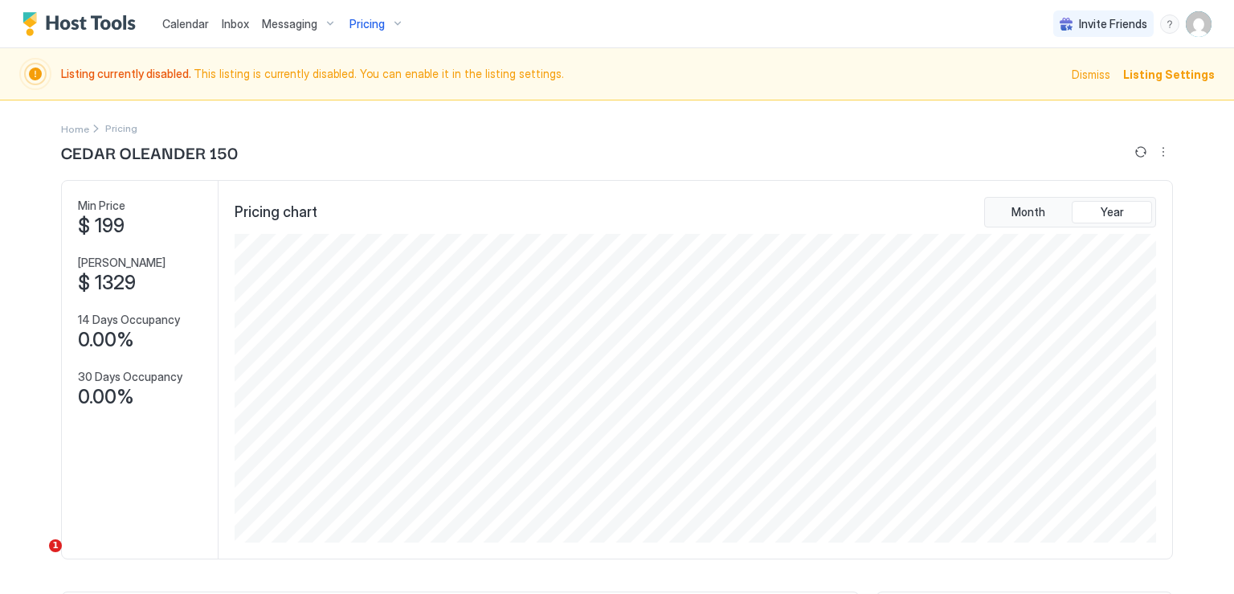
click at [196, 27] on span "Calendar" at bounding box center [185, 24] width 47 height 14
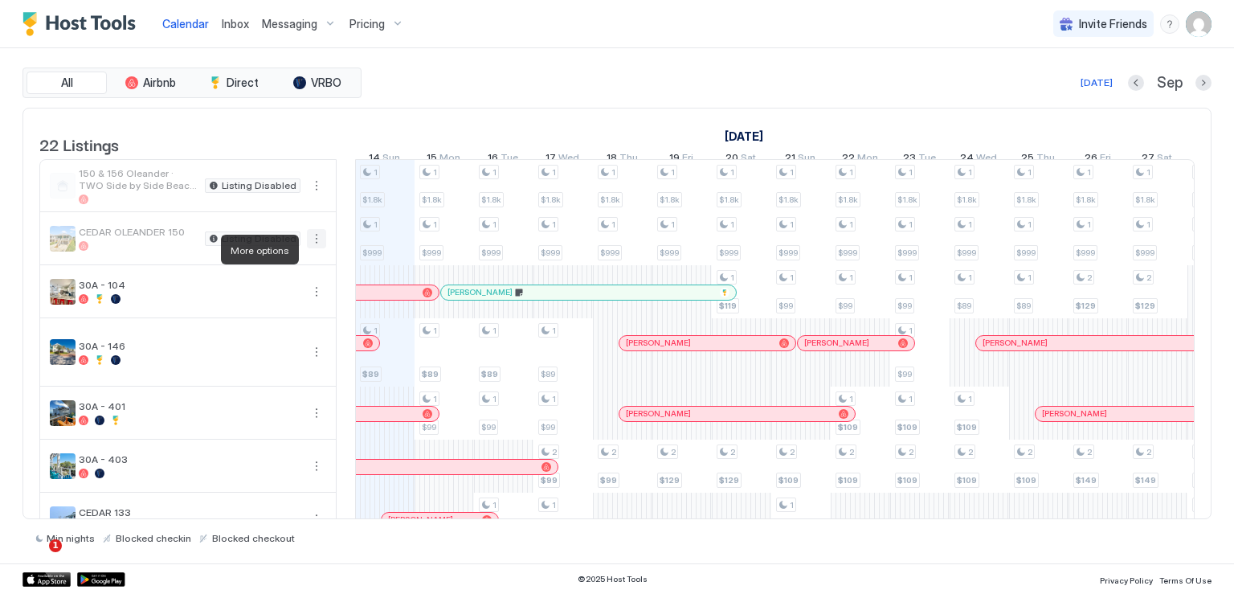
click at [311, 248] on button "More options" at bounding box center [316, 238] width 19 height 19
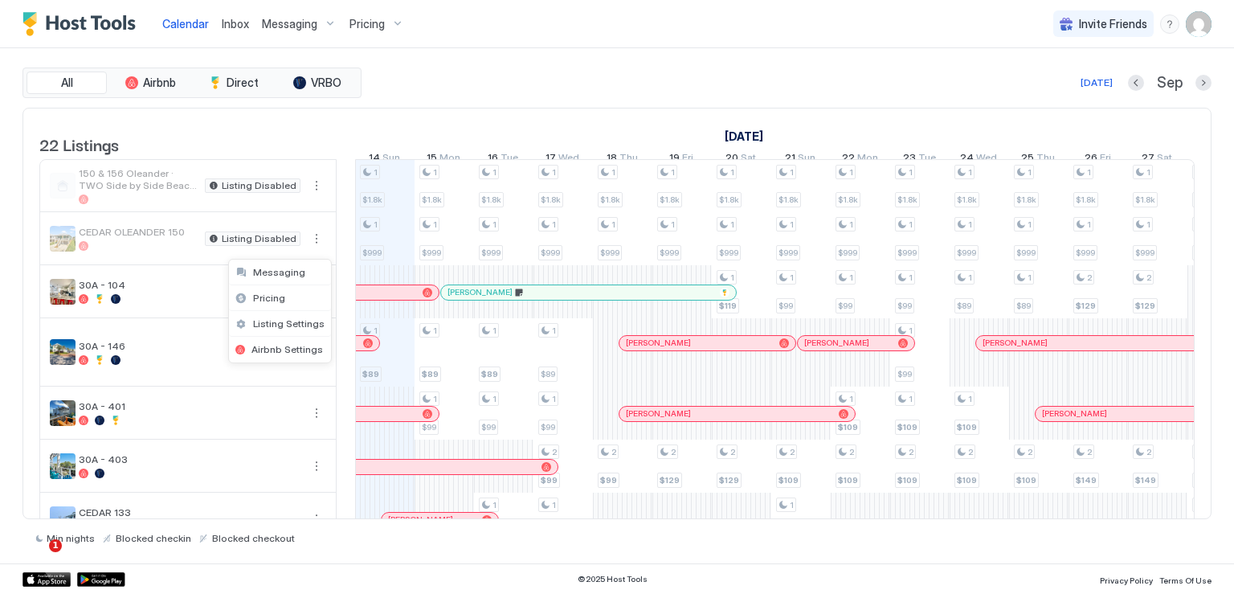
click at [145, 243] on div at bounding box center [617, 297] width 1234 height 594
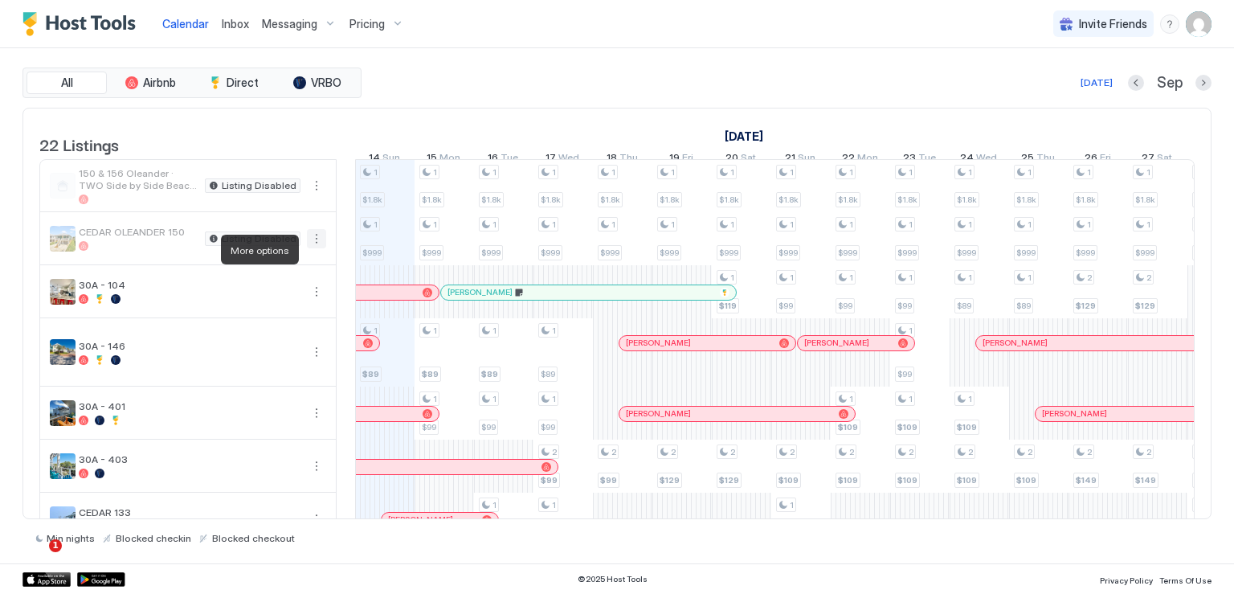
click at [310, 248] on button "More options" at bounding box center [316, 238] width 19 height 19
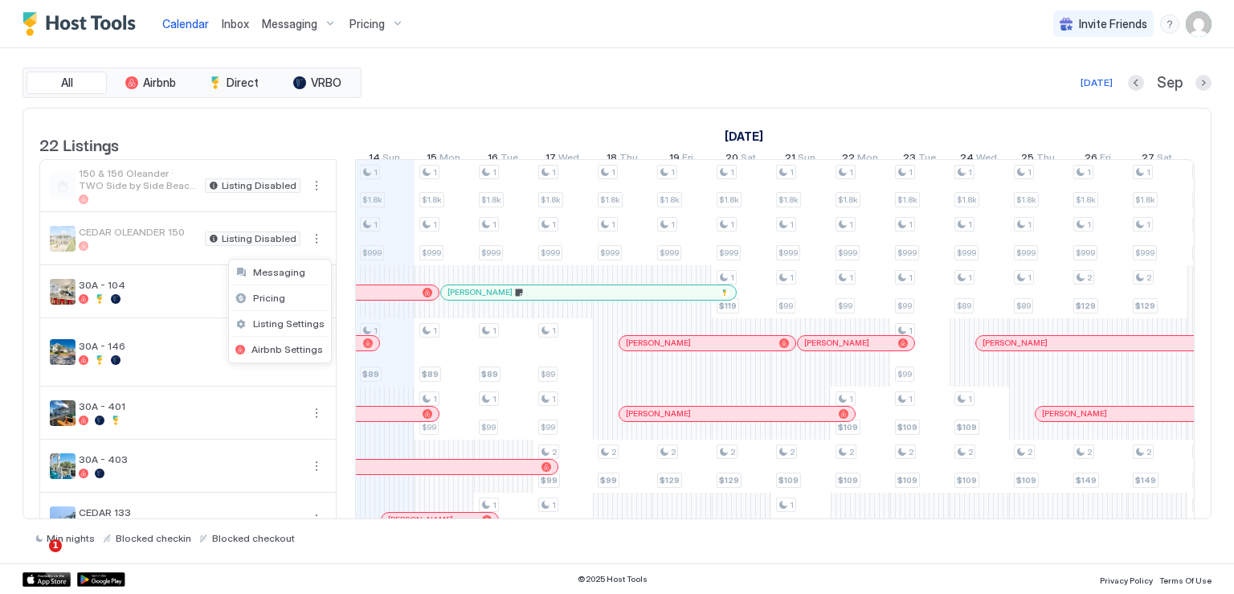
click at [149, 247] on div at bounding box center [617, 297] width 1234 height 594
click at [318, 248] on button "More options" at bounding box center [316, 238] width 19 height 19
click at [266, 296] on span "Pricing" at bounding box center [269, 298] width 32 height 12
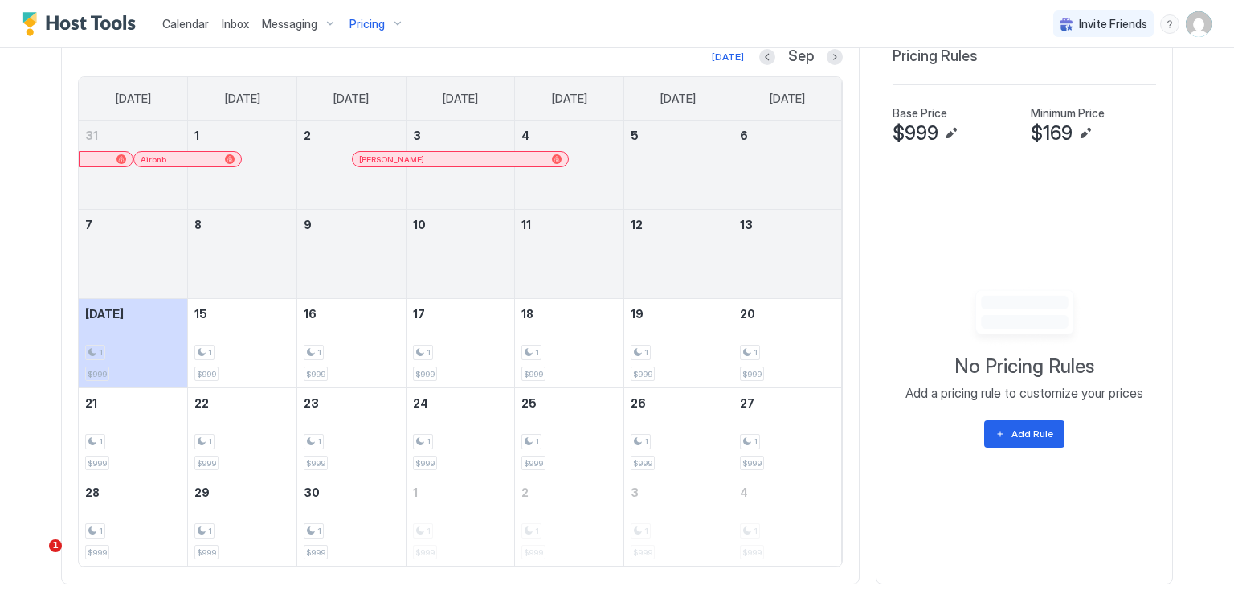
scroll to position [562, 0]
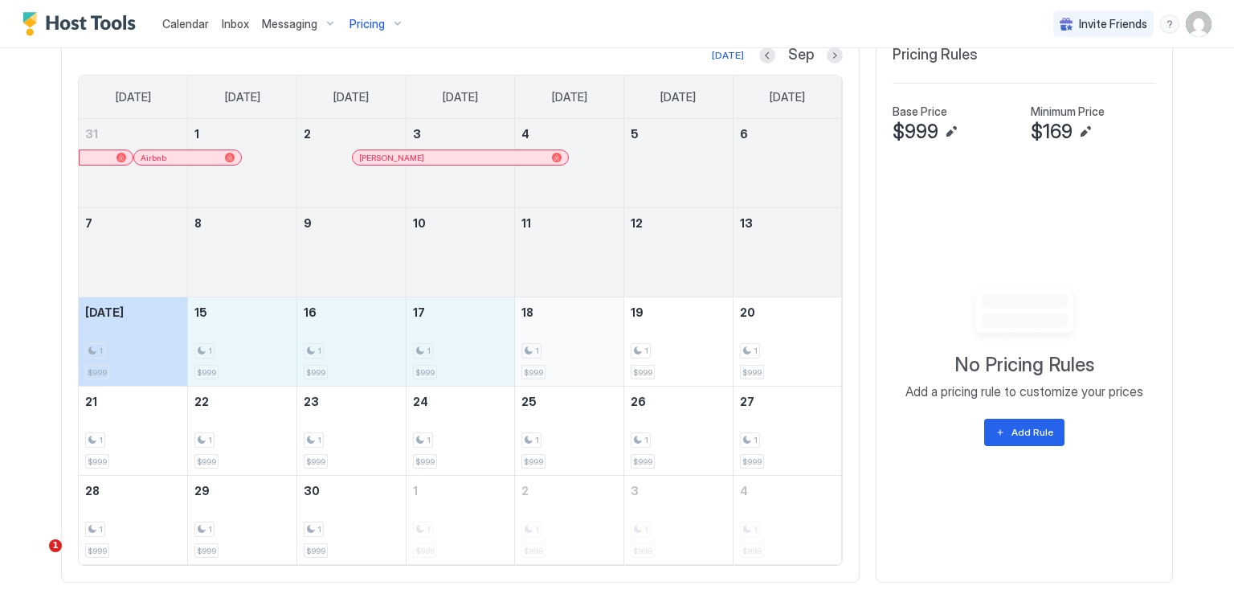
drag, startPoint x: 126, startPoint y: 360, endPoint x: 556, endPoint y: 364, distance: 429.9
click at [556, 364] on tr "Today 1 $999 15 1 $999 16 1 $999 17 1 $999 18 1 $999 19 1 $999 20 1 $999" at bounding box center [460, 341] width 763 height 89
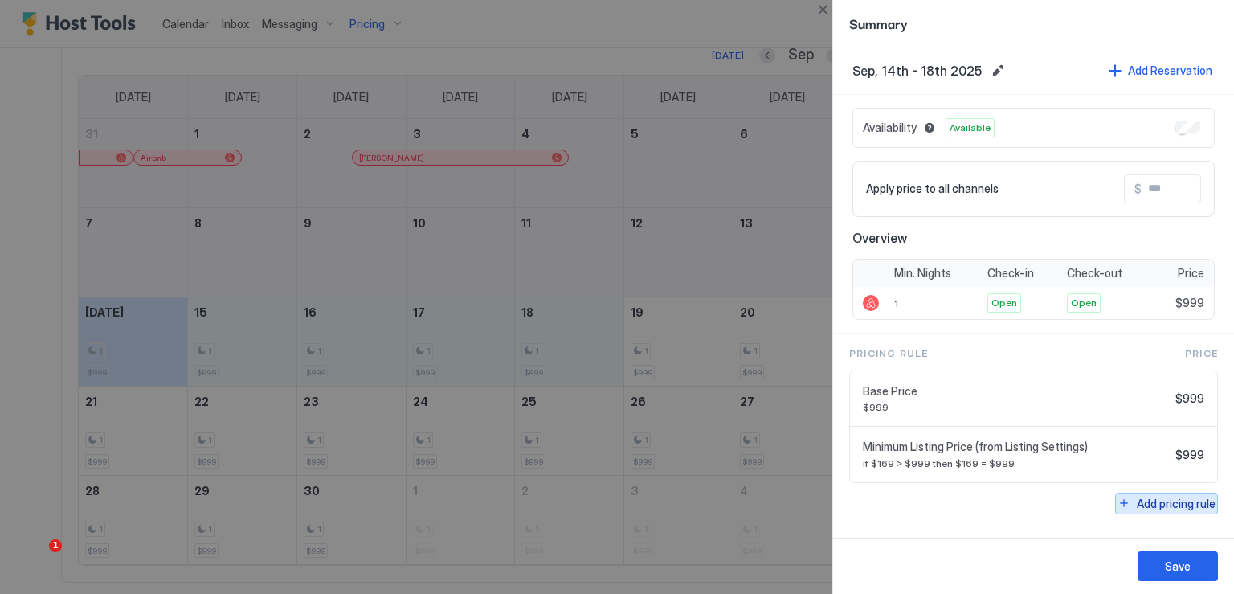
click at [1186, 502] on div "Add pricing rule" at bounding box center [1176, 503] width 79 height 17
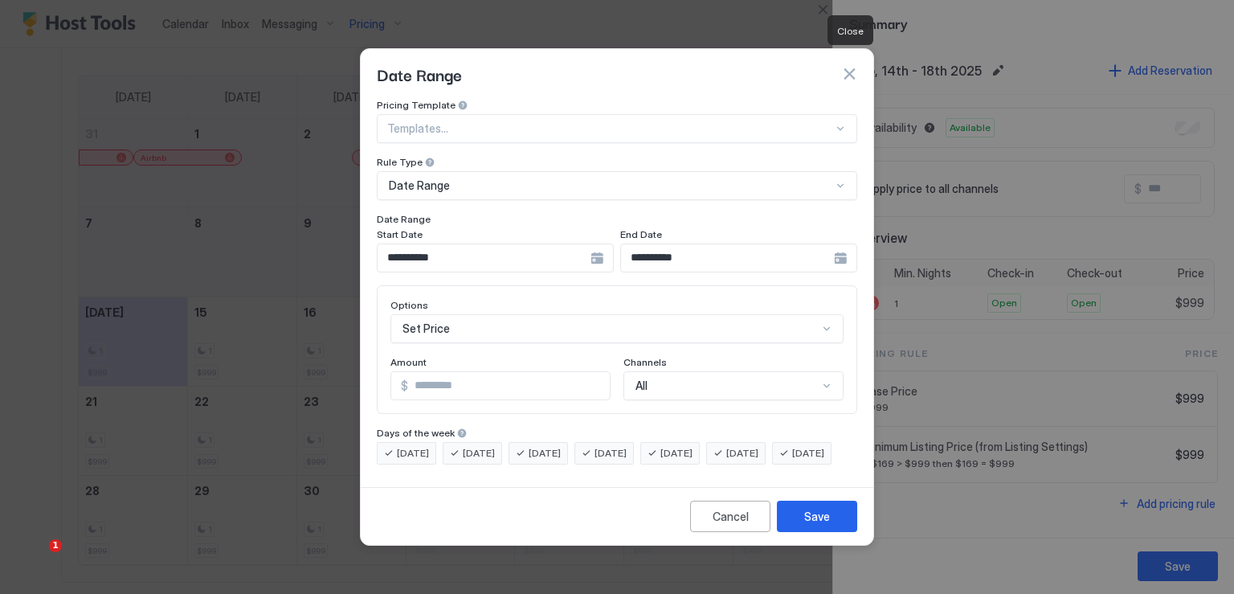
click at [855, 66] on button "button" at bounding box center [849, 74] width 16 height 16
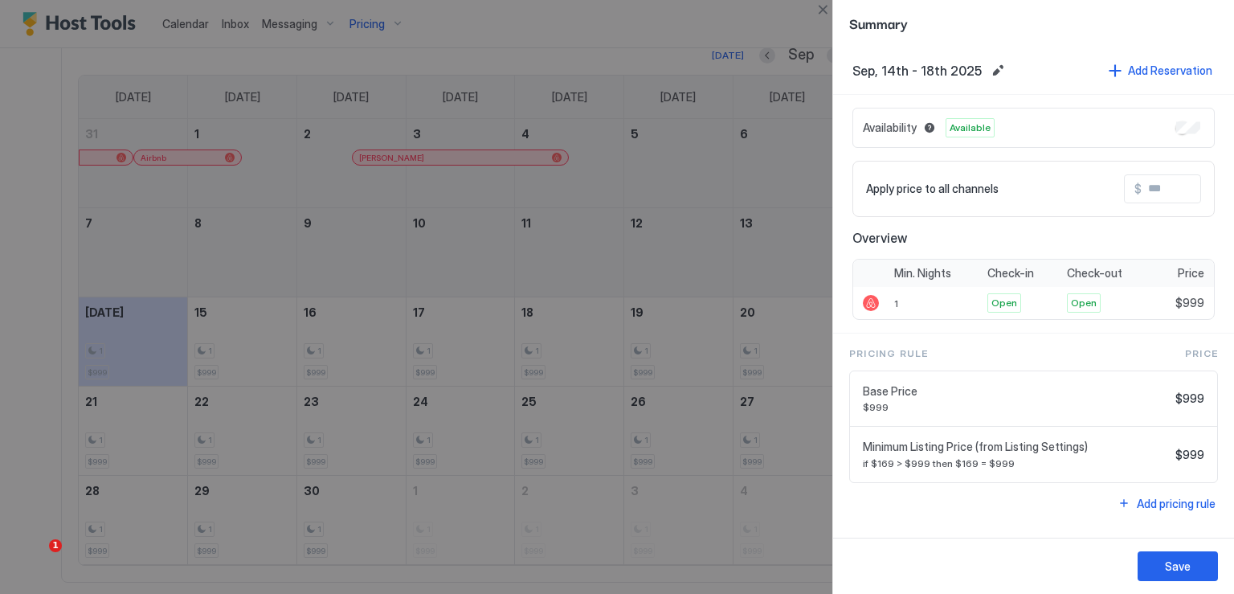
click at [1166, 182] on input "Input Field" at bounding box center [1206, 188] width 129 height 27
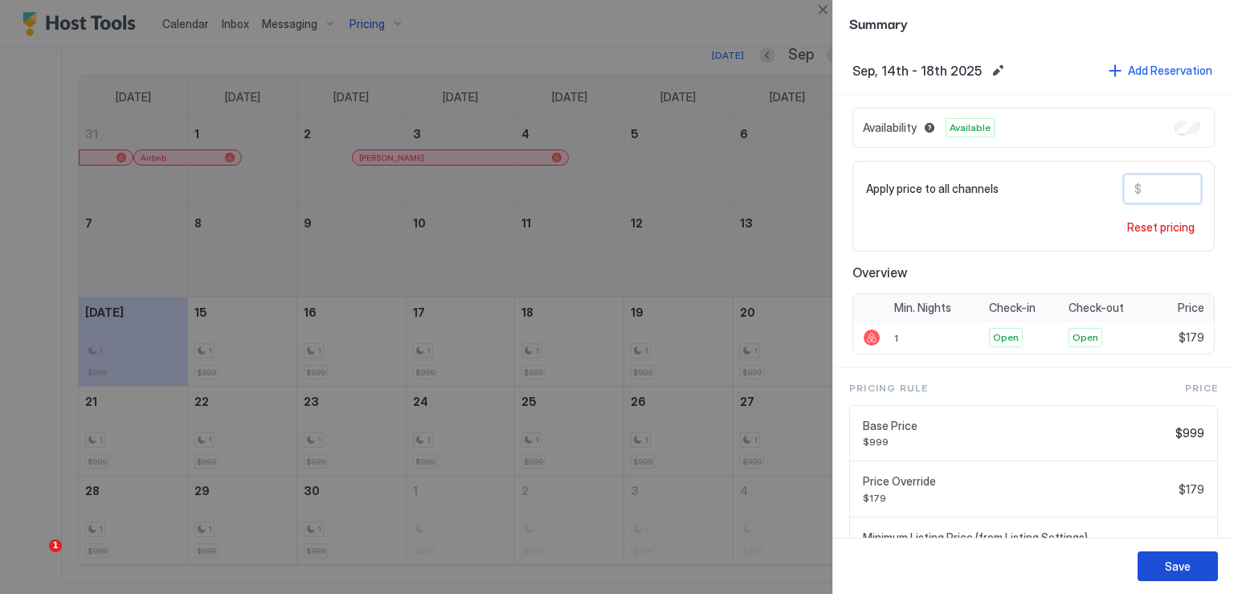
type input "***"
click at [1178, 561] on div "Save" at bounding box center [1178, 566] width 26 height 17
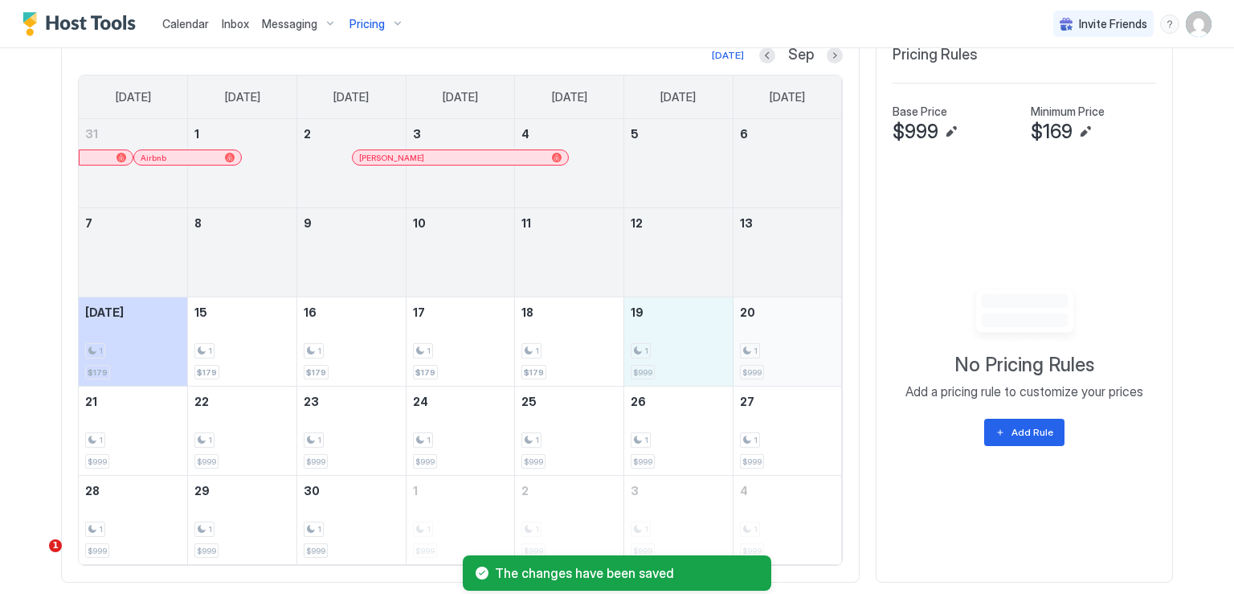
drag, startPoint x: 665, startPoint y: 345, endPoint x: 739, endPoint y: 354, distance: 75.2
click at [739, 354] on tr "Today 1 $179 15 1 $179 16 1 $179 17 1 $179 18 1 $179 19 1 $999 20 1 $999" at bounding box center [460, 341] width 763 height 89
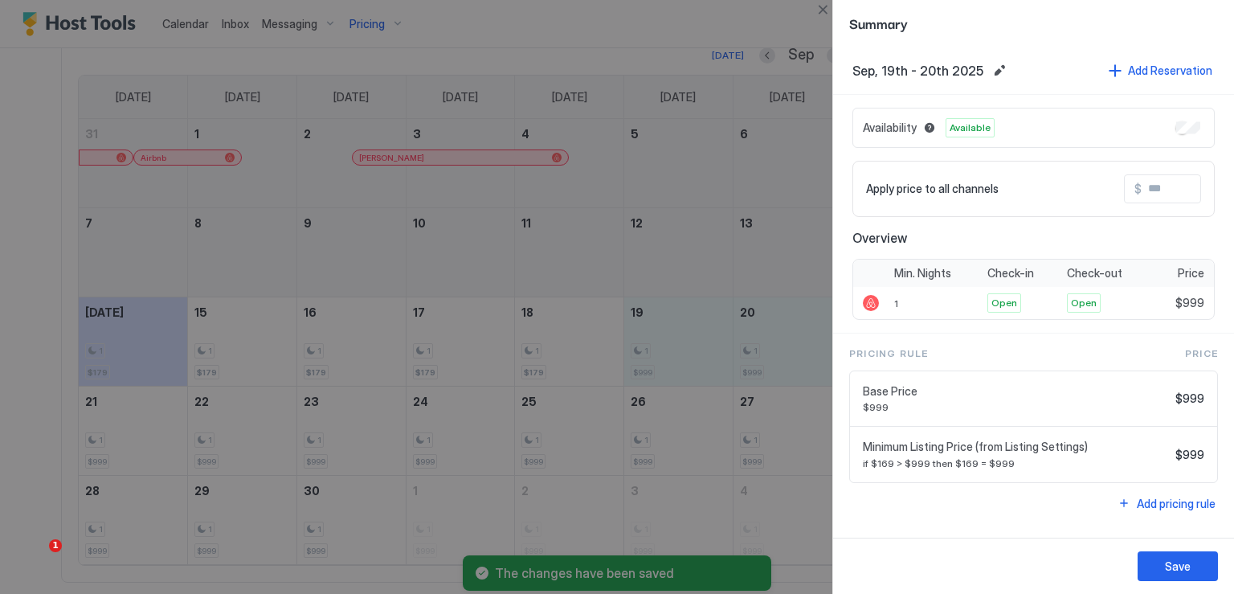
click at [1151, 181] on input "Input Field" at bounding box center [1206, 188] width 129 height 27
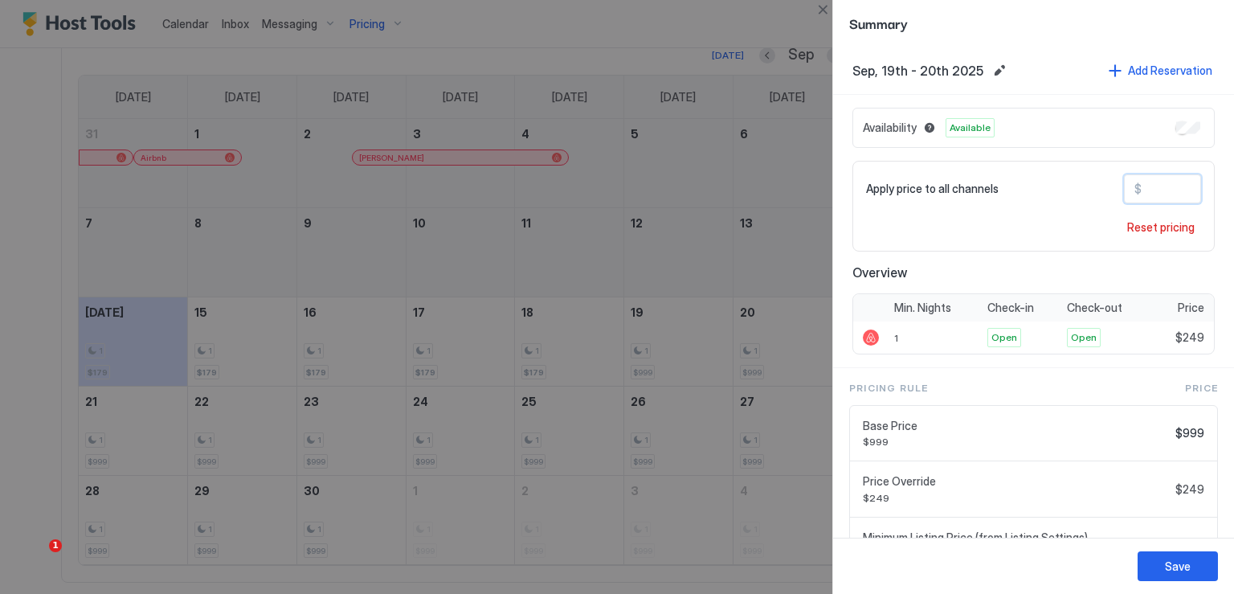
click at [1147, 186] on input "***" at bounding box center [1206, 188] width 129 height 27
type input "***"
click at [1192, 562] on button "Save" at bounding box center [1178, 566] width 80 height 30
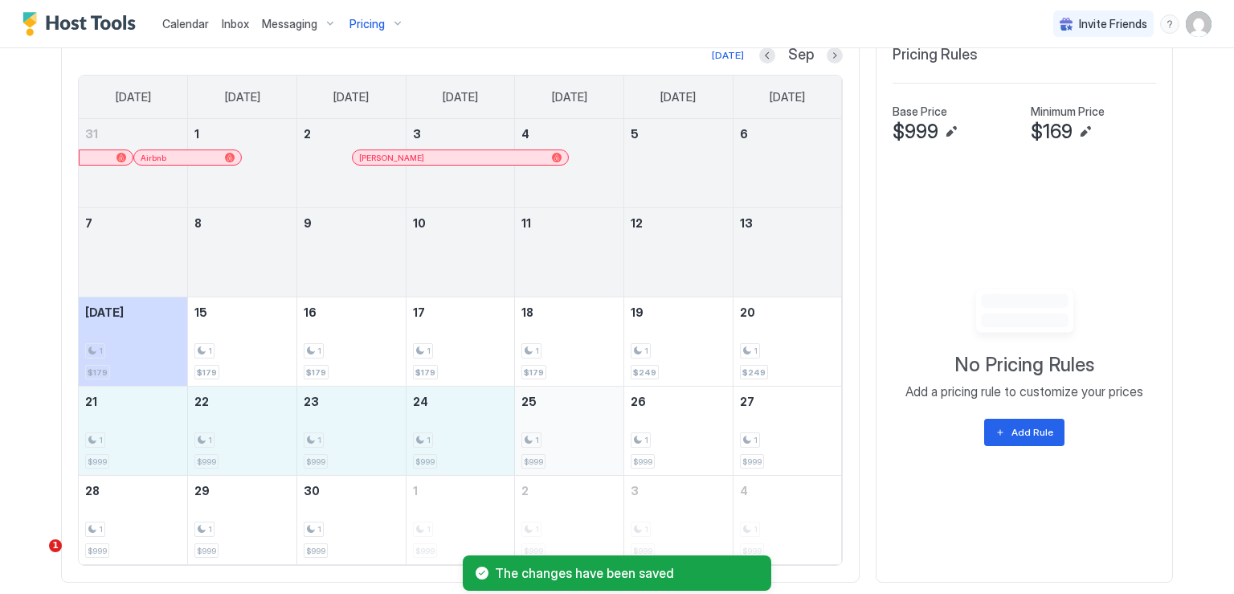
drag, startPoint x: 108, startPoint y: 438, endPoint x: 543, endPoint y: 468, distance: 436.5
click at [543, 468] on tr "21 1 $999 22 1 $999 23 1 $999 24 1 $999 25 1 $999 26 1 $999 27 1 $999" at bounding box center [460, 430] width 763 height 89
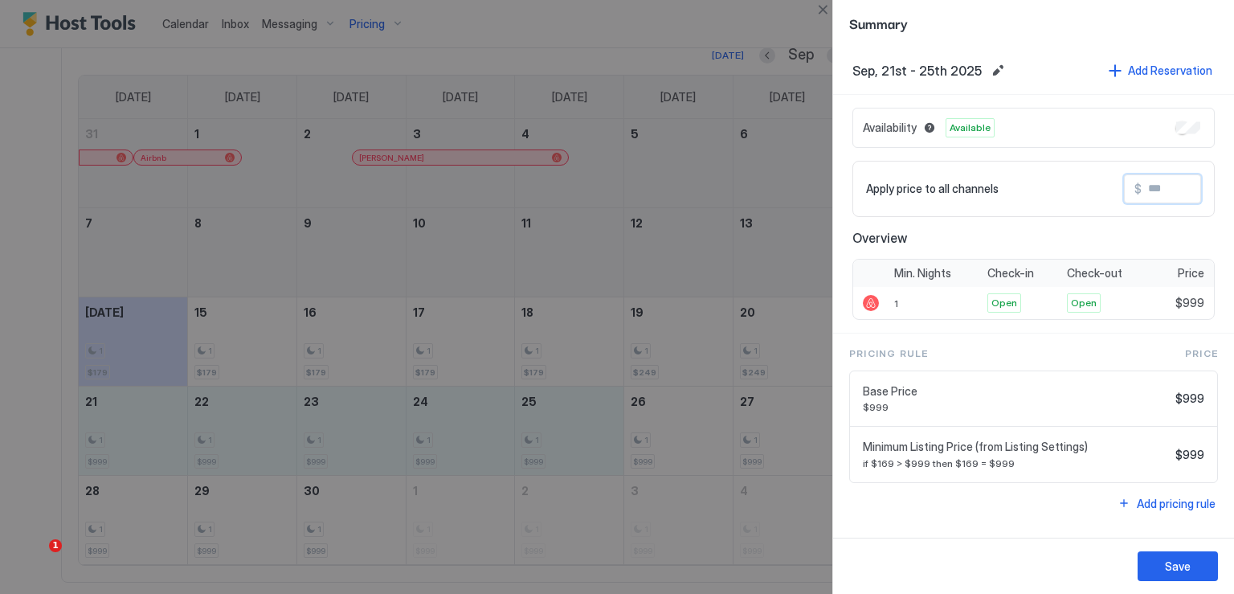
click at [1163, 193] on input "Input Field" at bounding box center [1206, 188] width 129 height 27
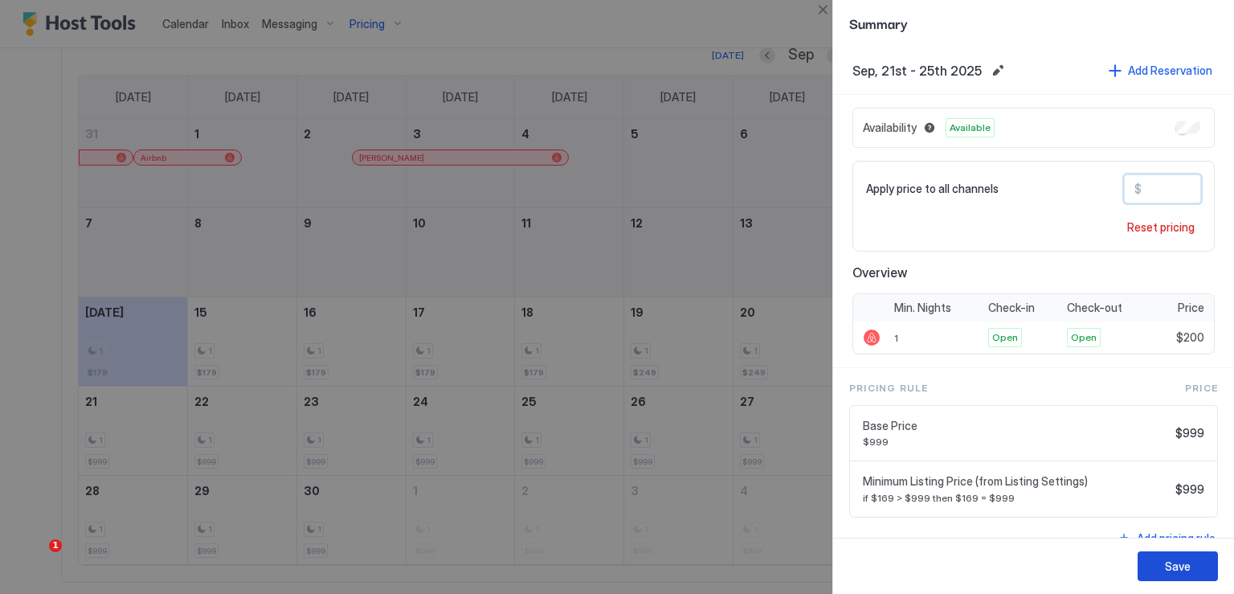
type input "***"
click at [1154, 558] on button "Save" at bounding box center [1178, 566] width 80 height 30
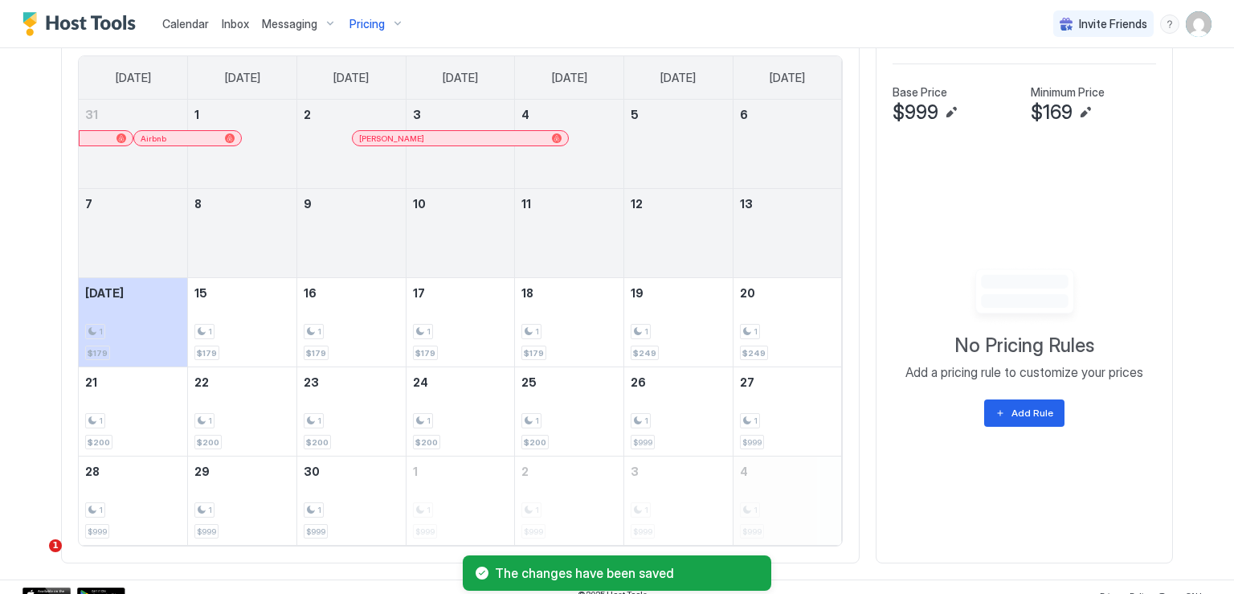
scroll to position [593, 0]
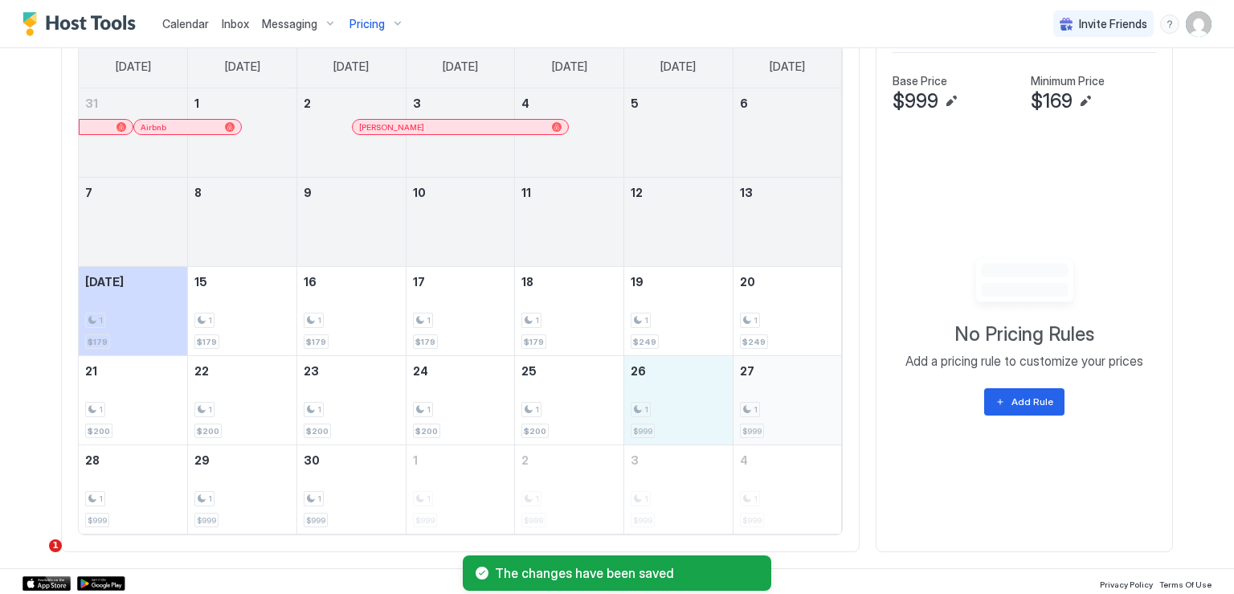
drag, startPoint x: 676, startPoint y: 415, endPoint x: 755, endPoint y: 415, distance: 79.5
click at [755, 415] on tr "21 1 $200 22 1 $200 23 1 $200 24 1 $200 25 1 $200 26 1 $999 27 1 $999" at bounding box center [460, 400] width 763 height 89
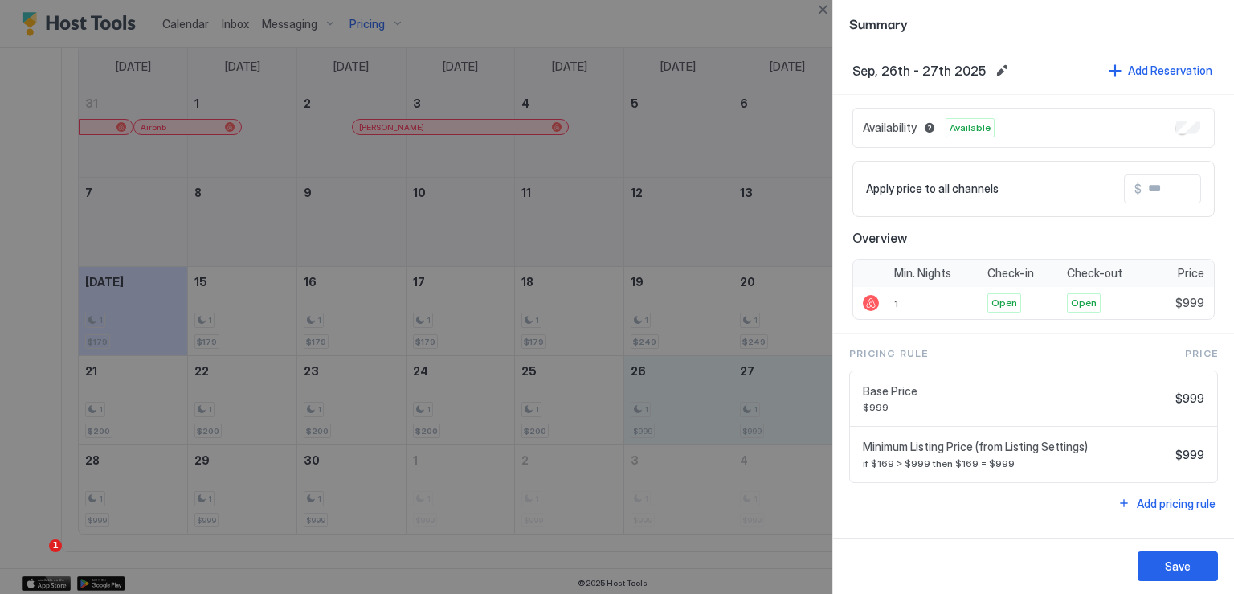
click at [1166, 190] on input "Input Field" at bounding box center [1206, 188] width 129 height 27
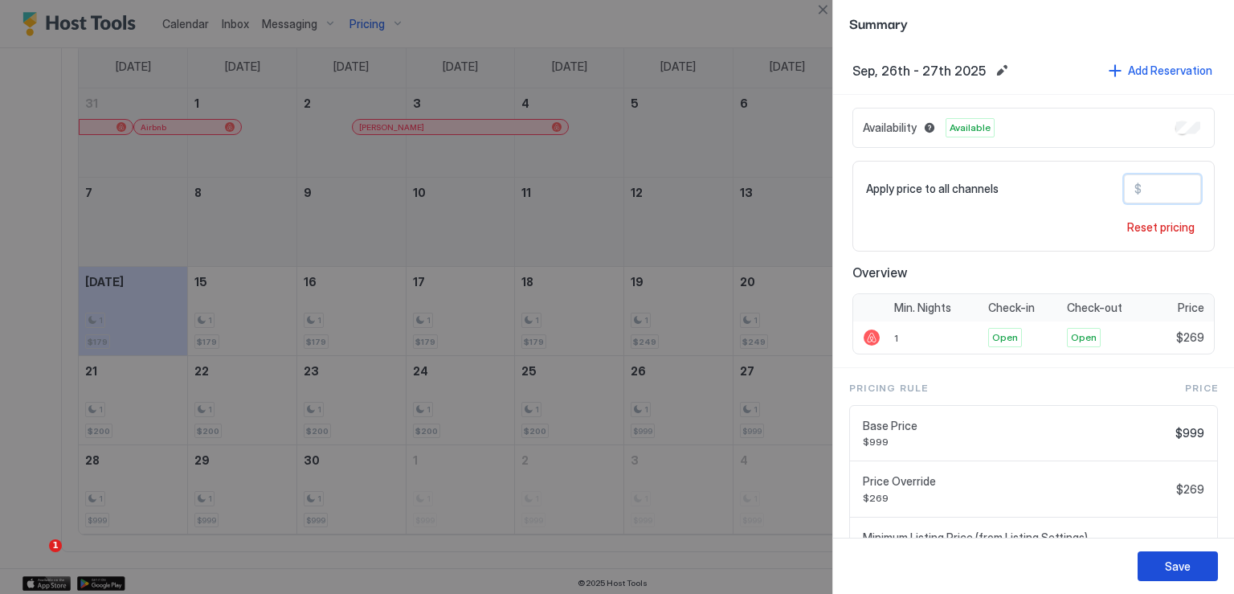
type input "***"
click at [1189, 568] on div "Save" at bounding box center [1178, 566] width 26 height 17
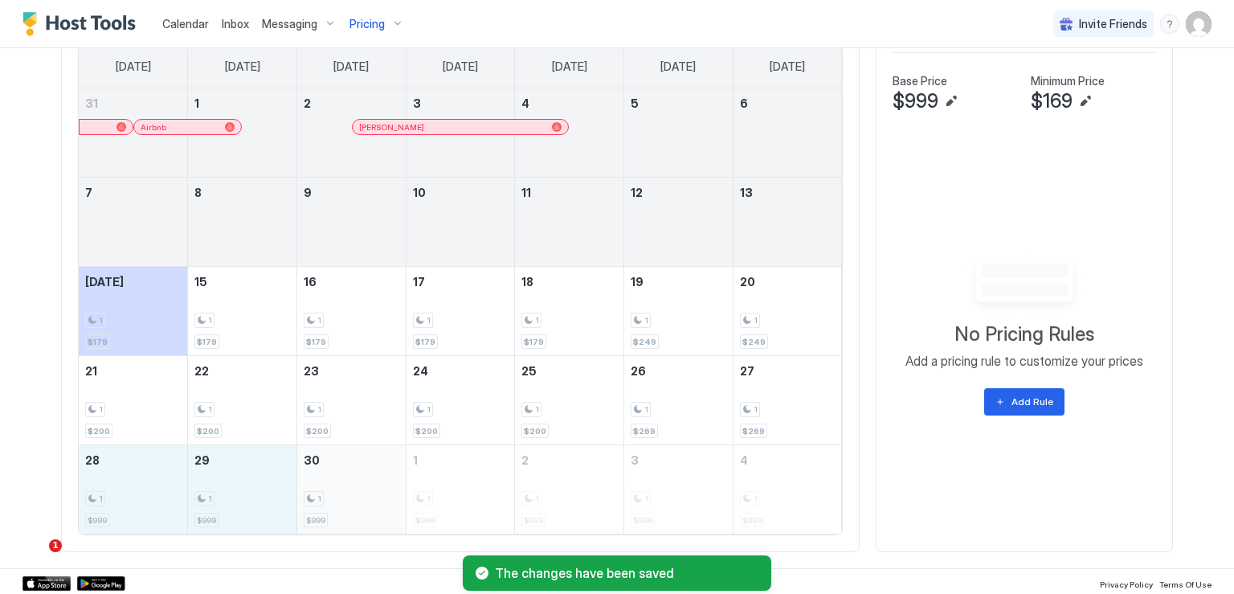
drag, startPoint x: 137, startPoint y: 497, endPoint x: 312, endPoint y: 502, distance: 175.3
click at [312, 502] on tr "28 1 $999 29 1 $999 30 1 $999 1 1 $999 2 1 $999 3 1 $999 4 1 $999" at bounding box center [460, 489] width 763 height 89
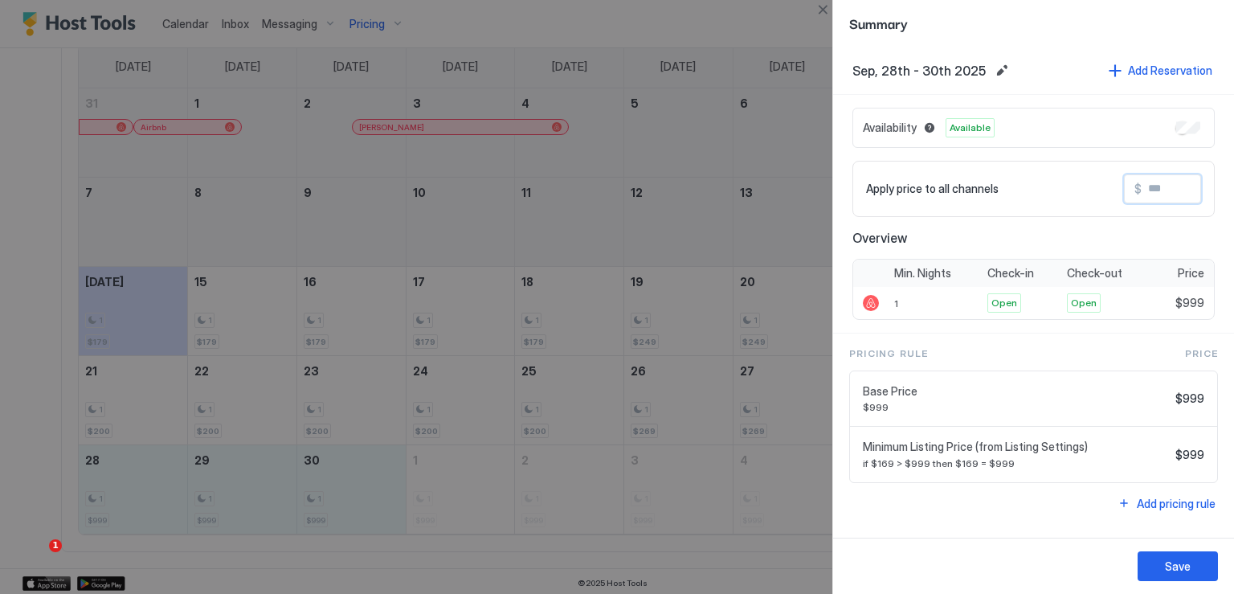
click at [1166, 190] on input "Input Field" at bounding box center [1206, 188] width 129 height 27
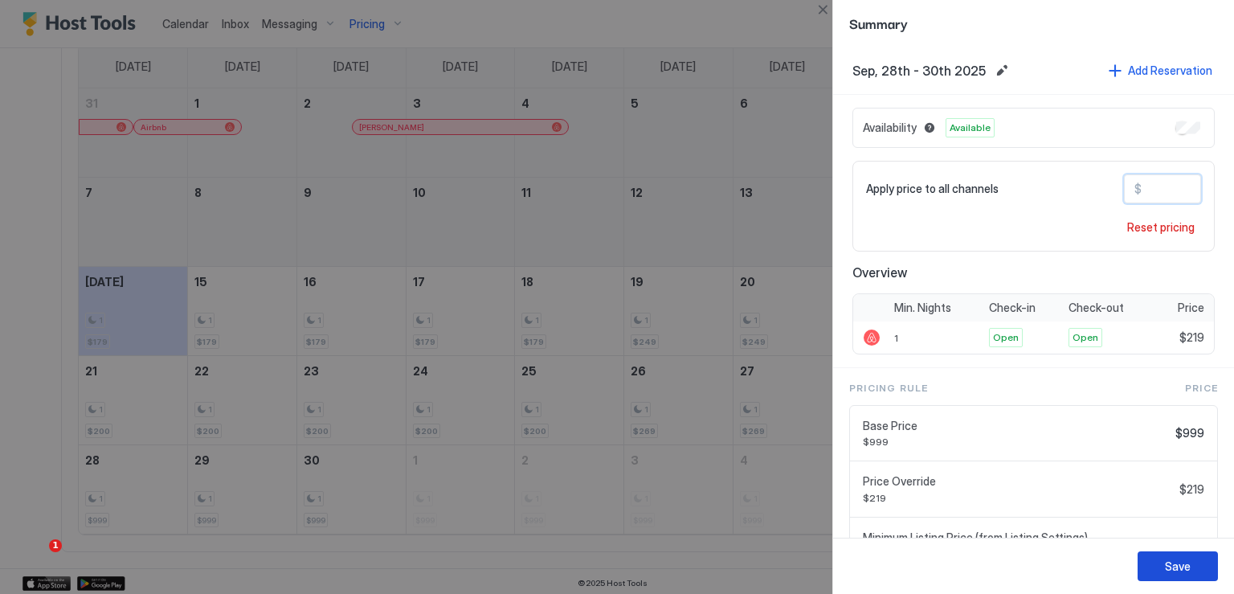
type input "***"
click at [1164, 559] on button "Save" at bounding box center [1178, 566] width 80 height 30
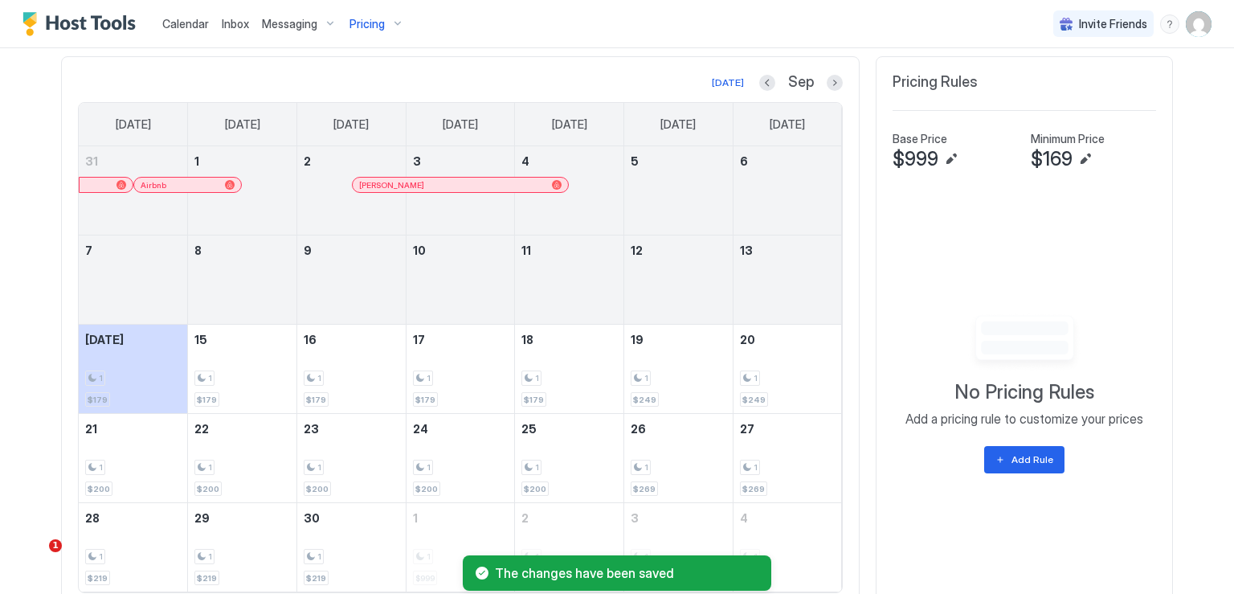
scroll to position [432, 0]
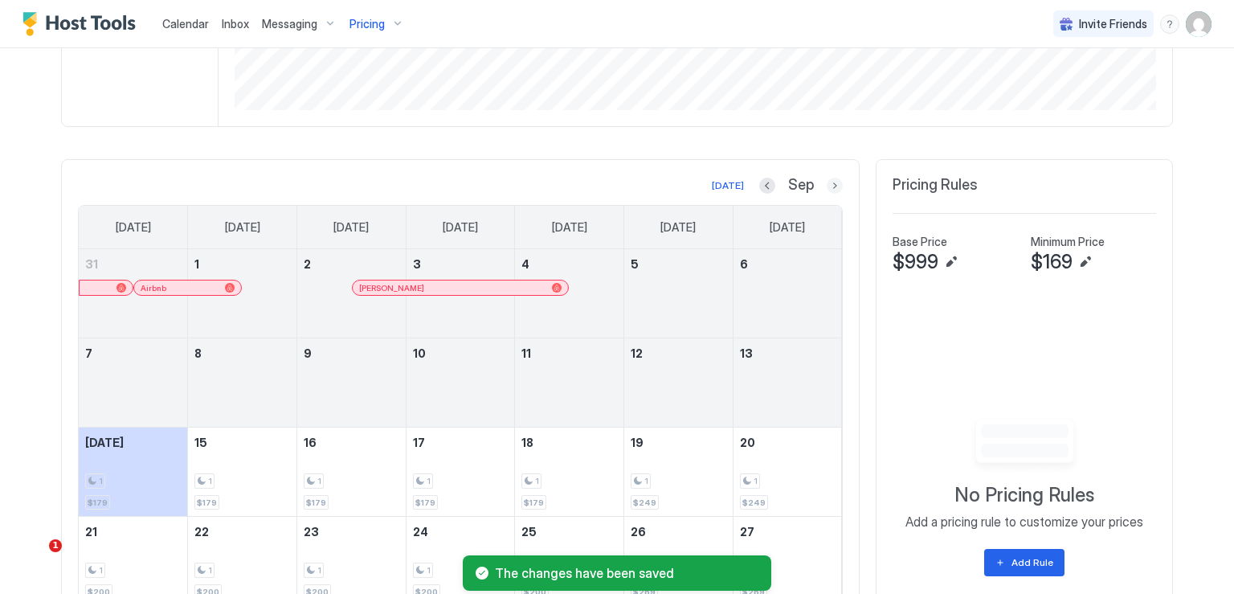
click at [828, 188] on button "Next month" at bounding box center [835, 186] width 16 height 16
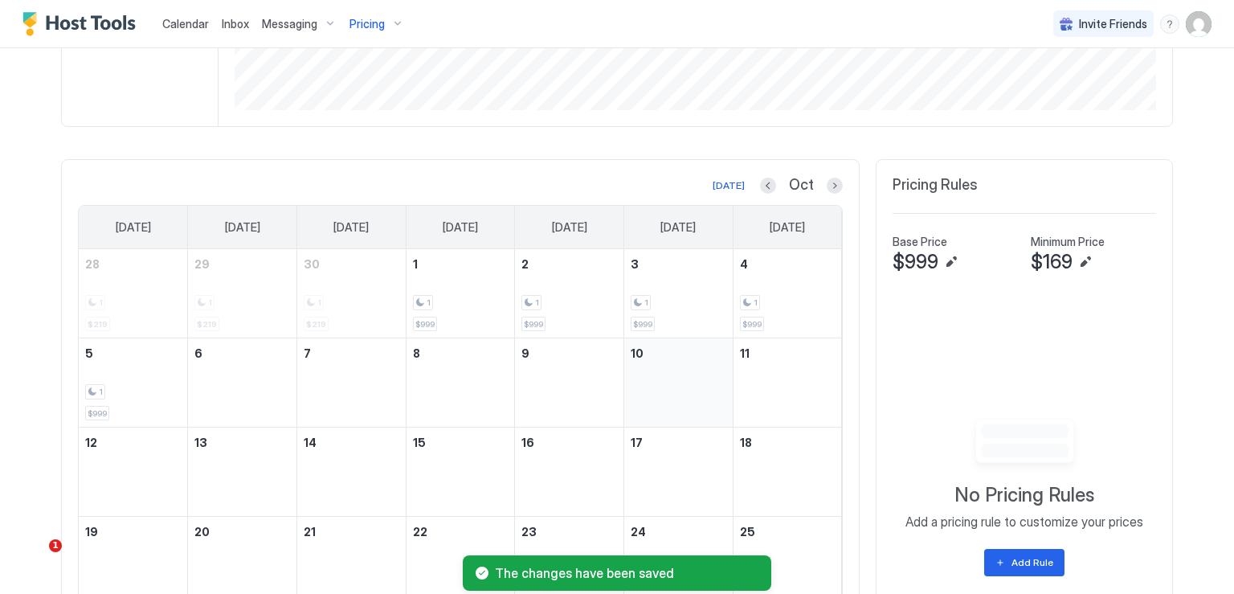
scroll to position [513, 0]
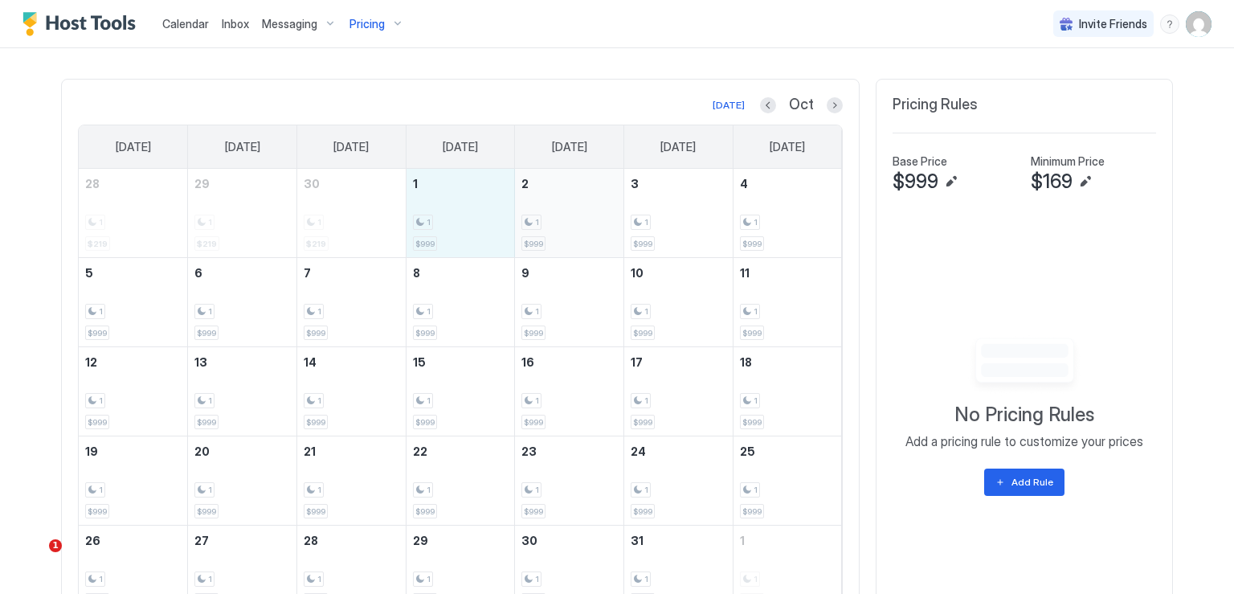
drag, startPoint x: 434, startPoint y: 243, endPoint x: 515, endPoint y: 241, distance: 81.2
click at [515, 241] on tr "28 1 $219 29 1 $219 30 1 $219 1 1 $999 2 1 $999 3 1 $999 4 1 $999" at bounding box center [460, 213] width 763 height 89
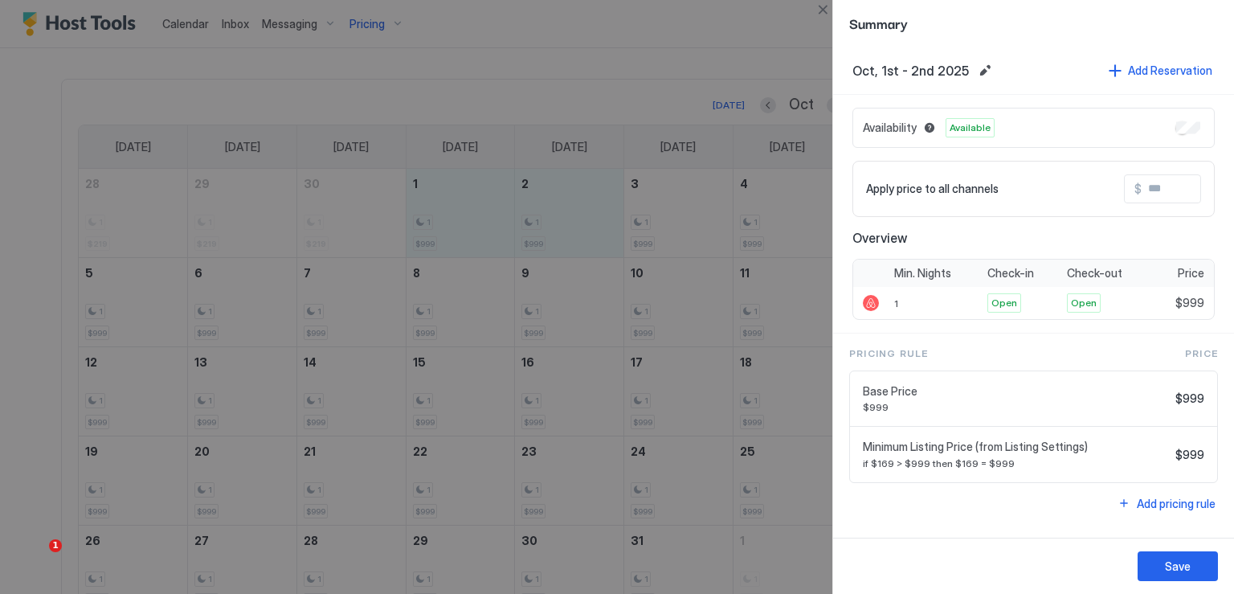
click at [1155, 183] on input "Input Field" at bounding box center [1206, 188] width 129 height 27
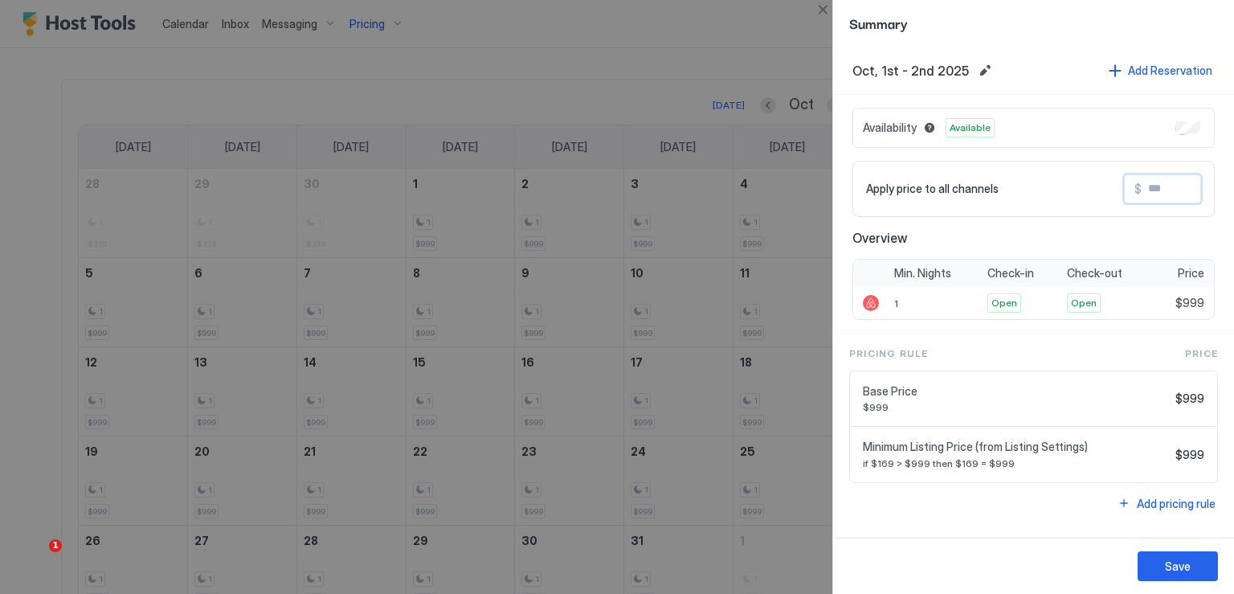
type input "*"
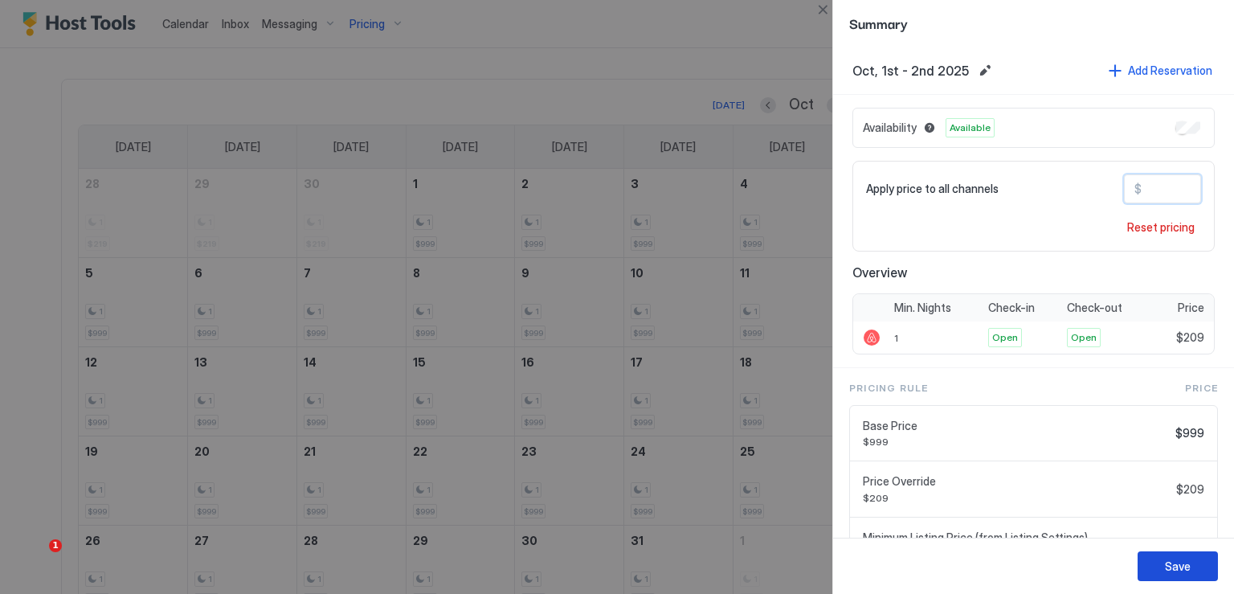
type input "***"
click at [1189, 566] on div "Save" at bounding box center [1178, 566] width 26 height 17
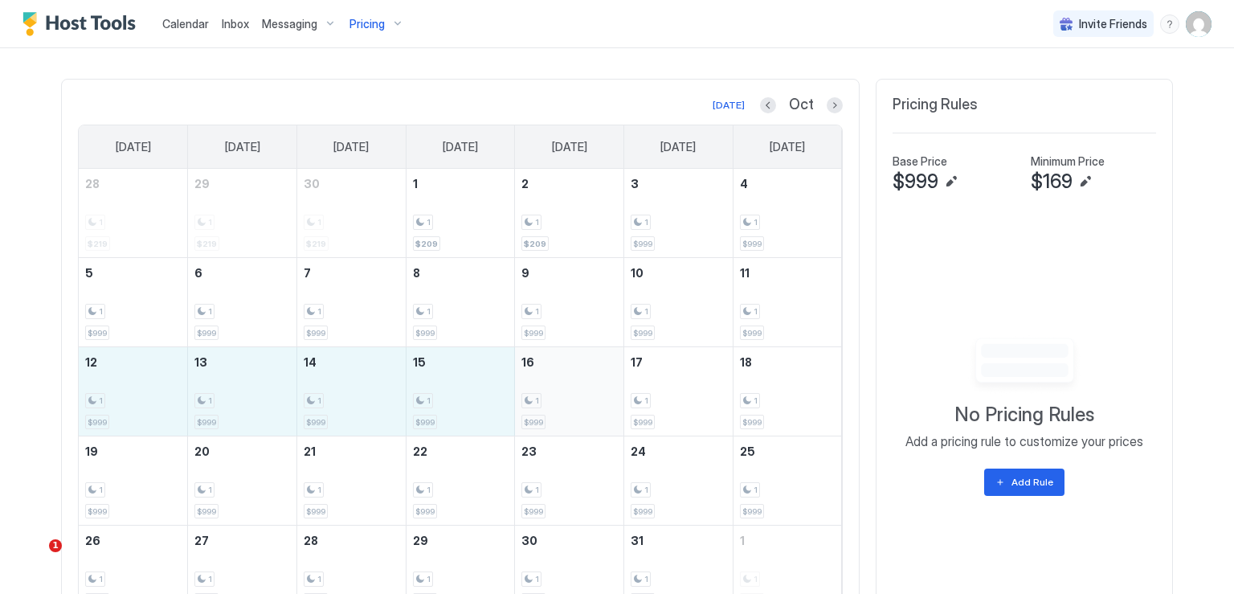
drag, startPoint x: 138, startPoint y: 400, endPoint x: 529, endPoint y: 411, distance: 390.7
click at [529, 411] on tr "12 1 $999 13 1 $999 14 1 $999 15 1 $999 16 1 $999 17 1 $999 18 1 $999" at bounding box center [460, 391] width 763 height 89
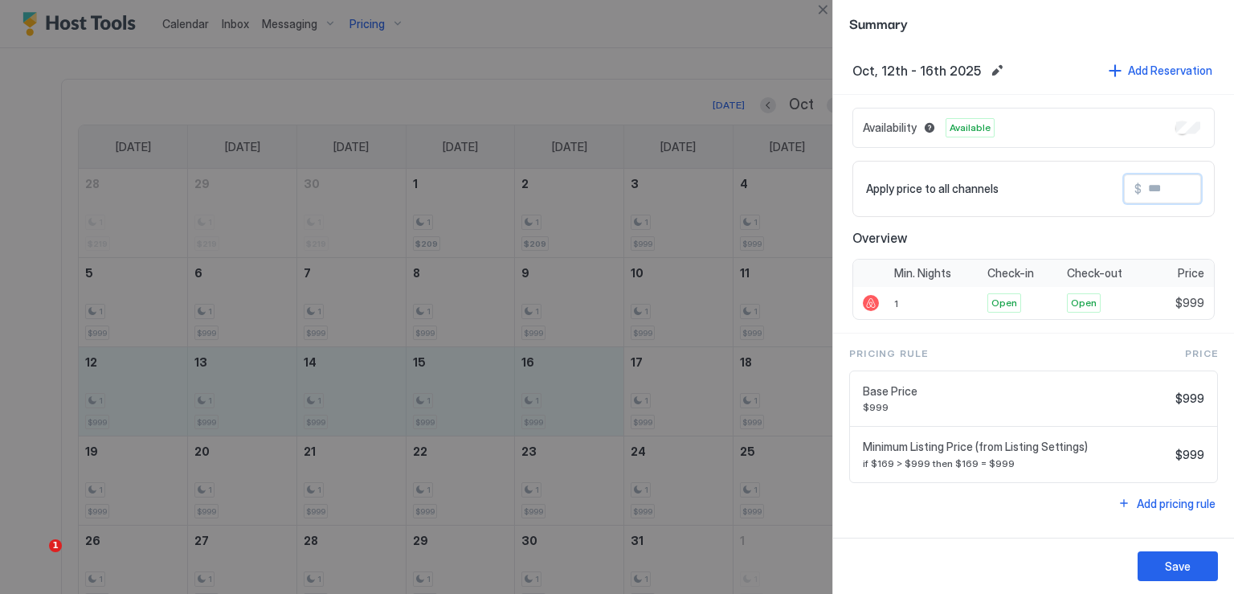
click at [1161, 190] on input "Input Field" at bounding box center [1206, 188] width 129 height 27
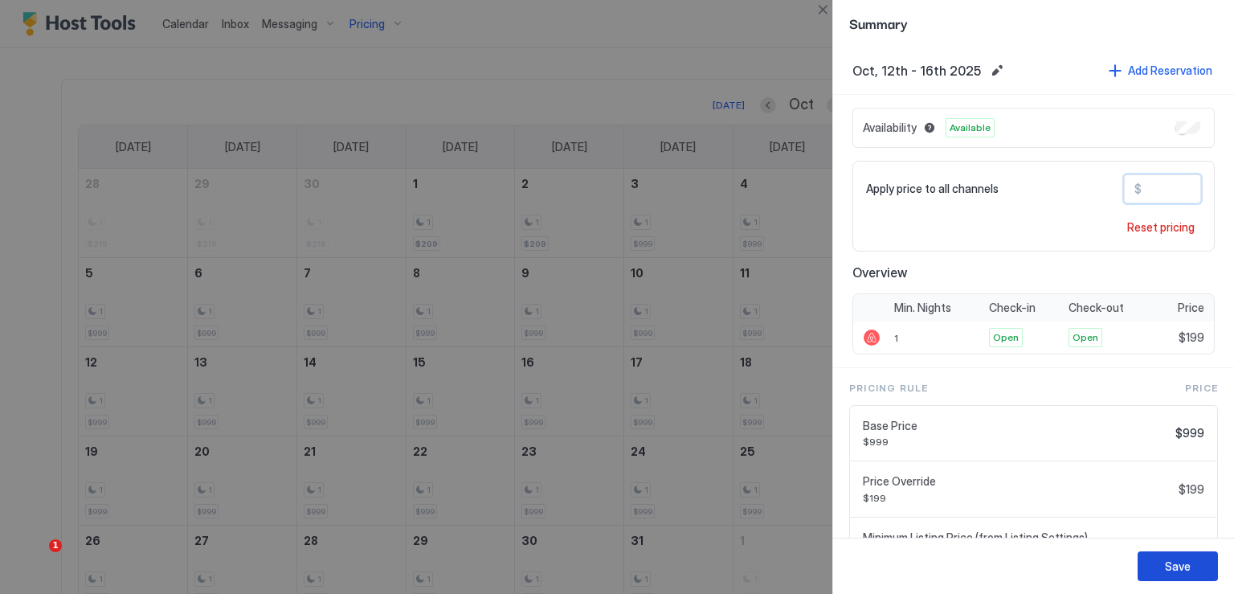
type input "***"
click at [1176, 559] on div "Save" at bounding box center [1178, 566] width 26 height 17
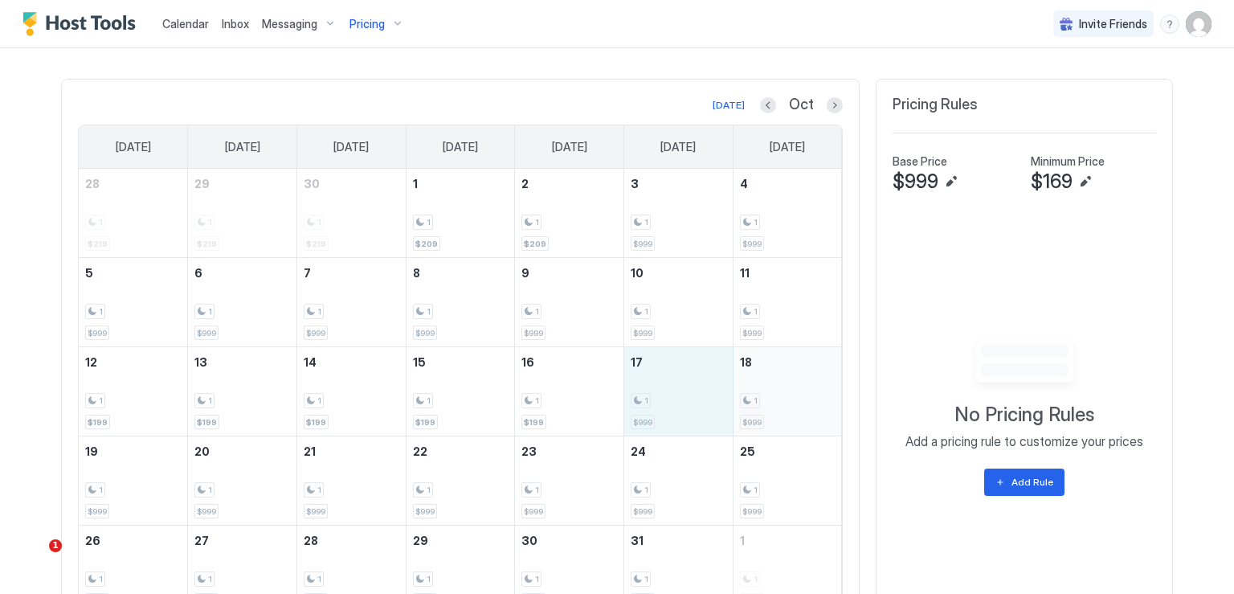
drag, startPoint x: 684, startPoint y: 394, endPoint x: 767, endPoint y: 393, distance: 83.6
click at [767, 393] on tr "12 1 $199 13 1 $199 14 1 $199 15 1 $199 16 1 $199 17 1 $999 18 1 $999" at bounding box center [460, 391] width 763 height 89
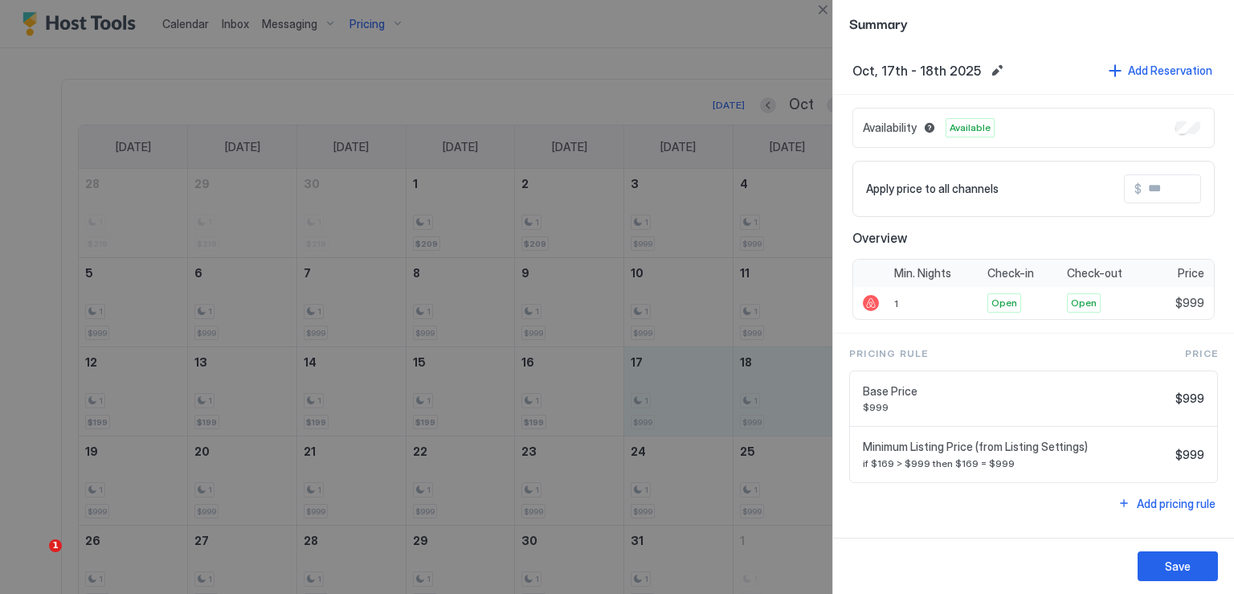
click at [1157, 182] on input "Input Field" at bounding box center [1206, 188] width 129 height 27
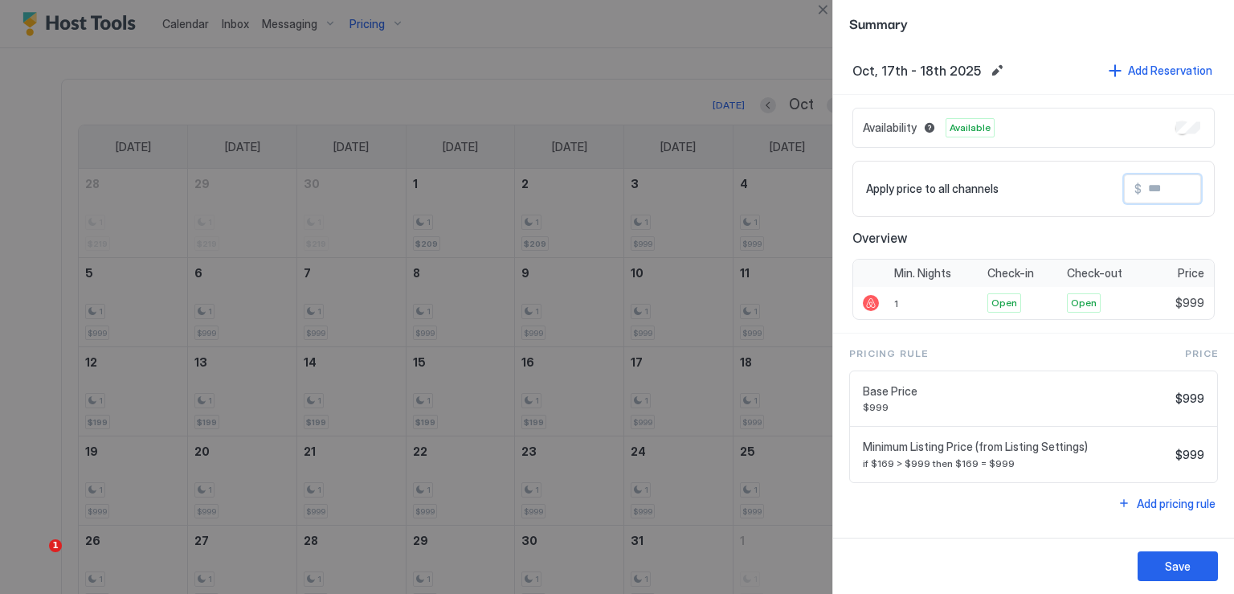
click at [1157, 182] on input "Input Field" at bounding box center [1206, 188] width 129 height 27
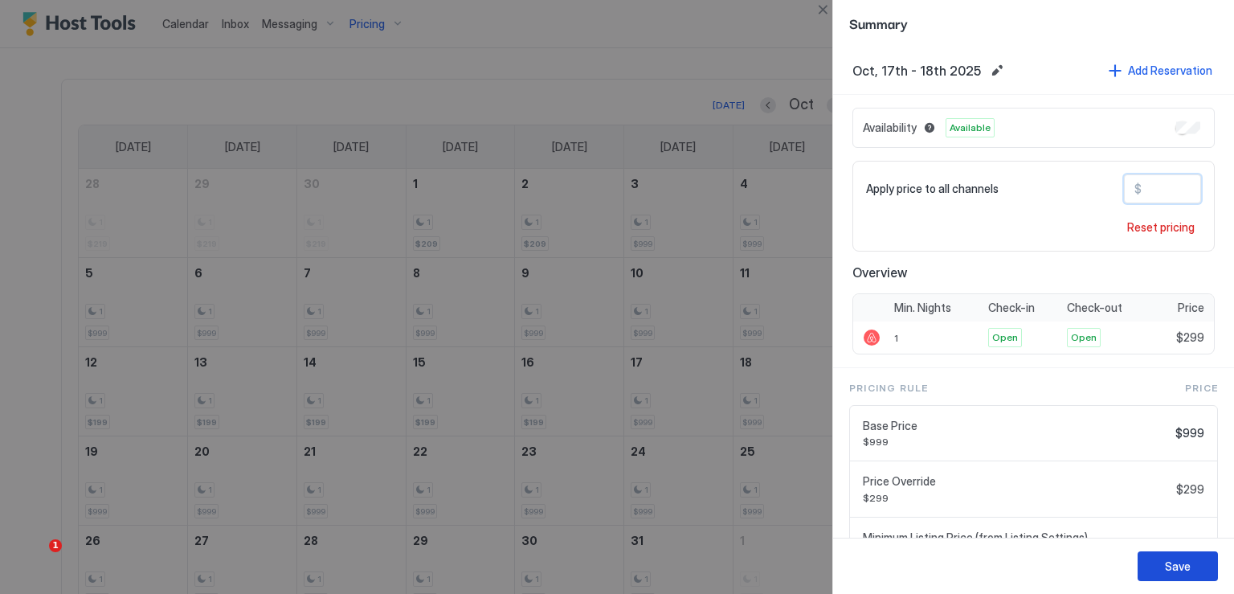
type input "***"
click at [1180, 566] on div "Save" at bounding box center [1178, 566] width 26 height 17
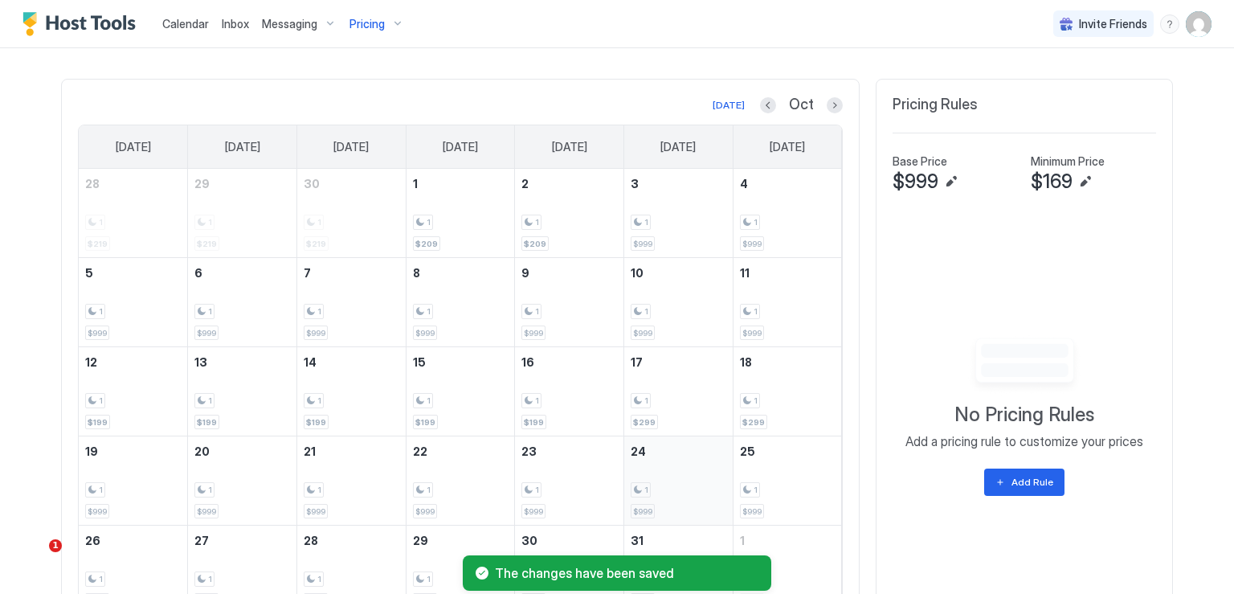
scroll to position [593, 0]
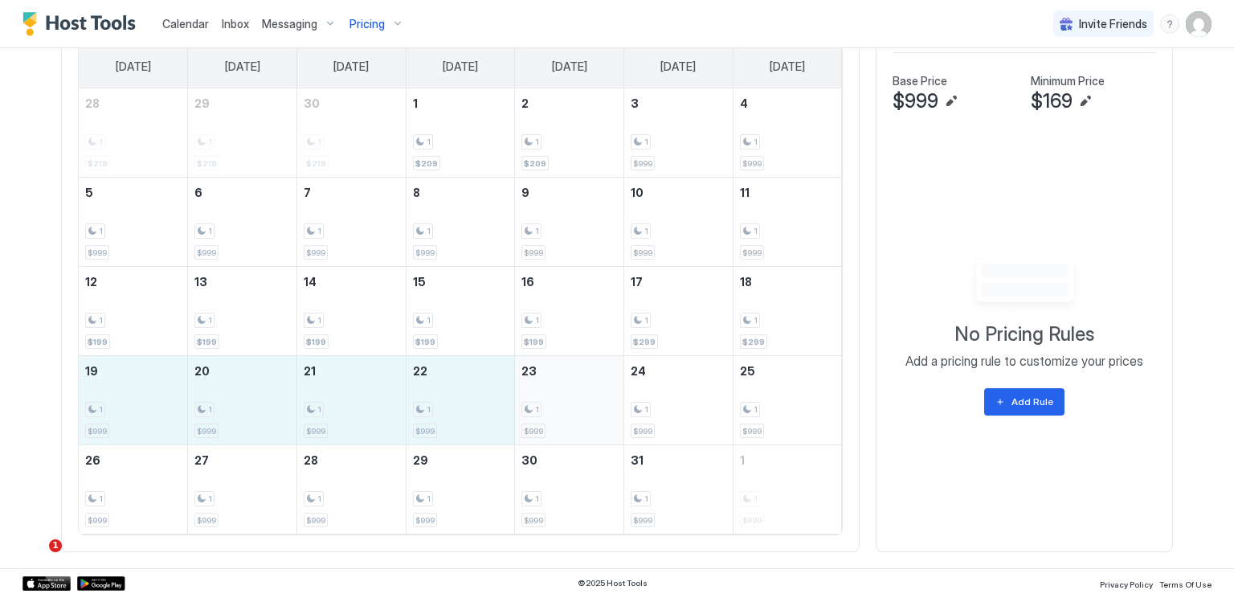
drag, startPoint x: 132, startPoint y: 428, endPoint x: 511, endPoint y: 414, distance: 379.5
click at [511, 414] on tr "19 1 $999 20 1 $999 21 1 $999 22 1 $999 23 1 $999 24 1 $999 25 1 $999" at bounding box center [460, 400] width 763 height 89
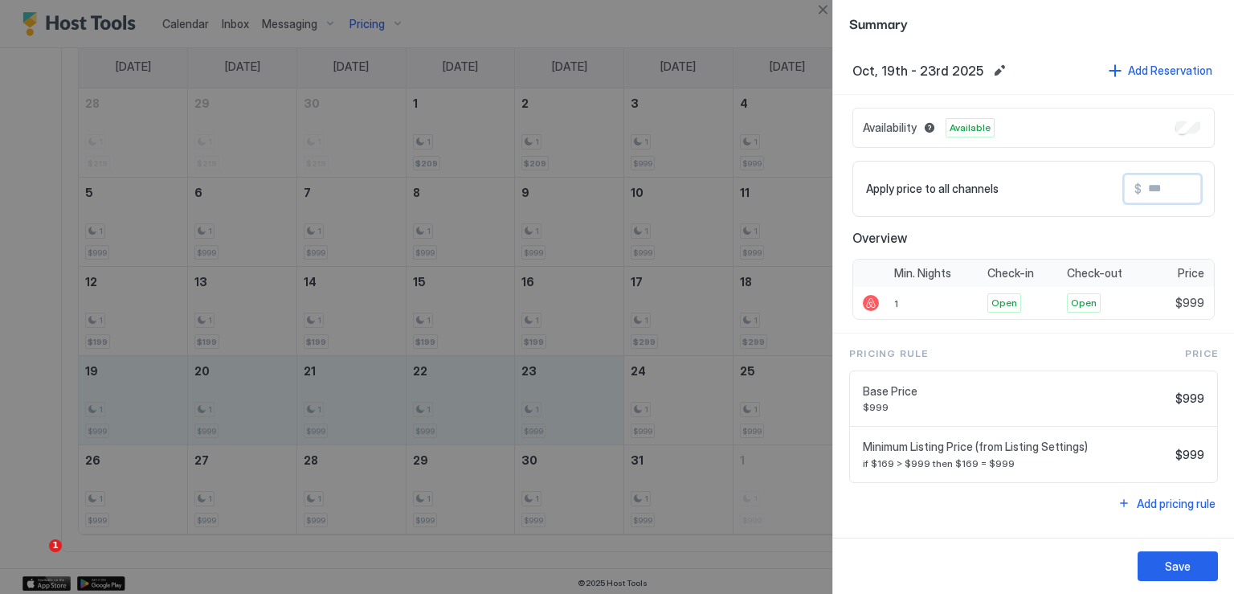
click at [1157, 190] on input "Input Field" at bounding box center [1206, 188] width 129 height 27
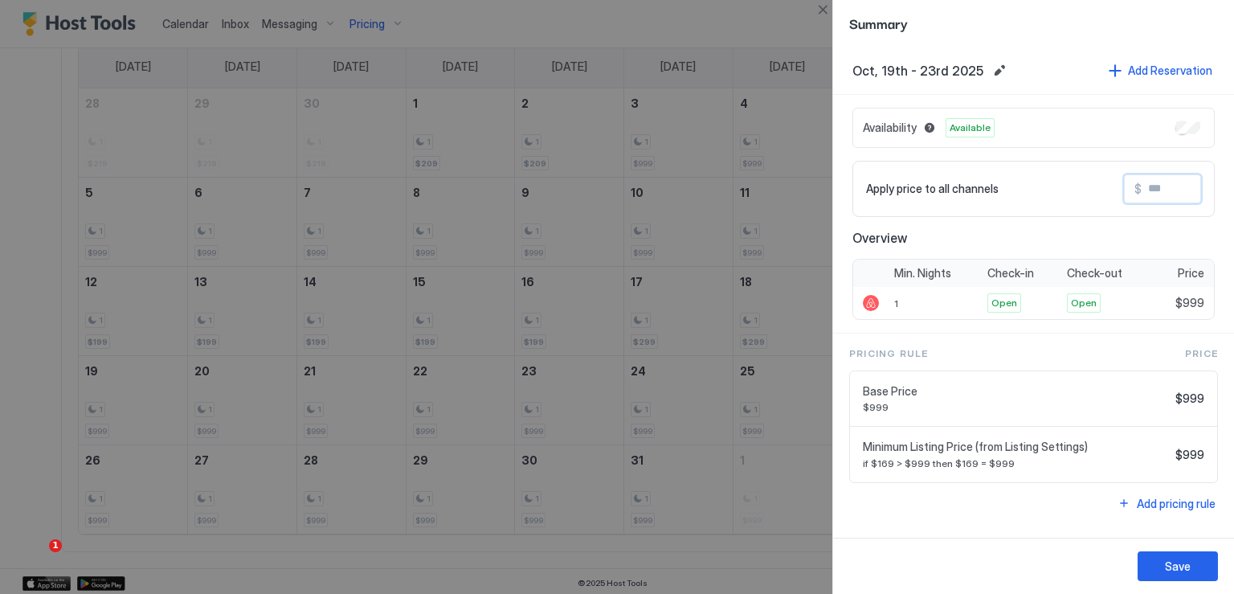
click at [1152, 188] on input "Input Field" at bounding box center [1206, 188] width 129 height 27
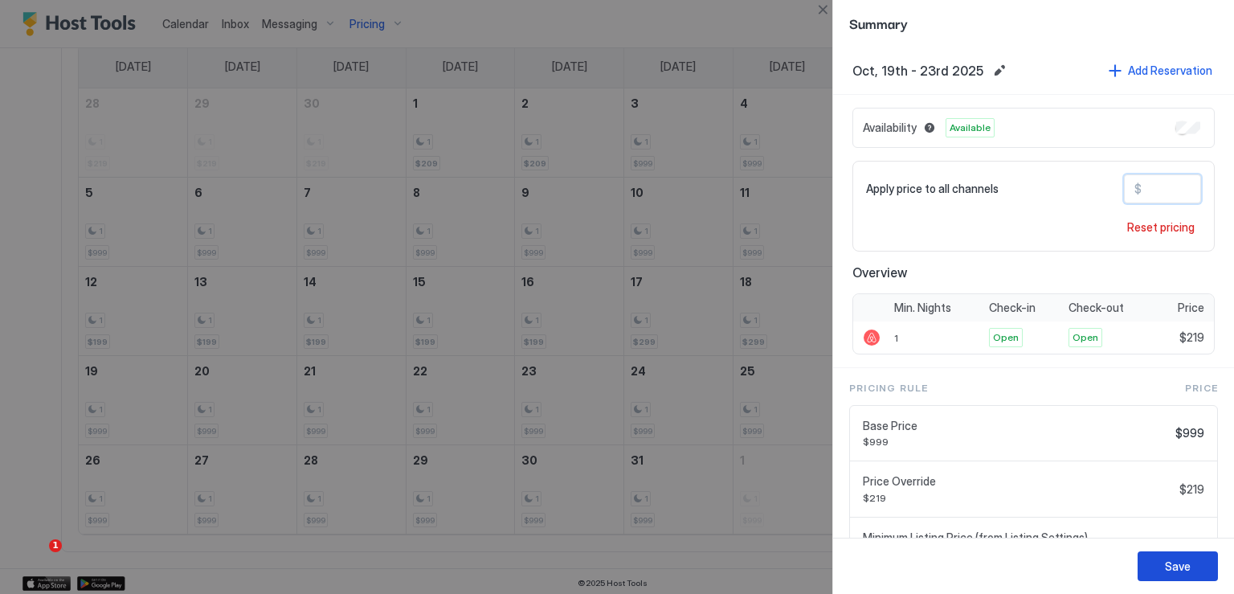
type input "***"
click at [1178, 576] on button "Save" at bounding box center [1178, 566] width 80 height 30
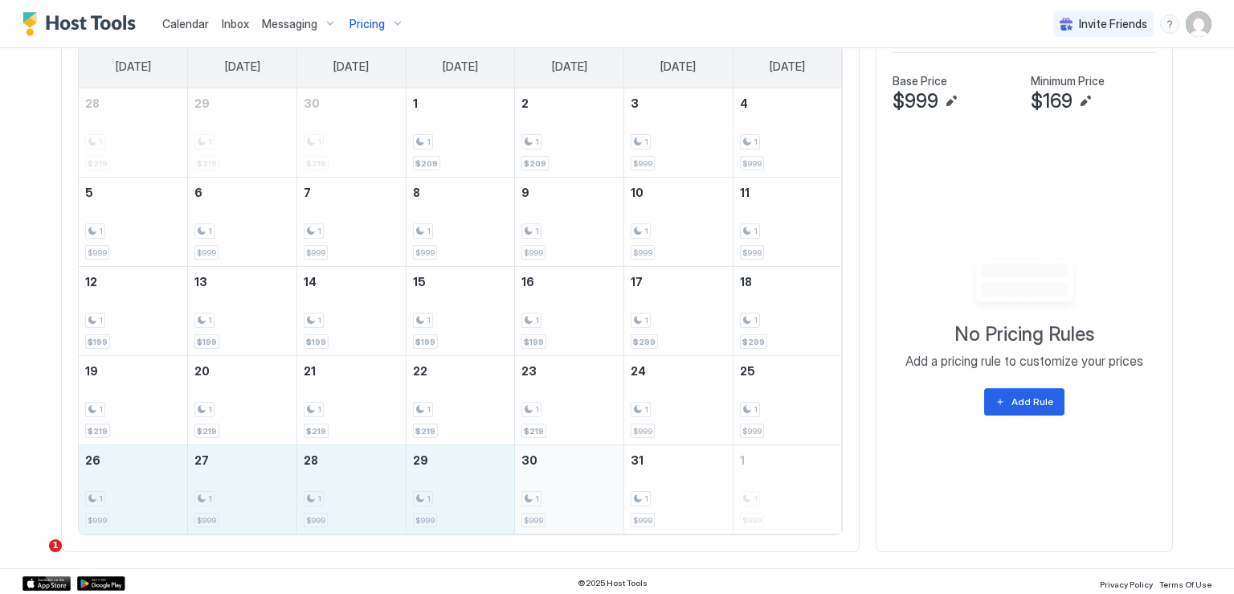
drag, startPoint x: 163, startPoint y: 499, endPoint x: 567, endPoint y: 499, distance: 404.2
click at [567, 499] on tr "26 1 $999 27 1 $999 28 1 $999 29 1 $999 30 1 $999 31 1 $999 1 1 $999" at bounding box center [460, 489] width 763 height 89
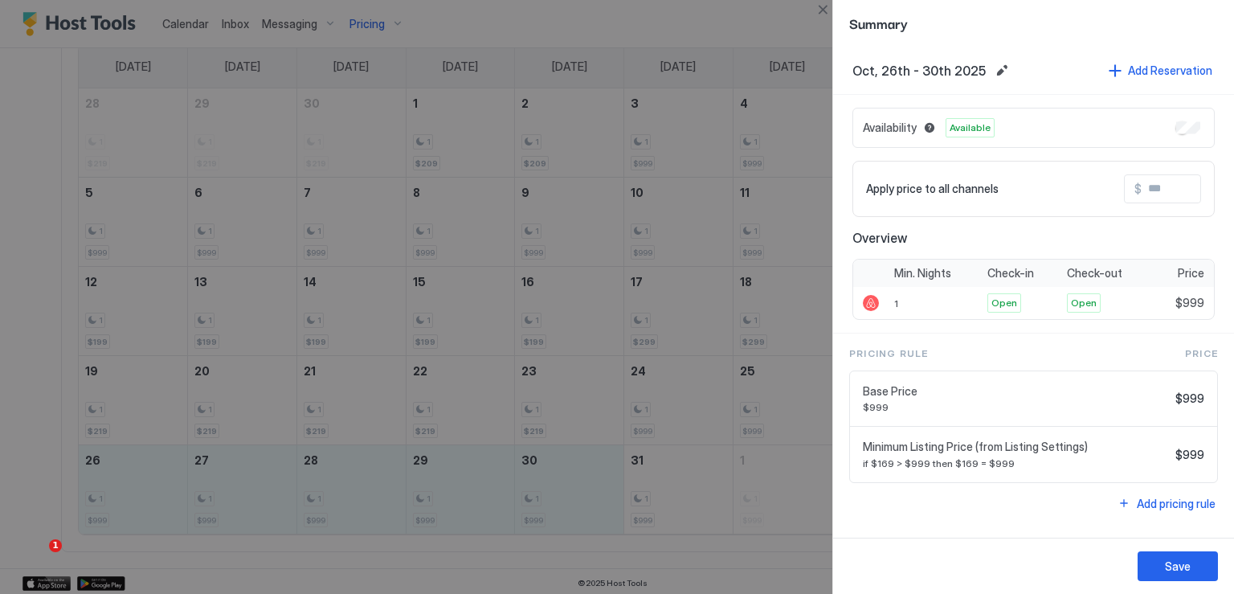
click at [1147, 184] on input "Input Field" at bounding box center [1206, 188] width 129 height 27
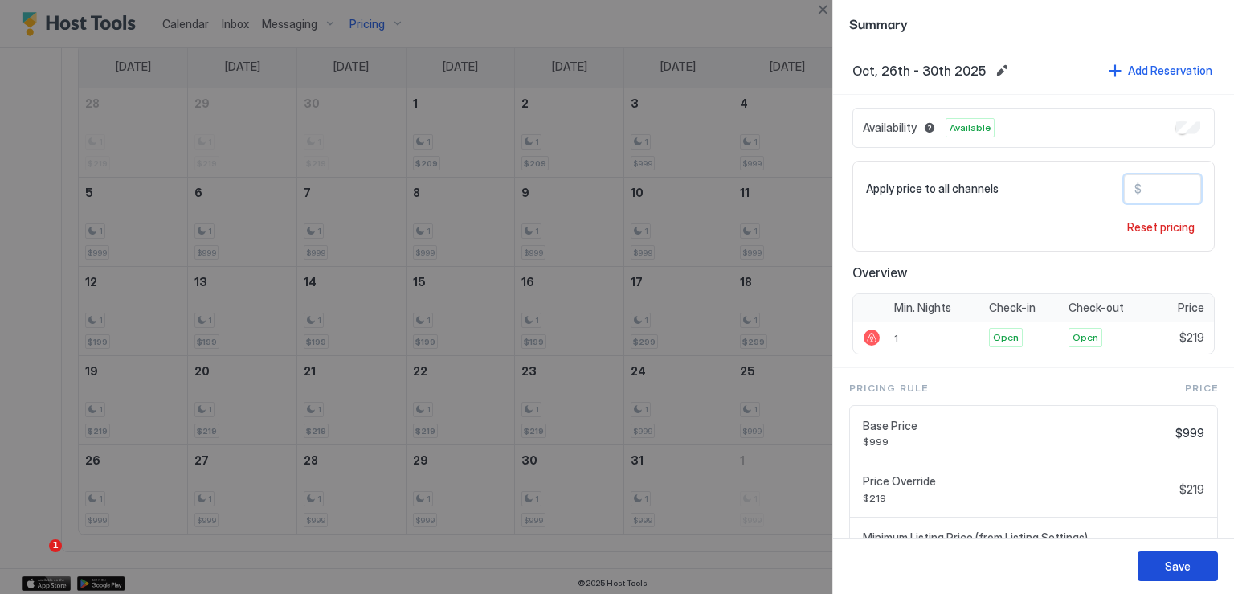
type input "***"
click at [1171, 564] on div "Save" at bounding box center [1178, 566] width 26 height 17
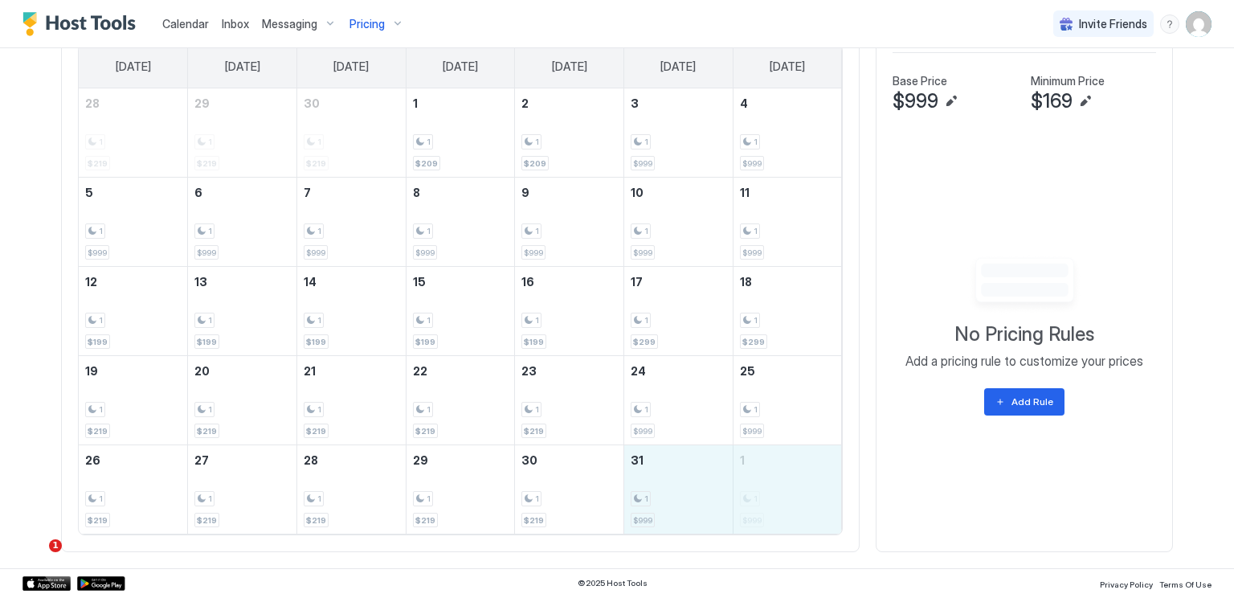
drag, startPoint x: 675, startPoint y: 467, endPoint x: 746, endPoint y: 478, distance: 72.4
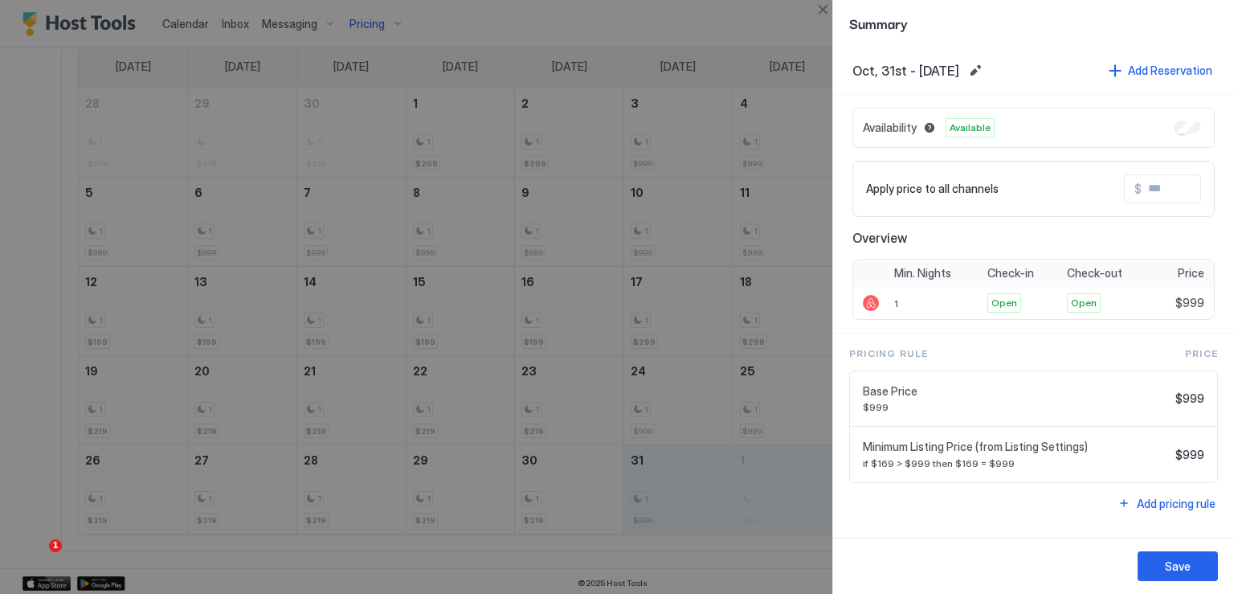
click at [1156, 192] on input "Input Field" at bounding box center [1206, 188] width 129 height 27
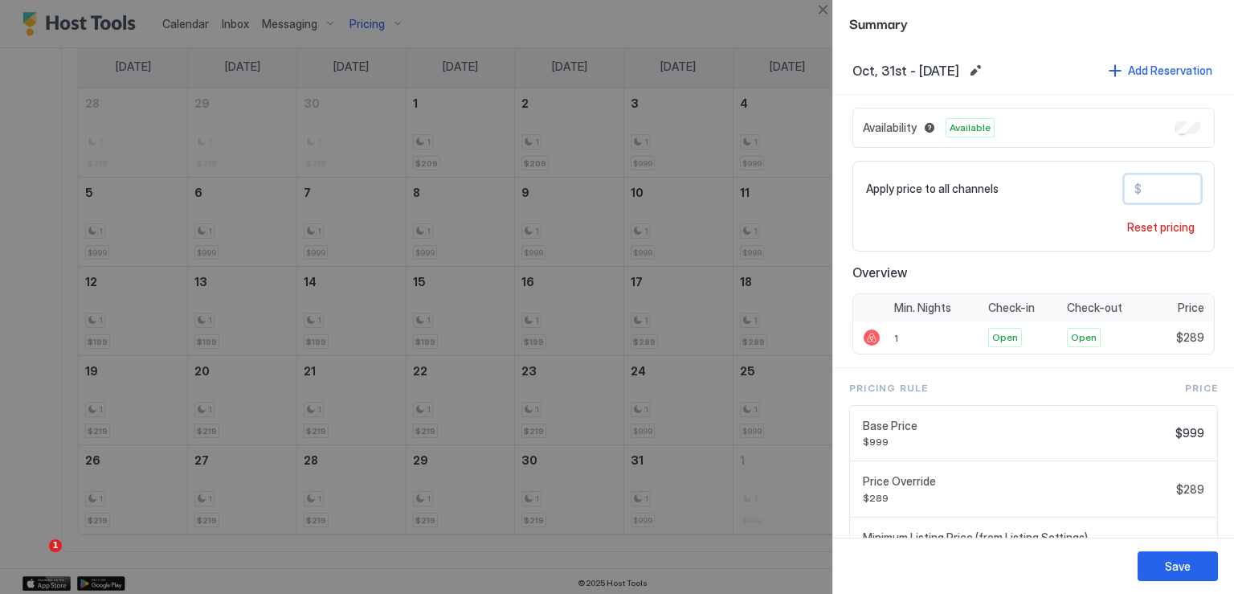
type input "***"
click at [1187, 563] on div "Save" at bounding box center [1178, 566] width 26 height 17
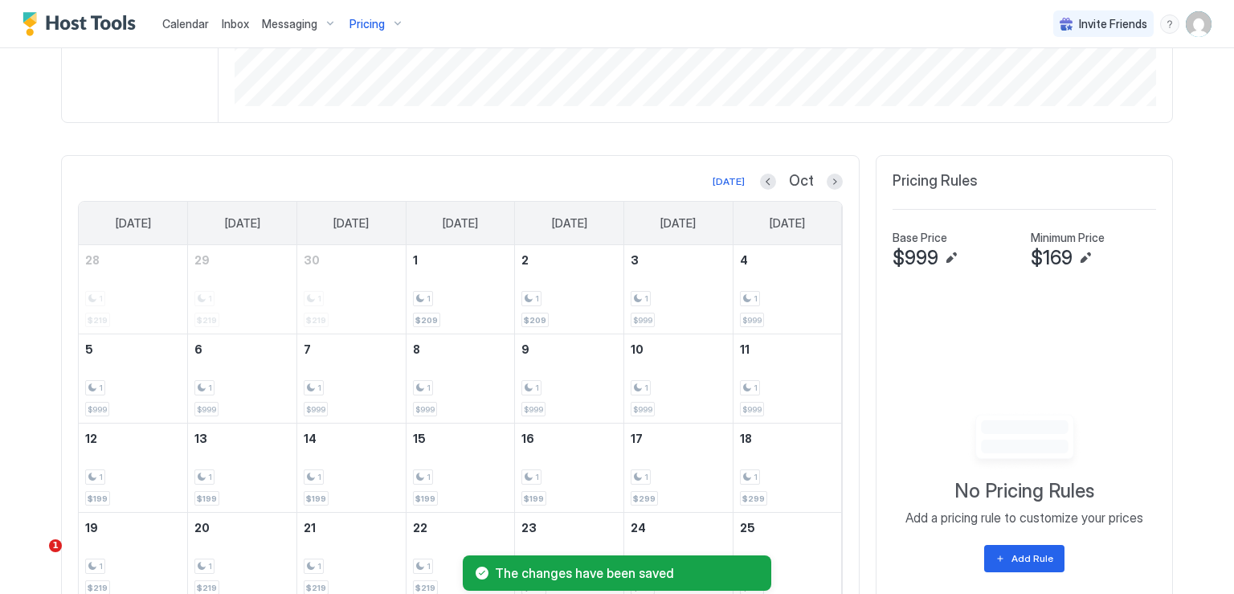
scroll to position [432, 0]
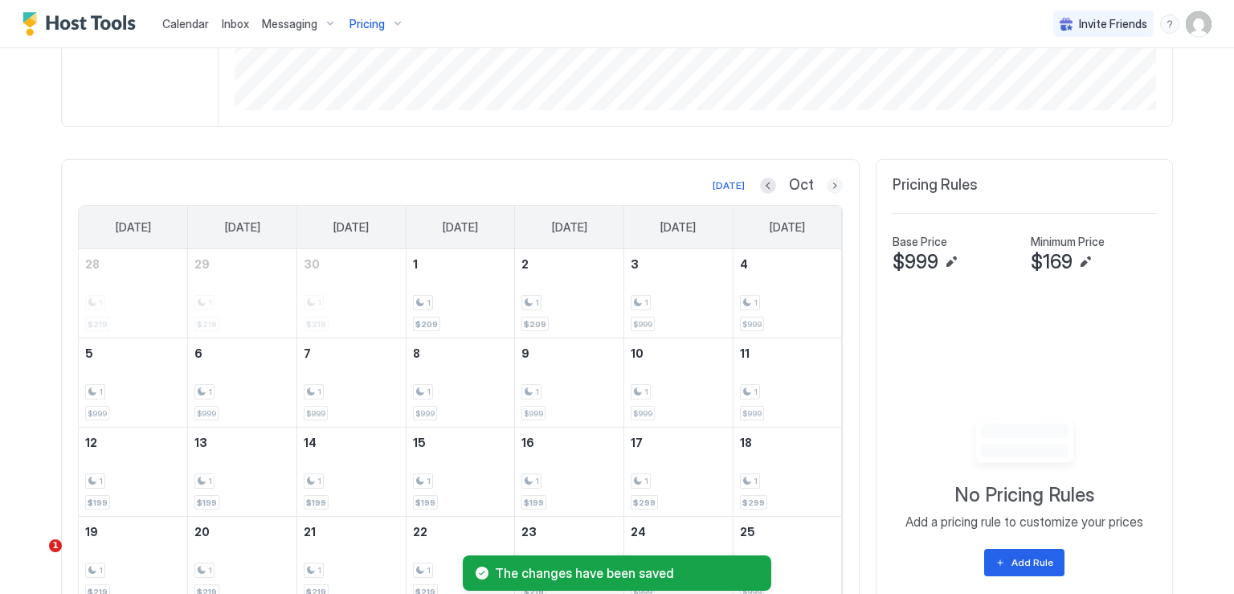
click at [827, 190] on button "Next month" at bounding box center [835, 186] width 16 height 16
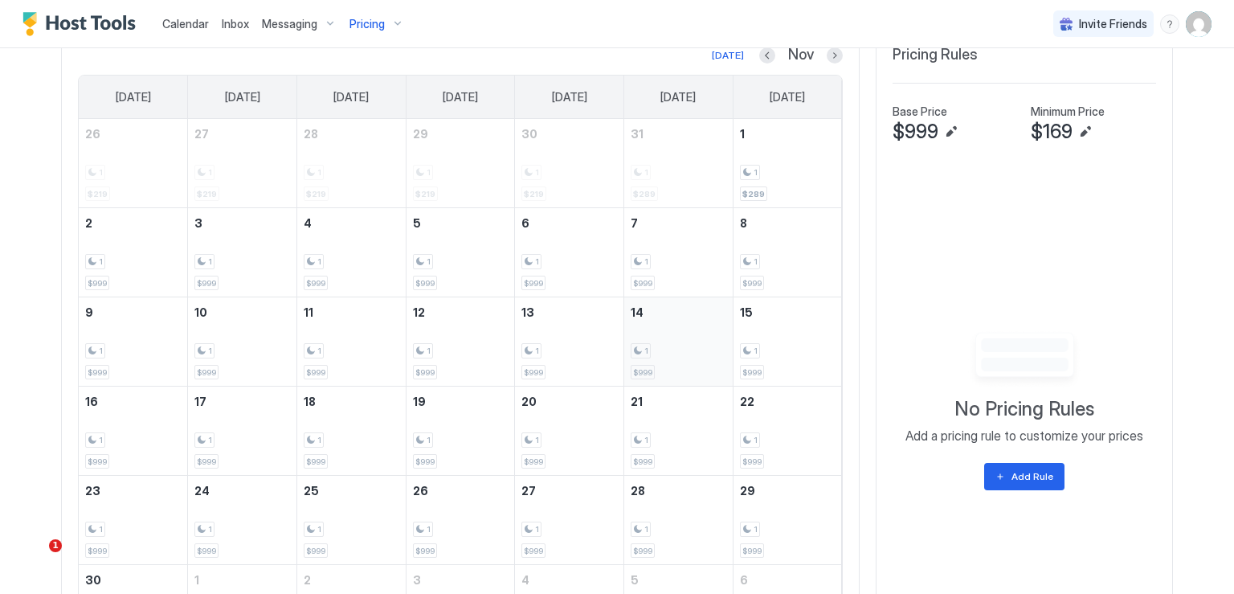
scroll to position [601, 0]
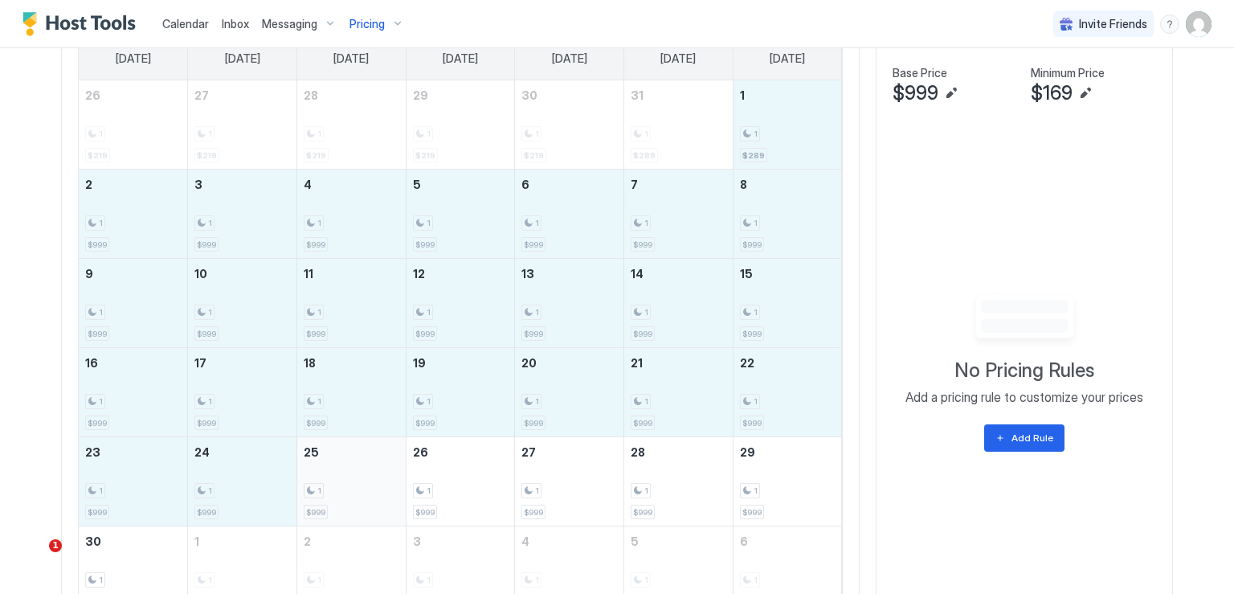
drag, startPoint x: 759, startPoint y: 133, endPoint x: 370, endPoint y: 505, distance: 537.6
click at [370, 505] on tbody "26 1 $219 27 1 $219 28 1 $219 29 1 $219 30 1 $219 31 1 $289 1 1 $289 2 1 $999 3…" at bounding box center [460, 347] width 763 height 534
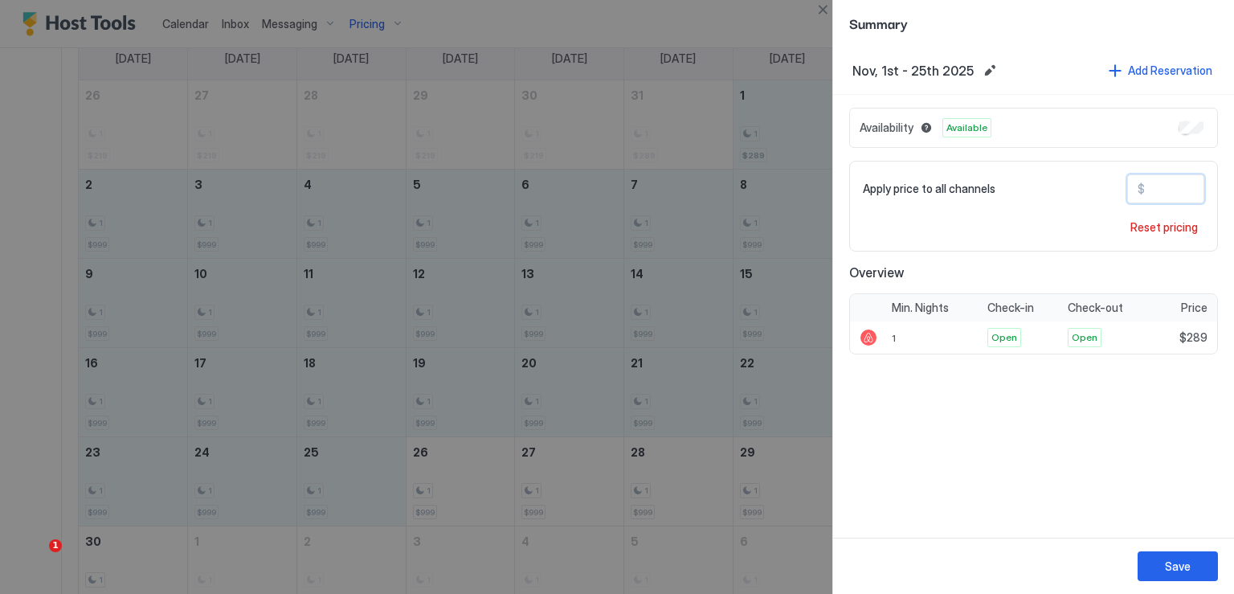
click at [1169, 188] on input "***" at bounding box center [1209, 188] width 129 height 27
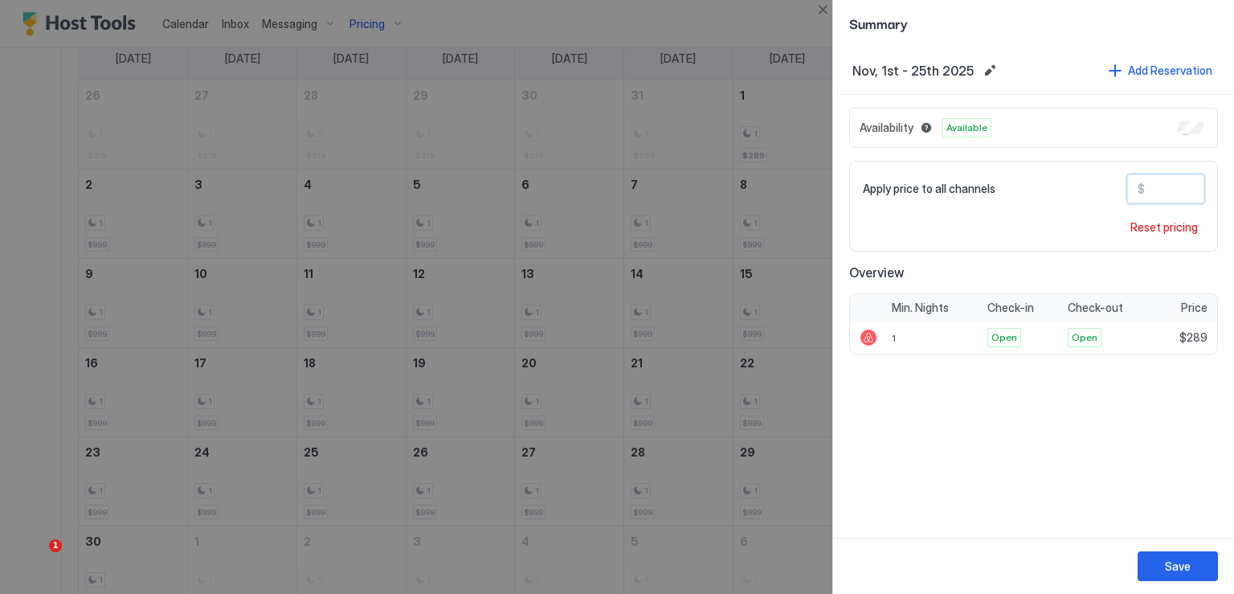
click at [1169, 188] on input "***" at bounding box center [1209, 188] width 129 height 27
click at [1167, 190] on input "***" at bounding box center [1209, 188] width 129 height 27
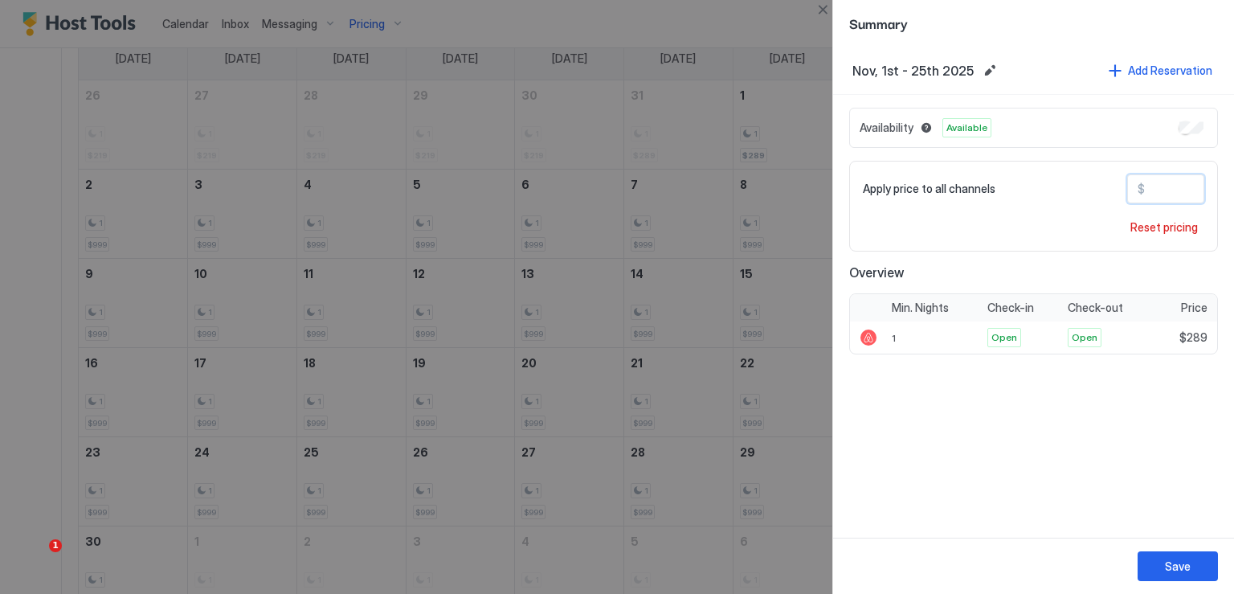
click at [1167, 190] on input "***" at bounding box center [1209, 188] width 129 height 27
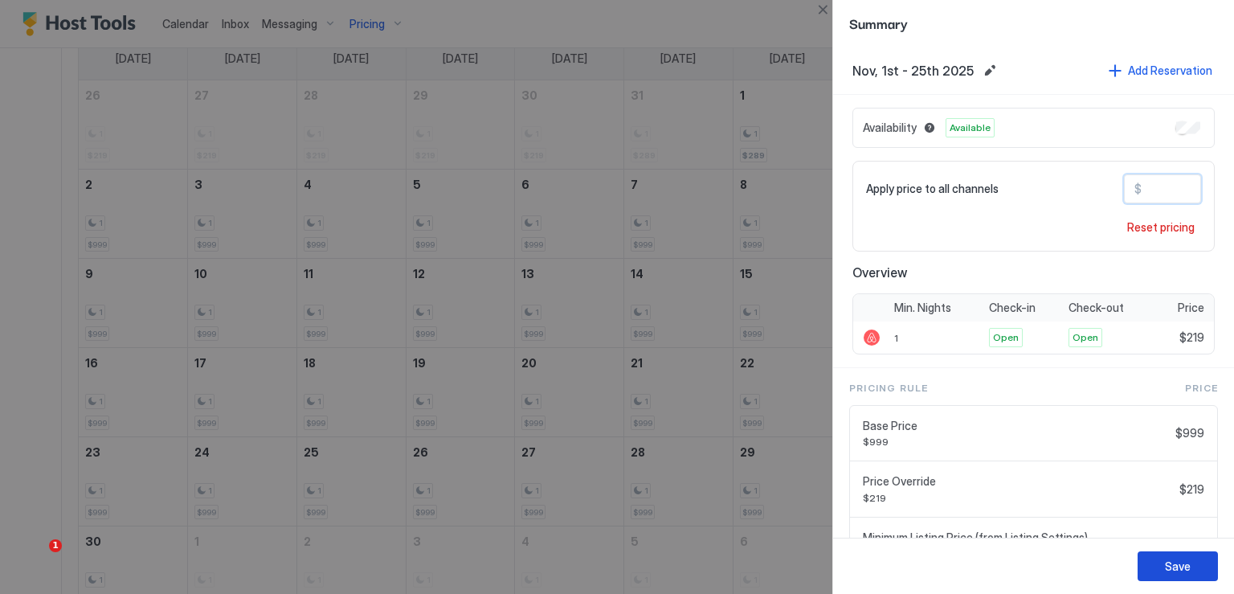
type input "***"
click at [1193, 566] on button "Save" at bounding box center [1178, 566] width 80 height 30
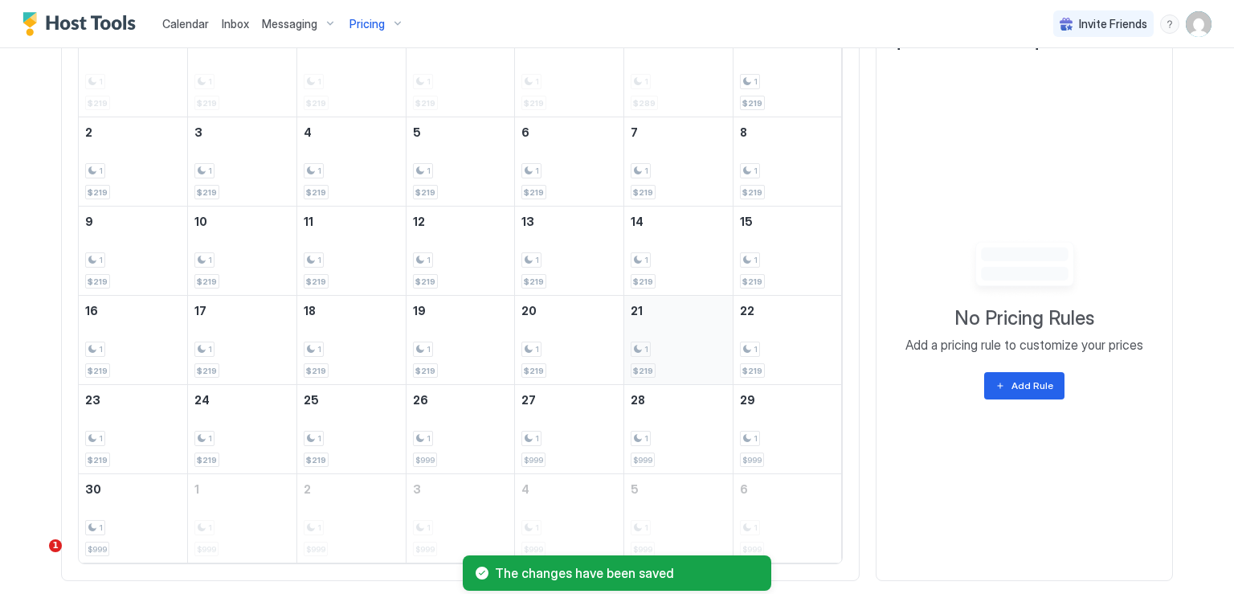
scroll to position [681, 0]
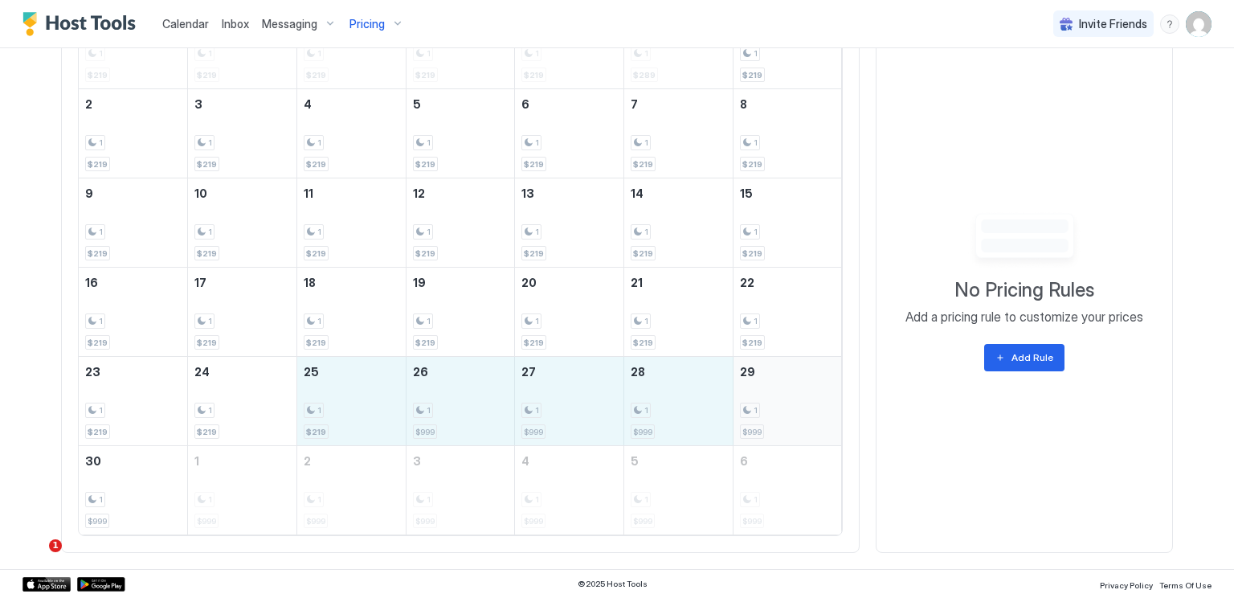
drag, startPoint x: 392, startPoint y: 405, endPoint x: 750, endPoint y: 413, distance: 358.5
click at [750, 413] on tr "23 1 $219 24 1 $219 25 1 $219 26 1 $999 27 1 $999 28 1 $999 29 1 $999" at bounding box center [460, 401] width 763 height 89
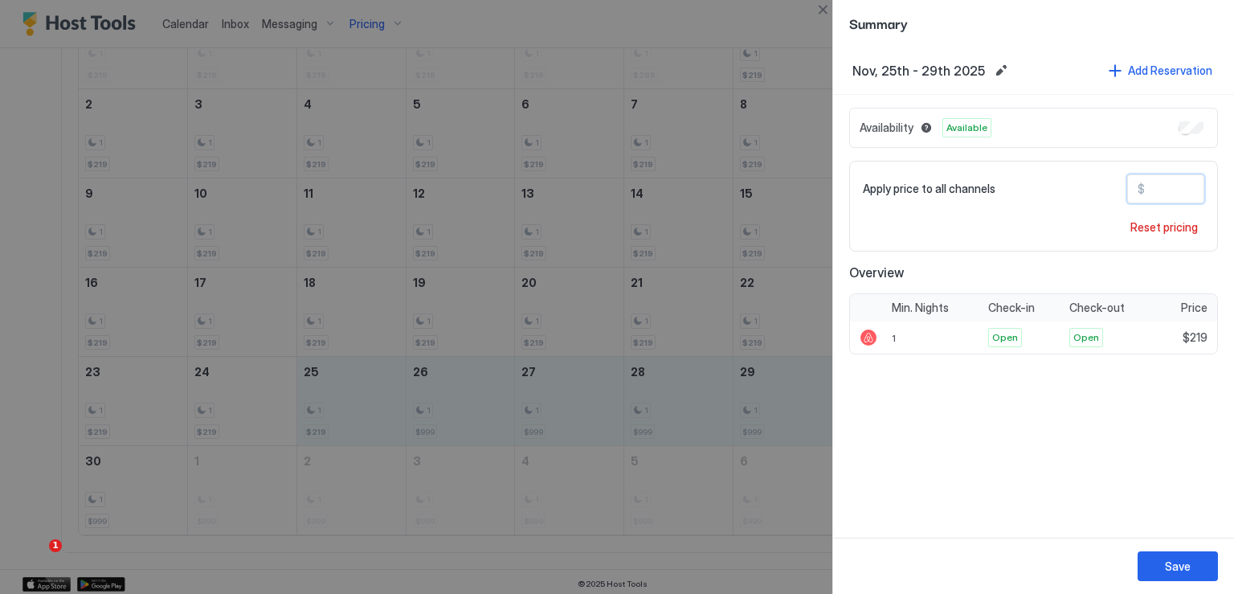
click at [1151, 186] on input "***" at bounding box center [1209, 188] width 129 height 27
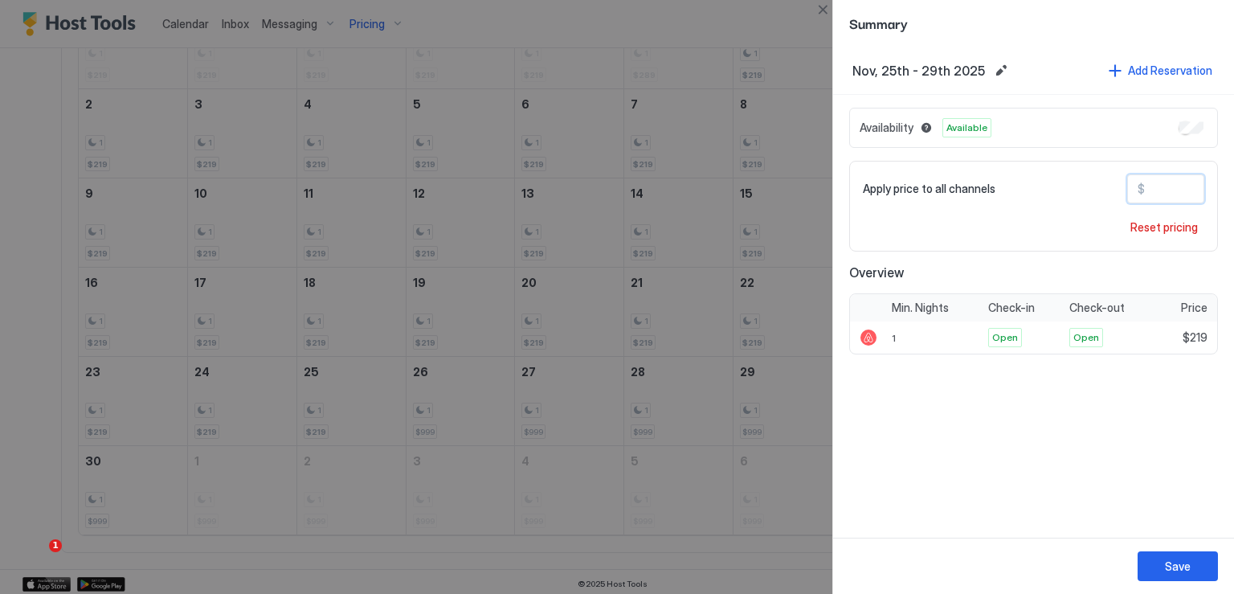
click at [1151, 186] on input "***" at bounding box center [1209, 188] width 129 height 27
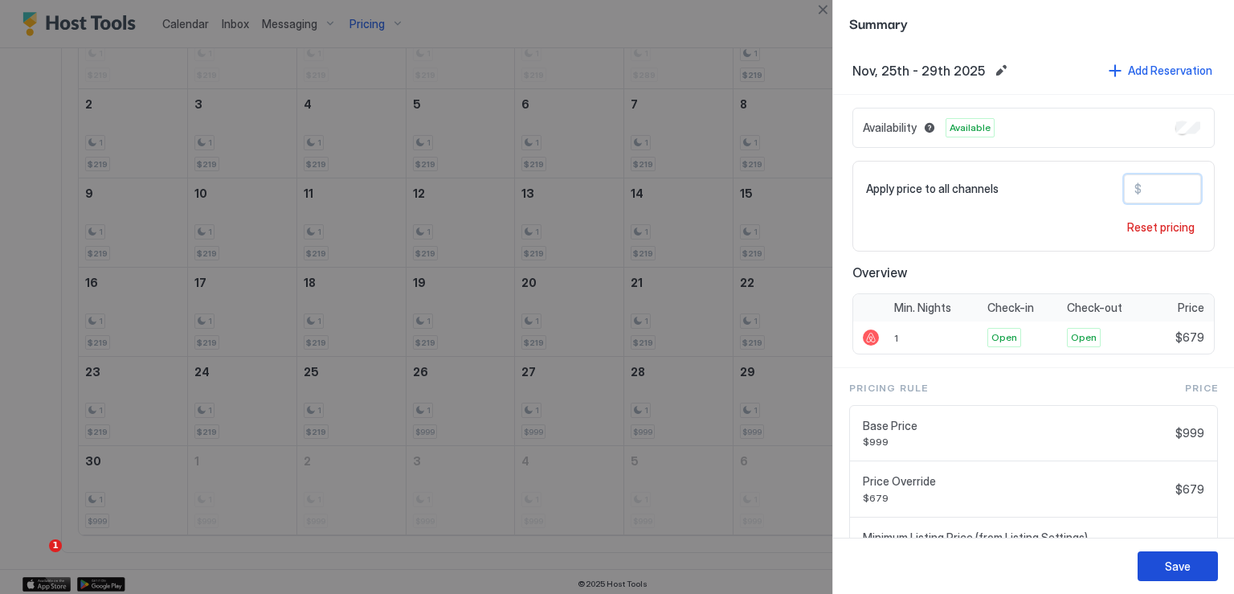
type input "***"
click at [1172, 559] on div "Save" at bounding box center [1178, 566] width 26 height 17
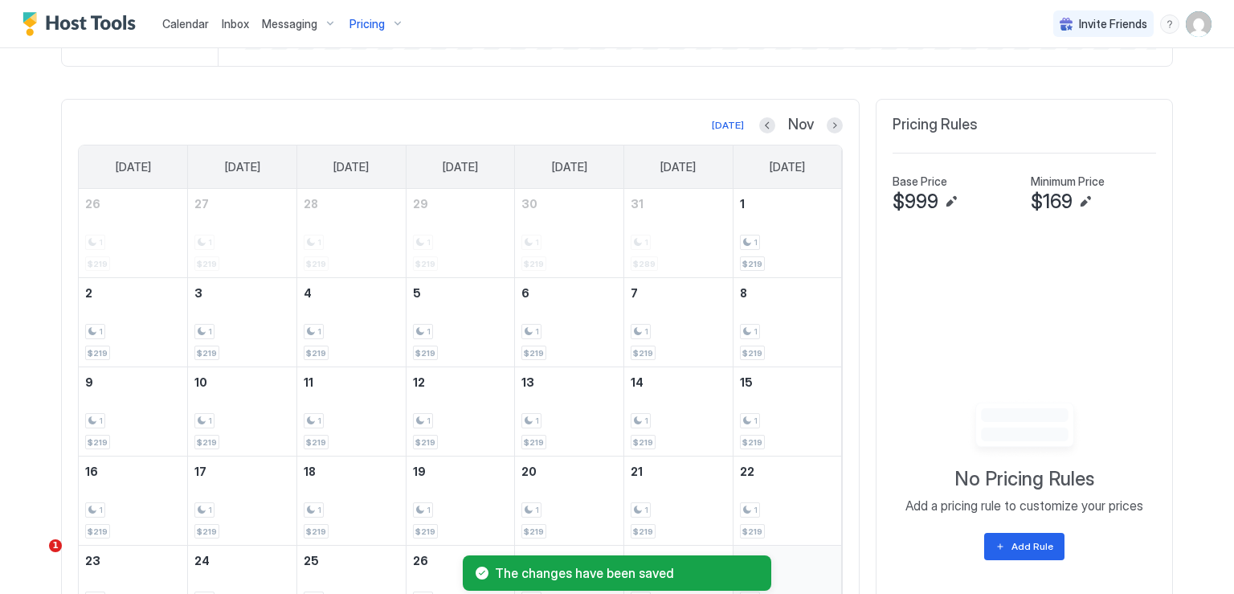
scroll to position [521, 0]
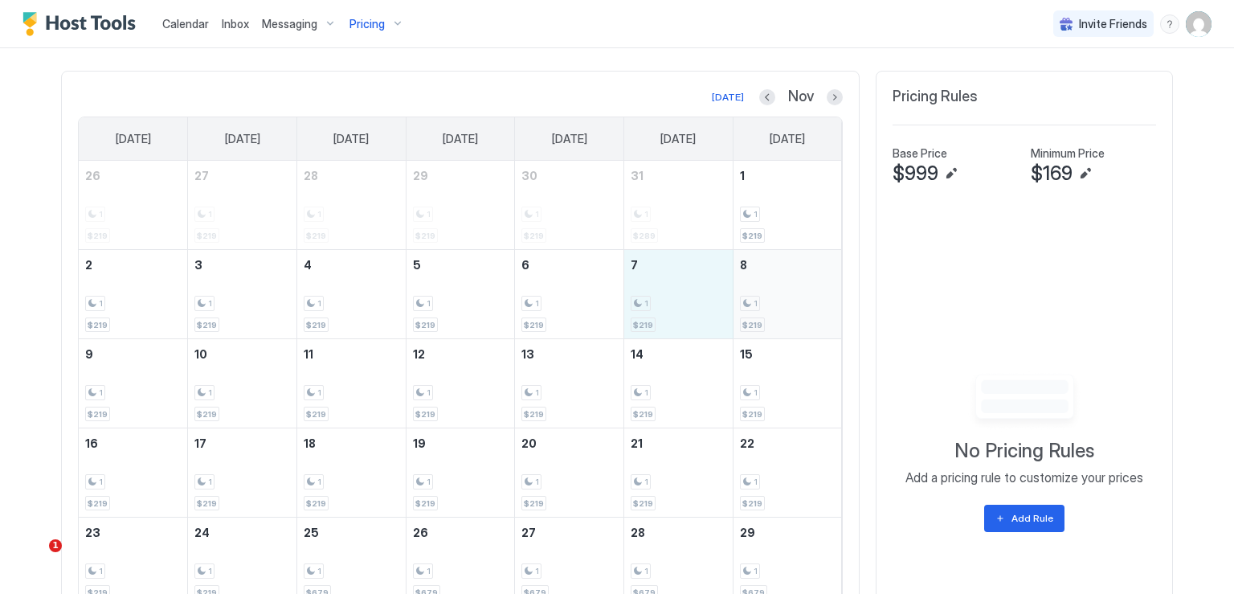
drag, startPoint x: 707, startPoint y: 301, endPoint x: 779, endPoint y: 301, distance: 71.5
click at [779, 301] on tr "2 1 $219 3 1 $219 4 1 $219 5 1 $219 6 1 $219 7 1 $219 8 1 $219" at bounding box center [460, 294] width 763 height 89
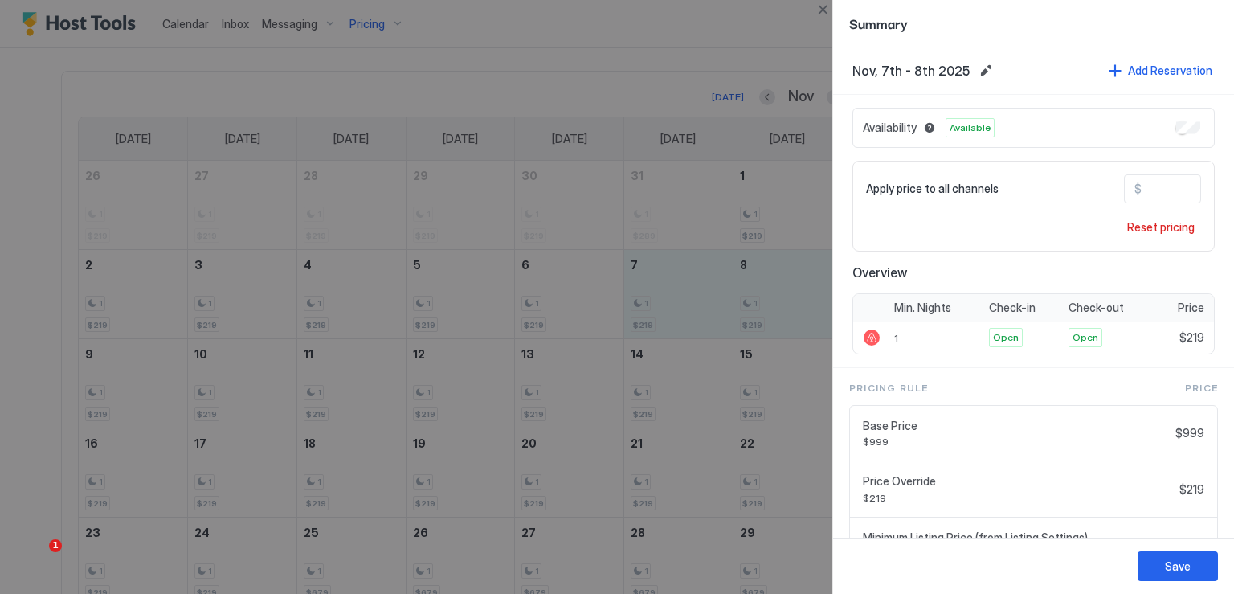
click at [1144, 187] on input "***" at bounding box center [1206, 188] width 129 height 27
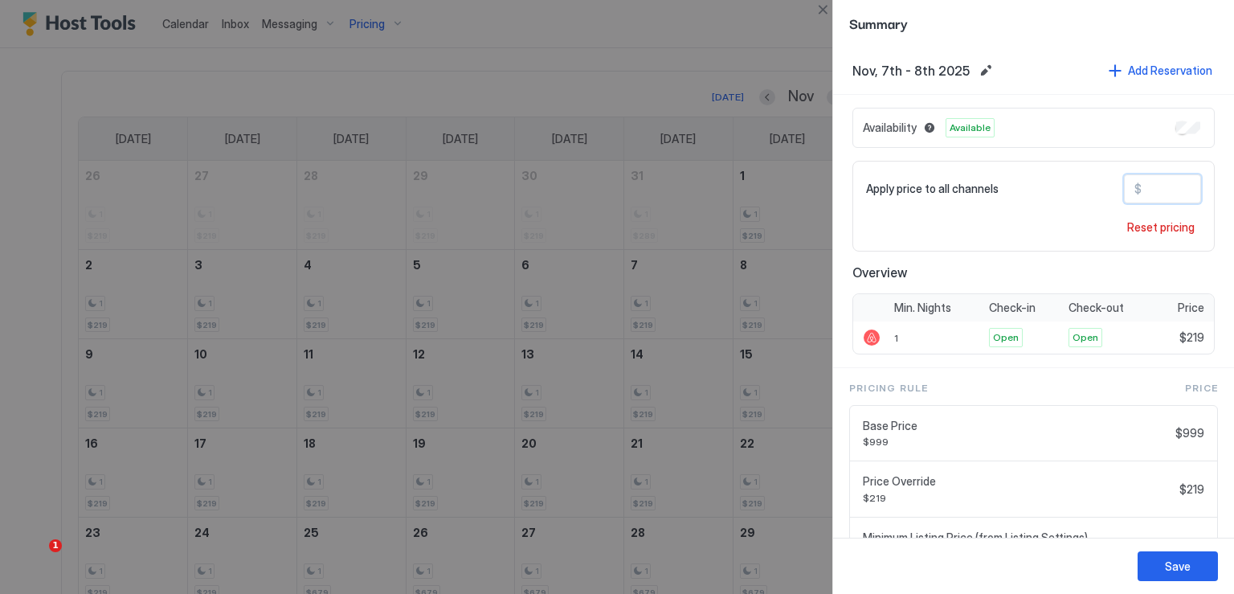
click at [1144, 187] on input "***" at bounding box center [1206, 188] width 129 height 27
type input "***"
click at [1167, 571] on div "Save" at bounding box center [1178, 566] width 26 height 17
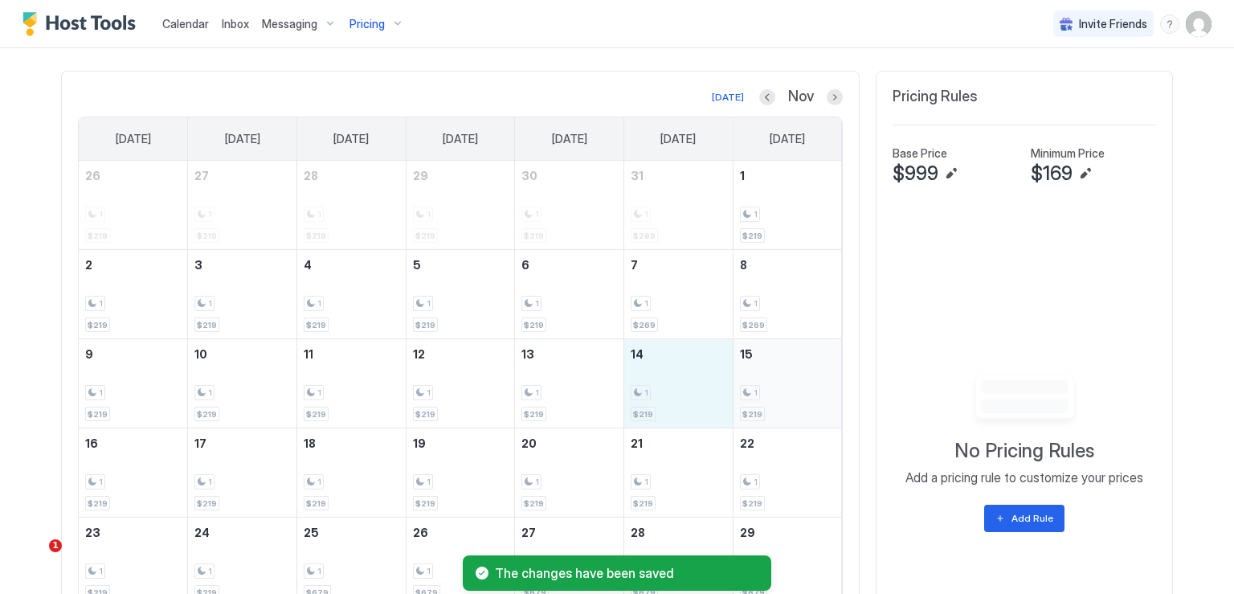
drag, startPoint x: 678, startPoint y: 379, endPoint x: 742, endPoint y: 389, distance: 65.0
click at [742, 389] on tr "9 1 $219 10 1 $219 11 1 $219 12 1 $219 13 1 $219 14 1 $219 15 1 $219" at bounding box center [460, 383] width 763 height 89
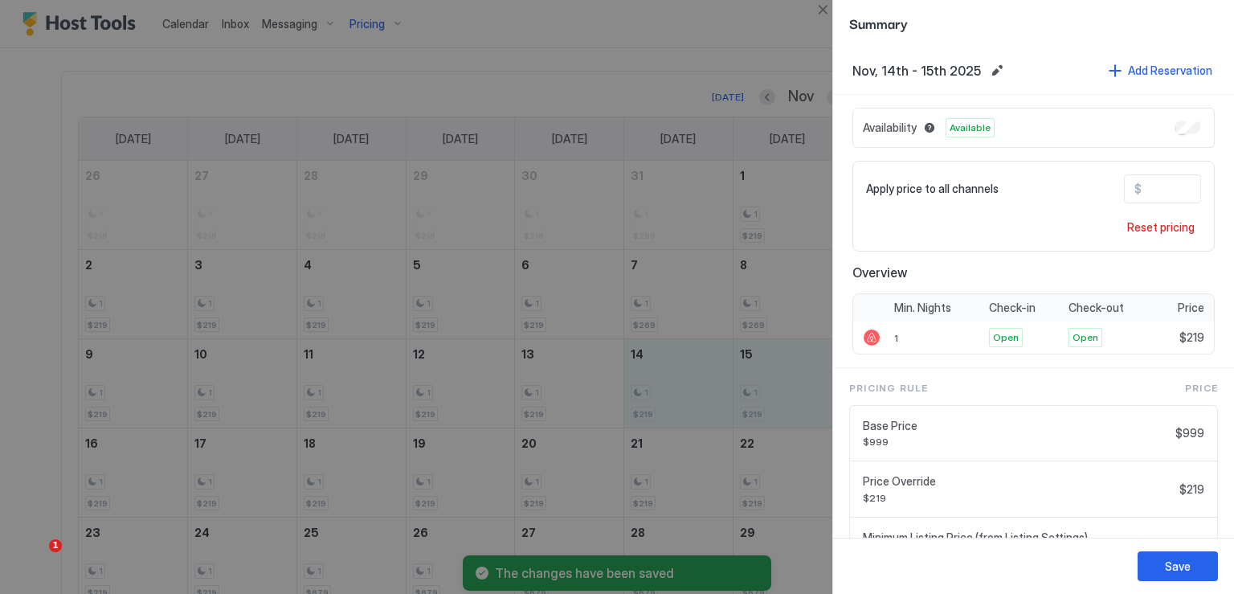
click at [1142, 181] on input "***" at bounding box center [1206, 188] width 129 height 27
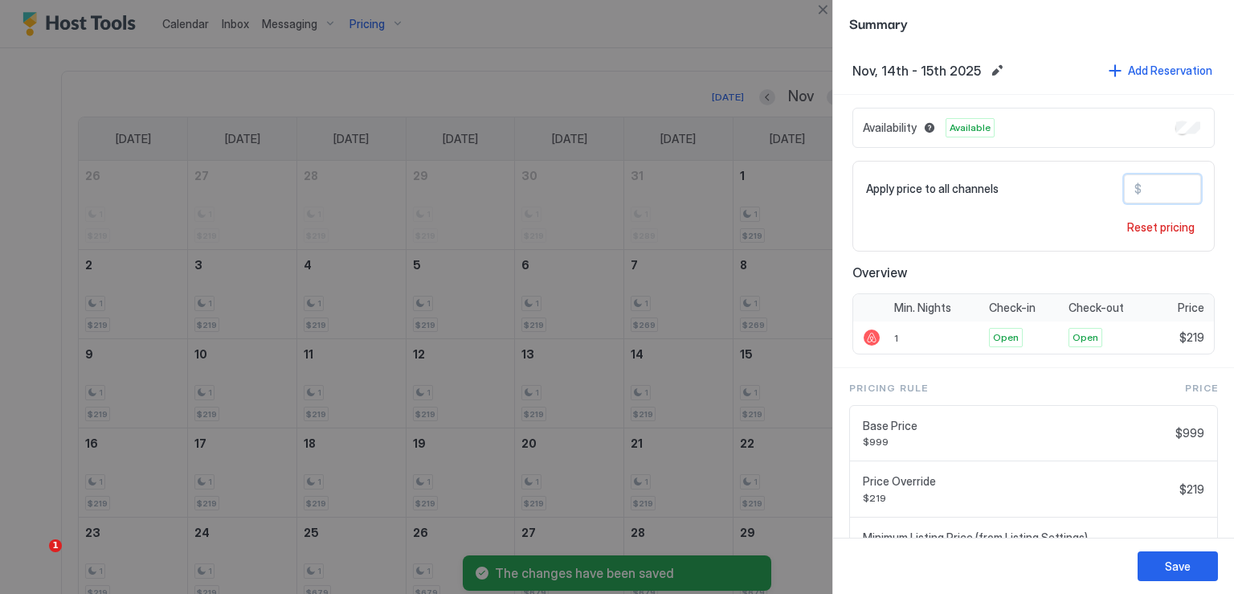
click at [1142, 181] on input "***" at bounding box center [1206, 188] width 129 height 27
type input "***"
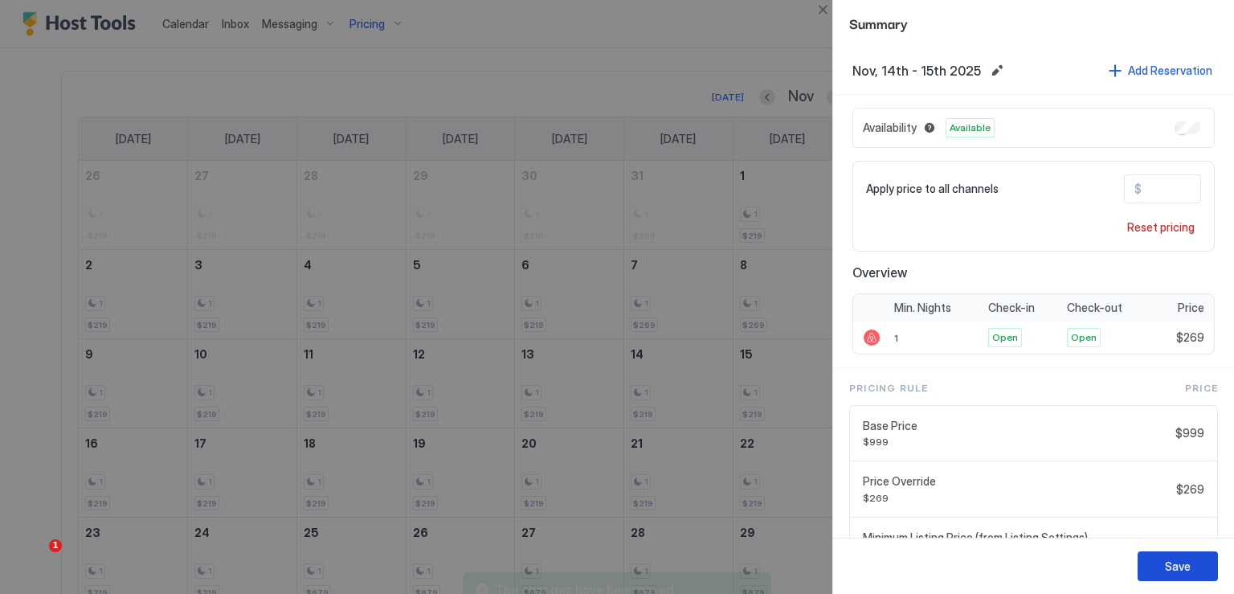
click at [1171, 562] on div "Save" at bounding box center [1178, 566] width 26 height 17
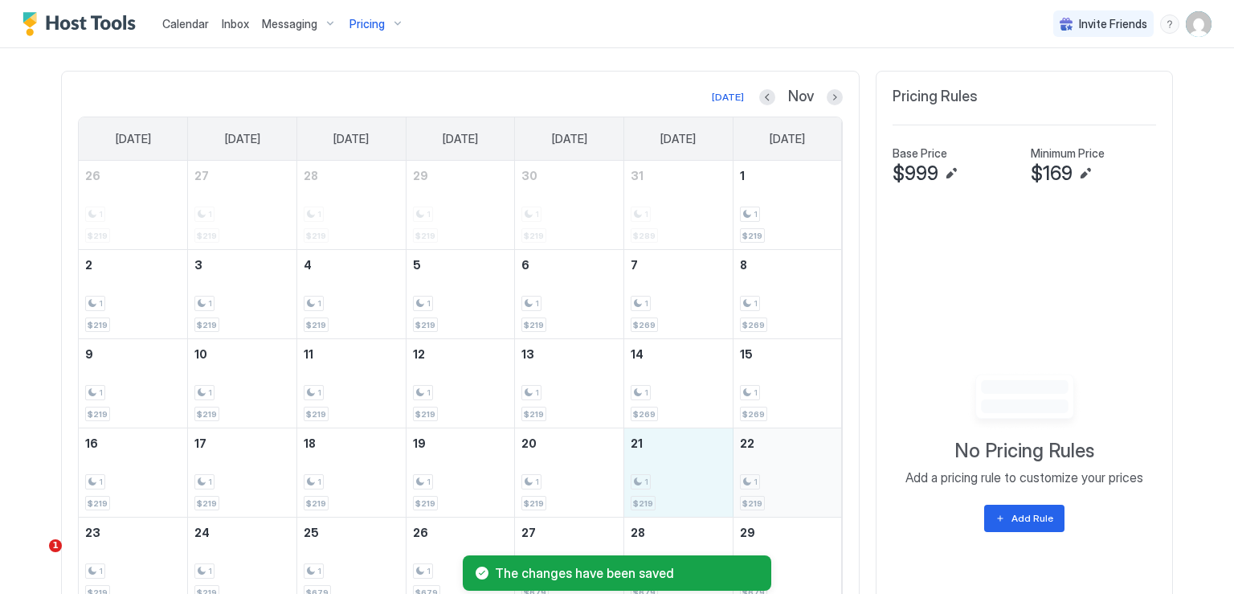
drag, startPoint x: 681, startPoint y: 472, endPoint x: 754, endPoint y: 494, distance: 75.5
click at [754, 494] on tr "16 1 $219 17 1 $219 18 1 $219 19 1 $219 20 1 $219 21 1 $219 22 1 $219" at bounding box center [460, 472] width 763 height 89
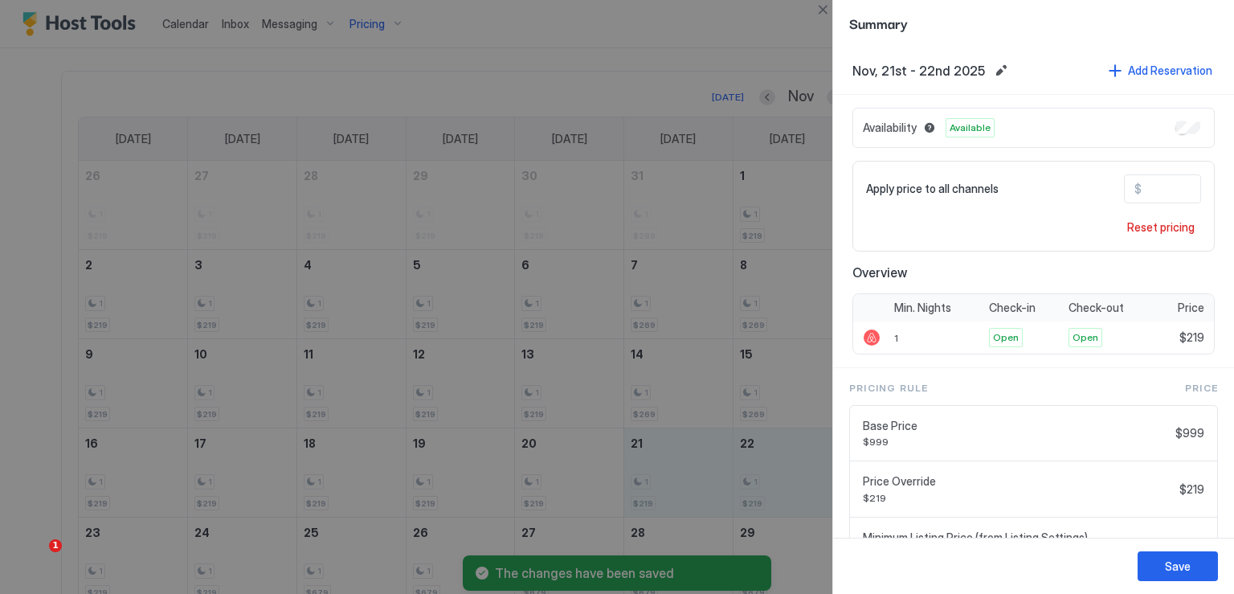
click at [1142, 187] on input "***" at bounding box center [1206, 188] width 129 height 27
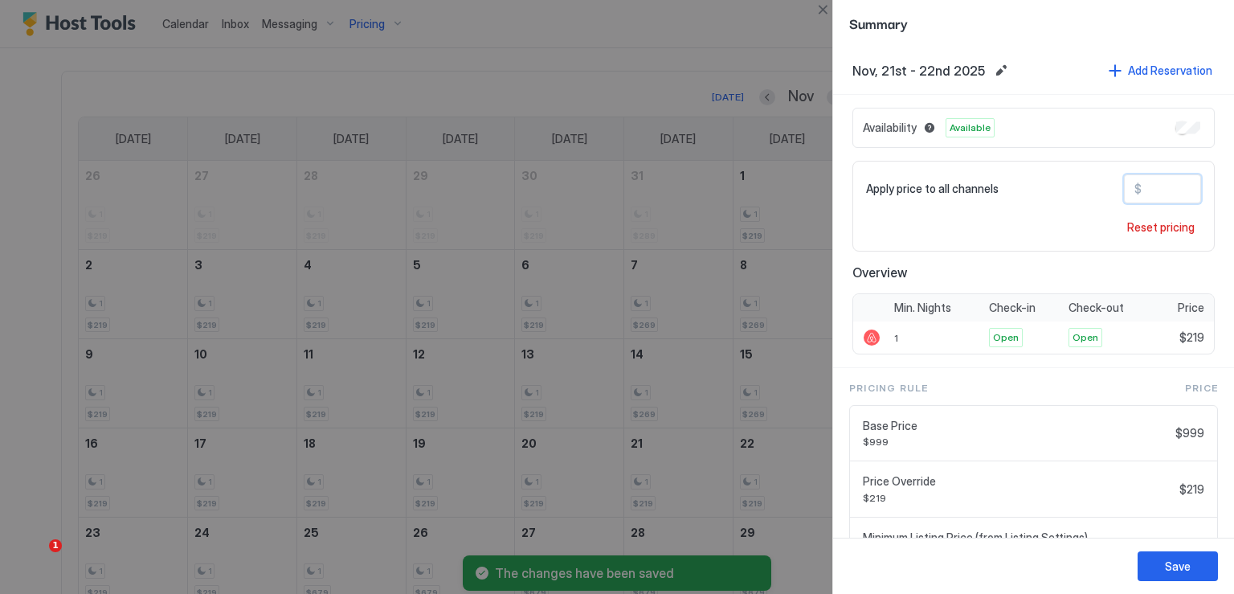
click at [1142, 187] on input "***" at bounding box center [1206, 188] width 129 height 27
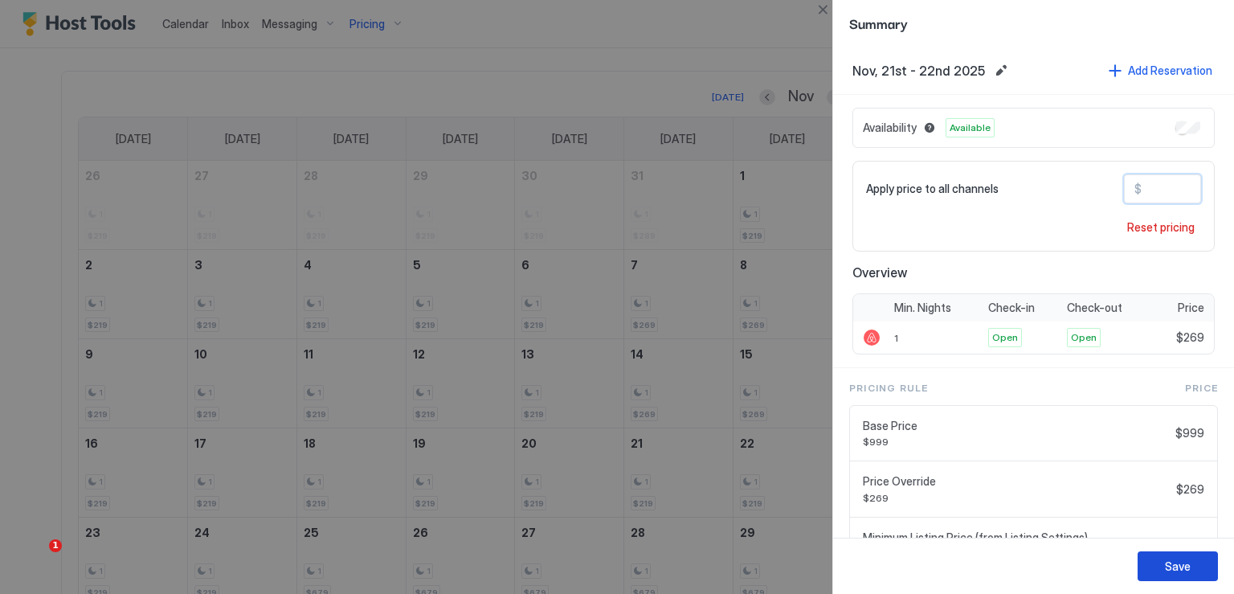
type input "***"
click at [1164, 579] on button "Save" at bounding box center [1178, 566] width 80 height 30
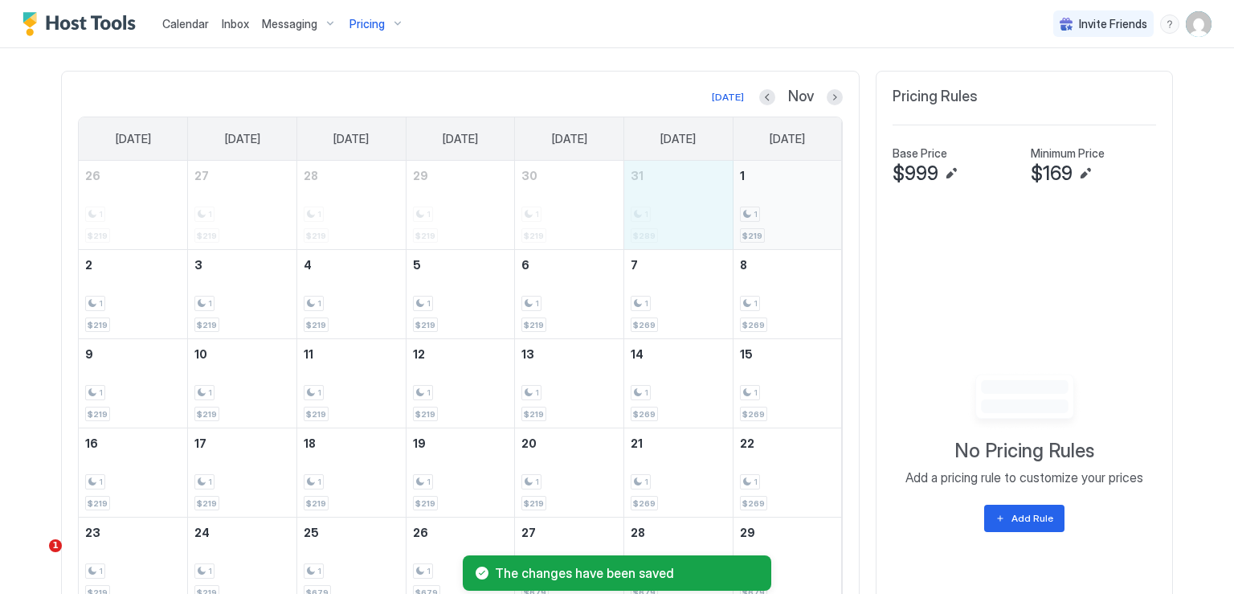
drag, startPoint x: 678, startPoint y: 215, endPoint x: 736, endPoint y: 214, distance: 57.9
click at [736, 214] on tr "26 1 $219 27 1 $219 28 1 $219 29 1 $219 30 1 $219 31 1 $289 1 1 $219" at bounding box center [460, 205] width 763 height 89
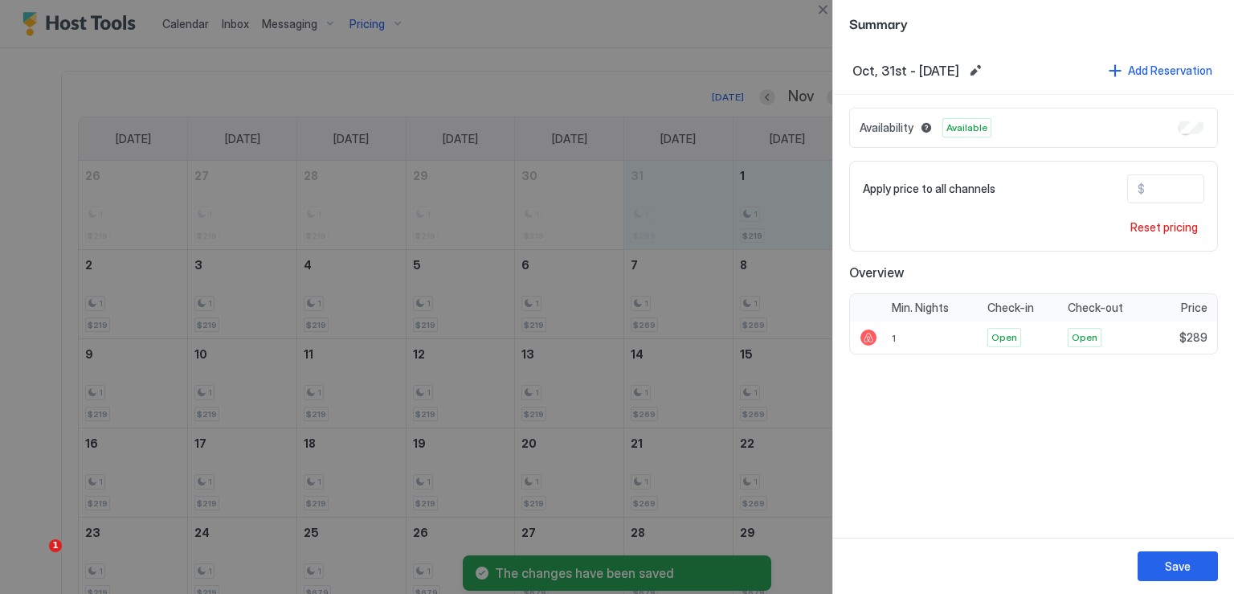
click at [1160, 185] on input "***" at bounding box center [1209, 188] width 129 height 27
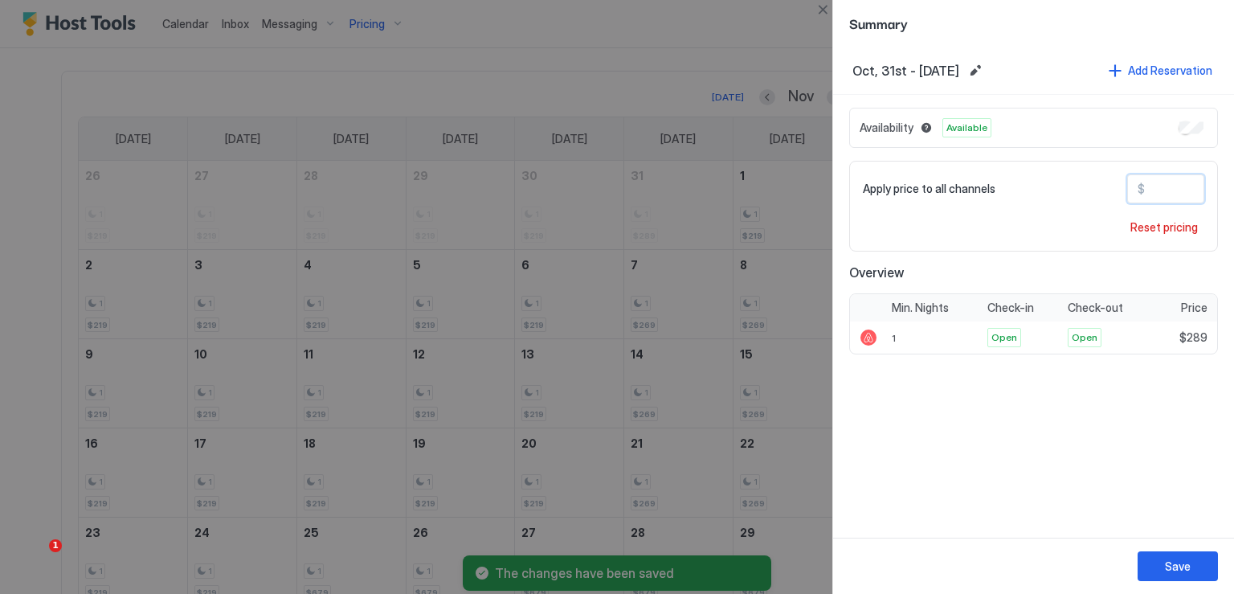
click at [1160, 185] on input "***" at bounding box center [1209, 188] width 129 height 27
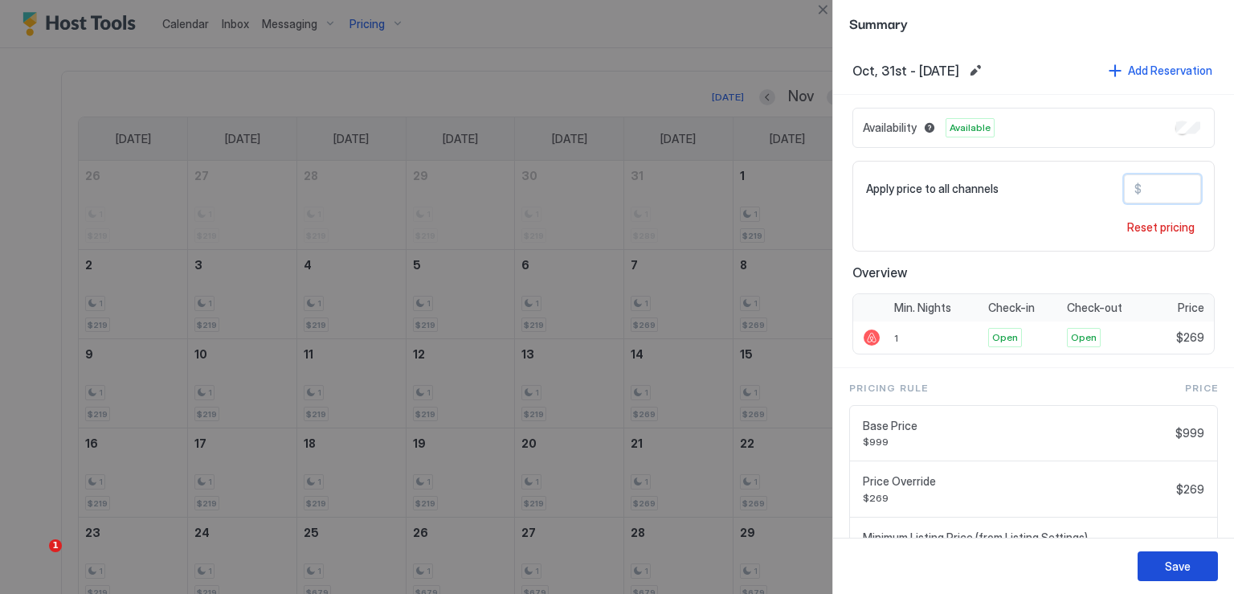
type input "***"
click at [1170, 562] on div "Save" at bounding box center [1178, 566] width 26 height 17
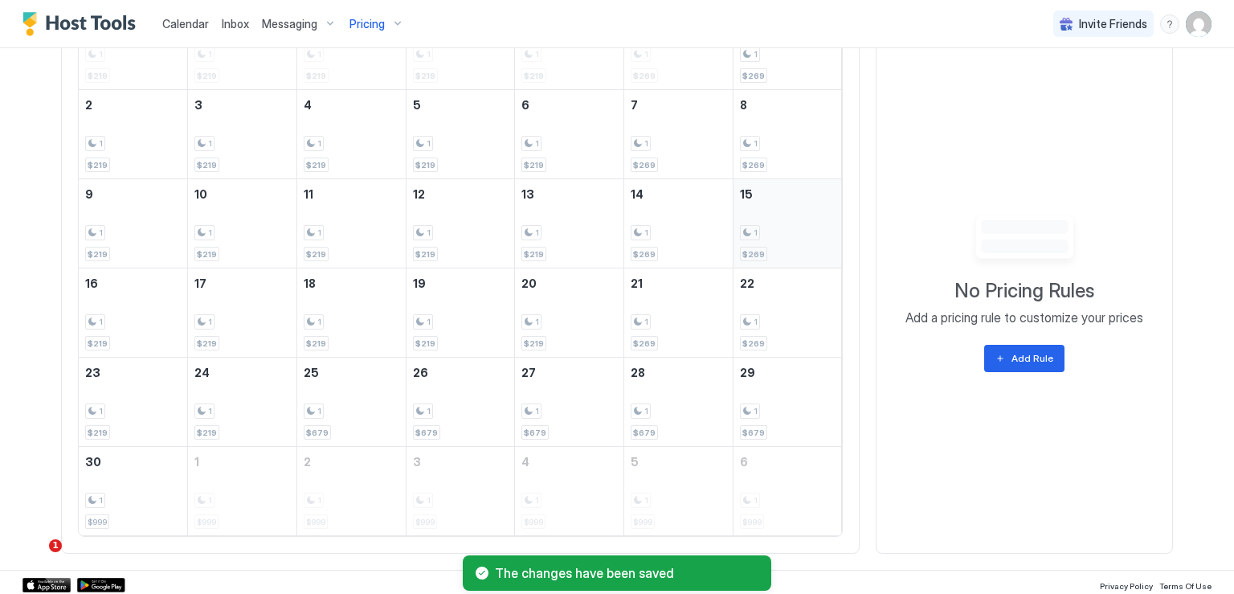
scroll to position [681, 0]
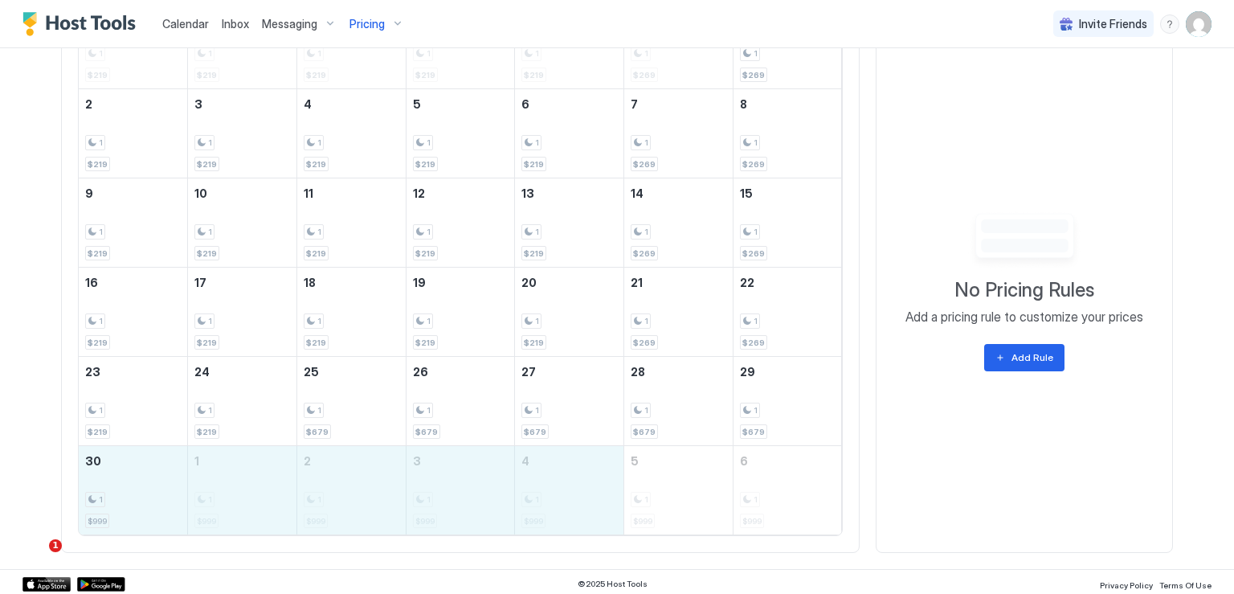
drag, startPoint x: 129, startPoint y: 505, endPoint x: 514, endPoint y: 507, distance: 384.9
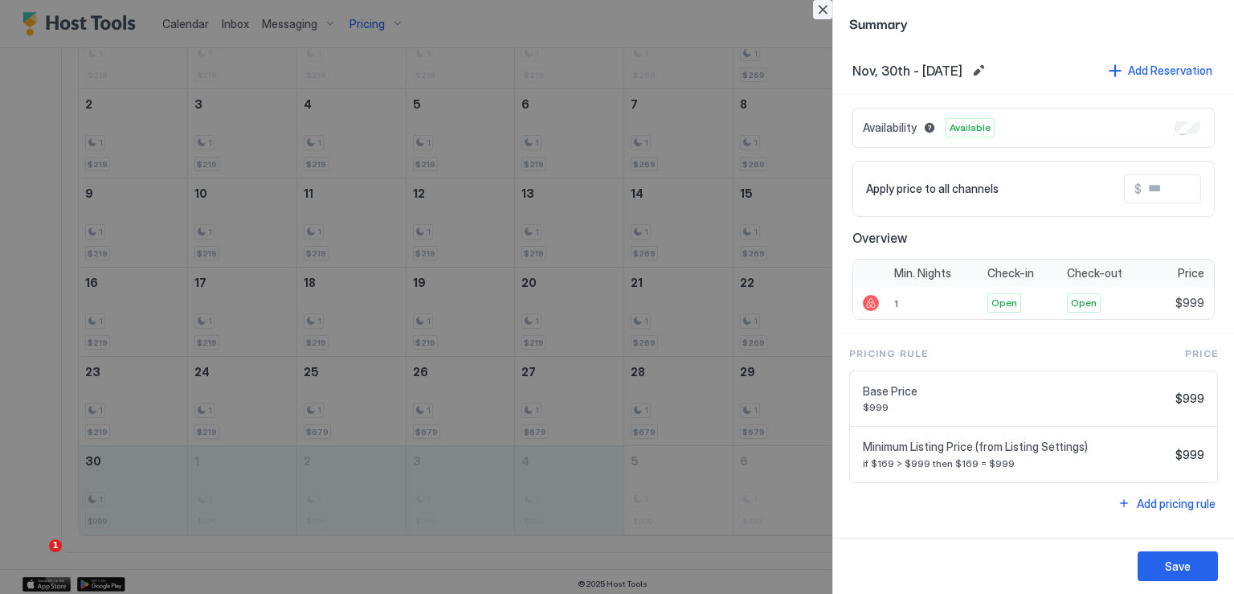
click at [820, 9] on button "Close" at bounding box center [822, 9] width 19 height 19
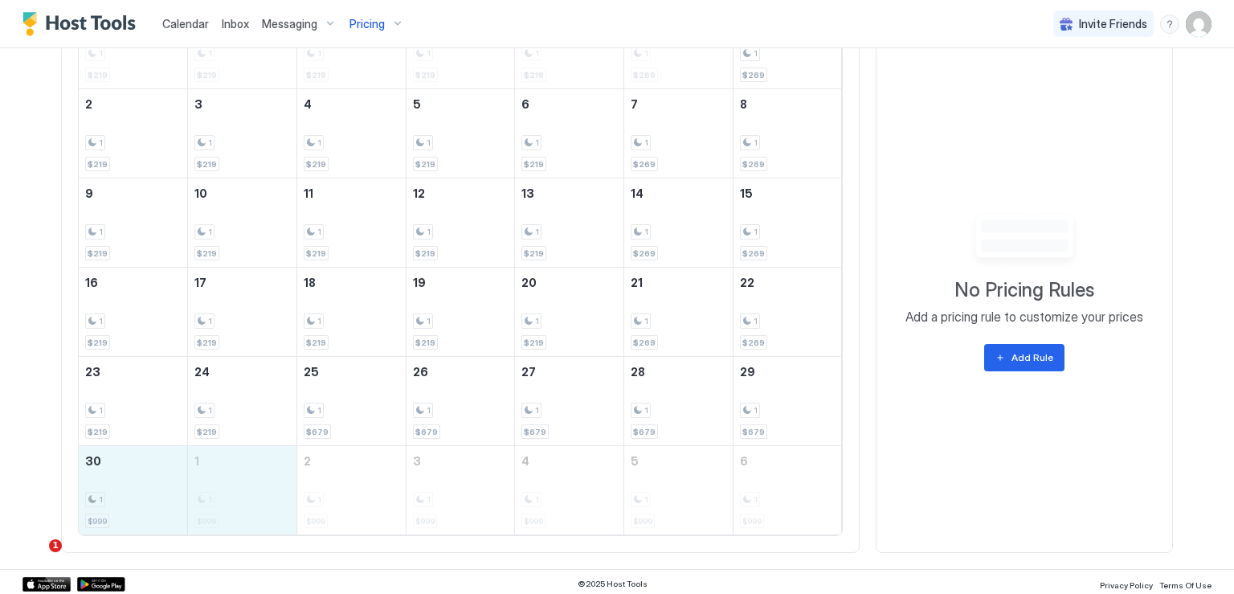
drag, startPoint x: 150, startPoint y: 493, endPoint x: 290, endPoint y: 497, distance: 139.9
click at [290, 497] on tr "30 1 $999 1 1 $999 2 1 $999 3 1 $999 4 1 $999 5 1 $999 6 1 $999" at bounding box center [460, 490] width 763 height 89
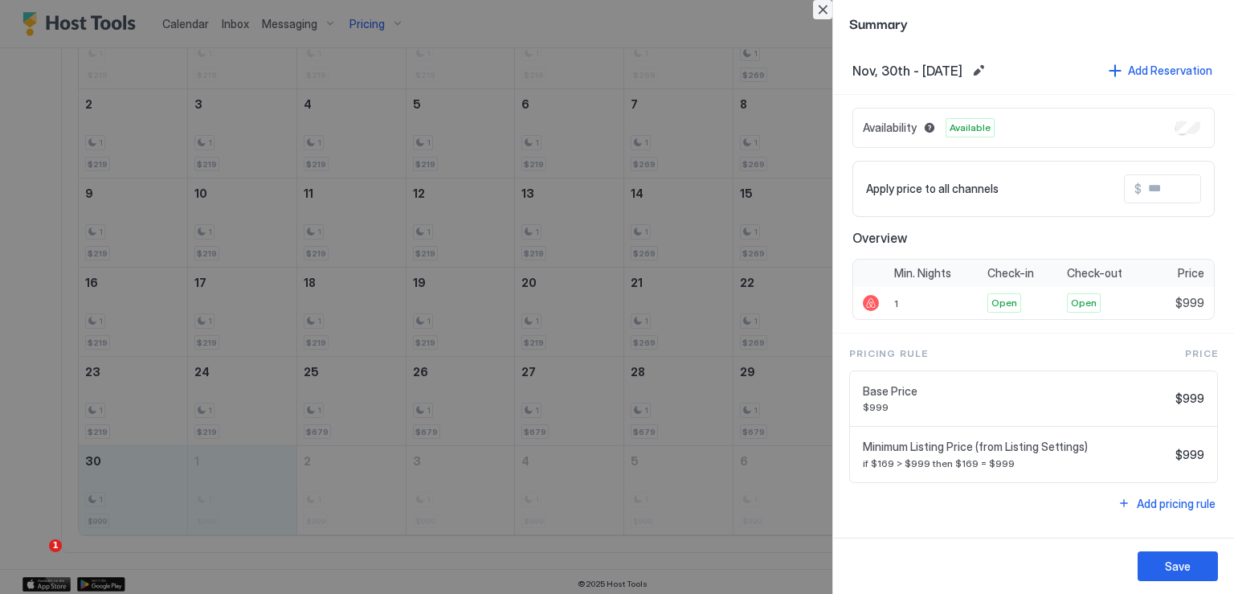
click at [820, 6] on button "Close" at bounding box center [822, 9] width 19 height 19
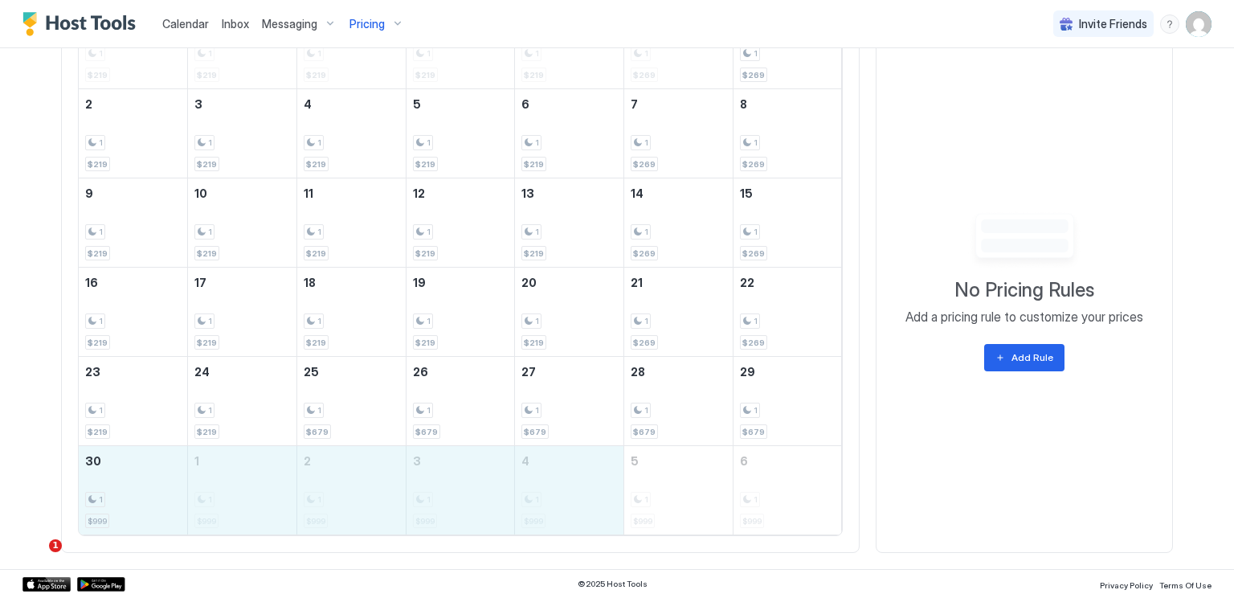
drag, startPoint x: 129, startPoint y: 486, endPoint x: 515, endPoint y: 498, distance: 386.7
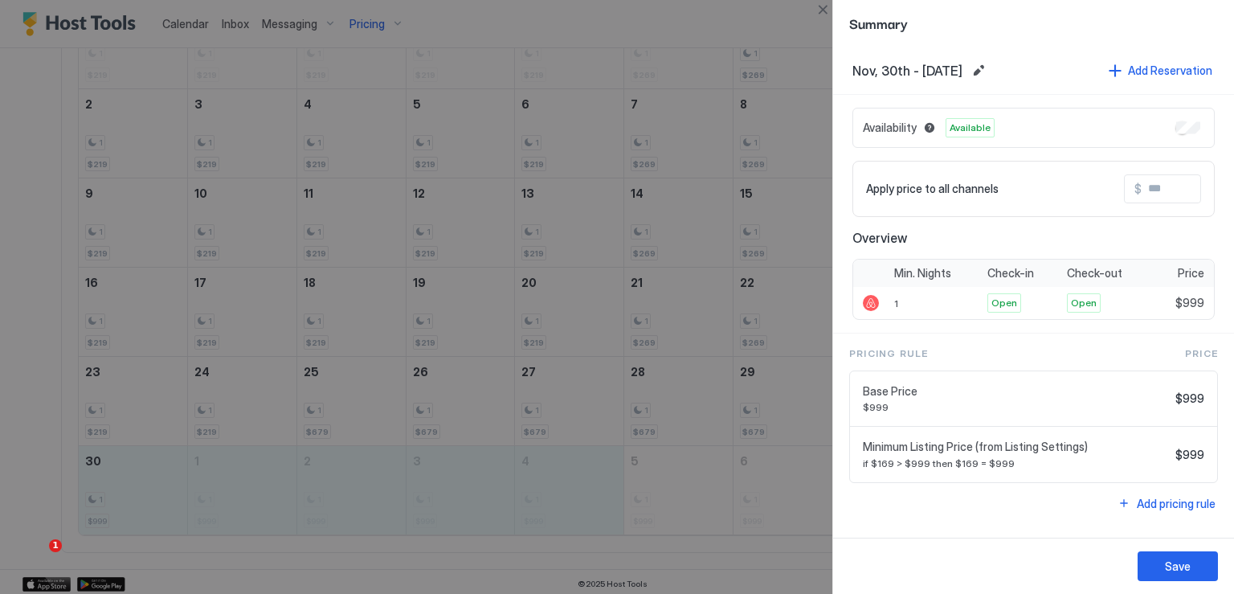
click at [1157, 197] on input "Input Field" at bounding box center [1206, 188] width 129 height 27
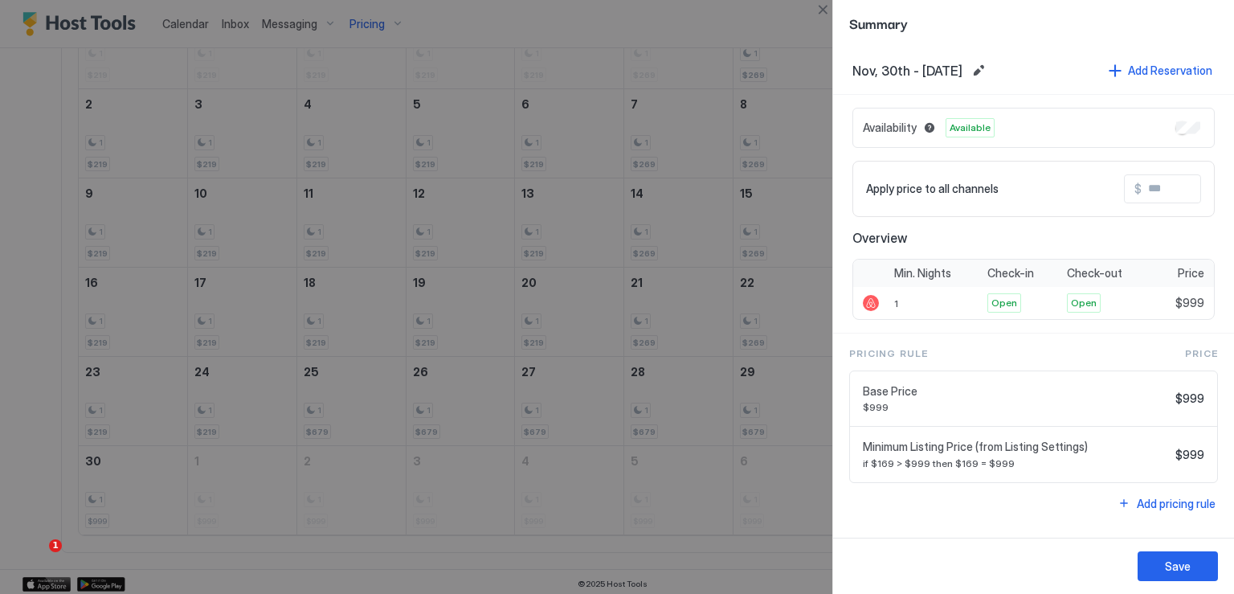
click at [110, 473] on div at bounding box center [617, 297] width 1234 height 594
click at [118, 481] on div at bounding box center [617, 297] width 1234 height 594
click at [829, 17] on button "Close" at bounding box center [822, 9] width 19 height 19
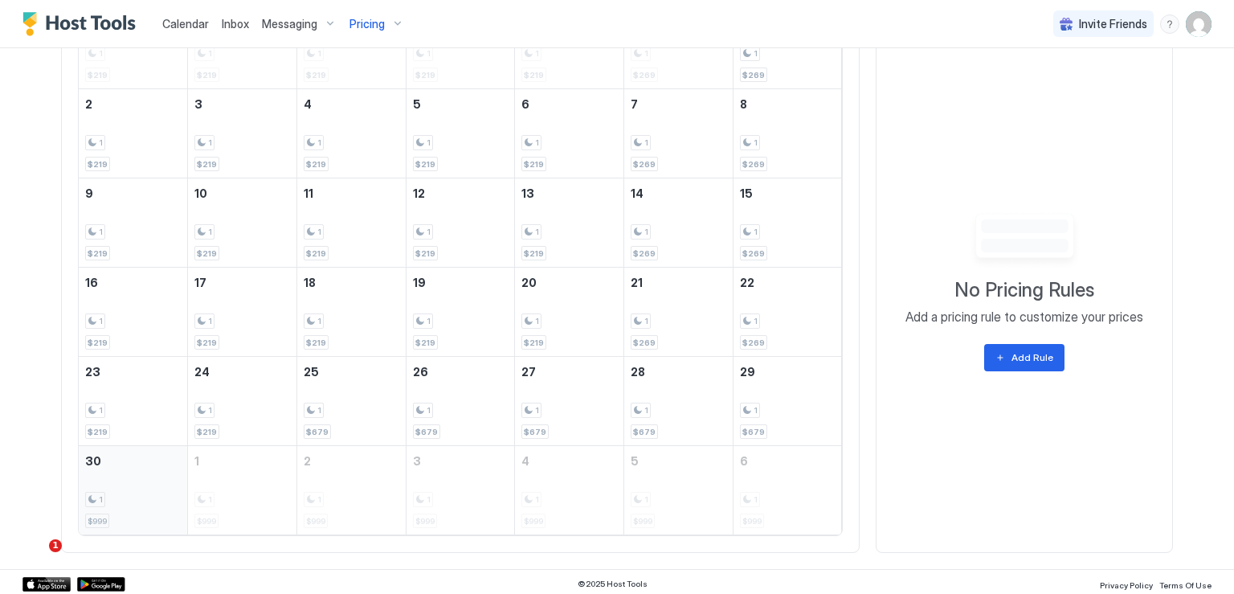
click at [132, 499] on div "1" at bounding box center [133, 499] width 96 height 15
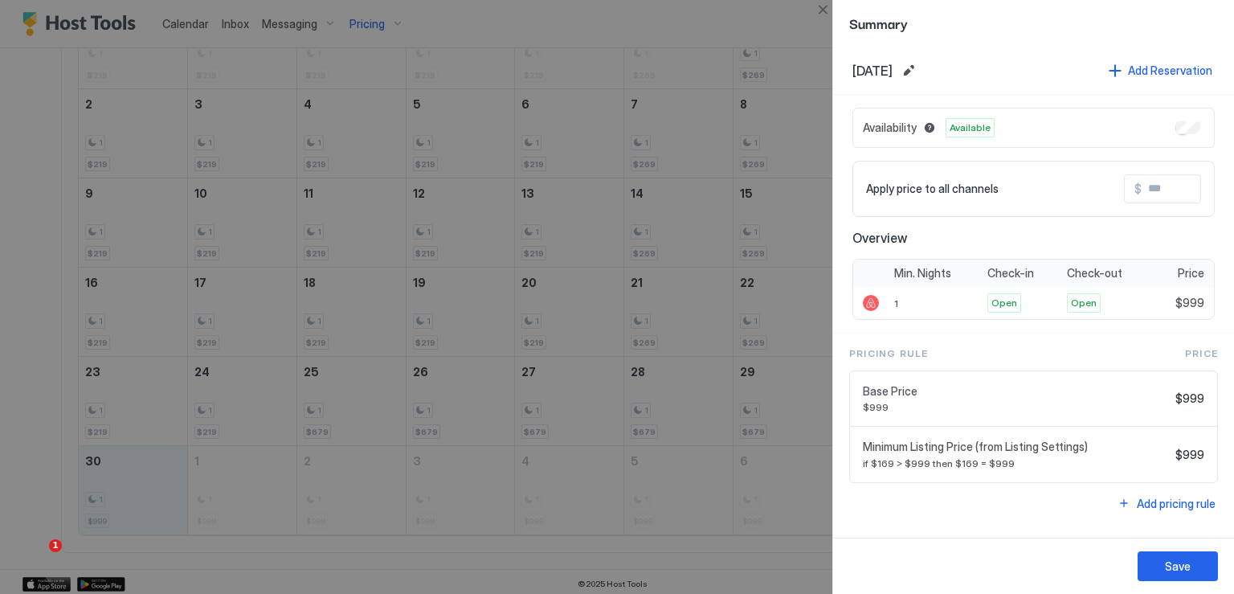
click at [1158, 185] on input "Input Field" at bounding box center [1206, 188] width 129 height 27
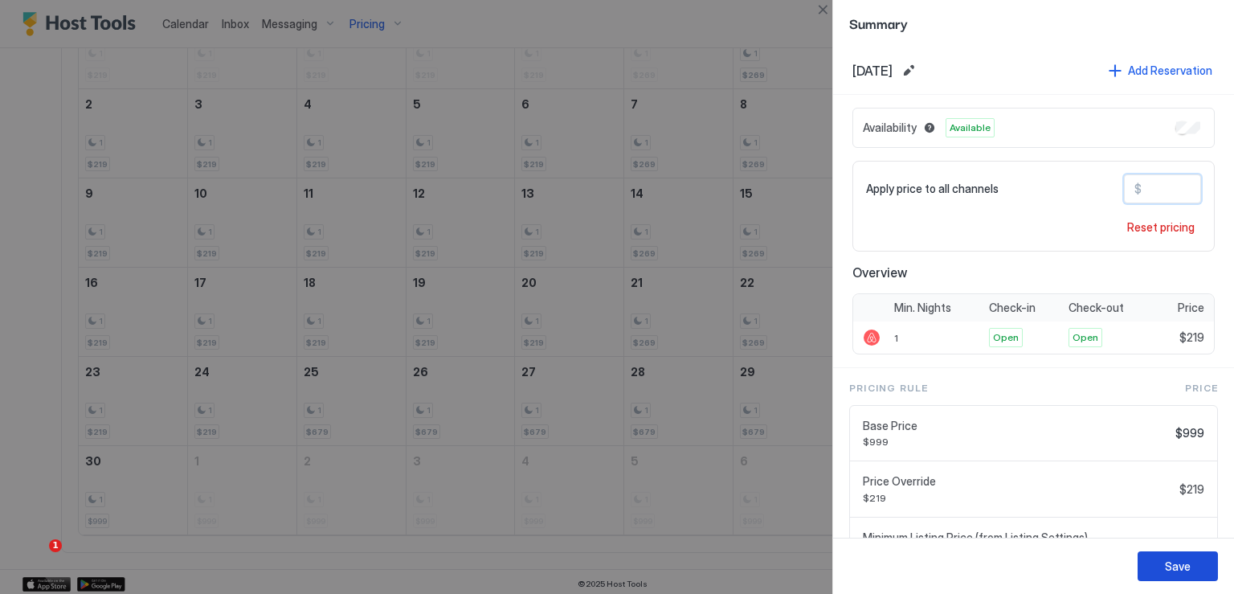
type input "***"
click at [1173, 566] on div "Save" at bounding box center [1178, 566] width 26 height 17
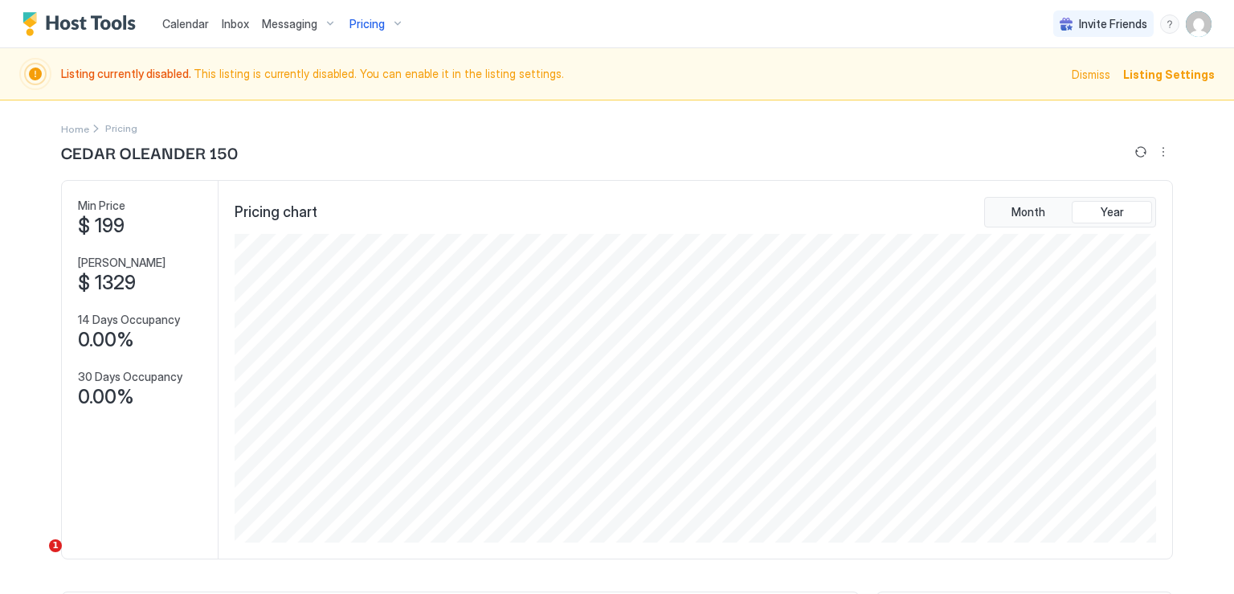
scroll to position [0, 0]
click at [1131, 80] on span "Listing Settings" at bounding box center [1169, 74] width 92 height 17
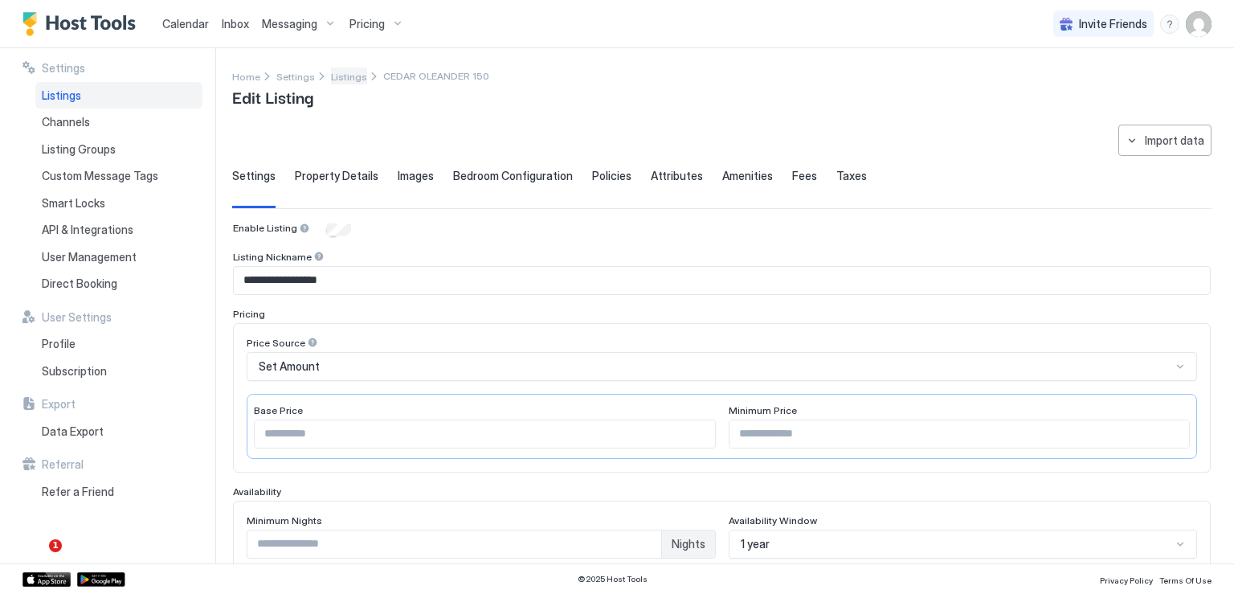
click at [338, 74] on span "Listings" at bounding box center [349, 77] width 36 height 12
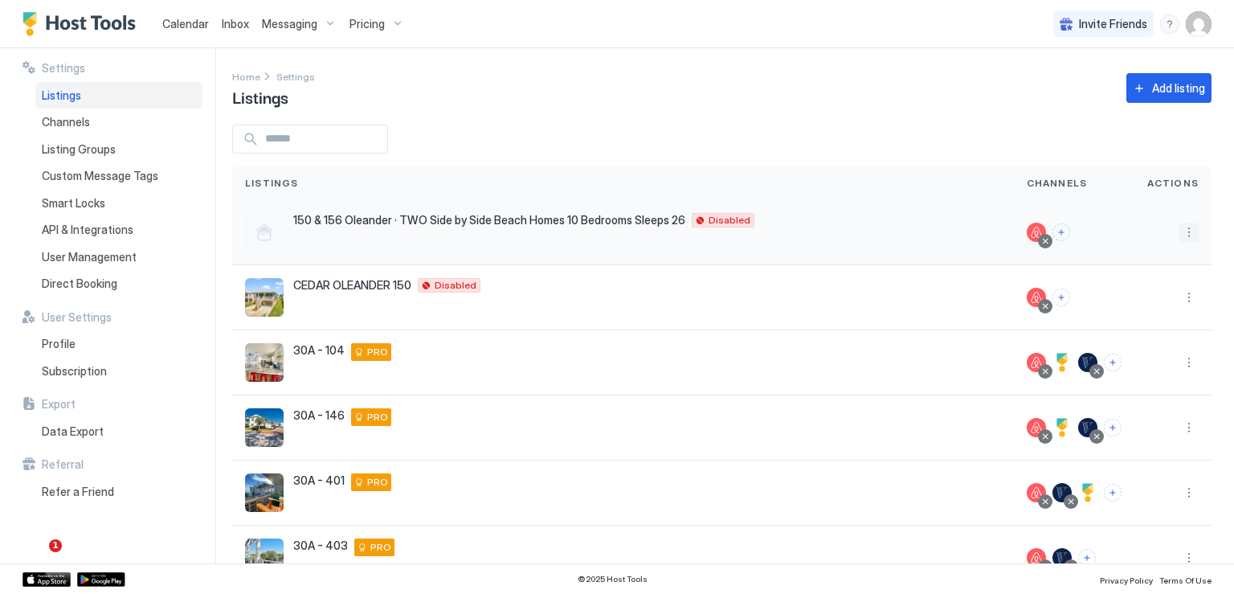
click at [1180, 235] on button "More options" at bounding box center [1189, 232] width 19 height 19
click at [1141, 305] on span "Listing Settings" at bounding box center [1141, 307] width 72 height 12
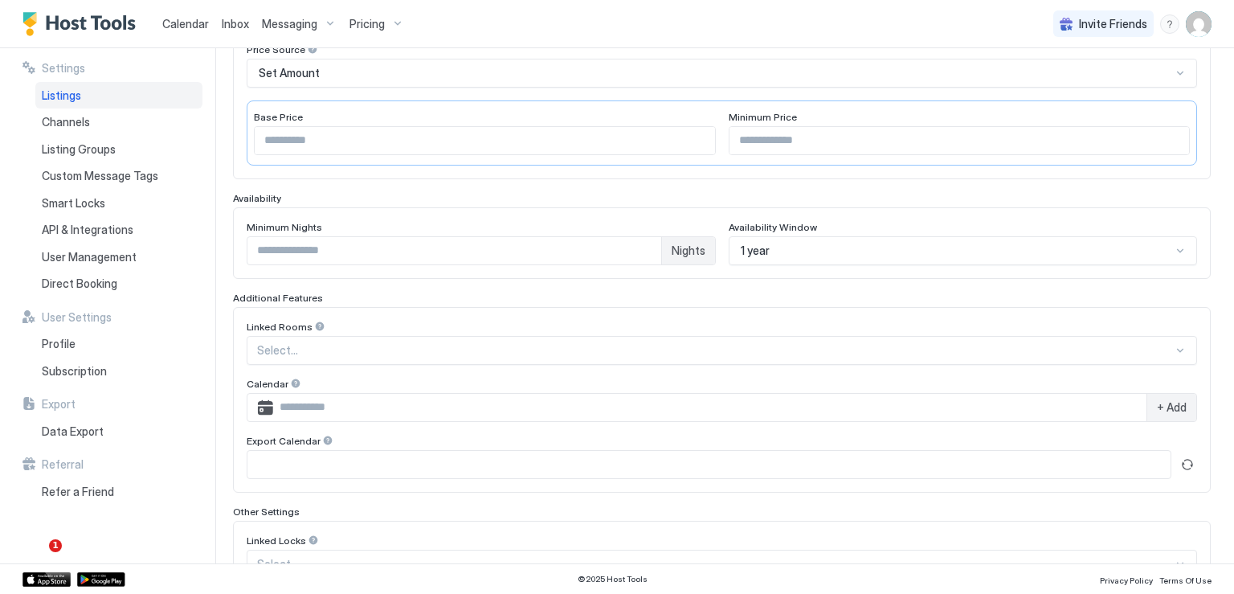
scroll to position [321, 0]
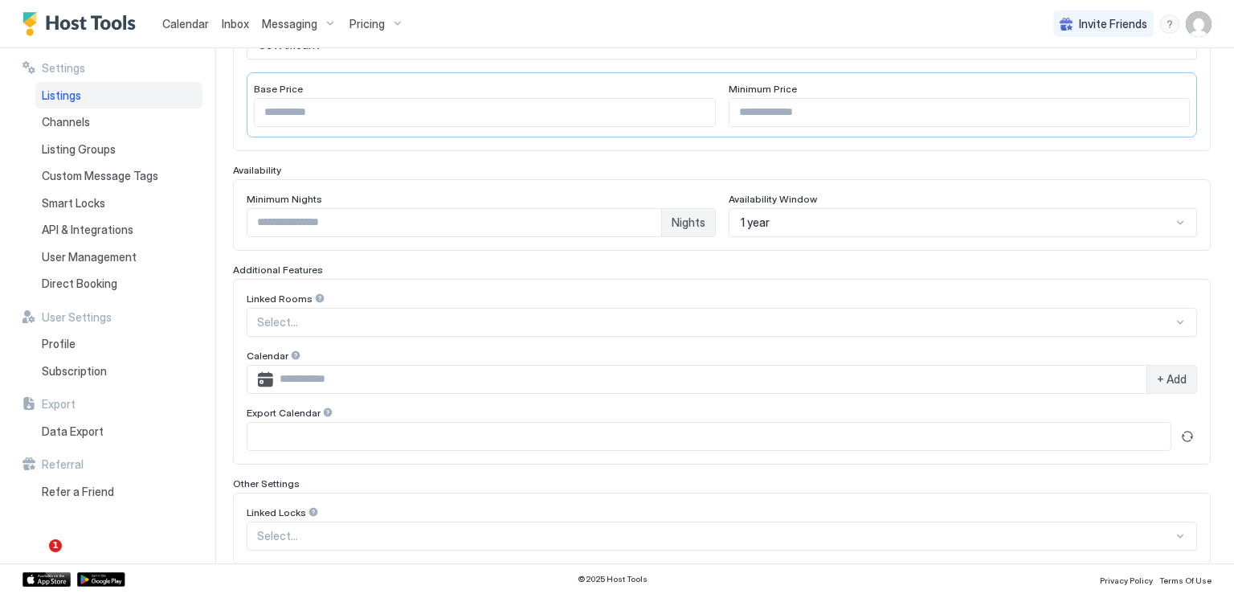
click at [431, 322] on div at bounding box center [715, 322] width 916 height 14
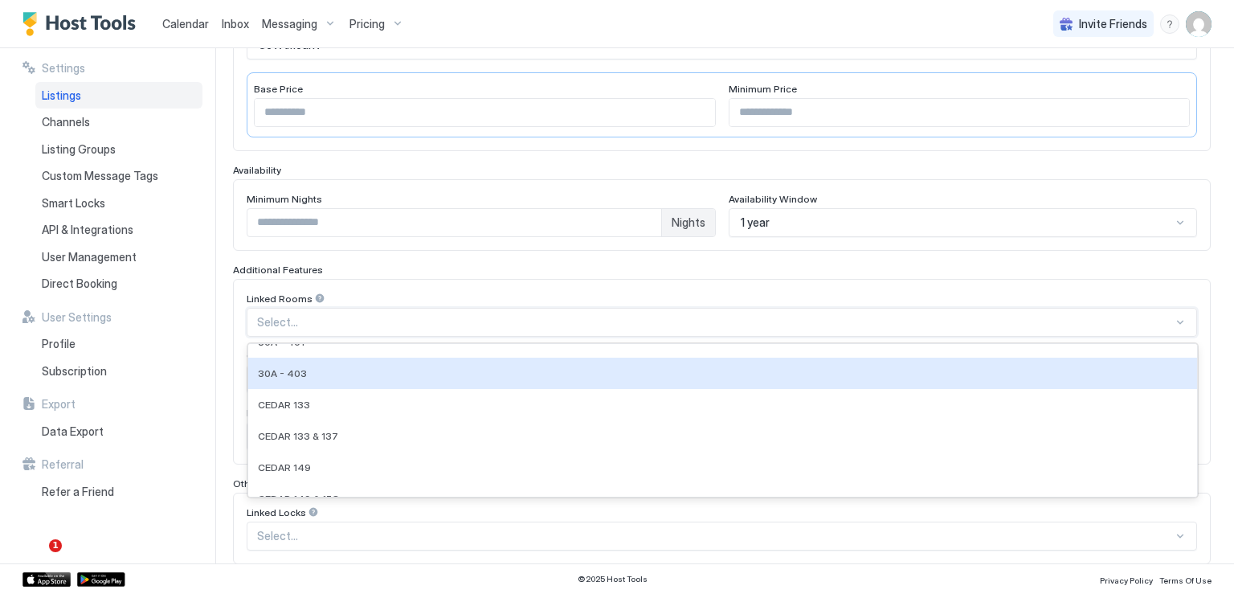
scroll to position [161, 0]
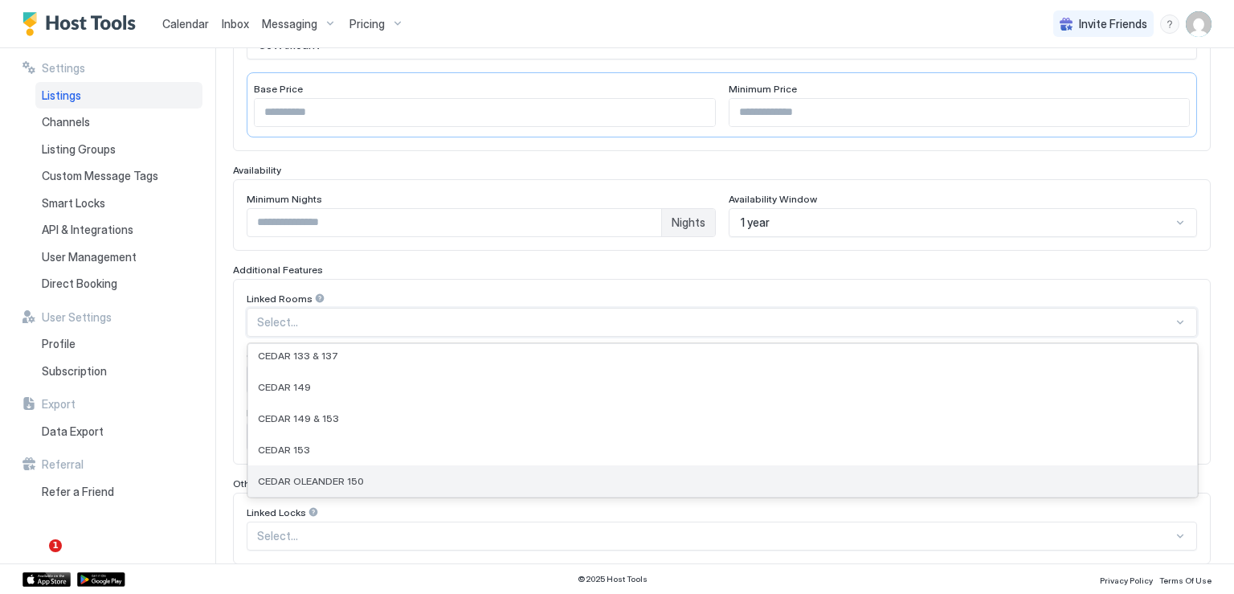
click at [355, 469] on div "CEDAR OLEANDER 150" at bounding box center [722, 480] width 949 height 31
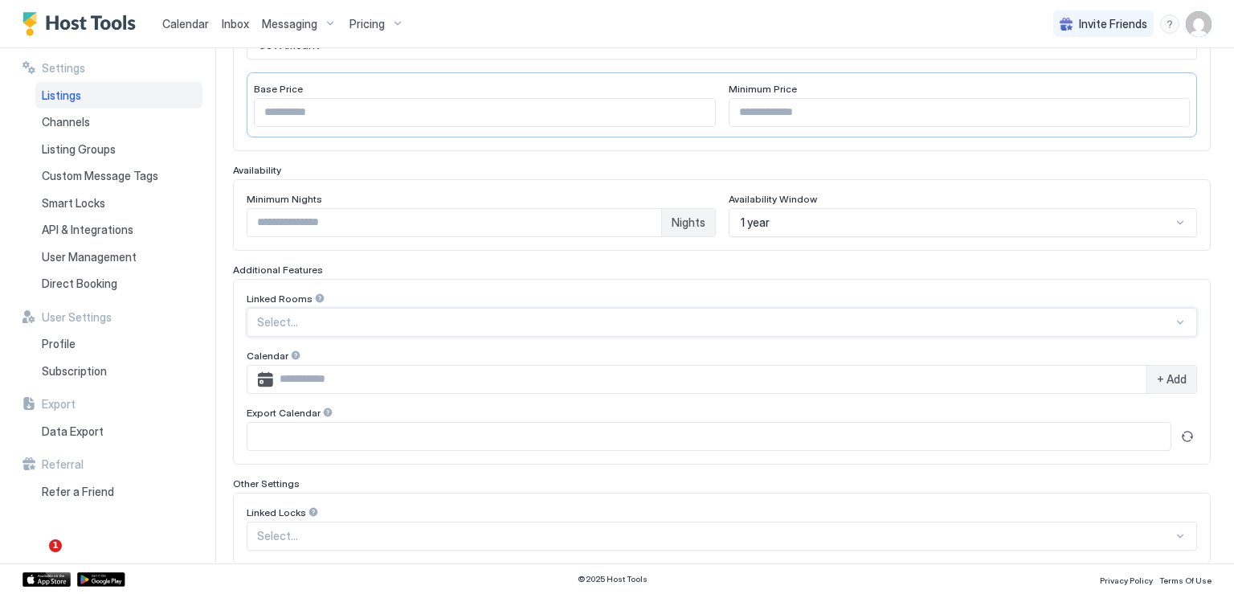
click at [510, 325] on div at bounding box center [715, 322] width 916 height 14
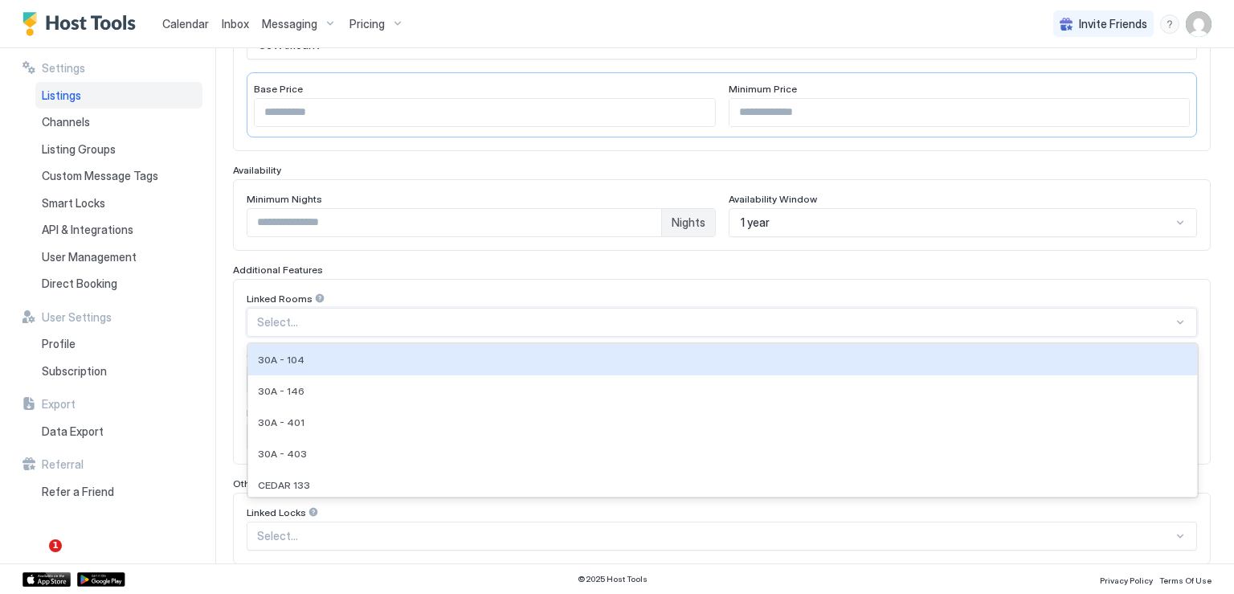
click at [510, 325] on div at bounding box center [715, 322] width 916 height 14
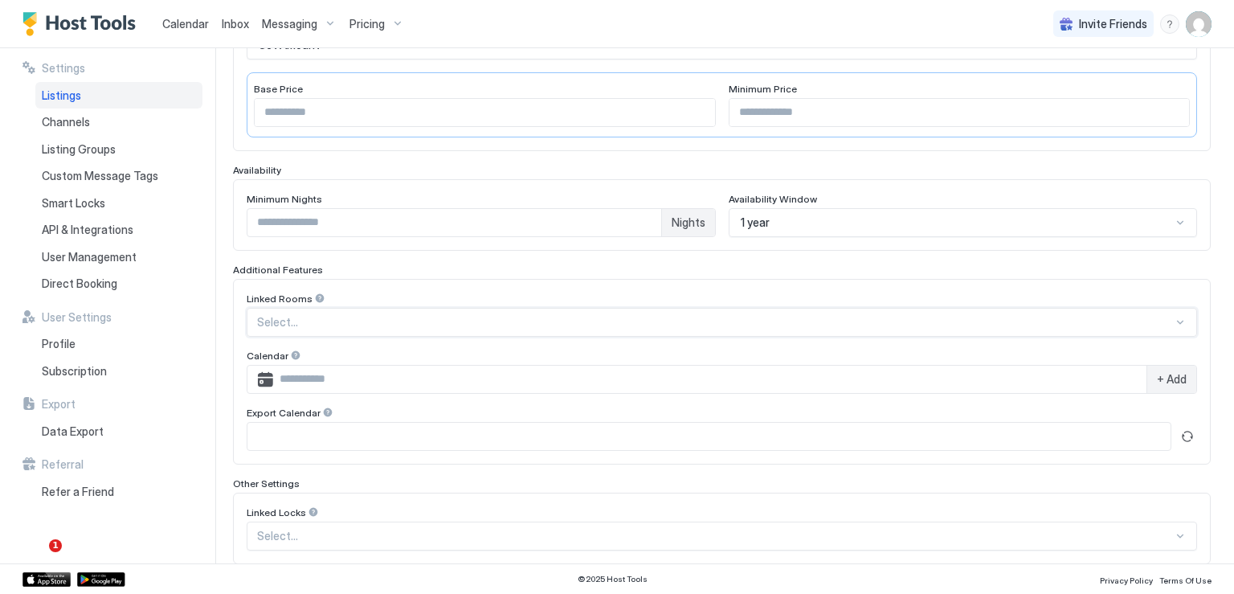
click at [505, 327] on div "Select..." at bounding box center [722, 322] width 951 height 29
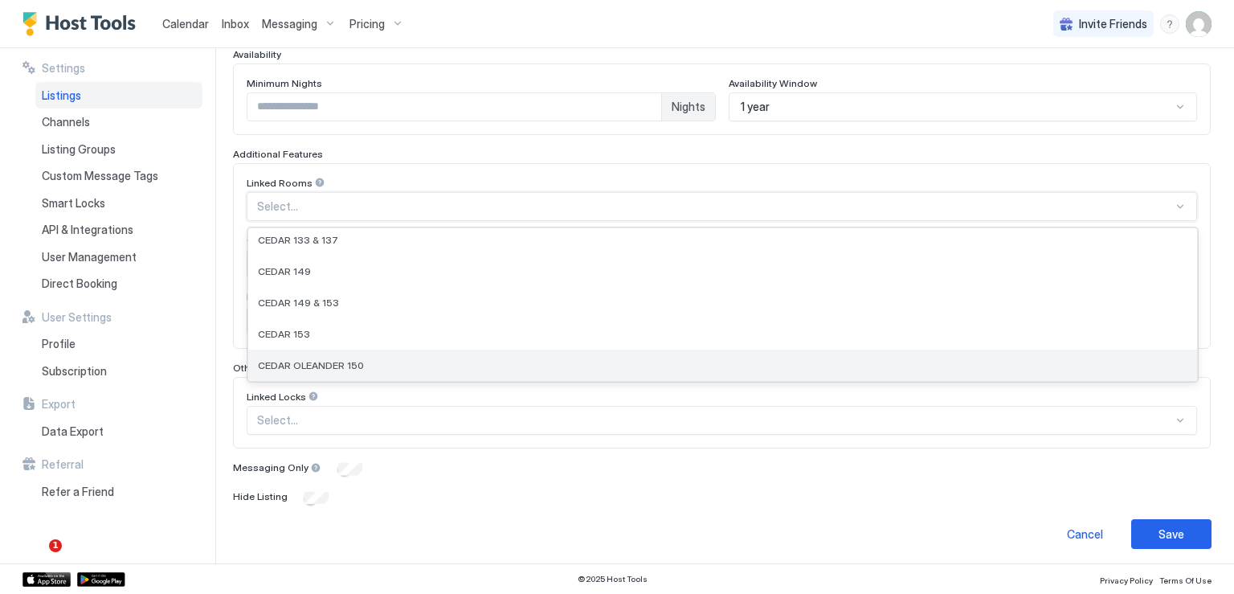
click at [356, 359] on span "CEDAR OLEANDER 150" at bounding box center [311, 365] width 106 height 12
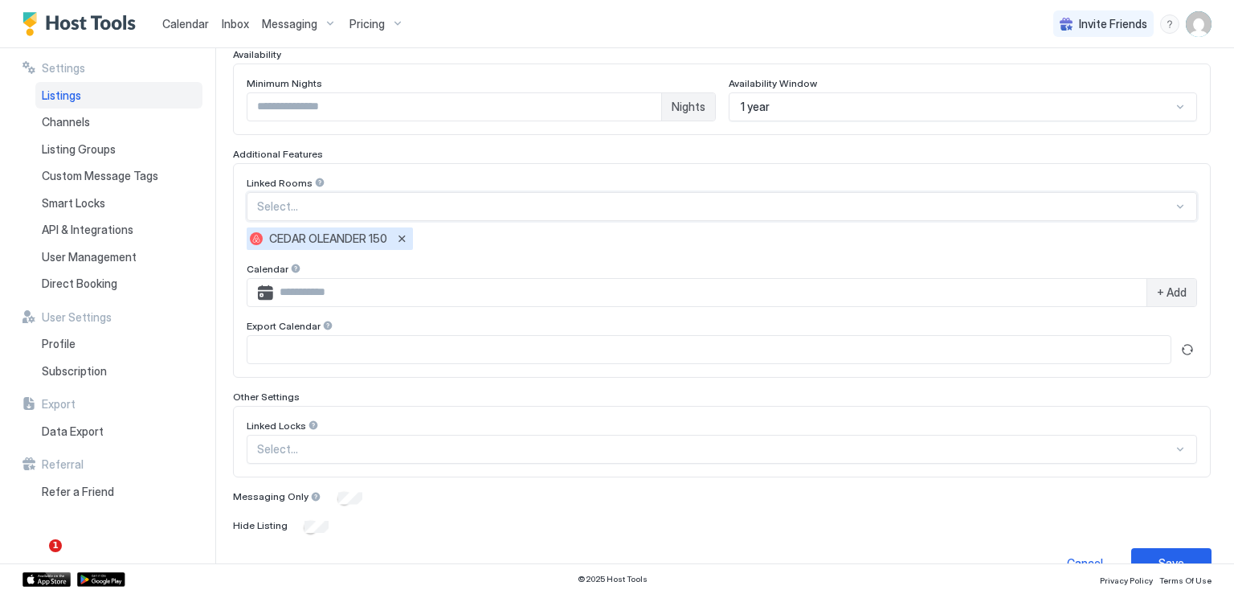
click at [460, 239] on div "CEDAR OLEANDER 150" at bounding box center [722, 238] width 951 height 22
click at [542, 211] on div "Select..." at bounding box center [722, 206] width 951 height 29
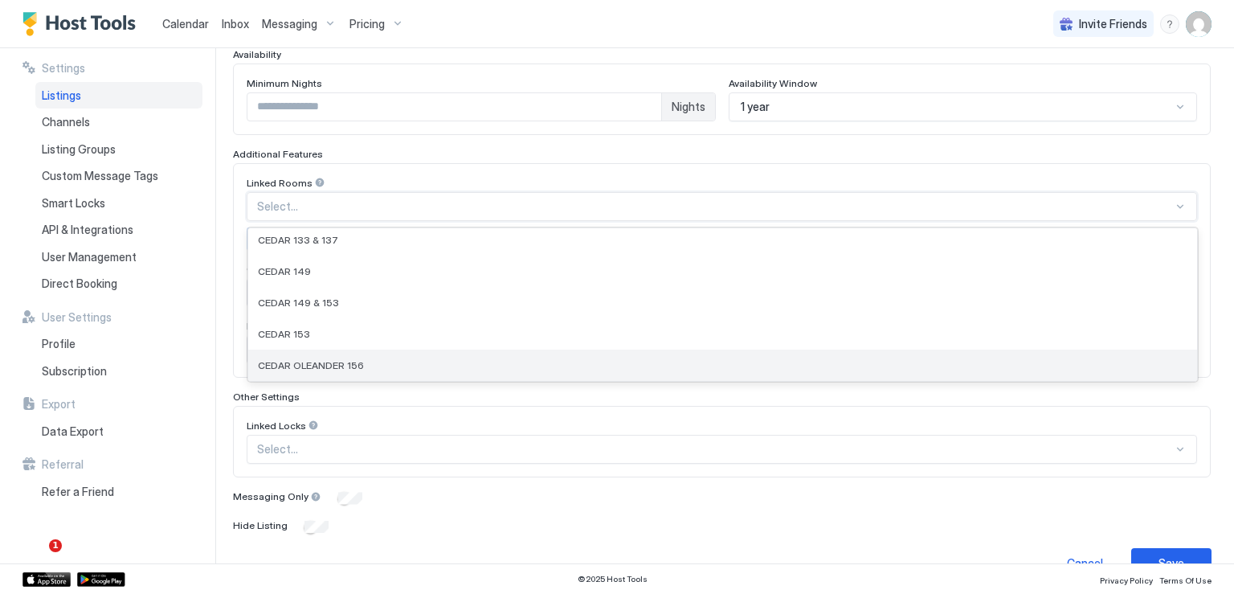
click at [344, 350] on div "CEDAR OLEANDER 156" at bounding box center [722, 365] width 949 height 31
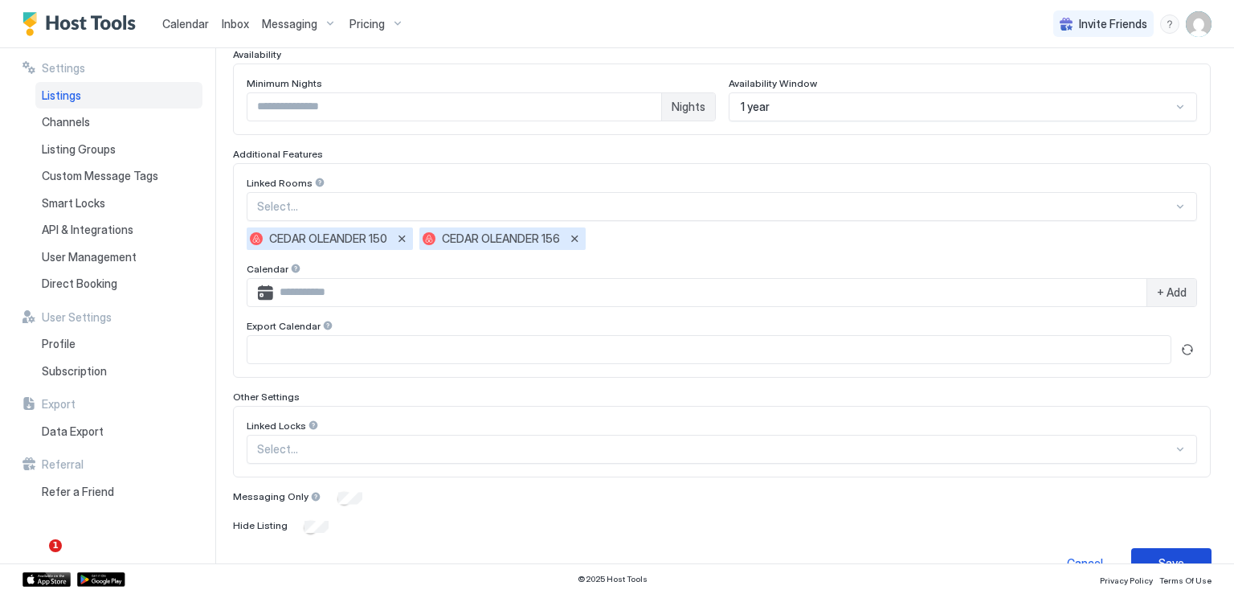
click at [1173, 553] on button "Save" at bounding box center [1171, 563] width 80 height 30
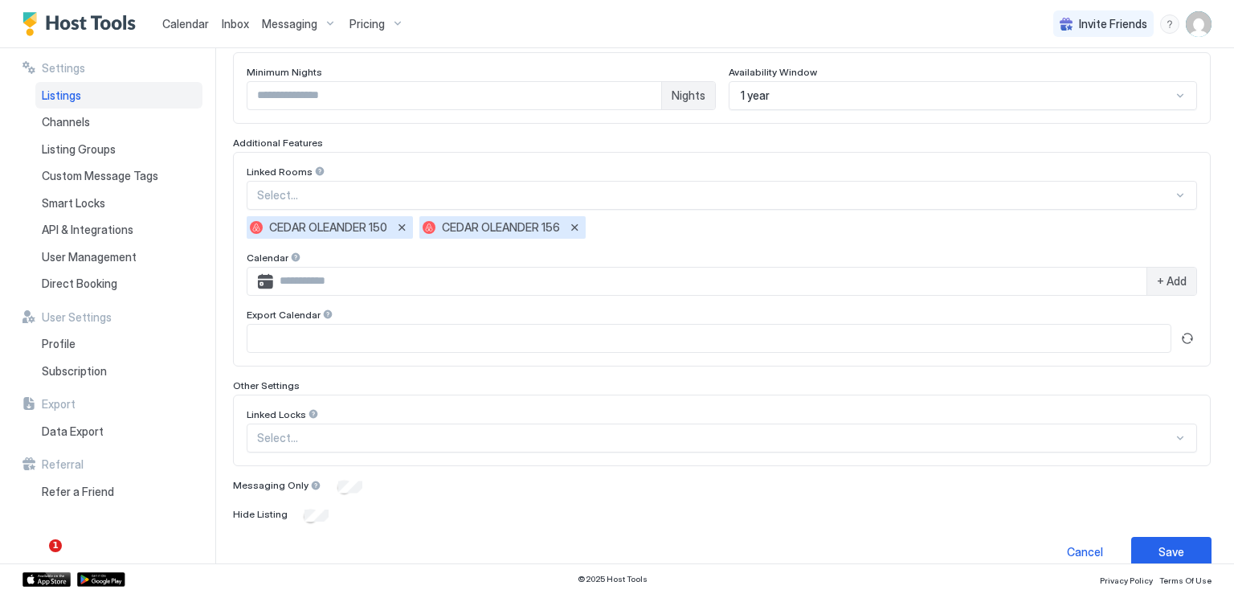
scroll to position [466, 0]
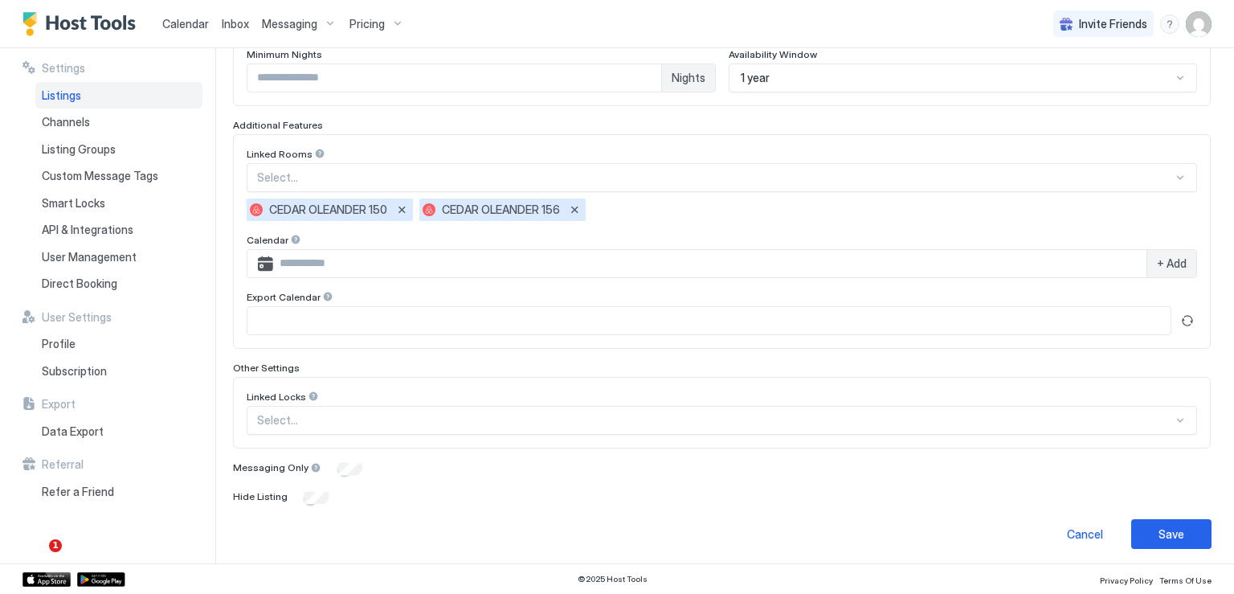
type input "***"
click at [1182, 536] on button "Save" at bounding box center [1171, 534] width 80 height 30
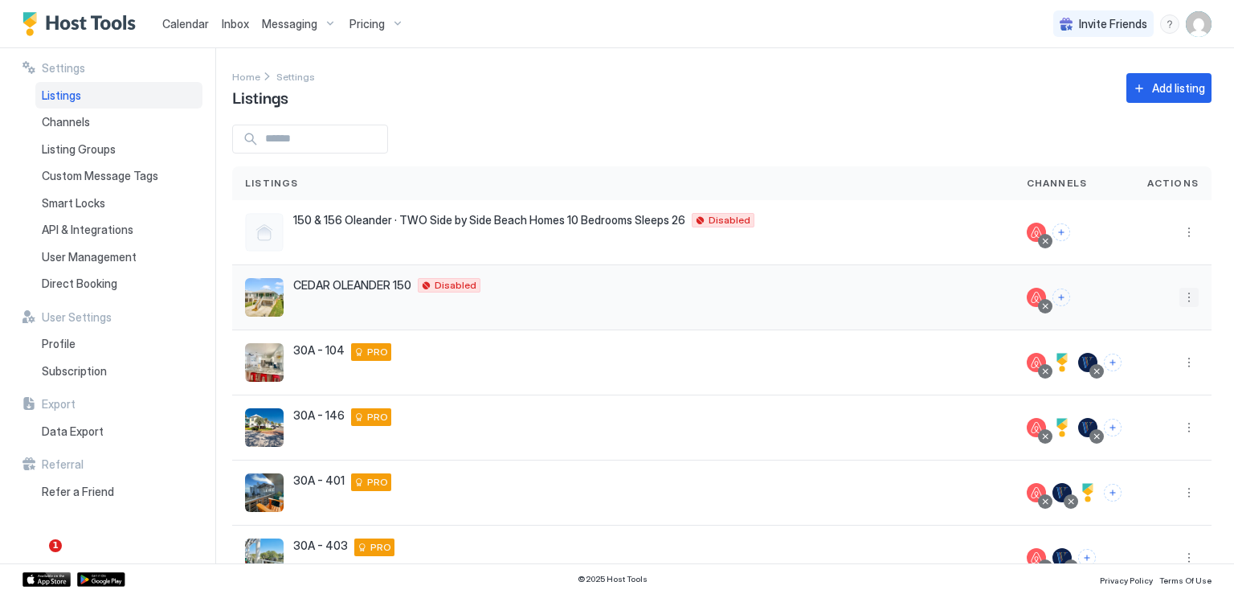
click at [1180, 297] on button "More options" at bounding box center [1189, 297] width 19 height 19
click at [1125, 343] on span "Pricing" at bounding box center [1121, 345] width 32 height 12
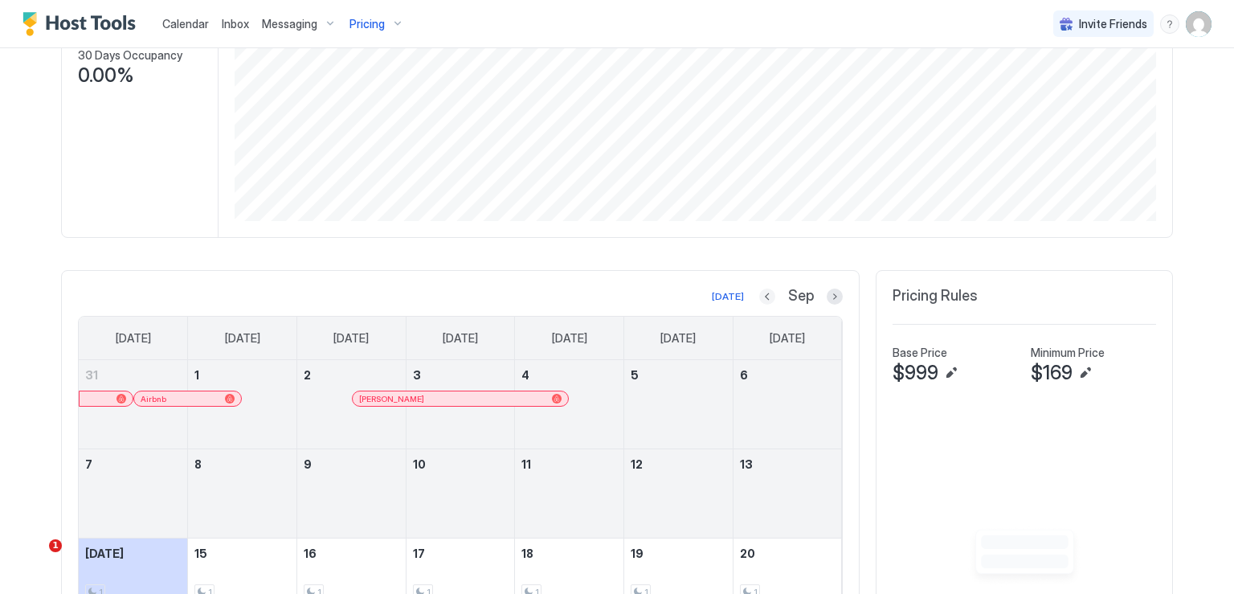
scroll to position [241, 0]
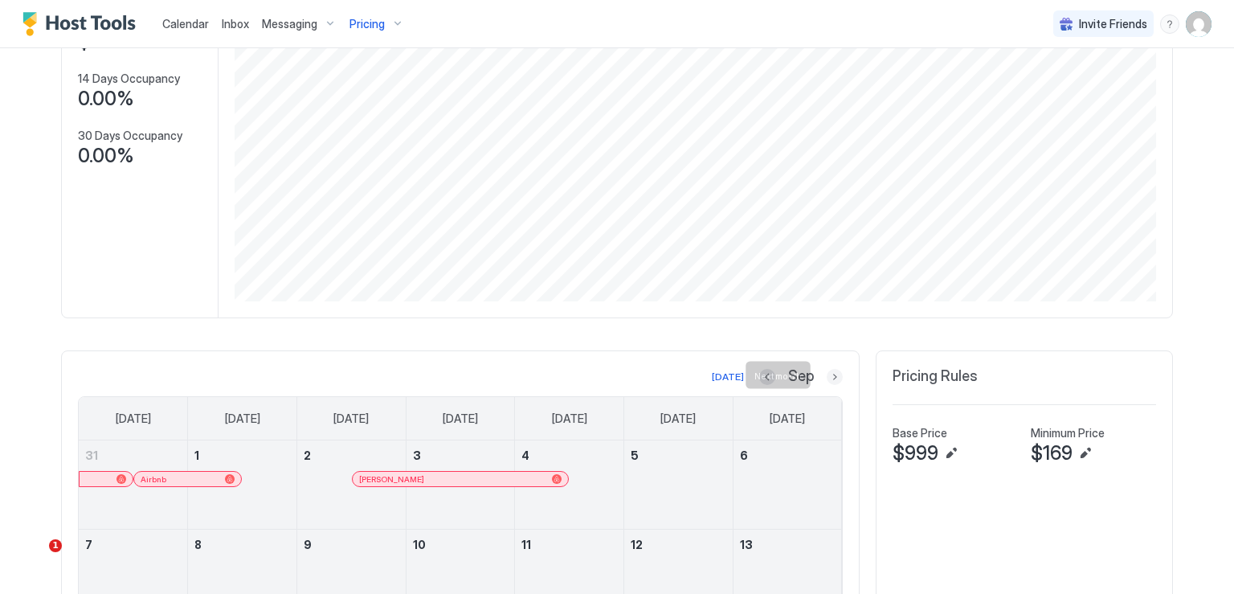
click at [833, 375] on button "Next month" at bounding box center [835, 377] width 16 height 16
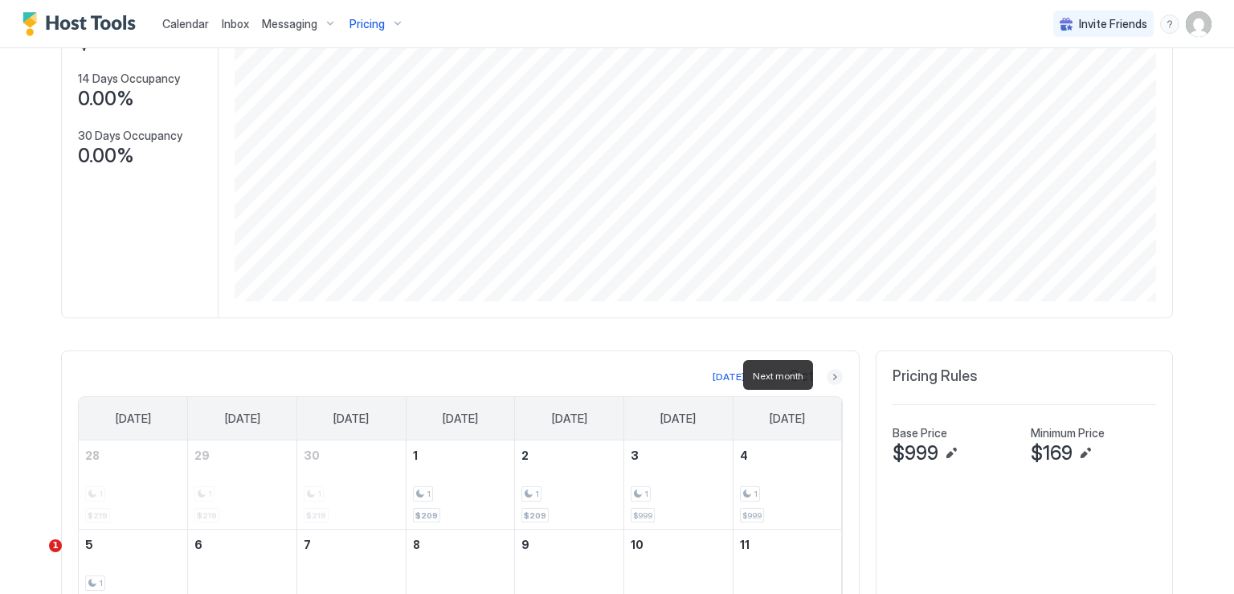
click at [833, 375] on button "Next month" at bounding box center [835, 377] width 16 height 16
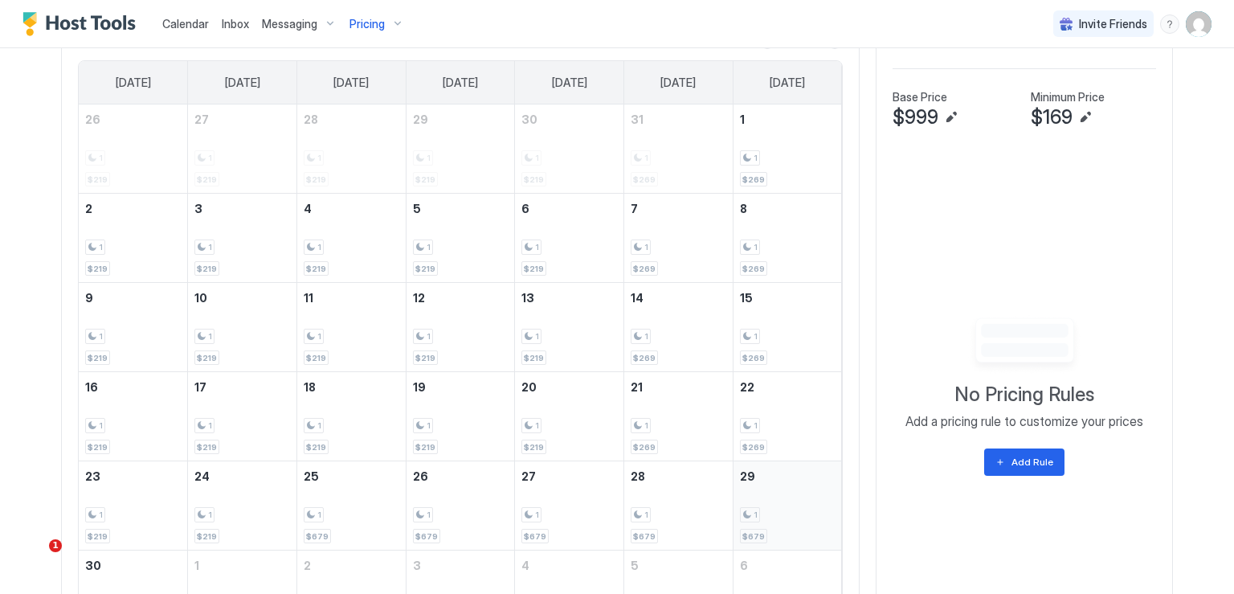
scroll to position [482, 0]
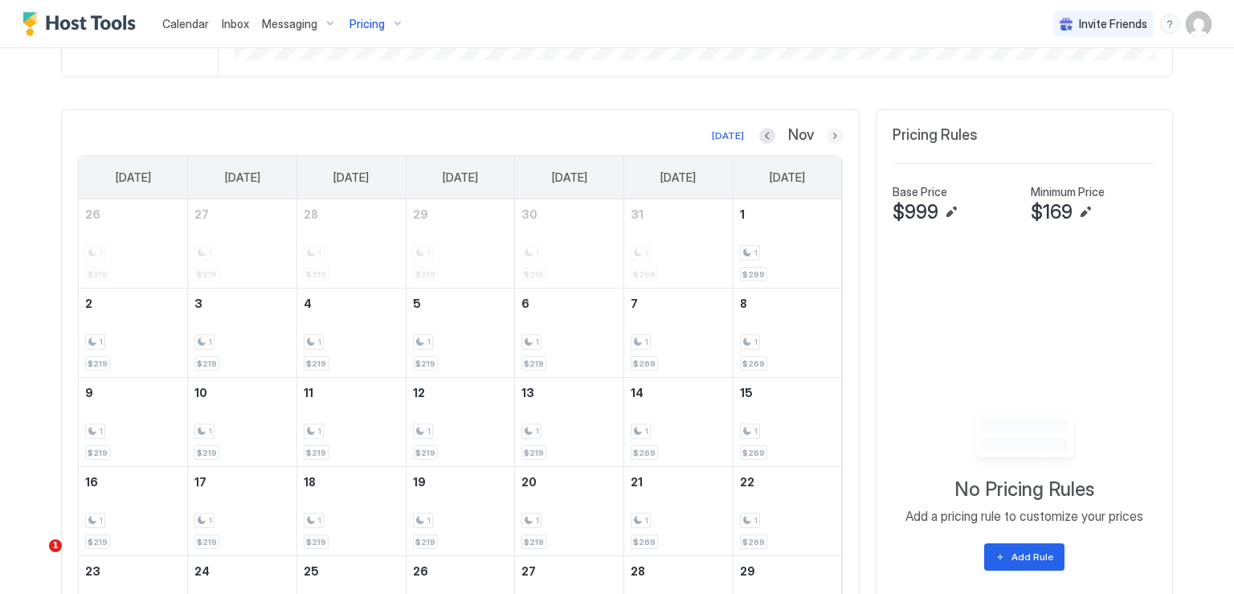
click at [827, 139] on button "Next month" at bounding box center [835, 136] width 16 height 16
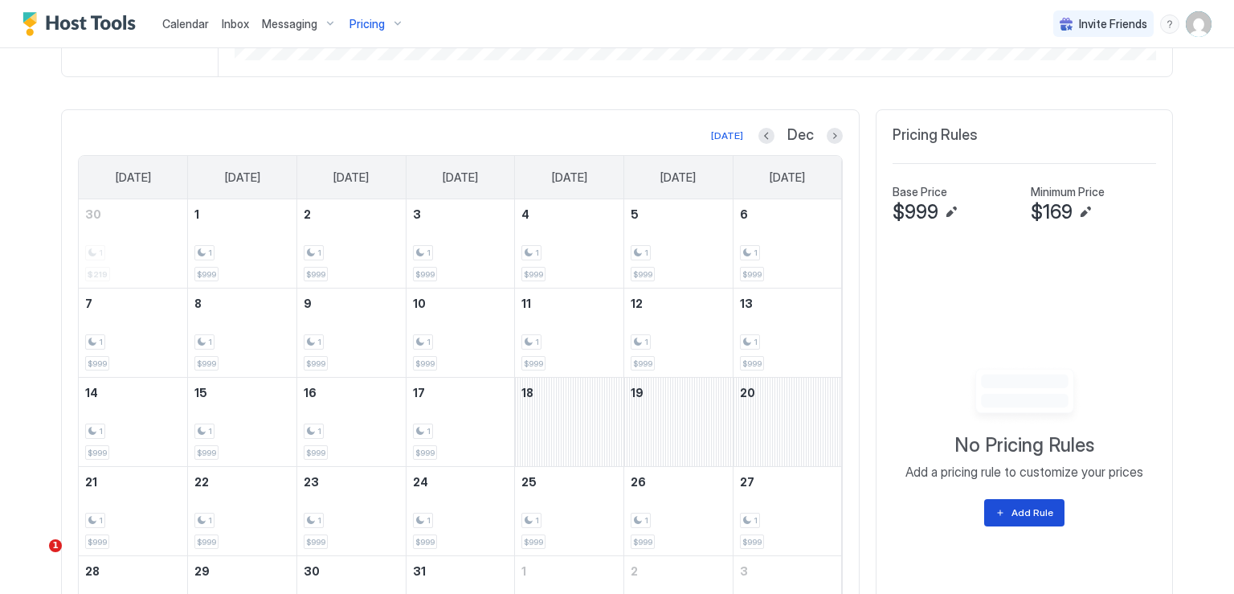
click at [1032, 513] on div "Add Rule" at bounding box center [1033, 512] width 42 height 14
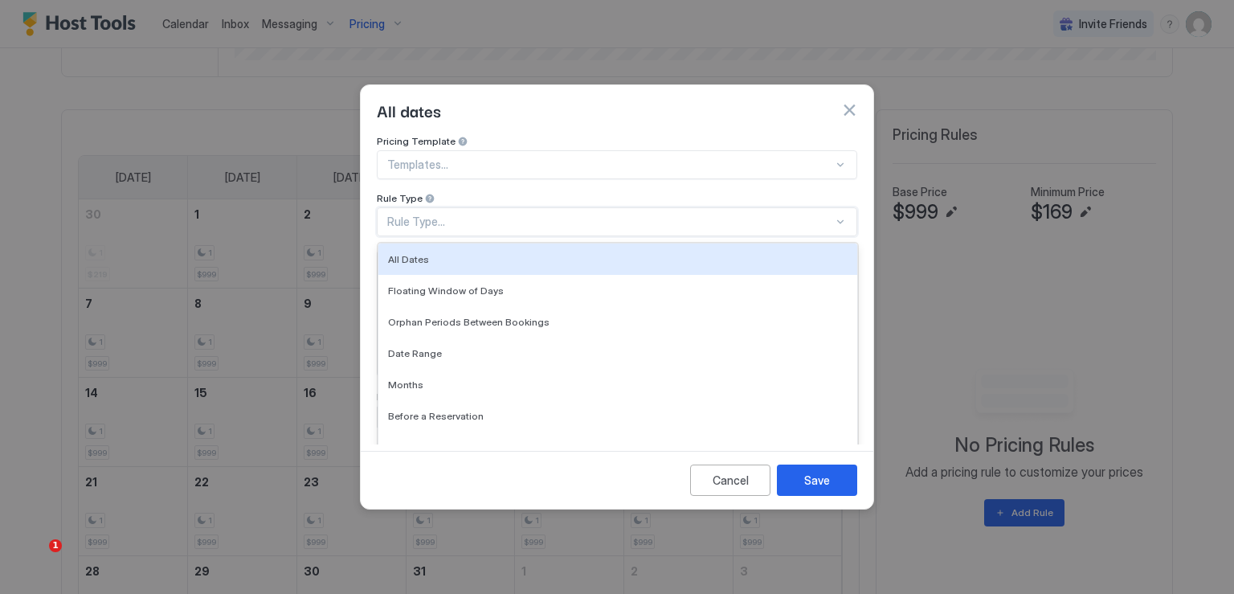
click at [659, 218] on div "Rule Type..." at bounding box center [617, 221] width 481 height 29
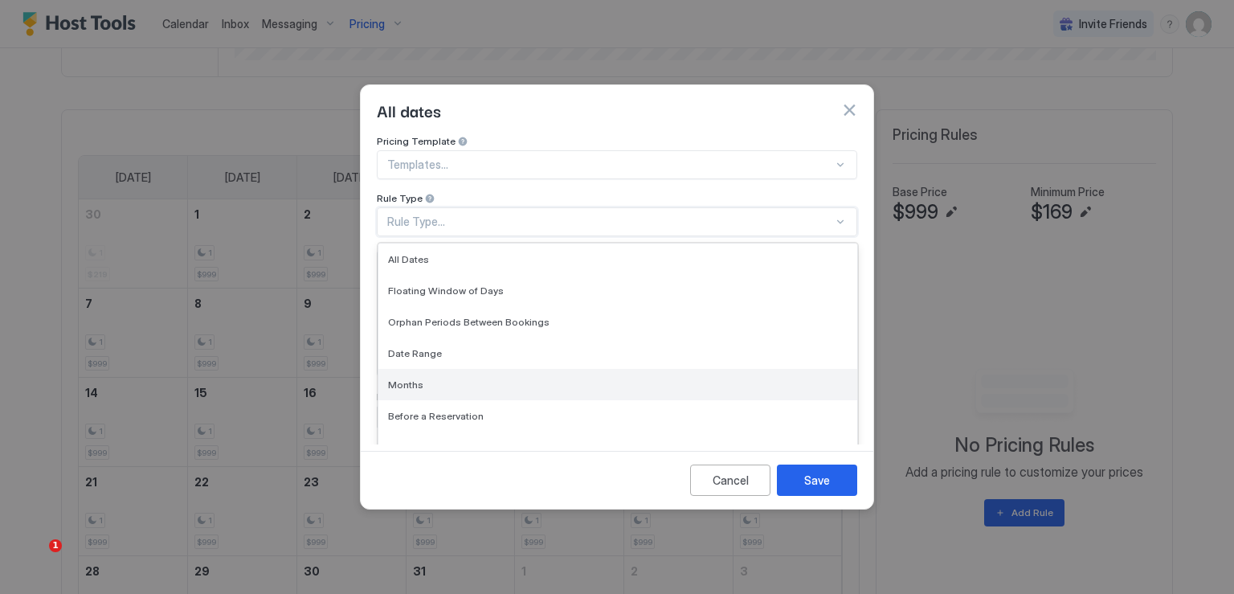
click at [476, 378] on div "Months" at bounding box center [618, 384] width 460 height 12
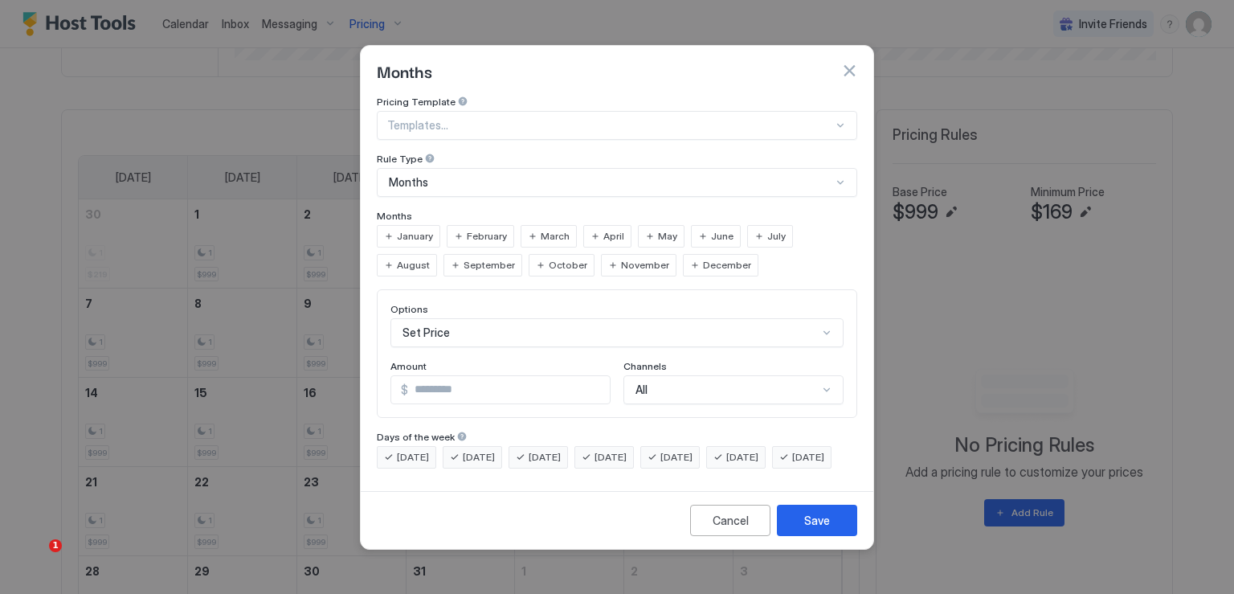
click at [703, 258] on span "December" at bounding box center [727, 265] width 48 height 14
click at [415, 229] on span "January" at bounding box center [415, 236] width 36 height 14
click at [482, 229] on span "February" at bounding box center [487, 236] width 40 height 14
click at [712, 324] on div "Set Price" at bounding box center [617, 332] width 453 height 29
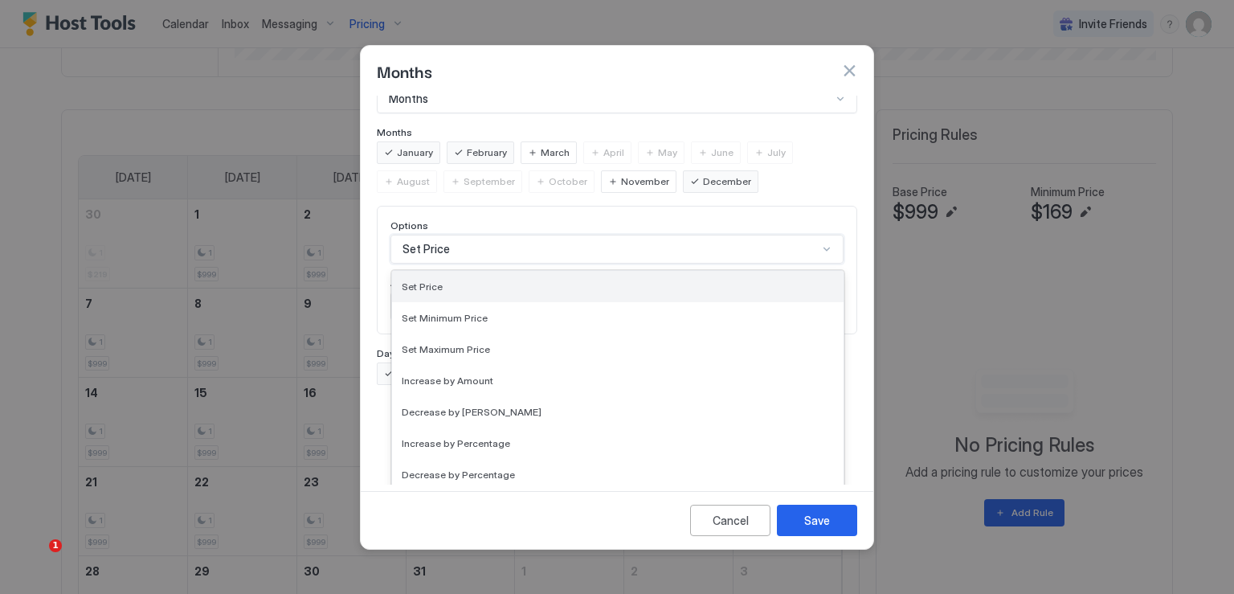
click at [588, 280] on div "Set Price" at bounding box center [618, 286] width 432 height 12
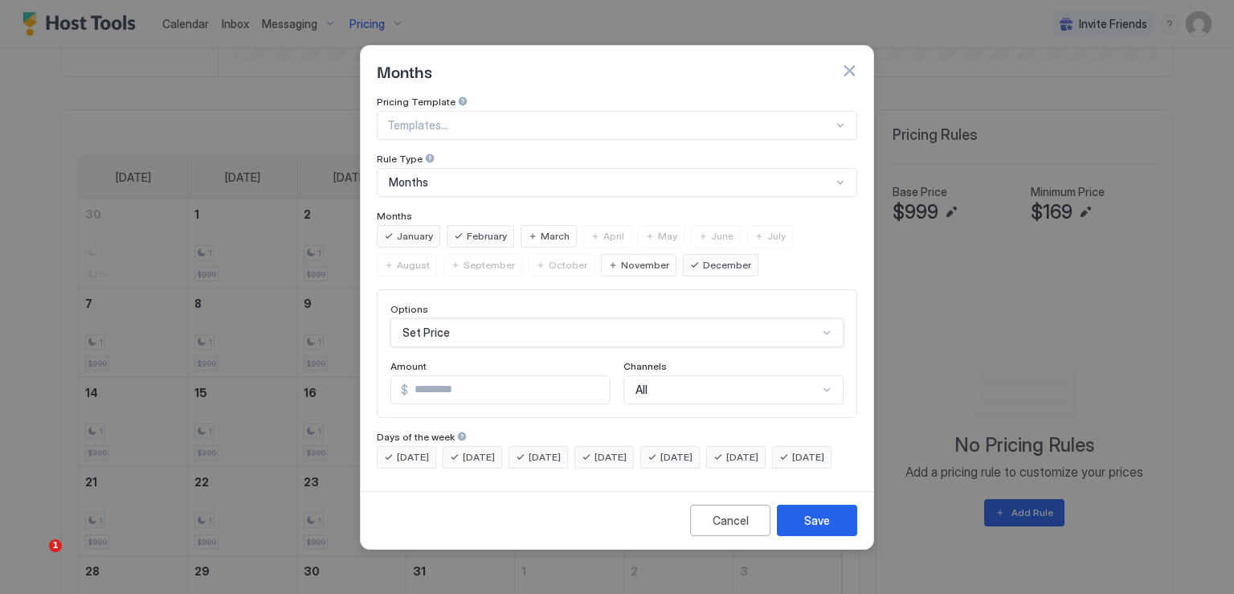
click at [473, 320] on div "option Set Price, selected. Set Price" at bounding box center [617, 332] width 453 height 29
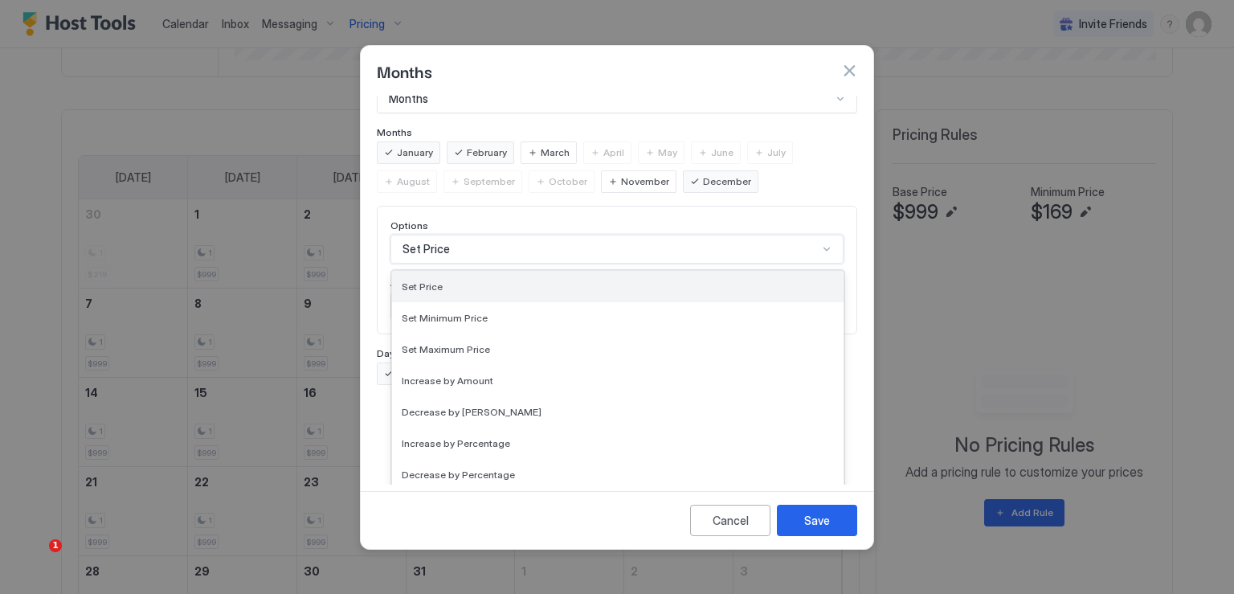
click at [485, 280] on div "Set Price" at bounding box center [618, 286] width 432 height 12
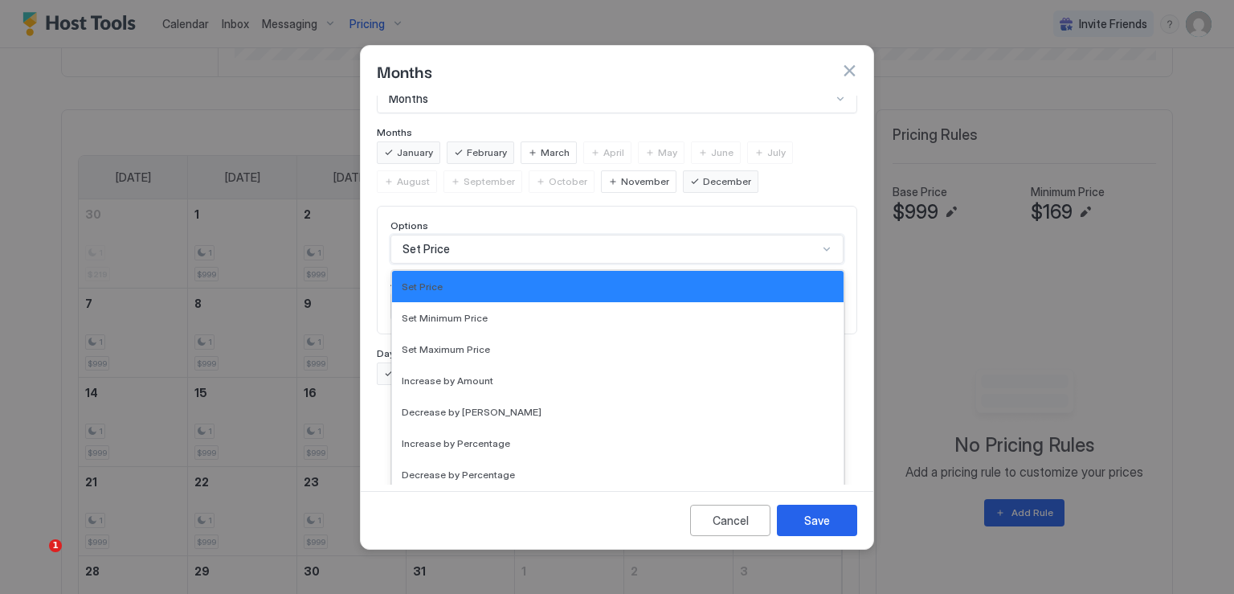
scroll to position [0, 0]
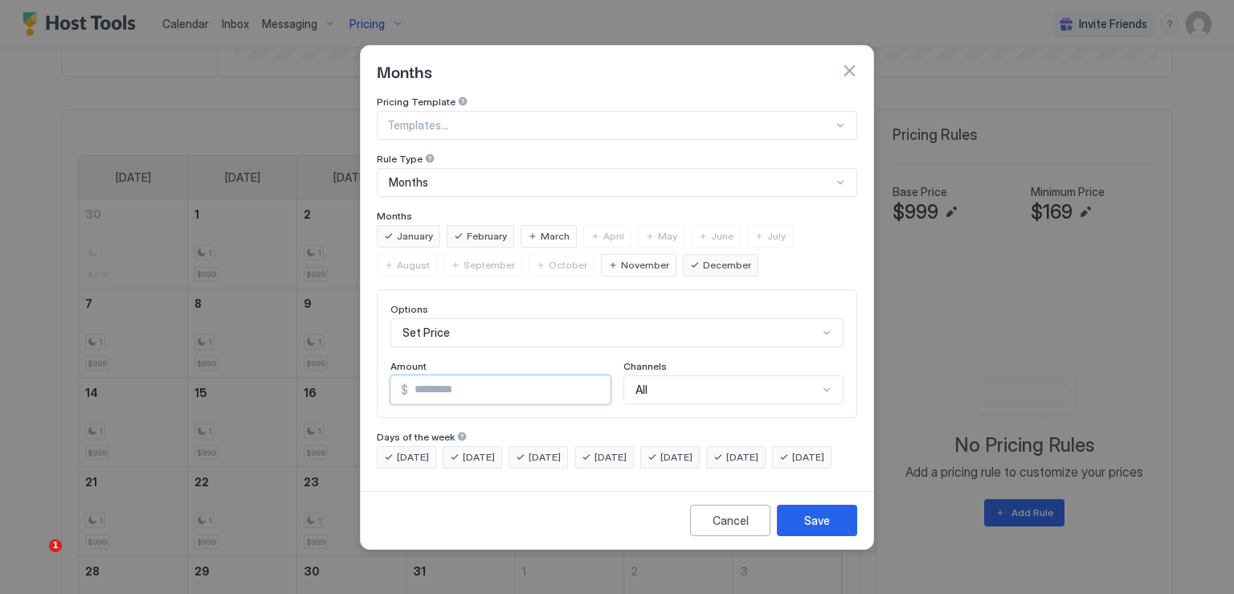
click at [444, 376] on input "*" at bounding box center [509, 389] width 202 height 27
type input "***"
click at [693, 450] on span "[DATE]" at bounding box center [676, 457] width 32 height 14
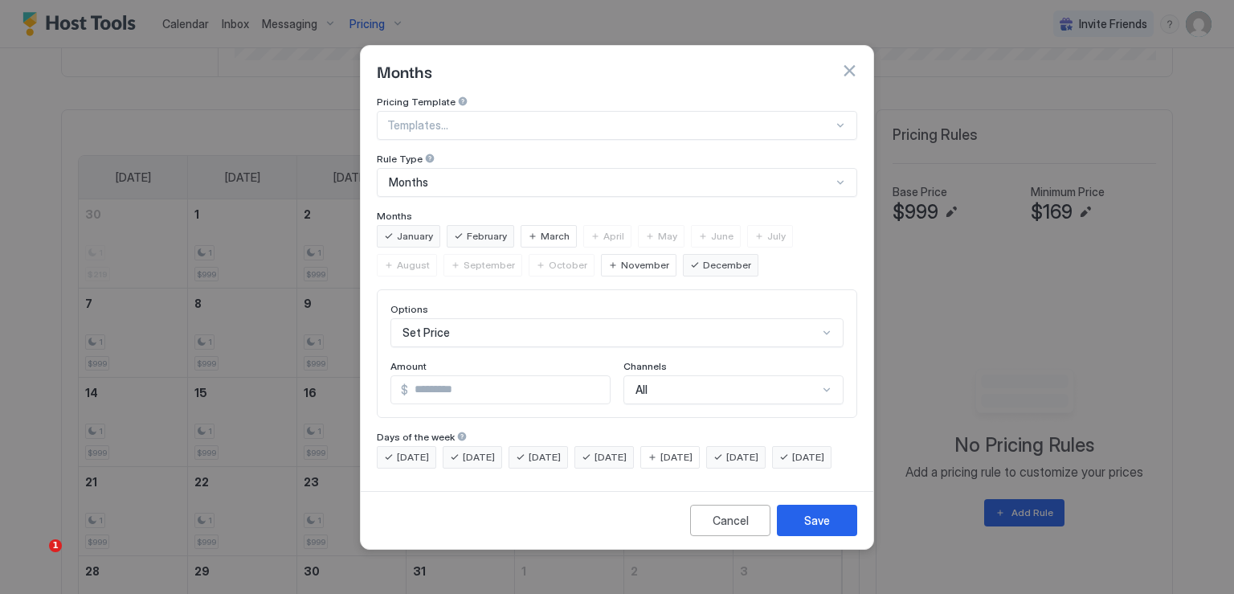
click at [759, 450] on span "[DATE]" at bounding box center [742, 457] width 32 height 14
click at [834, 531] on button "Save" at bounding box center [817, 520] width 80 height 31
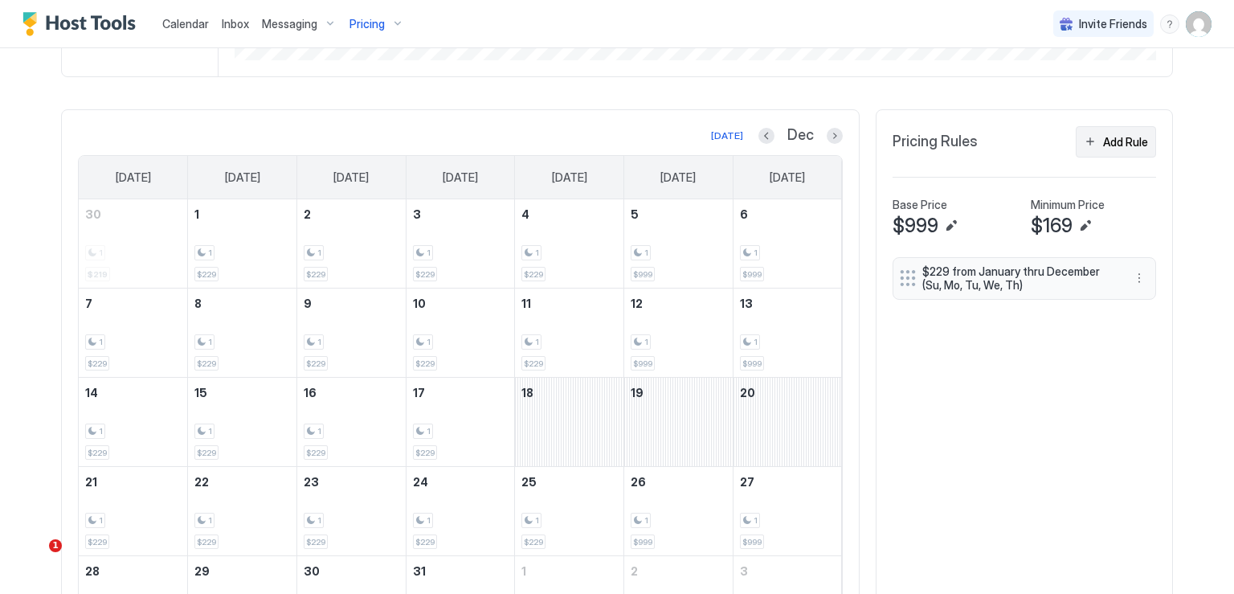
click at [1112, 145] on div "Add Rule" at bounding box center [1125, 141] width 45 height 17
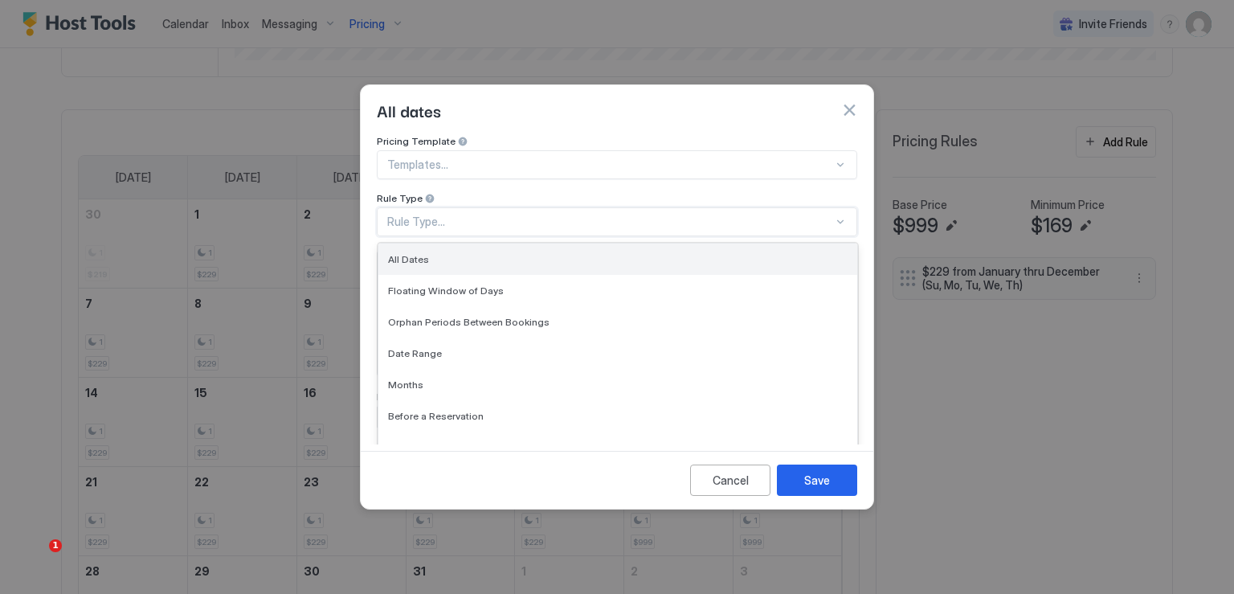
drag, startPoint x: 466, startPoint y: 207, endPoint x: 471, endPoint y: 246, distance: 39.7
click at [466, 215] on div "Rule Type..." at bounding box center [610, 222] width 446 height 14
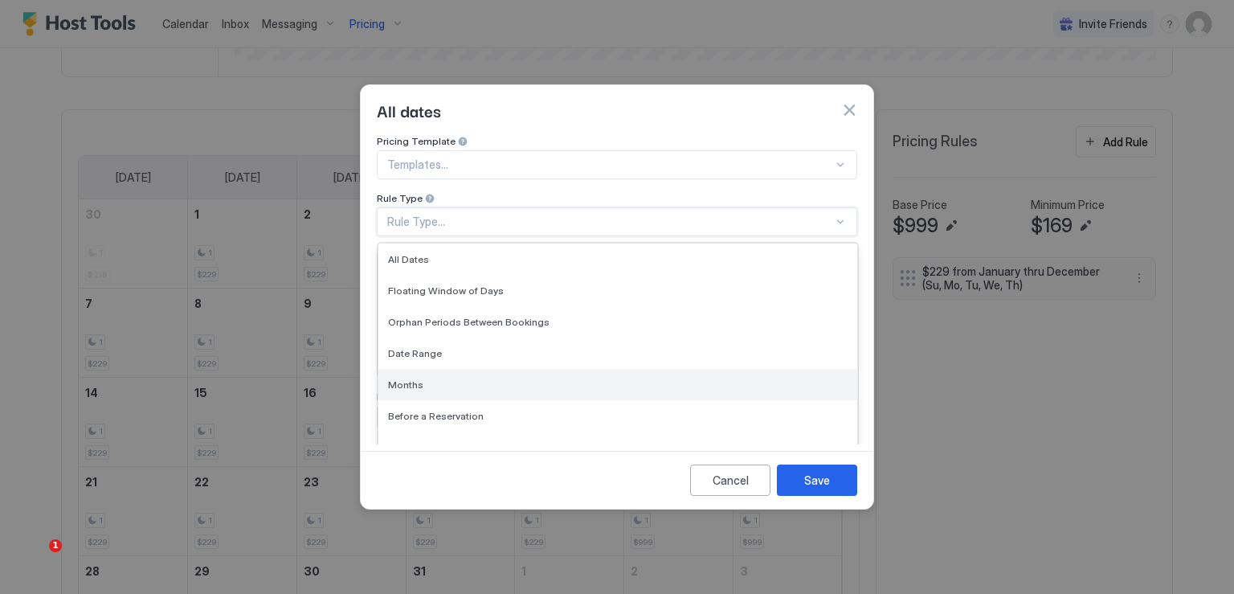
click at [423, 378] on div "Months" at bounding box center [618, 384] width 460 height 12
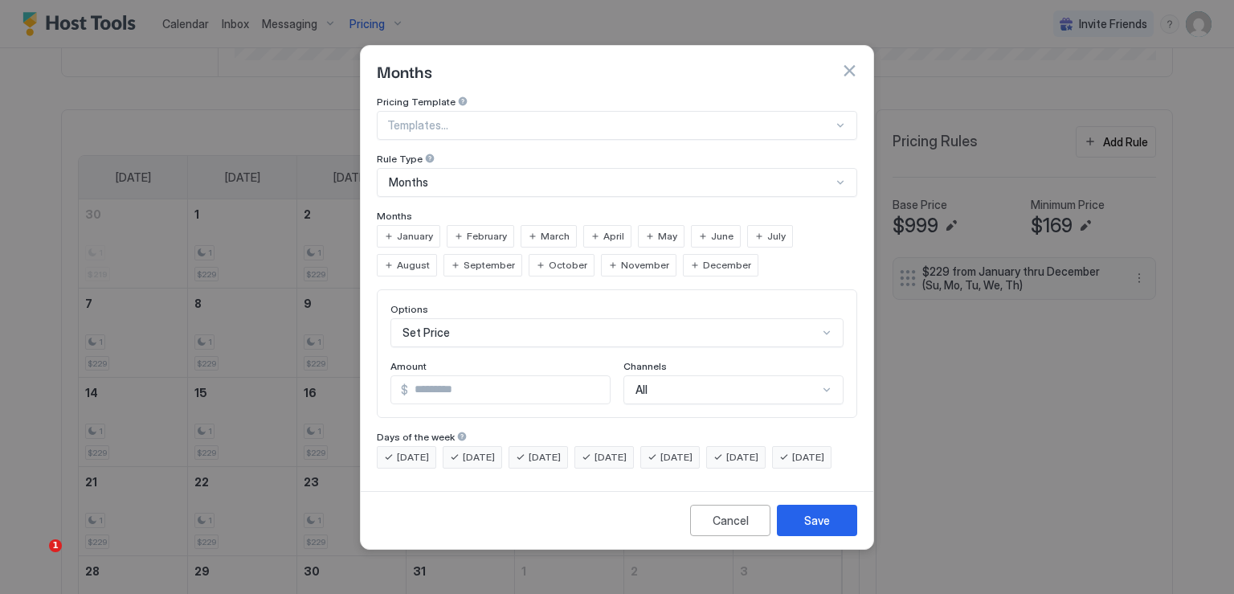
click at [426, 229] on span "January" at bounding box center [415, 236] width 36 height 14
click at [479, 229] on span "February" at bounding box center [487, 236] width 40 height 14
click at [703, 258] on span "December" at bounding box center [727, 265] width 48 height 14
click at [521, 376] on input "*" at bounding box center [509, 389] width 202 height 27
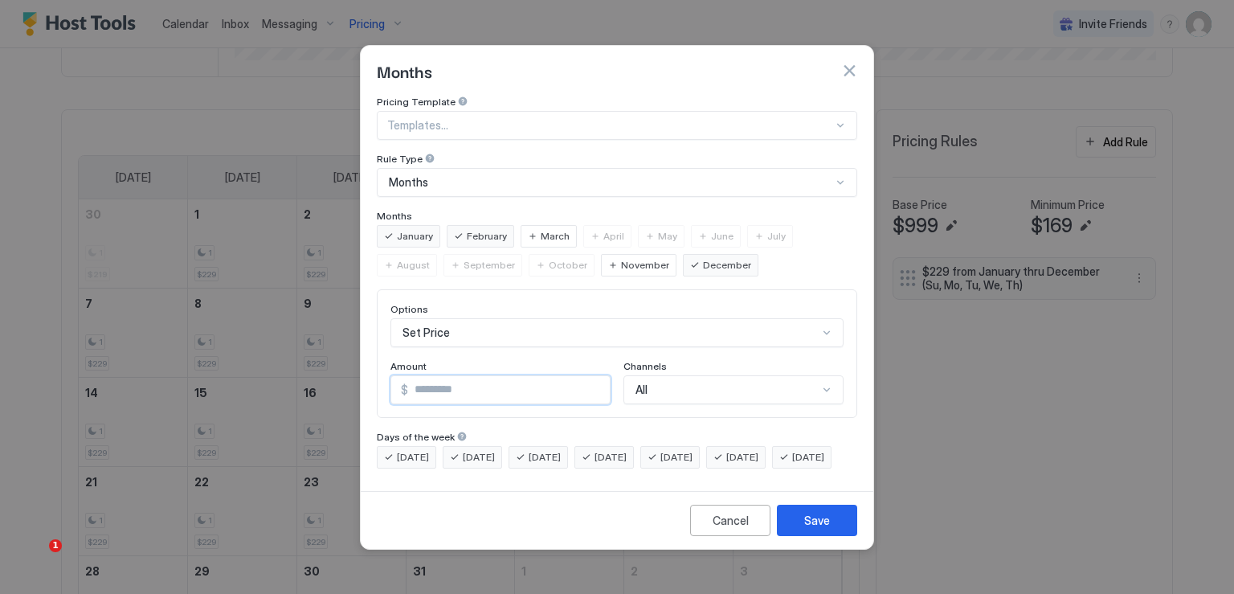
click at [521, 376] on input "*" at bounding box center [509, 389] width 202 height 27
type input "***"
click at [621, 450] on span "[DATE]" at bounding box center [611, 457] width 32 height 14
click at [556, 450] on span "[DATE]" at bounding box center [545, 457] width 32 height 14
click at [486, 450] on span "[DATE]" at bounding box center [479, 457] width 32 height 14
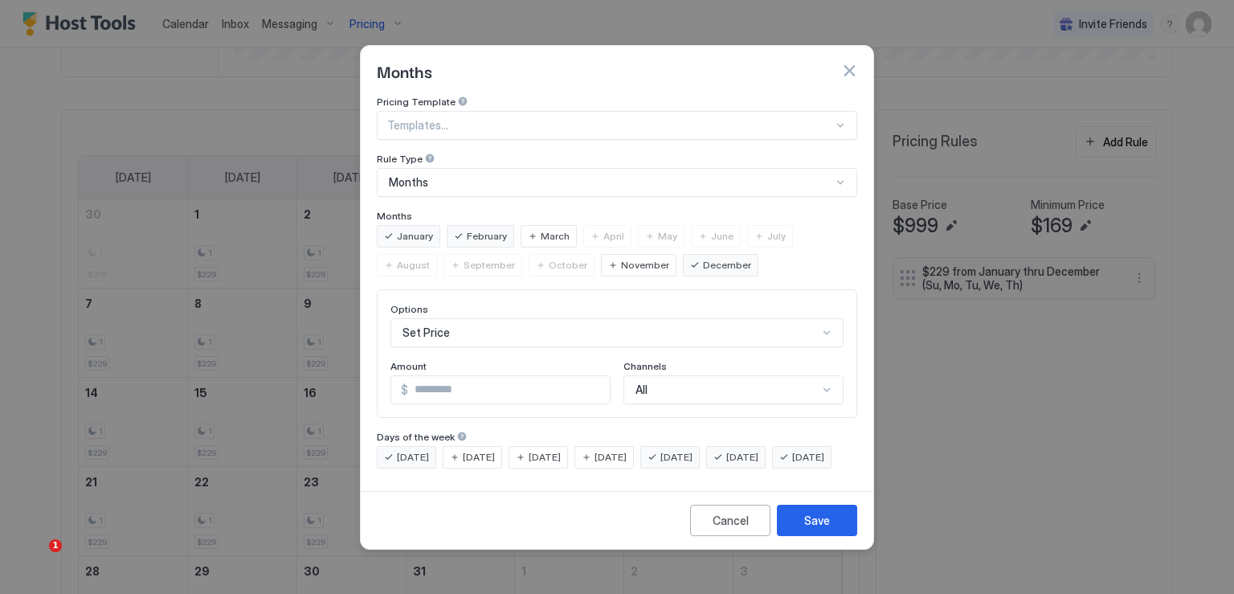
click at [418, 450] on span "[DATE]" at bounding box center [413, 457] width 32 height 14
click at [792, 464] on span "[DATE]" at bounding box center [808, 457] width 32 height 14
click at [803, 528] on button "Save" at bounding box center [817, 520] width 80 height 31
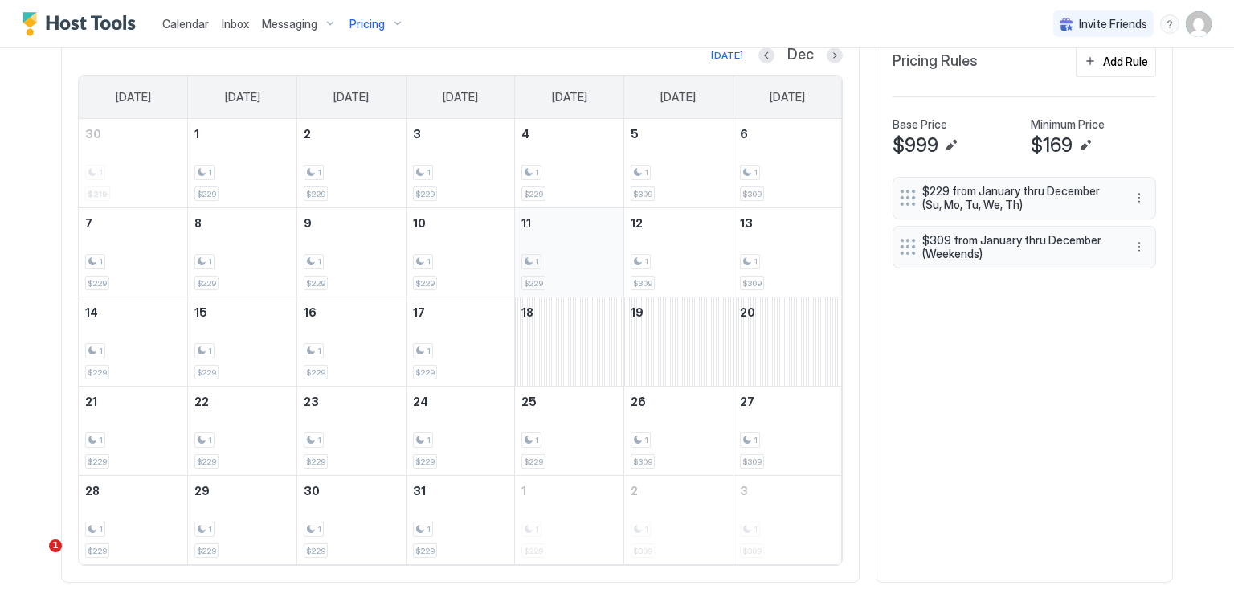
scroll to position [593, 0]
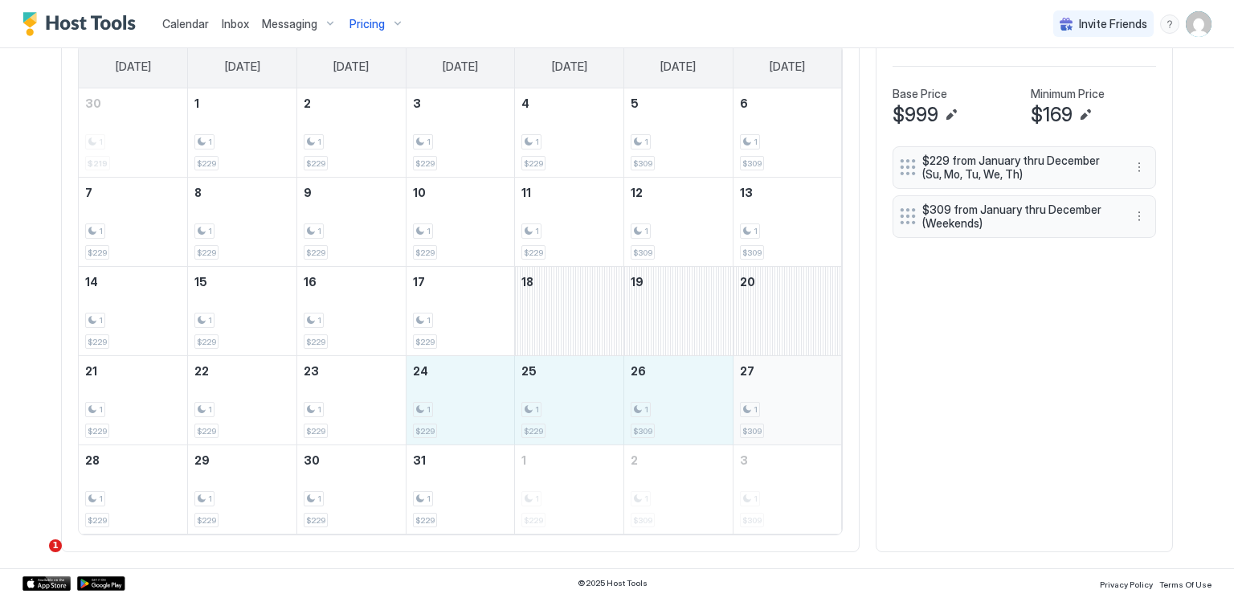
drag, startPoint x: 457, startPoint y: 390, endPoint x: 738, endPoint y: 409, distance: 281.1
click at [738, 409] on tr "21 1 $229 22 1 $229 23 1 $229 24 1 $229 25 1 $229 26 1 $309 27 1 $309" at bounding box center [460, 400] width 763 height 89
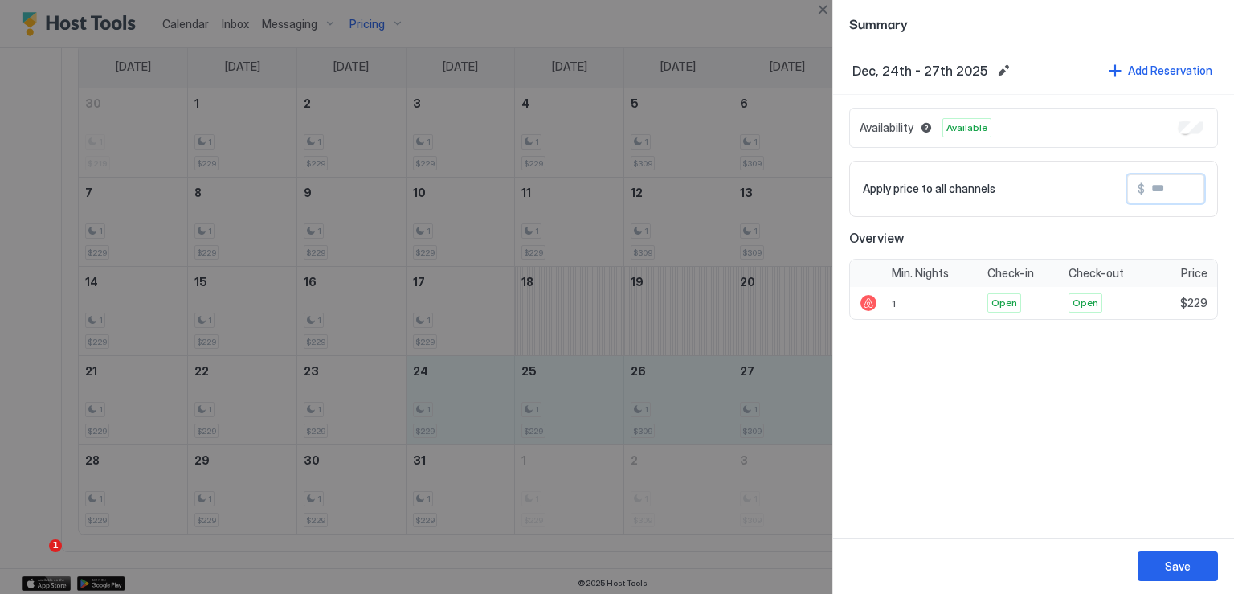
click at [1168, 190] on input "Input Field" at bounding box center [1209, 188] width 129 height 27
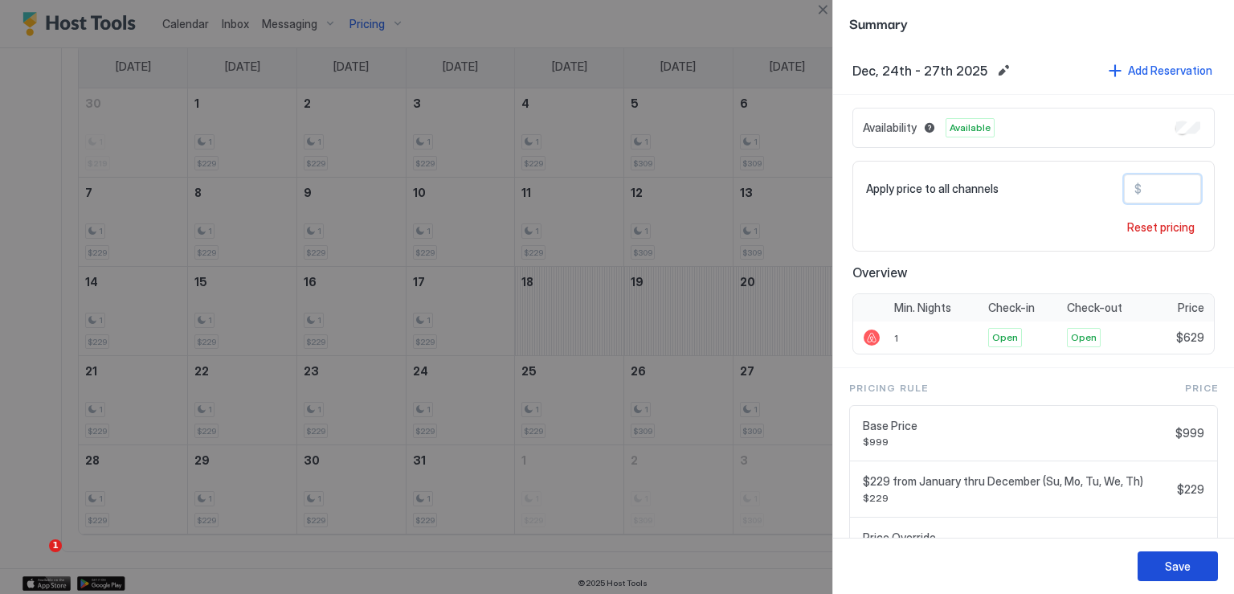
type input "***"
click at [1180, 559] on div "Save" at bounding box center [1178, 566] width 26 height 17
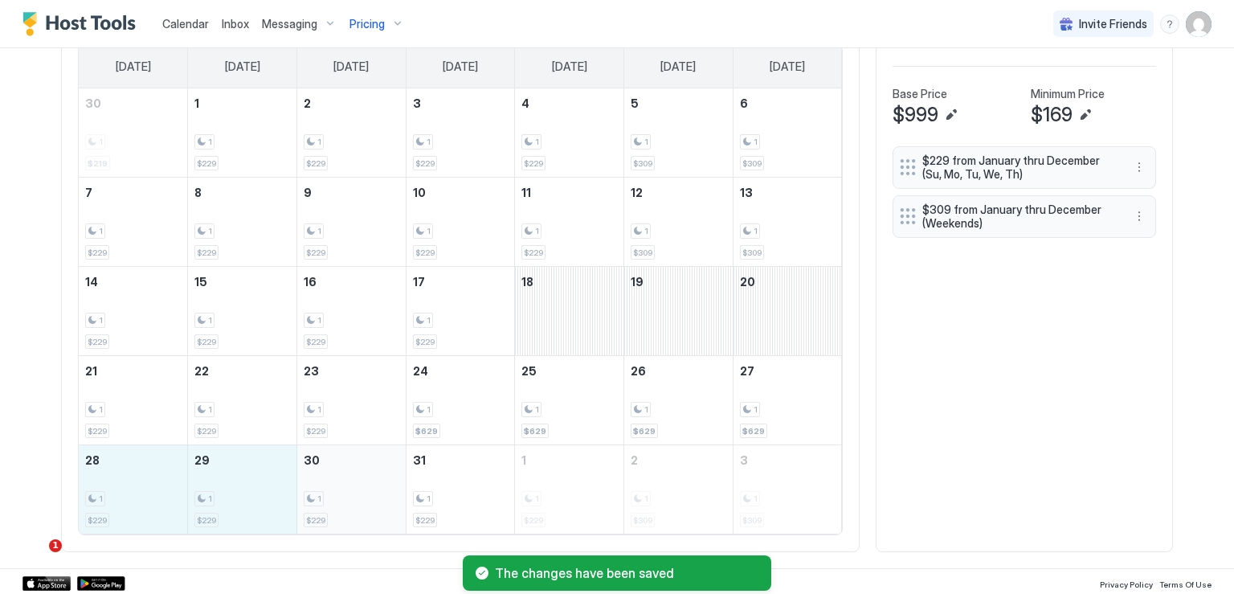
drag, startPoint x: 116, startPoint y: 493, endPoint x: 346, endPoint y: 505, distance: 231.0
click at [346, 505] on tr "28 1 $229 29 1 $229 30 1 $229 31 1 $229 1 1 $229 2 1 $309 3 1 $309" at bounding box center [460, 489] width 763 height 89
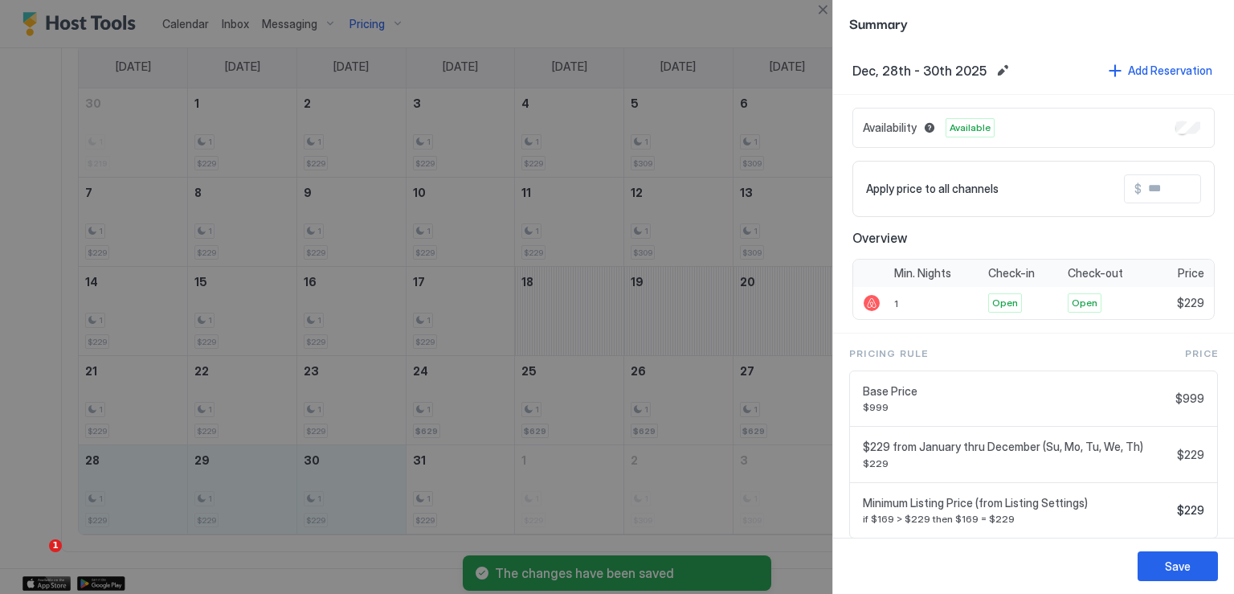
click at [1142, 184] on input "Input Field" at bounding box center [1206, 188] width 129 height 27
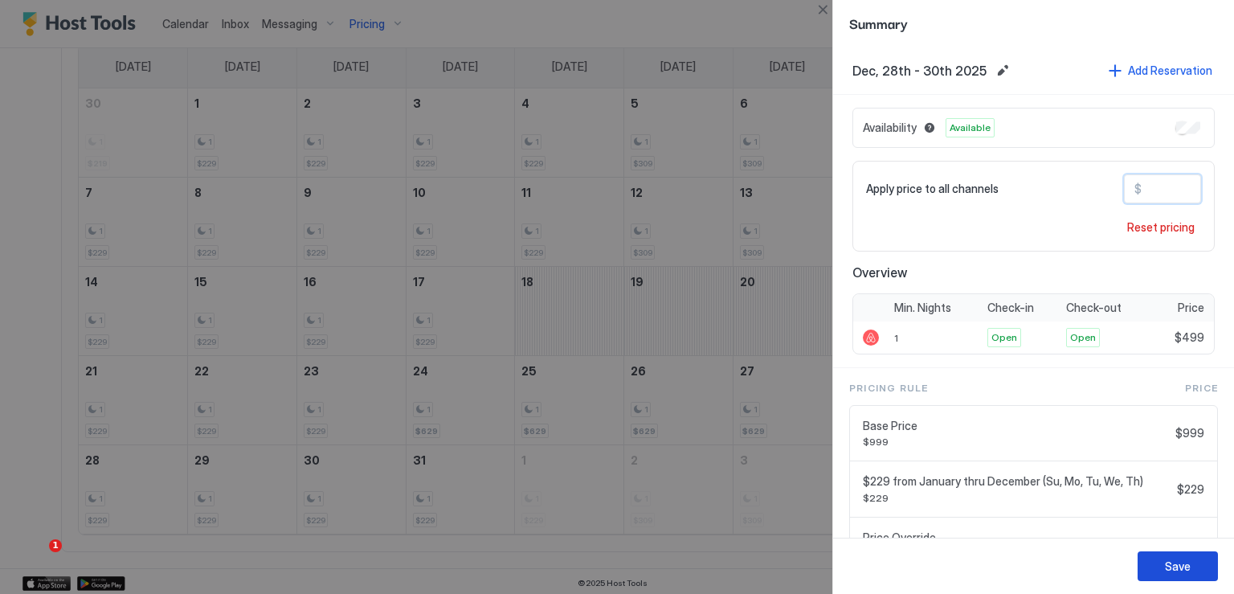
type input "***"
click at [1176, 566] on div "Save" at bounding box center [1178, 566] width 26 height 17
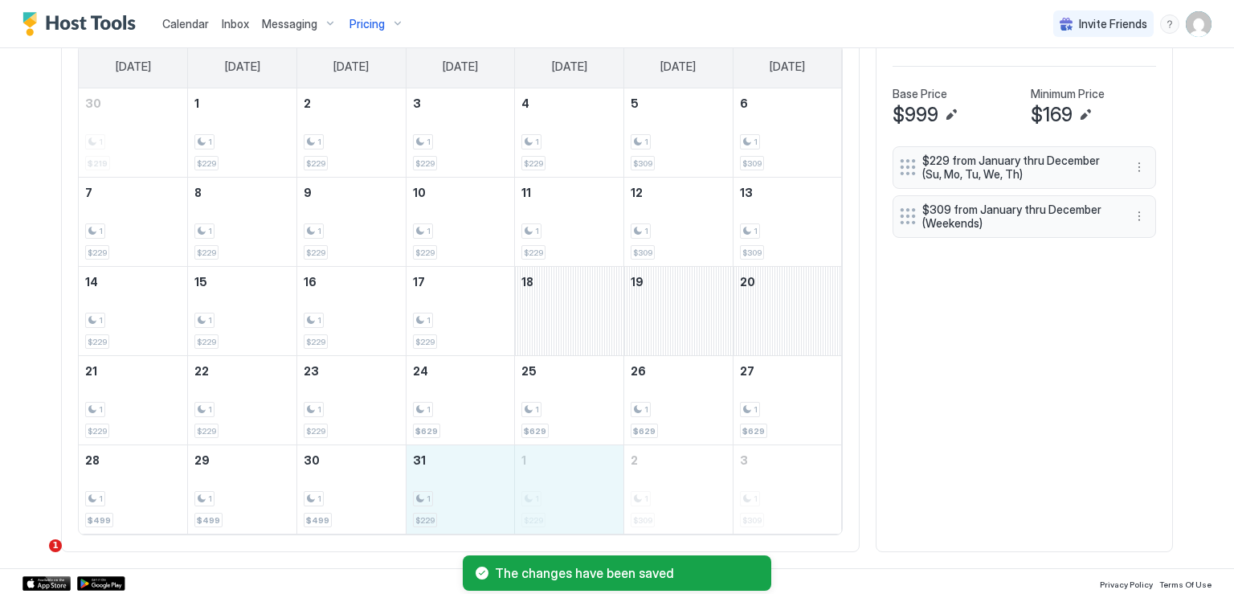
drag, startPoint x: 437, startPoint y: 486, endPoint x: 564, endPoint y: 491, distance: 127.0
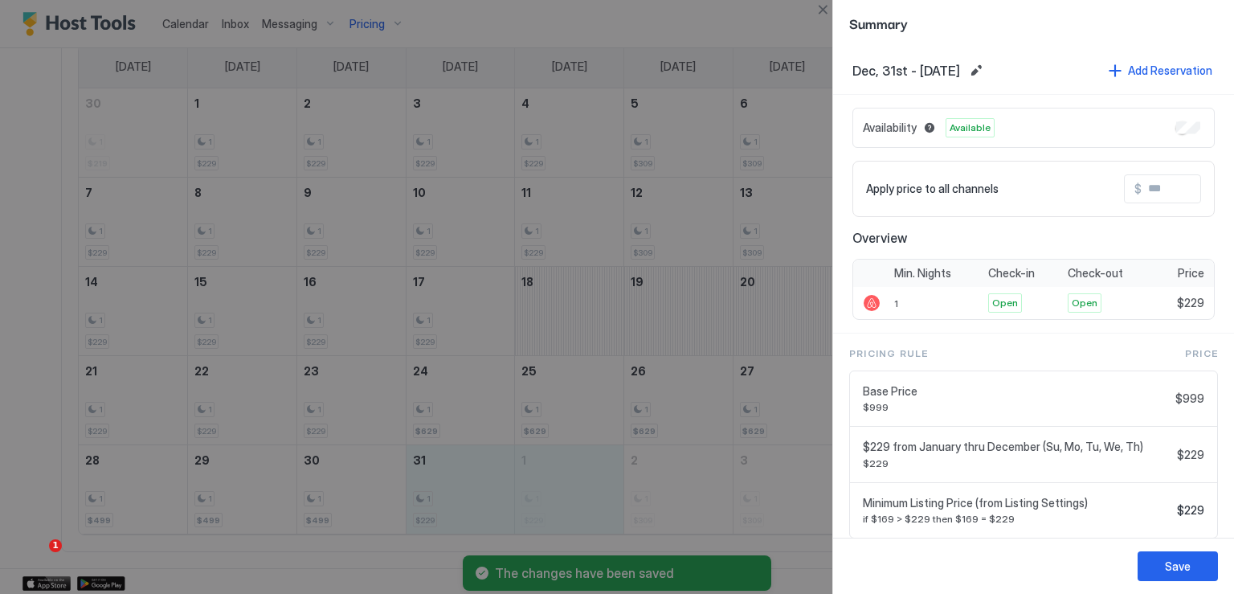
click at [1142, 187] on input "Input Field" at bounding box center [1206, 188] width 129 height 27
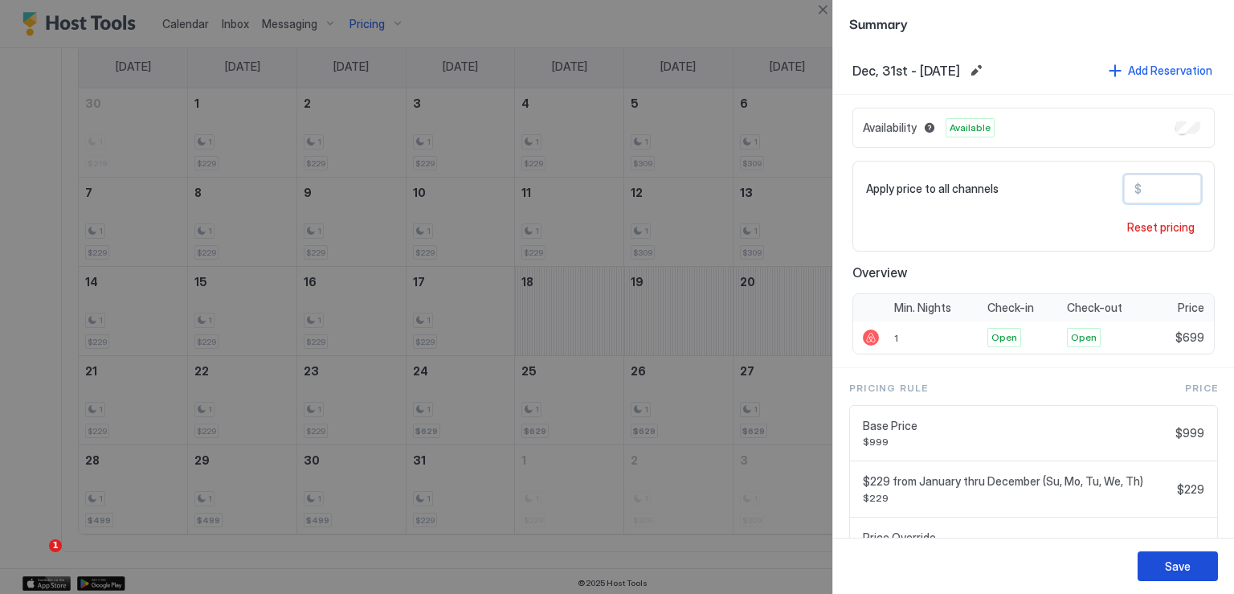
type input "***"
click at [1177, 567] on div "Save" at bounding box center [1178, 566] width 26 height 17
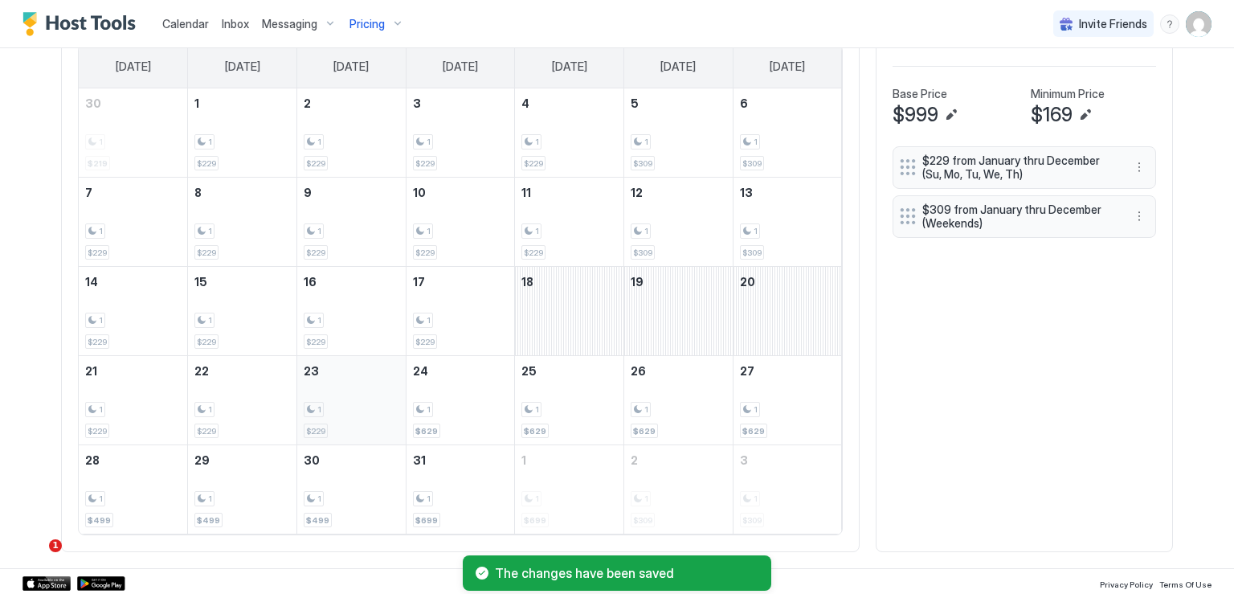
click at [349, 412] on div "1" at bounding box center [352, 409] width 96 height 15
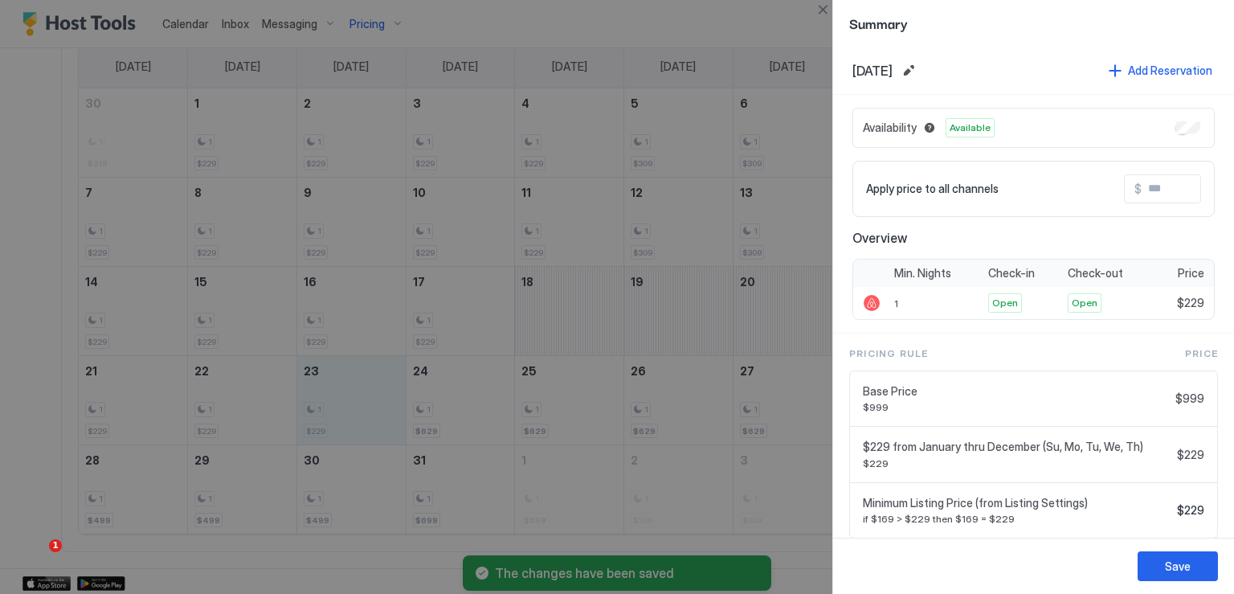
click at [1151, 190] on input "Input Field" at bounding box center [1206, 188] width 129 height 27
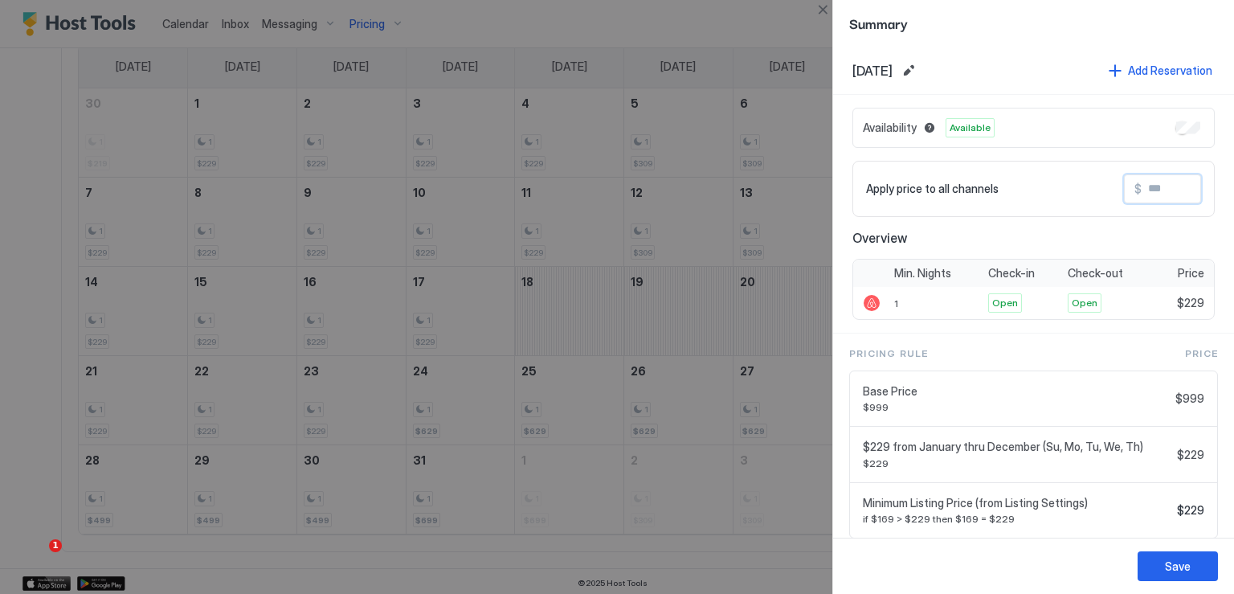
click at [1151, 190] on input "Input Field" at bounding box center [1206, 188] width 129 height 27
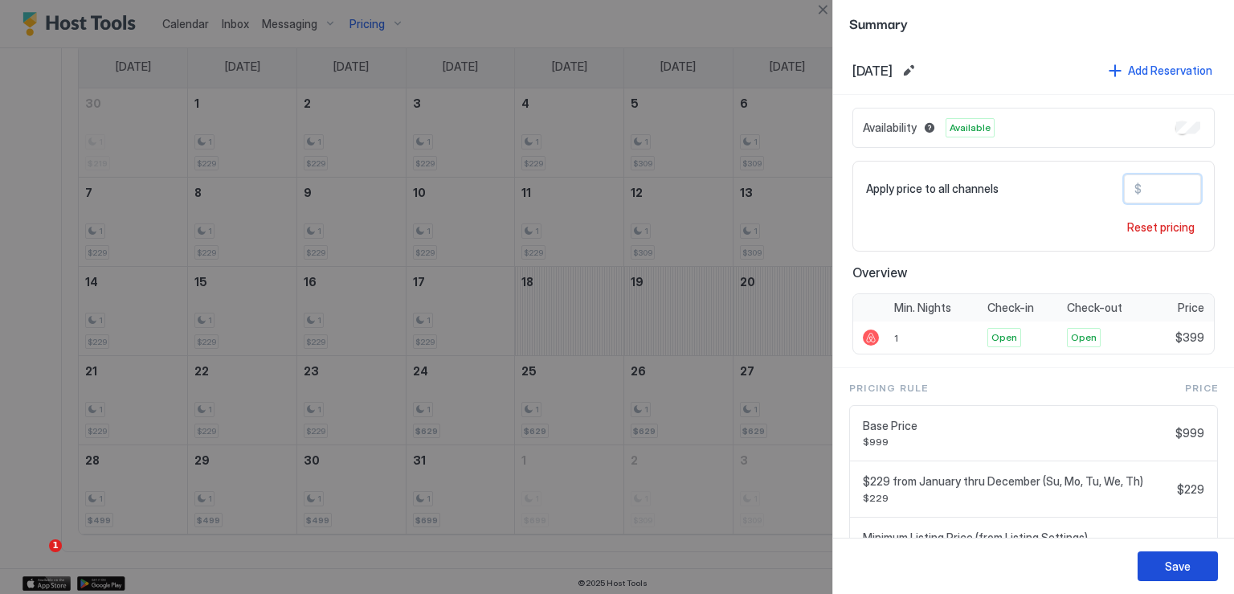
type input "***"
click at [1201, 575] on button "Save" at bounding box center [1178, 566] width 80 height 30
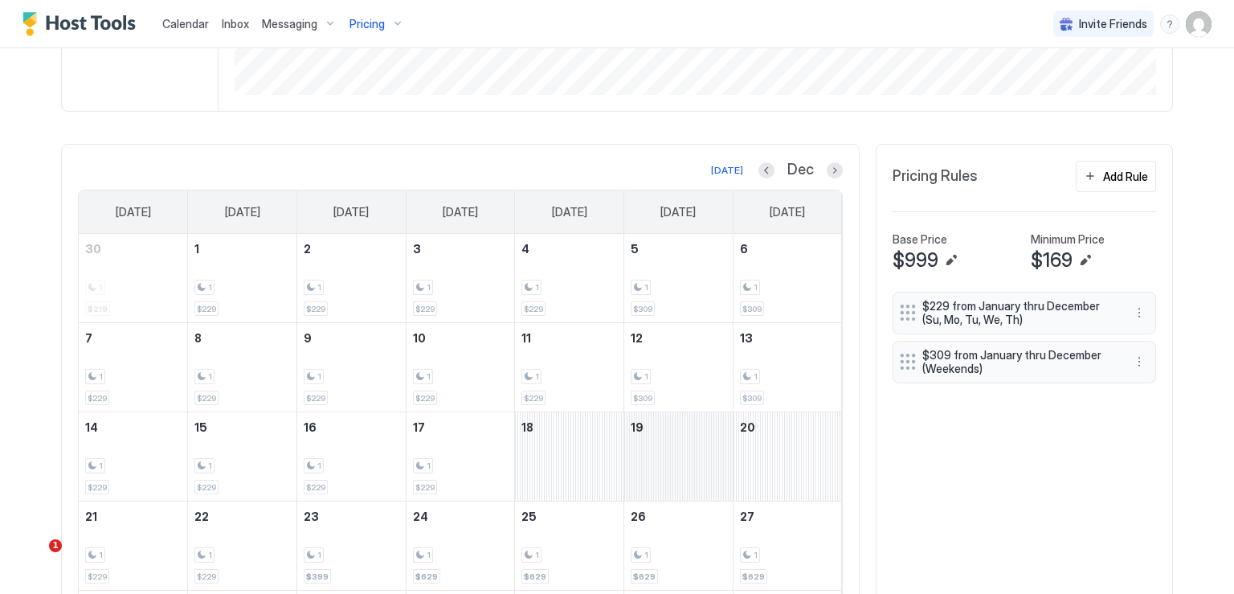
scroll to position [432, 0]
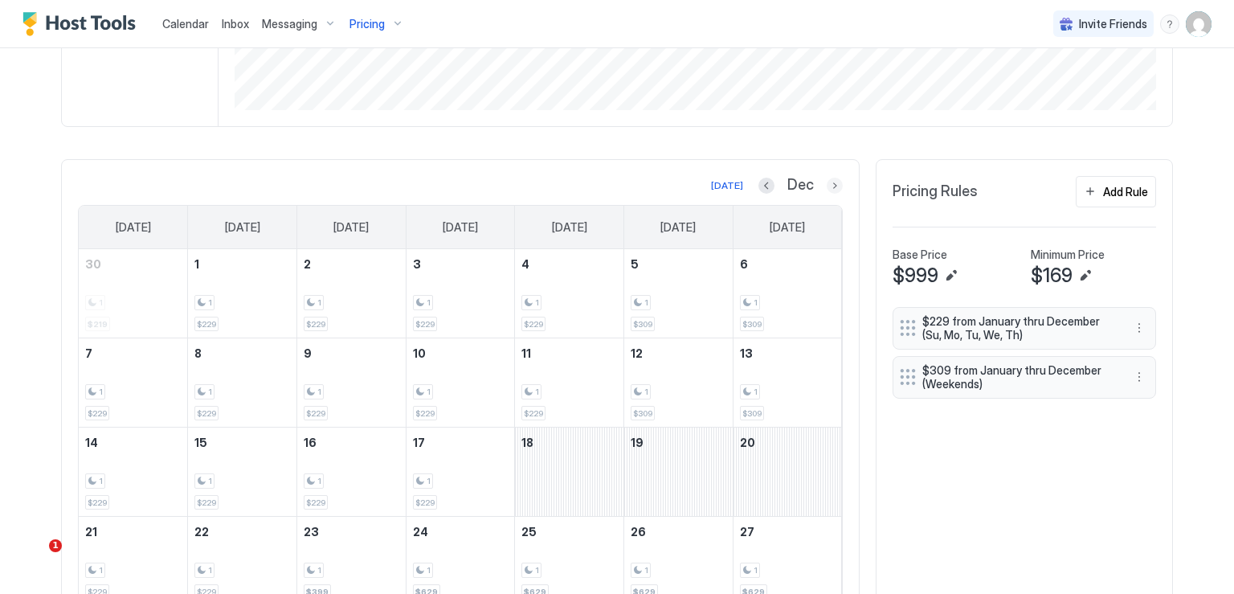
click at [827, 186] on button "Next month" at bounding box center [835, 186] width 16 height 16
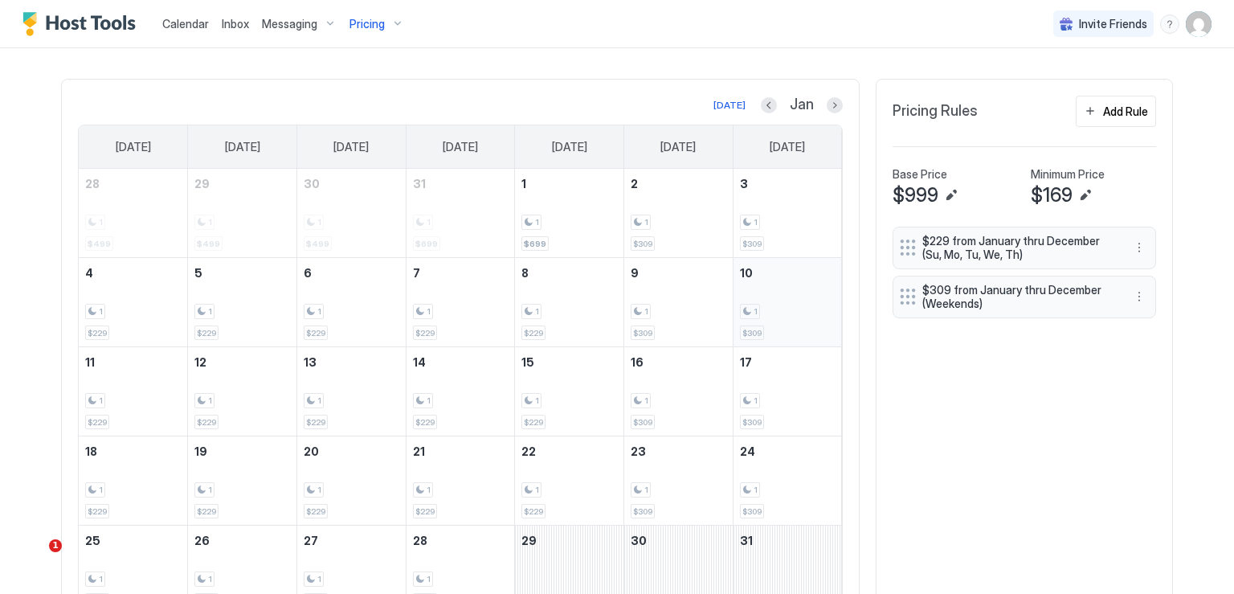
scroll to position [593, 0]
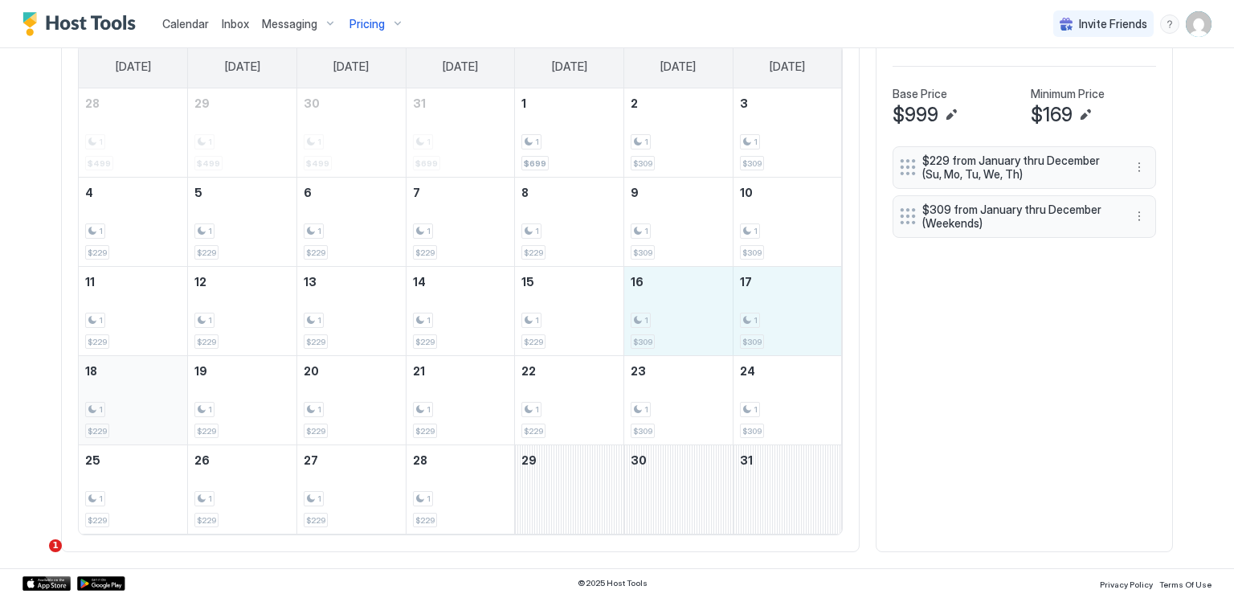
drag, startPoint x: 675, startPoint y: 303, endPoint x: 125, endPoint y: 390, distance: 556.4
click at [125, 390] on tbody "28 1 $499 29 1 $499 30 1 $499 31 1 $699 1 1 $699 2 1 $309 3 1 $309 4 1 $229 5 1…" at bounding box center [460, 310] width 763 height 445
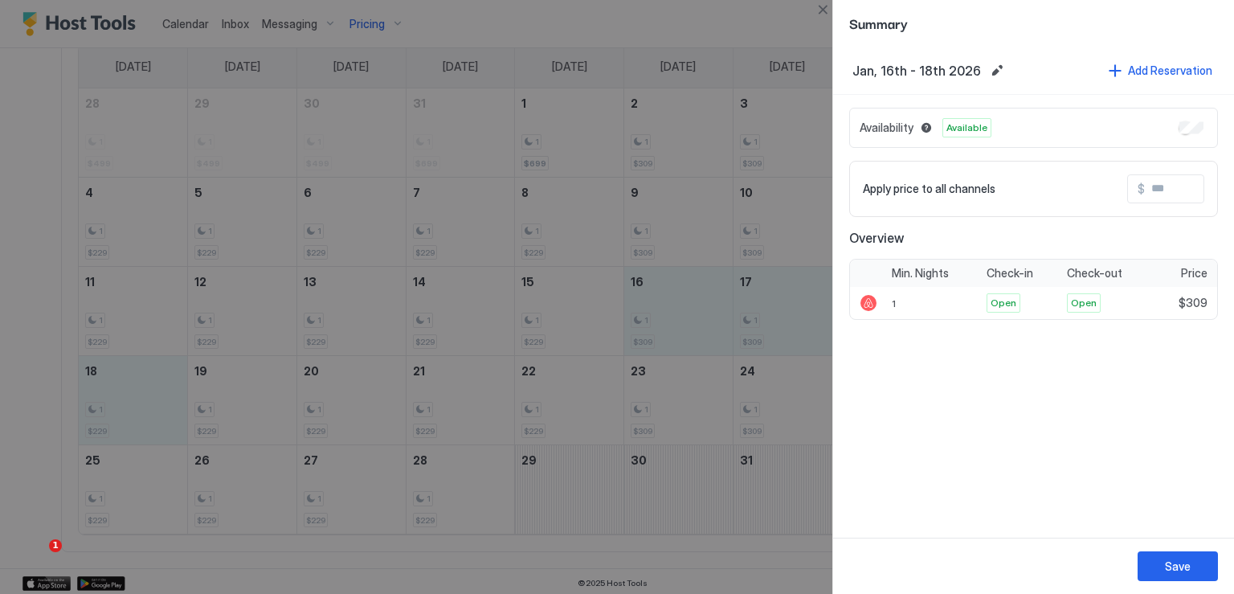
click at [1161, 194] on input "Input Field" at bounding box center [1209, 188] width 129 height 27
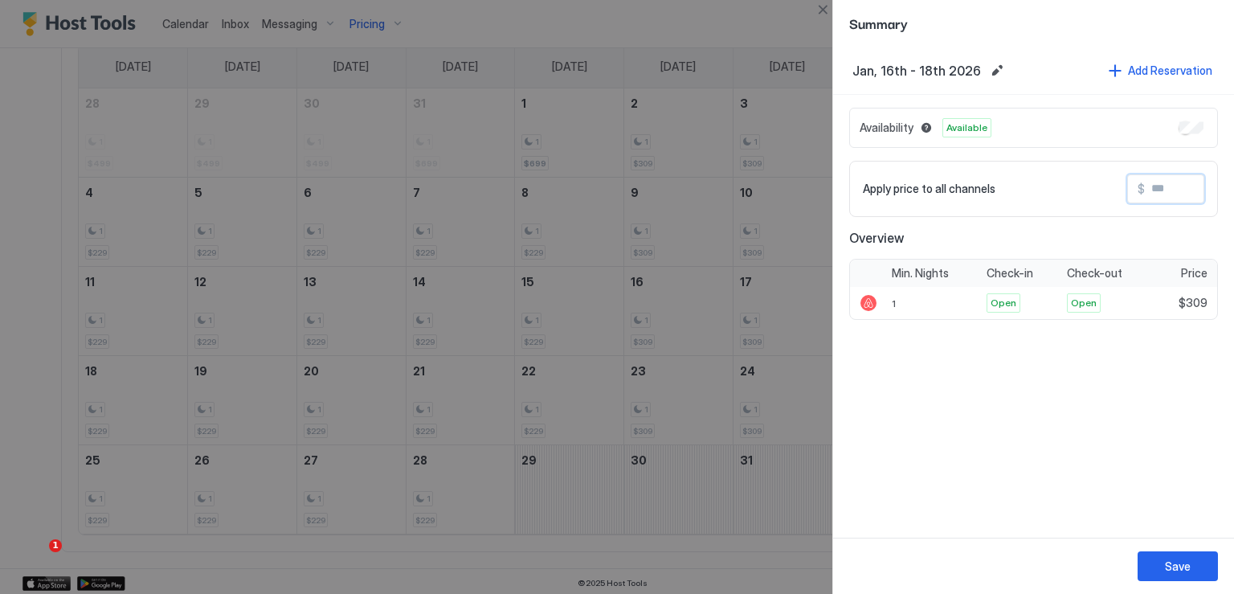
click at [1161, 194] on input "Input Field" at bounding box center [1209, 188] width 129 height 27
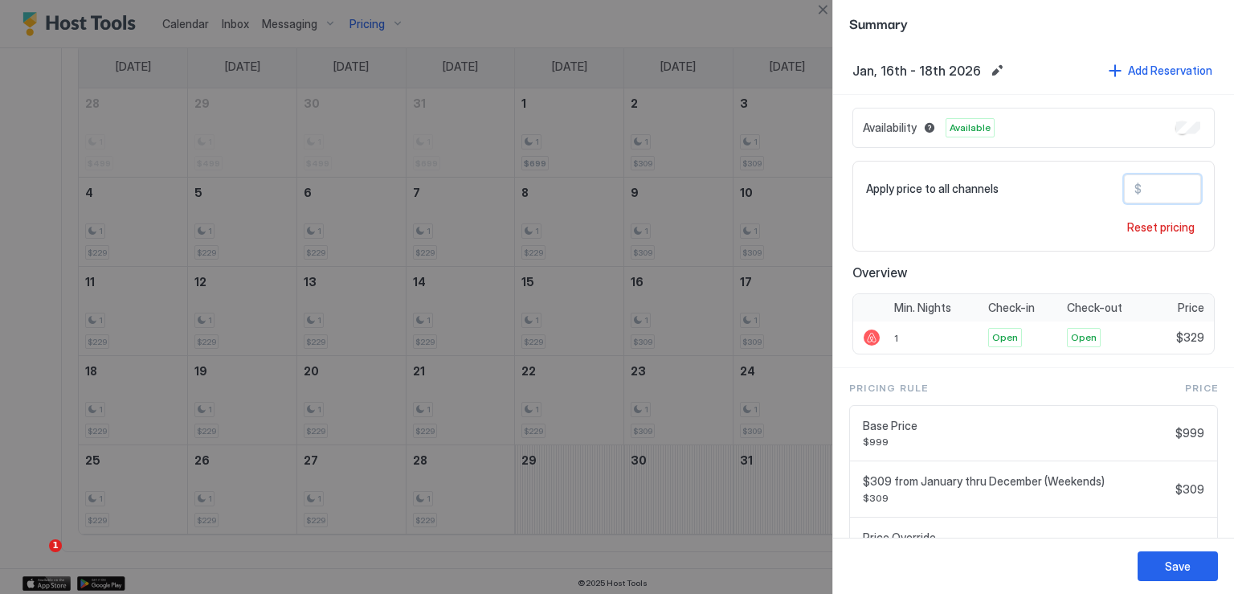
click at [1142, 182] on input "***" at bounding box center [1206, 188] width 129 height 27
type input "***"
click at [1171, 570] on div "Save" at bounding box center [1178, 566] width 26 height 17
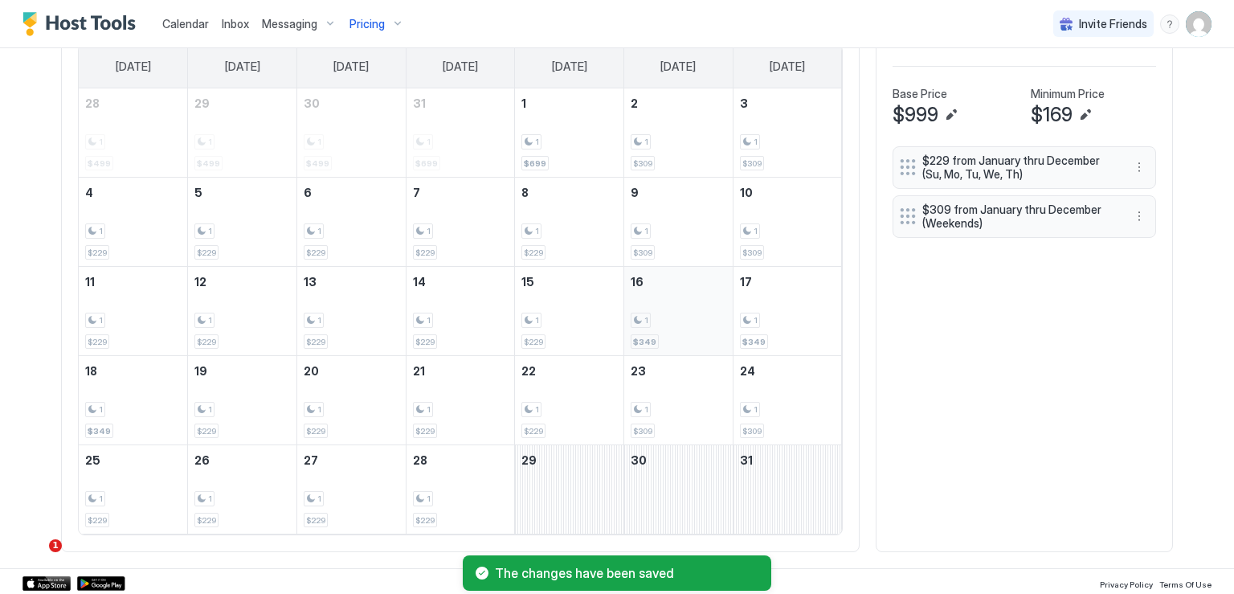
scroll to position [432, 0]
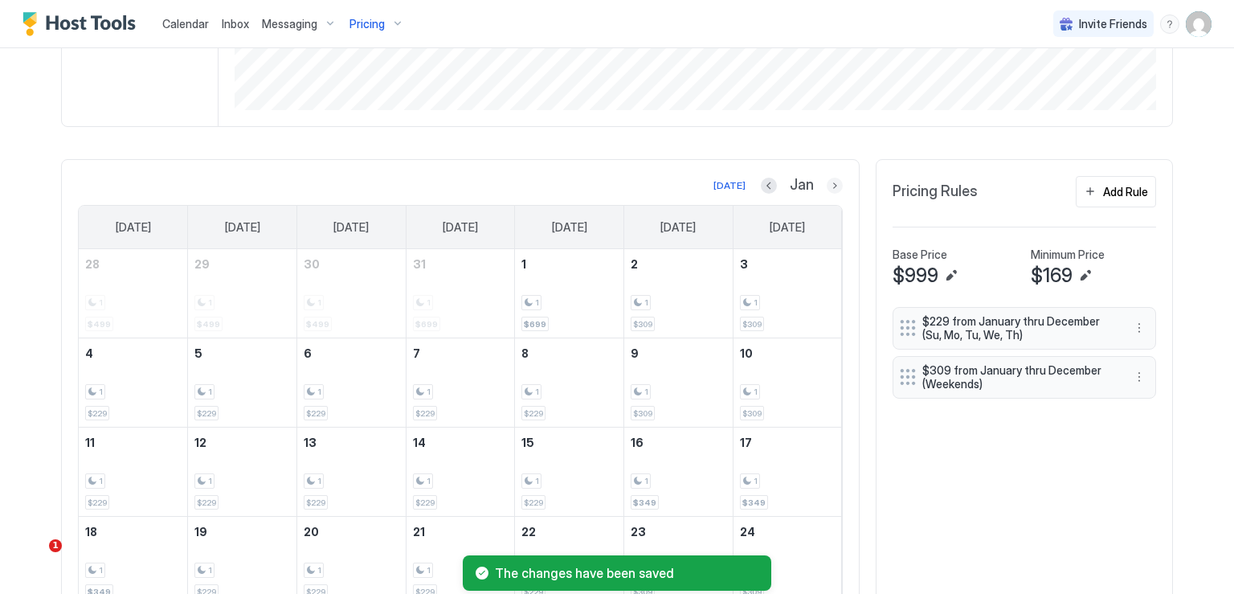
click at [827, 187] on button "Next month" at bounding box center [835, 186] width 16 height 16
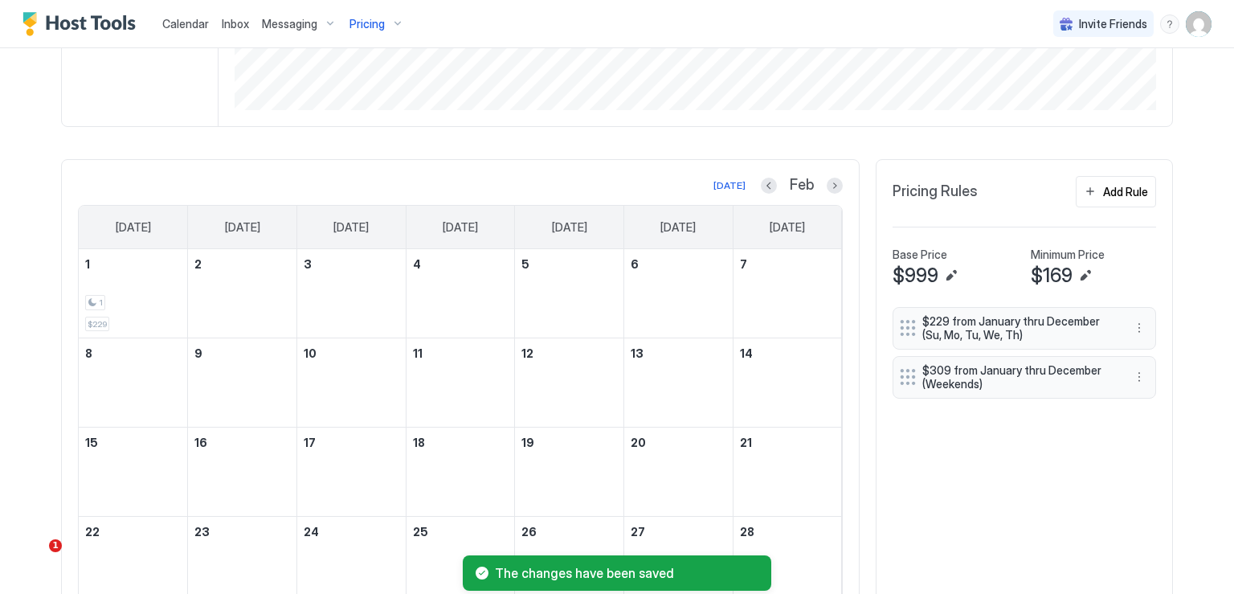
scroll to position [504, 0]
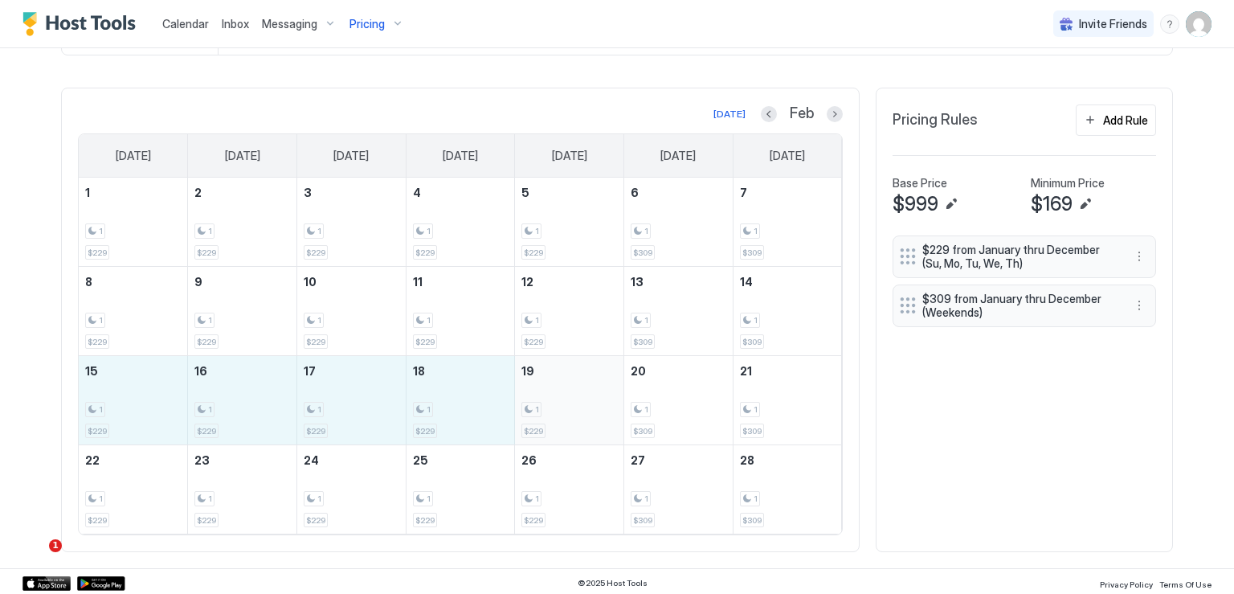
drag, startPoint x: 121, startPoint y: 409, endPoint x: 521, endPoint y: 413, distance: 399.4
click at [521, 413] on tr "15 1 $229 16 1 $229 17 1 $229 18 1 $229 19 1 $229 20 1 $309 21 1 $309" at bounding box center [460, 400] width 763 height 89
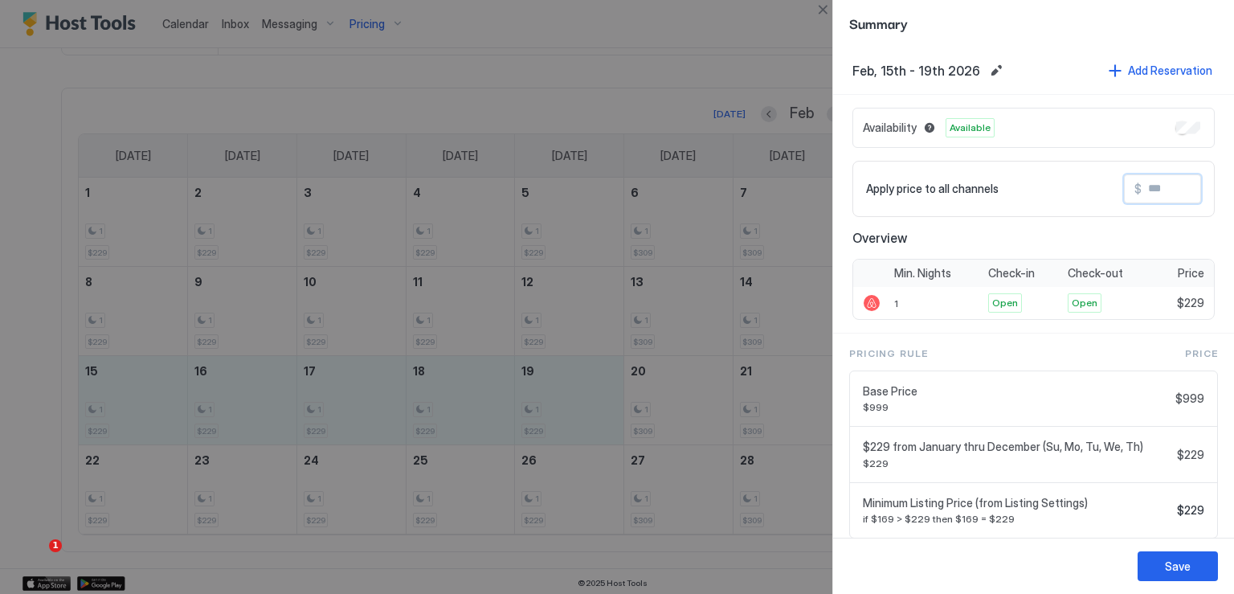
click at [1154, 191] on input "Input Field" at bounding box center [1206, 188] width 129 height 27
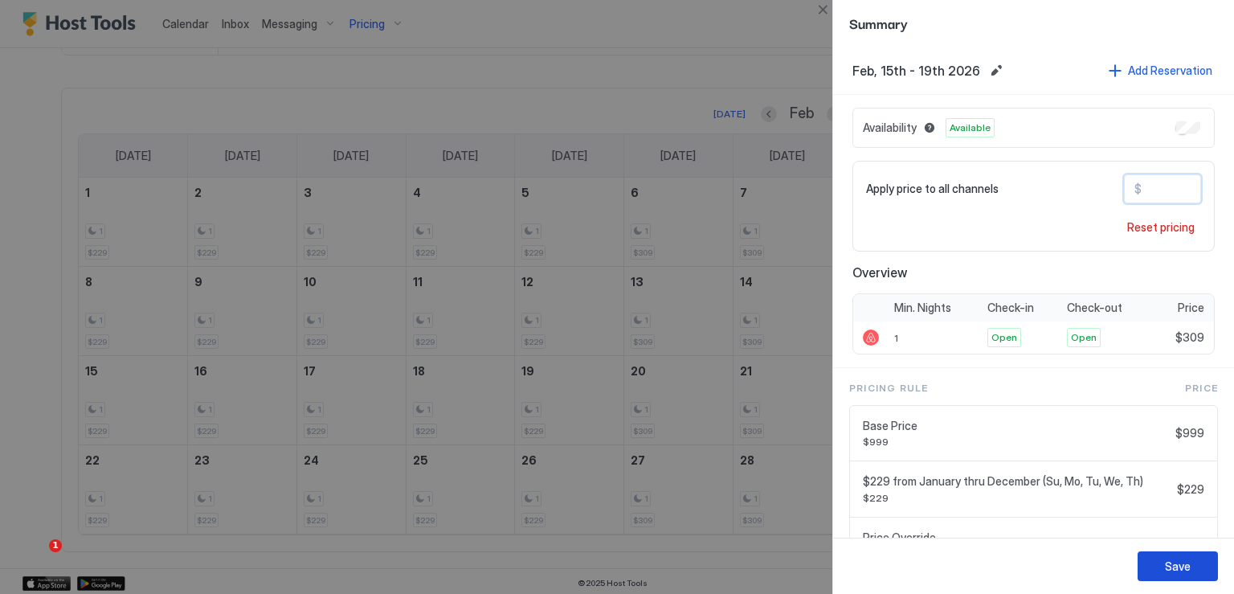
type input "***"
click at [1183, 561] on div "Save" at bounding box center [1178, 566] width 26 height 17
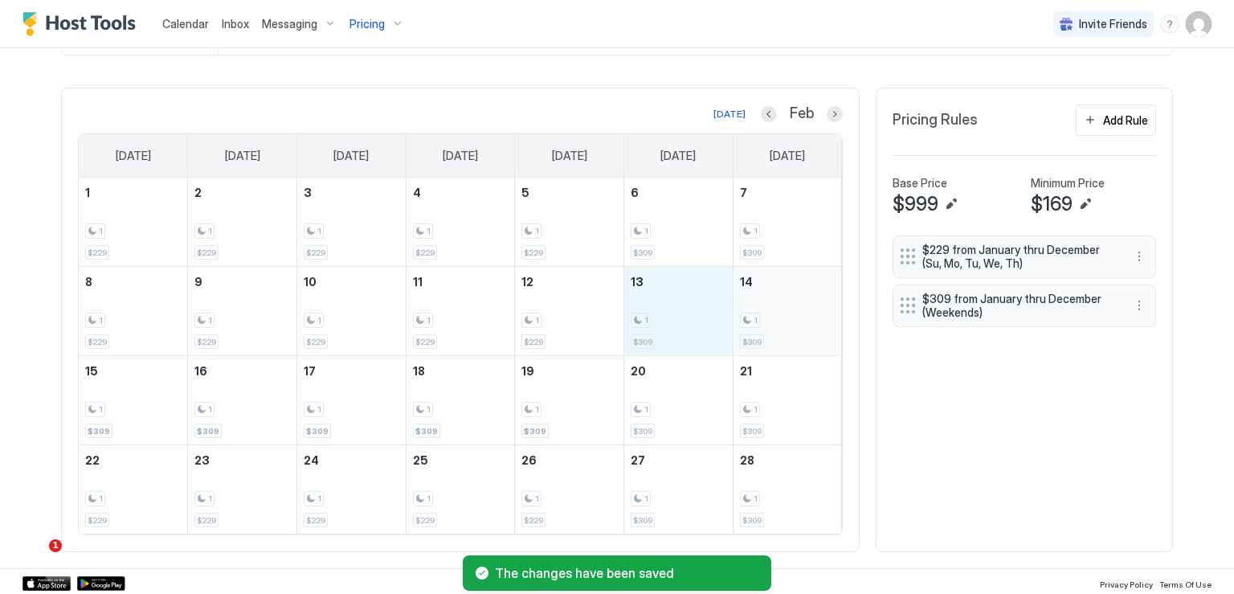
drag, startPoint x: 675, startPoint y: 319, endPoint x: 759, endPoint y: 322, distance: 83.6
click at [759, 322] on tr "8 1 $229 9 1 $229 10 1 $229 11 1 $229 12 1 $229 13 1 $309 14 1 $309" at bounding box center [460, 311] width 763 height 89
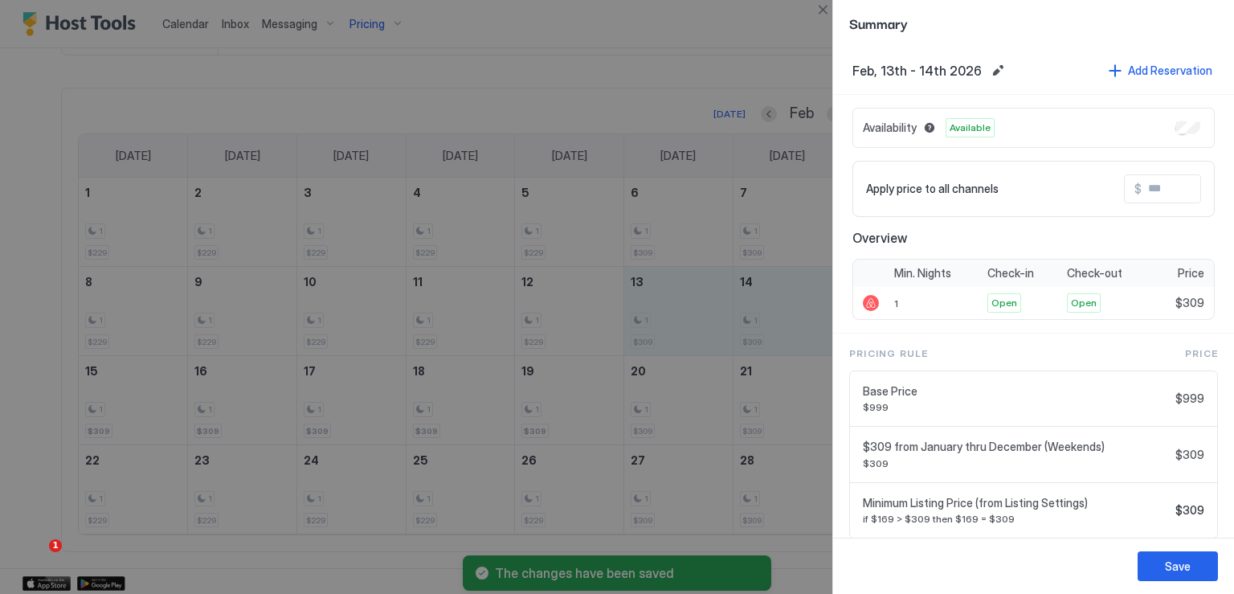
click at [1159, 176] on input "Input Field" at bounding box center [1206, 188] width 129 height 27
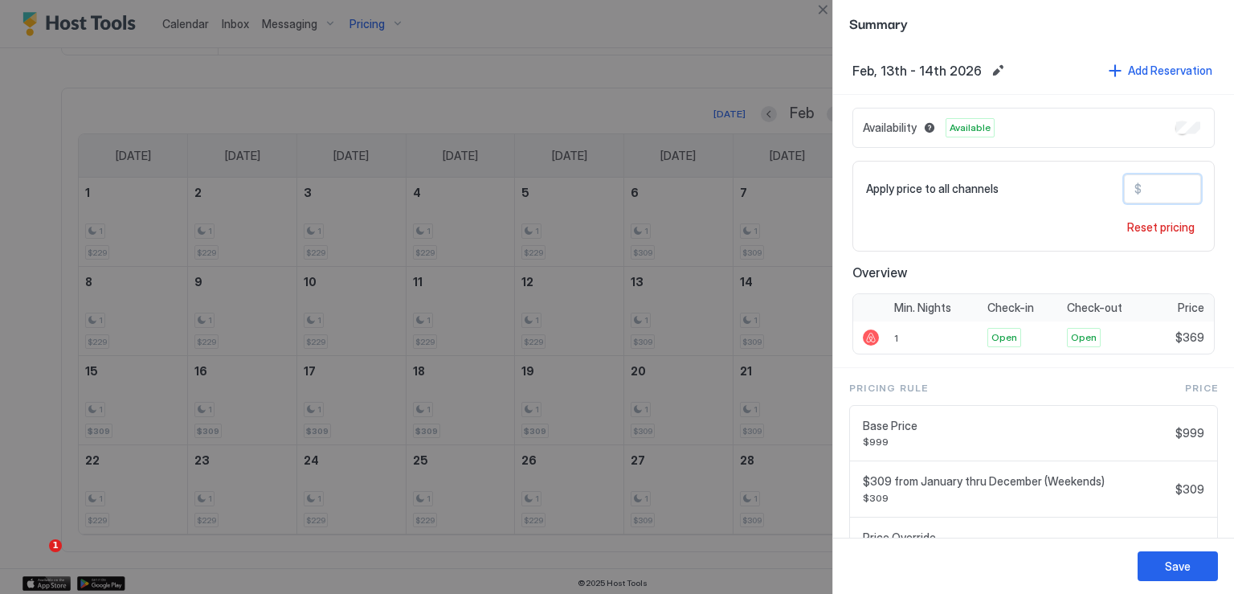
type input "***"
click at [1160, 547] on div "Save" at bounding box center [1033, 566] width 401 height 56
click at [1160, 563] on button "Save" at bounding box center [1178, 566] width 80 height 30
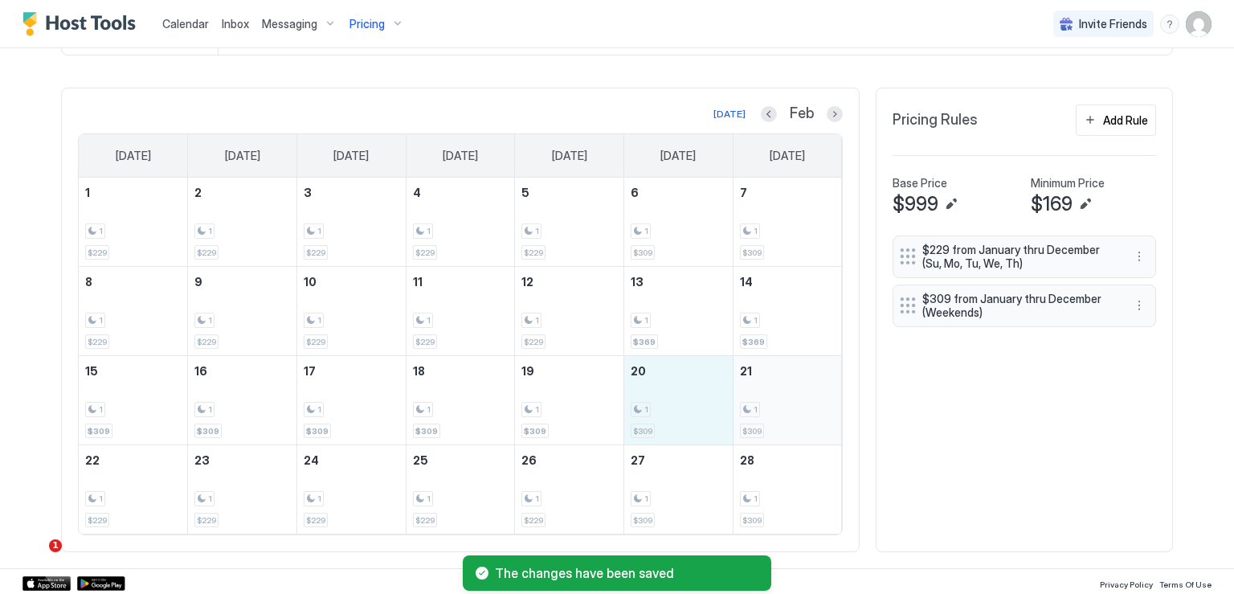
drag, startPoint x: 649, startPoint y: 407, endPoint x: 752, endPoint y: 407, distance: 102.9
click at [752, 407] on tr "15 1 $309 16 1 $309 17 1 $309 18 1 $309 19 1 $309 20 1 $309 21 1 $309" at bounding box center [460, 400] width 763 height 89
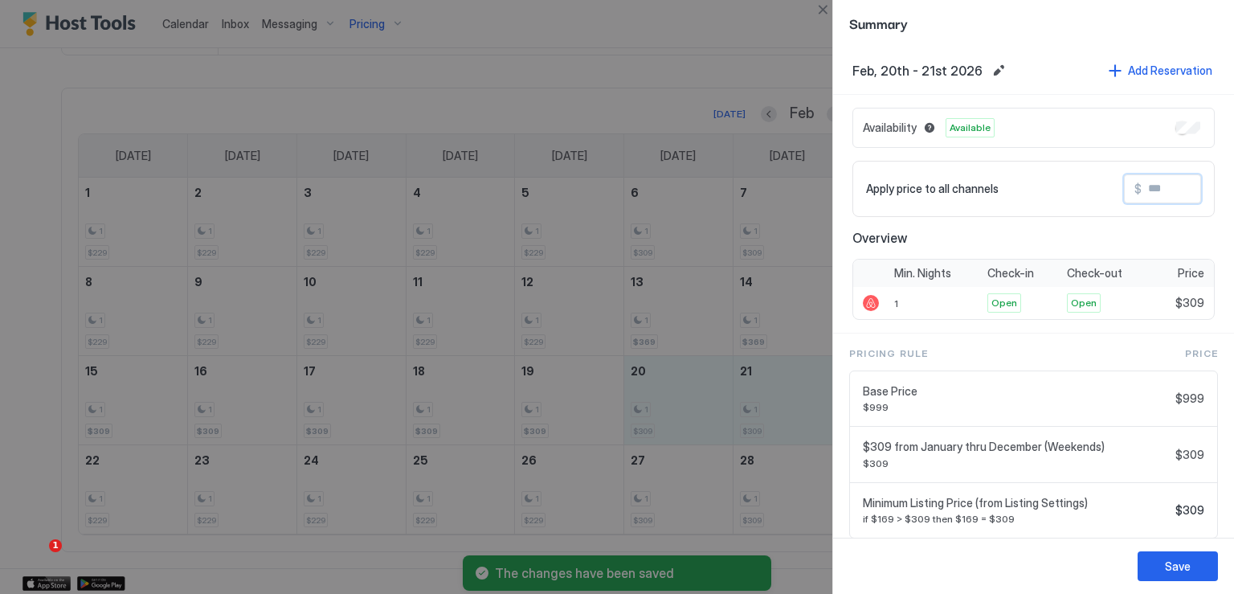
click at [1145, 190] on input "Input Field" at bounding box center [1206, 188] width 129 height 27
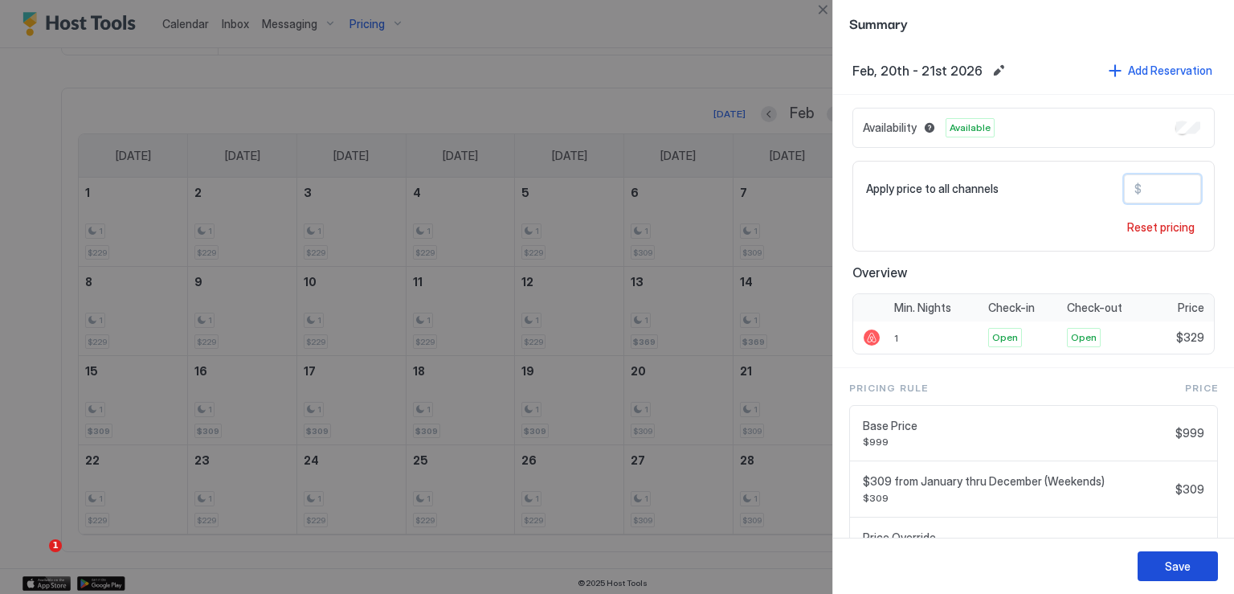
type input "***"
click at [1186, 575] on button "Save" at bounding box center [1178, 566] width 80 height 30
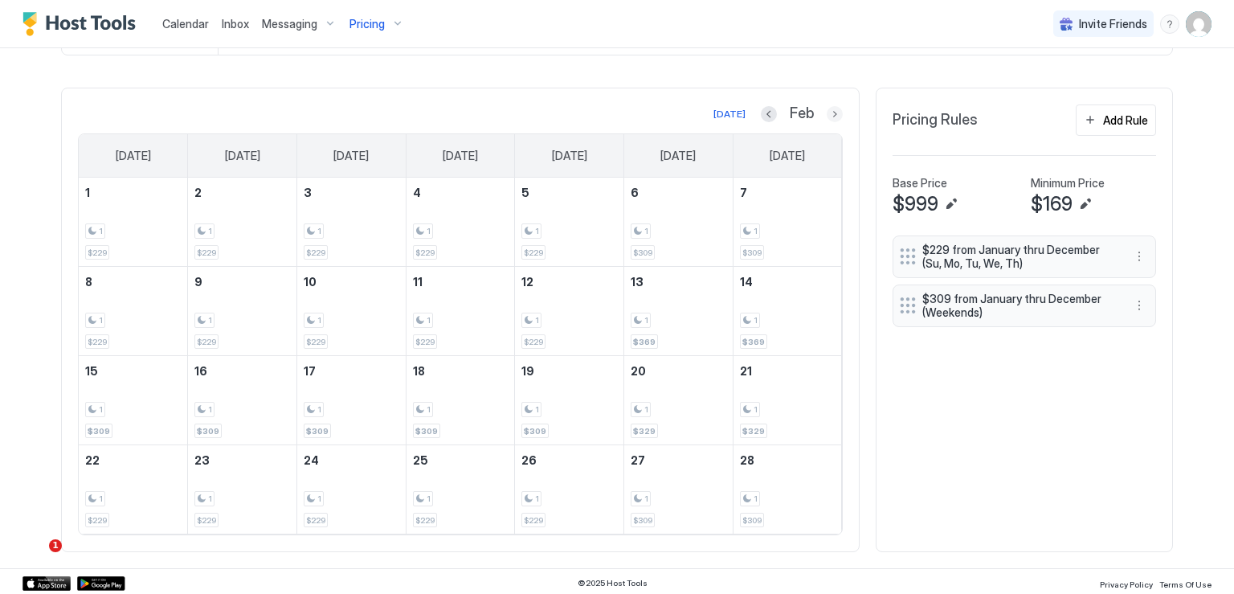
click at [832, 116] on button "Next month" at bounding box center [835, 114] width 16 height 16
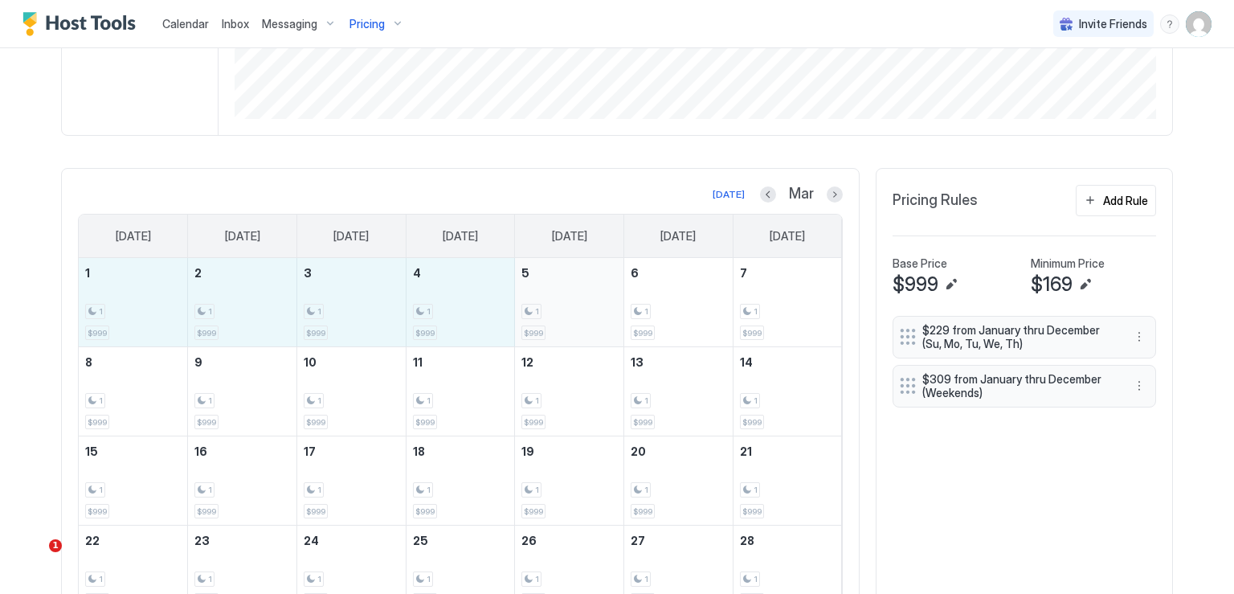
drag, startPoint x: 125, startPoint y: 309, endPoint x: 544, endPoint y: 318, distance: 418.7
click at [544, 318] on tr "1 1 $999 2 1 $999 3 1 $999 4 1 $999 5 1 $999 6 1 $999 7 1 $999" at bounding box center [460, 302] width 763 height 89
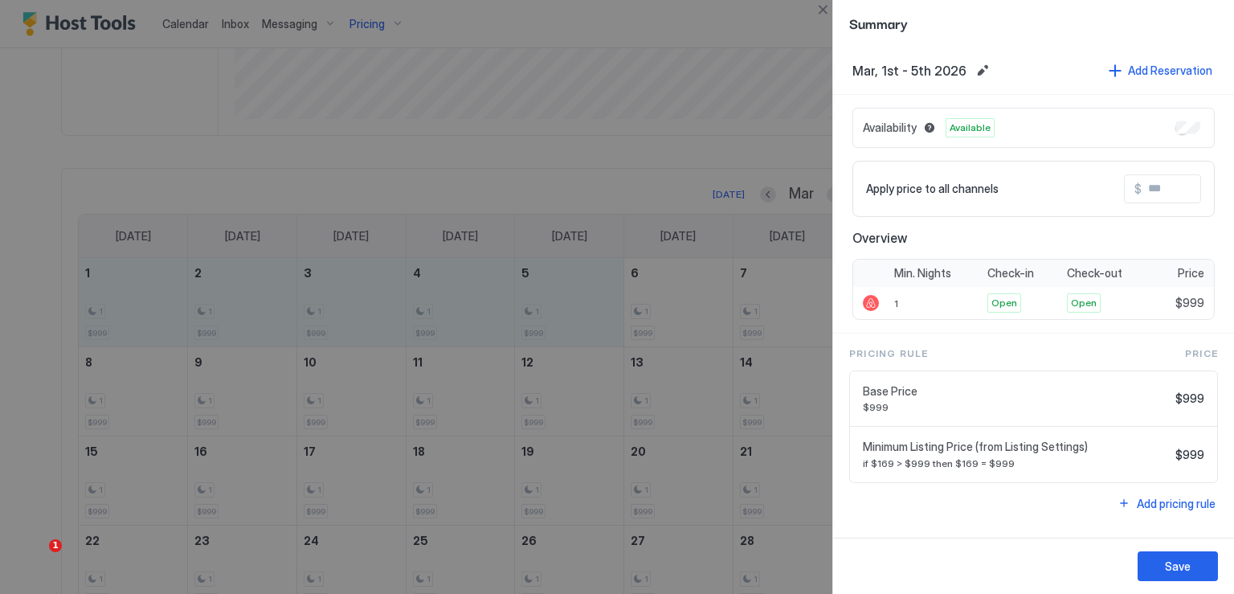
click at [1155, 187] on input "Input Field" at bounding box center [1206, 188] width 129 height 27
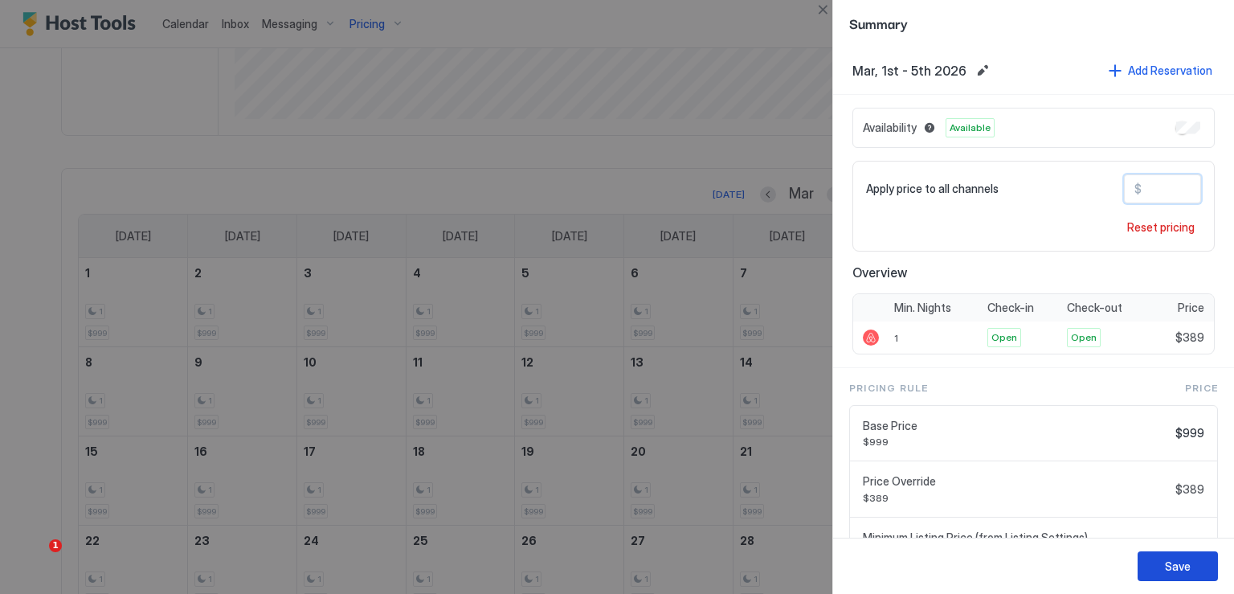
type input "***"
click at [1161, 562] on button "Save" at bounding box center [1178, 566] width 80 height 30
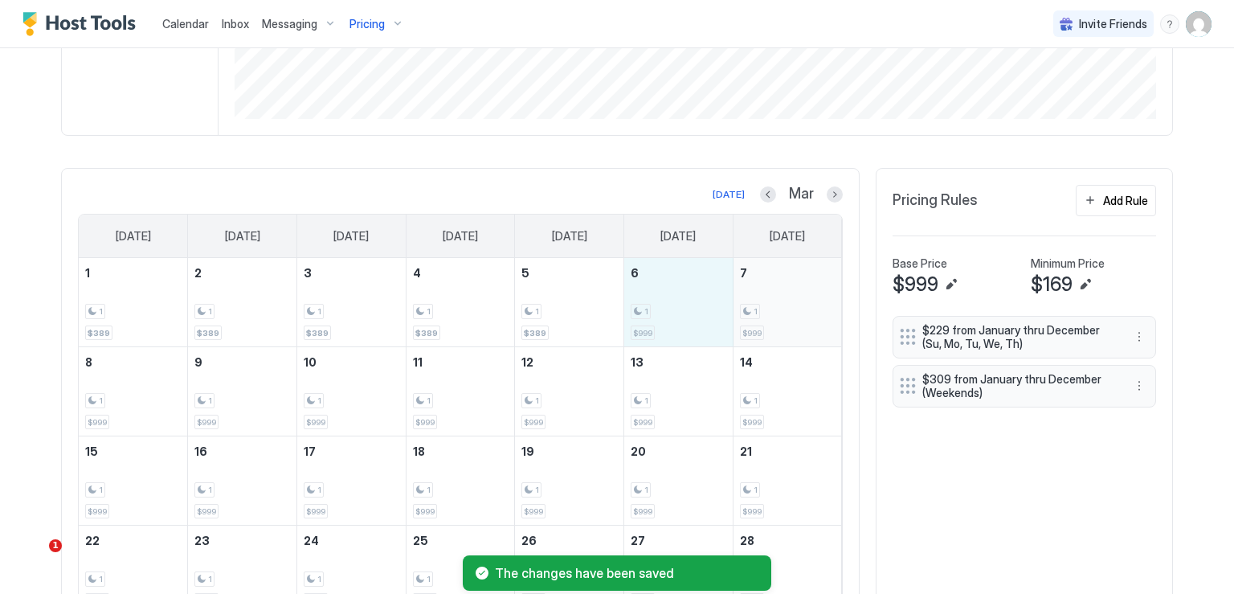
drag, startPoint x: 675, startPoint y: 304, endPoint x: 742, endPoint y: 313, distance: 68.1
click at [742, 313] on tr "1 1 $389 2 1 $389 3 1 $389 4 1 $389 5 1 $389 6 1 $999 7 1 $999" at bounding box center [460, 302] width 763 height 89
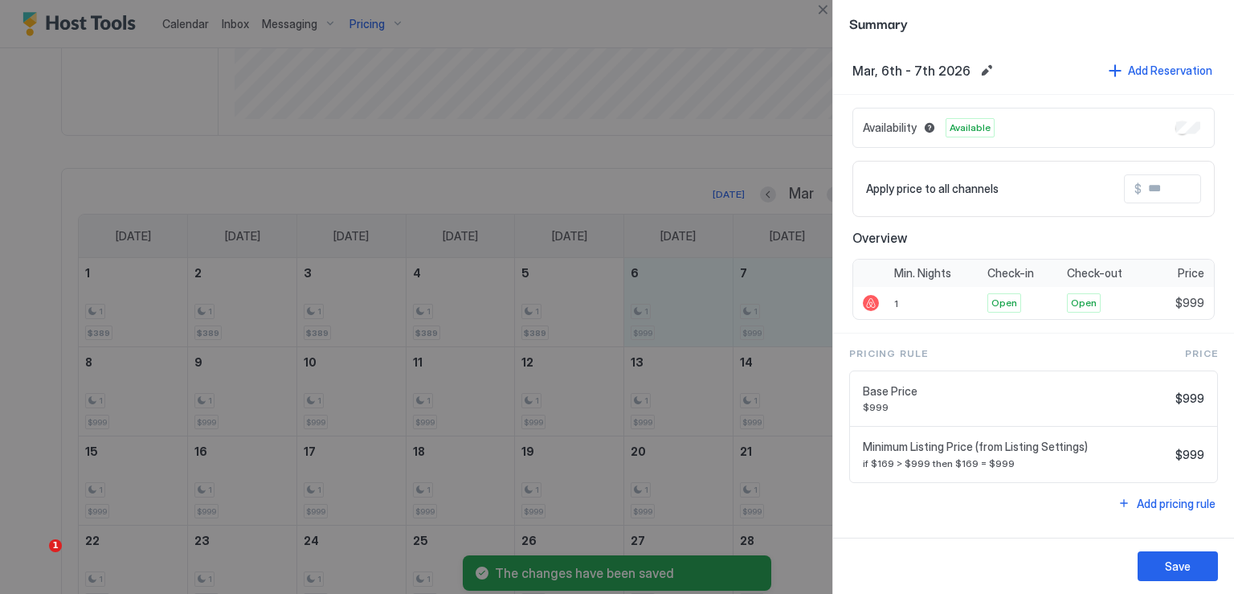
click at [1158, 190] on input "Input Field" at bounding box center [1206, 188] width 129 height 27
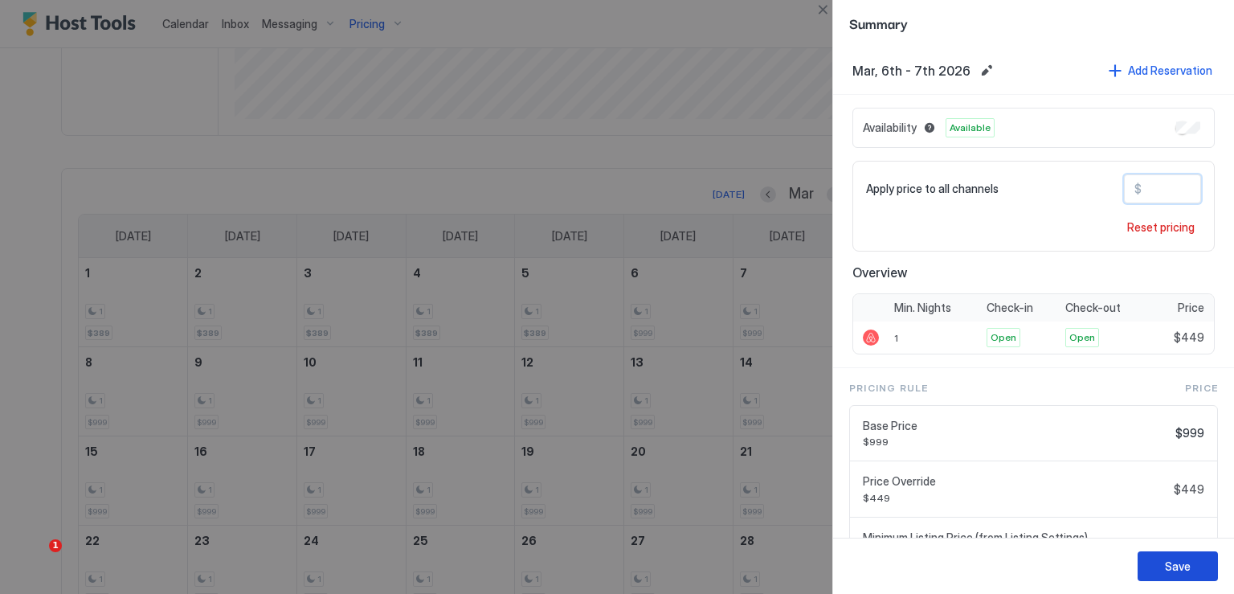
type input "***"
click at [1196, 570] on button "Save" at bounding box center [1178, 566] width 80 height 30
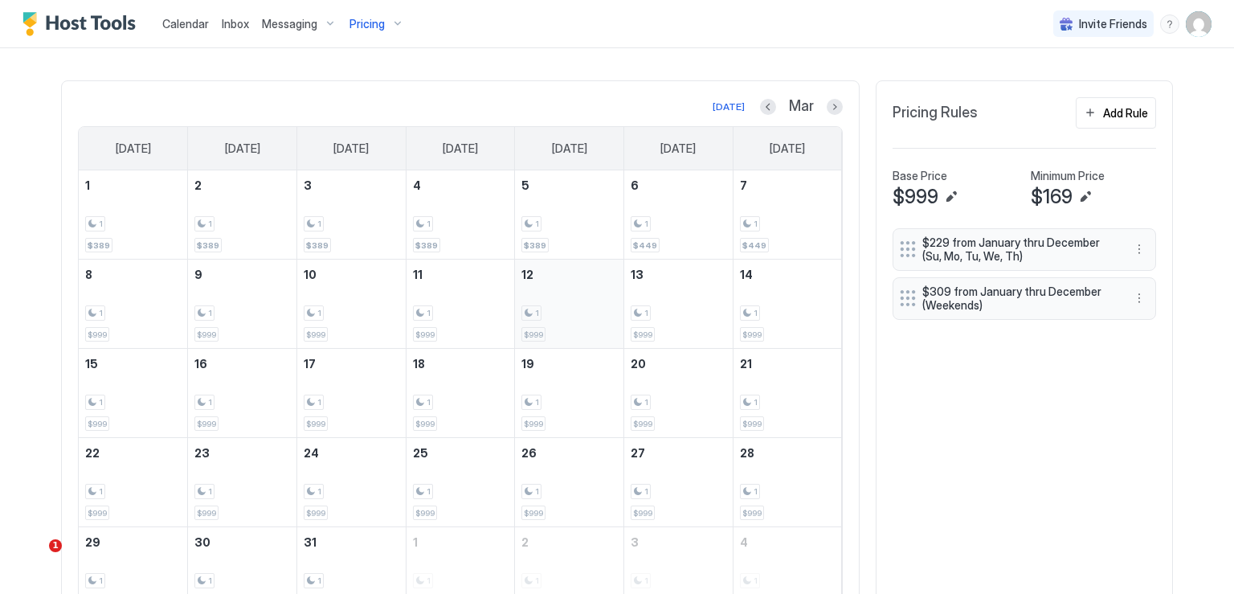
scroll to position [432, 0]
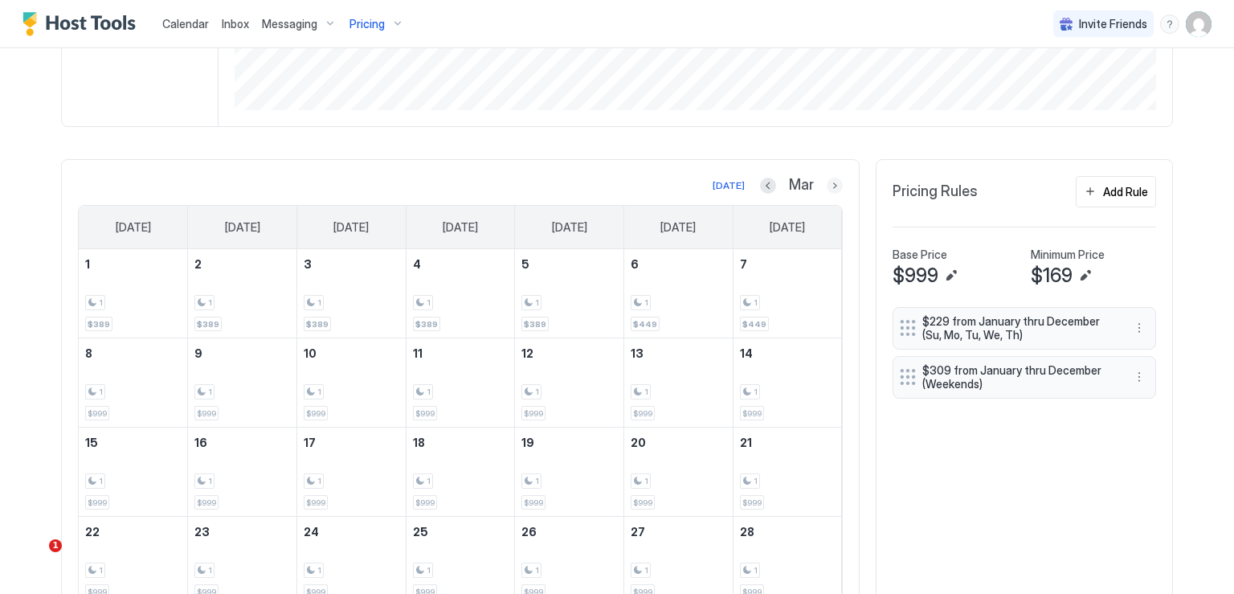
click at [827, 180] on button "Next month" at bounding box center [835, 186] width 16 height 16
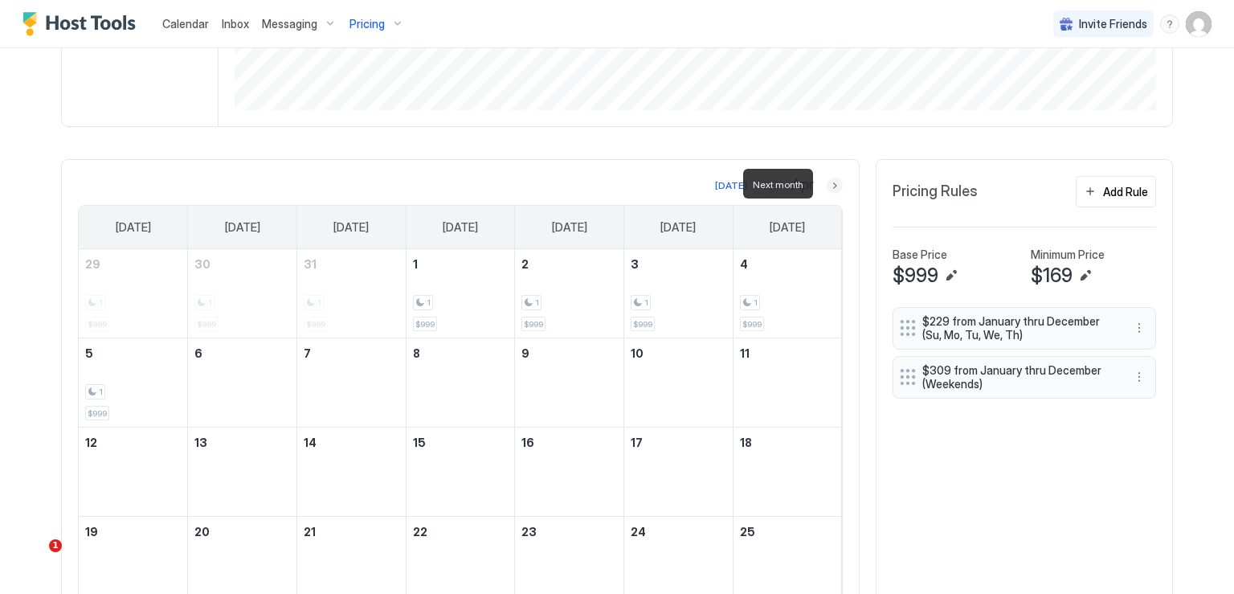
click at [827, 182] on button "Next month" at bounding box center [835, 186] width 16 height 16
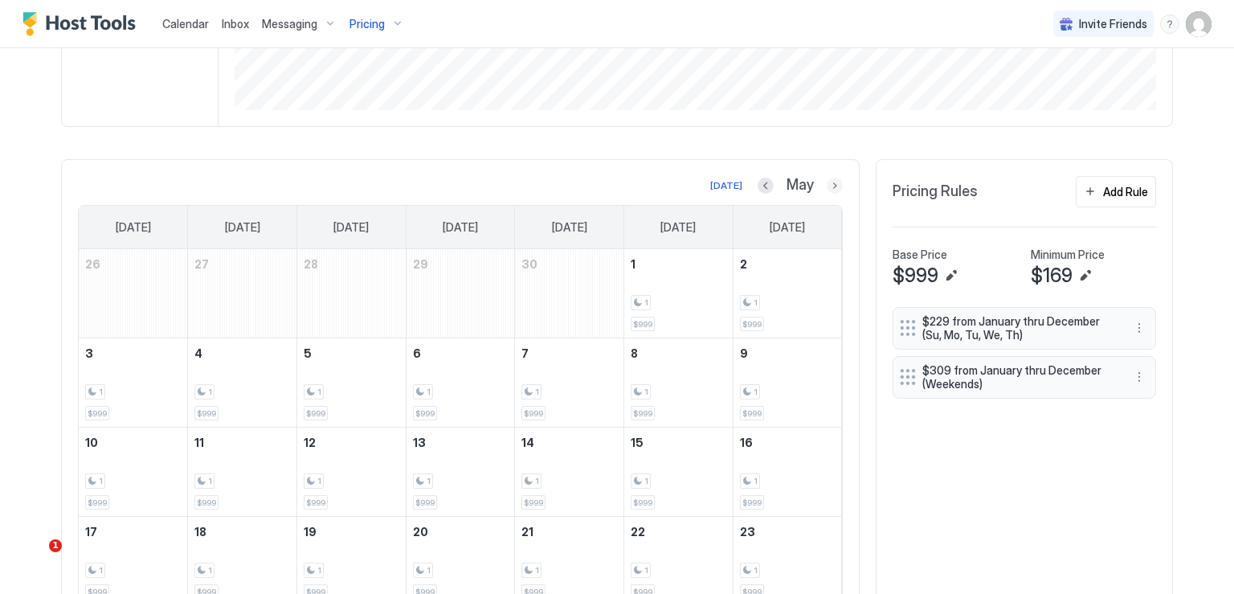
click at [827, 181] on button "Next month" at bounding box center [835, 186] width 16 height 16
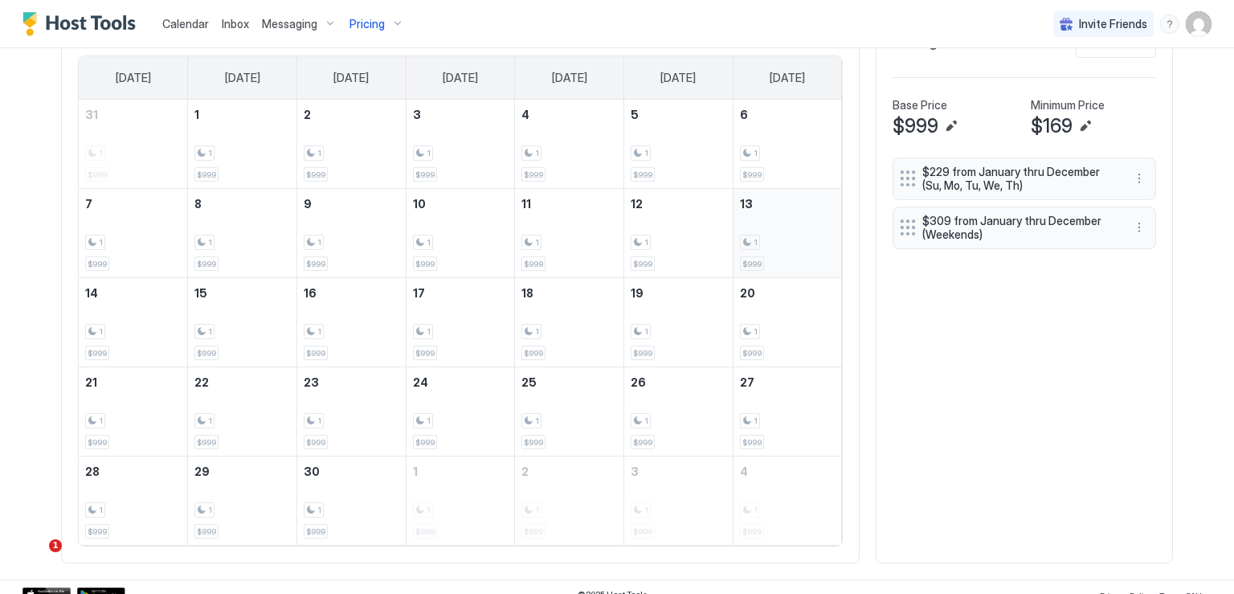
scroll to position [593, 0]
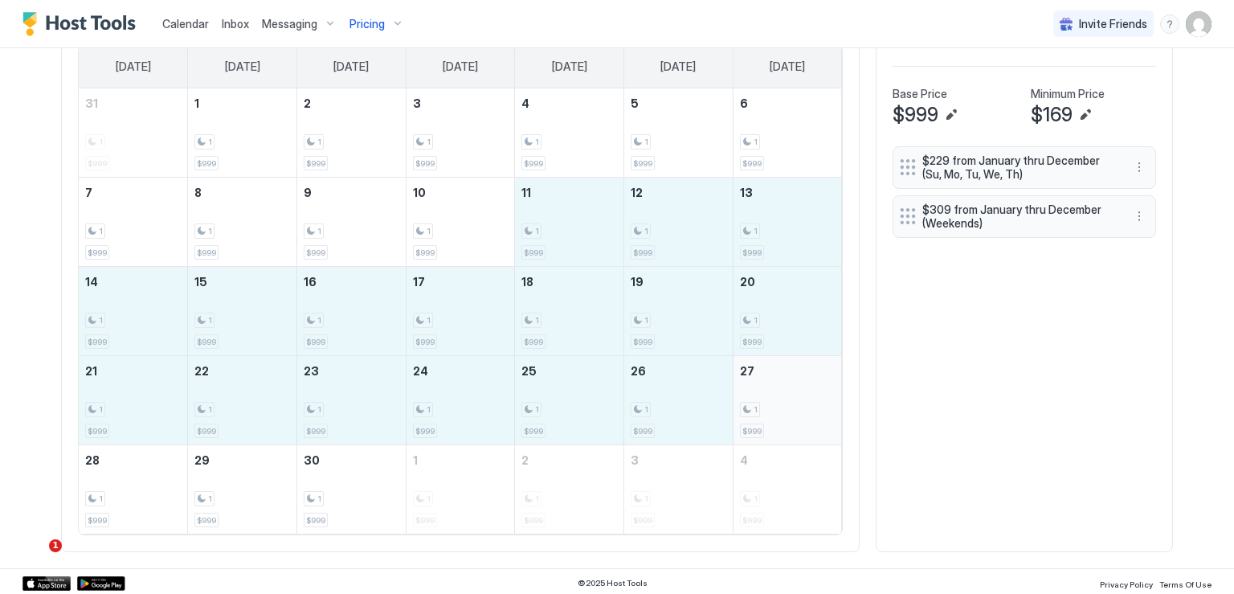
drag, startPoint x: 558, startPoint y: 219, endPoint x: 762, endPoint y: 421, distance: 286.9
click at [762, 421] on tbody "31 1 $999 1 1 $999 2 1 $999 3 1 $999 4 1 $999 5 1 $999 6 1 $999 7 1 $999 8 1 $9…" at bounding box center [460, 310] width 763 height 445
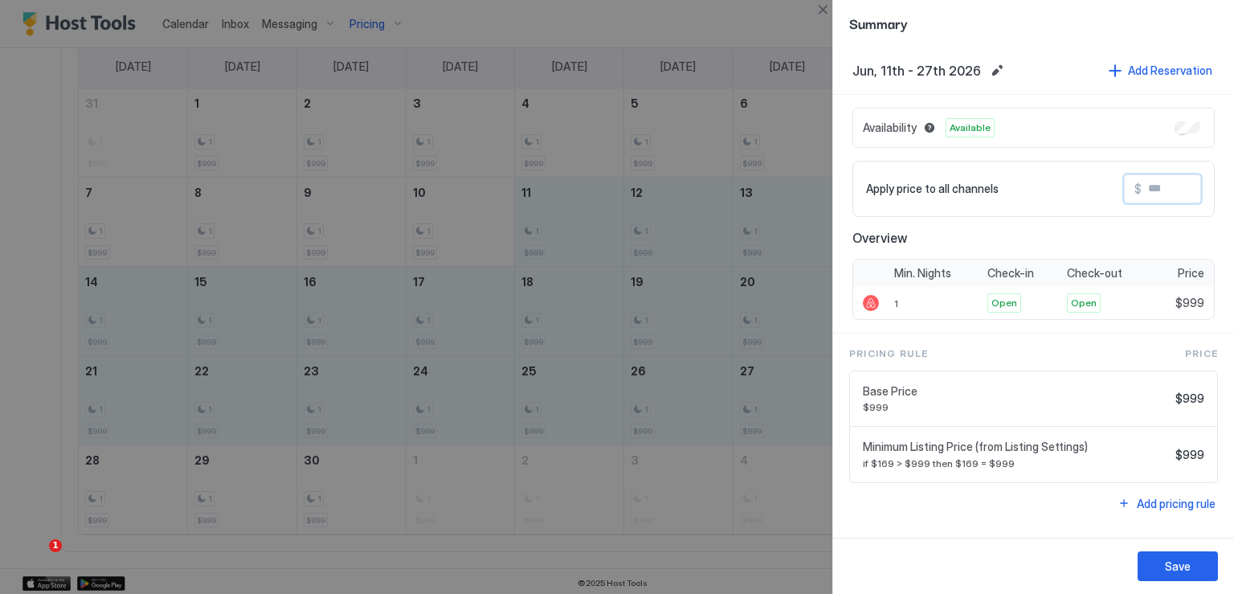
click at [1151, 194] on input "Input Field" at bounding box center [1206, 188] width 129 height 27
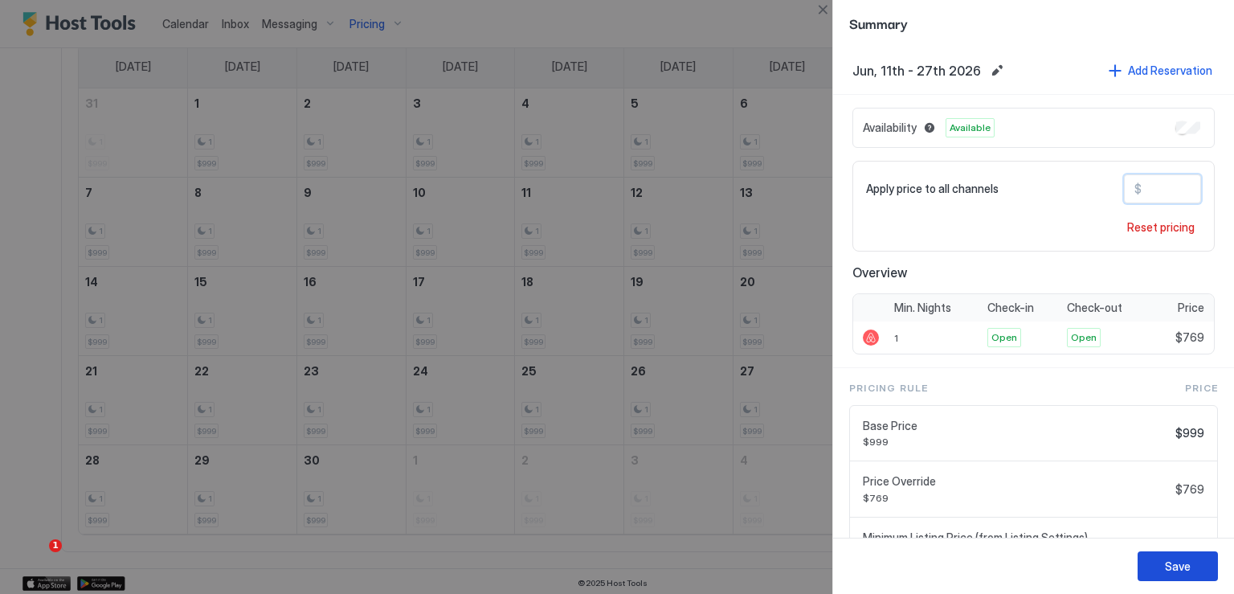
type input "***"
click at [1176, 559] on div "Save" at bounding box center [1178, 566] width 26 height 17
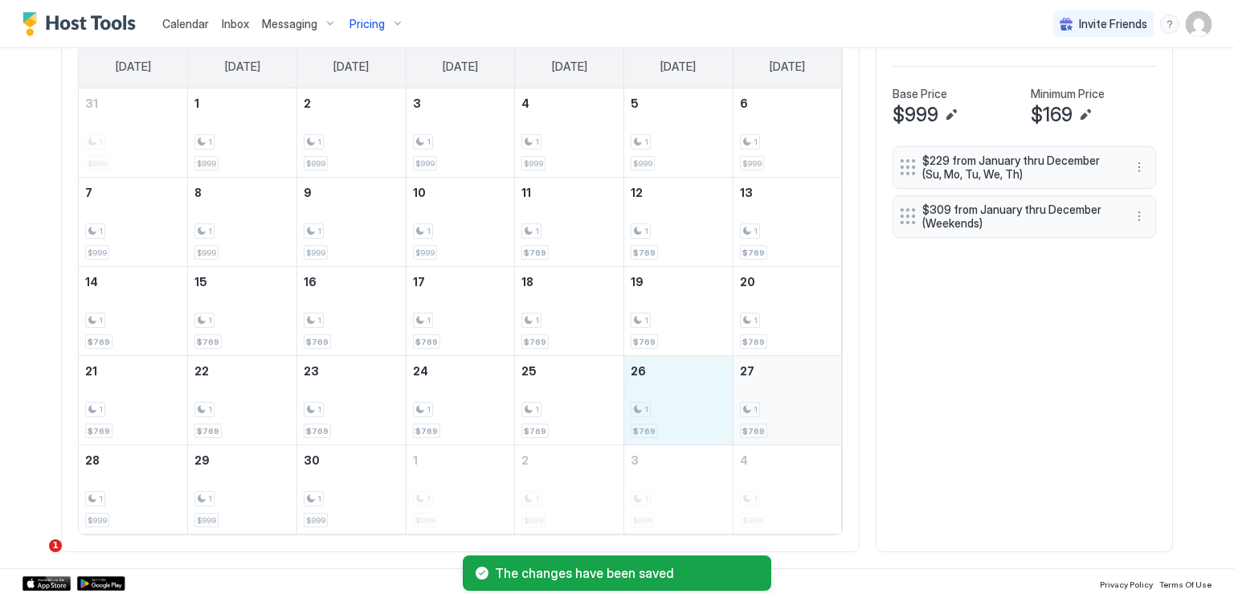
drag, startPoint x: 688, startPoint y: 401, endPoint x: 752, endPoint y: 399, distance: 64.3
click at [752, 399] on tr "21 1 $769 22 1 $769 23 1 $769 24 1 $769 25 1 $769 26 1 $769 27 1 $769" at bounding box center [460, 400] width 763 height 89
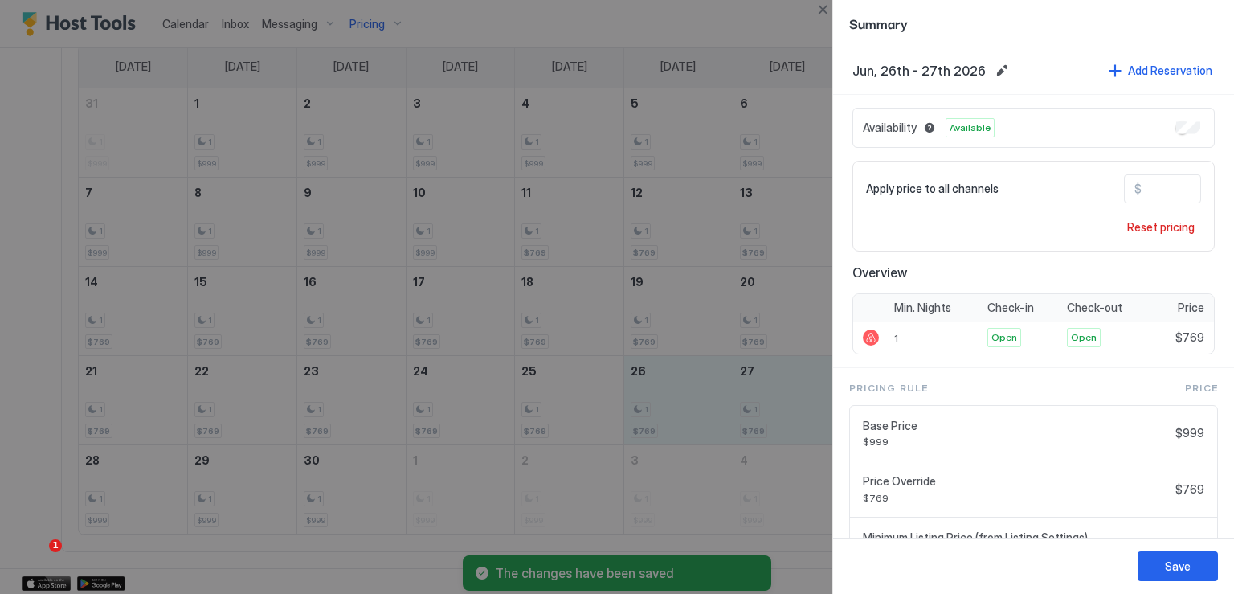
click at [1153, 190] on input "***" at bounding box center [1206, 188] width 129 height 27
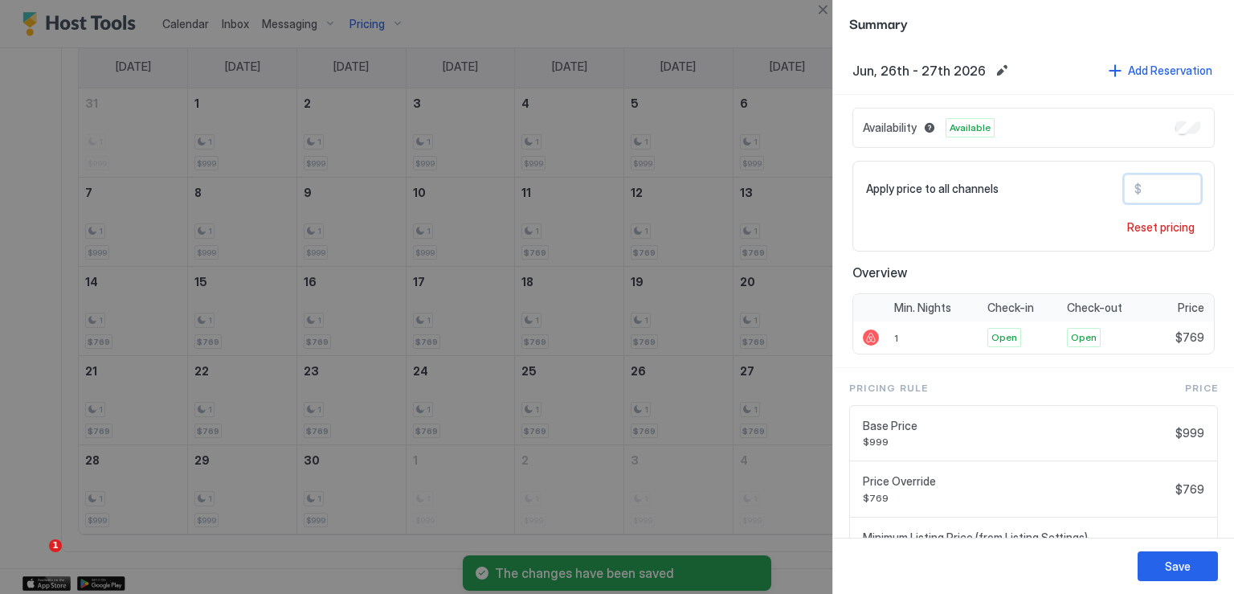
click at [1153, 190] on input "***" at bounding box center [1206, 188] width 129 height 27
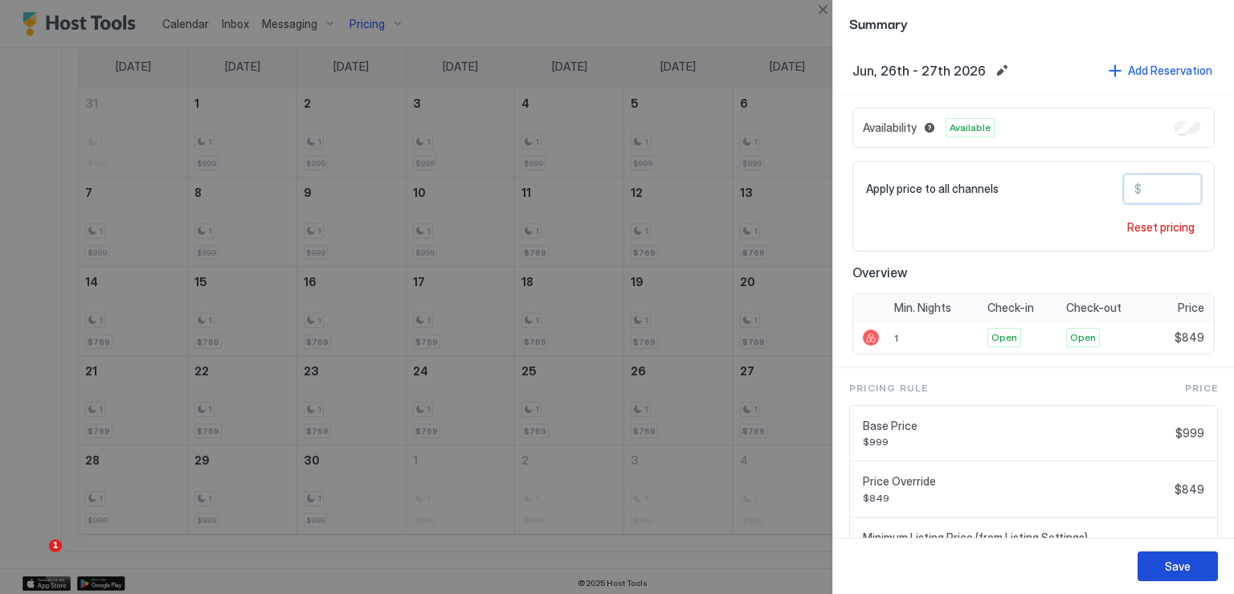
type input "***"
click at [1183, 565] on div "Save" at bounding box center [1178, 566] width 26 height 17
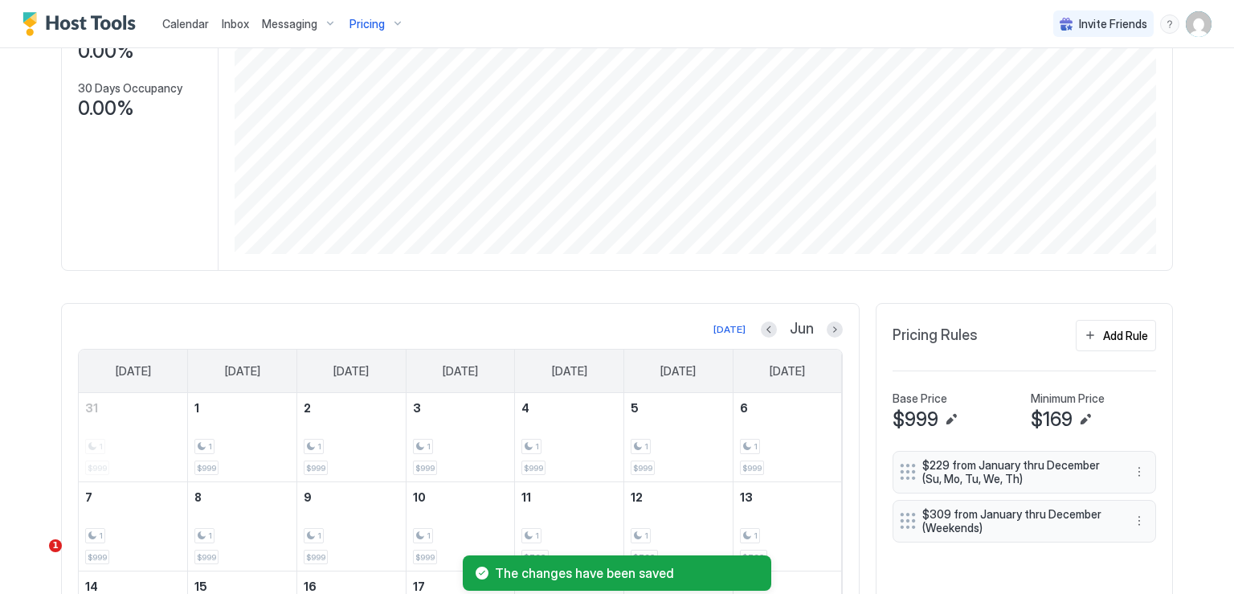
scroll to position [272, 0]
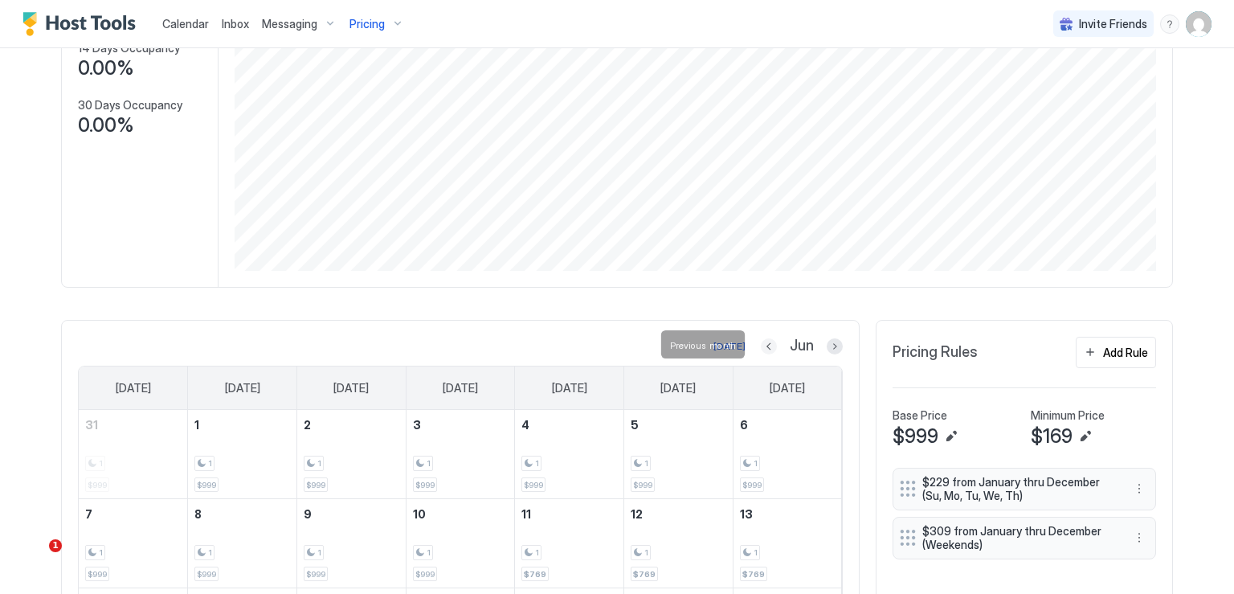
click at [761, 345] on button "Previous month" at bounding box center [769, 346] width 16 height 16
click at [760, 345] on button "Previous month" at bounding box center [766, 346] width 16 height 16
click at [763, 345] on button "Previous month" at bounding box center [771, 346] width 16 height 16
click at [764, 351] on button "Previous month" at bounding box center [768, 346] width 16 height 16
click at [767, 346] on button "Previous month" at bounding box center [769, 346] width 16 height 16
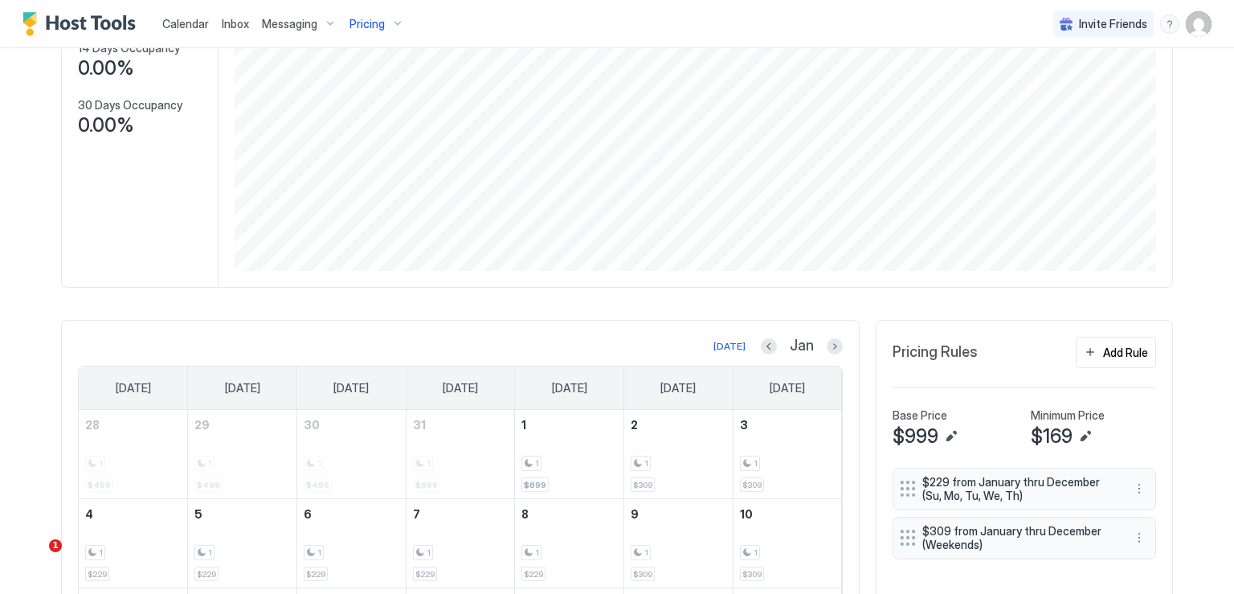
scroll to position [352, 0]
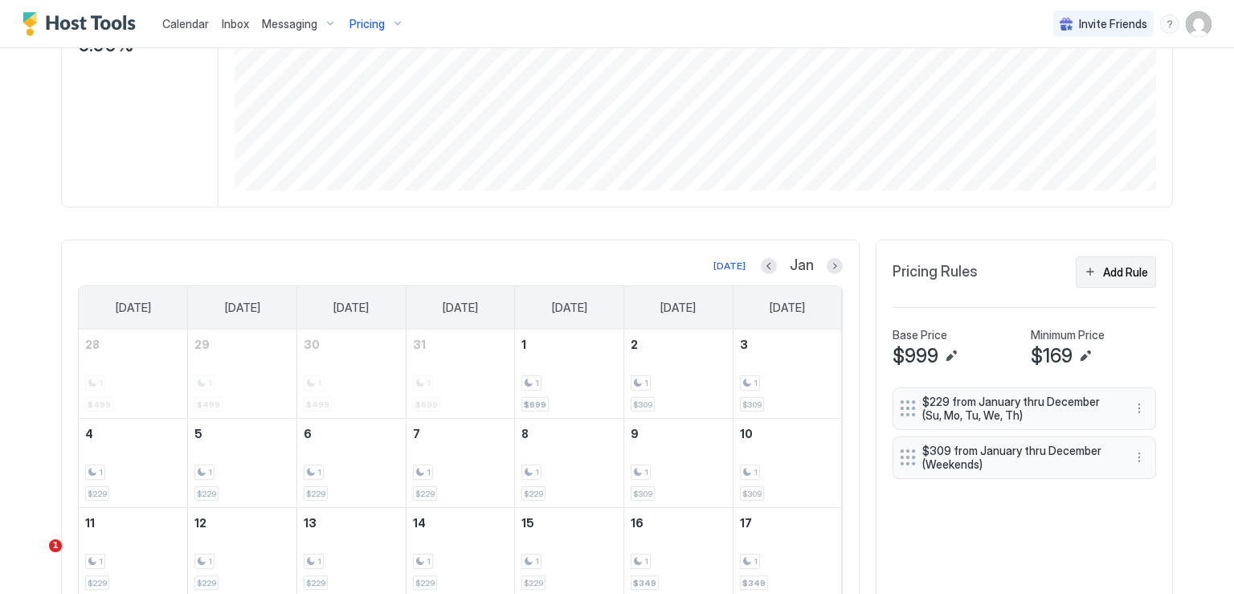
click at [1103, 277] on div "Add Rule" at bounding box center [1125, 272] width 45 height 17
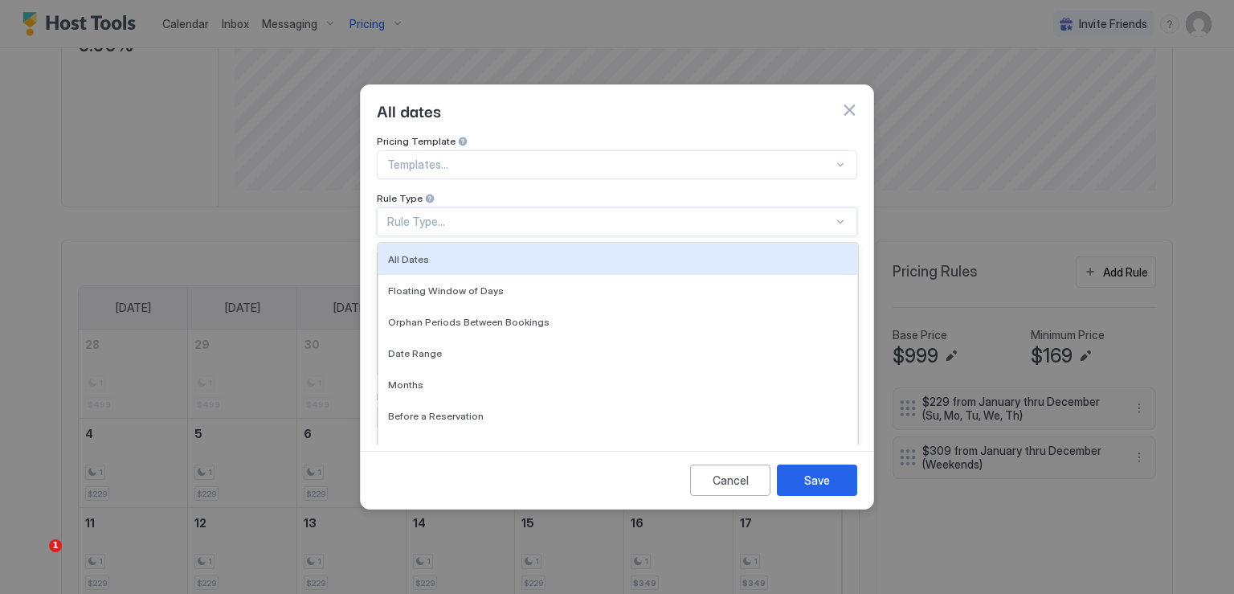
click at [543, 215] on div "Rule Type..." at bounding box center [610, 222] width 446 height 14
click at [482, 215] on div "Rule Type..." at bounding box center [610, 222] width 446 height 14
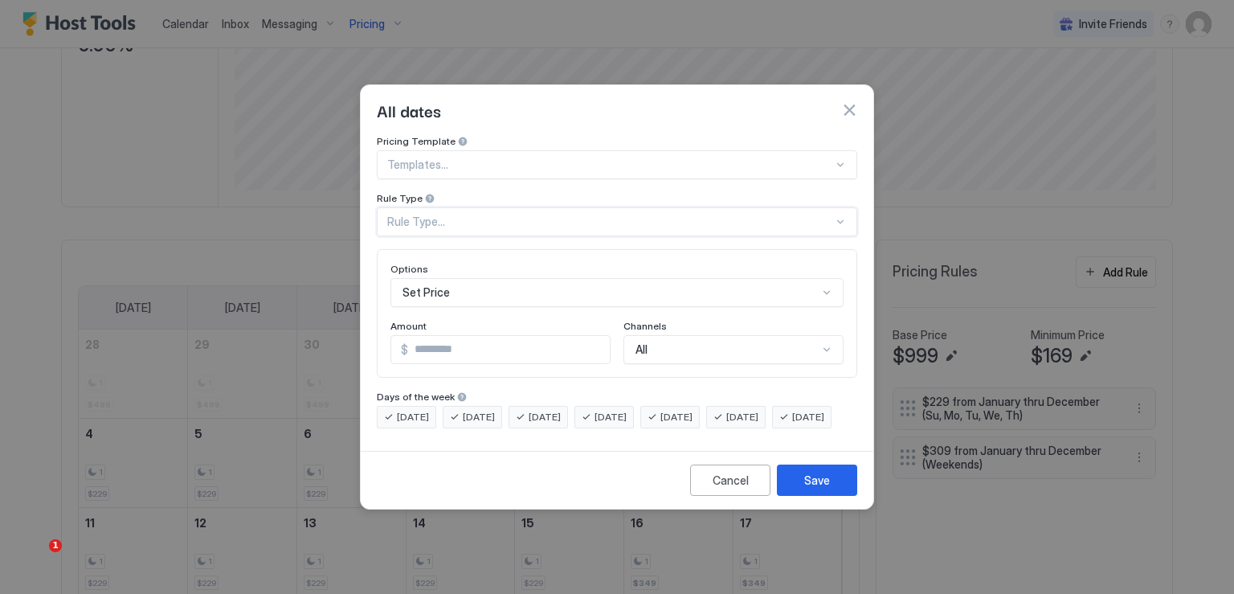
click at [470, 278] on div "Set Price" at bounding box center [617, 292] width 453 height 29
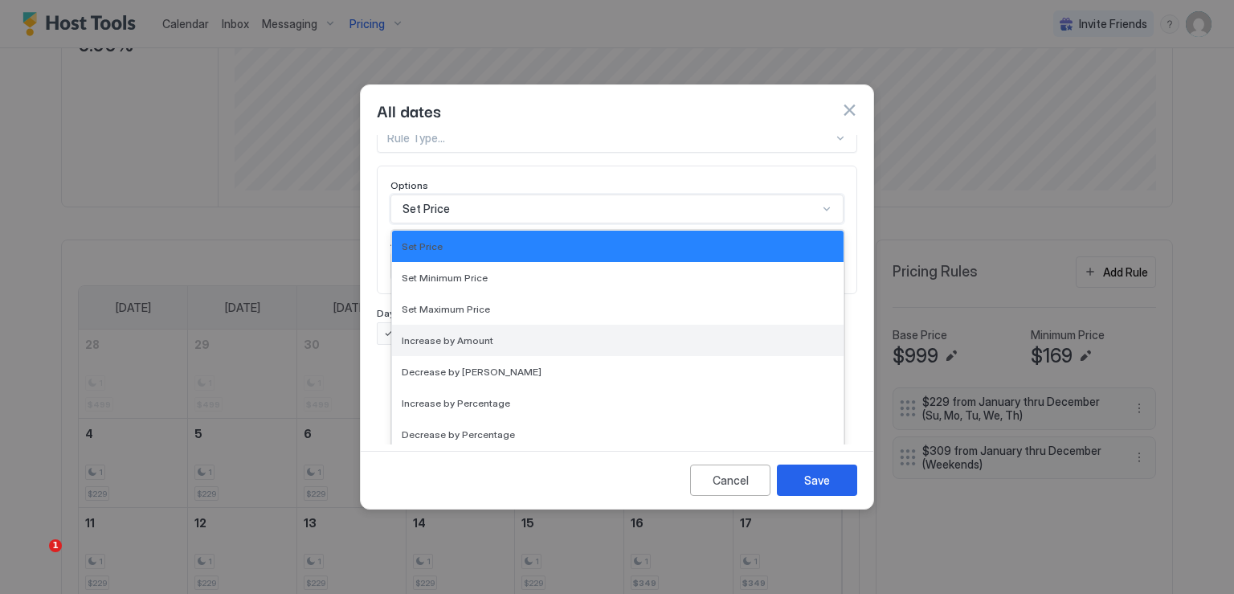
scroll to position [80, 0]
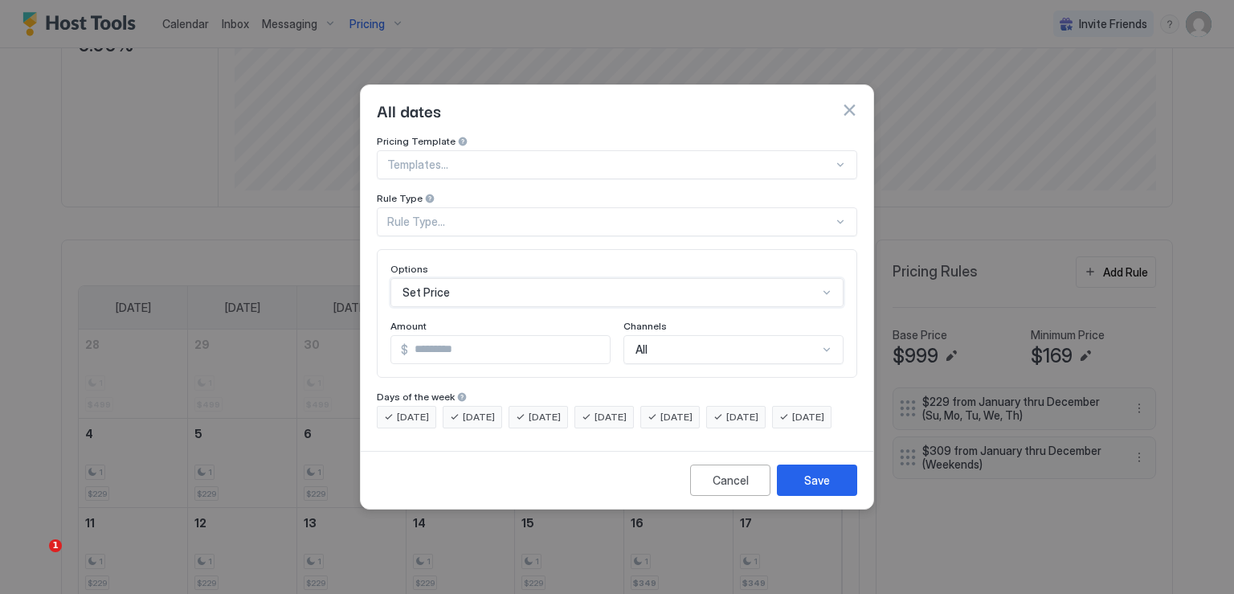
click at [472, 201] on div "Pricing Template Templates... Rule Type Rule Type... Options Set Price Amount $…" at bounding box center [617, 281] width 481 height 293
click at [472, 215] on div "Rule Type..." at bounding box center [610, 222] width 446 height 14
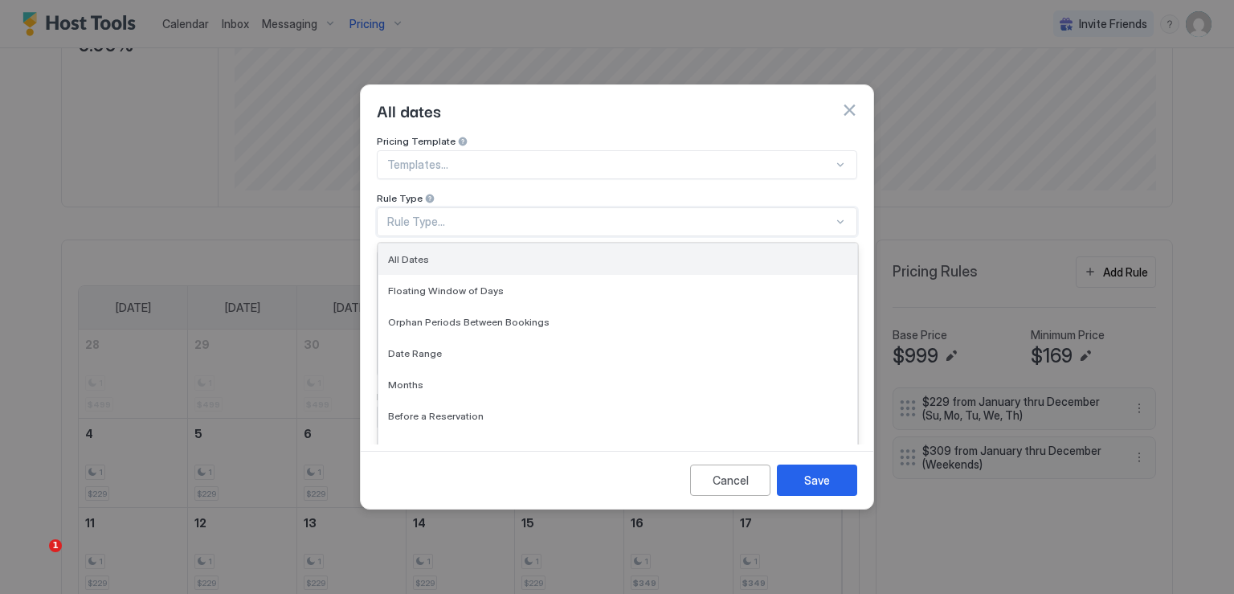
click at [456, 253] on div "All Dates" at bounding box center [618, 259] width 460 height 12
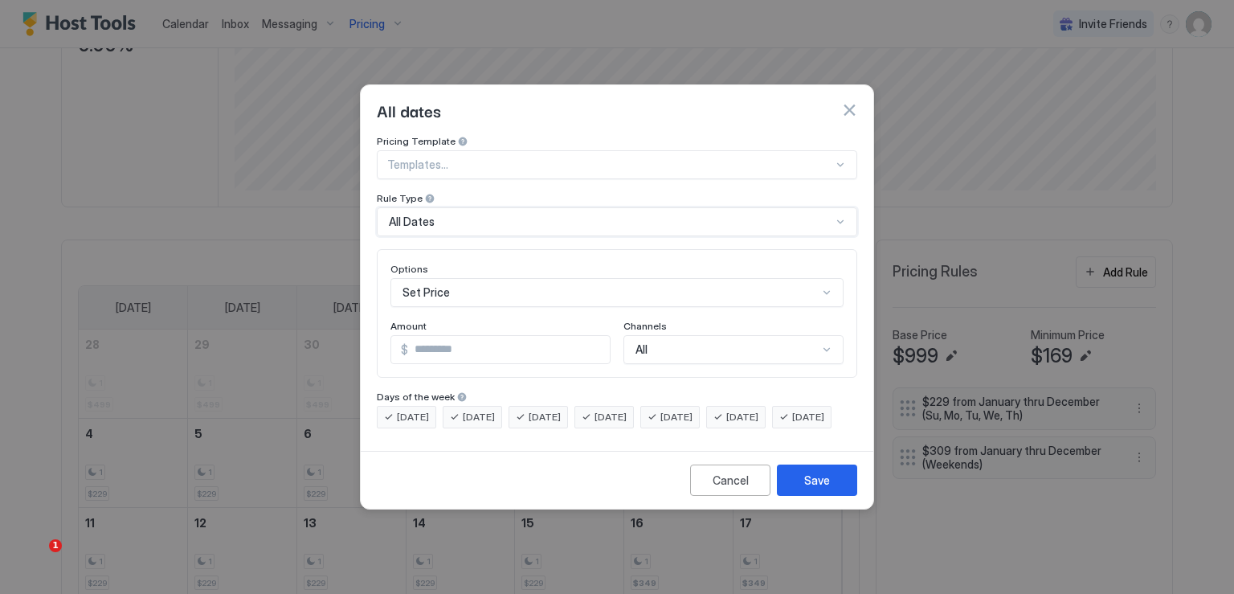
click at [499, 284] on div "Set Price" at bounding box center [617, 292] width 453 height 29
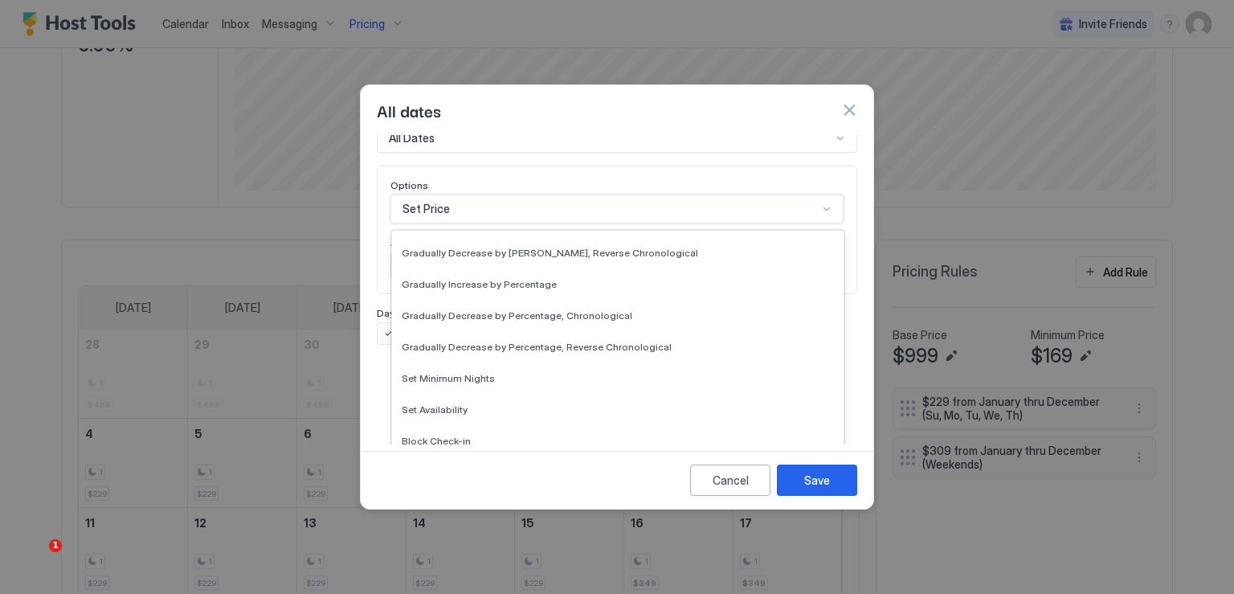
scroll to position [292, 0]
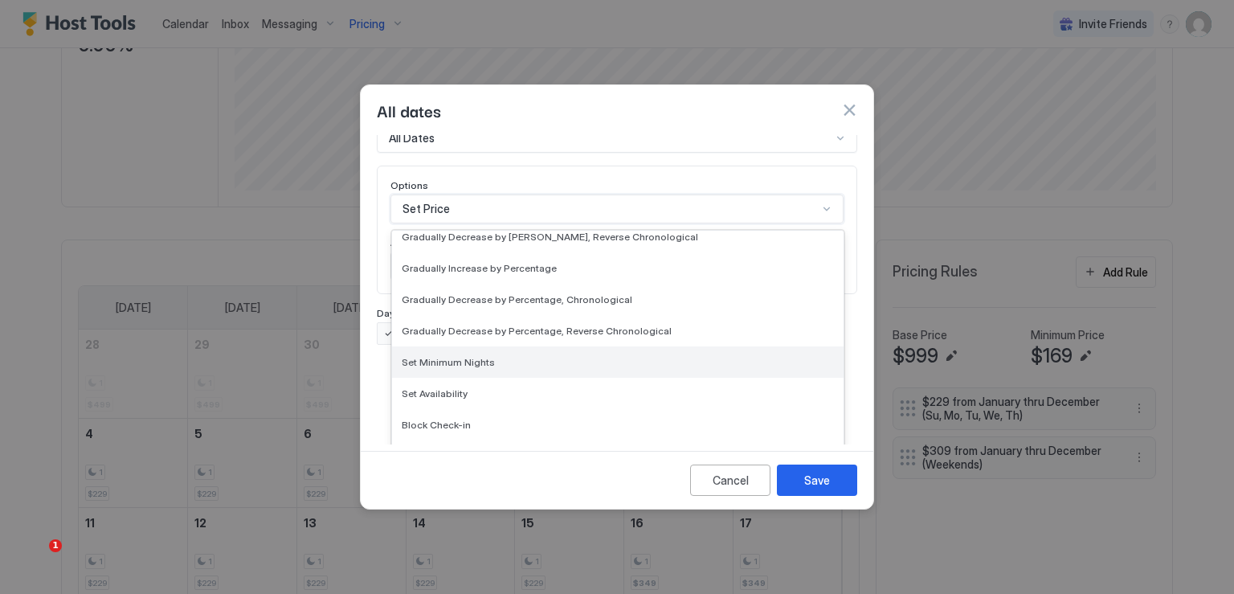
click at [472, 356] on span "Set Minimum Nights" at bounding box center [448, 362] width 93 height 12
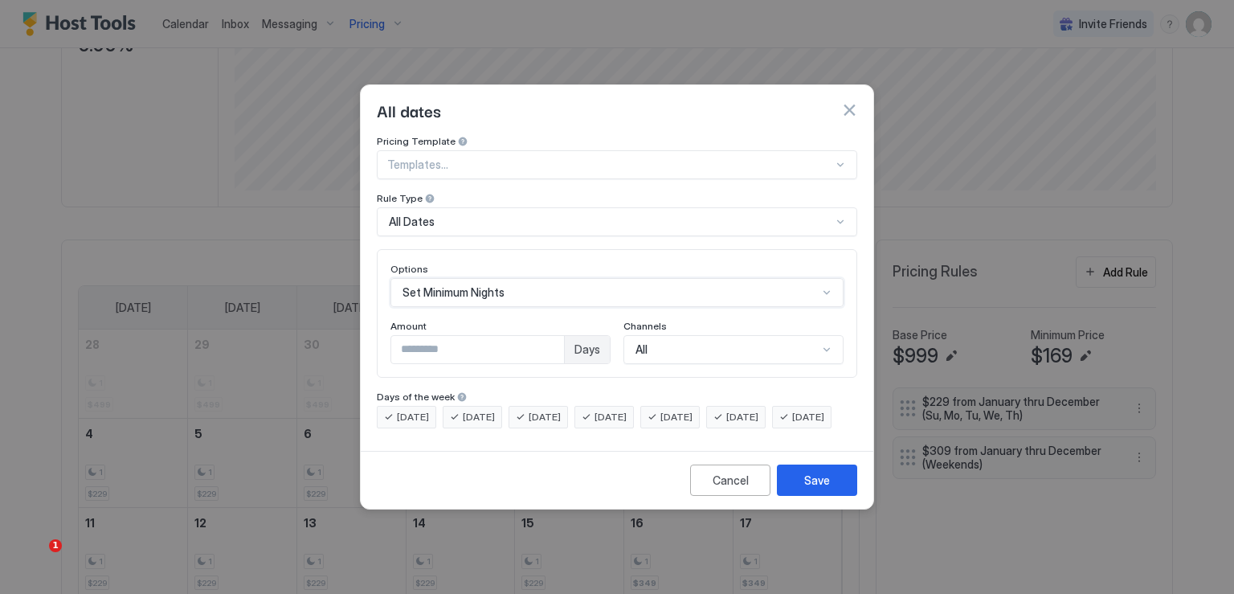
click at [436, 336] on input "*" at bounding box center [477, 349] width 173 height 27
type input "*"
click at [817, 489] on div "Save" at bounding box center [817, 480] width 26 height 17
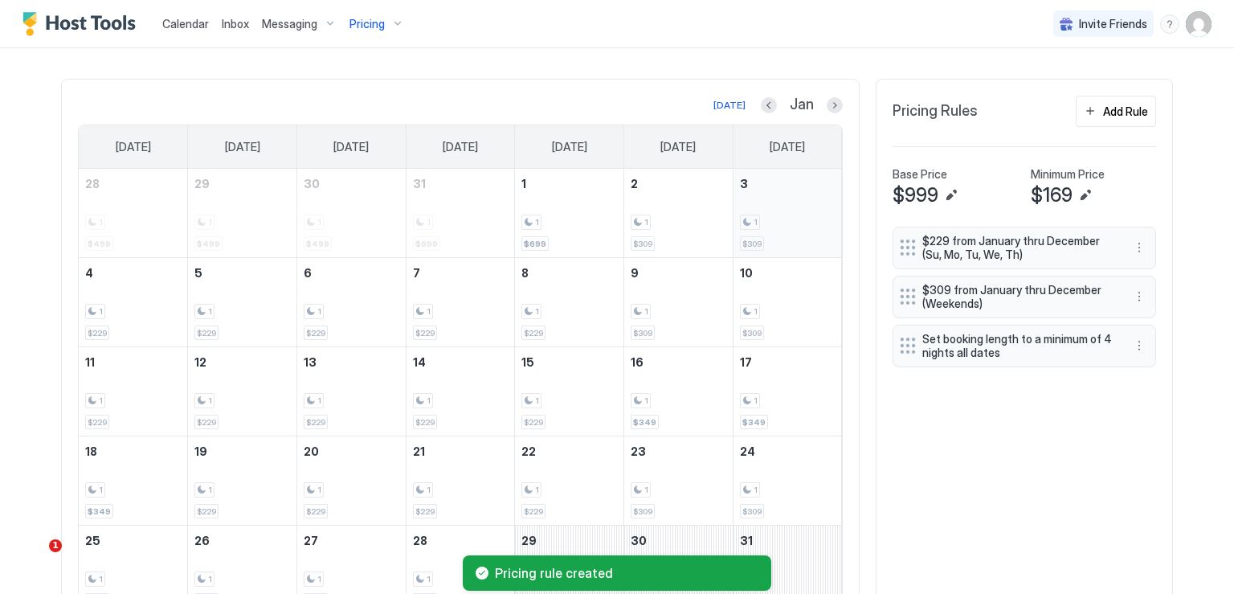
scroll to position [432, 0]
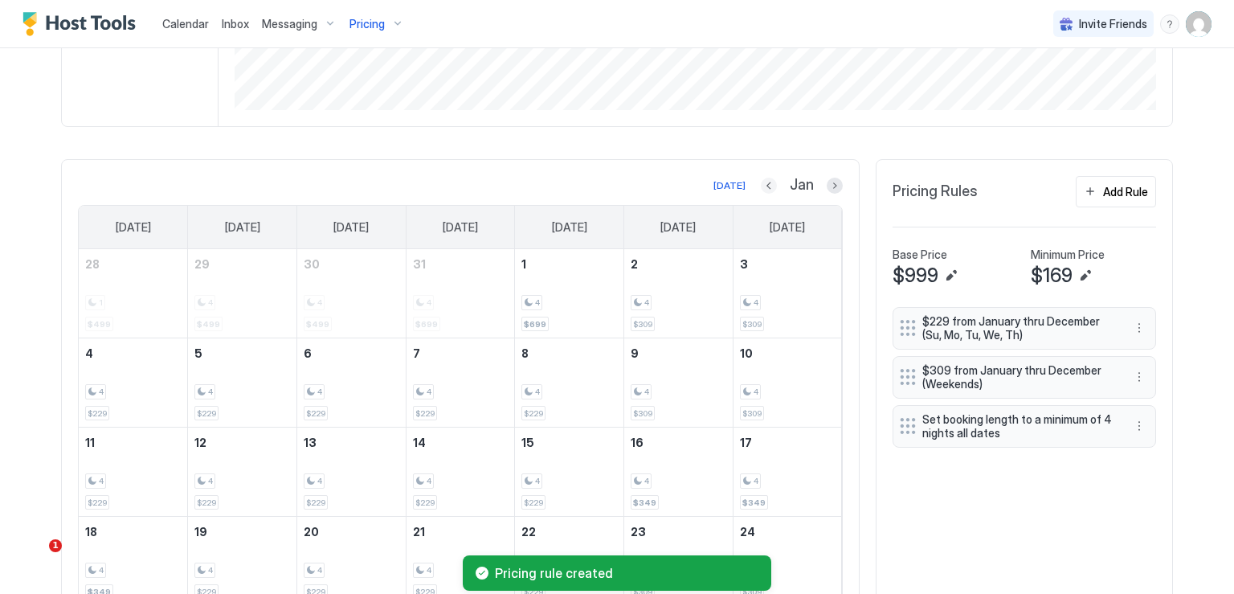
click at [761, 185] on button "Previous month" at bounding box center [769, 186] width 16 height 16
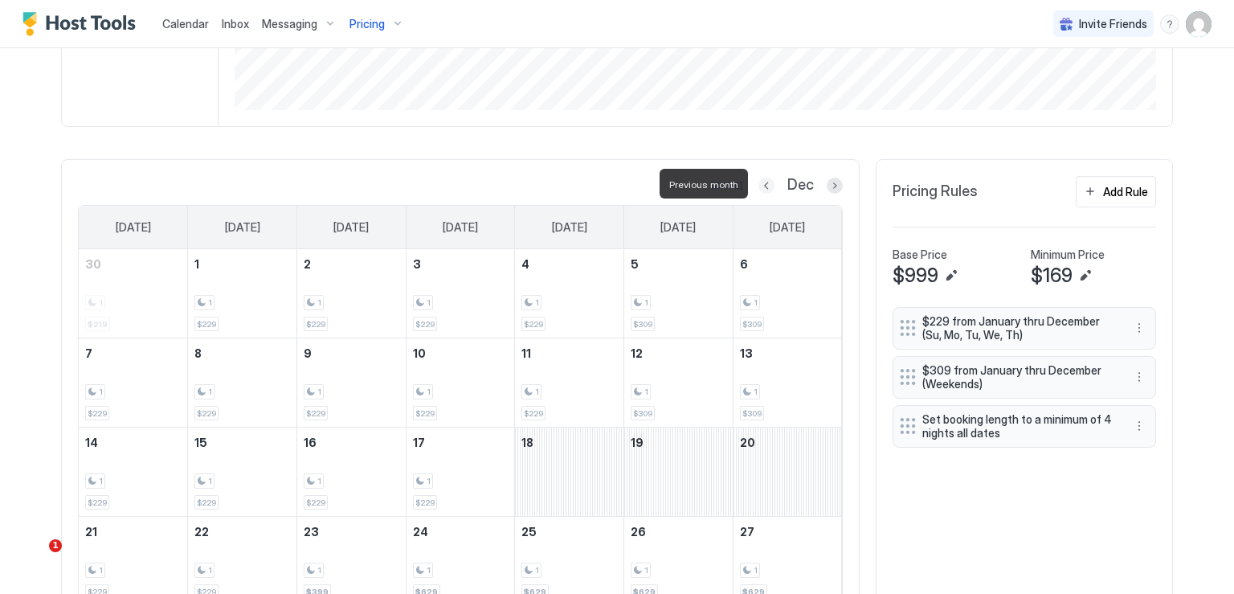
click at [760, 184] on button "Previous month" at bounding box center [767, 186] width 16 height 16
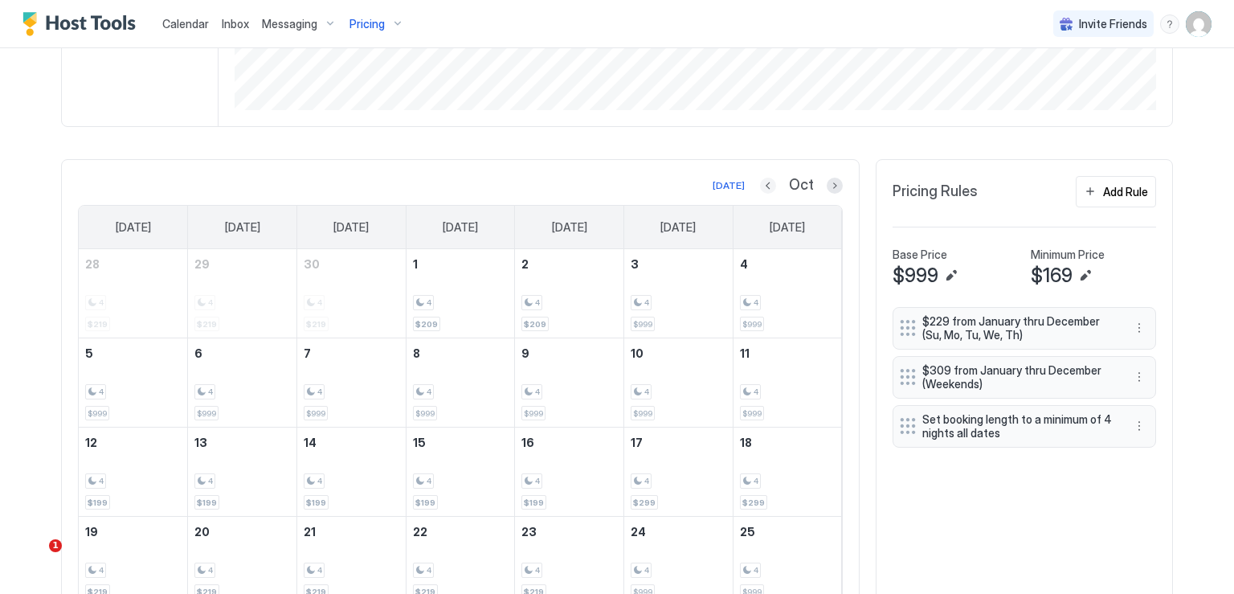
click at [760, 182] on button "Previous month" at bounding box center [768, 186] width 16 height 16
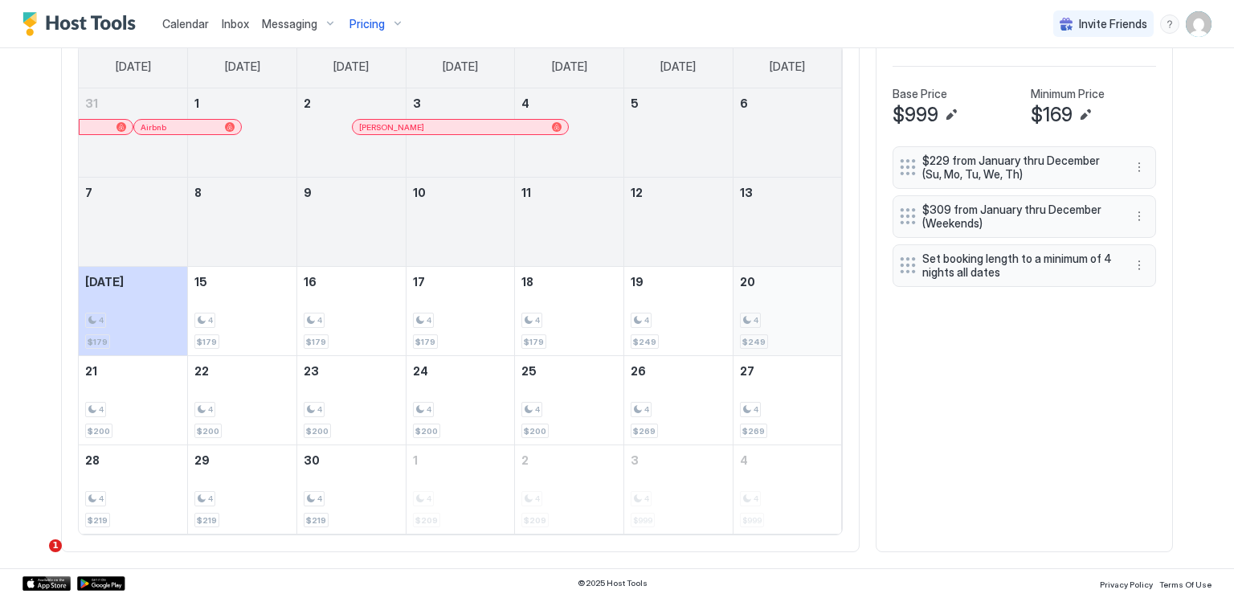
scroll to position [513, 0]
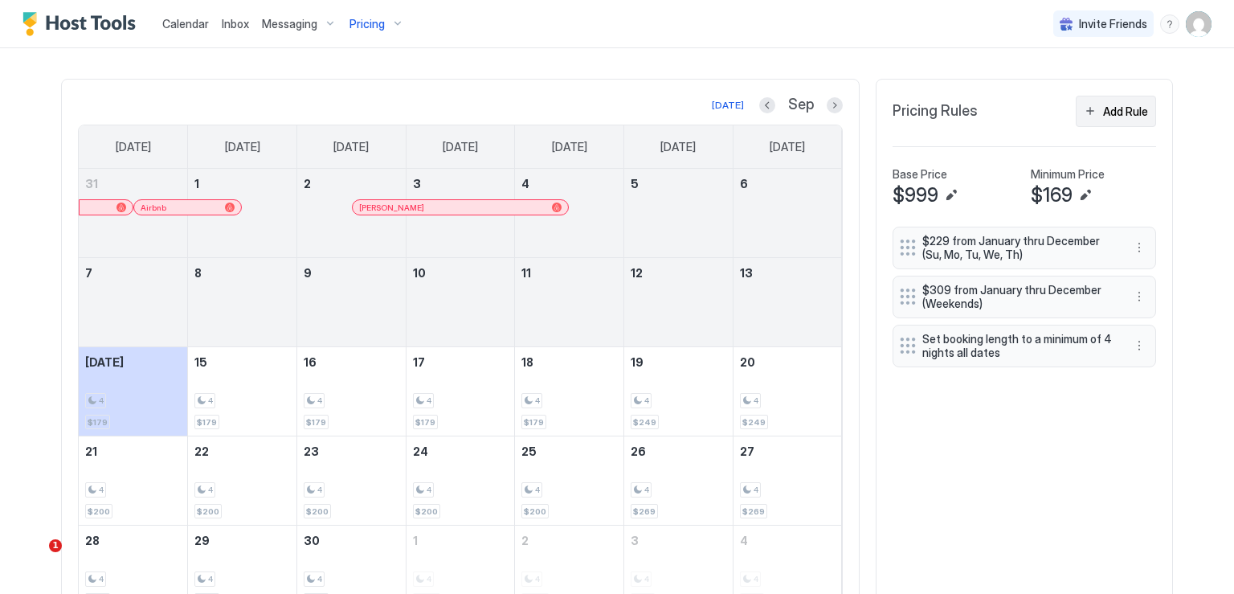
click at [1103, 108] on div "Add Rule" at bounding box center [1125, 111] width 45 height 17
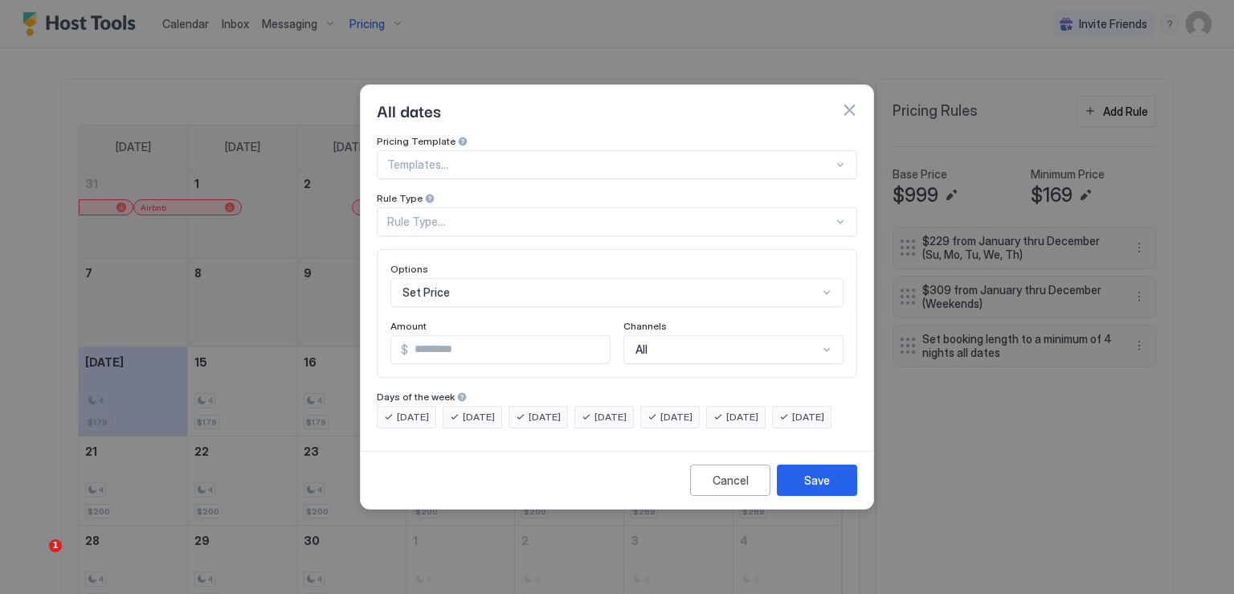
click at [515, 215] on div "Rule Type..." at bounding box center [610, 222] width 446 height 14
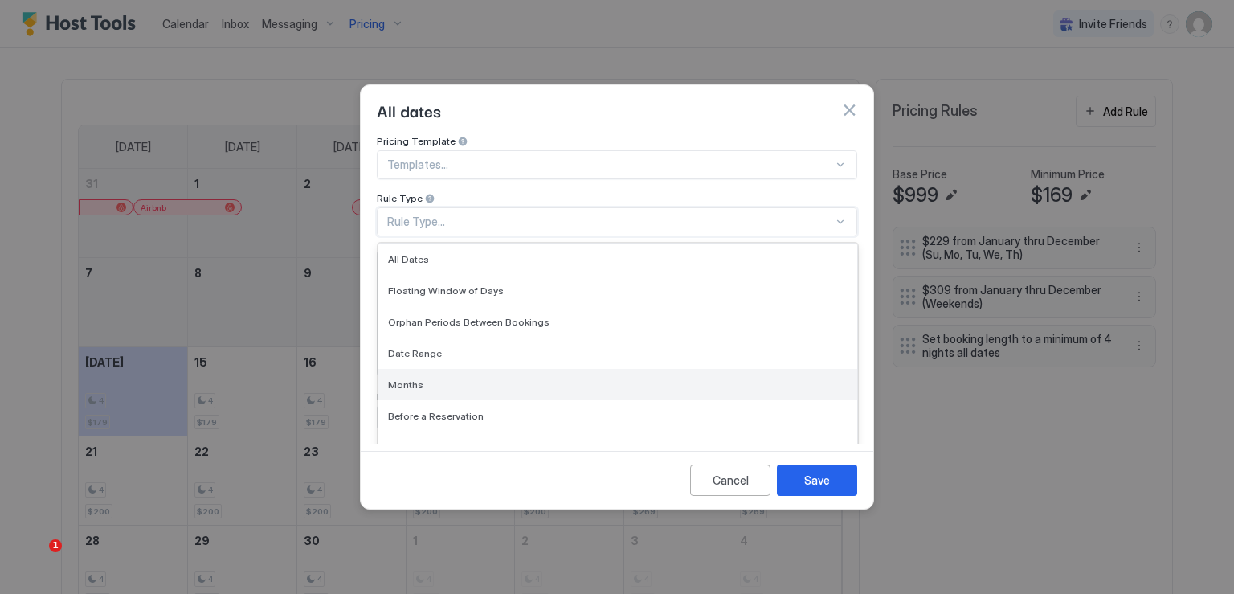
click at [477, 378] on div "Months" at bounding box center [618, 384] width 460 height 12
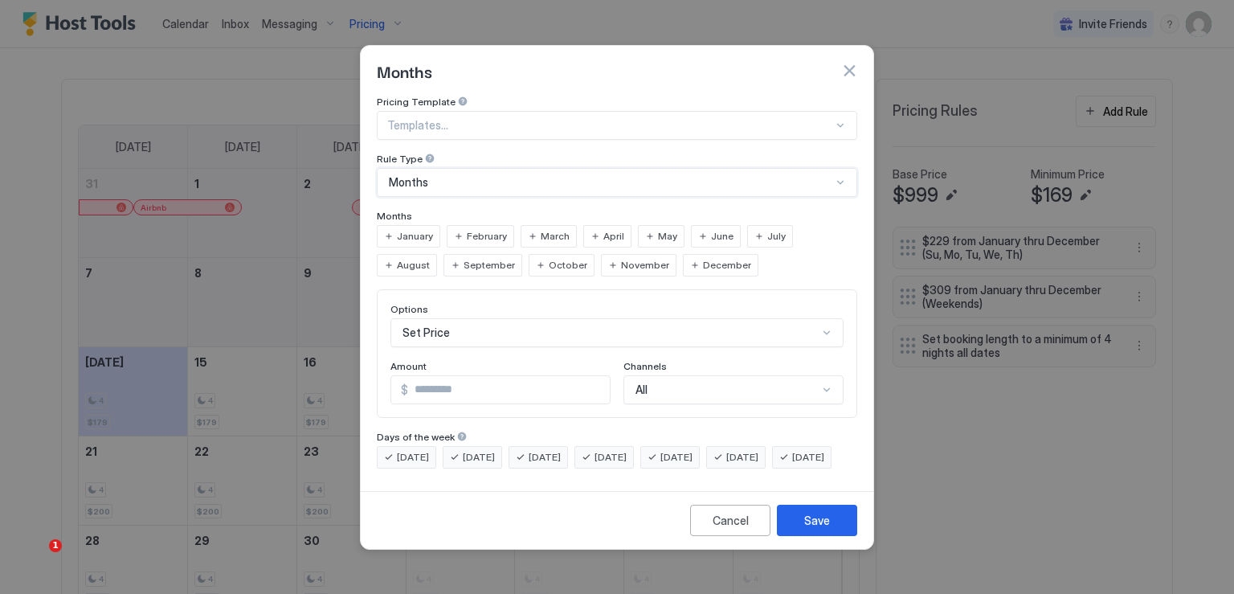
click at [464, 258] on span "September" at bounding box center [489, 265] width 51 height 14
click at [549, 258] on span "October" at bounding box center [568, 265] width 39 height 14
click at [621, 258] on span "November" at bounding box center [645, 265] width 48 height 14
click at [703, 258] on span "December" at bounding box center [727, 265] width 48 height 14
click at [416, 229] on span "January" at bounding box center [415, 236] width 36 height 14
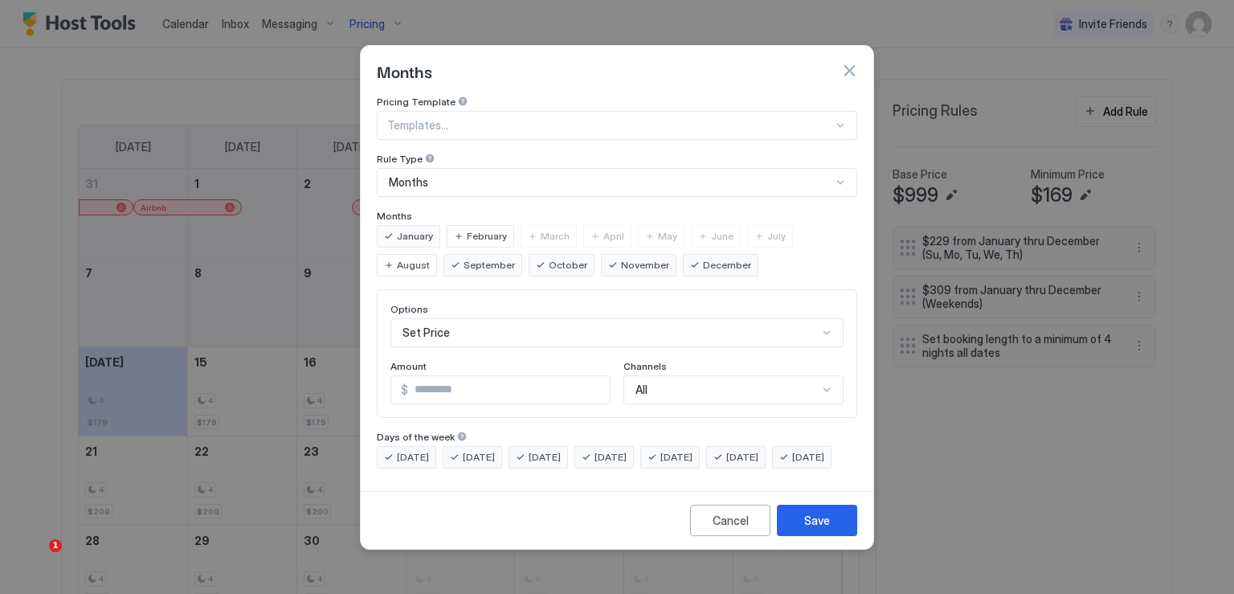
click at [491, 229] on span "February" at bounding box center [487, 236] width 40 height 14
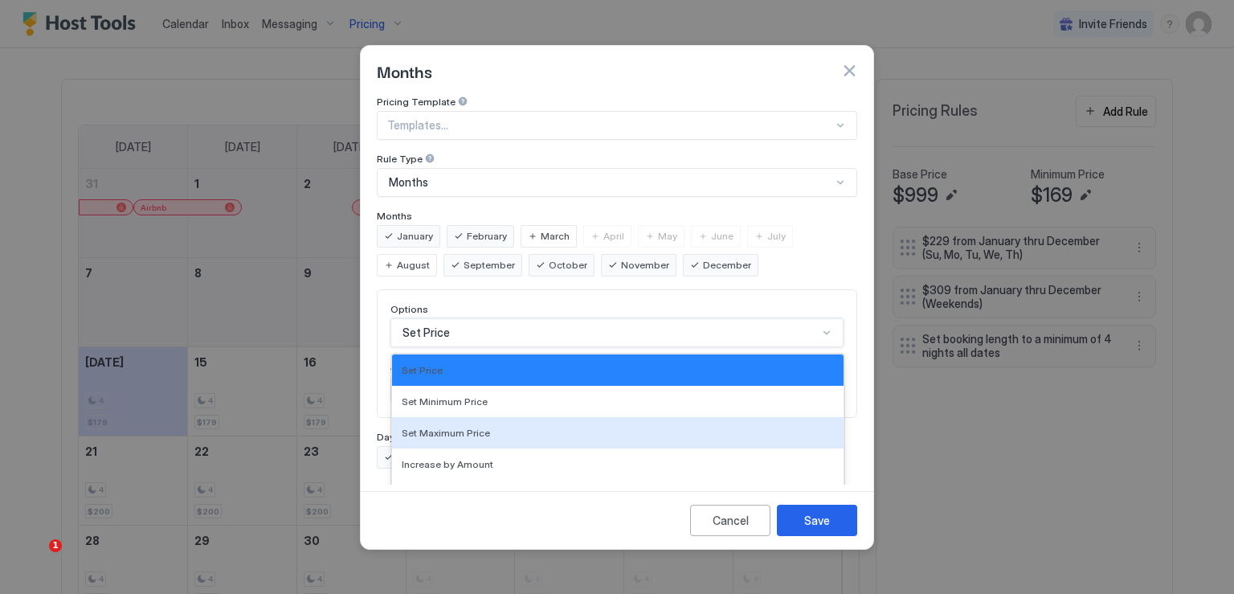
click at [468, 319] on div "17 results available. Use Up and Down to choose options, press Enter to select …" at bounding box center [617, 332] width 453 height 29
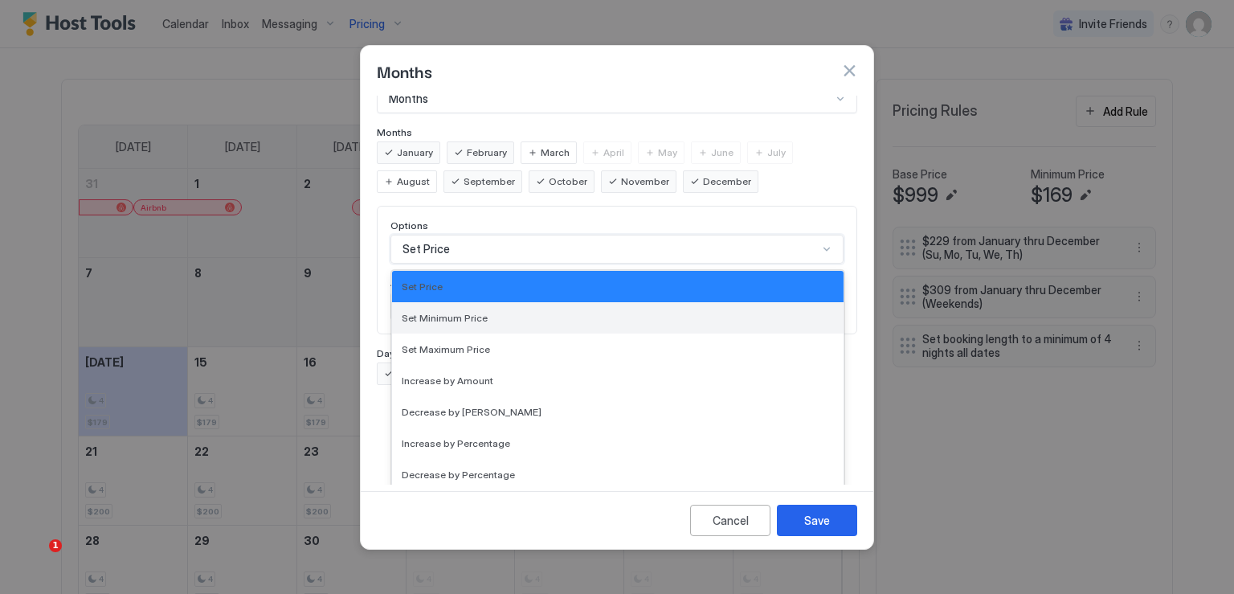
click at [463, 312] on span "Set Minimum Price" at bounding box center [445, 318] width 86 height 12
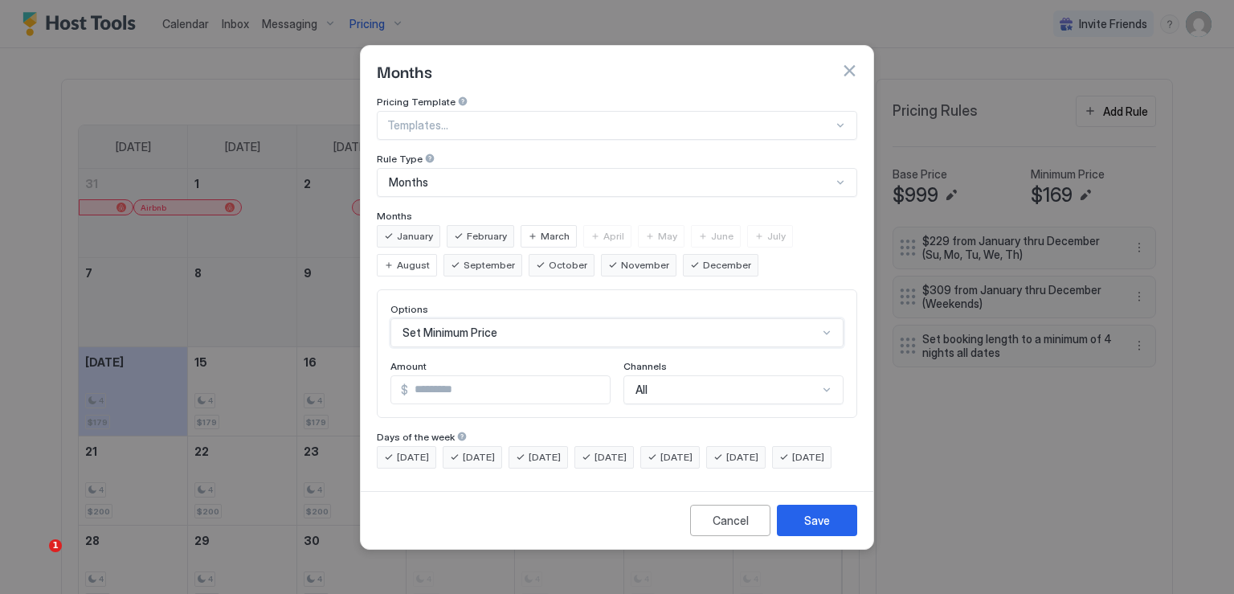
click at [481, 323] on div "option Set Minimum Price, selected. Set Minimum Price" at bounding box center [617, 332] width 453 height 29
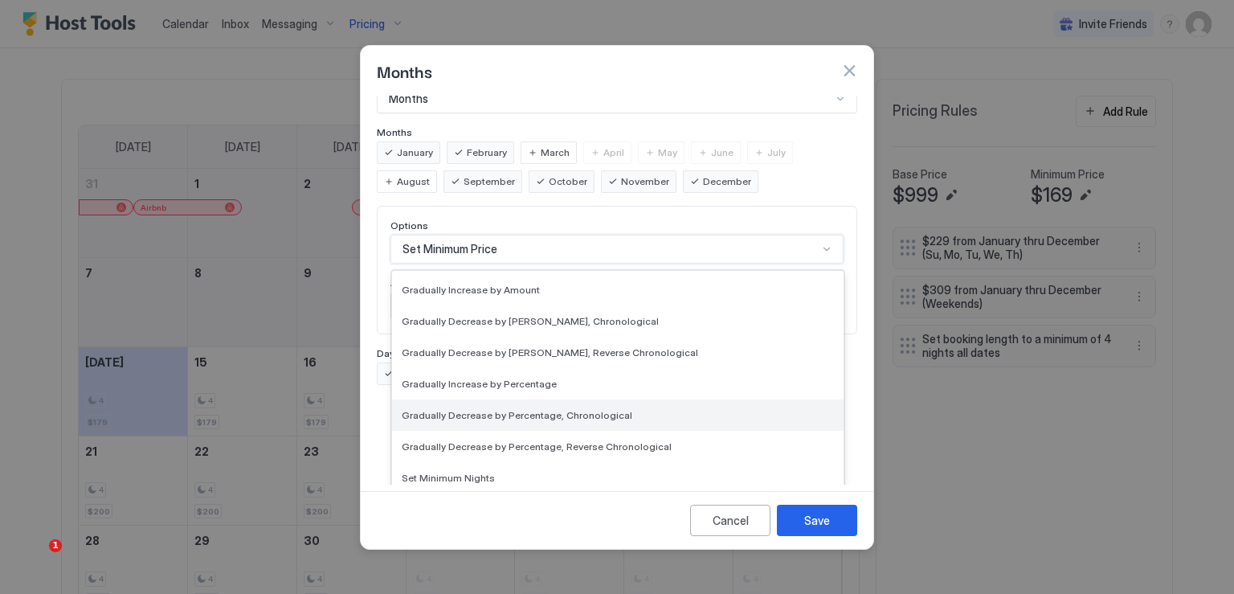
scroll to position [241, 0]
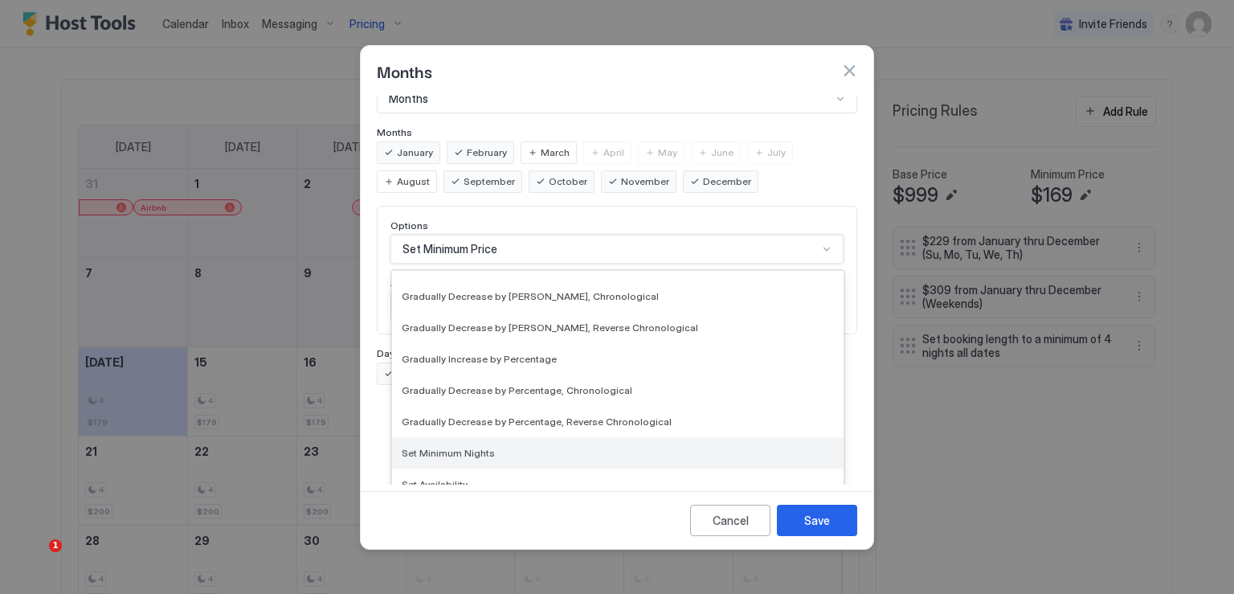
click at [468, 447] on span "Set Minimum Nights" at bounding box center [448, 453] width 93 height 12
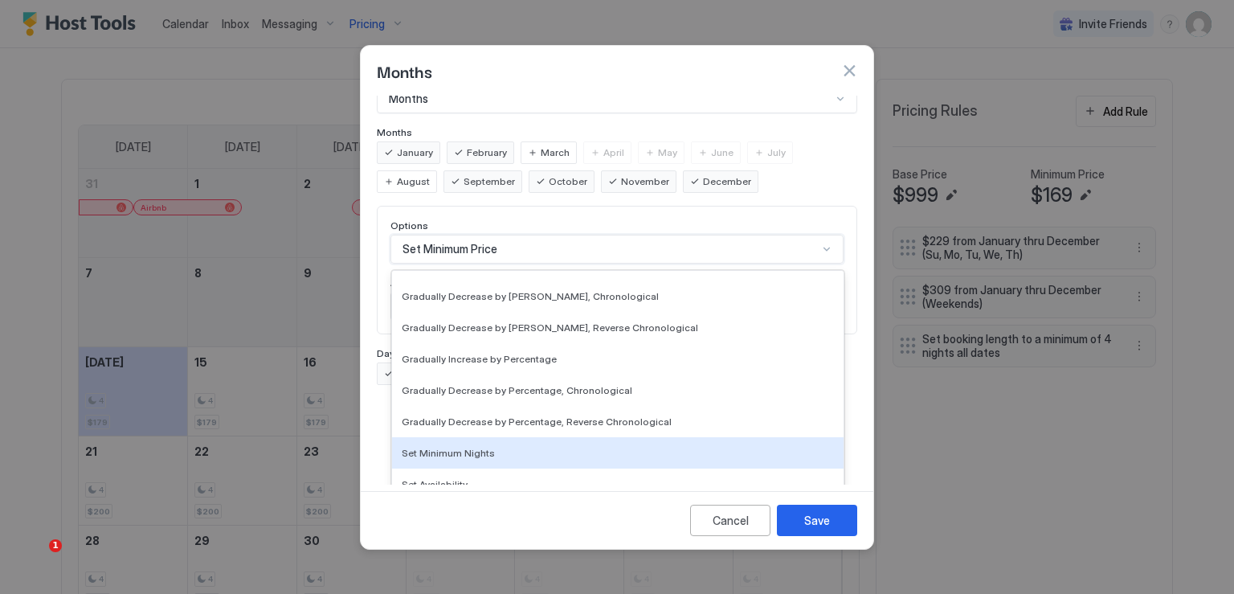
scroll to position [0, 0]
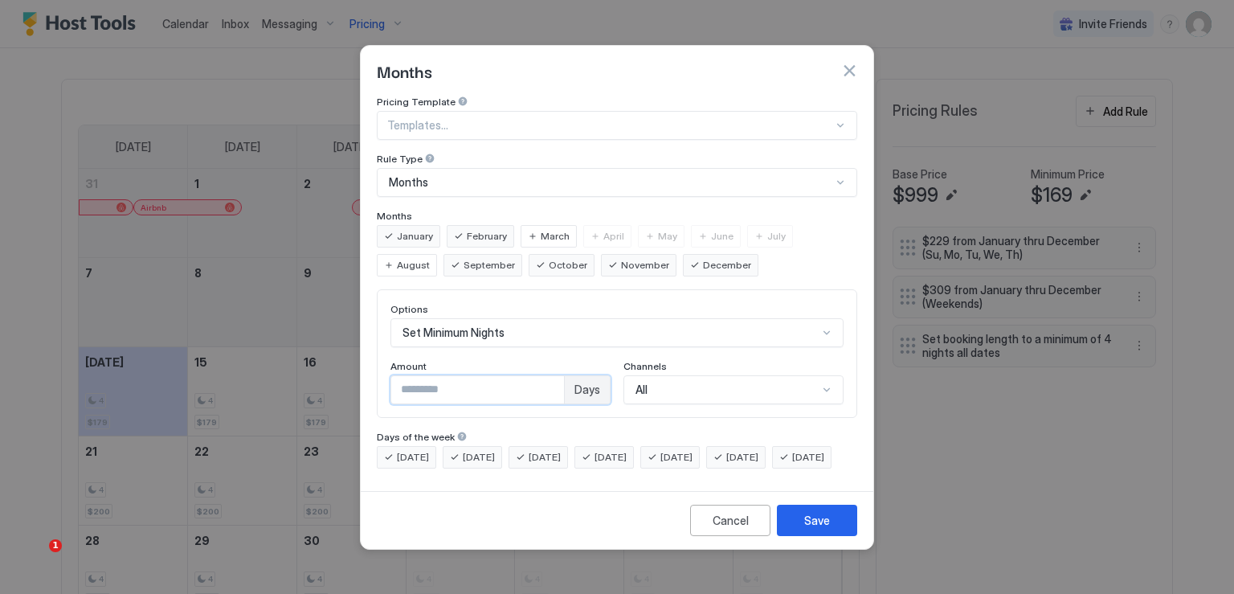
click at [438, 378] on input "*" at bounding box center [477, 389] width 173 height 27
type input "*"
click at [821, 529] on div "Save" at bounding box center [817, 520] width 26 height 17
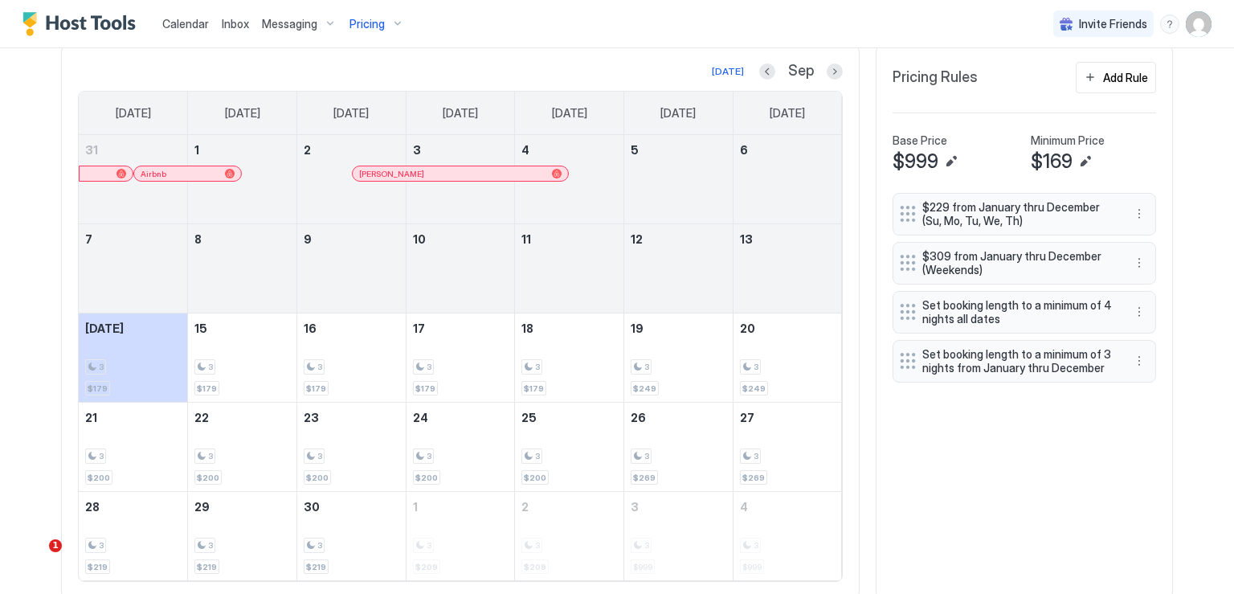
scroll to position [562, 0]
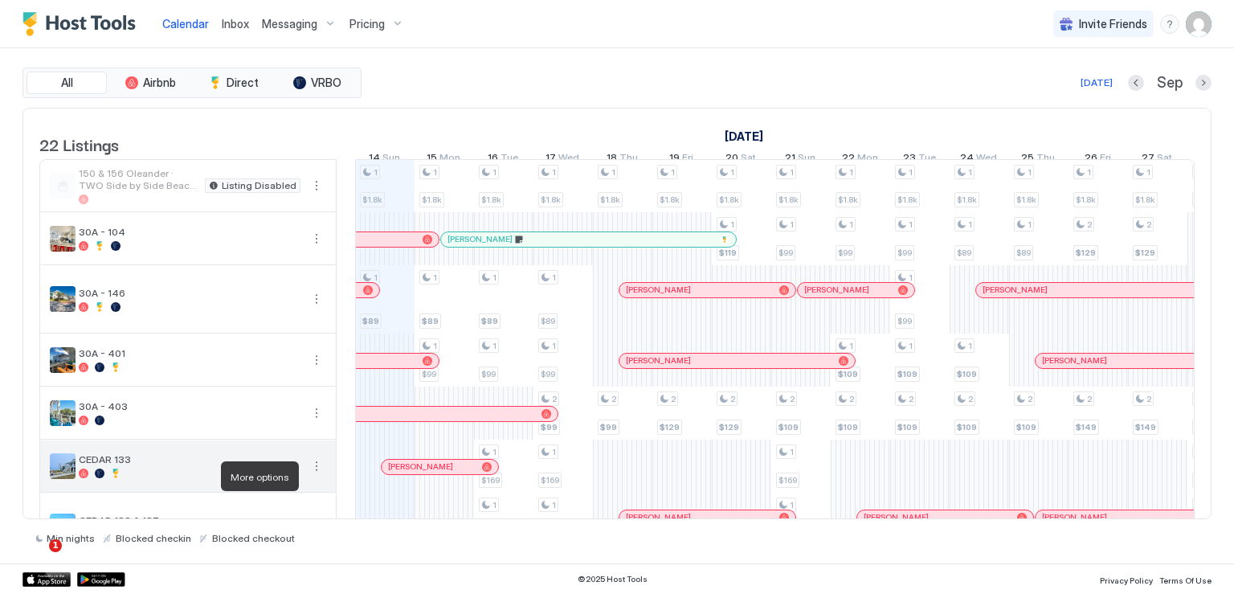
click at [313, 476] on button "More options" at bounding box center [316, 465] width 19 height 19
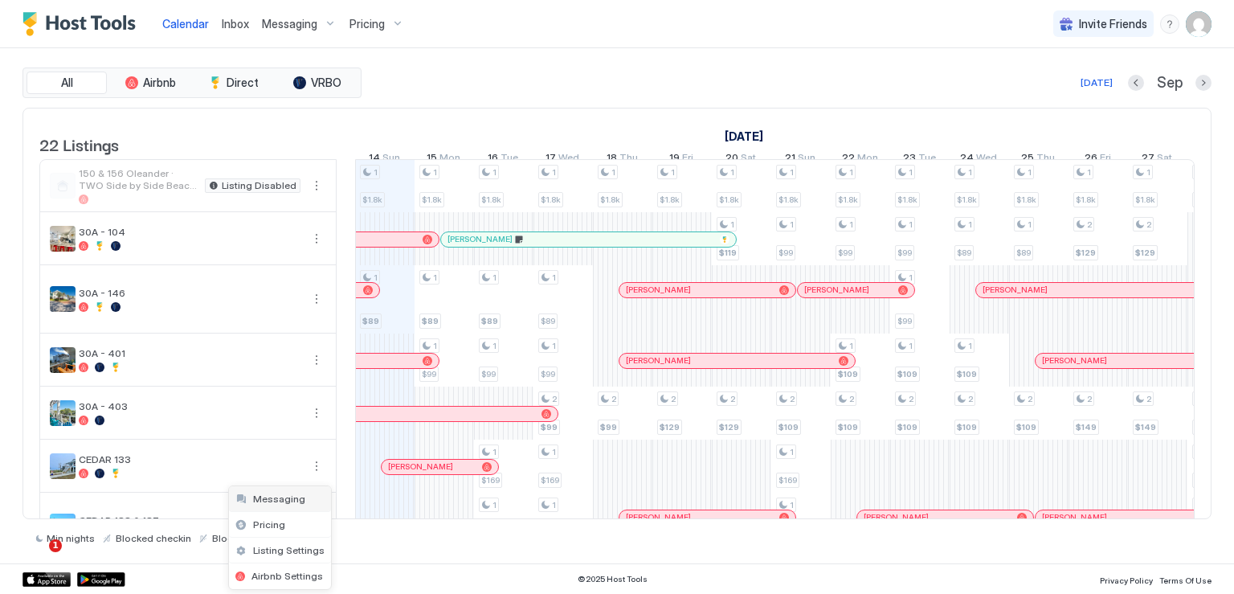
click at [300, 499] on div "Messaging" at bounding box center [280, 499] width 102 height 26
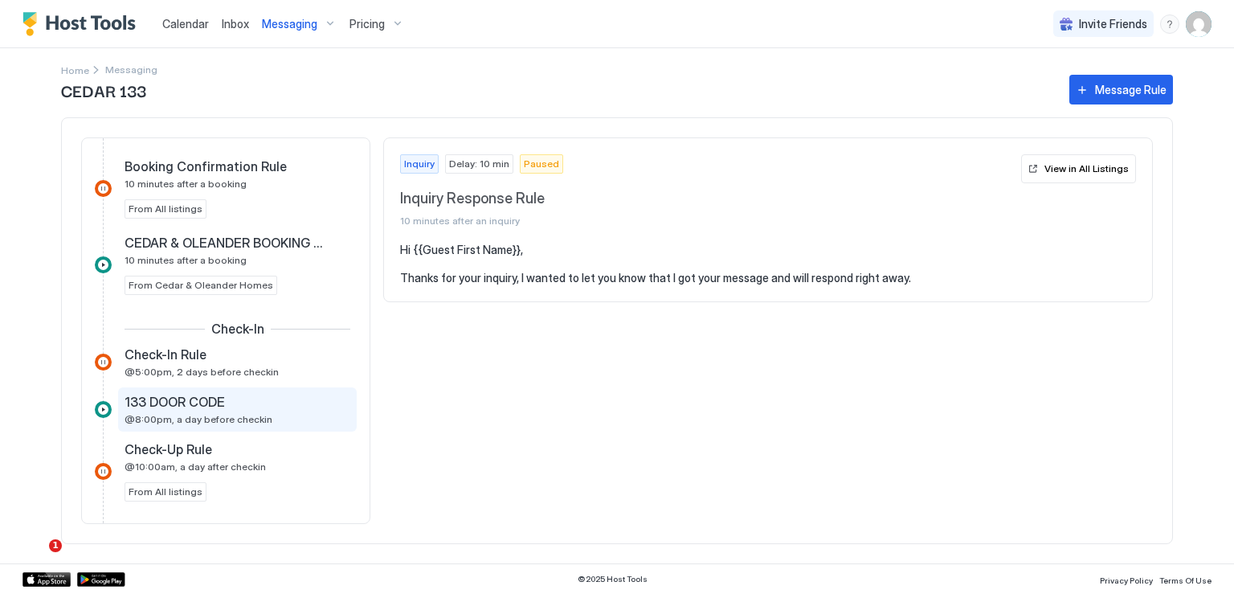
scroll to position [482, 0]
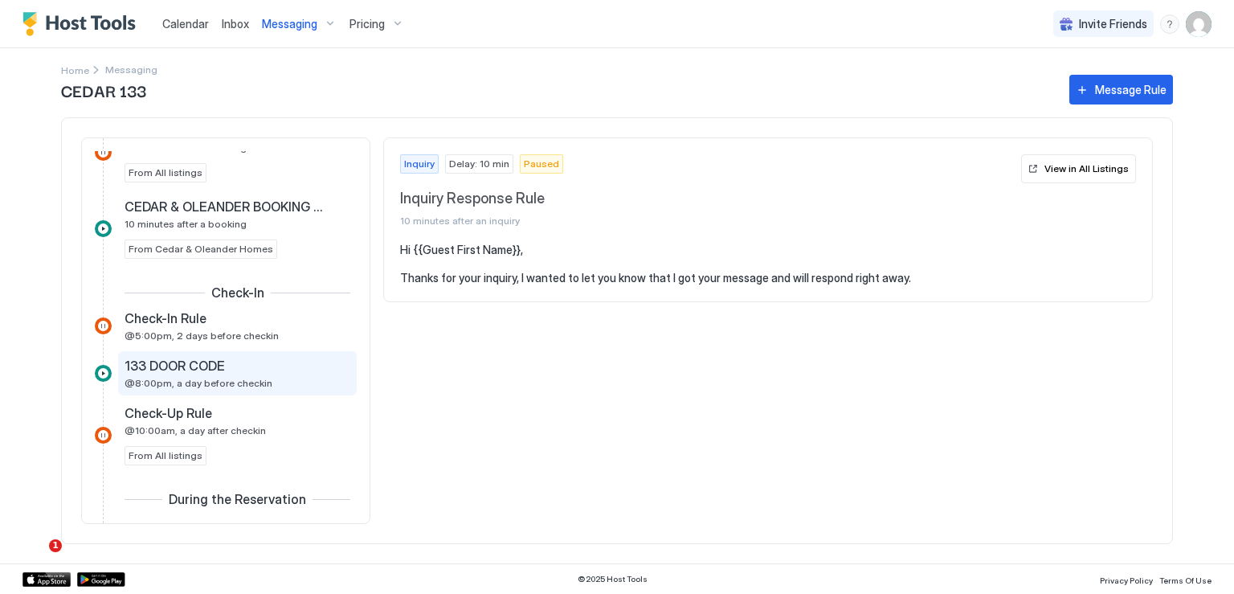
click at [261, 370] on div "133 DOOR CODE" at bounding box center [226, 366] width 203 height 16
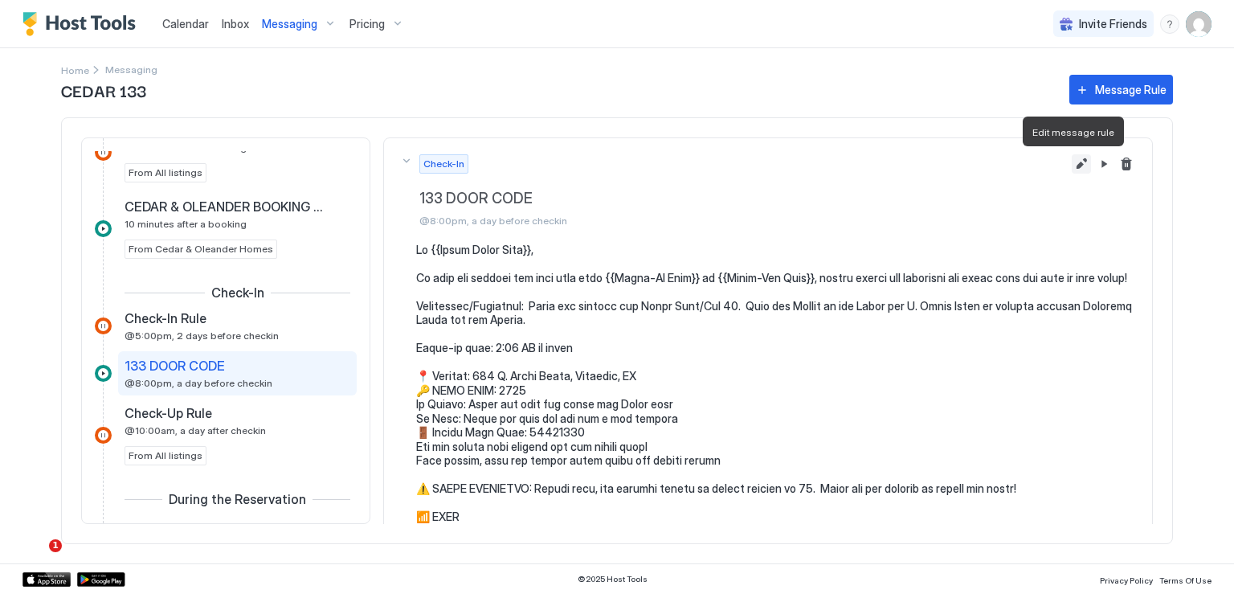
click at [1072, 166] on button "Edit message rule" at bounding box center [1081, 163] width 19 height 19
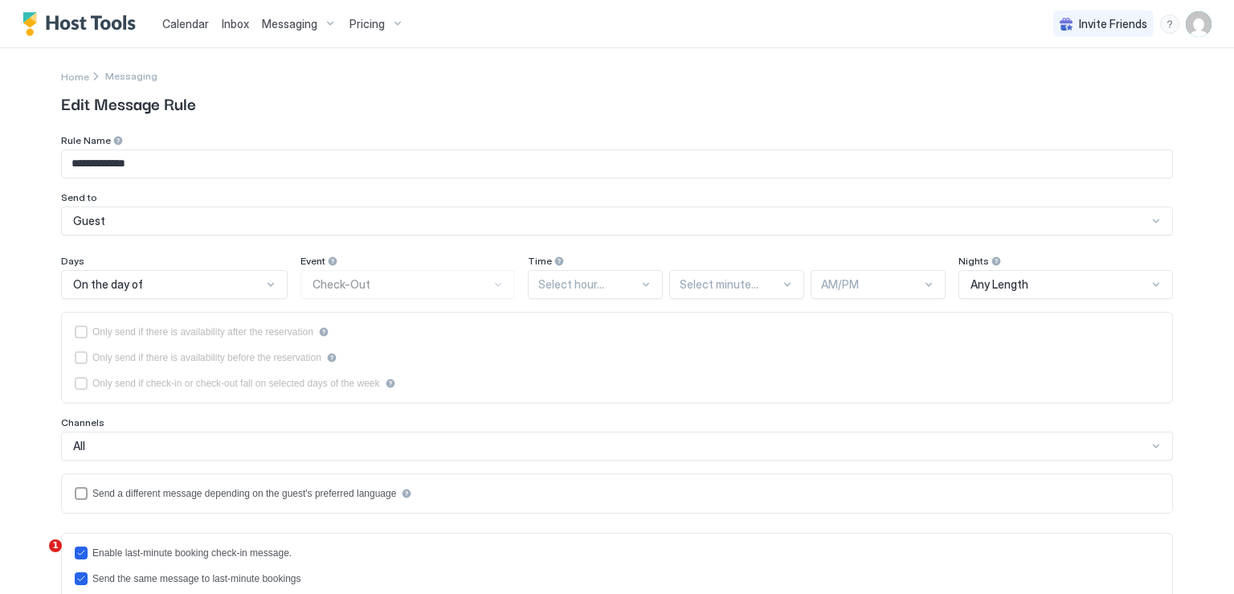
type textarea "**********"
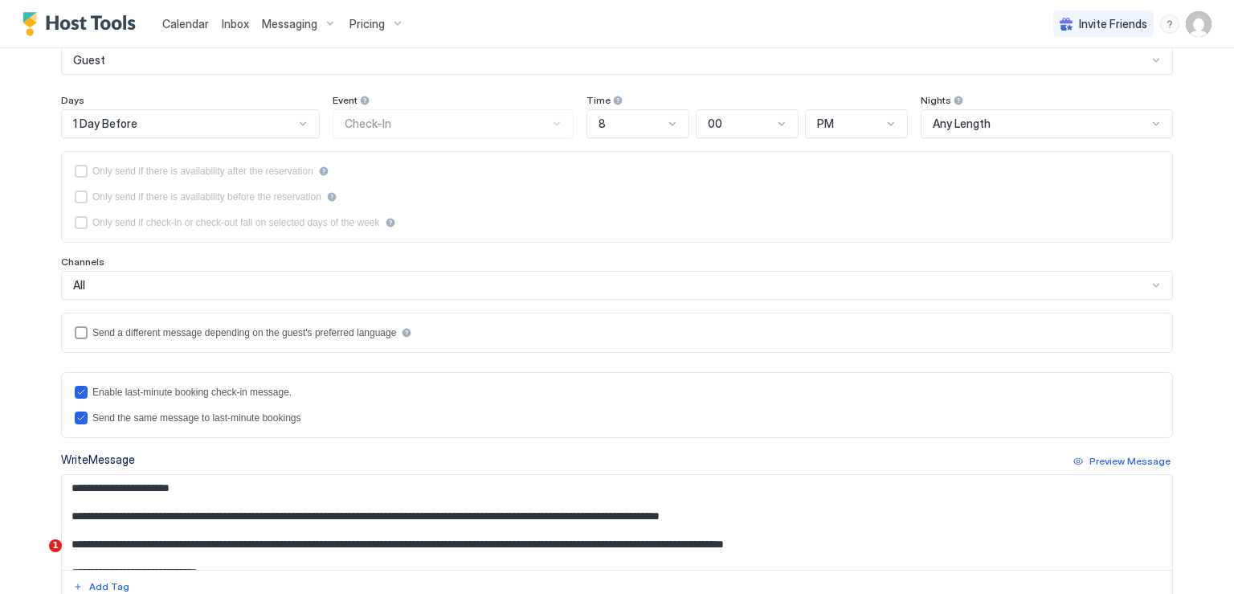
scroll to position [321, 0]
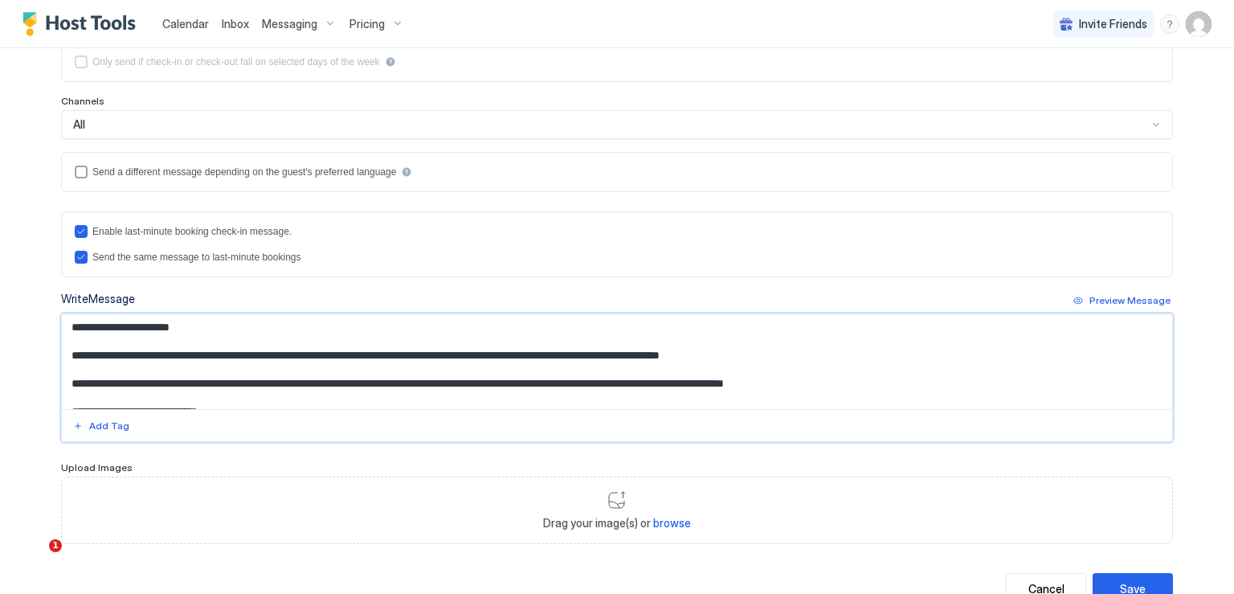
click at [377, 383] on textarea "Input Field" at bounding box center [617, 361] width 1110 height 95
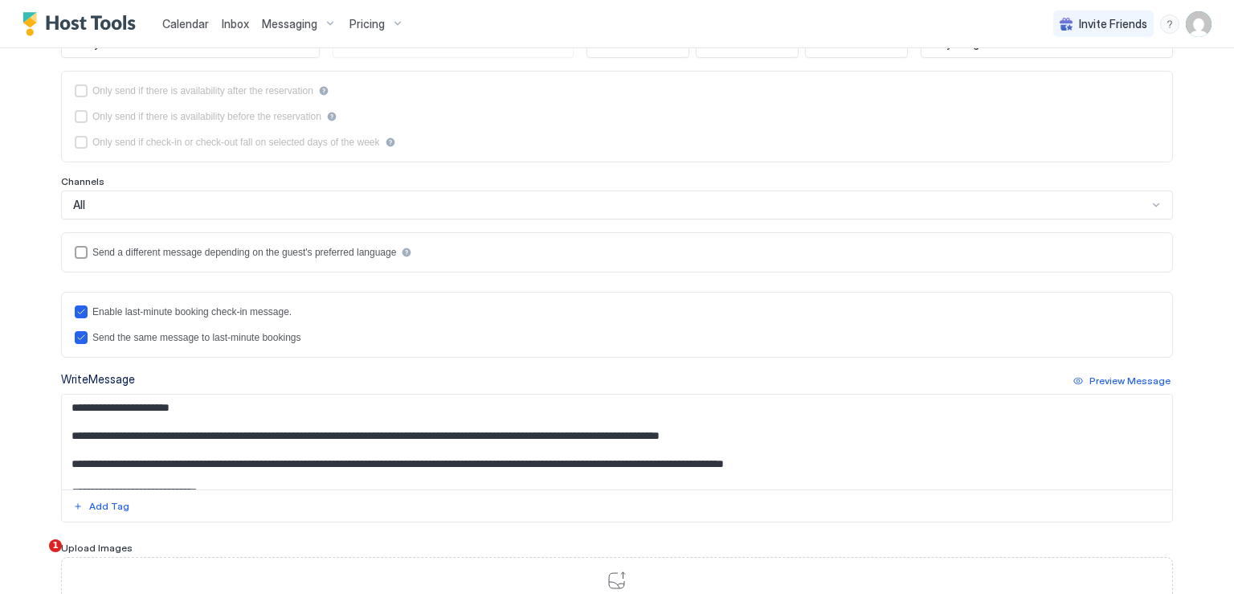
scroll to position [0, 0]
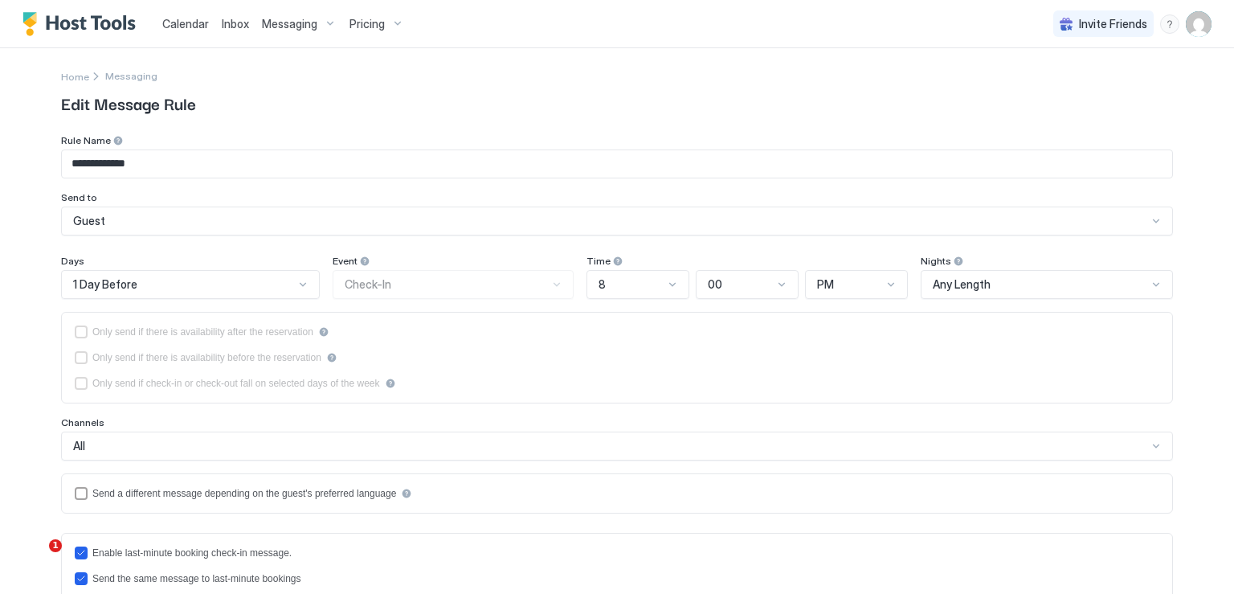
drag, startPoint x: 291, startPoint y: 23, endPoint x: 337, endPoint y: 67, distance: 64.2
click at [291, 23] on span "Messaging" at bounding box center [289, 24] width 55 height 14
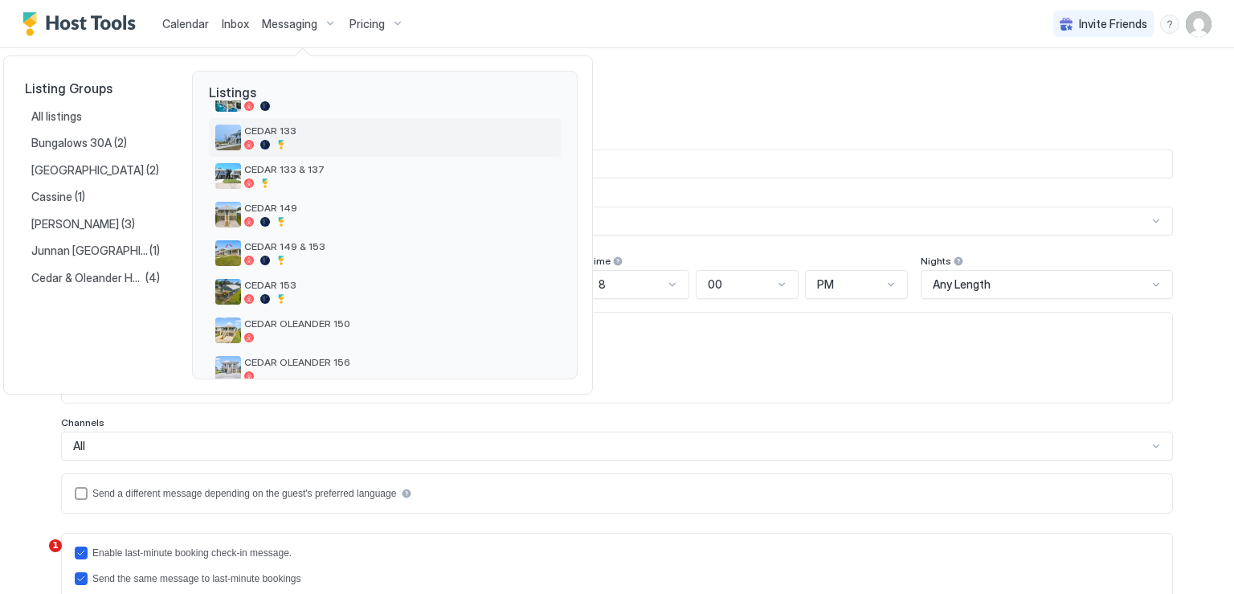
scroll to position [321, 0]
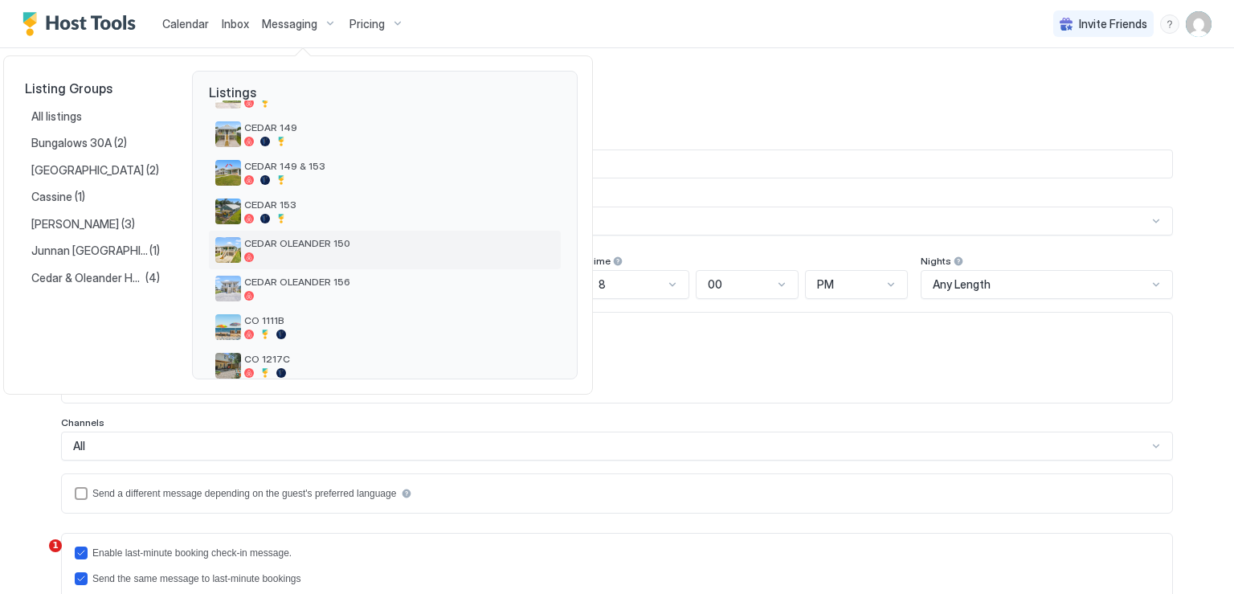
click at [337, 242] on span "CEDAR OLEANDER 150" at bounding box center [399, 243] width 310 height 12
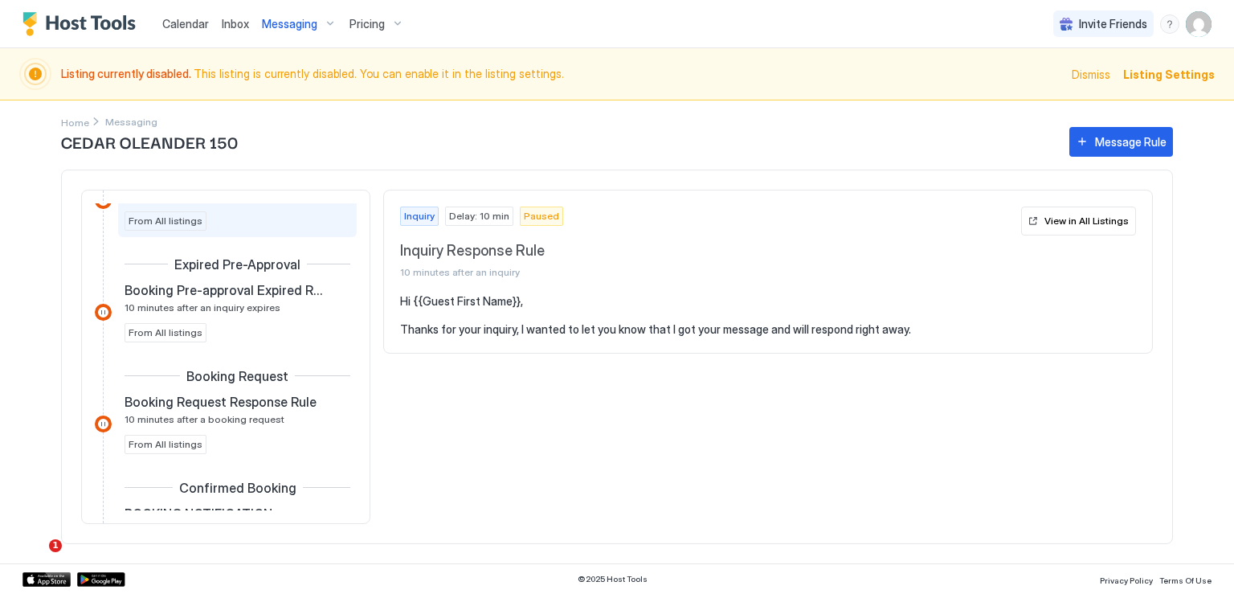
scroll to position [161, 0]
